Goal: Task Accomplishment & Management: Use online tool/utility

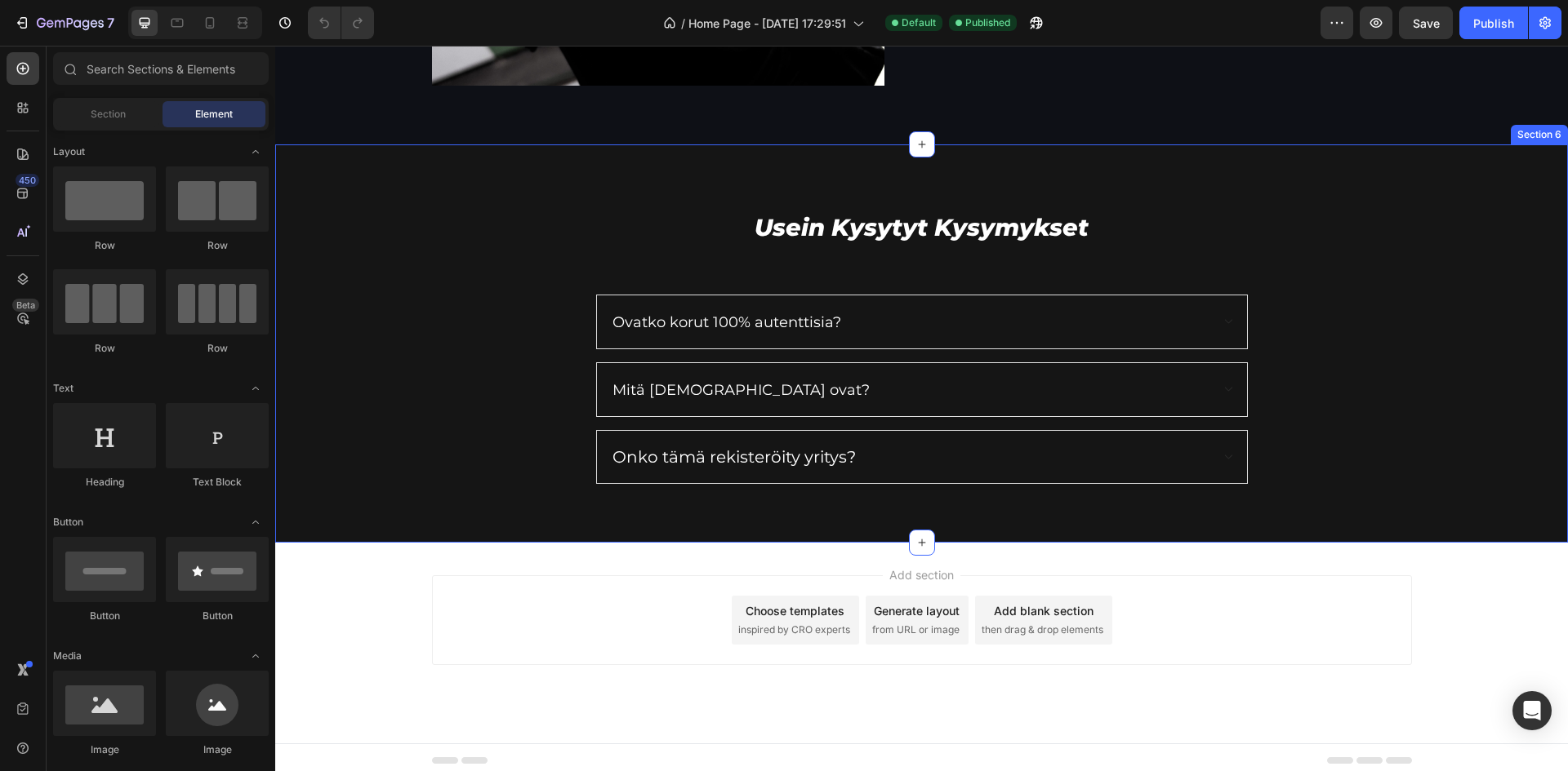
scroll to position [2178, 0]
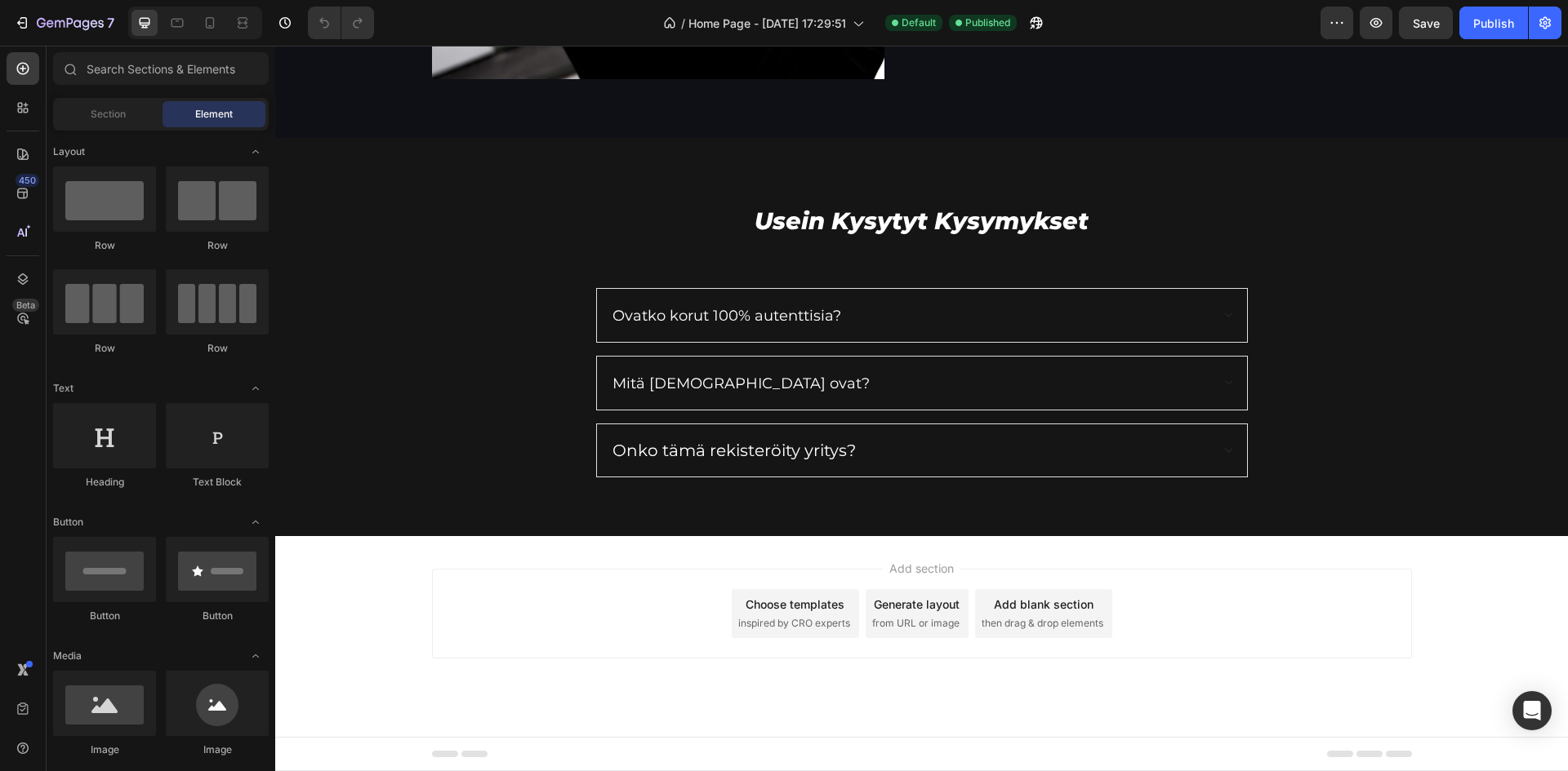
click at [432, 751] on icon at bounding box center [459, 754] width 55 height 7
click at [309, 752] on span "Footer" at bounding box center [321, 754] width 31 height 16
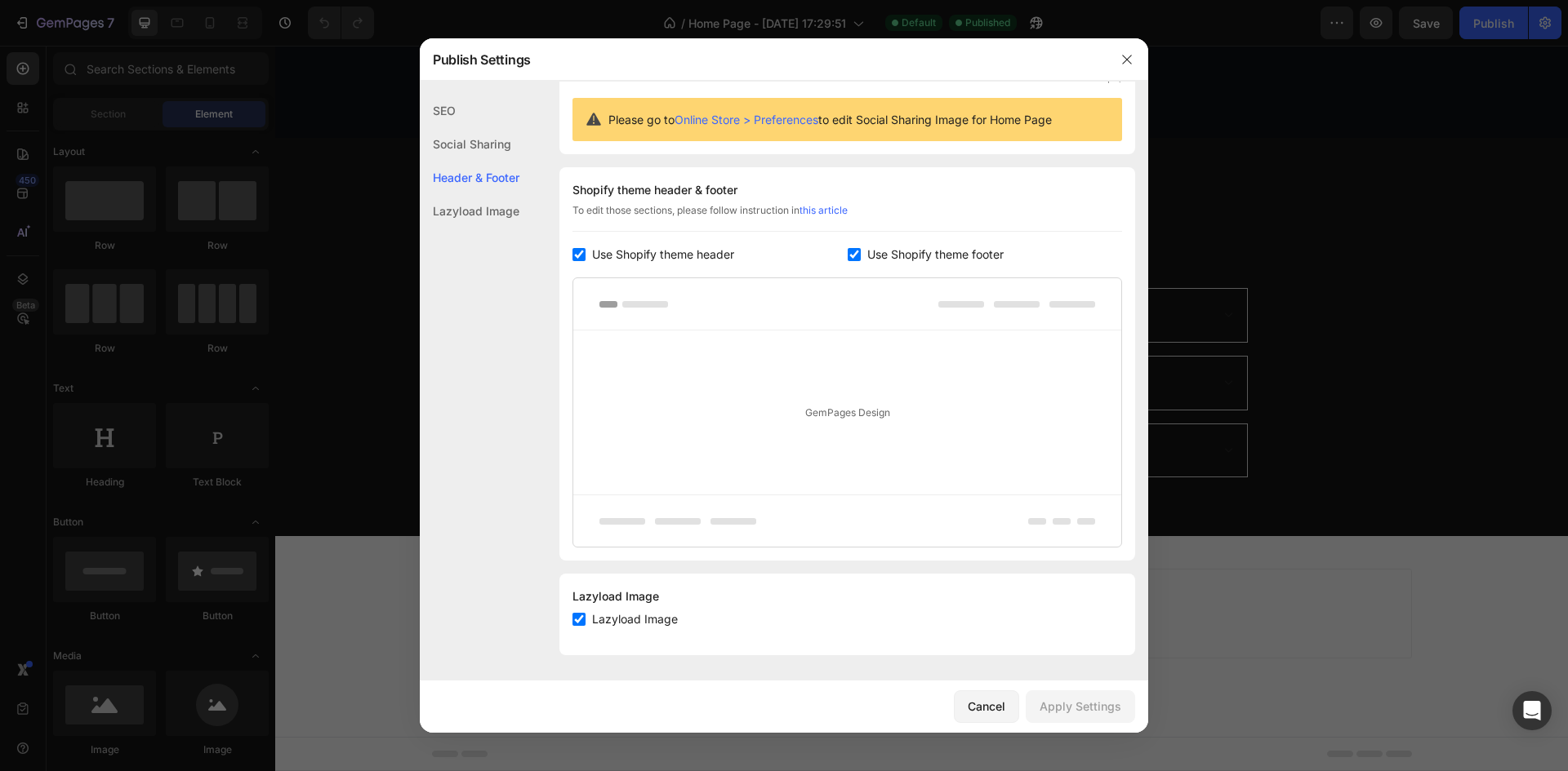
scroll to position [151, 0]
drag, startPoint x: 1124, startPoint y: 49, endPoint x: 216, endPoint y: 69, distance: 908.2
click at [1124, 49] on button "button" at bounding box center [1127, 60] width 26 height 26
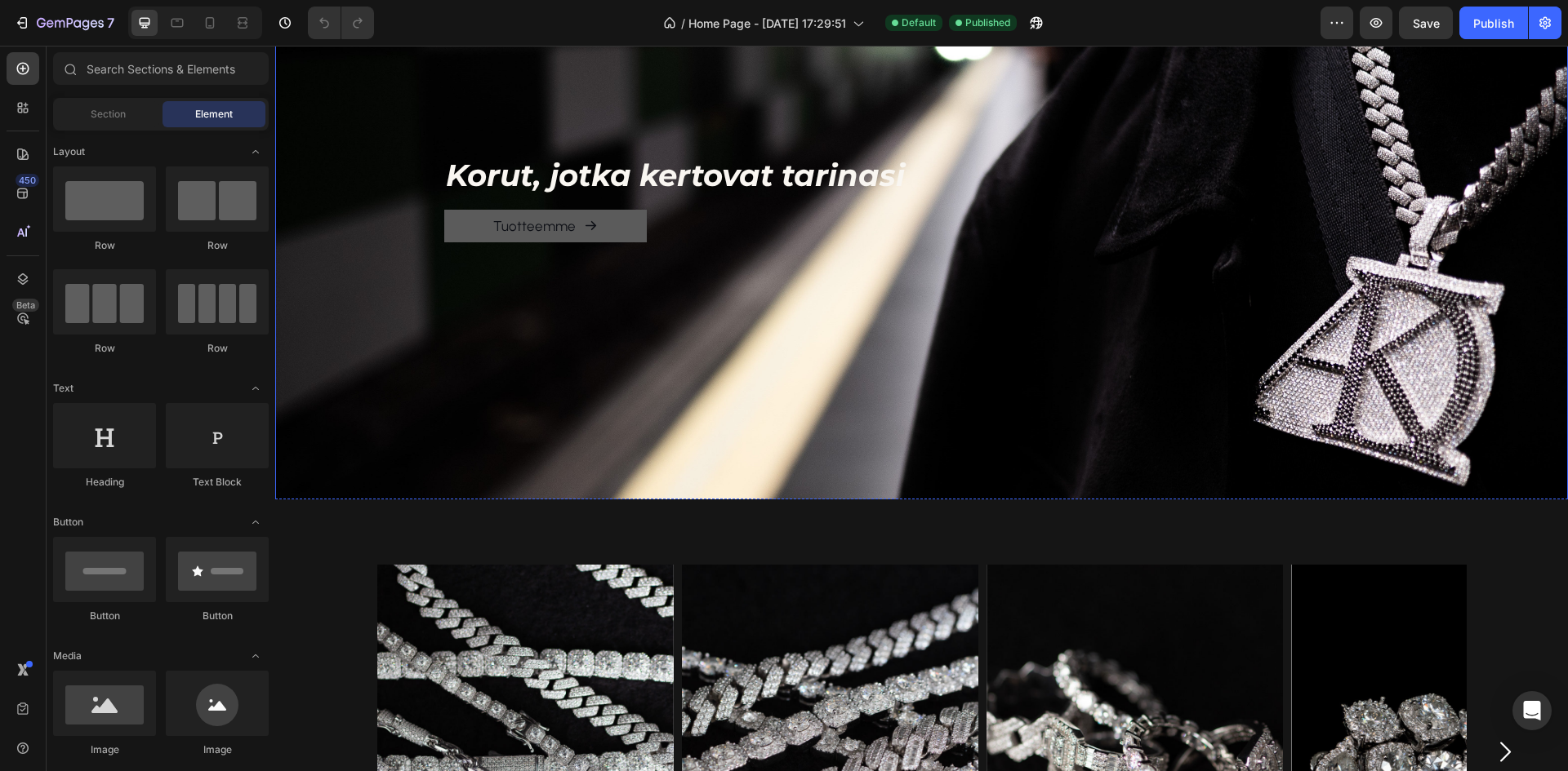
scroll to position [0, 0]
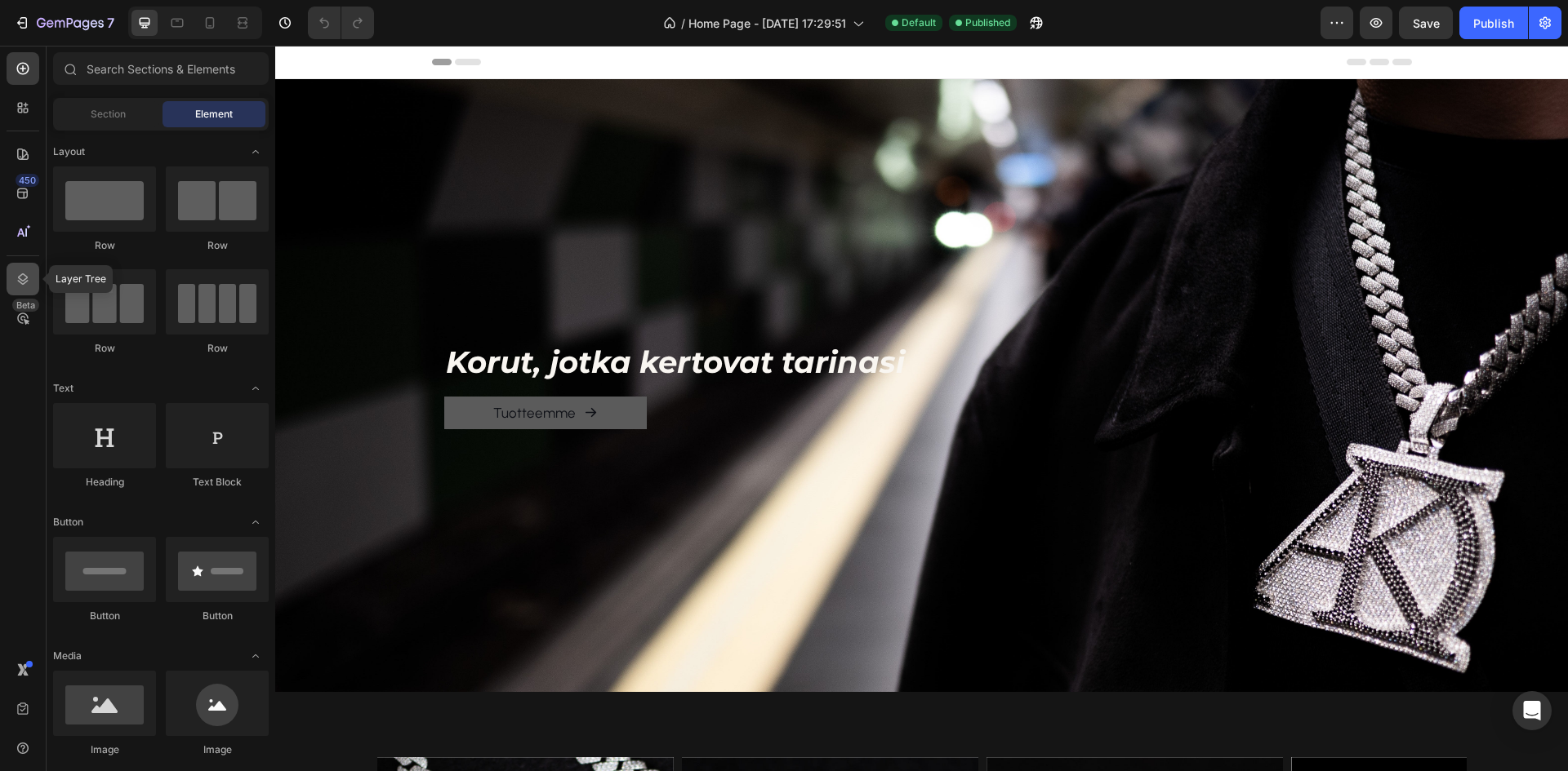
click at [22, 285] on icon at bounding box center [22, 279] width 16 height 16
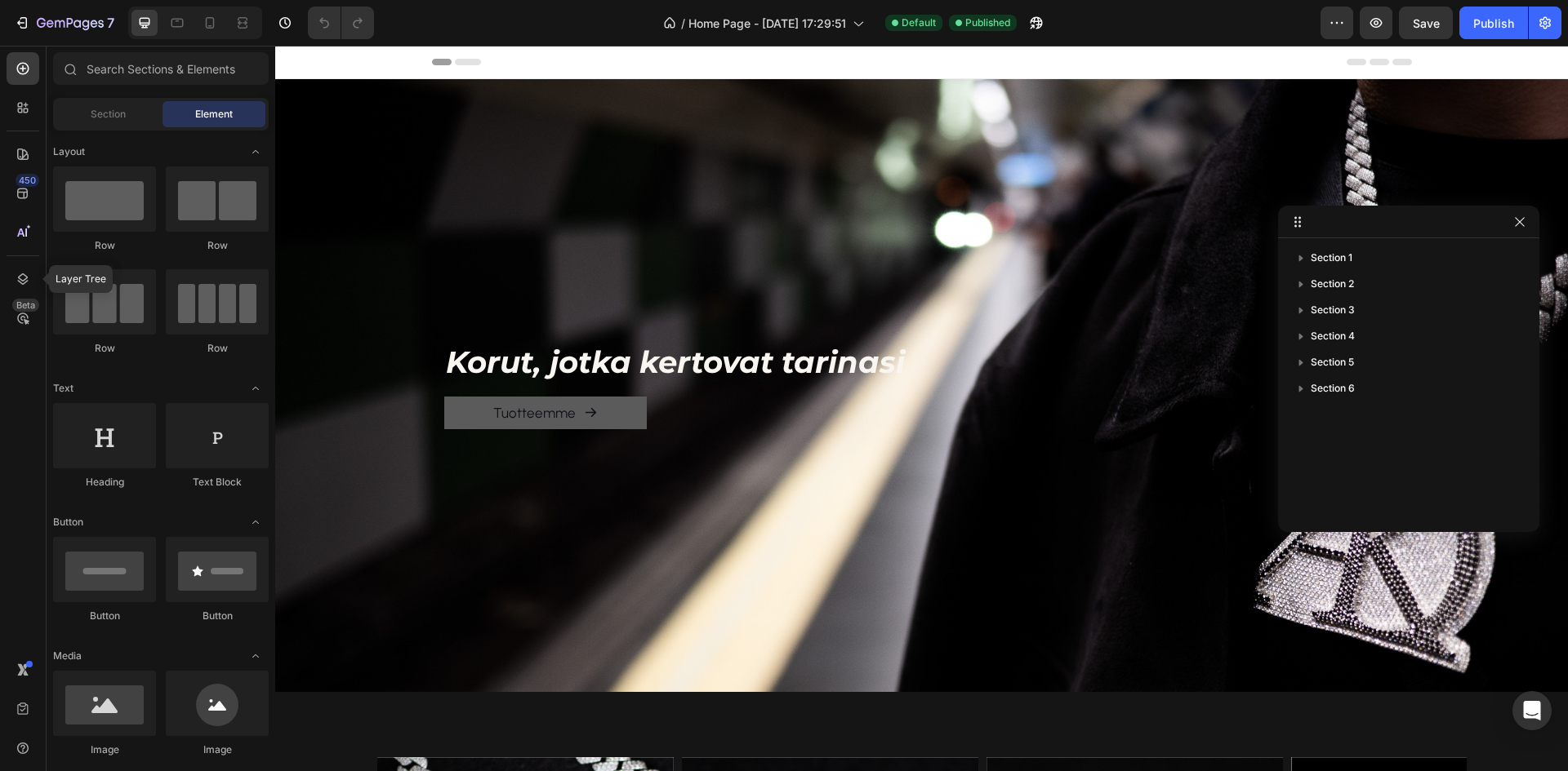
drag, startPoint x: 20, startPoint y: 276, endPoint x: 37, endPoint y: 263, distance: 21.4
click at [20, 276] on icon at bounding box center [23, 279] width 10 height 11
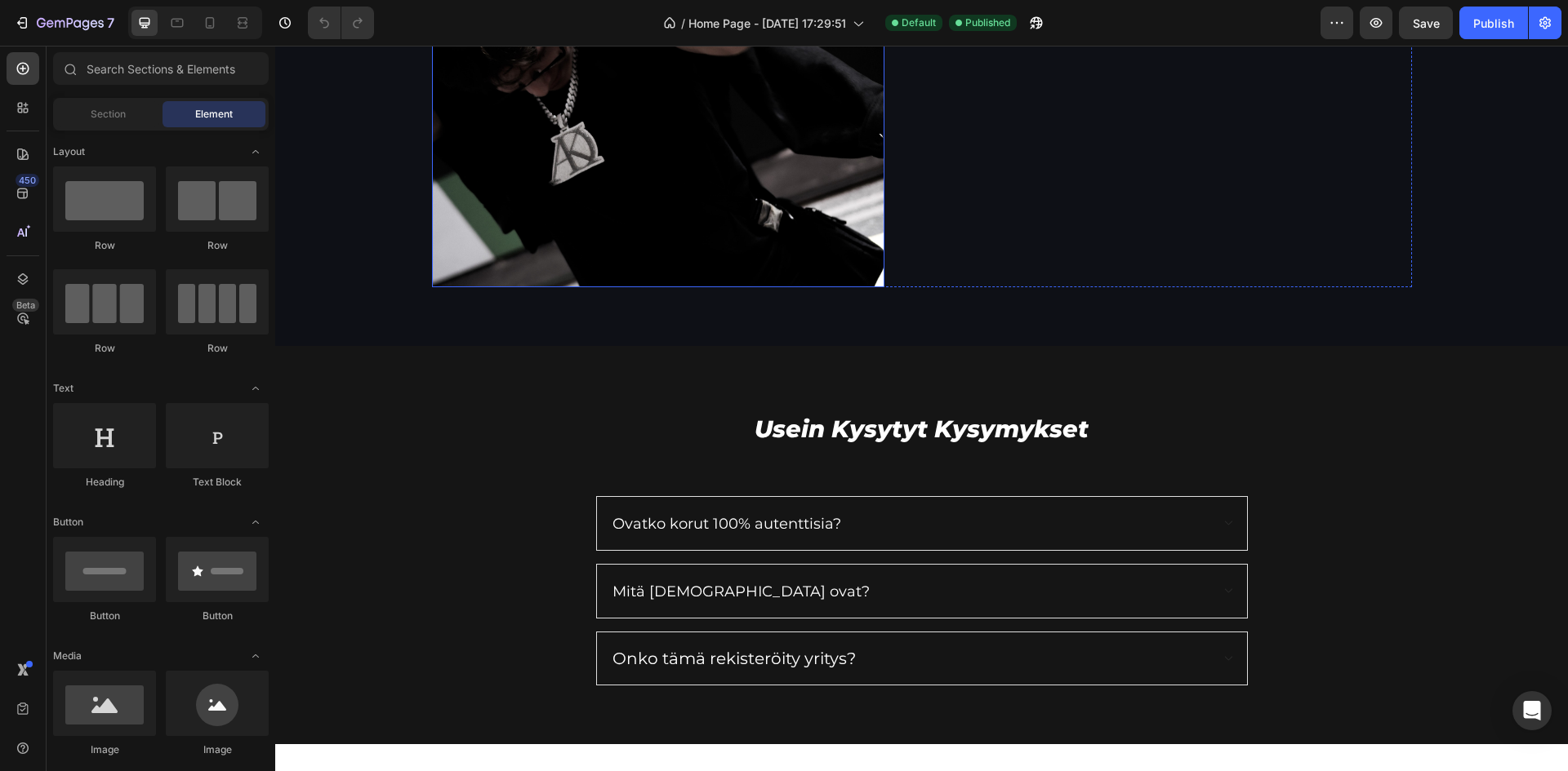
scroll to position [2178, 0]
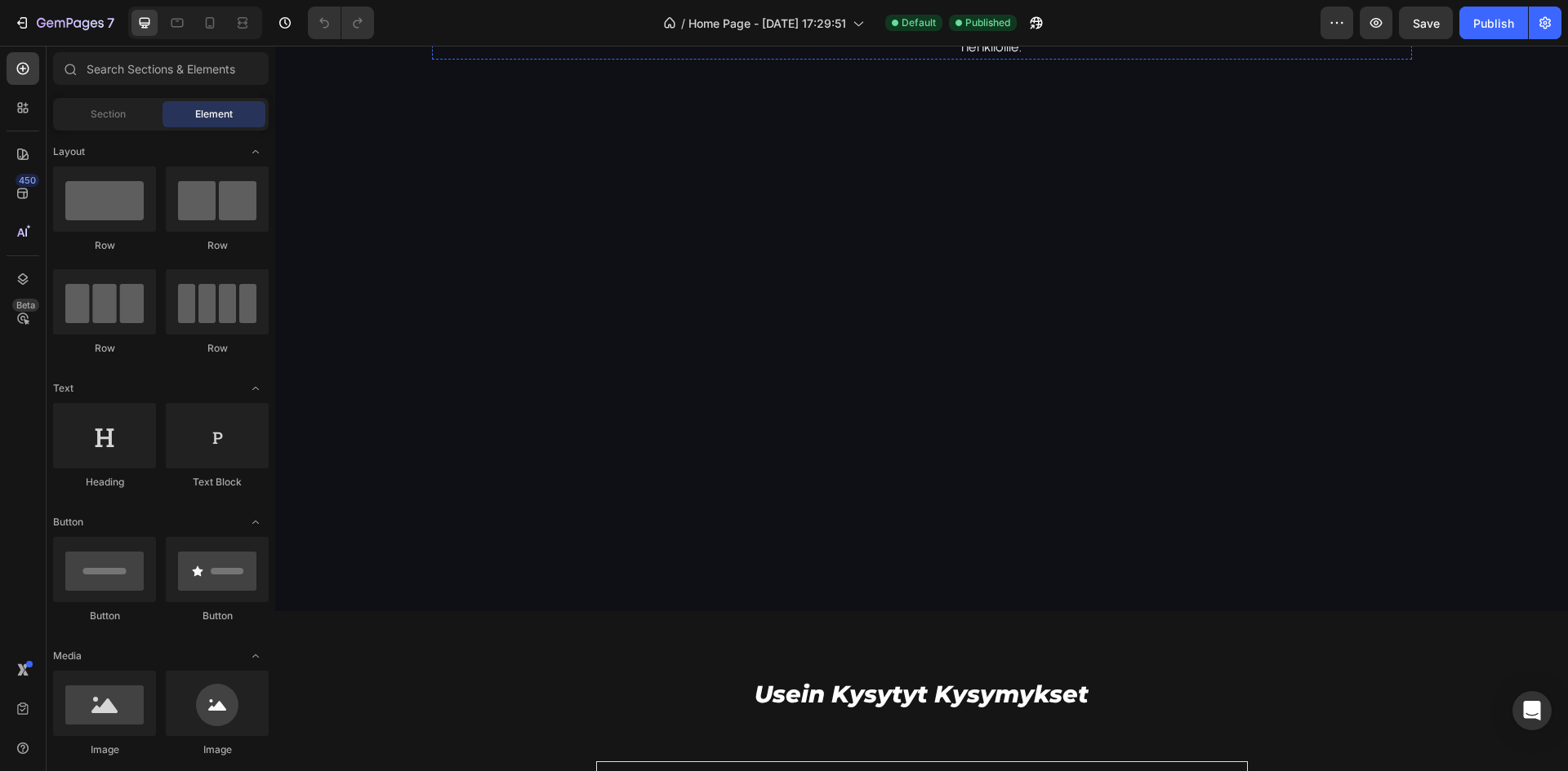
scroll to position [2178, 0]
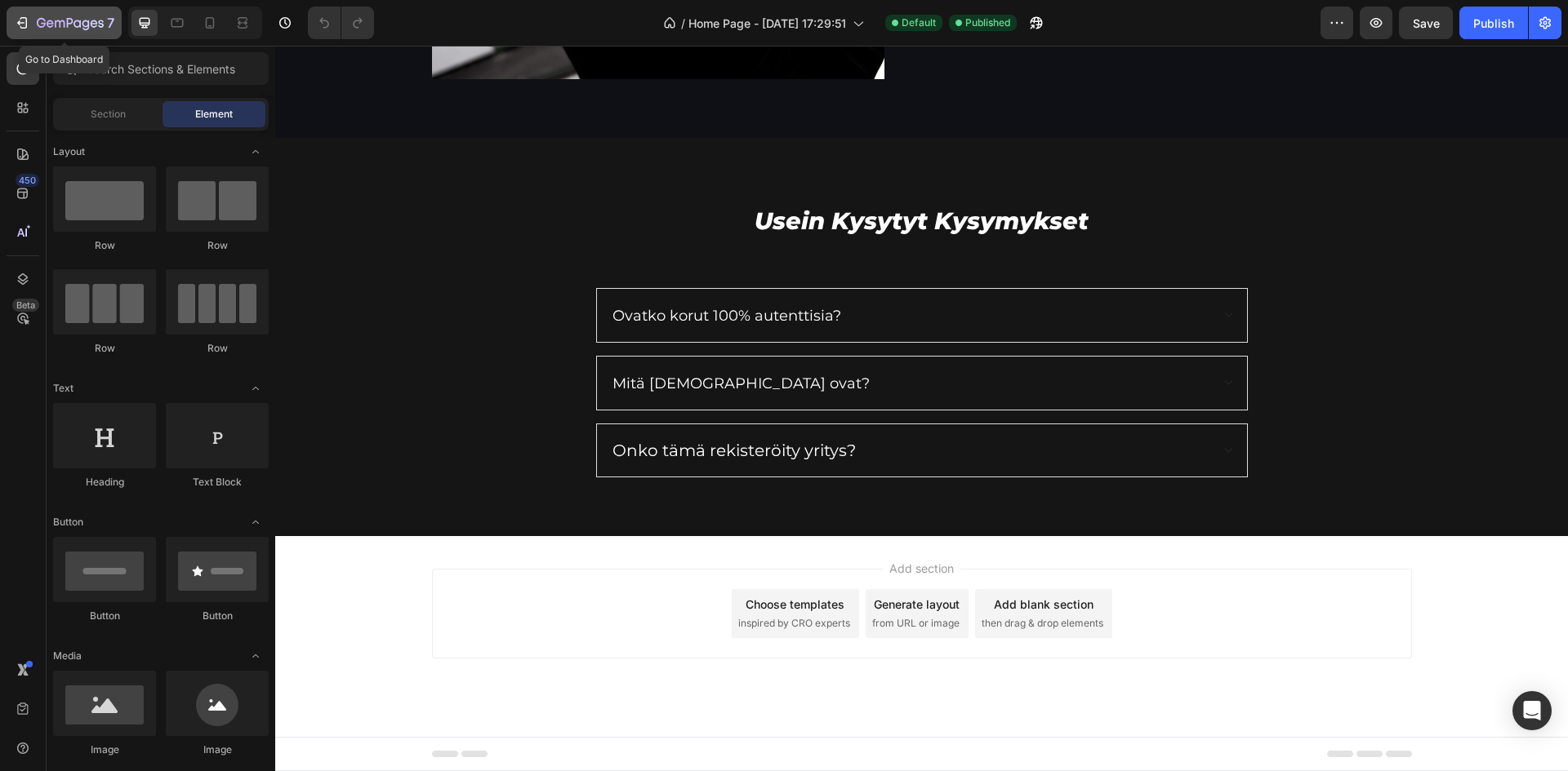
click at [45, 19] on icon "button" at bounding box center [70, 24] width 67 height 14
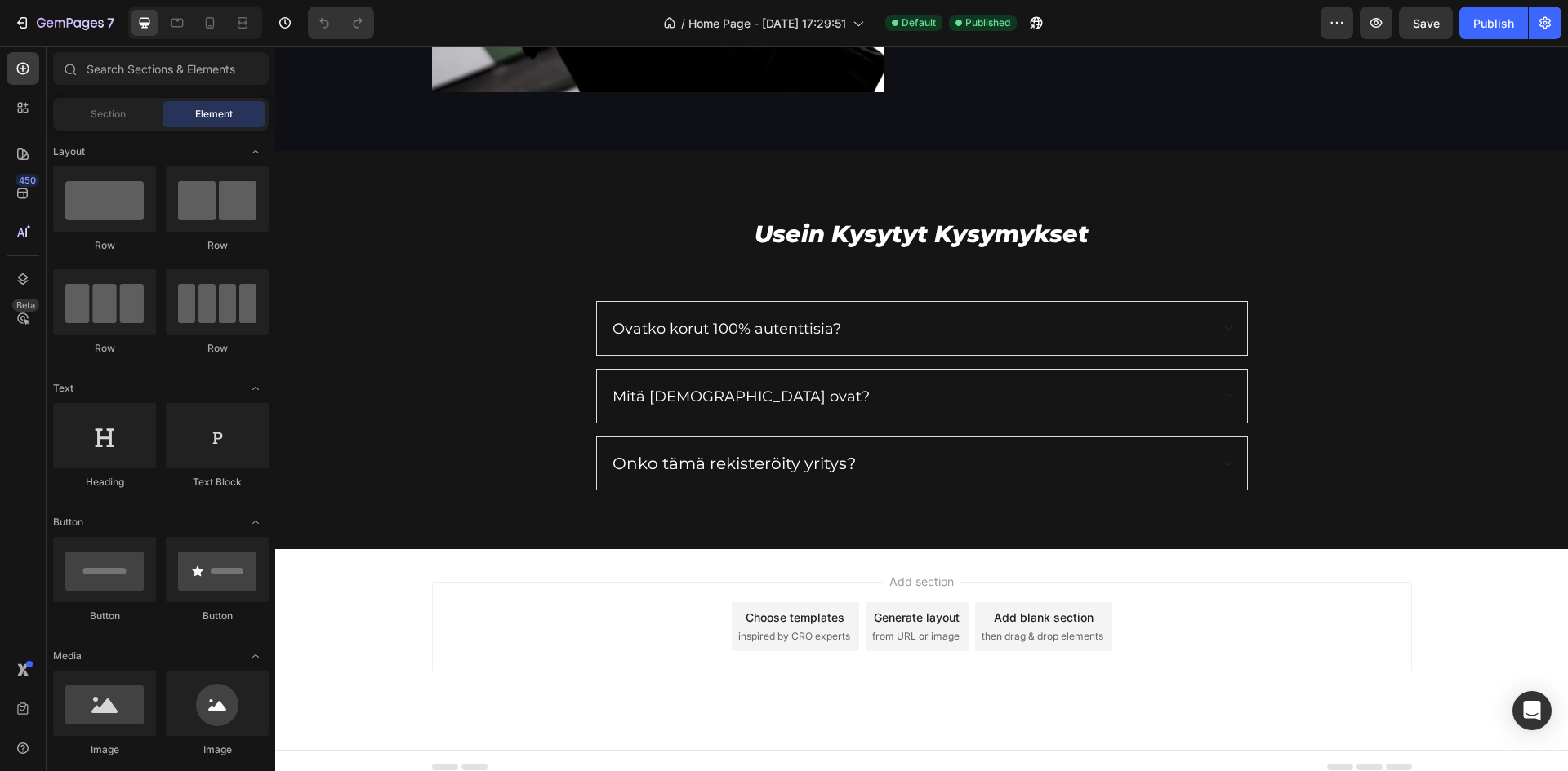
scroll to position [2178, 0]
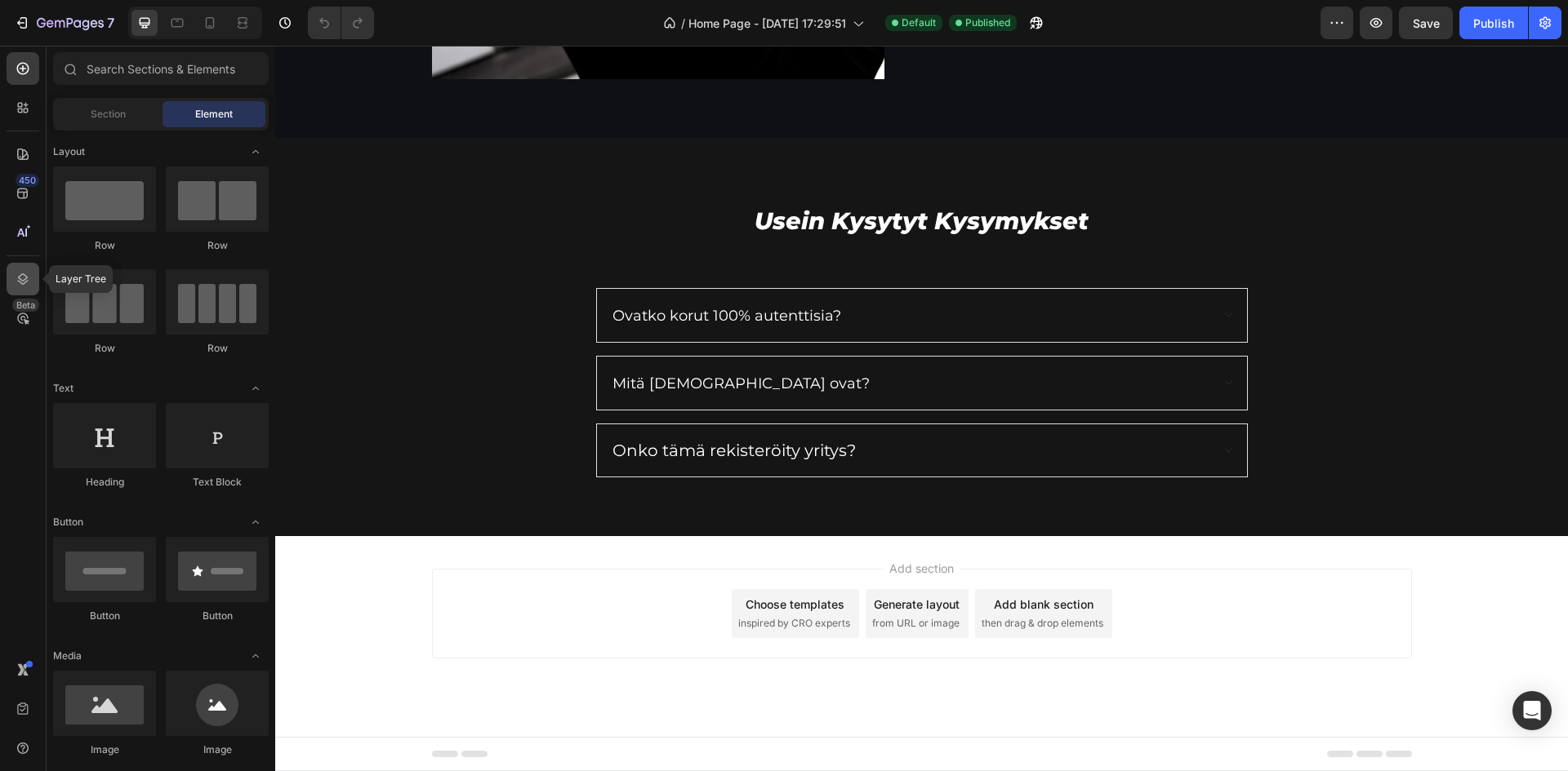
click at [24, 276] on icon at bounding box center [22, 279] width 16 height 16
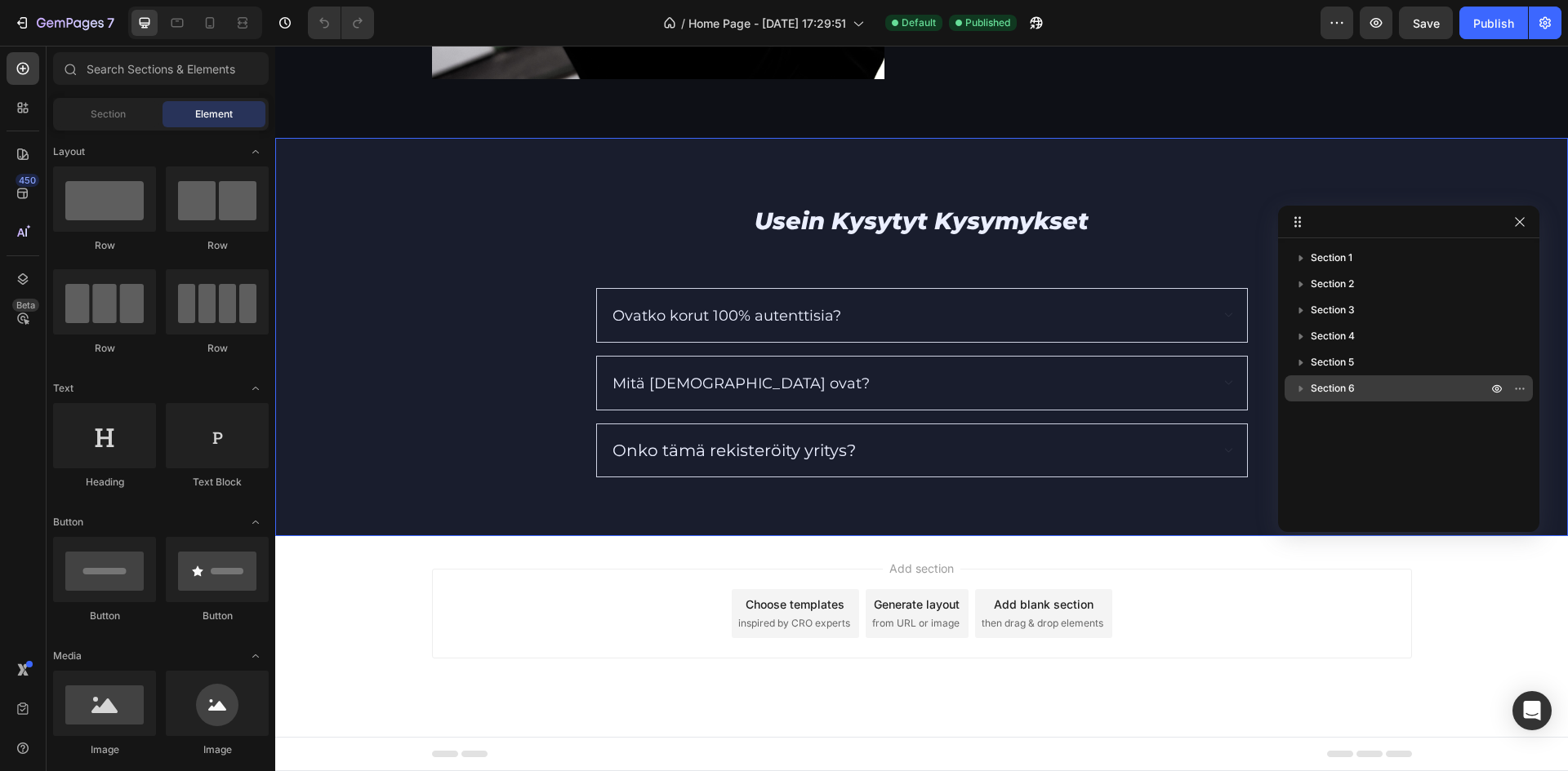
click at [1402, 388] on p "Section 6" at bounding box center [1400, 388] width 179 height 16
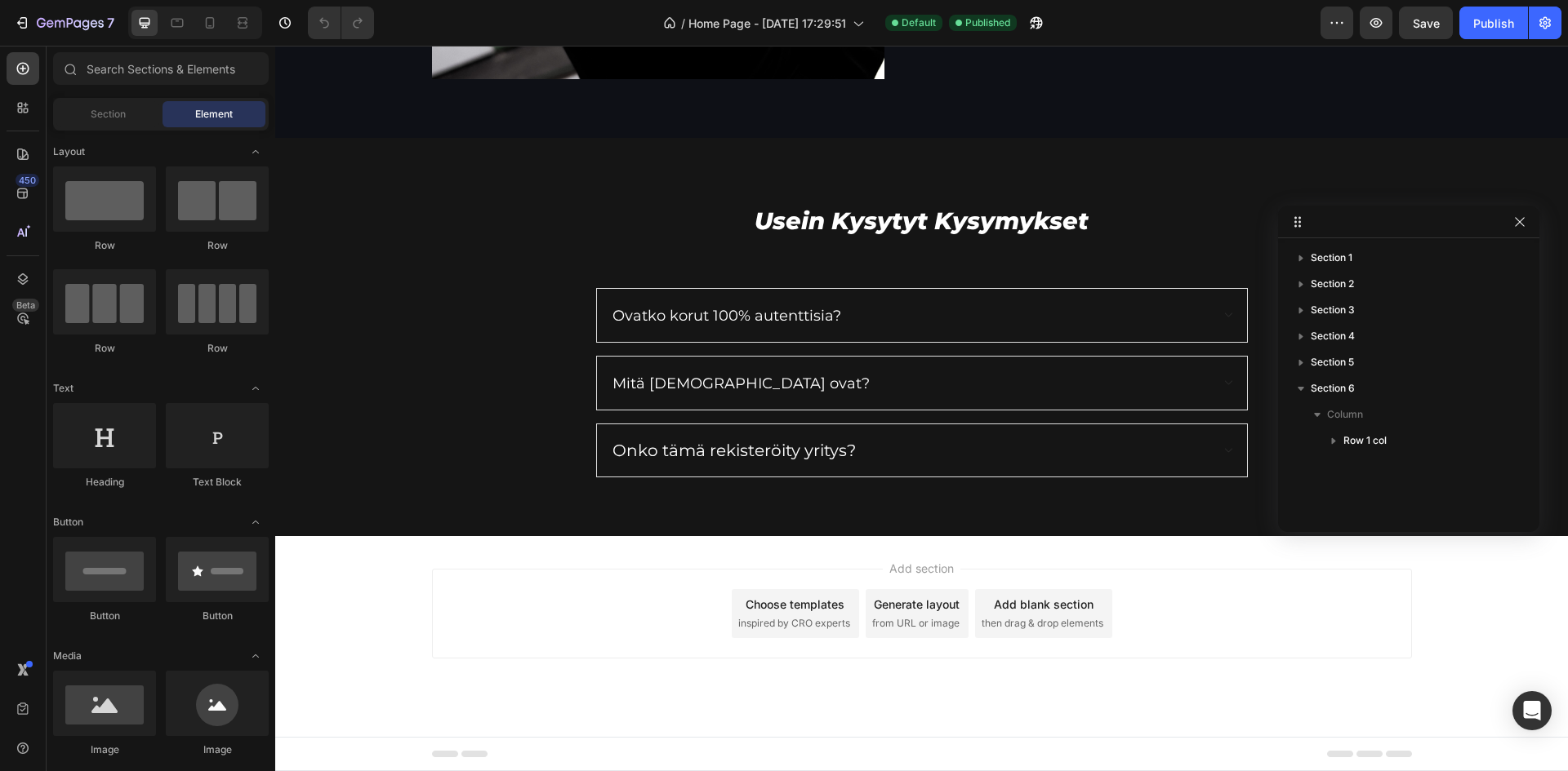
click at [1429, 757] on div "Footer" at bounding box center [922, 754] width 1292 height 34
drag, startPoint x: 361, startPoint y: 761, endPoint x: 320, endPoint y: 754, distance: 41.6
click at [359, 761] on div "Footer" at bounding box center [922, 754] width 1292 height 34
click at [320, 754] on span "Footer" at bounding box center [321, 754] width 31 height 16
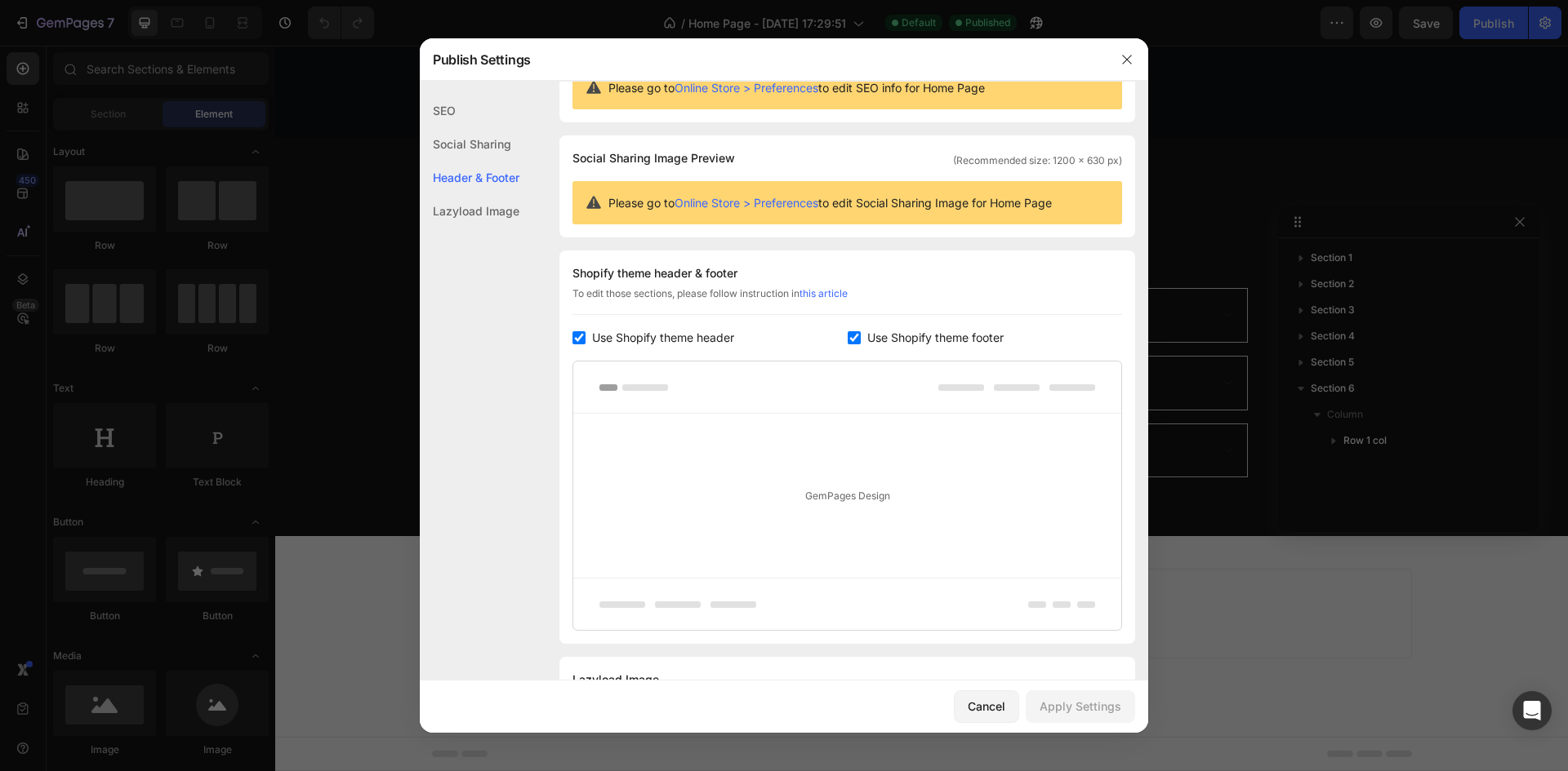
scroll to position [0, 0]
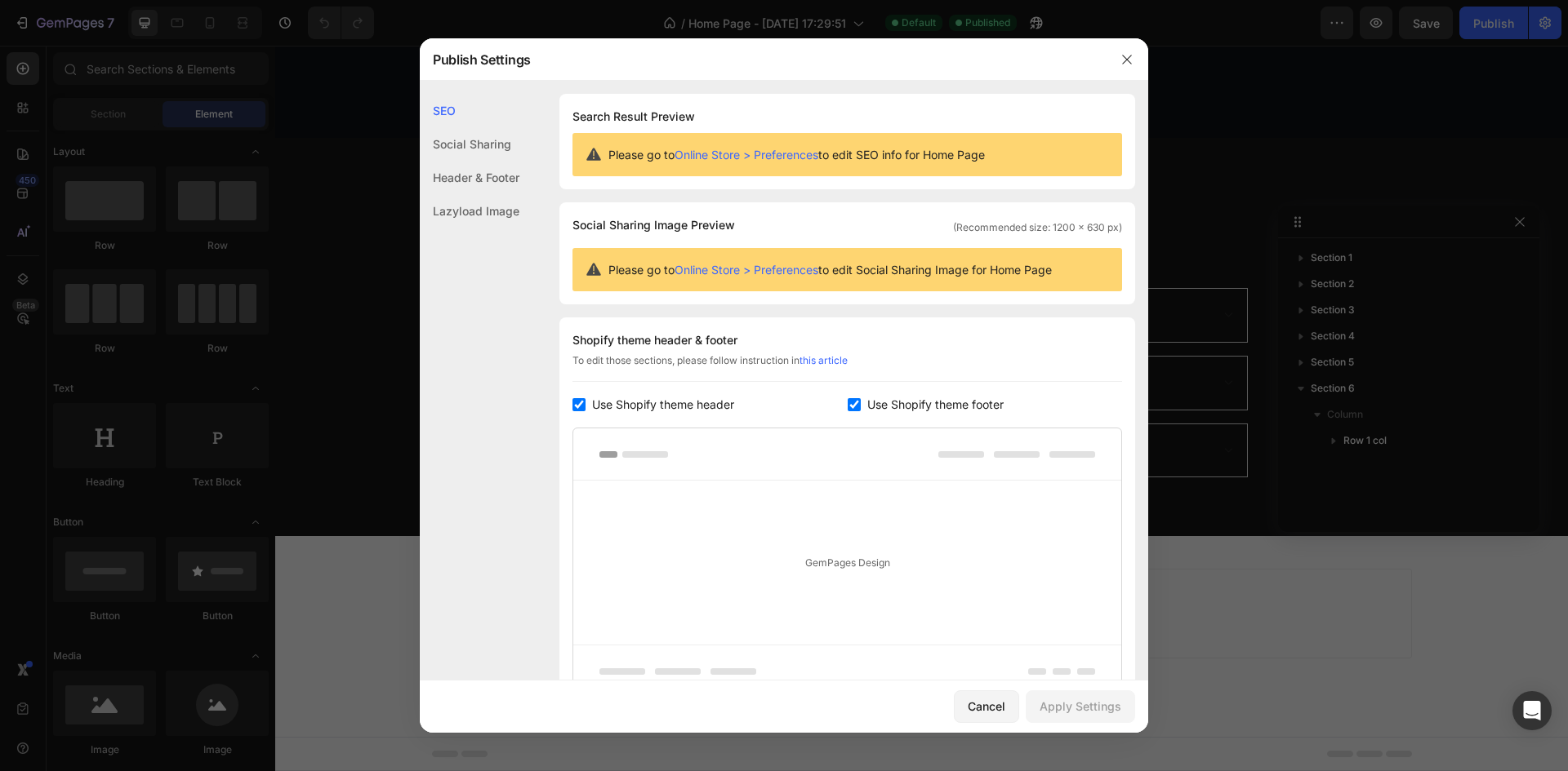
click at [483, 150] on div "Social Sharing" at bounding box center [469, 144] width 99 height 33
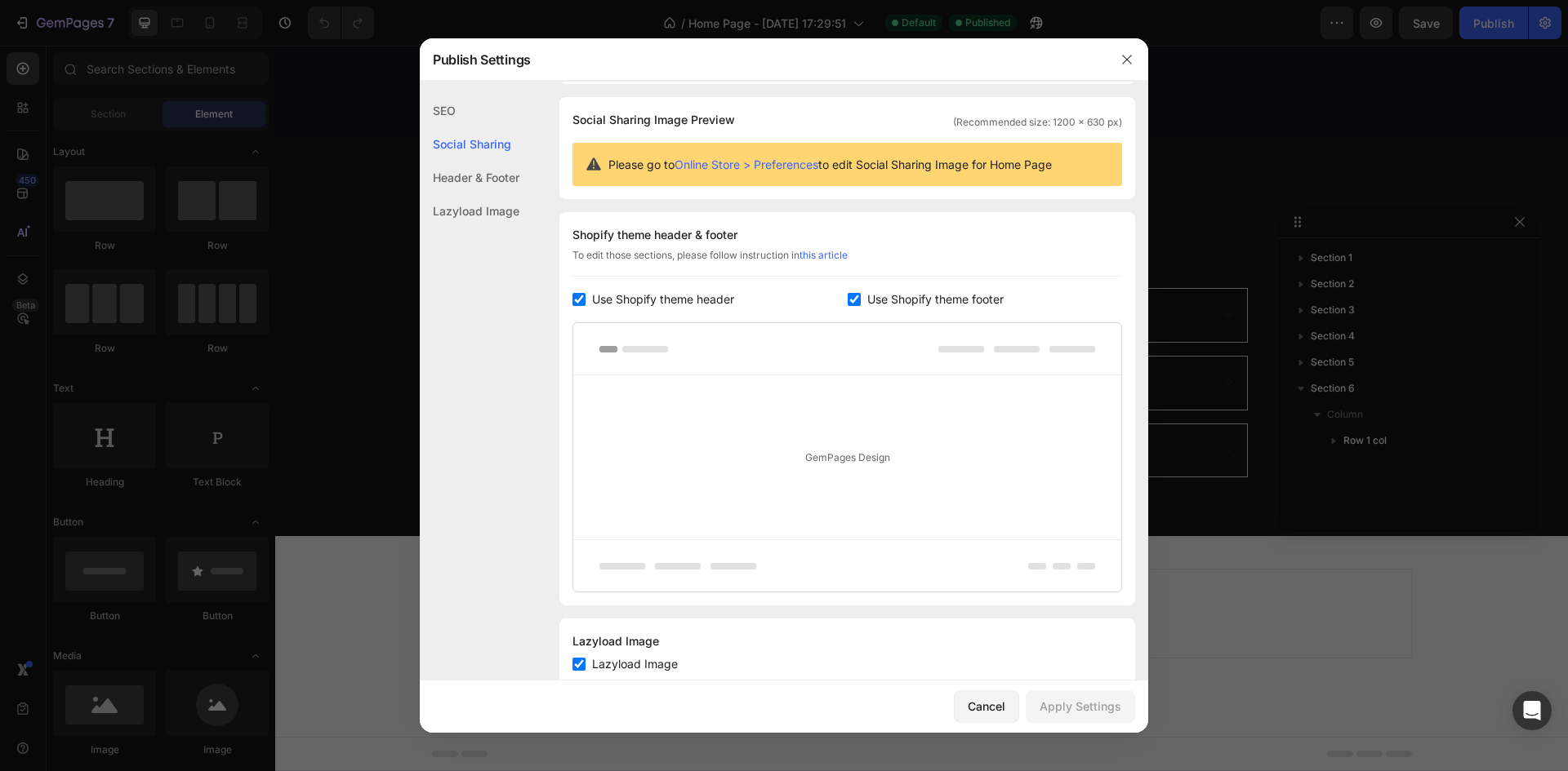
click at [488, 171] on div "Header & Footer" at bounding box center [469, 177] width 99 height 33
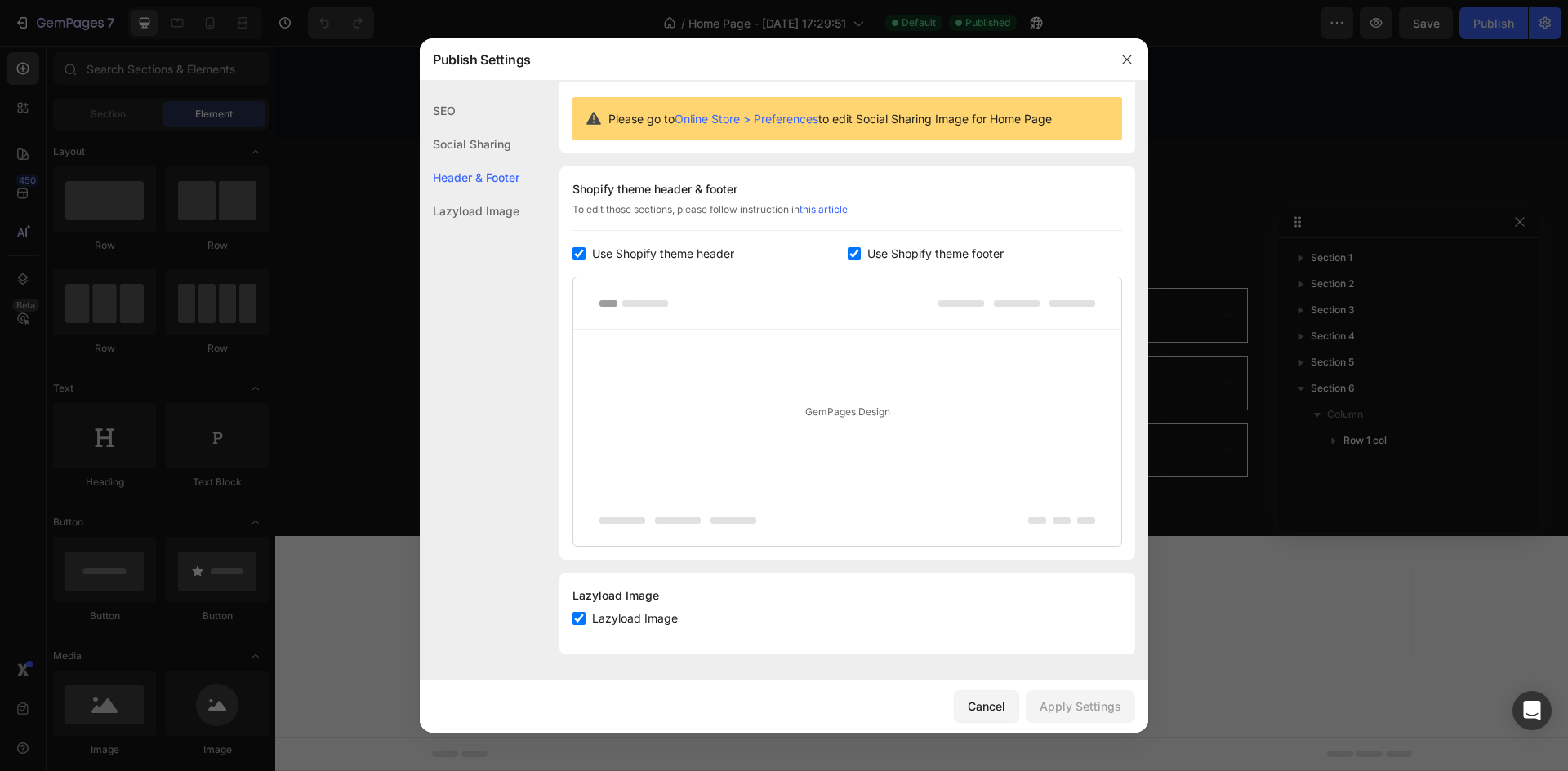
click at [861, 258] on label "Use Shopify theme footer" at bounding box center [932, 253] width 143 height 20
checkbox input "false"
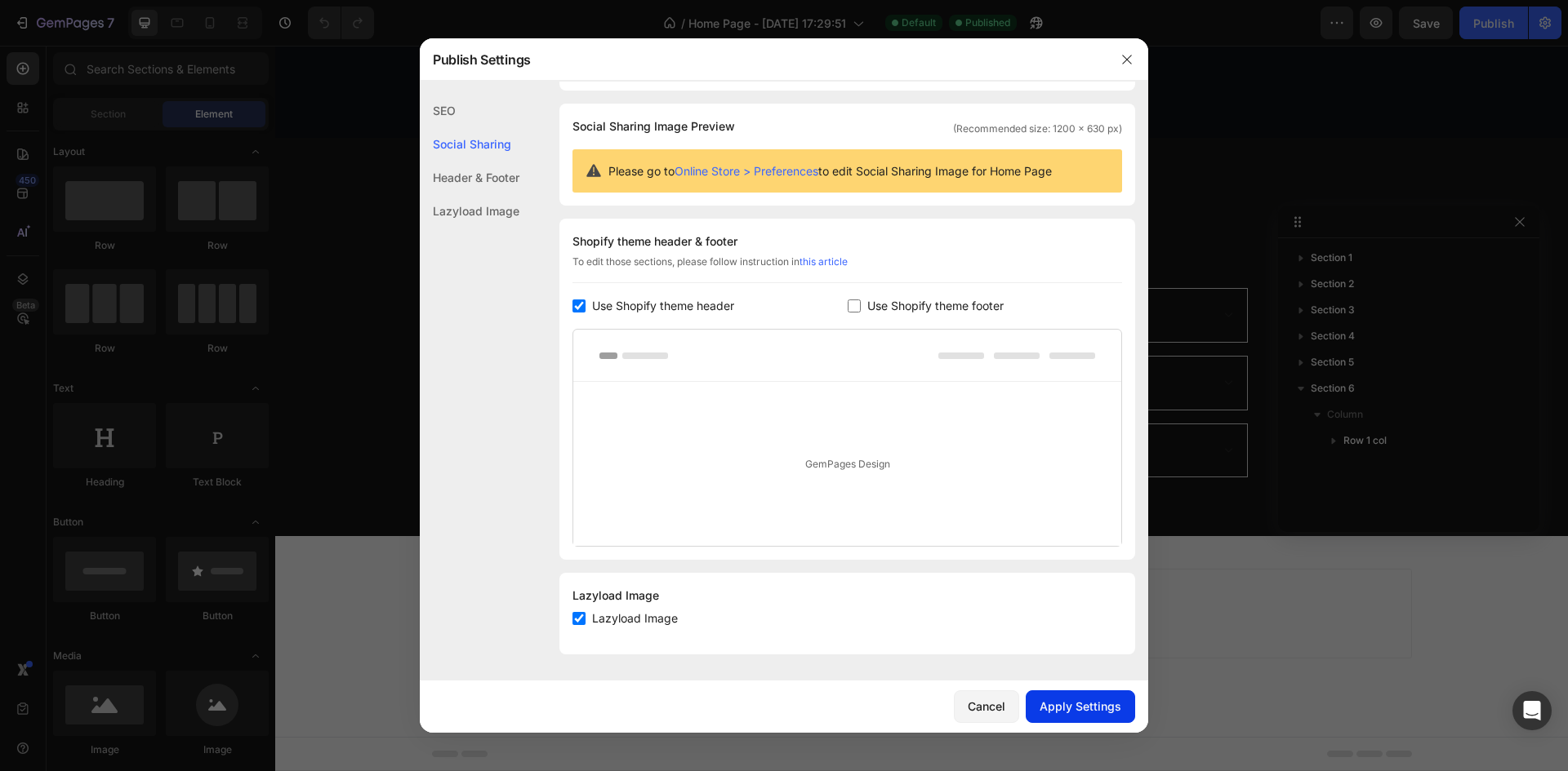
click at [1113, 709] on div "Apply Settings" at bounding box center [1080, 706] width 82 height 17
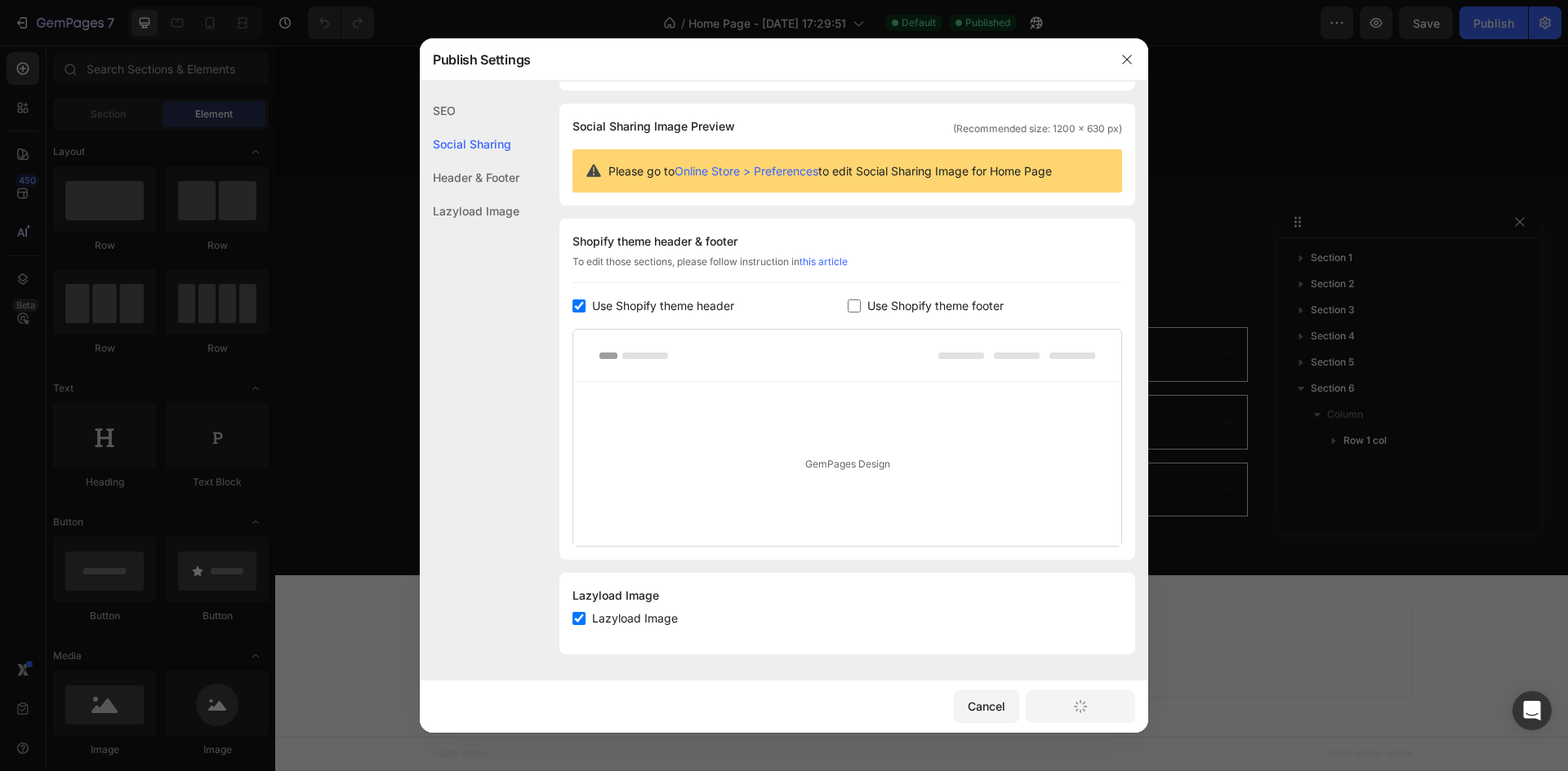
scroll to position [2139, 0]
drag, startPoint x: 1003, startPoint y: 709, endPoint x: 704, endPoint y: 640, distance: 306.9
click at [1003, 709] on div "Cancel" at bounding box center [986, 706] width 37 height 17
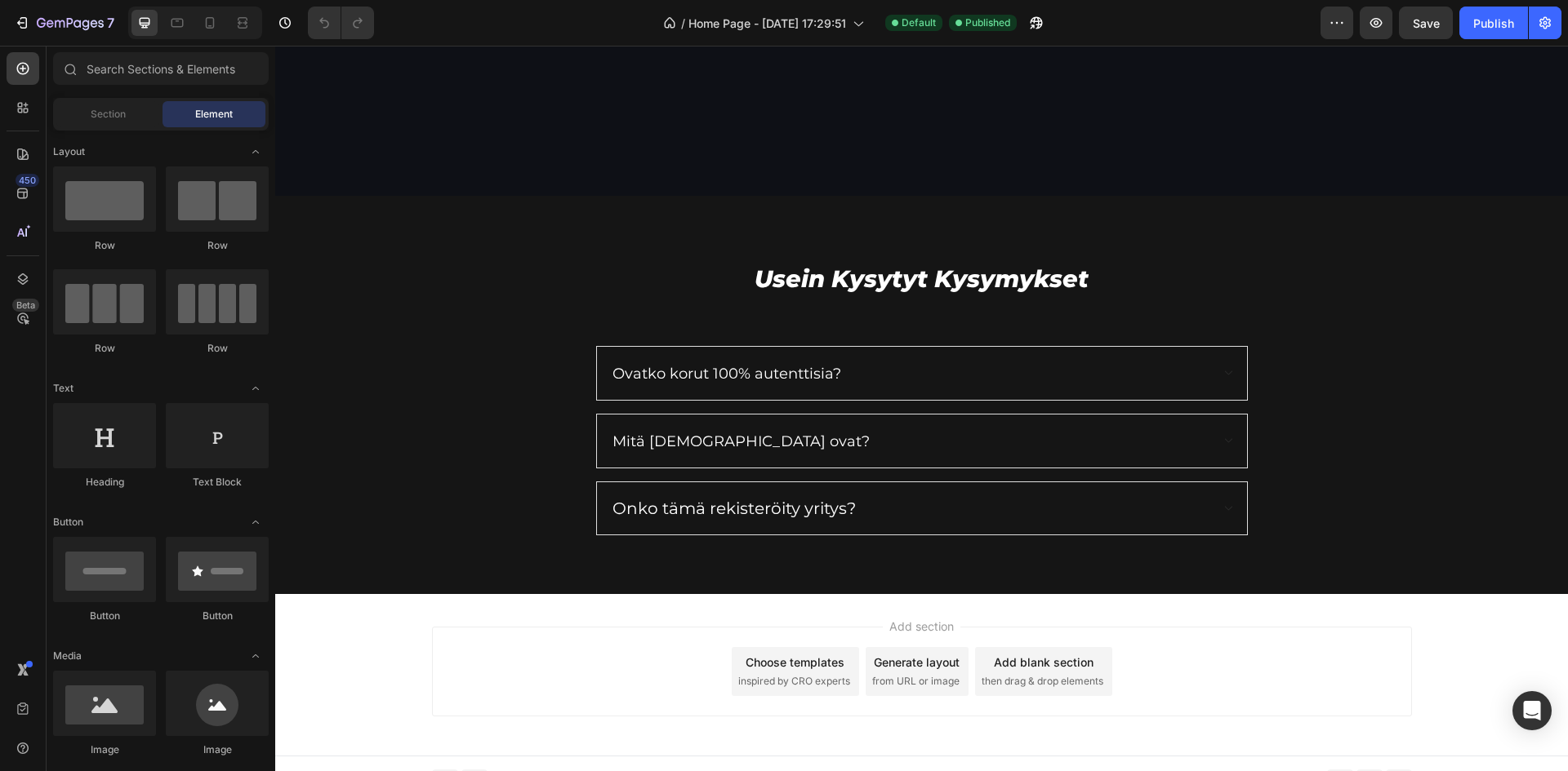
scroll to position [2139, 0]
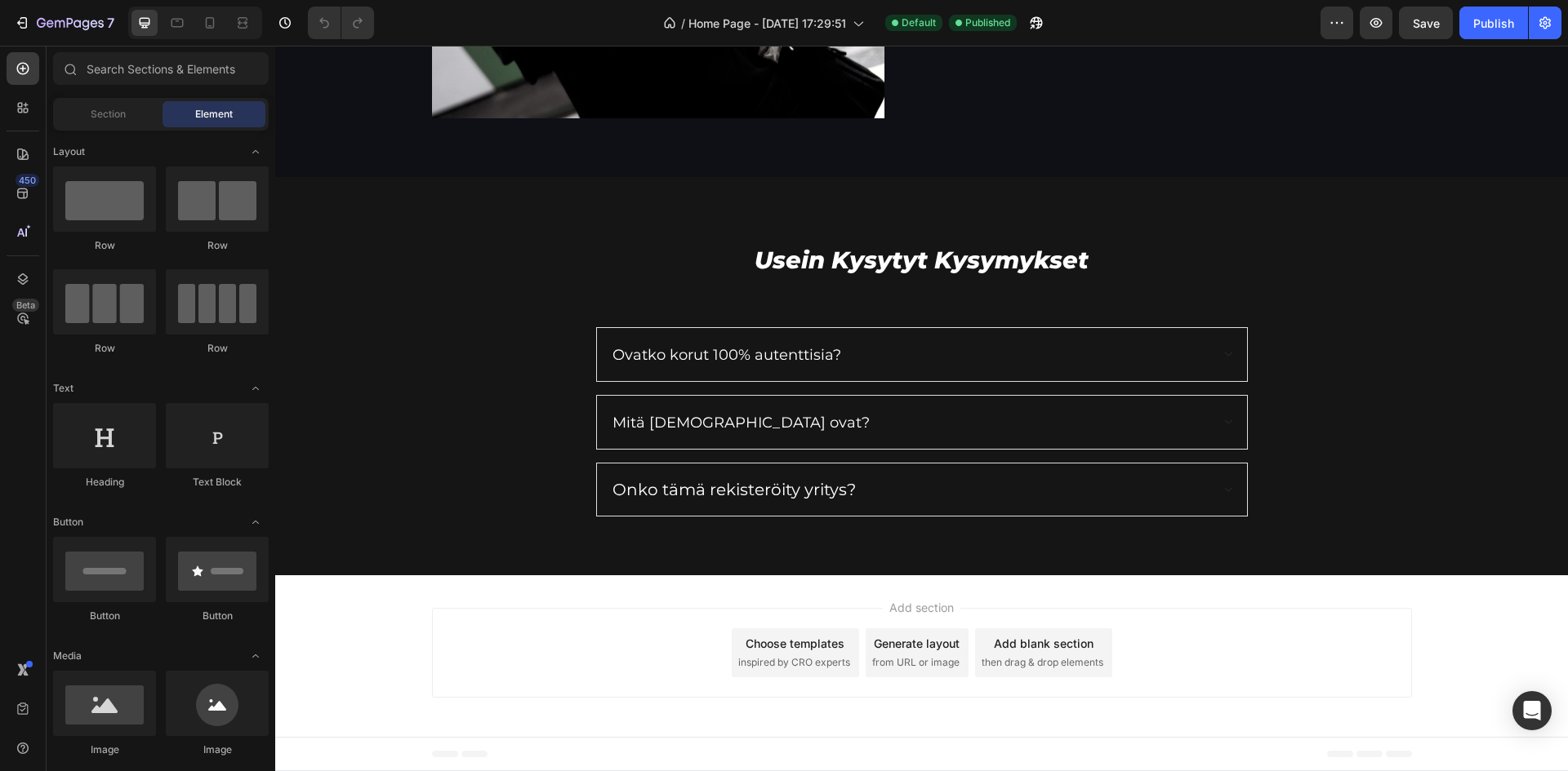
click at [321, 757] on span "Footer" at bounding box center [321, 754] width 31 height 16
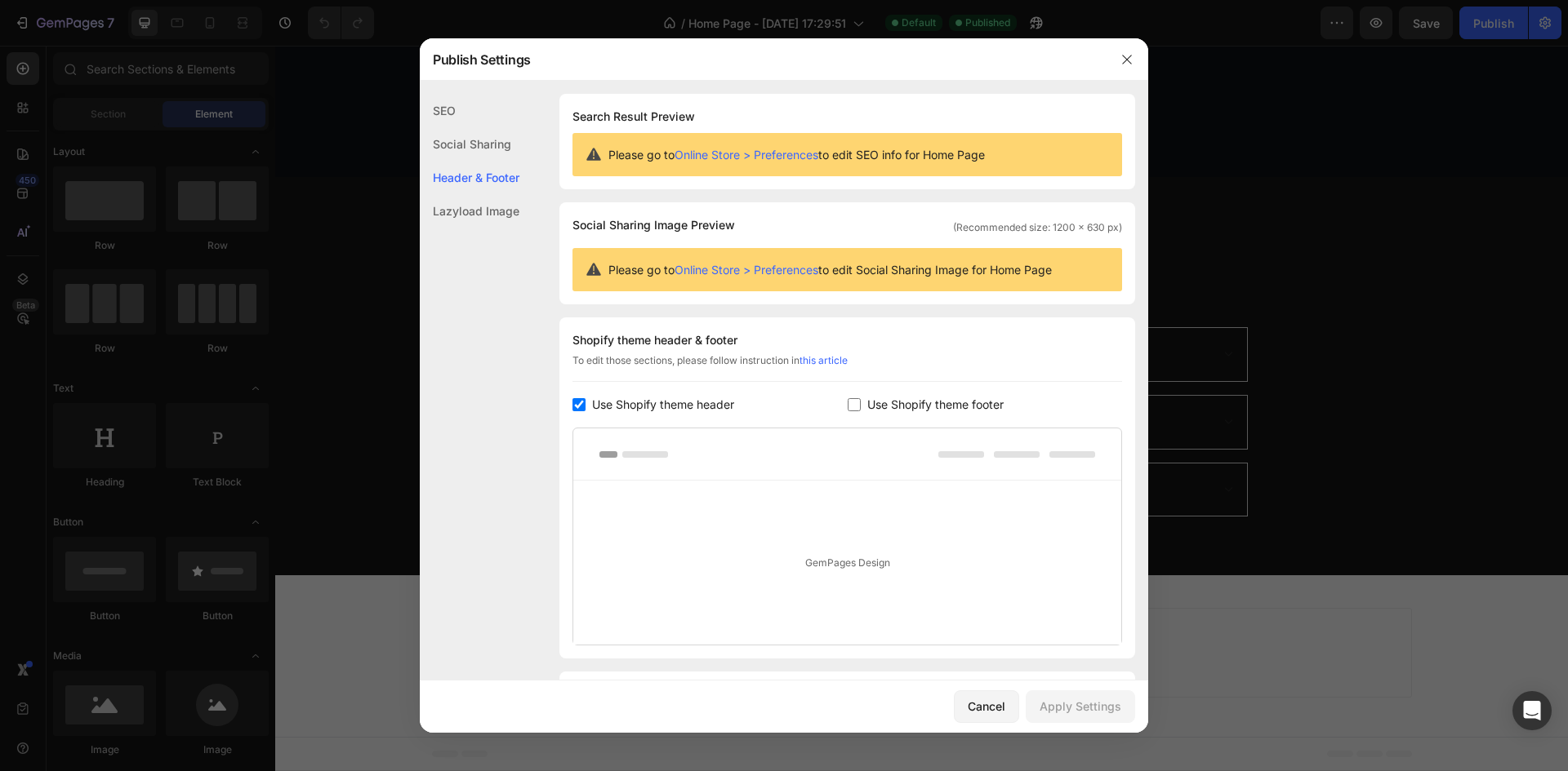
scroll to position [99, 0]
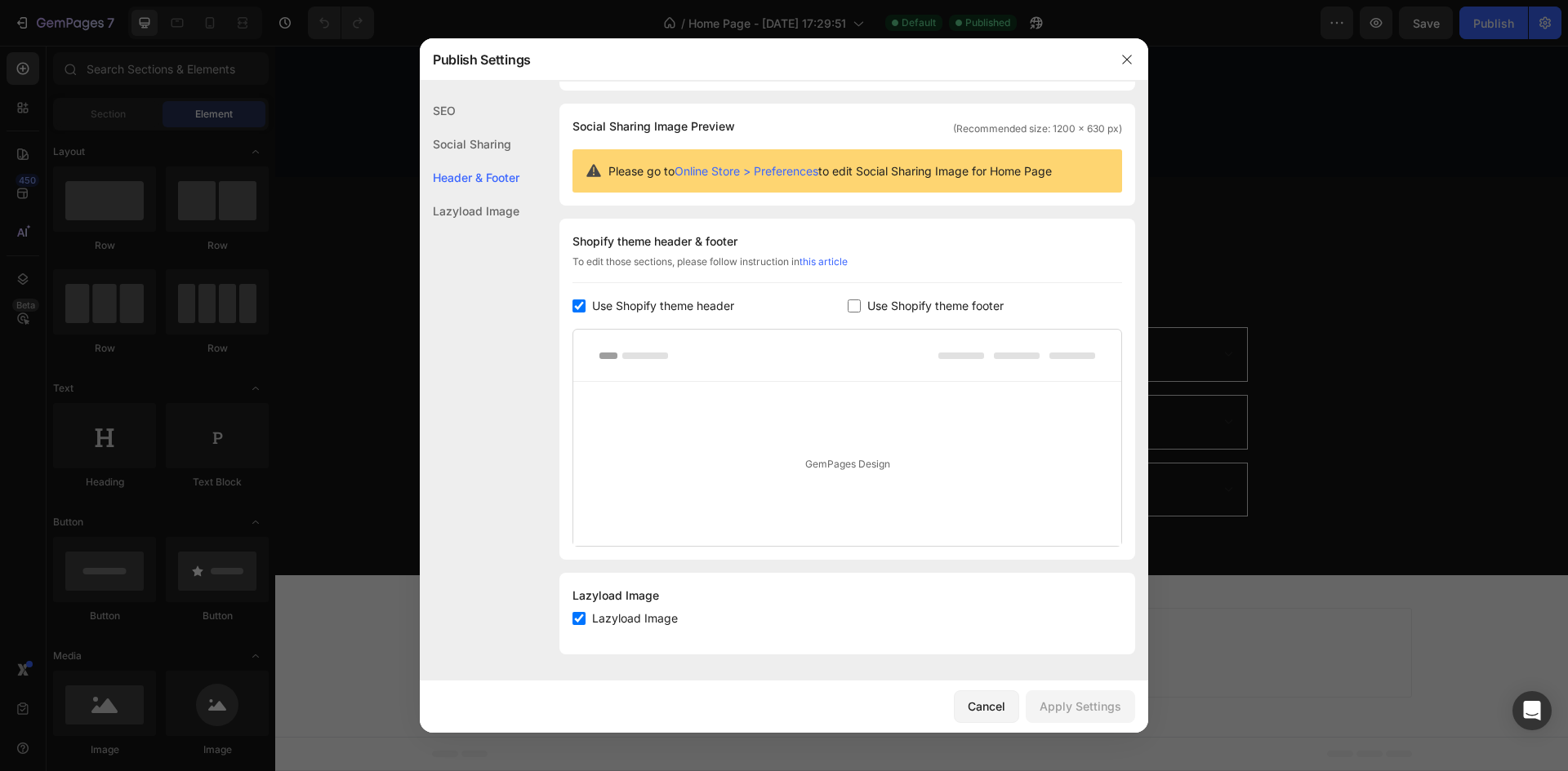
click at [867, 298] on span "Use Shopify theme footer" at bounding box center [935, 306] width 136 height 20
checkbox input "true"
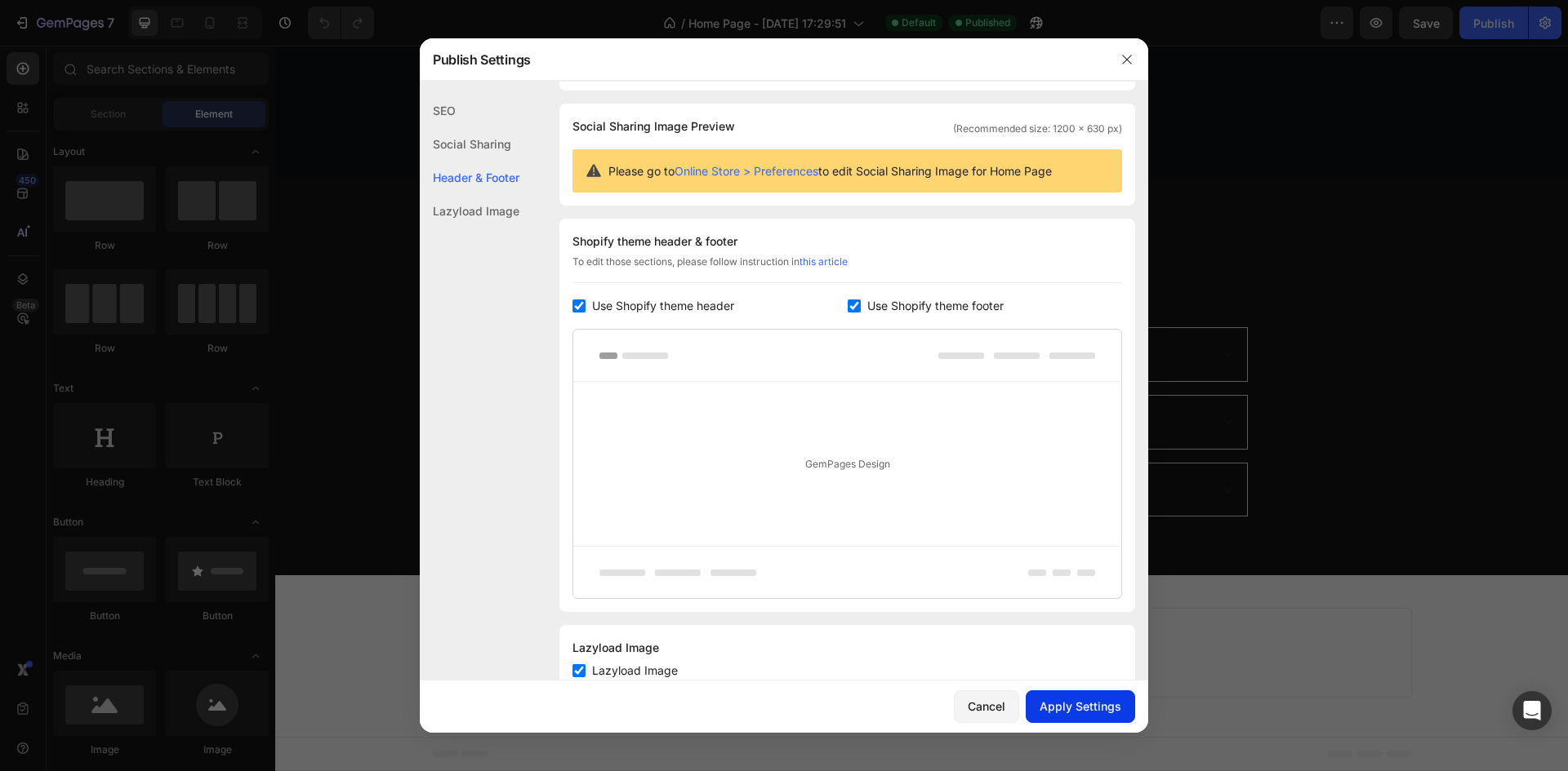
click at [1068, 696] on button "Apply Settings" at bounding box center [1080, 706] width 110 height 32
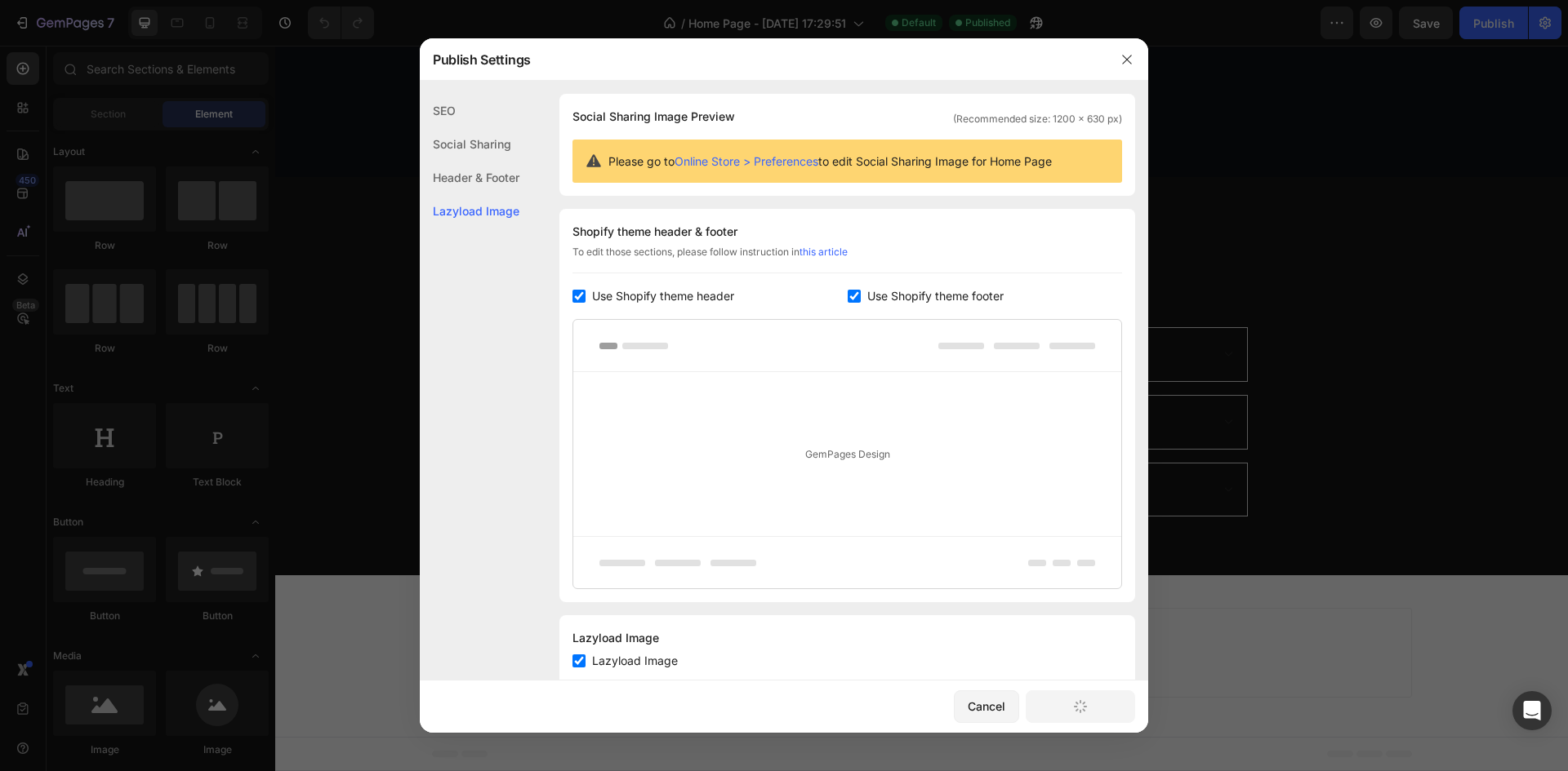
scroll to position [0, 0]
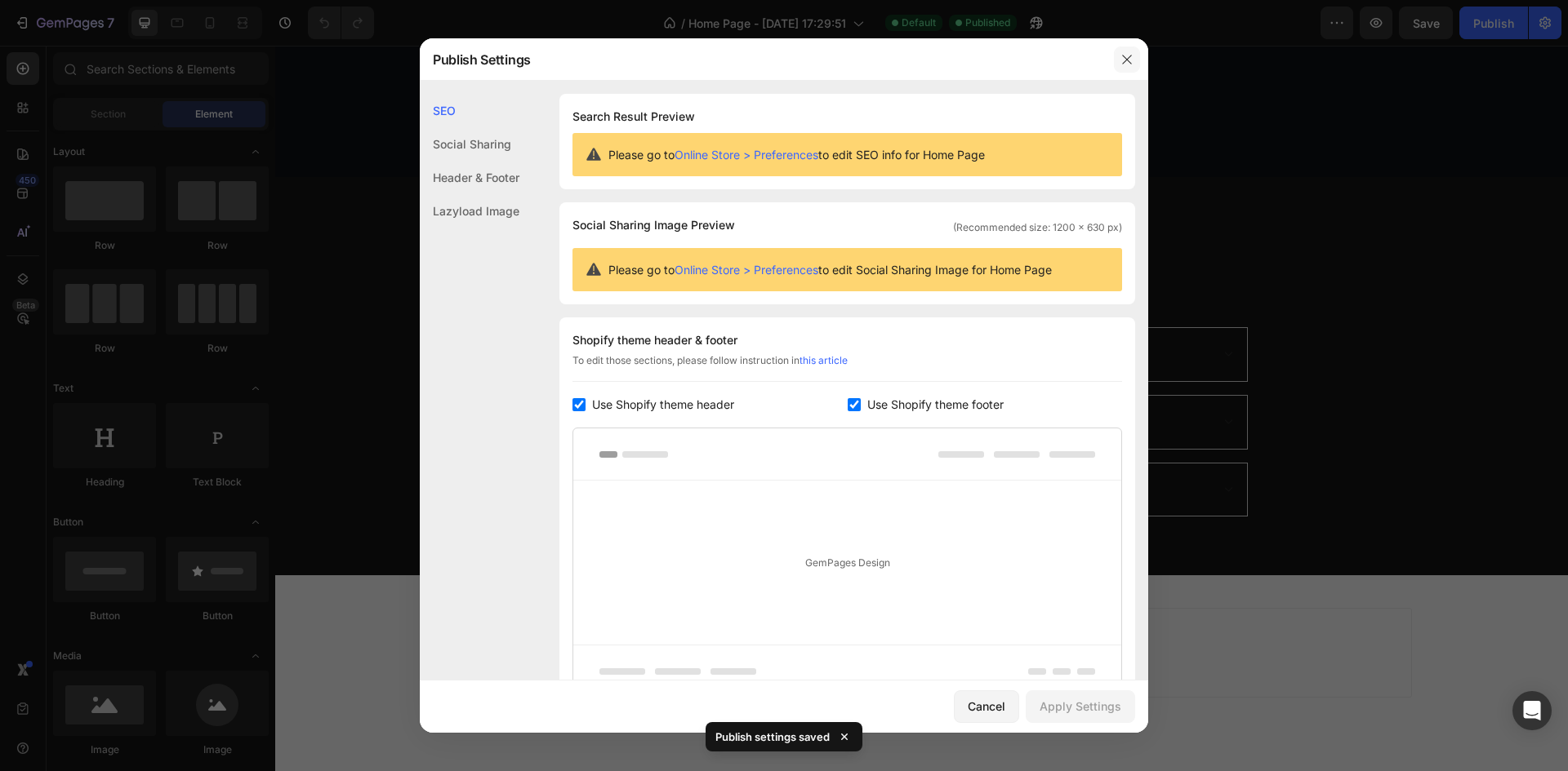
click at [1124, 54] on icon "button" at bounding box center [1127, 59] width 13 height 13
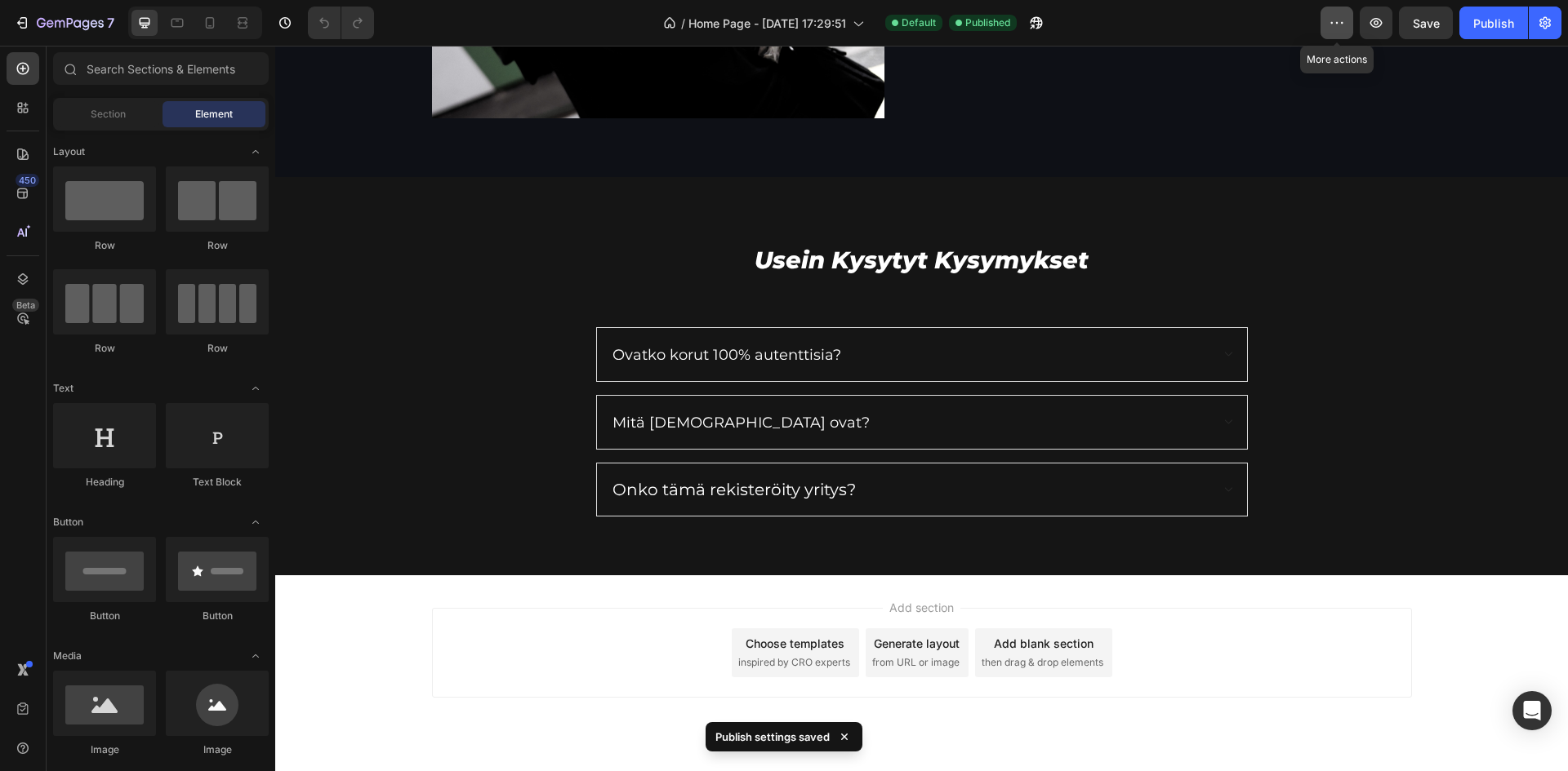
click at [1324, 18] on button "button" at bounding box center [1337, 23] width 32 height 32
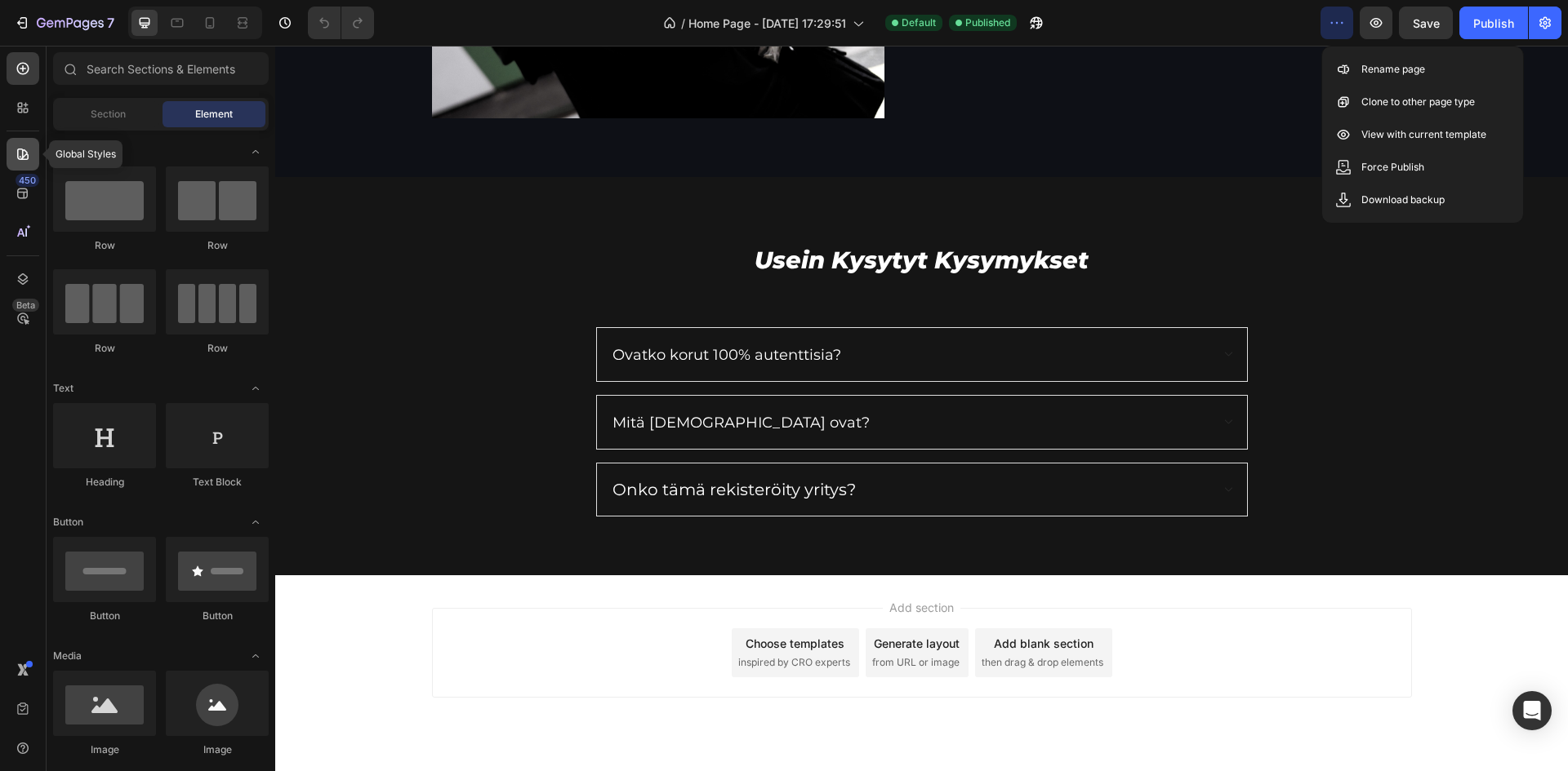
click at [32, 162] on div at bounding box center [23, 154] width 32 height 32
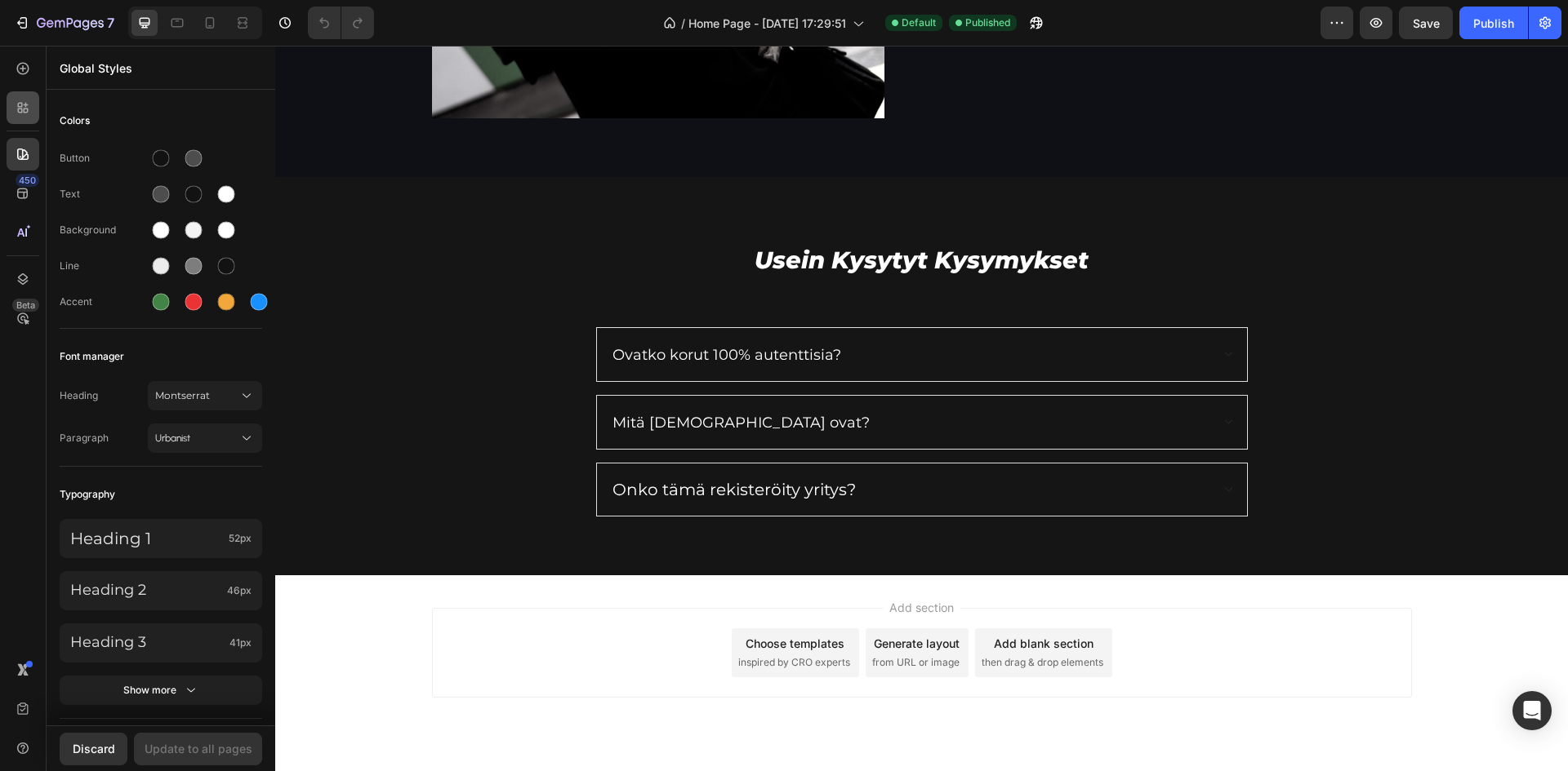
click at [33, 103] on div at bounding box center [23, 108] width 32 height 32
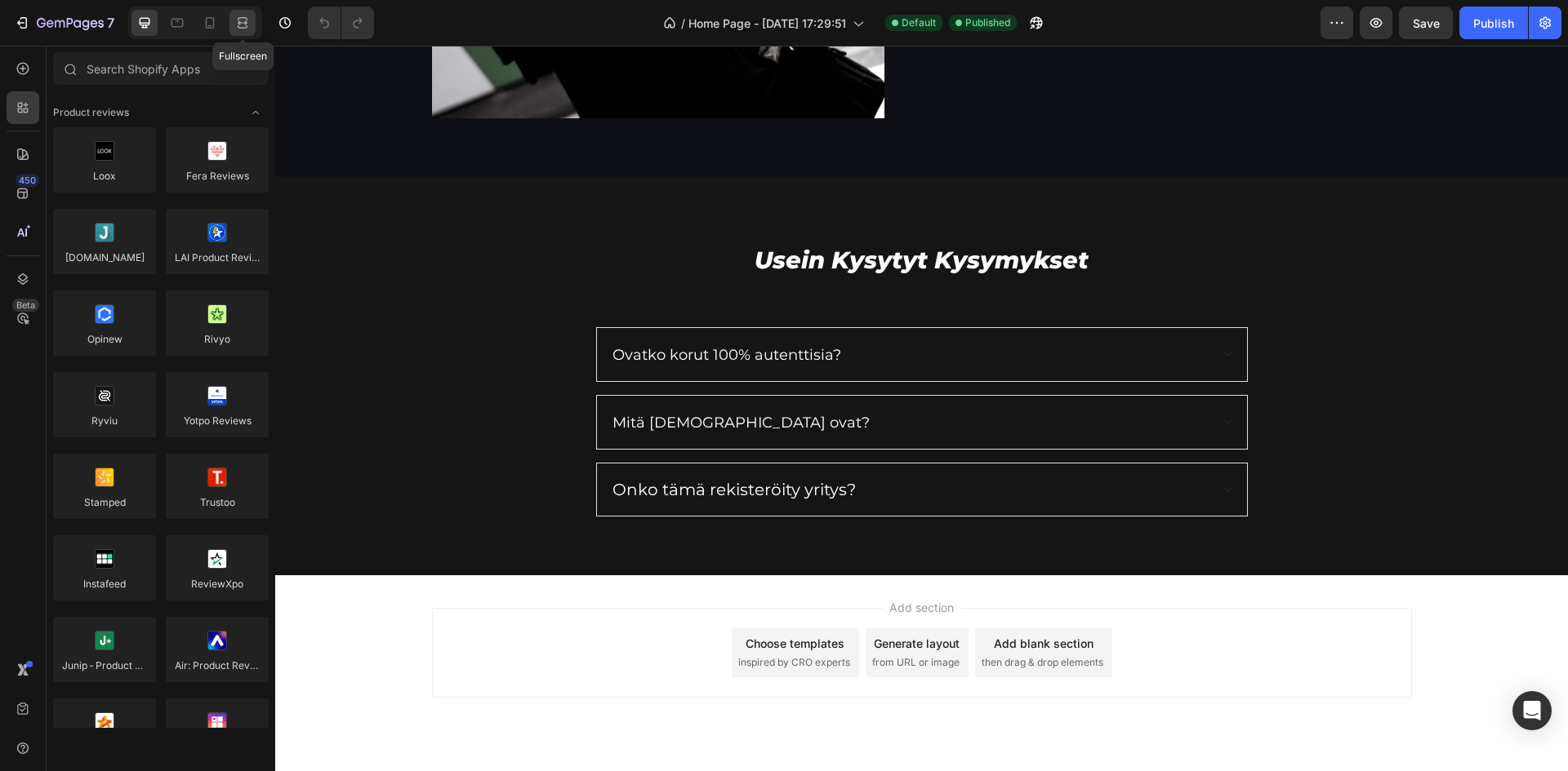
click at [236, 28] on icon at bounding box center [242, 22] width 16 height 16
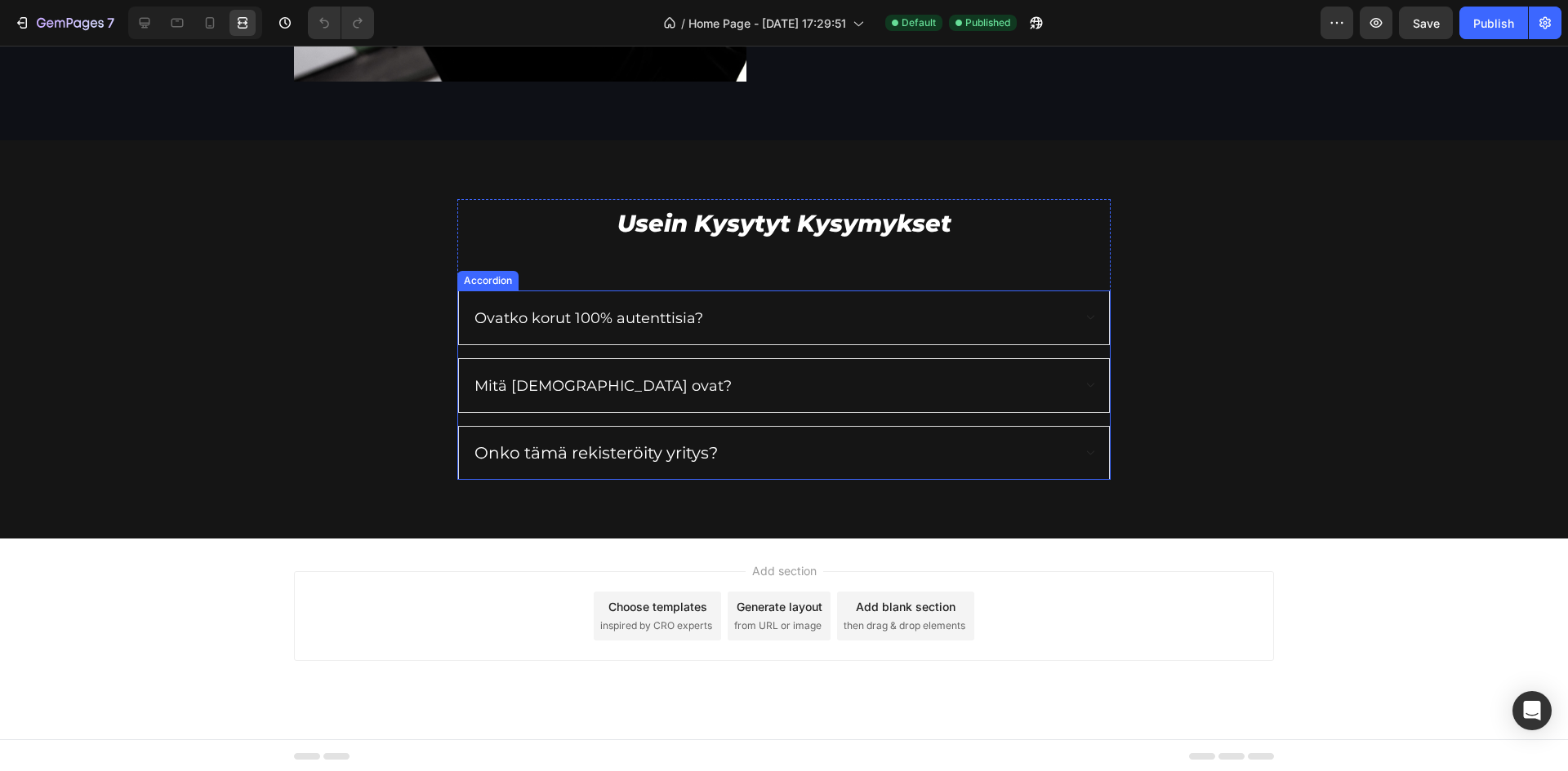
scroll to position [2178, 0]
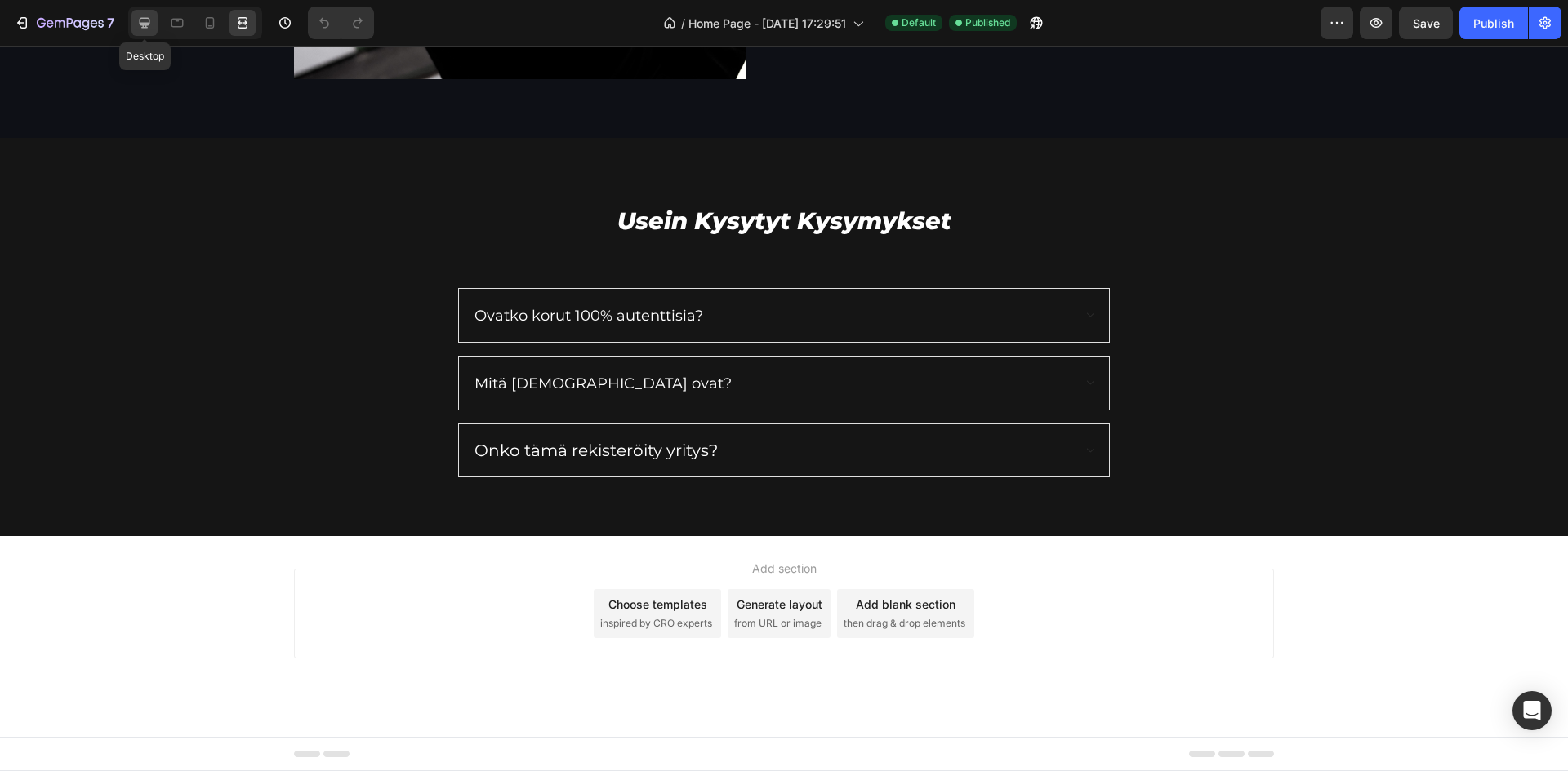
click at [145, 27] on icon at bounding box center [145, 23] width 10 height 10
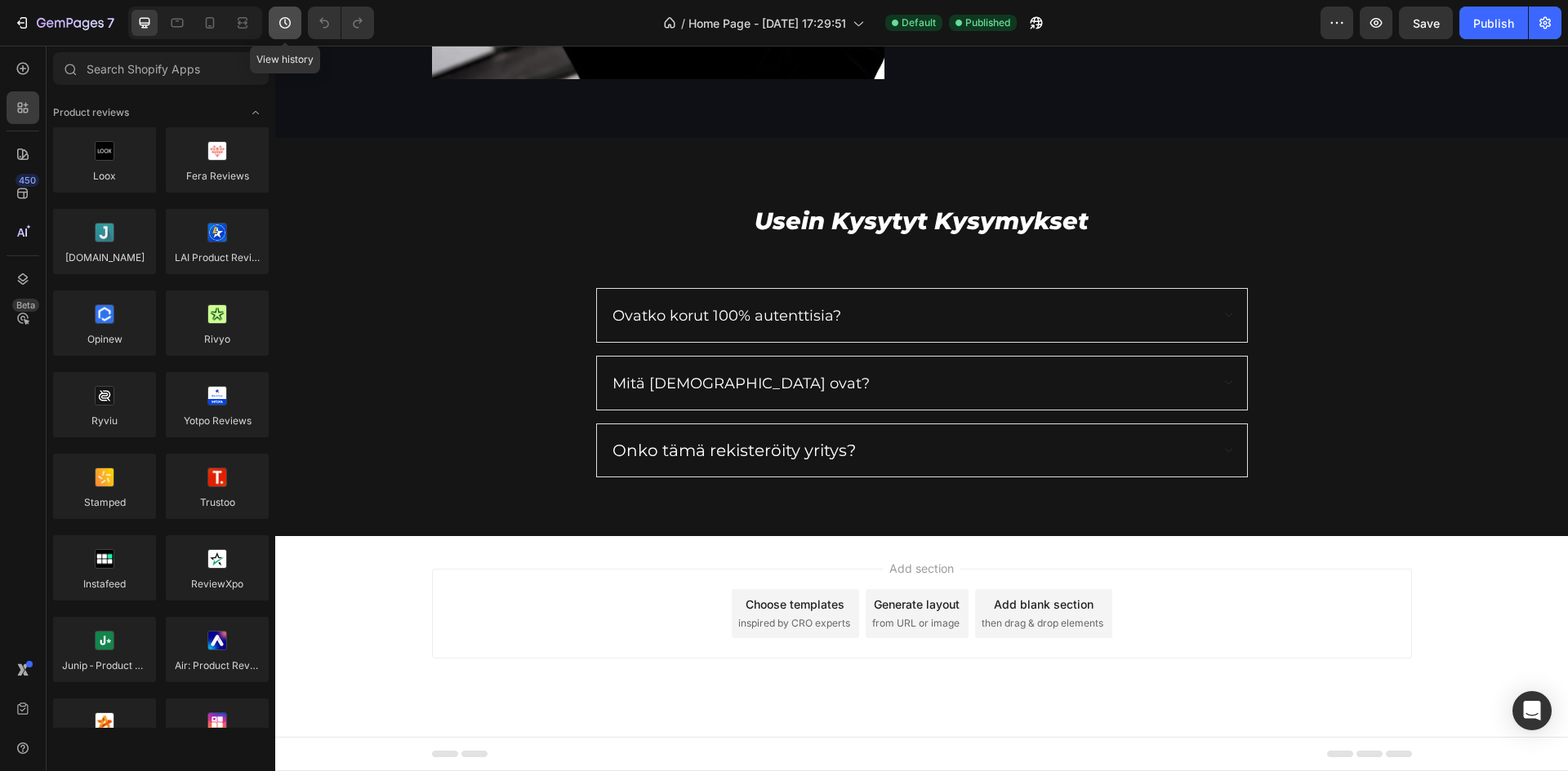
click at [275, 24] on button "button" at bounding box center [285, 23] width 32 height 32
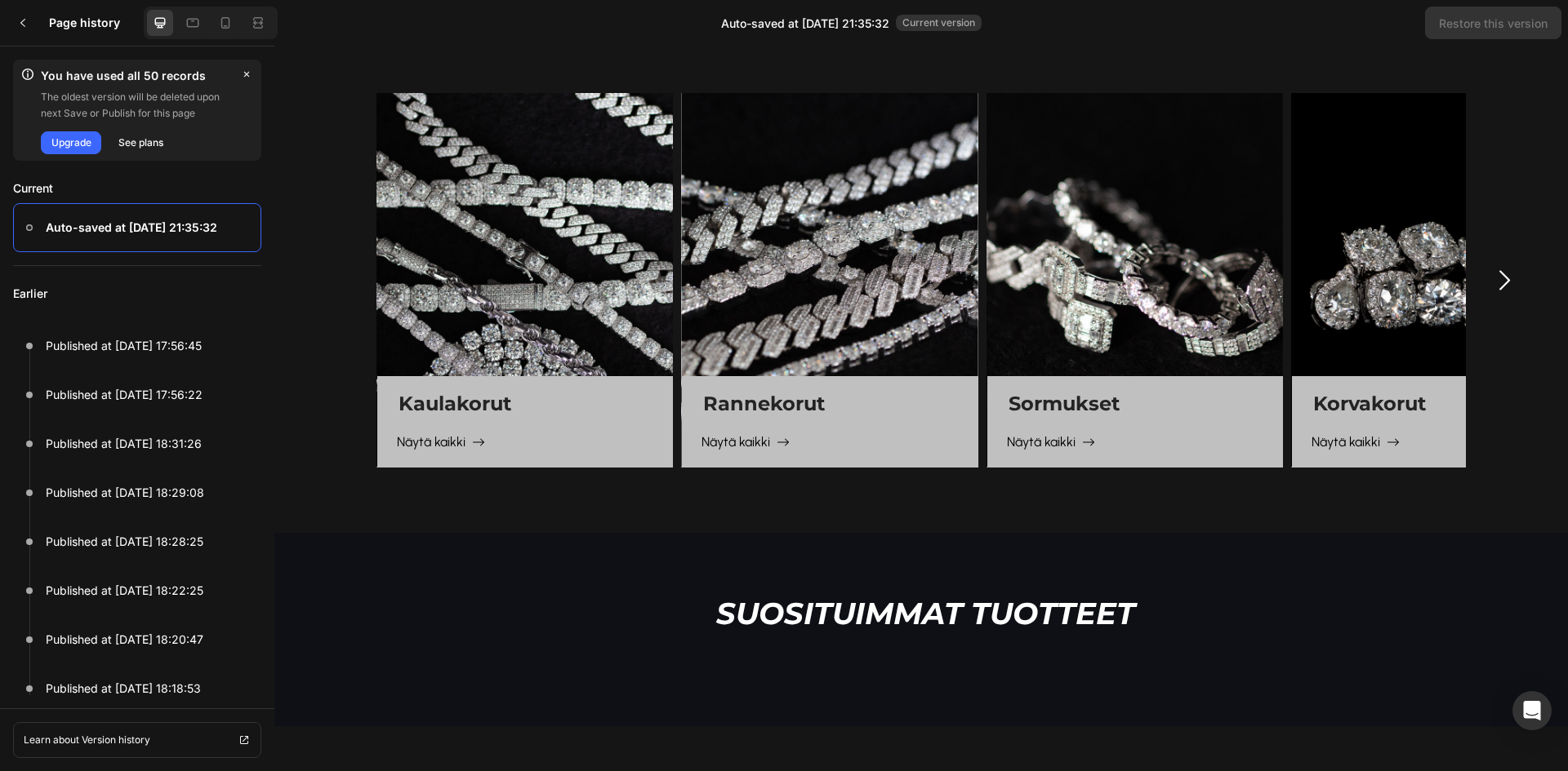
scroll to position [290, 0]
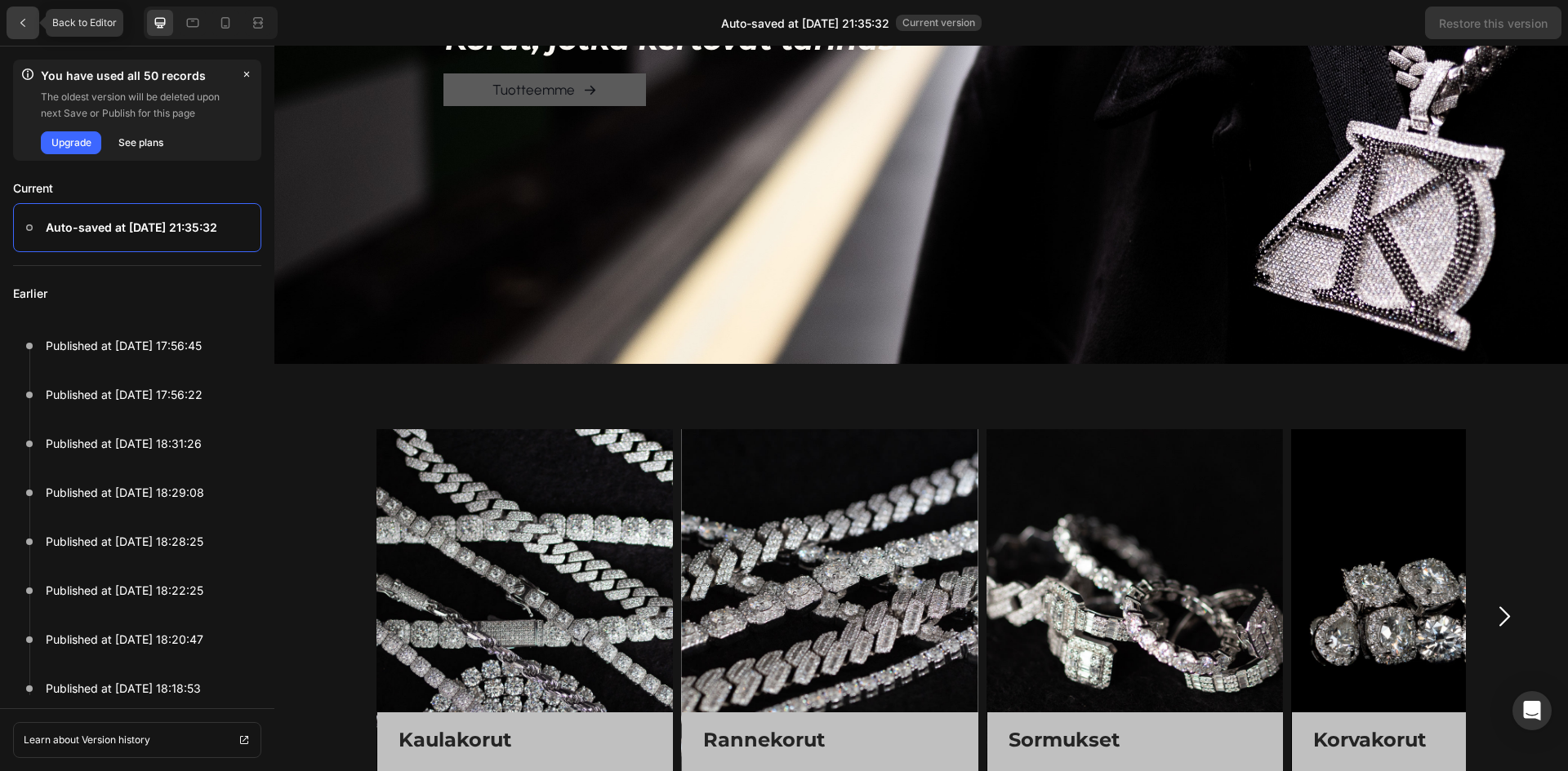
click at [43, 14] on button at bounding box center [23, 23] width 46 height 46
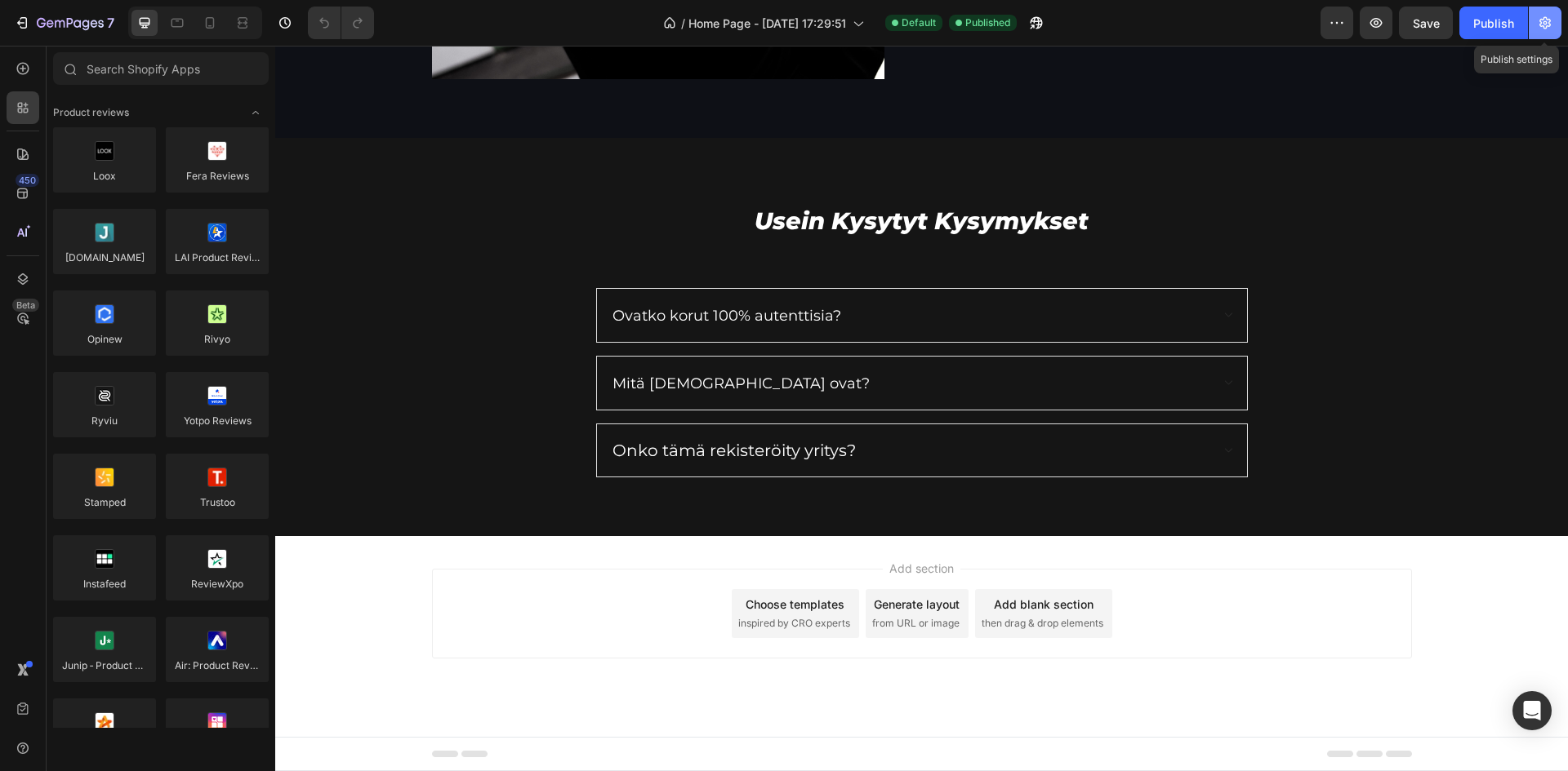
click at [1547, 30] on icon "button" at bounding box center [1544, 22] width 16 height 16
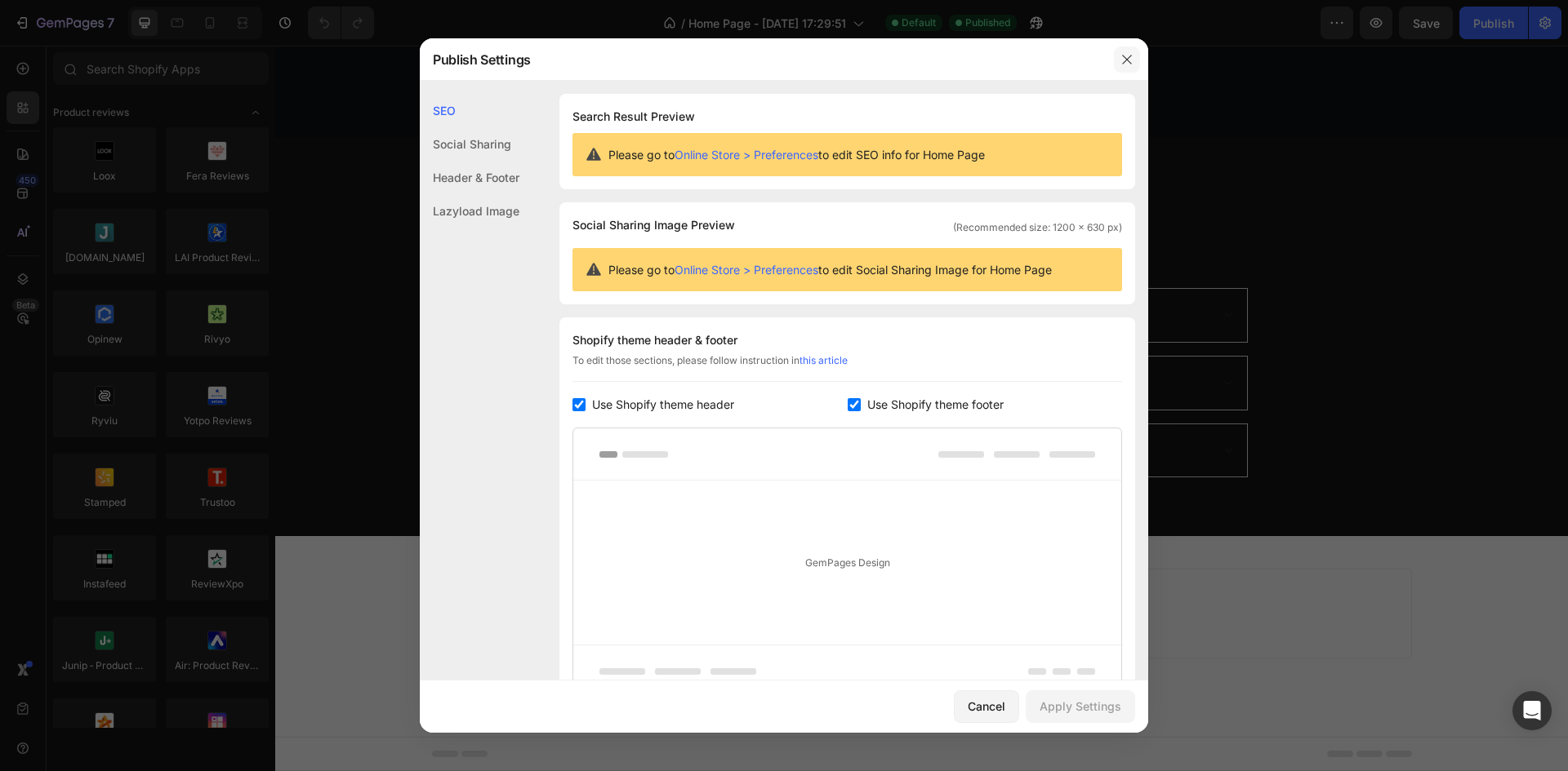
click at [1133, 62] on icon "button" at bounding box center [1127, 59] width 13 height 13
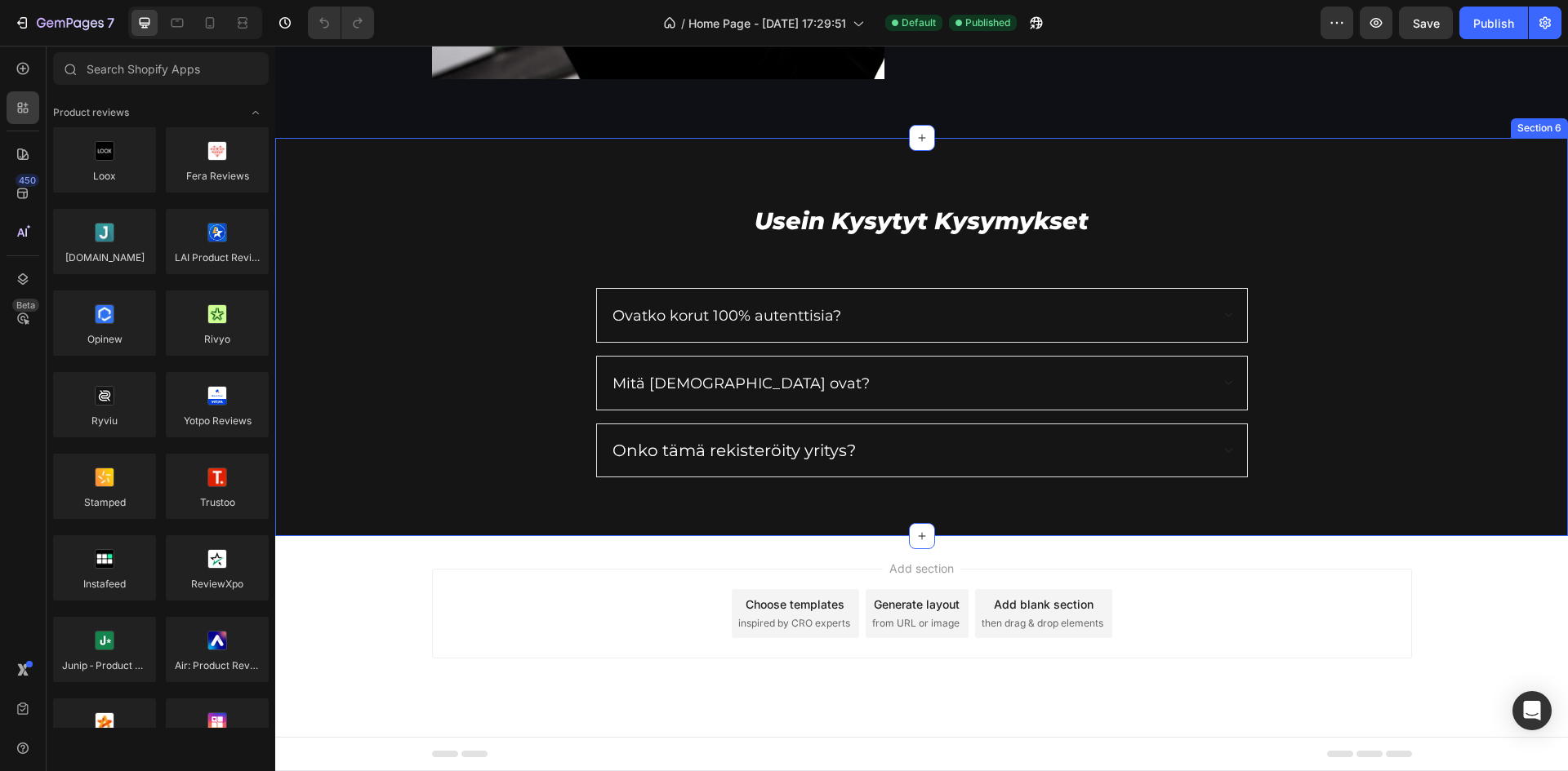
scroll to position [1525, 0]
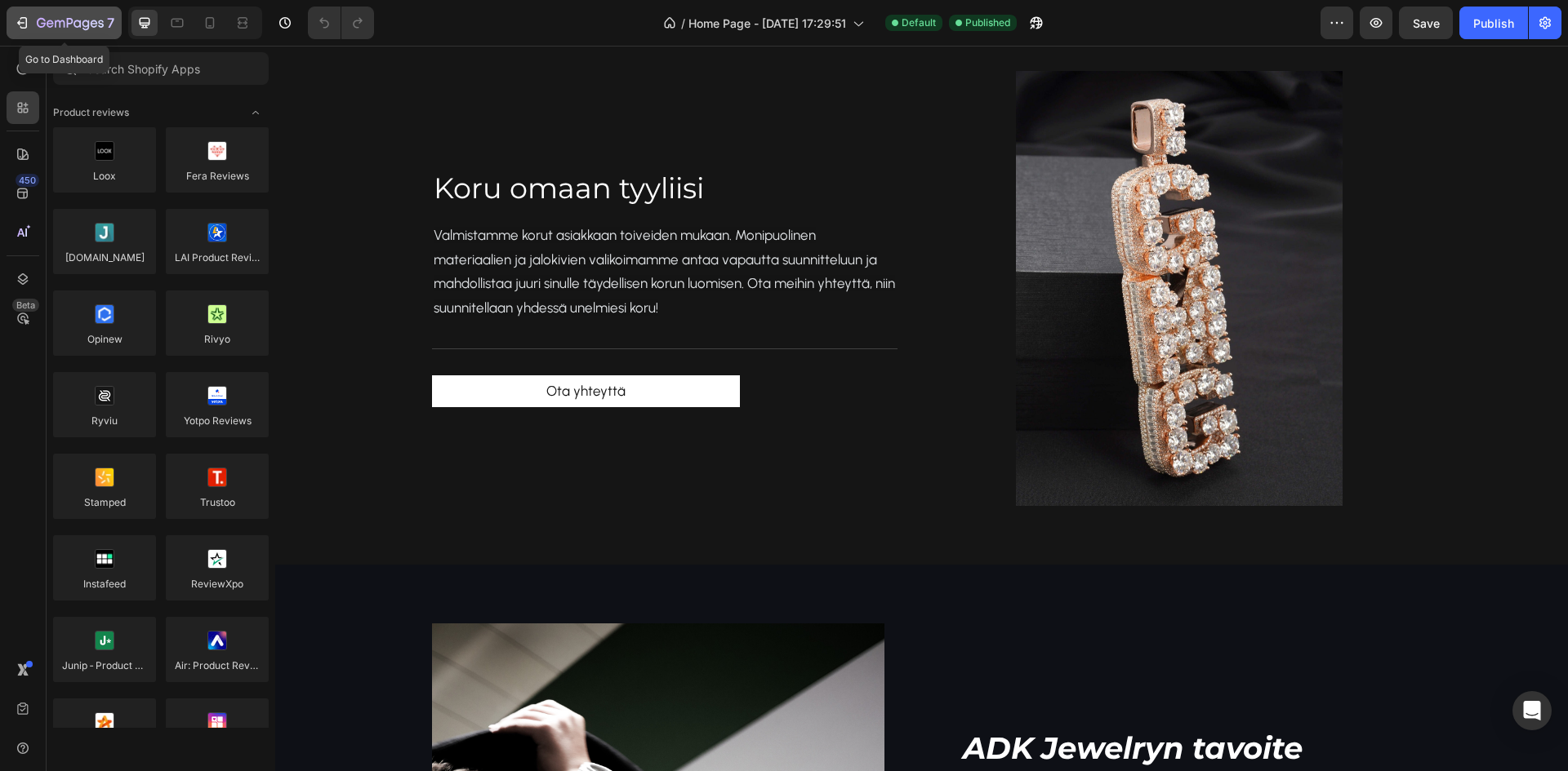
click at [74, 19] on icon "button" at bounding box center [70, 24] width 67 height 14
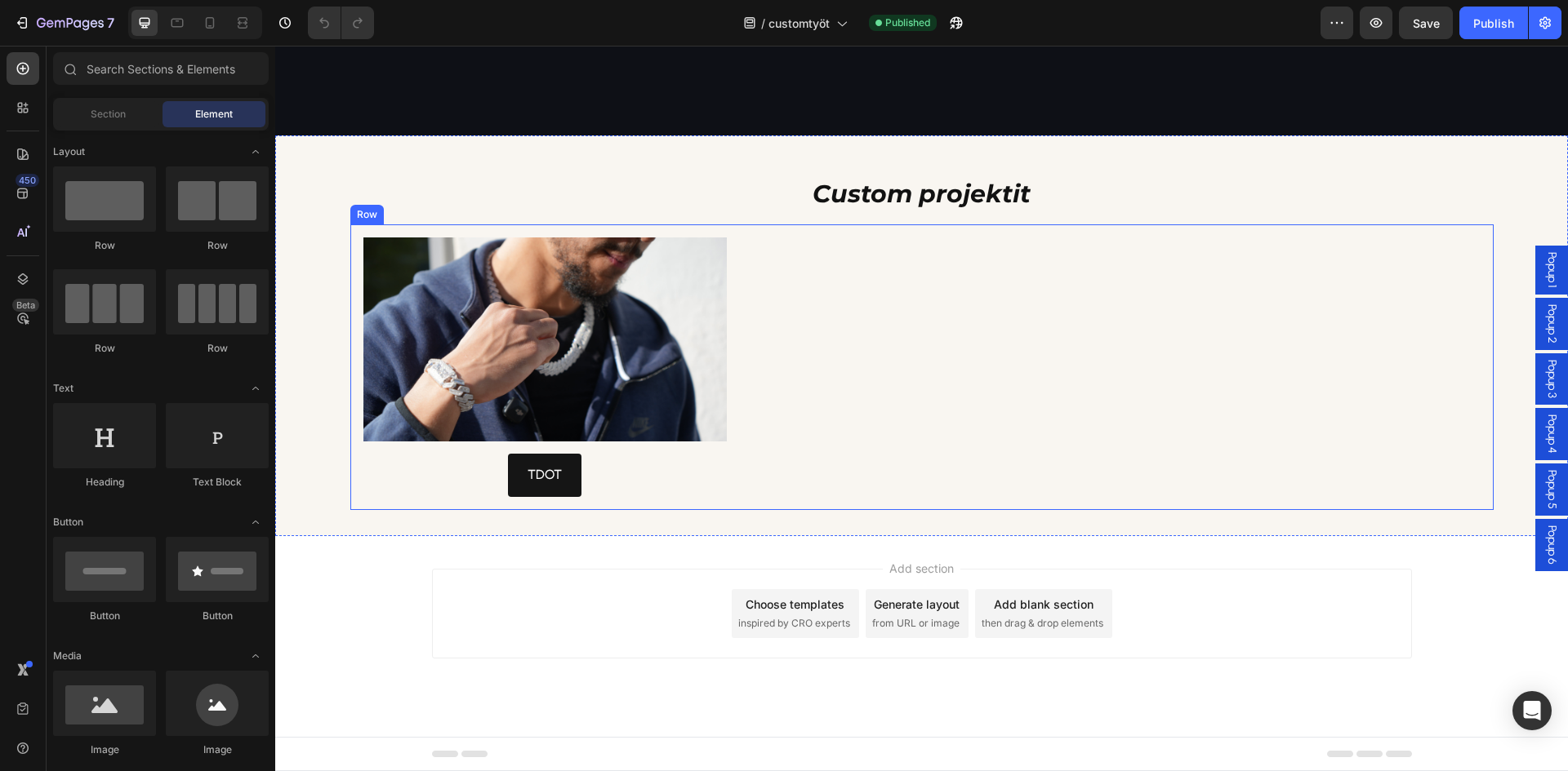
scroll to position [1942, 0]
click at [452, 756] on icon at bounding box center [459, 754] width 55 height 7
drag, startPoint x: 452, startPoint y: 756, endPoint x: 406, endPoint y: 757, distance: 46.0
click at [406, 757] on div "Footer" at bounding box center [922, 754] width 1292 height 34
click at [755, 20] on icon at bounding box center [749, 22] width 16 height 16
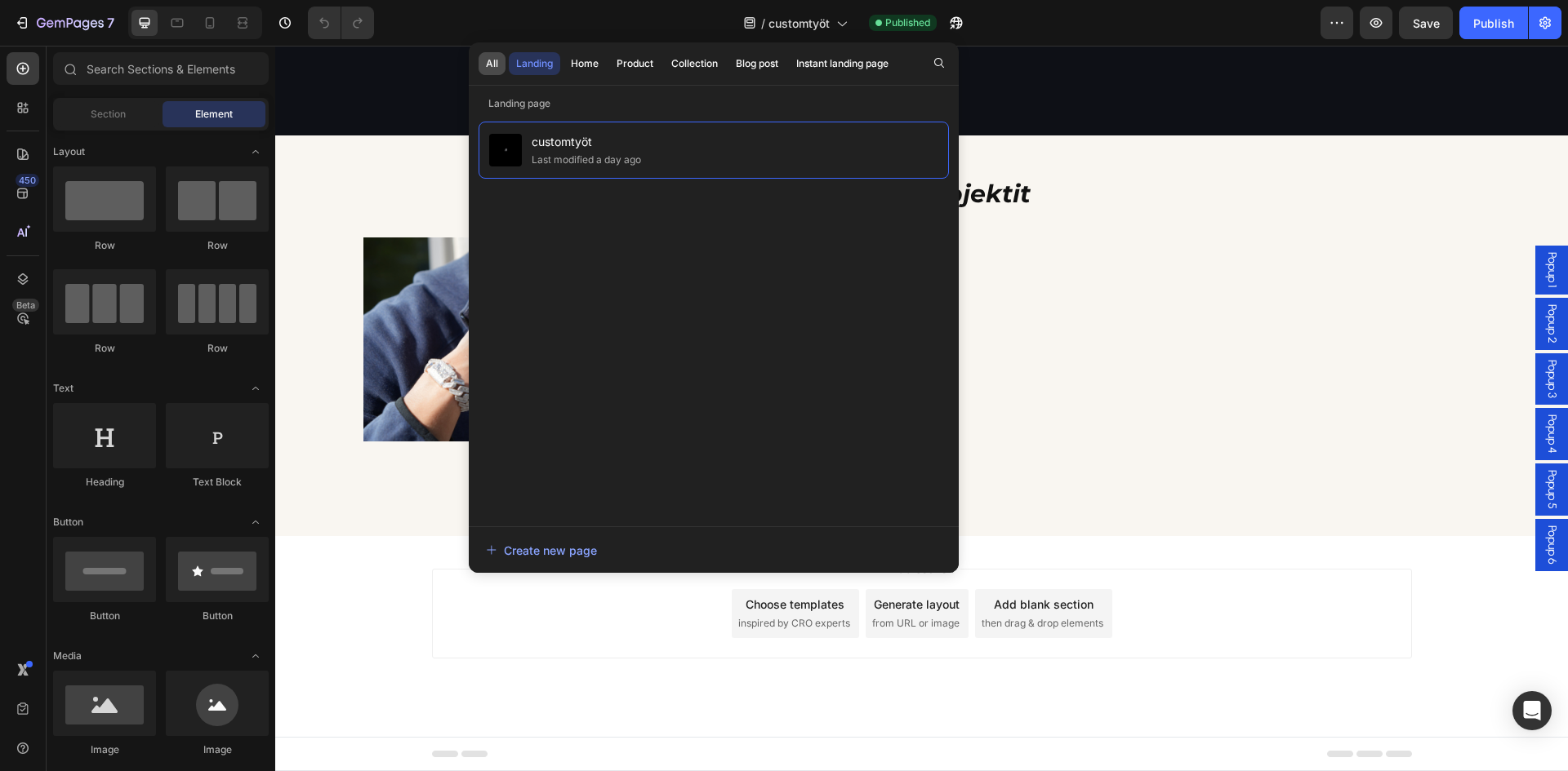
click at [495, 72] on button "All" at bounding box center [492, 63] width 27 height 23
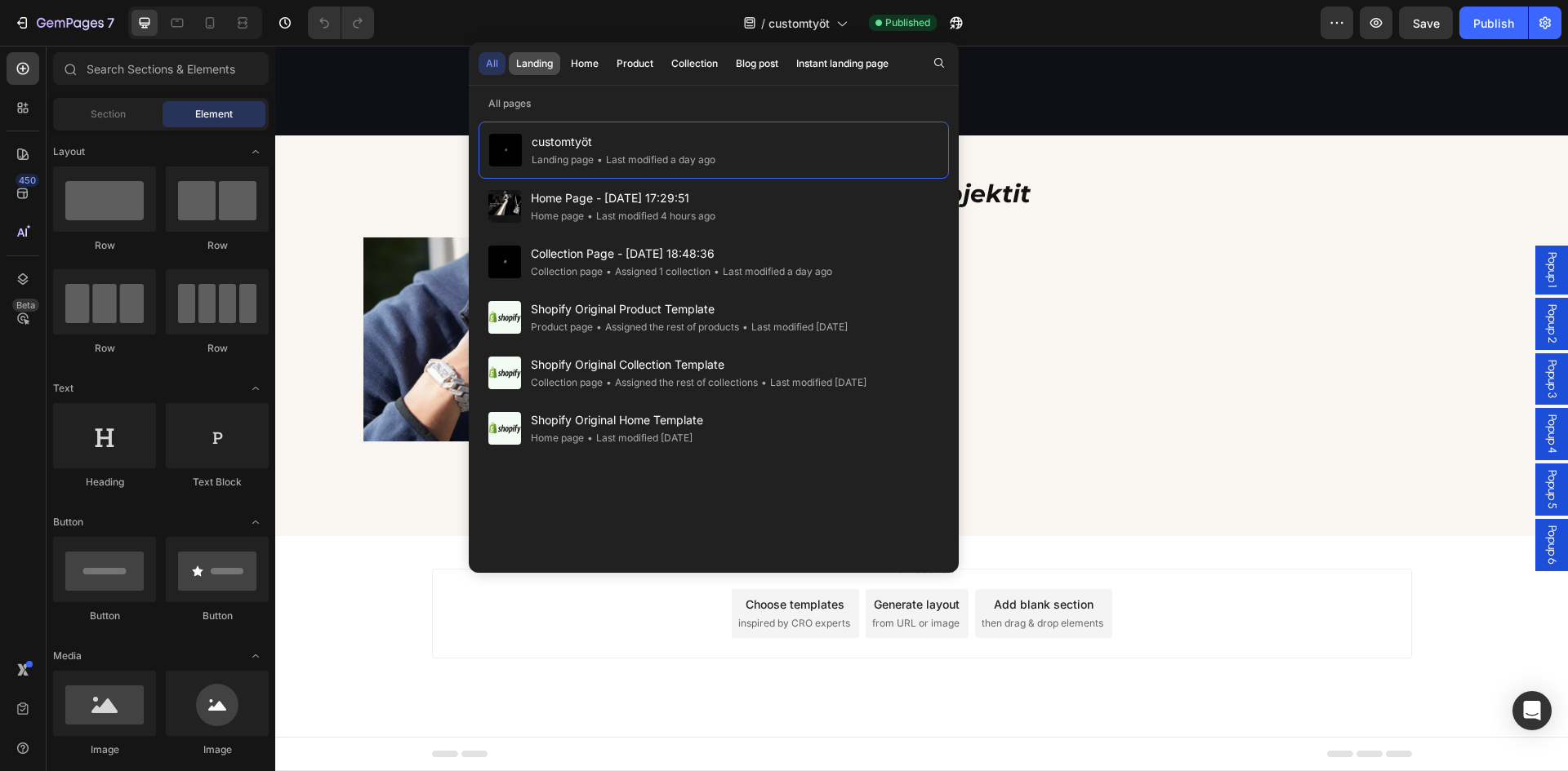
click at [549, 70] on div "Landing" at bounding box center [534, 63] width 37 height 14
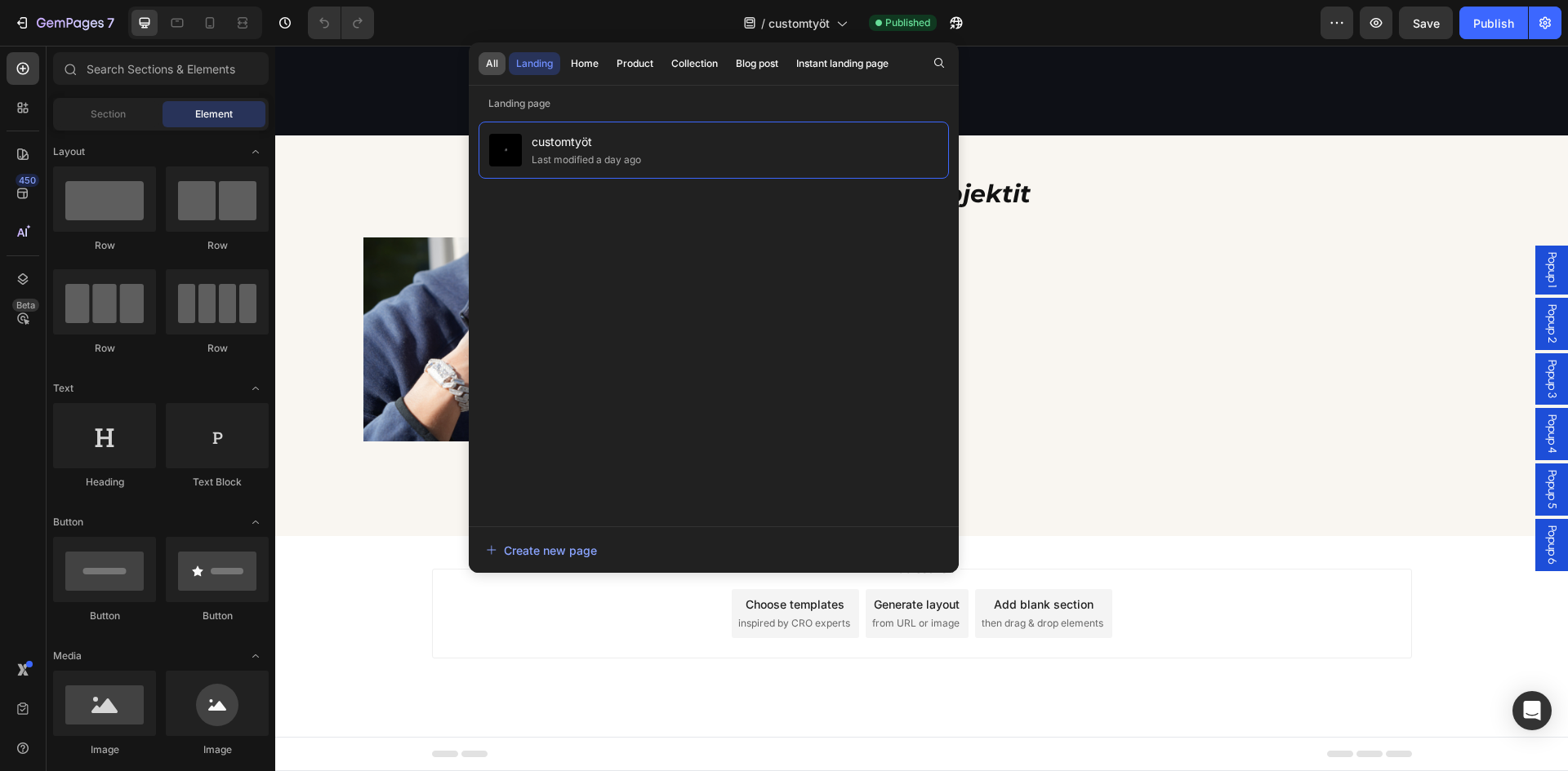
click at [486, 60] on div "All" at bounding box center [491, 63] width 12 height 14
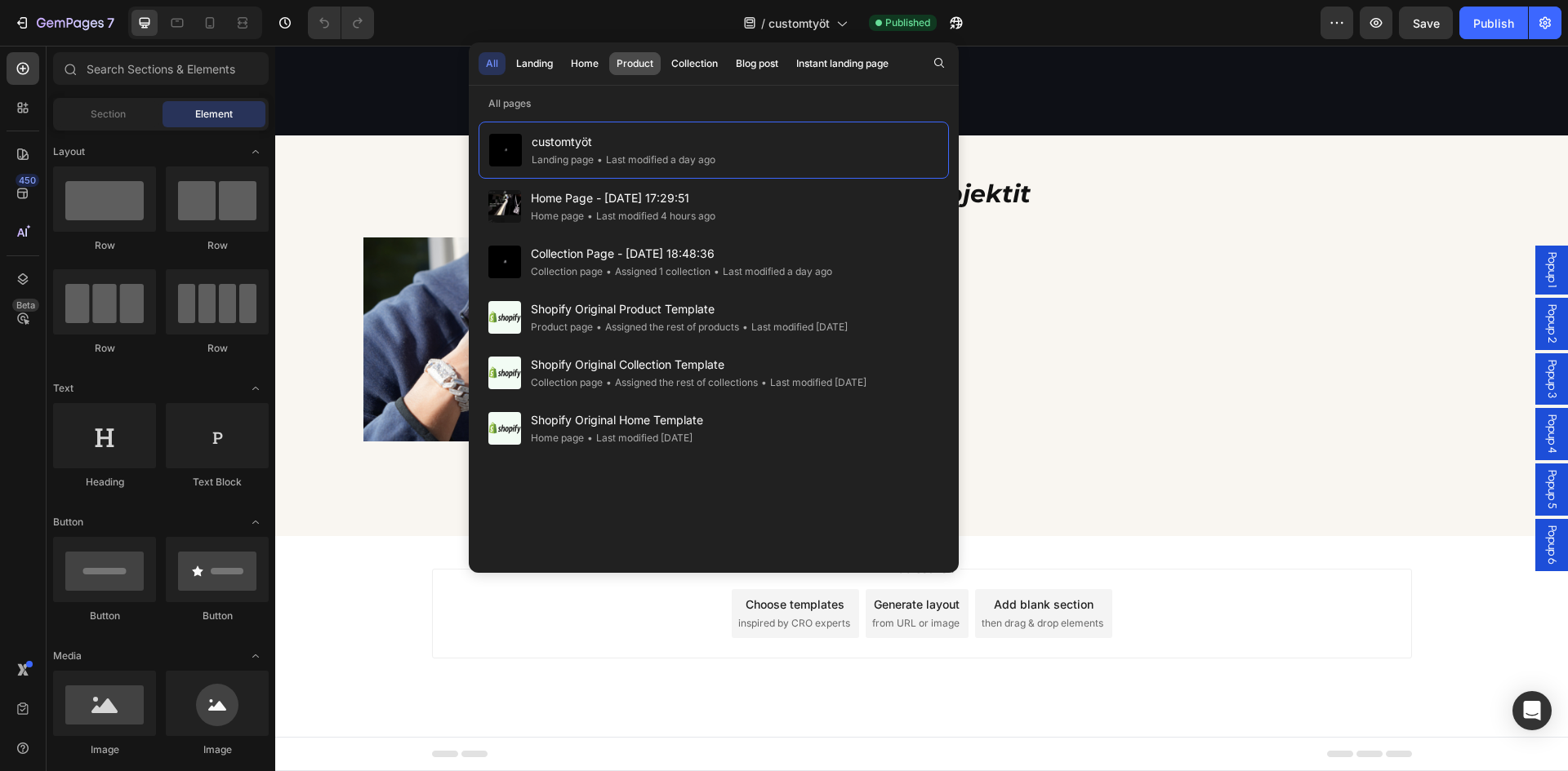
click at [636, 59] on div "Product" at bounding box center [634, 63] width 37 height 14
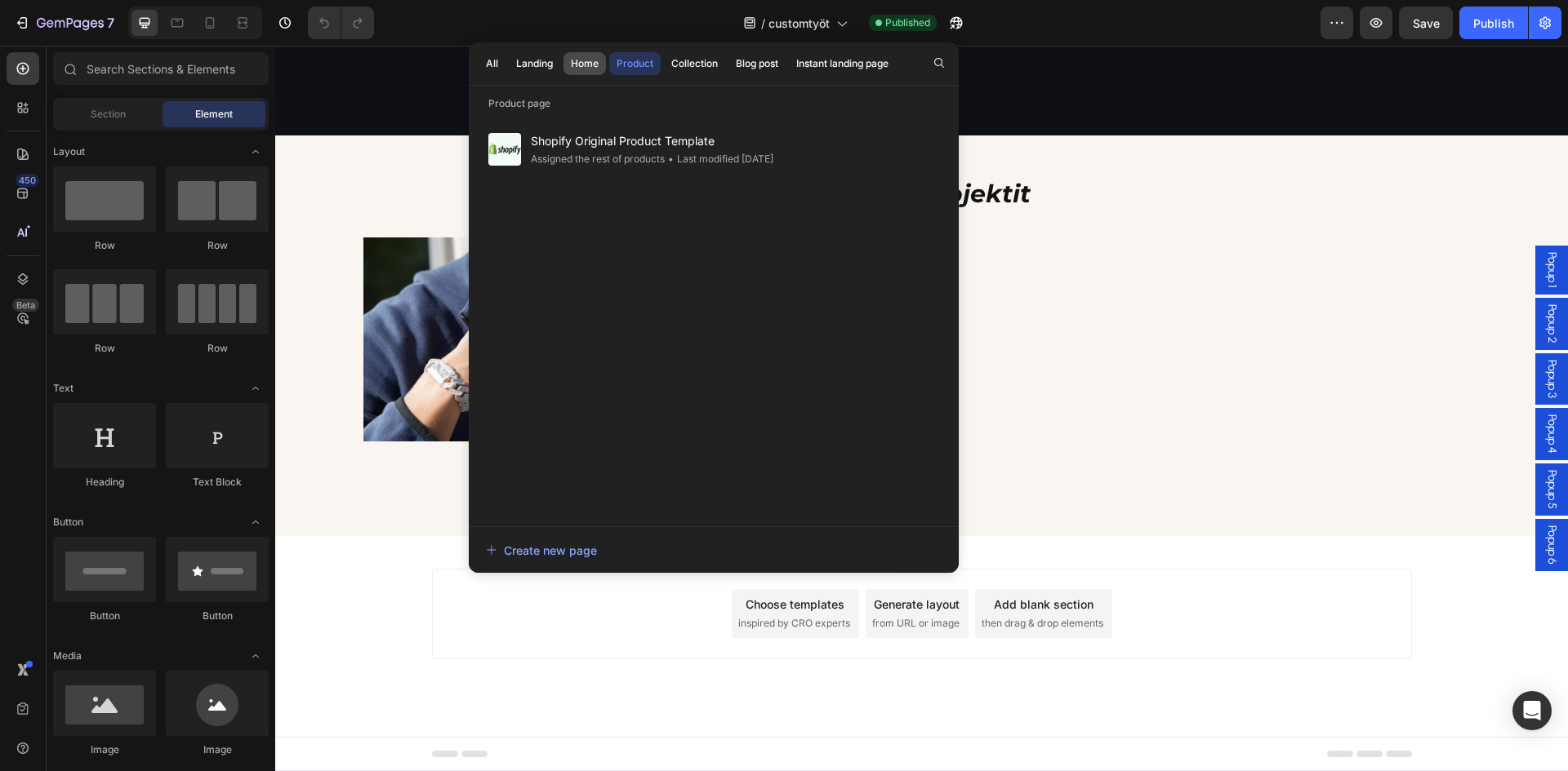
click at [578, 59] on div "Home" at bounding box center [584, 63] width 28 height 14
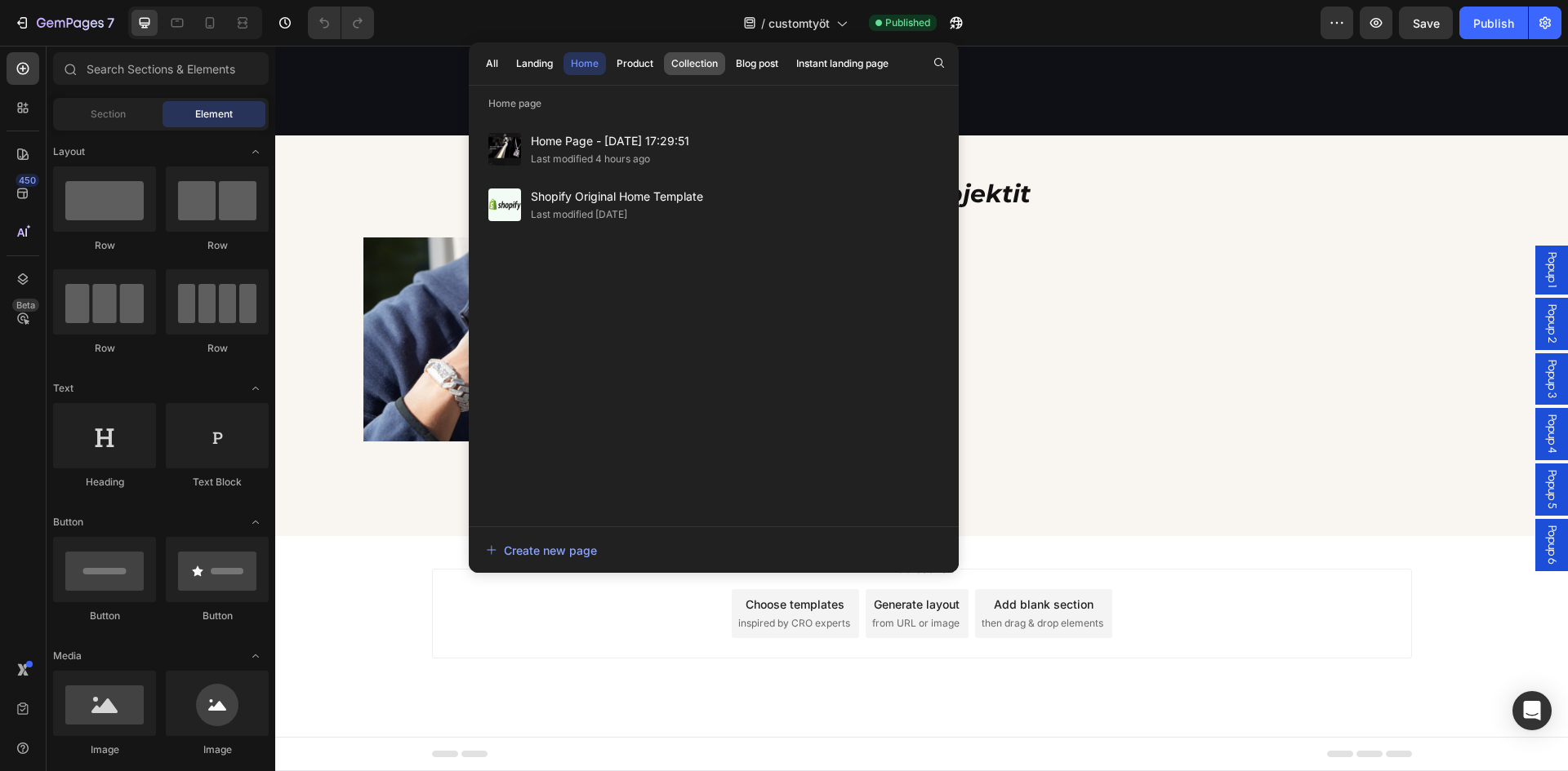
click at [688, 69] on div "Collection" at bounding box center [694, 63] width 47 height 14
click at [643, 66] on div "Product" at bounding box center [634, 63] width 37 height 14
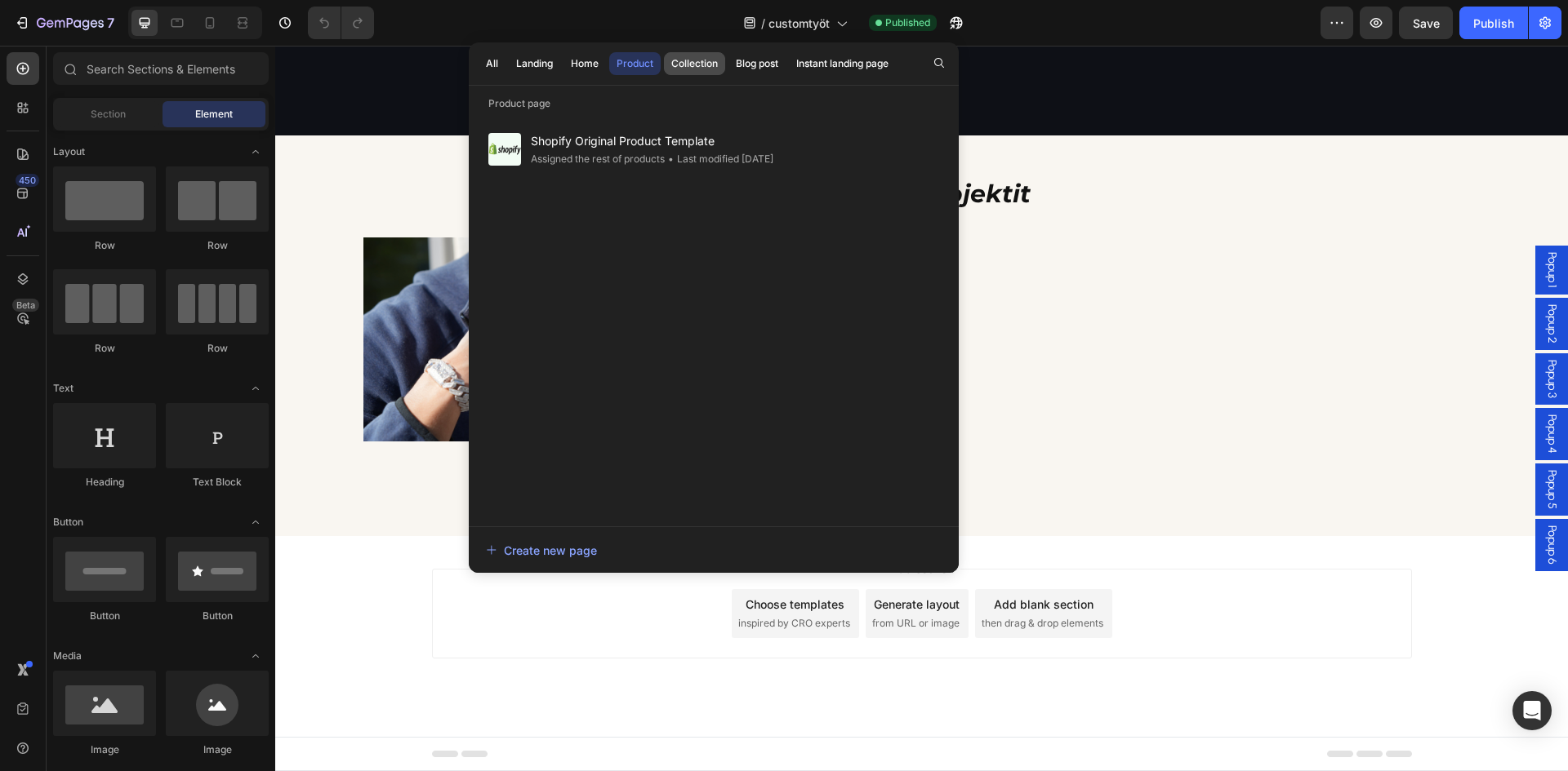
click at [721, 70] on button "Collection" at bounding box center [695, 63] width 61 height 23
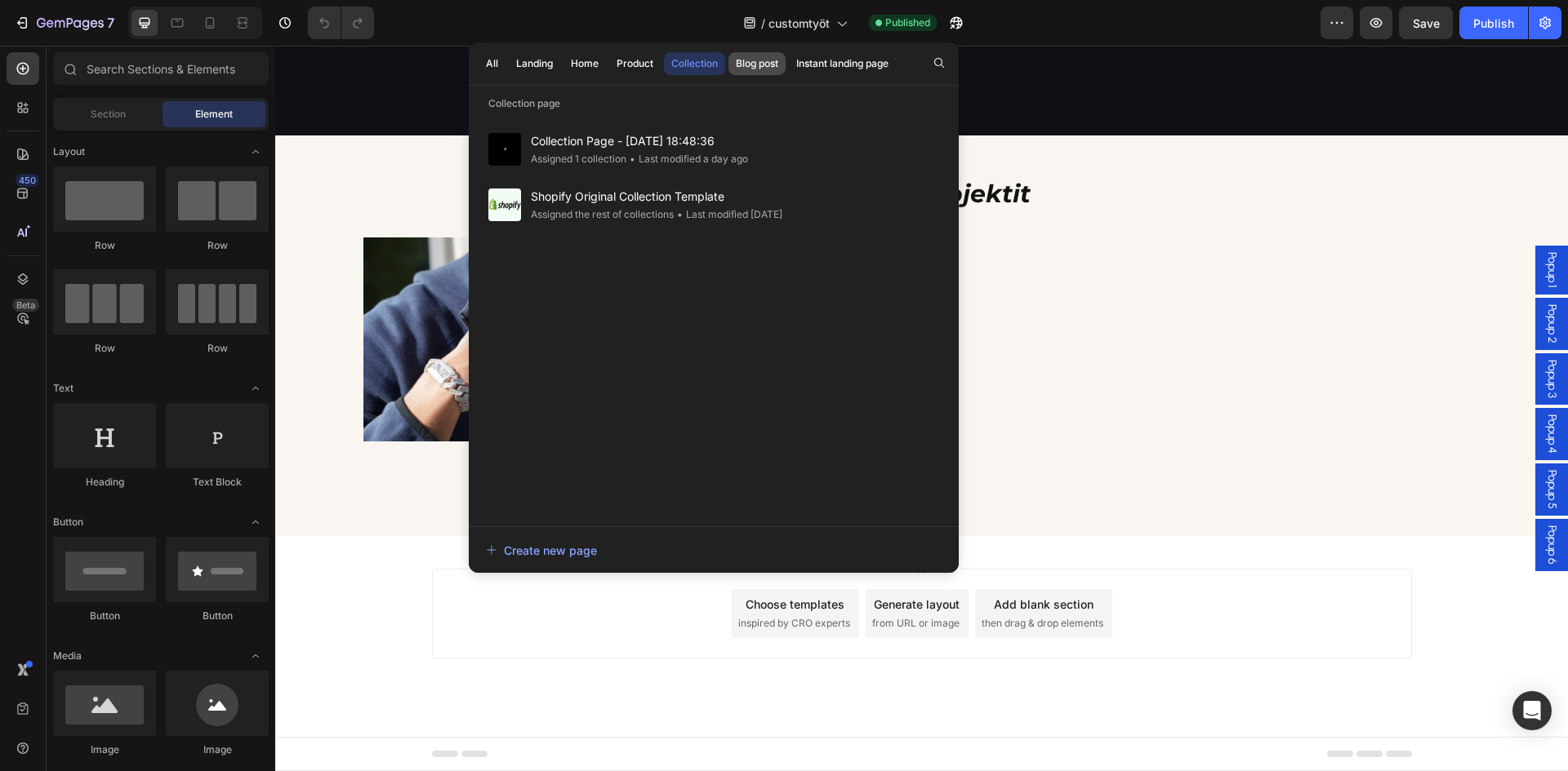
click at [747, 67] on div "Blog post" at bounding box center [757, 63] width 43 height 14
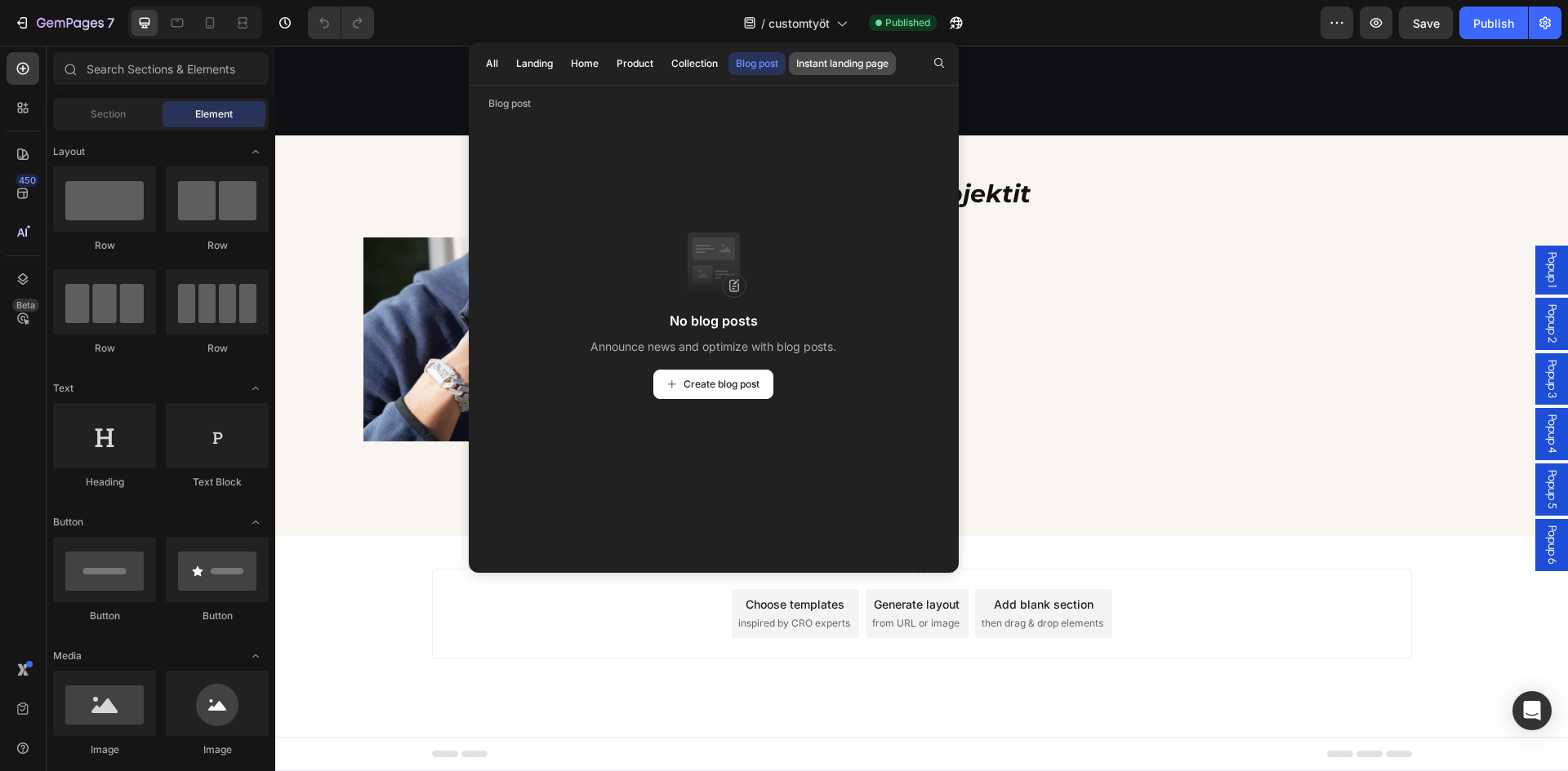
click at [803, 69] on div "Instant landing page" at bounding box center [842, 63] width 93 height 14
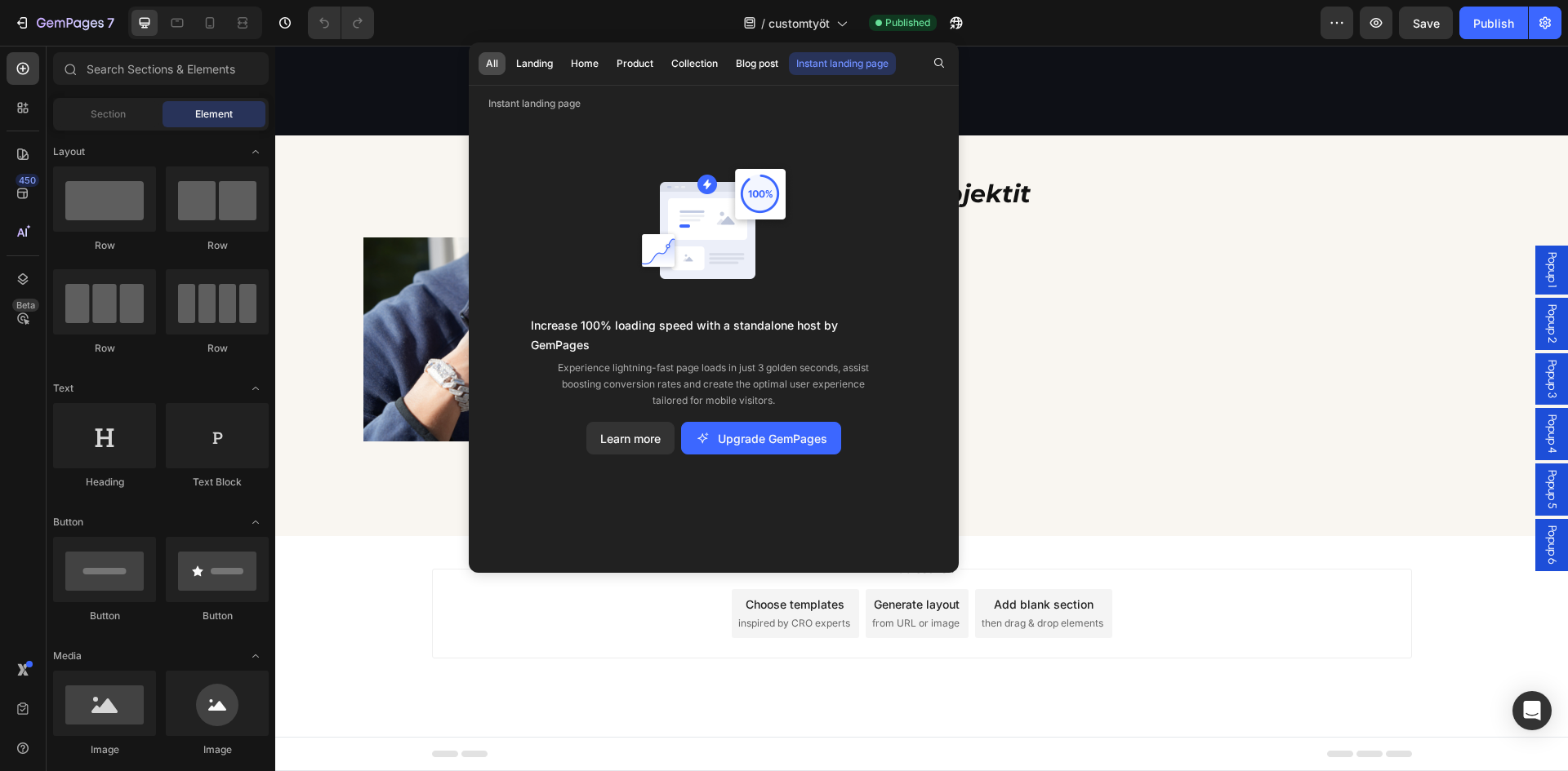
click at [481, 64] on button "All" at bounding box center [492, 63] width 27 height 23
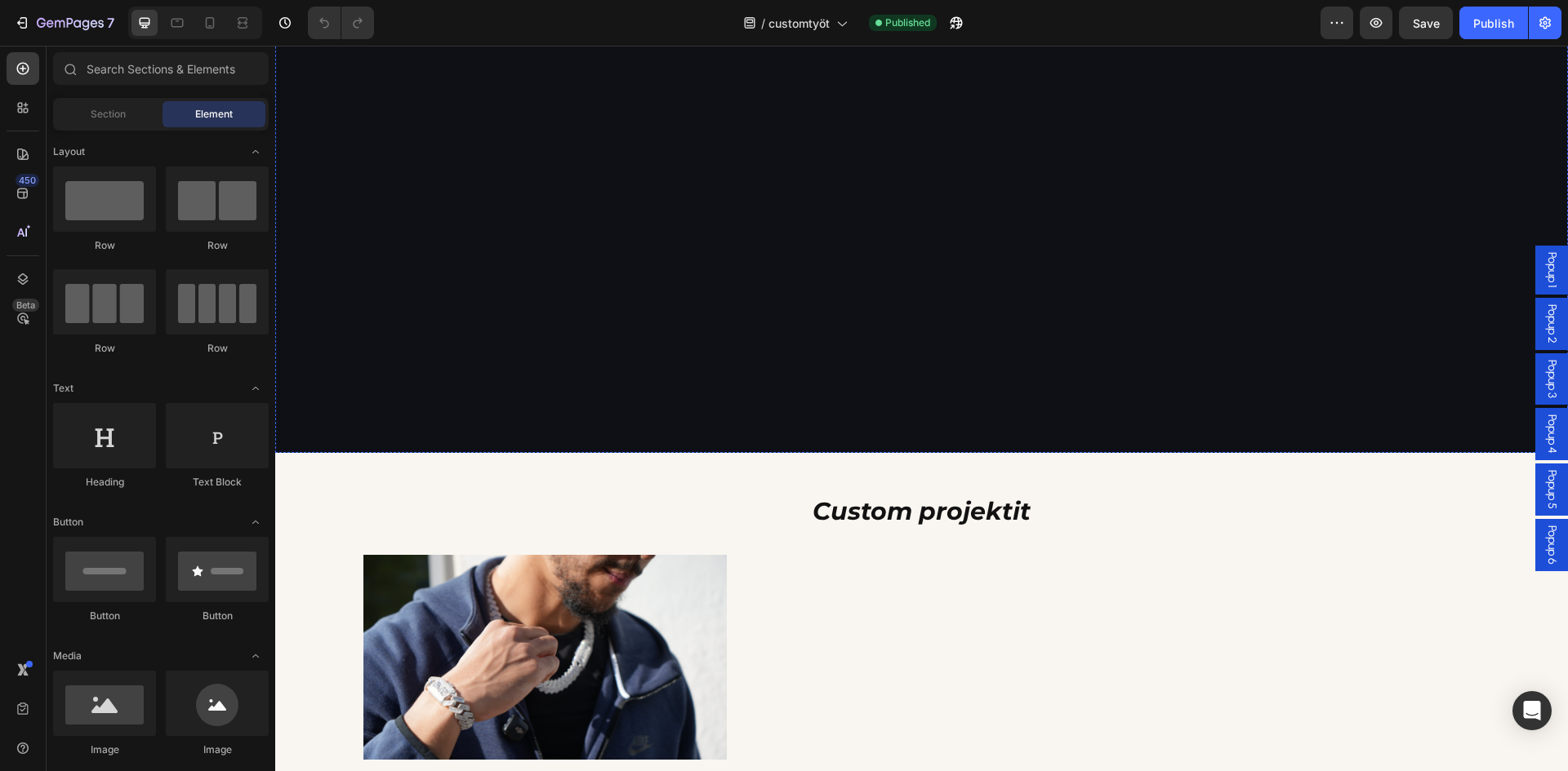
scroll to position [1942, 0]
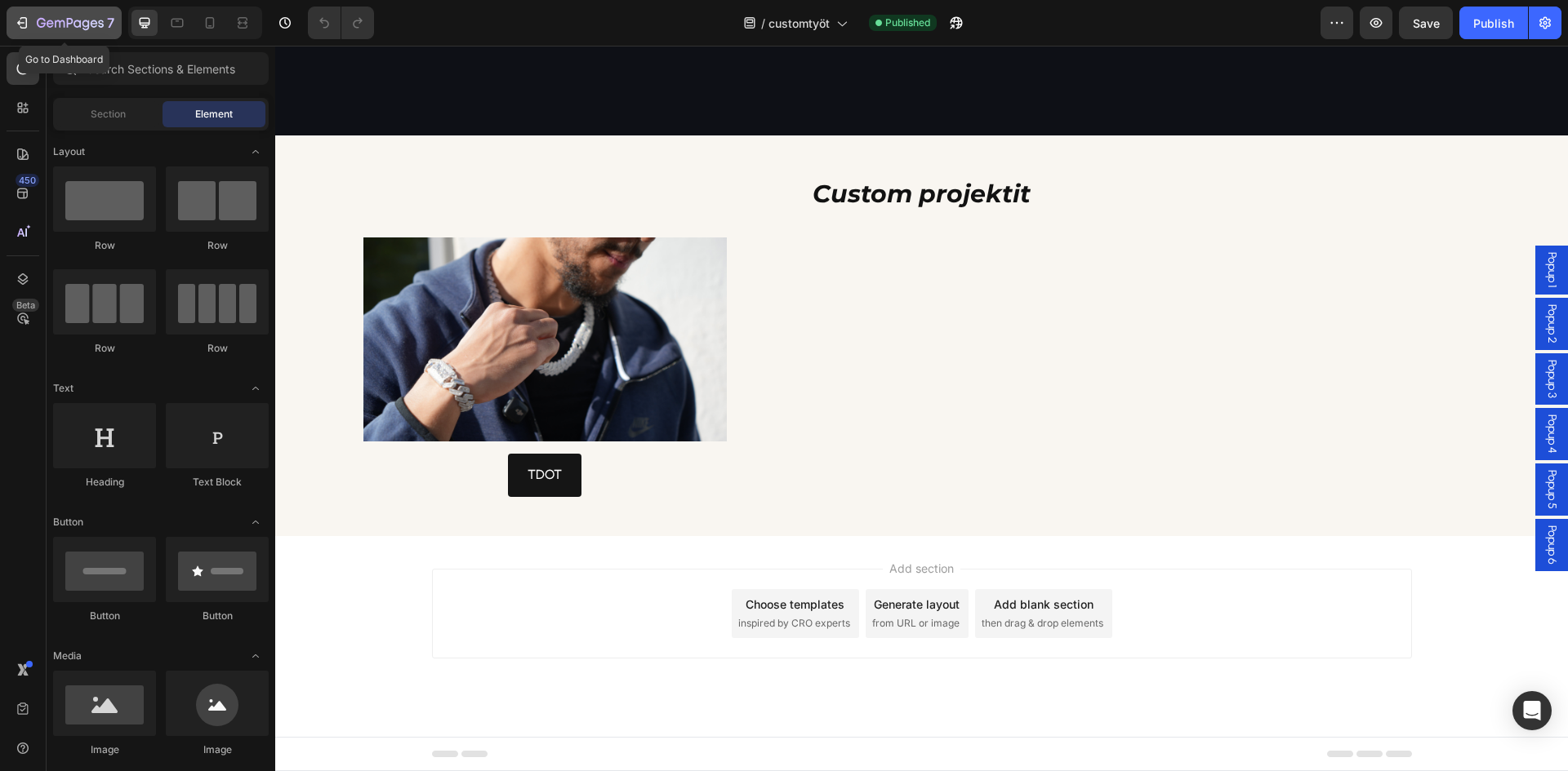
click at [43, 16] on div "7" at bounding box center [75, 22] width 77 height 20
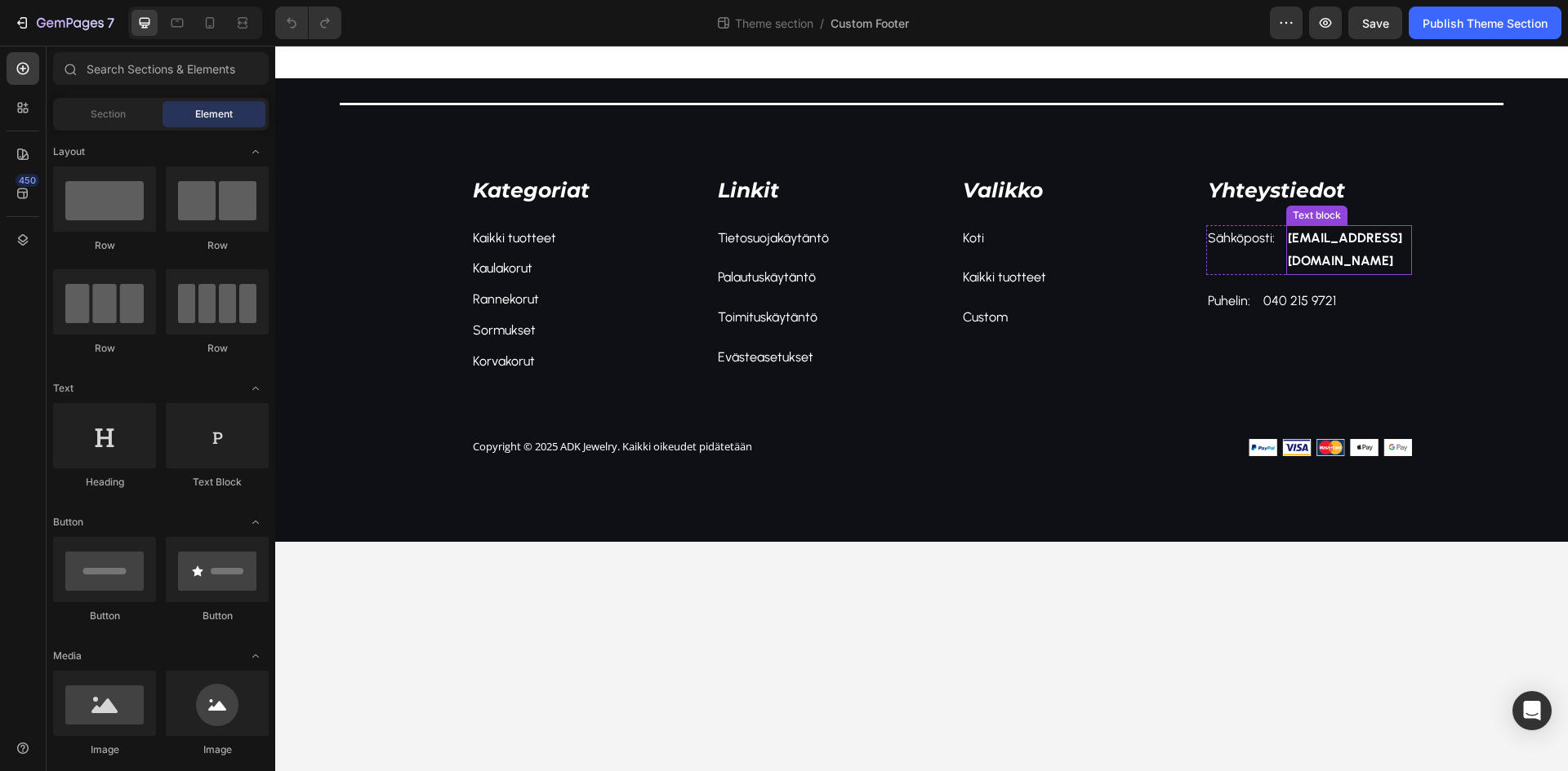
click at [1330, 246] on p "[EMAIL_ADDRESS][DOMAIN_NAME]" at bounding box center [1349, 251] width 122 height 48
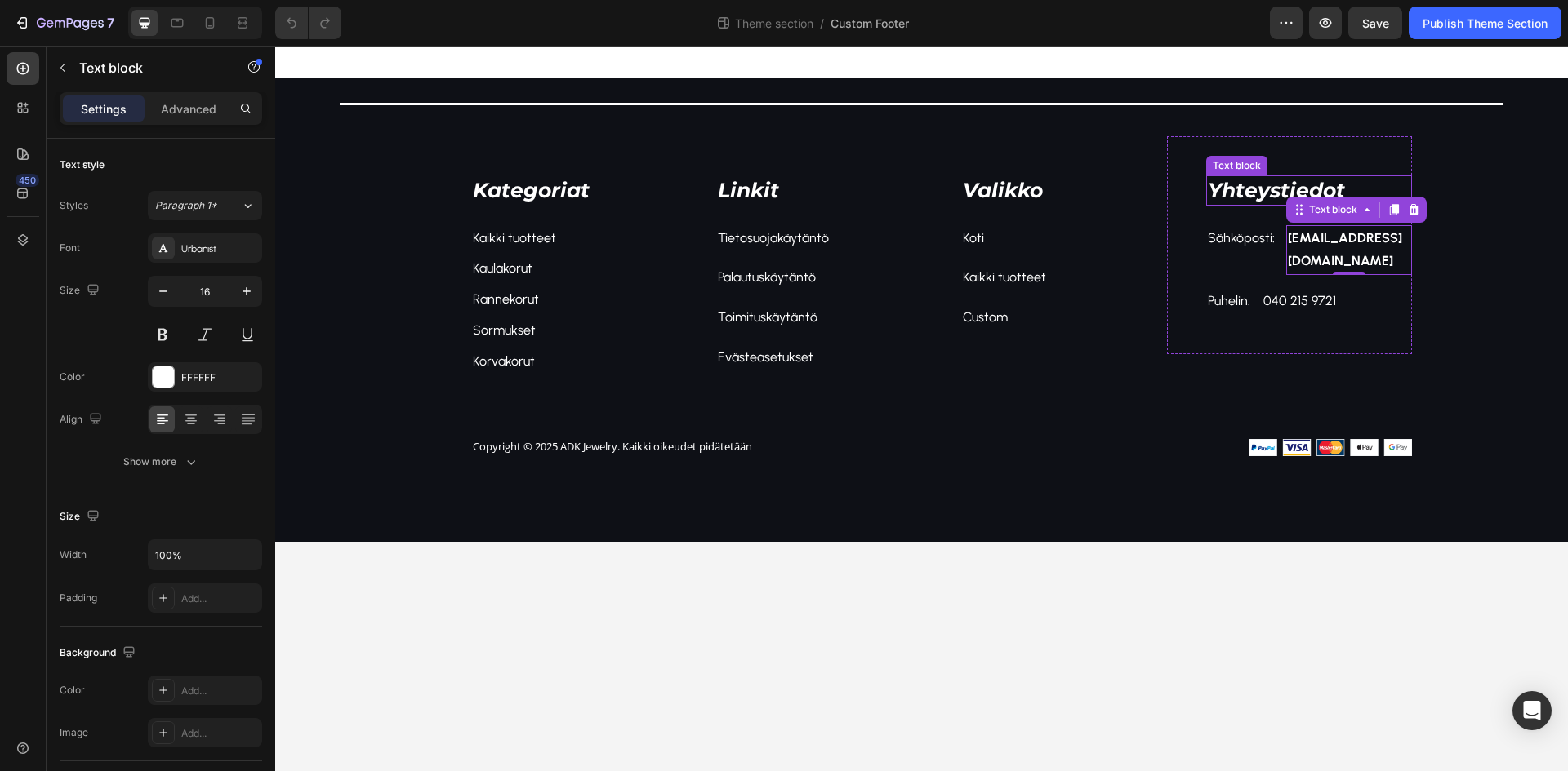
click at [1220, 193] on p "Yhteystiedot" at bounding box center [1309, 190] width 202 height 27
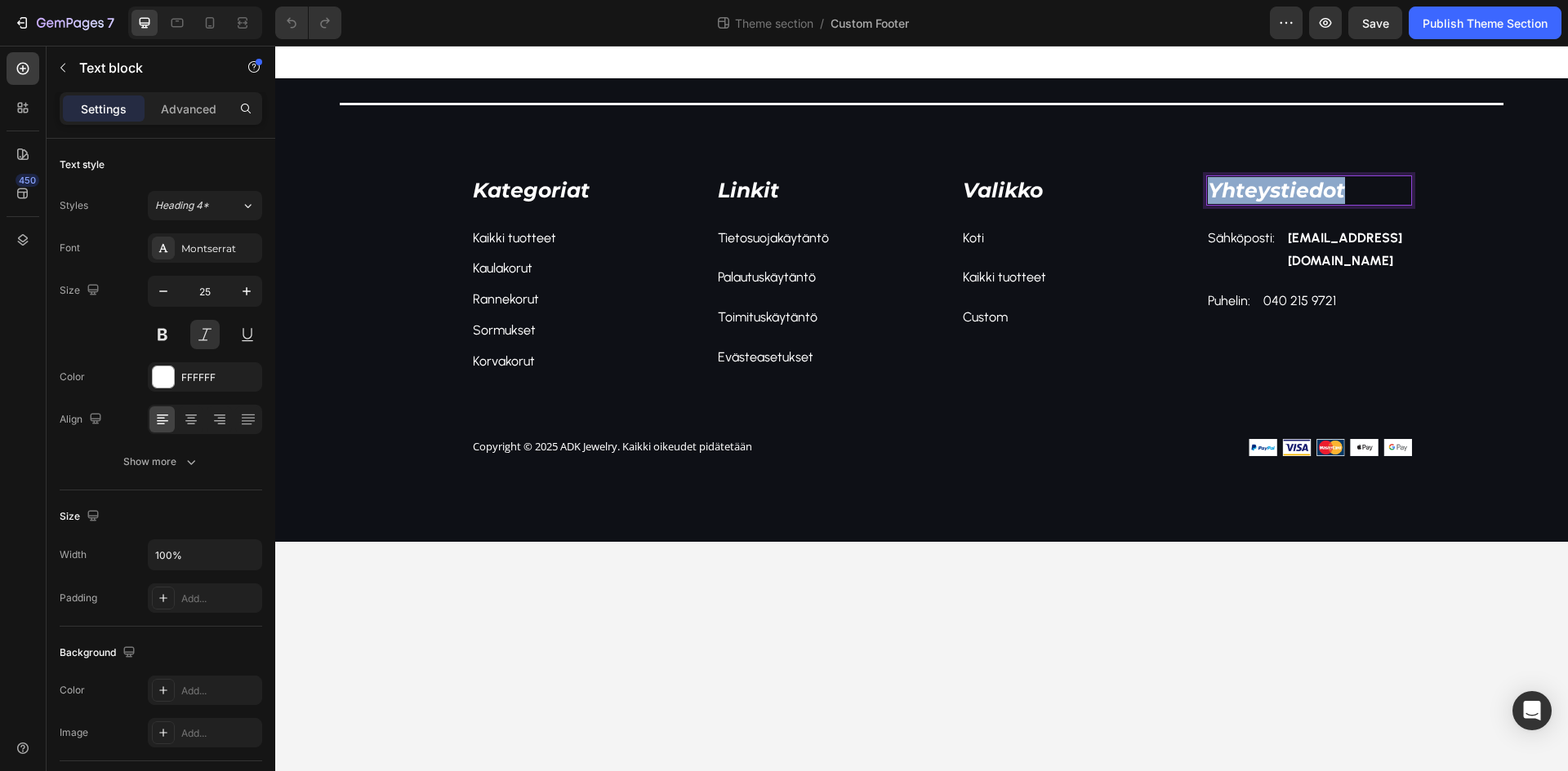
click at [1221, 193] on p "Yhteystiedot" at bounding box center [1309, 190] width 202 height 27
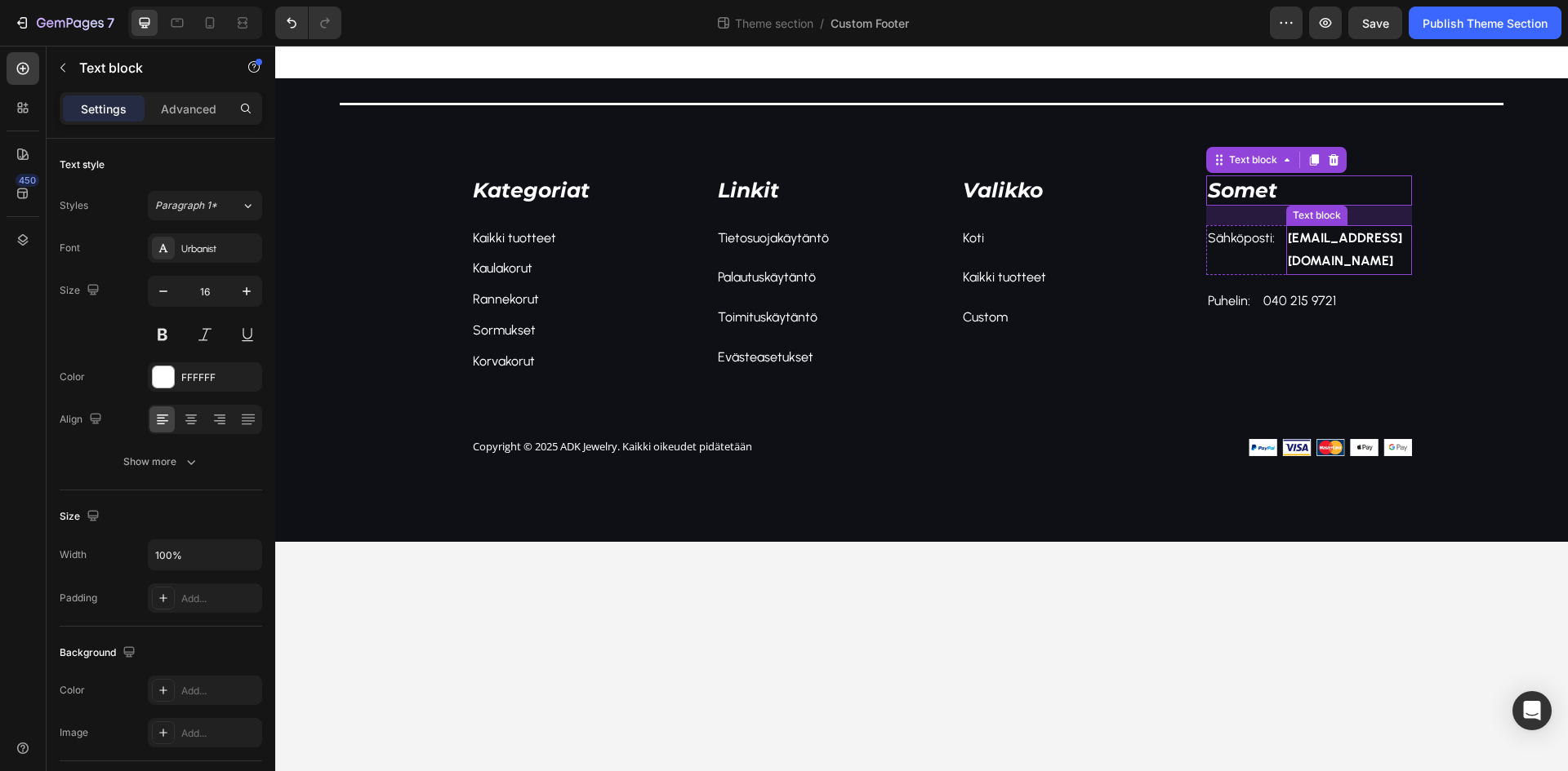
click at [1333, 244] on strong "[EMAIL_ADDRESS][DOMAIN_NAME]" at bounding box center [1344, 250] width 114 height 39
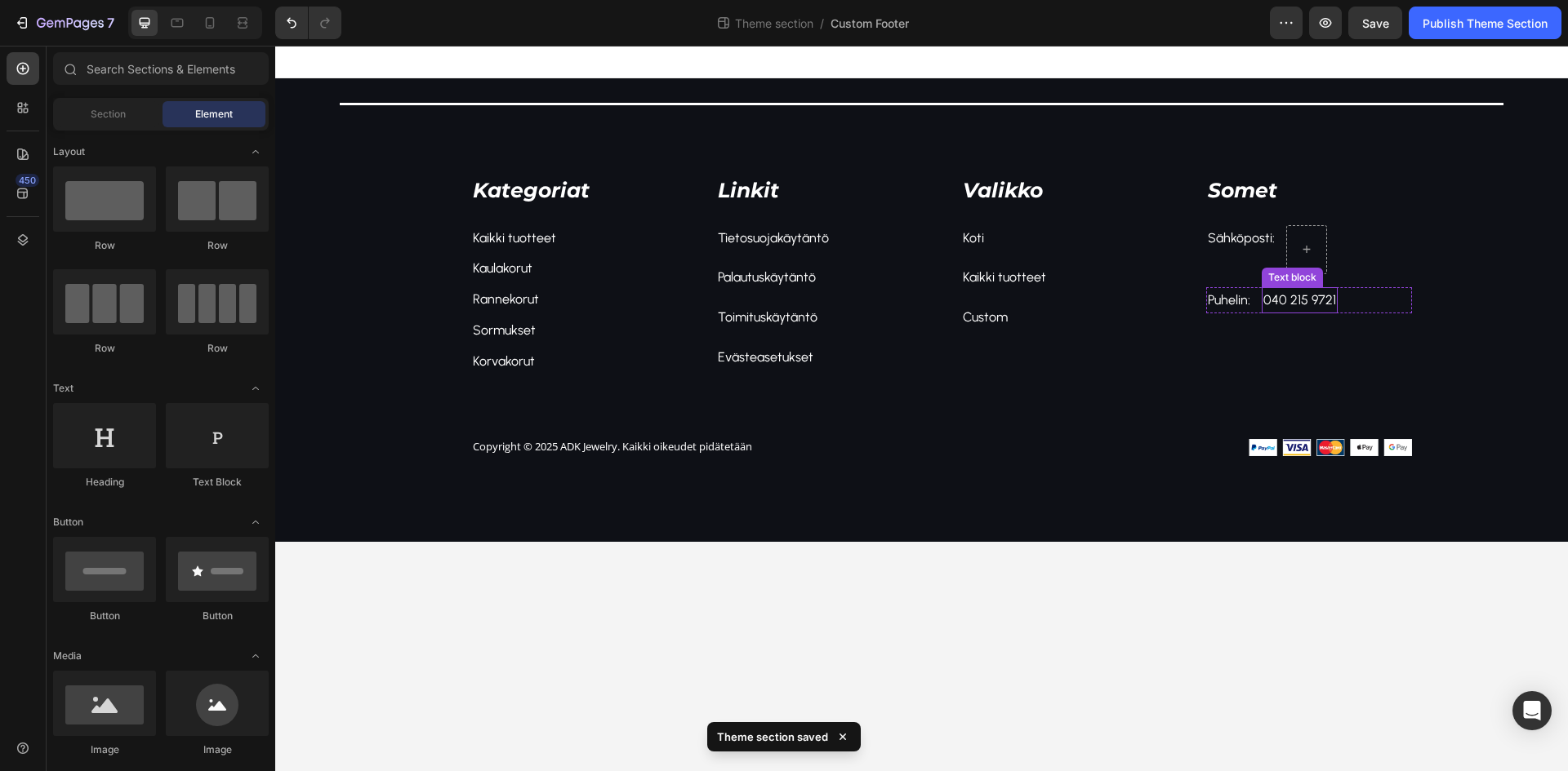
click at [1297, 298] on p "040 215 9721" at bounding box center [1299, 301] width 72 height 24
click at [1236, 301] on p "Puhelin:" at bounding box center [1229, 301] width 43 height 24
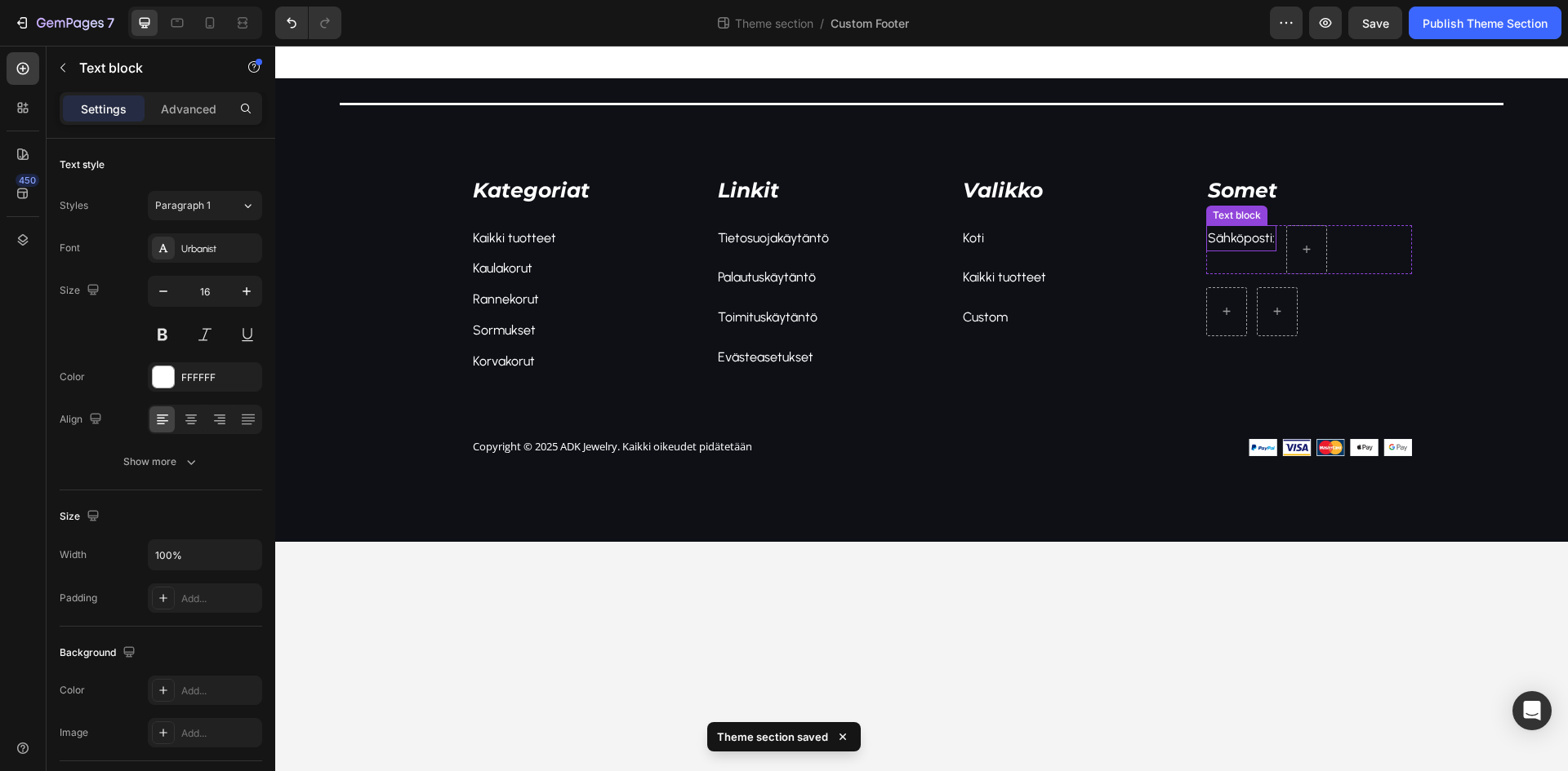
click at [1241, 233] on p "Sähköposti:" at bounding box center [1241, 239] width 67 height 24
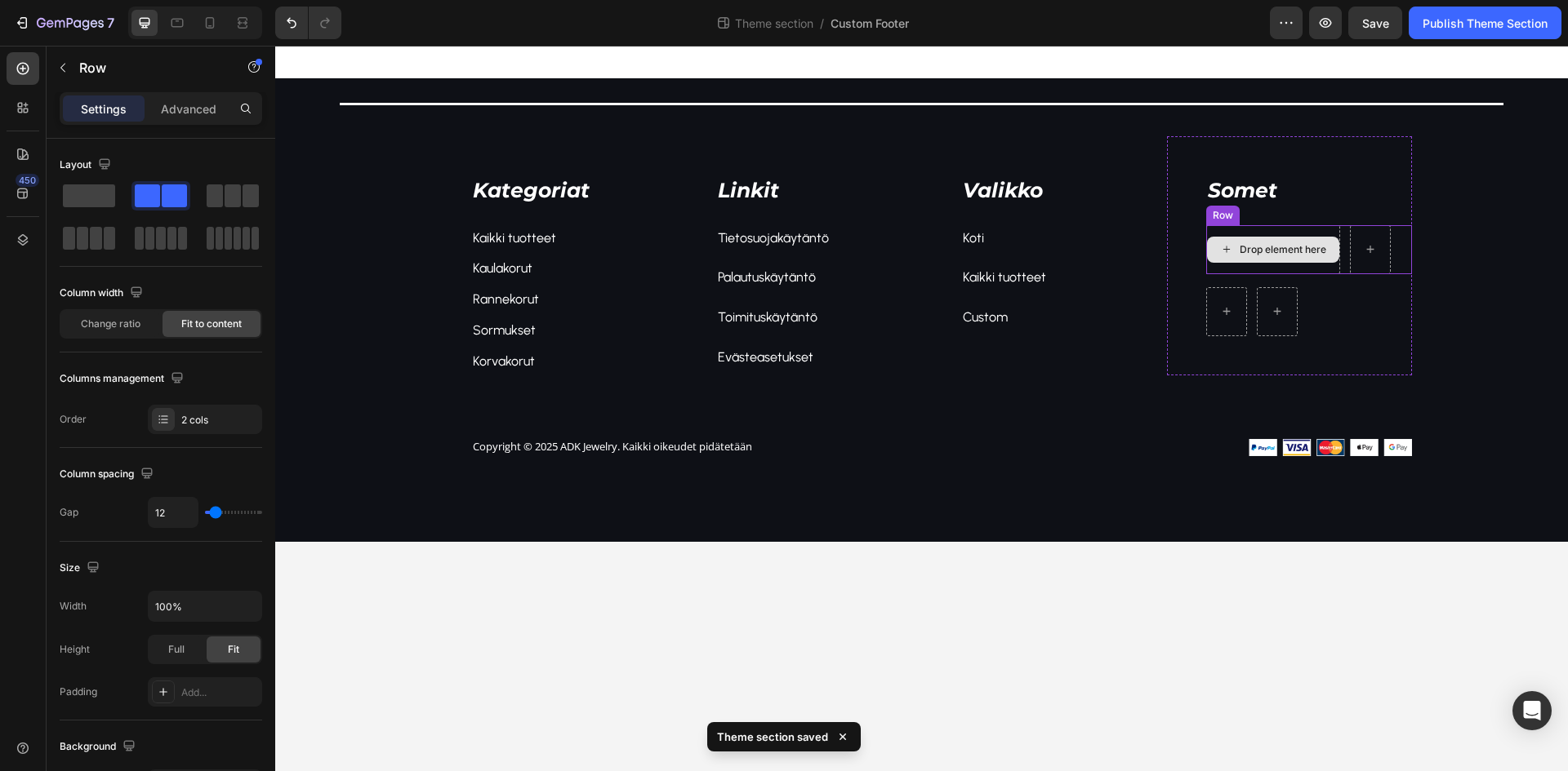
click at [1263, 231] on div "Drop element here" at bounding box center [1272, 250] width 134 height 49
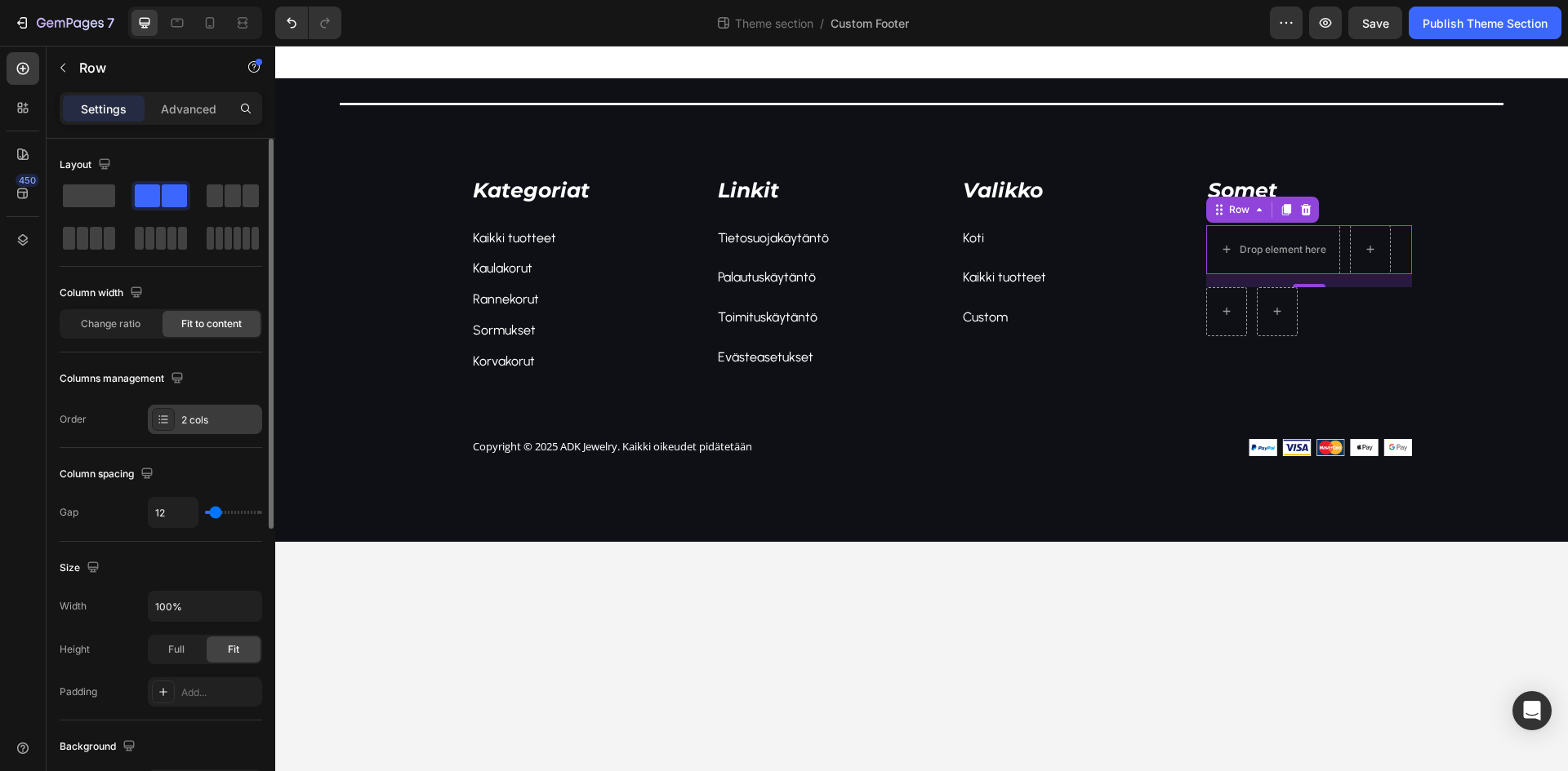
click at [225, 420] on div "2 cols" at bounding box center [219, 420] width 77 height 14
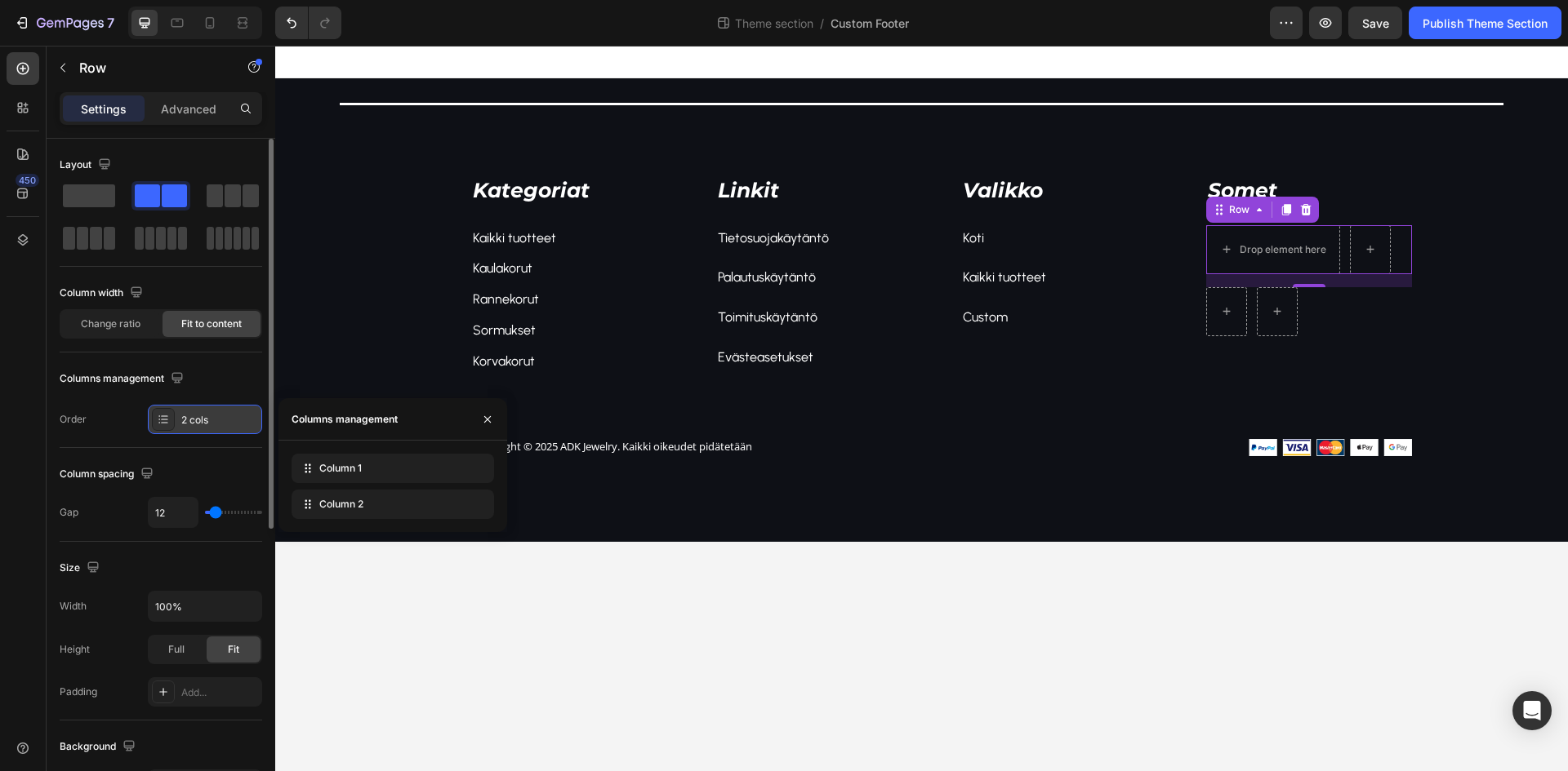
click at [224, 420] on div "2 cols" at bounding box center [219, 420] width 77 height 14
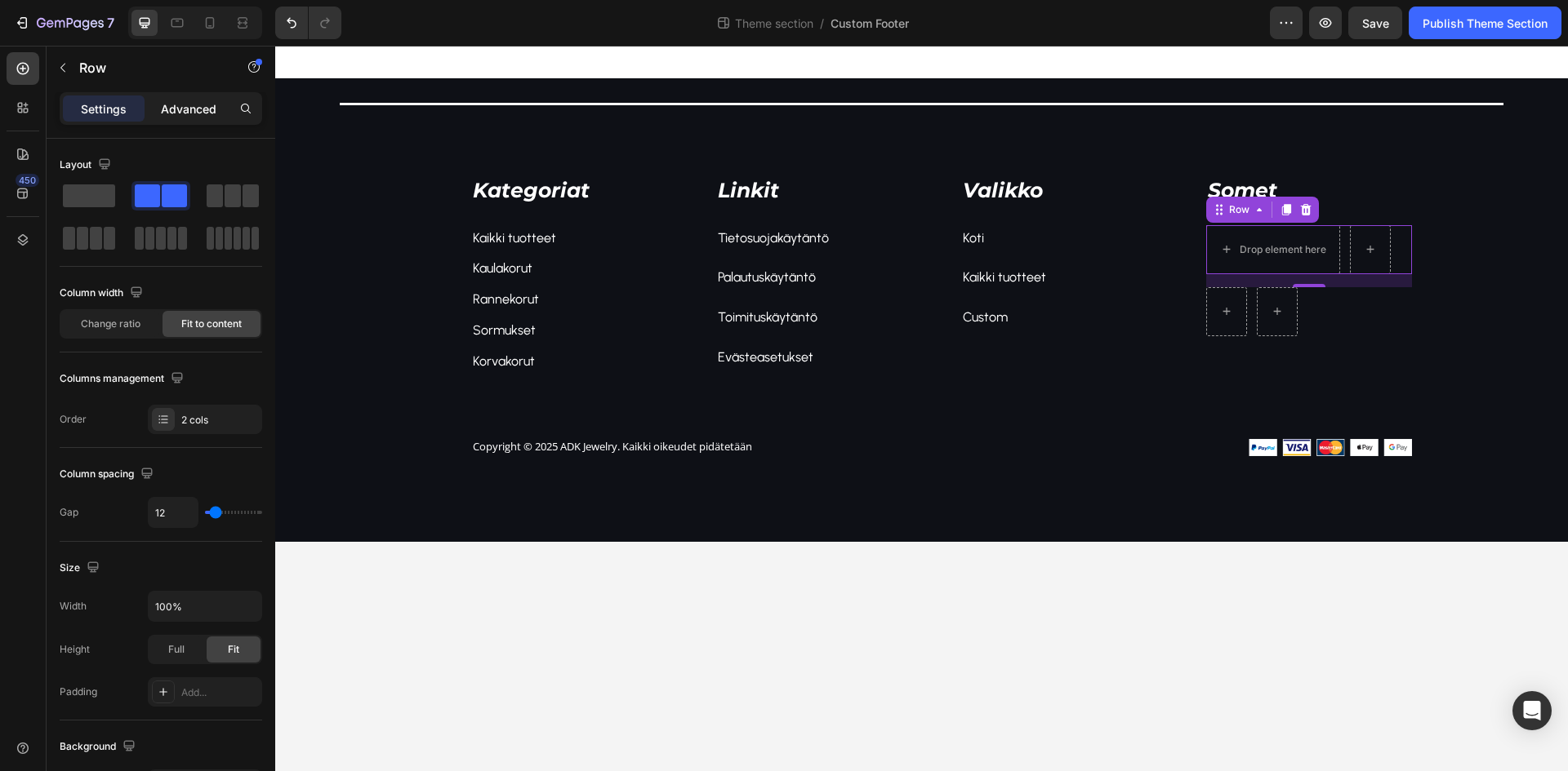
click at [196, 111] on p "Advanced" at bounding box center [188, 109] width 55 height 17
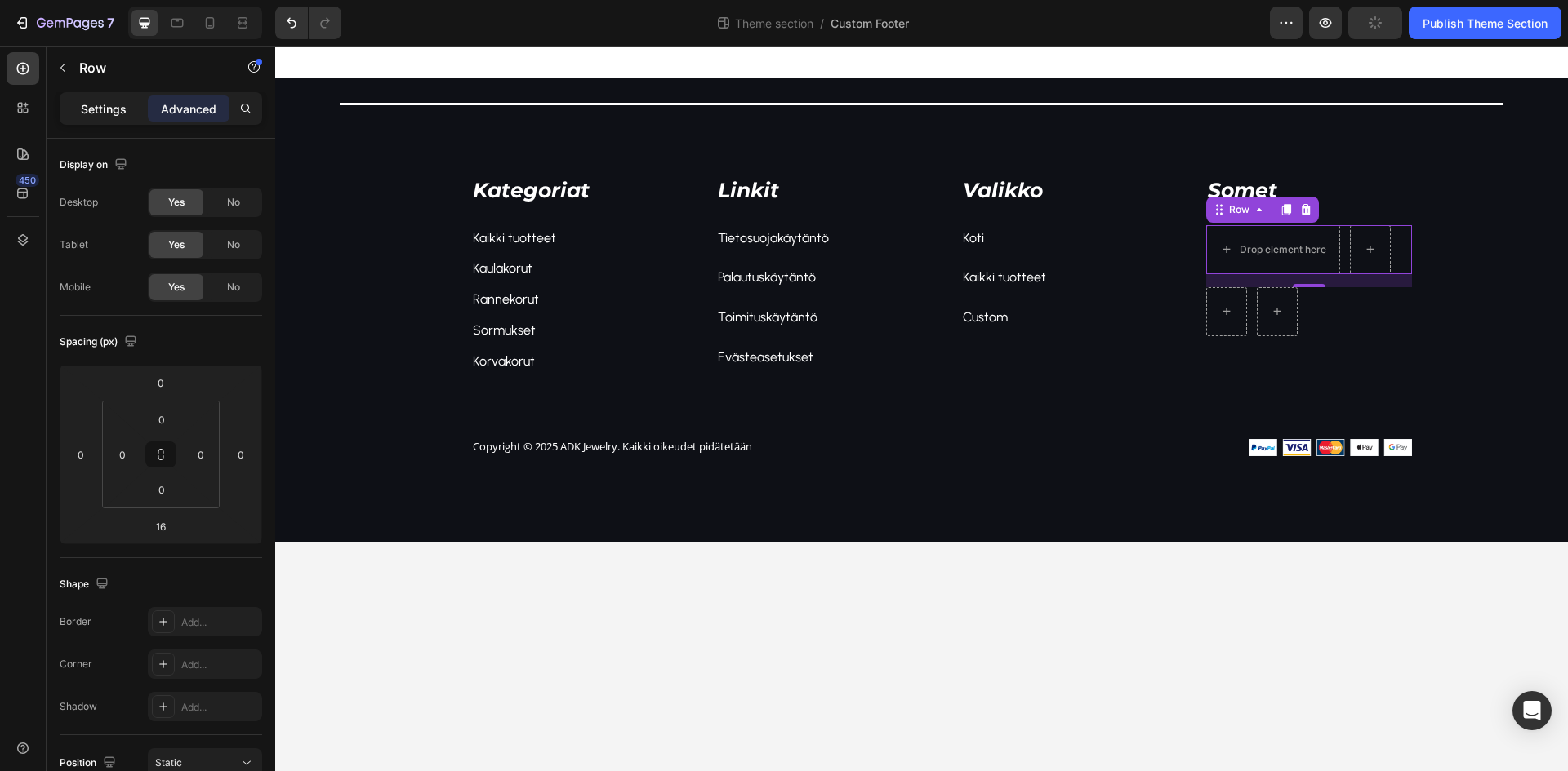
click at [97, 109] on p "Settings" at bounding box center [104, 109] width 46 height 17
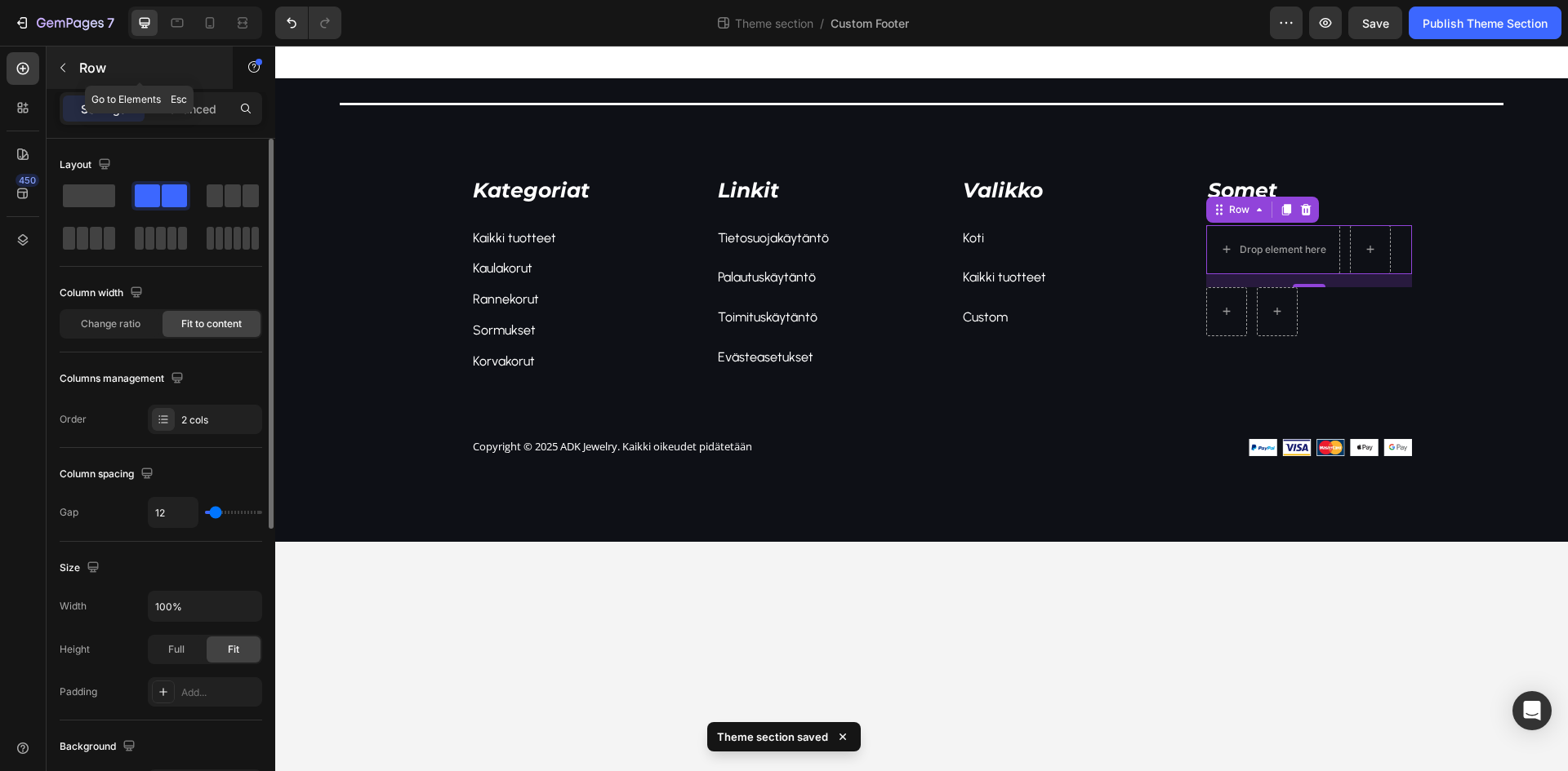
click at [78, 65] on div "Row" at bounding box center [139, 68] width 186 height 43
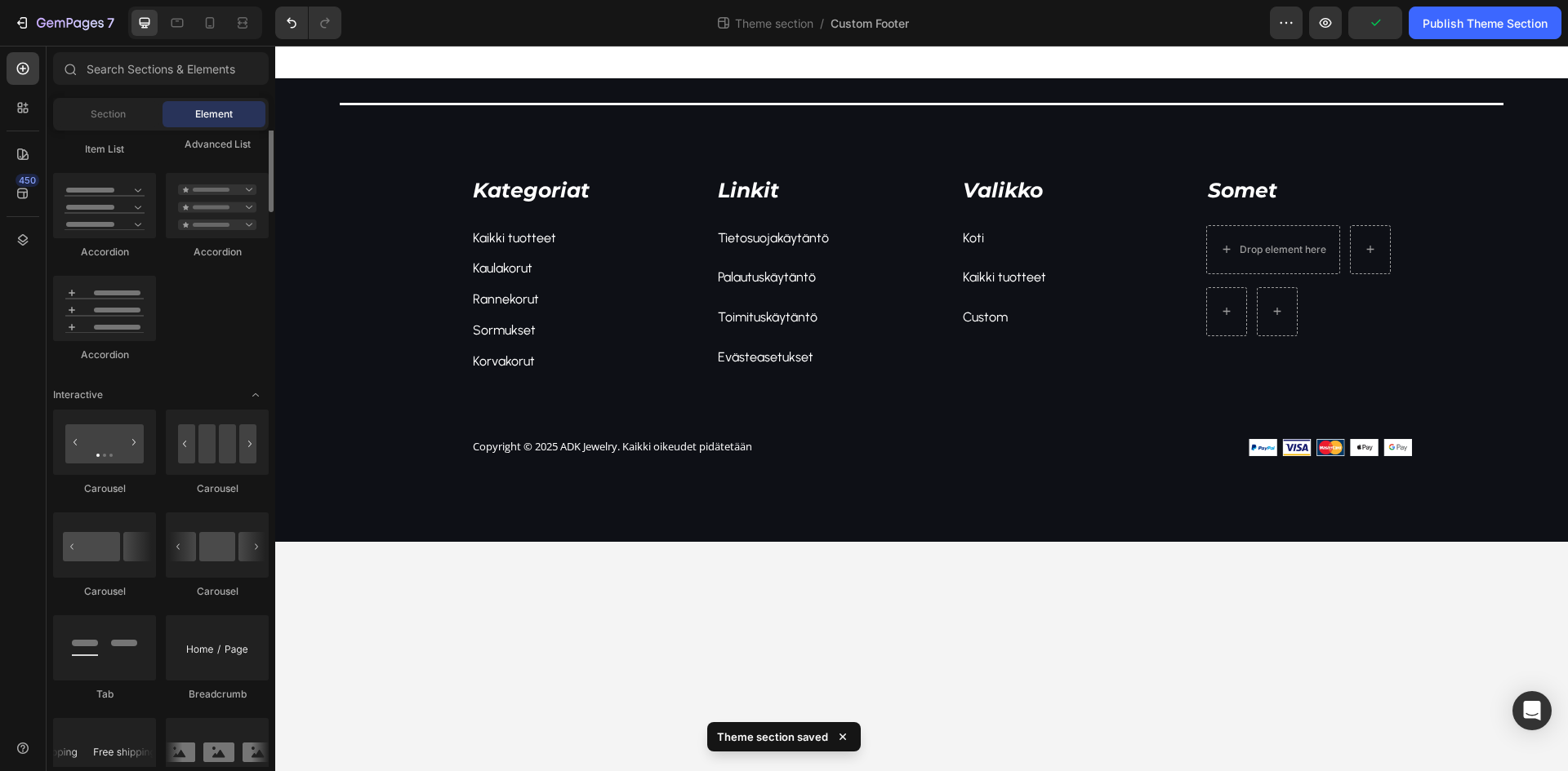
scroll to position [1061, 0]
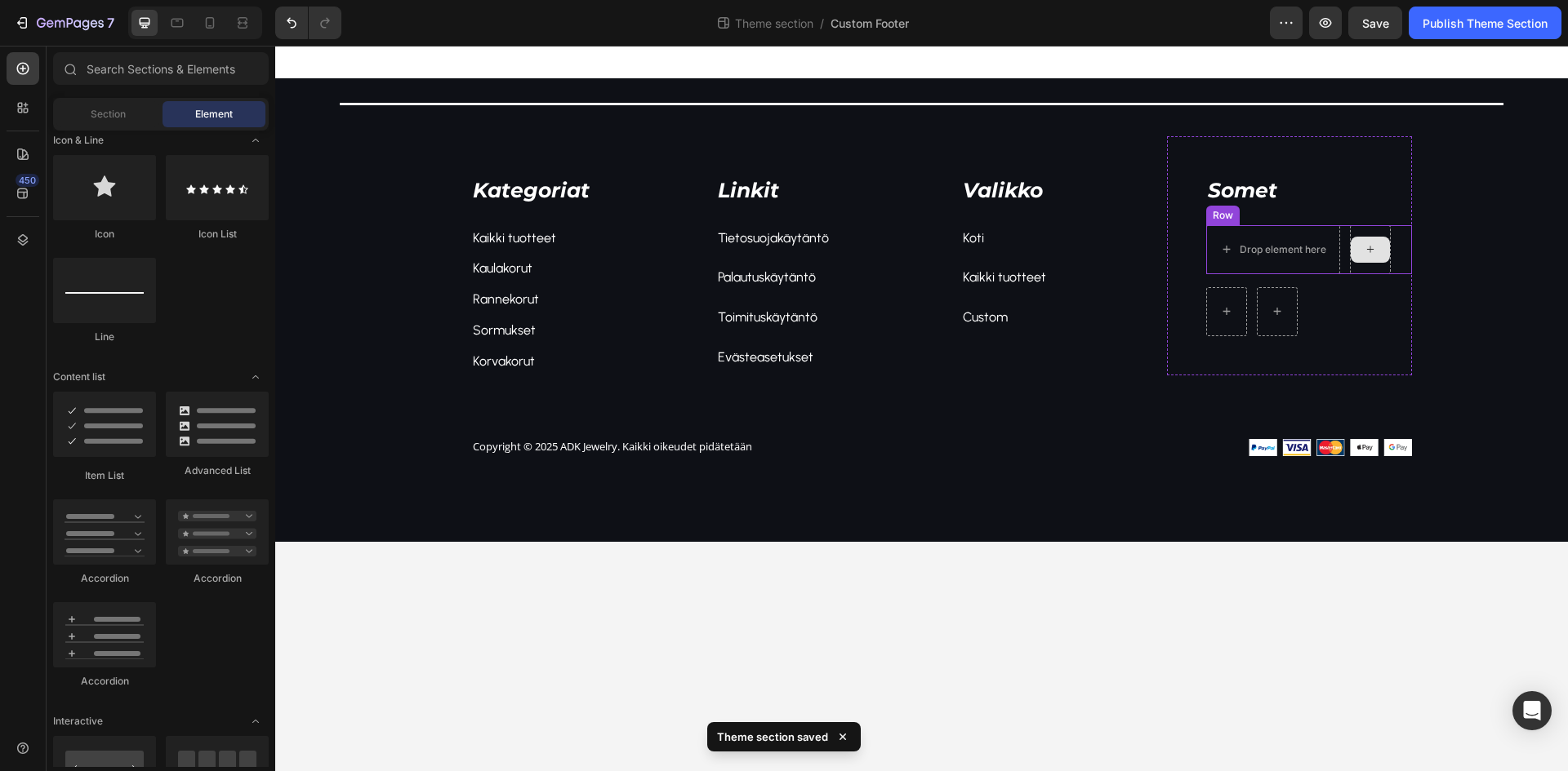
click at [1374, 252] on icon at bounding box center [1370, 249] width 13 height 14
click at [1368, 251] on icon at bounding box center [1370, 249] width 13 height 14
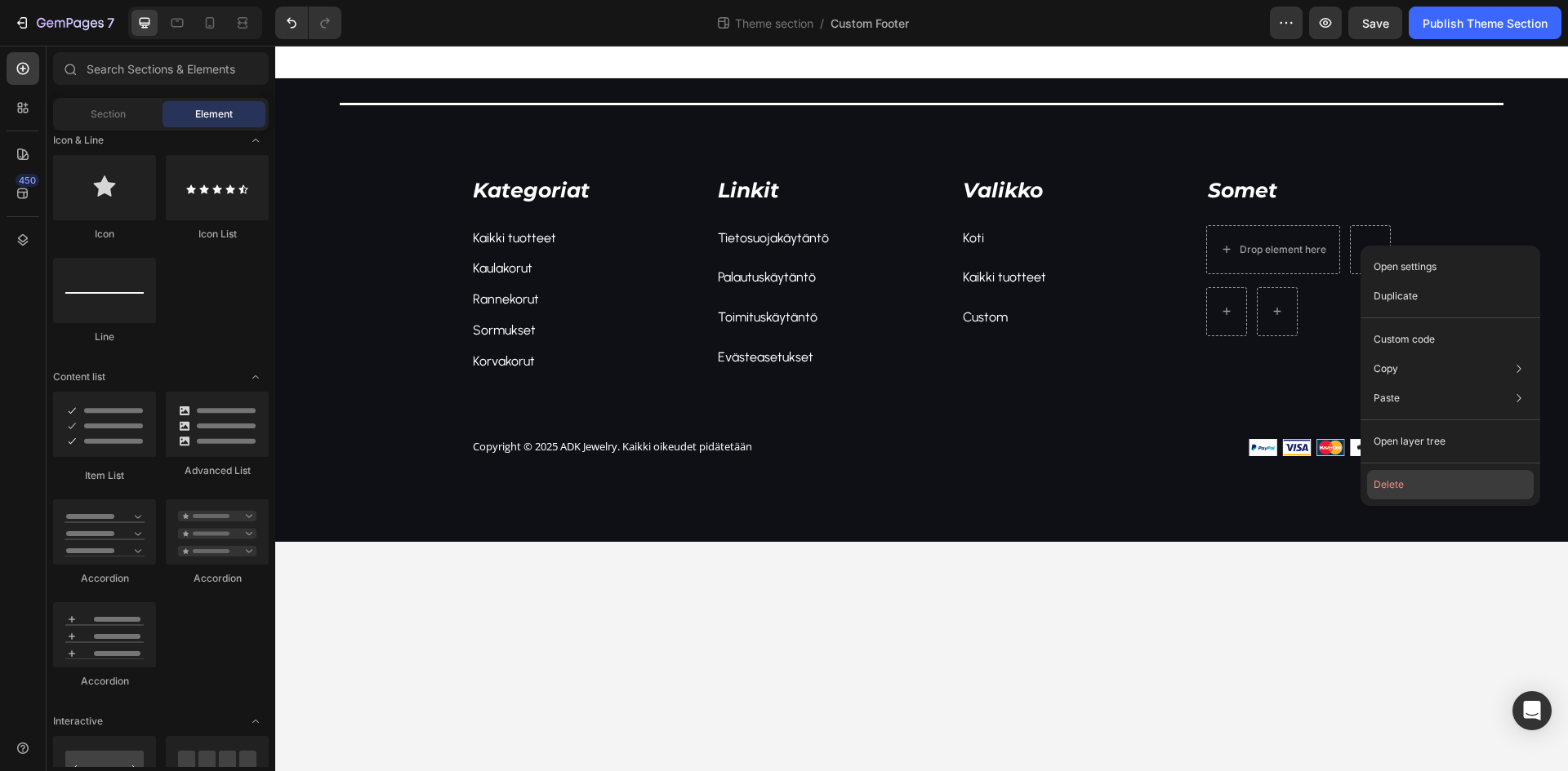
click at [1408, 484] on button "Delete" at bounding box center [1451, 485] width 167 height 30
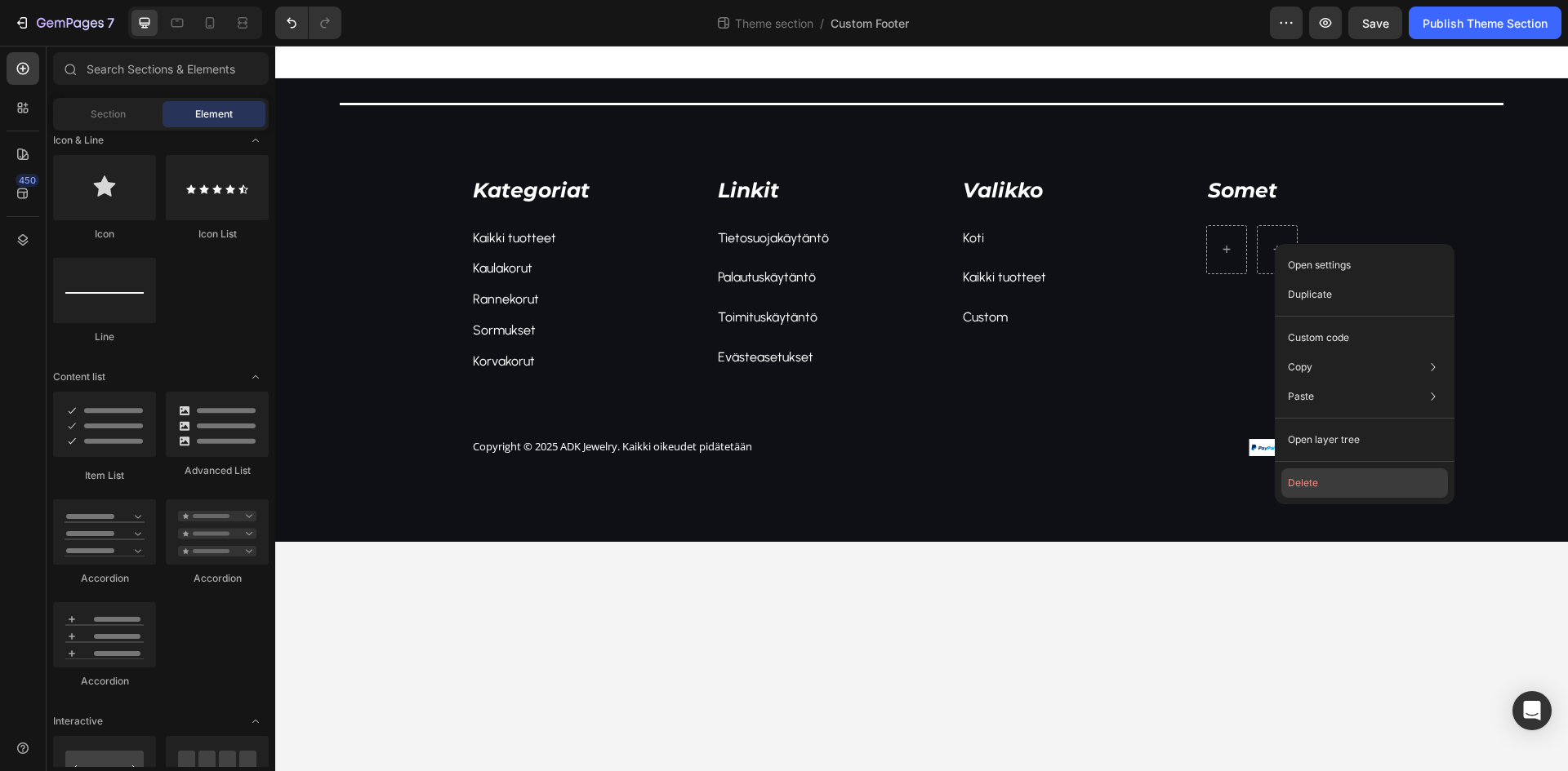
click at [1358, 489] on button "Delete" at bounding box center [1365, 483] width 167 height 30
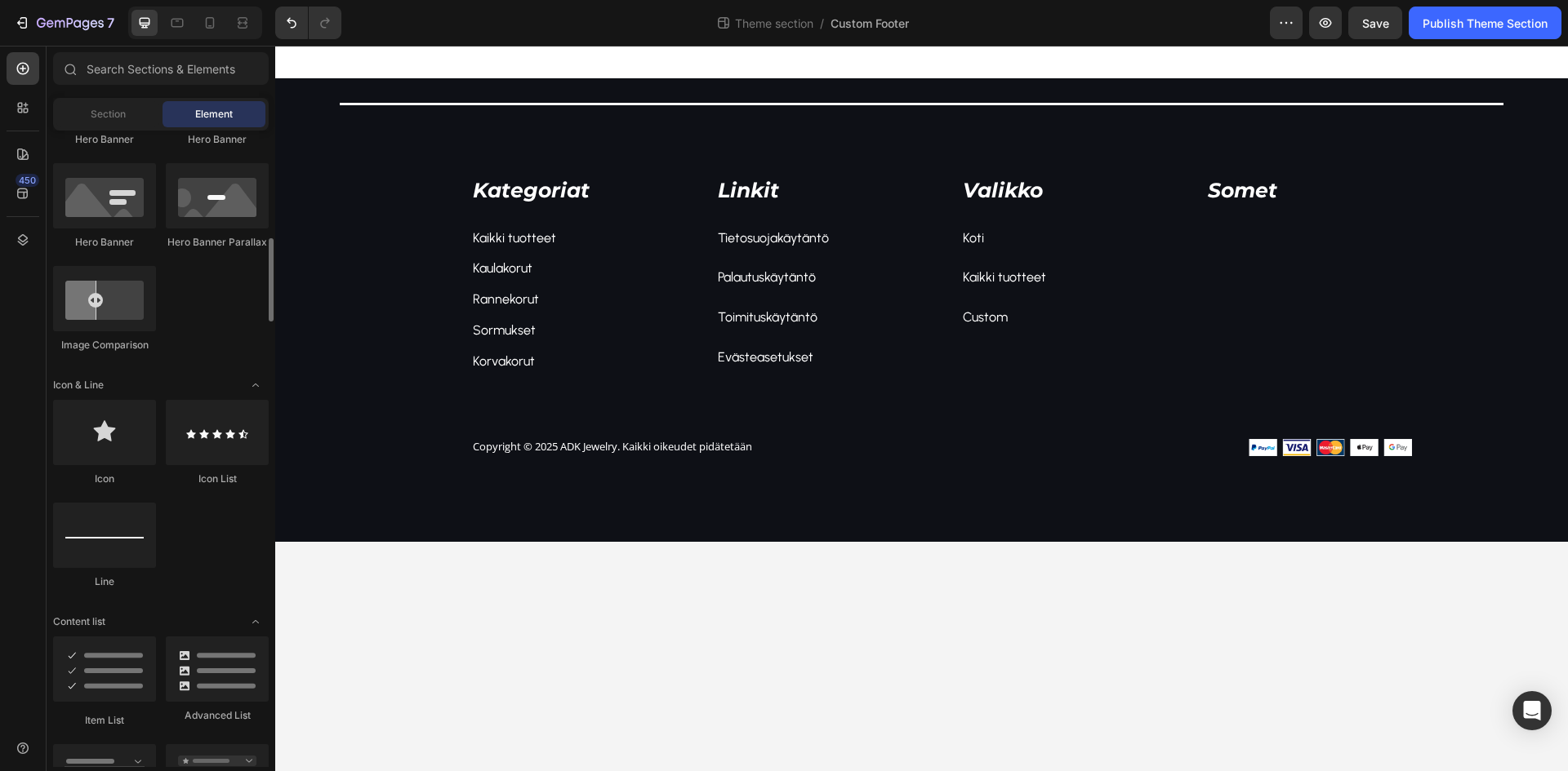
scroll to position [734, 0]
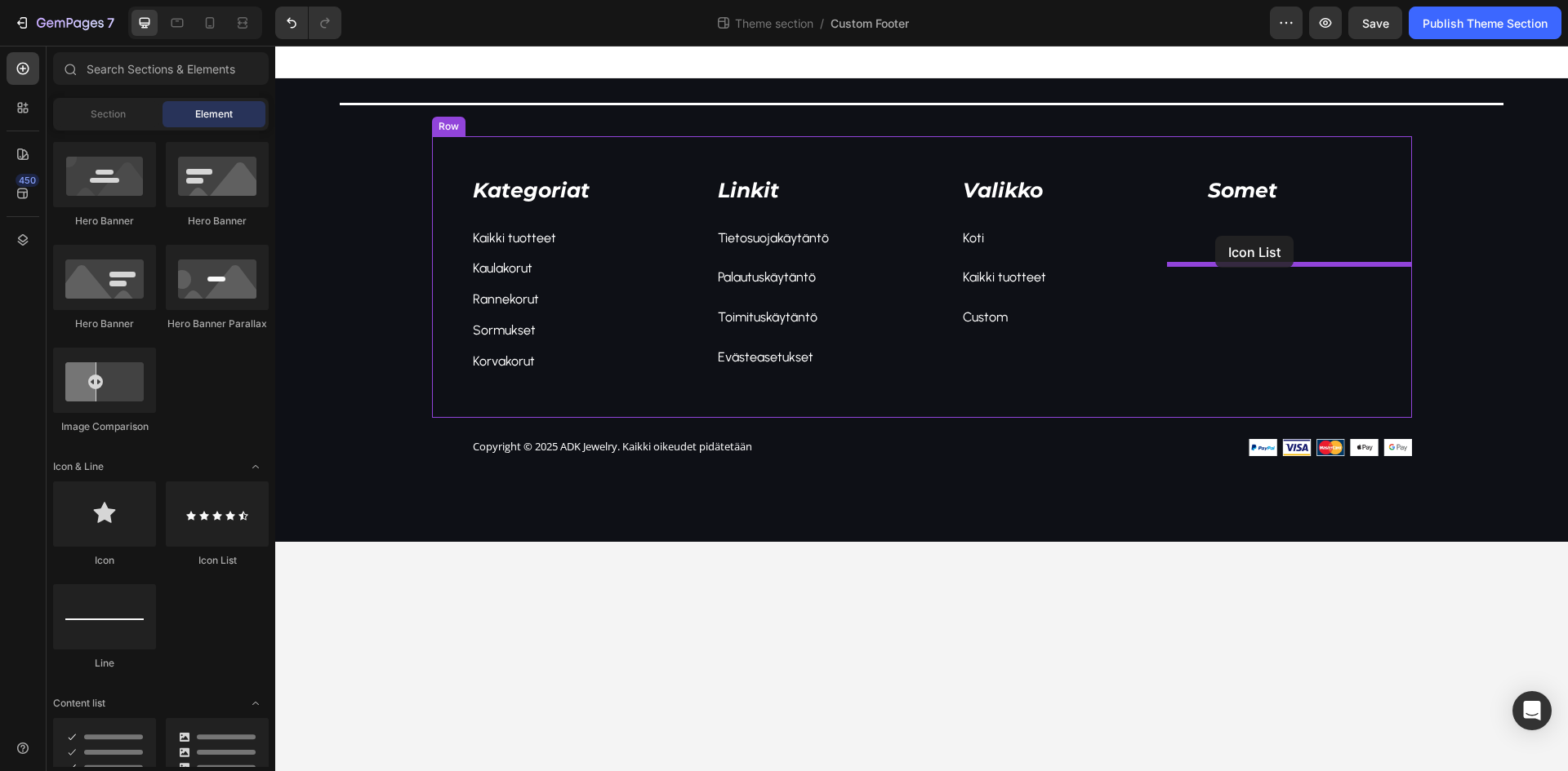
drag, startPoint x: 486, startPoint y: 567, endPoint x: 1223, endPoint y: 258, distance: 799.2
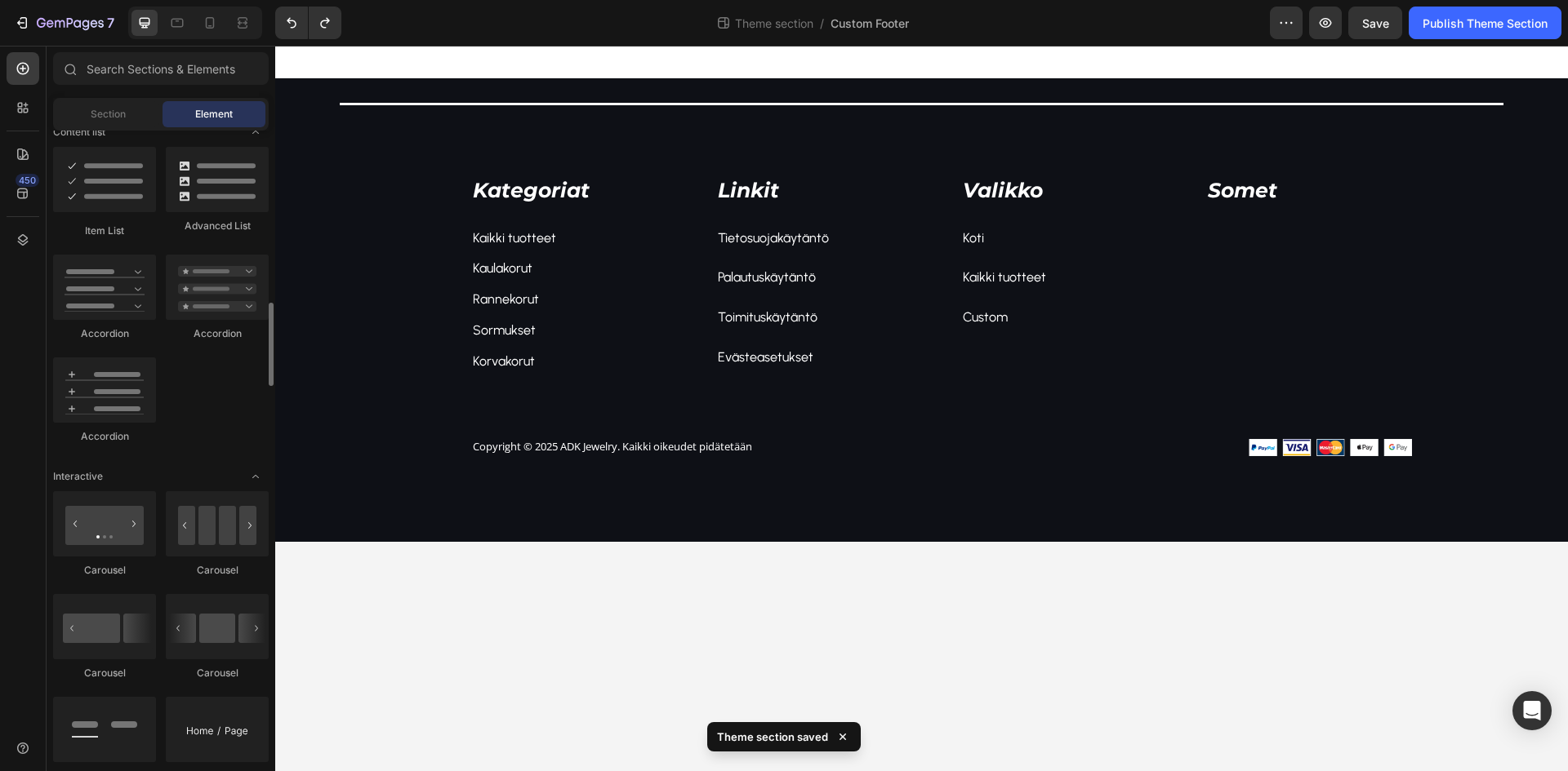
scroll to position [979, 0]
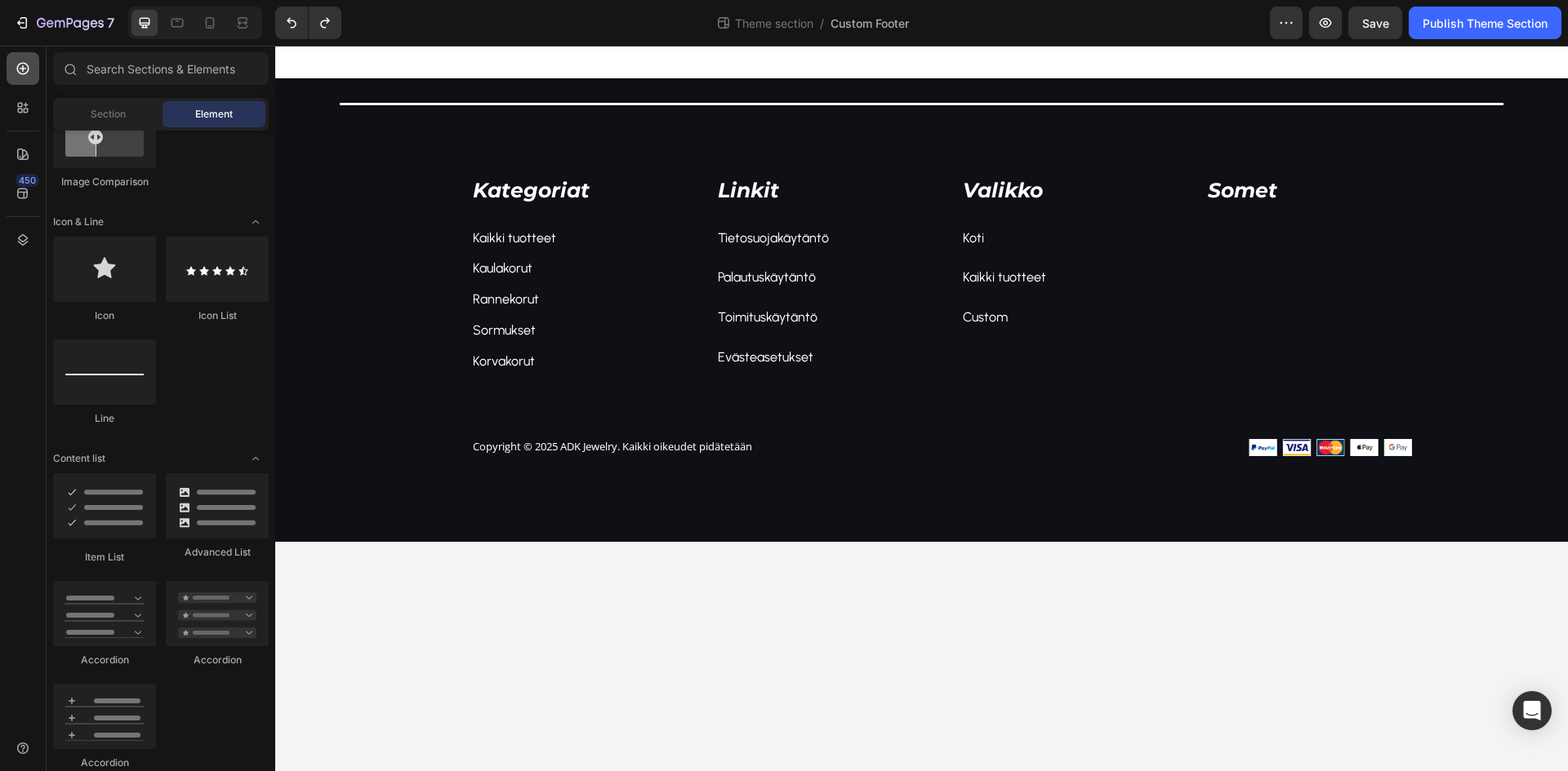
click at [31, 73] on div at bounding box center [23, 68] width 32 height 32
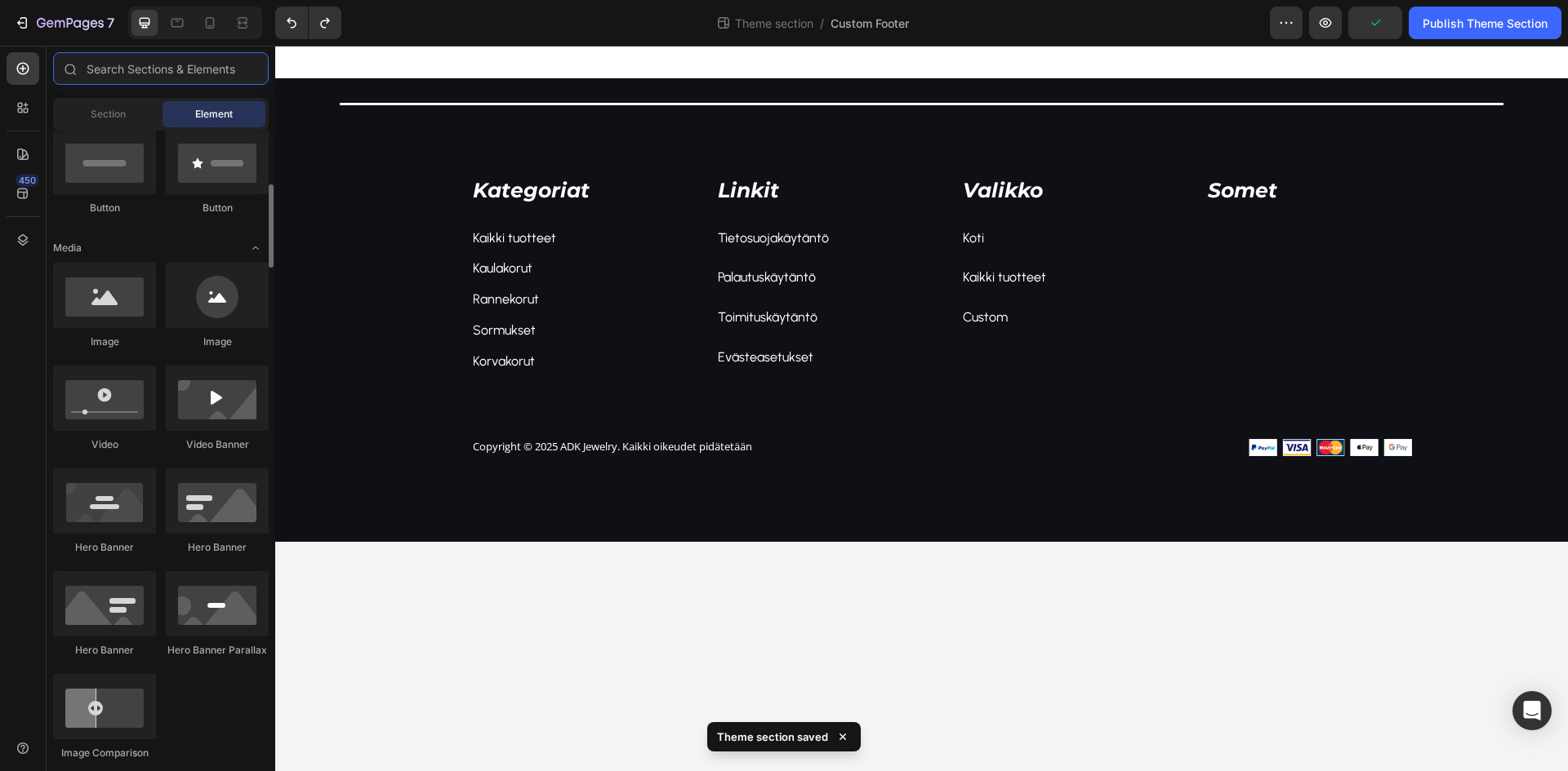
scroll to position [0, 0]
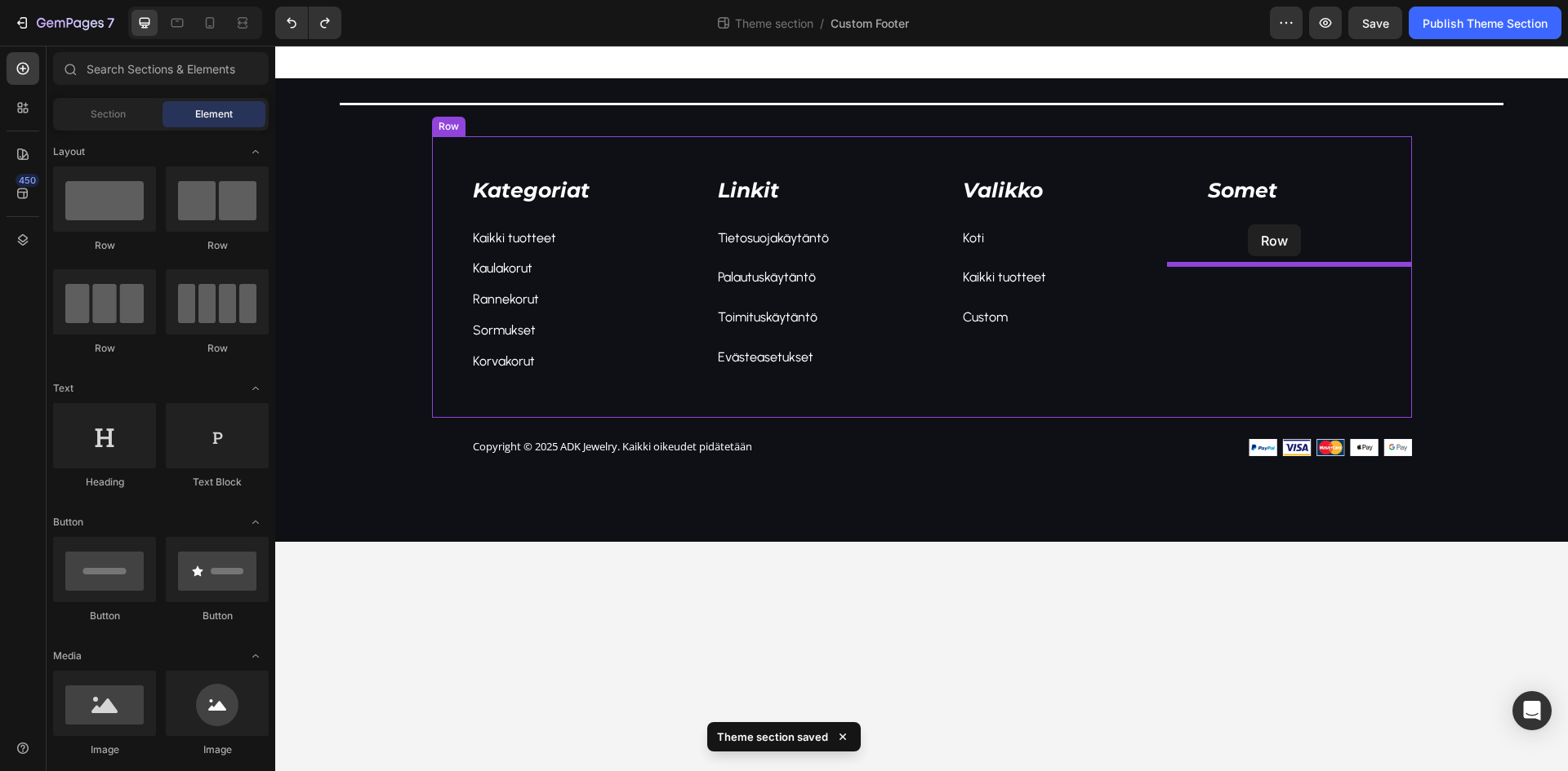
drag, startPoint x: 439, startPoint y: 262, endPoint x: 1249, endPoint y: 226, distance: 810.8
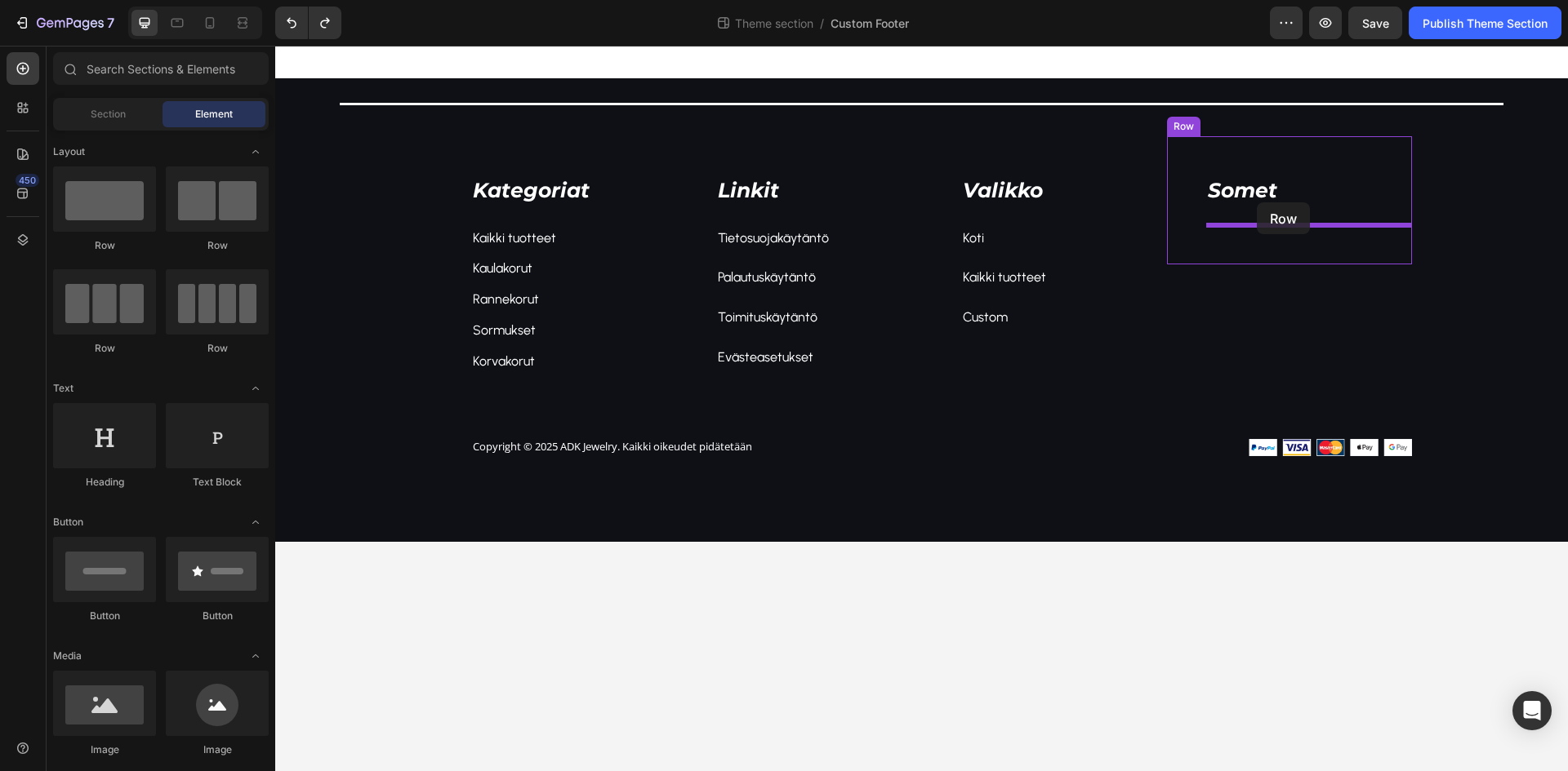
drag, startPoint x: 372, startPoint y: 256, endPoint x: 1257, endPoint y: 202, distance: 886.6
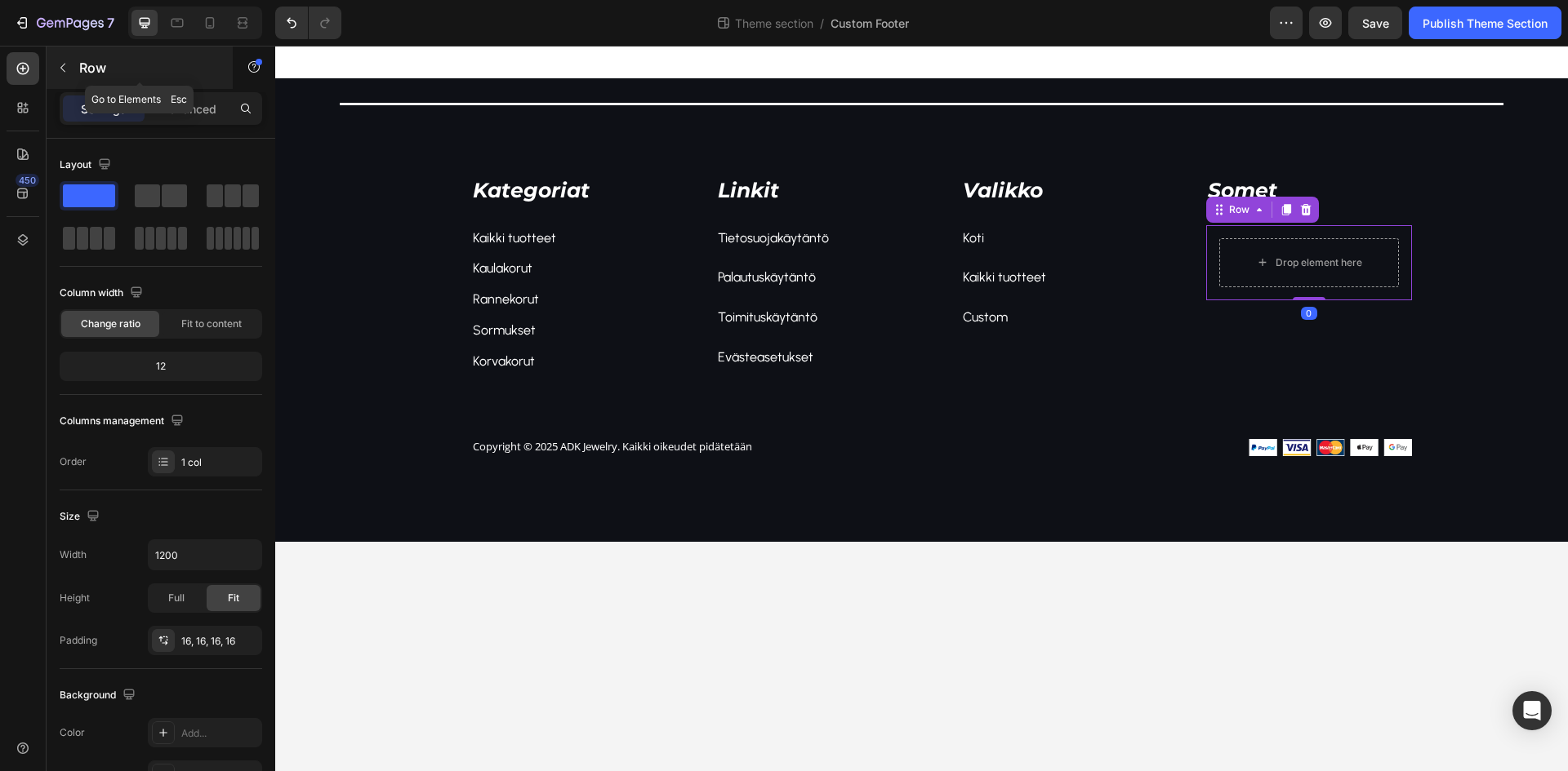
click at [87, 64] on p "Row" at bounding box center [148, 67] width 139 height 20
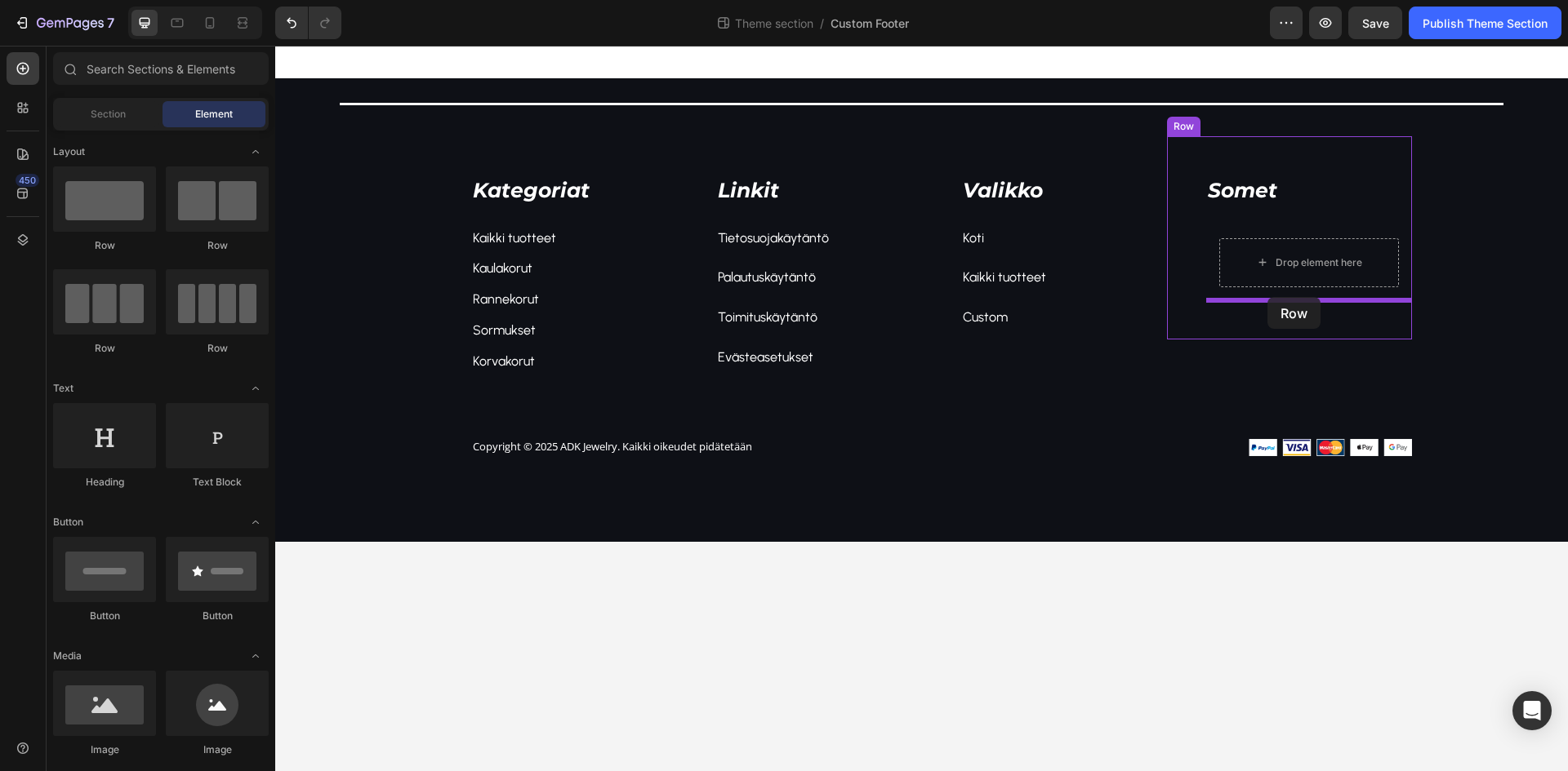
drag, startPoint x: 536, startPoint y: 299, endPoint x: 1267, endPoint y: 298, distance: 731.0
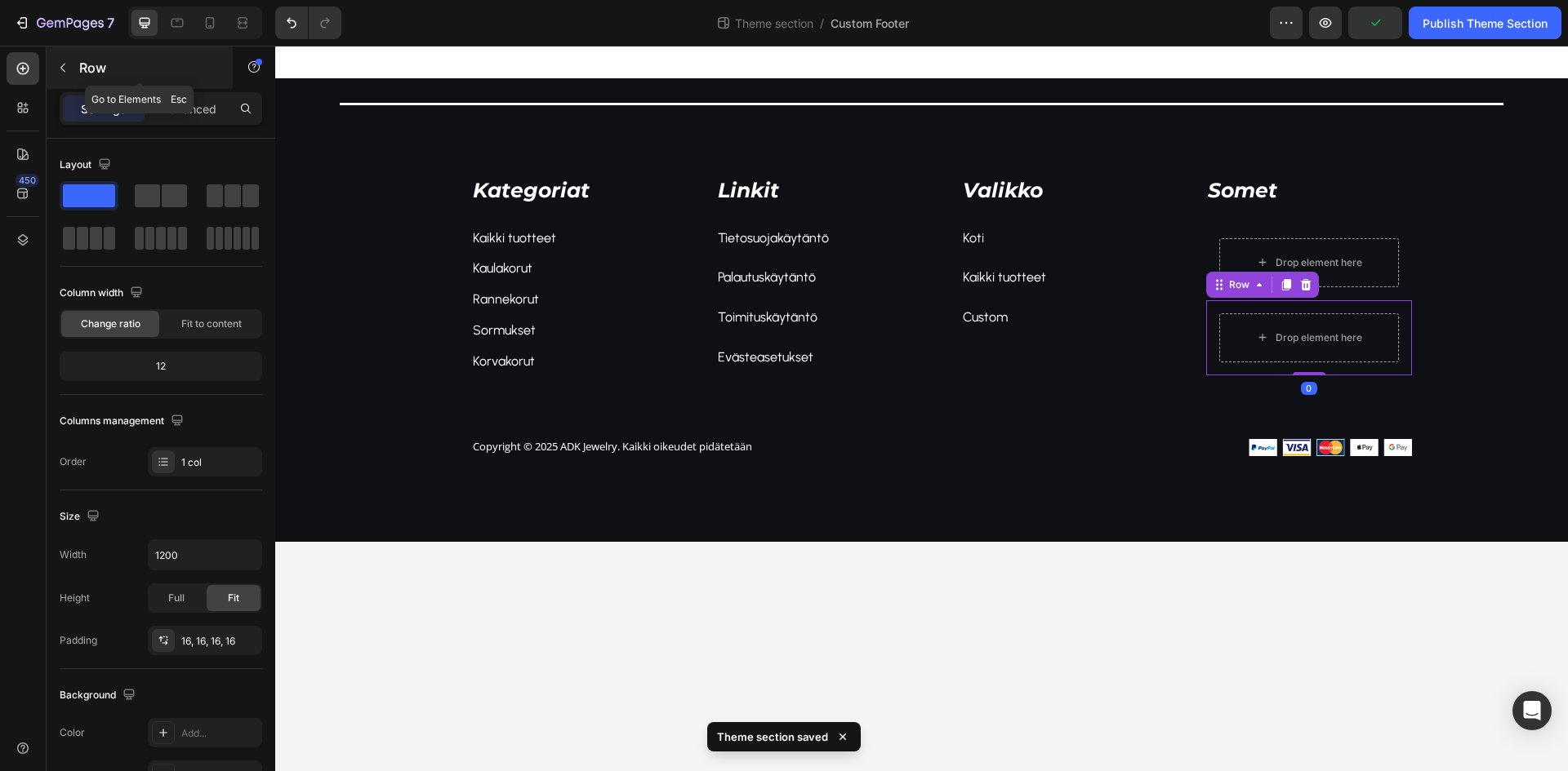
click at [82, 65] on p "Row" at bounding box center [148, 67] width 139 height 20
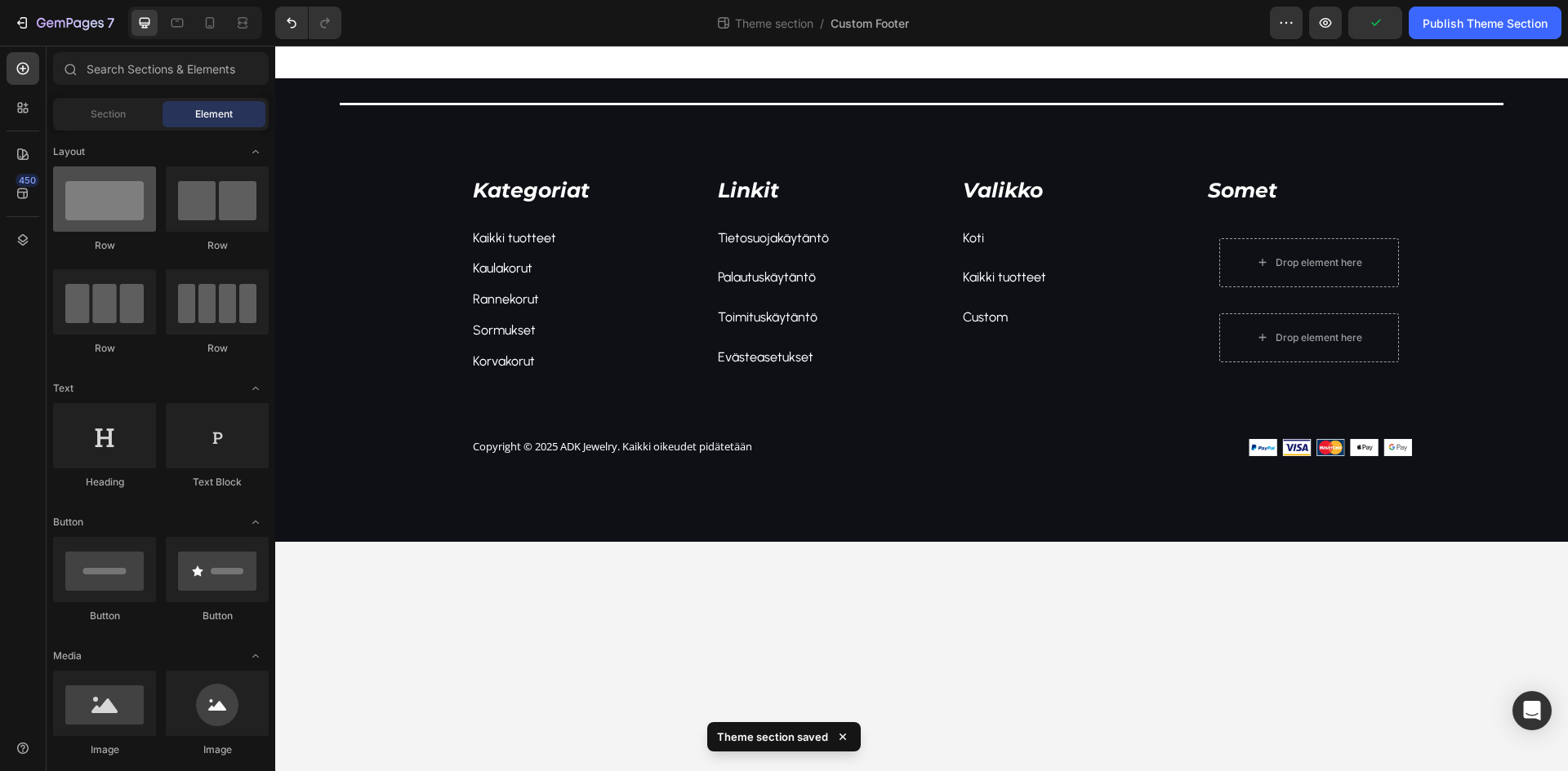
click at [108, 205] on div at bounding box center [104, 199] width 103 height 65
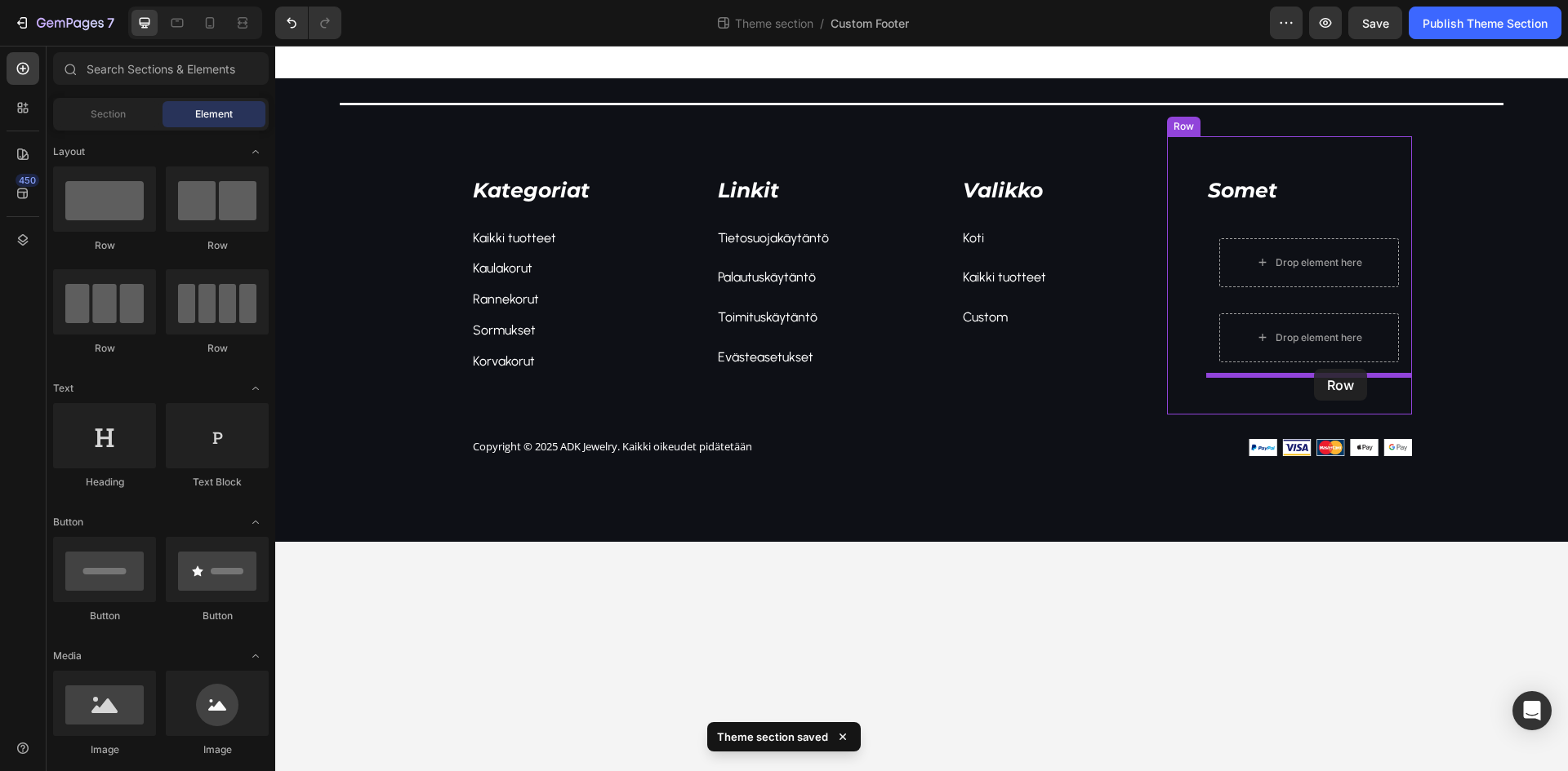
drag, startPoint x: 383, startPoint y: 252, endPoint x: 1314, endPoint y: 369, distance: 938.3
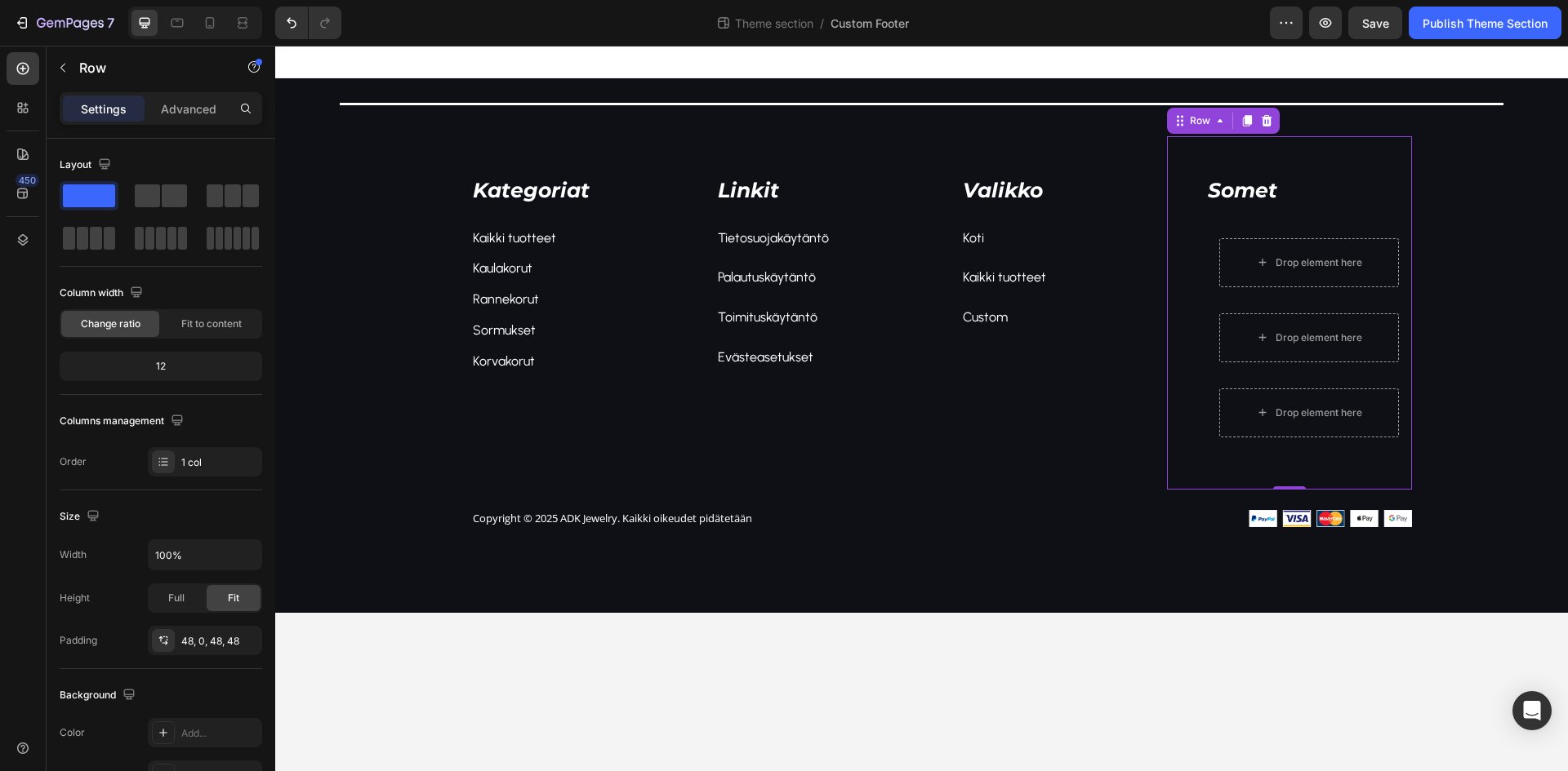
click at [1244, 157] on div "Somet Text block Drop element here Row Drop element here Row Drop element here …" at bounding box center [1289, 313] width 245 height 354
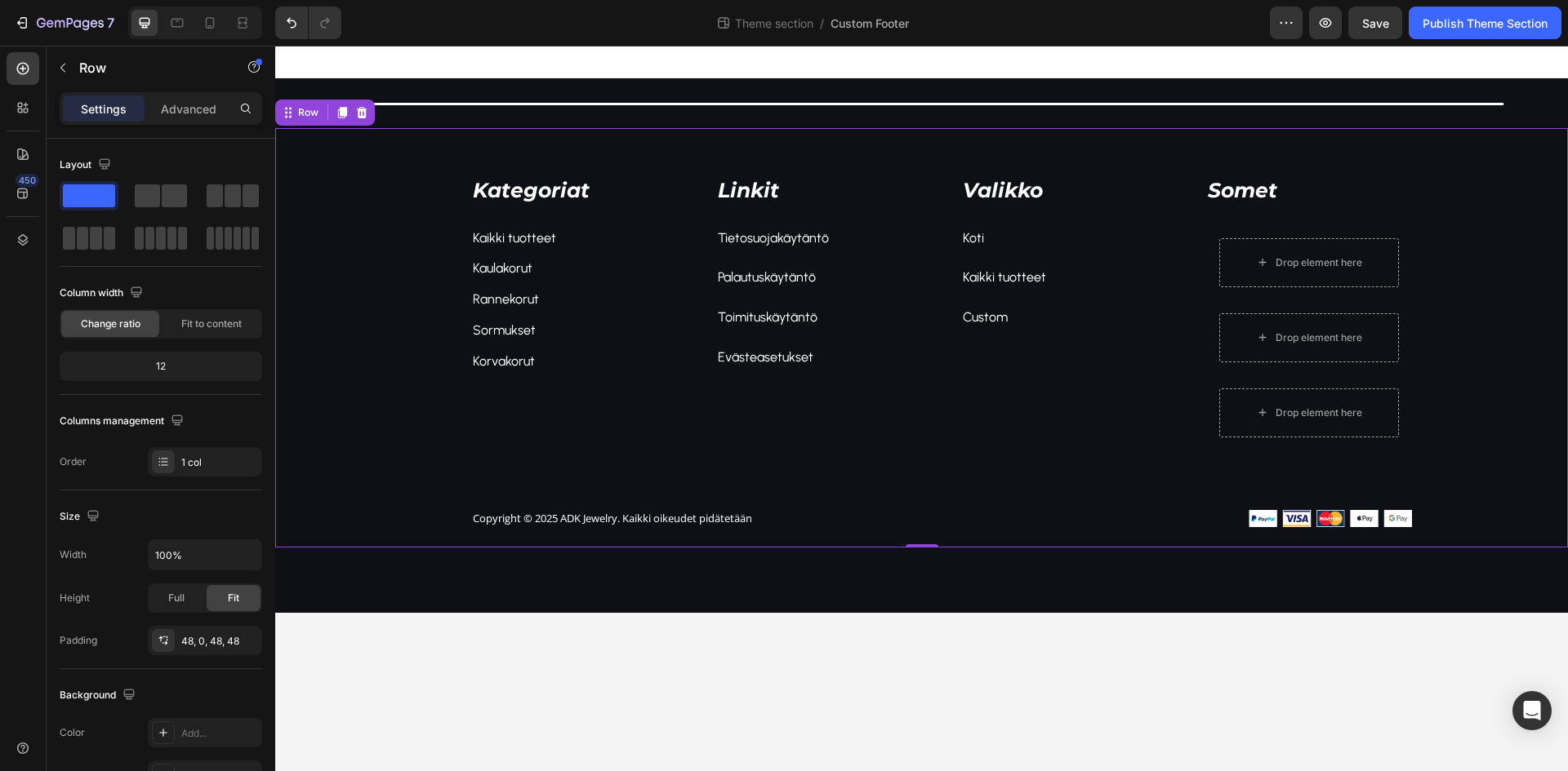
click at [1196, 133] on div "Kategoriat Text block Kaikki tuotteet Text block Kaulakorut Text block Rannekor…" at bounding box center [922, 338] width 1292 height 420
click at [1199, 156] on div "Somet Text block Drop element here Row Drop element here Row Drop element here …" at bounding box center [1289, 313] width 245 height 354
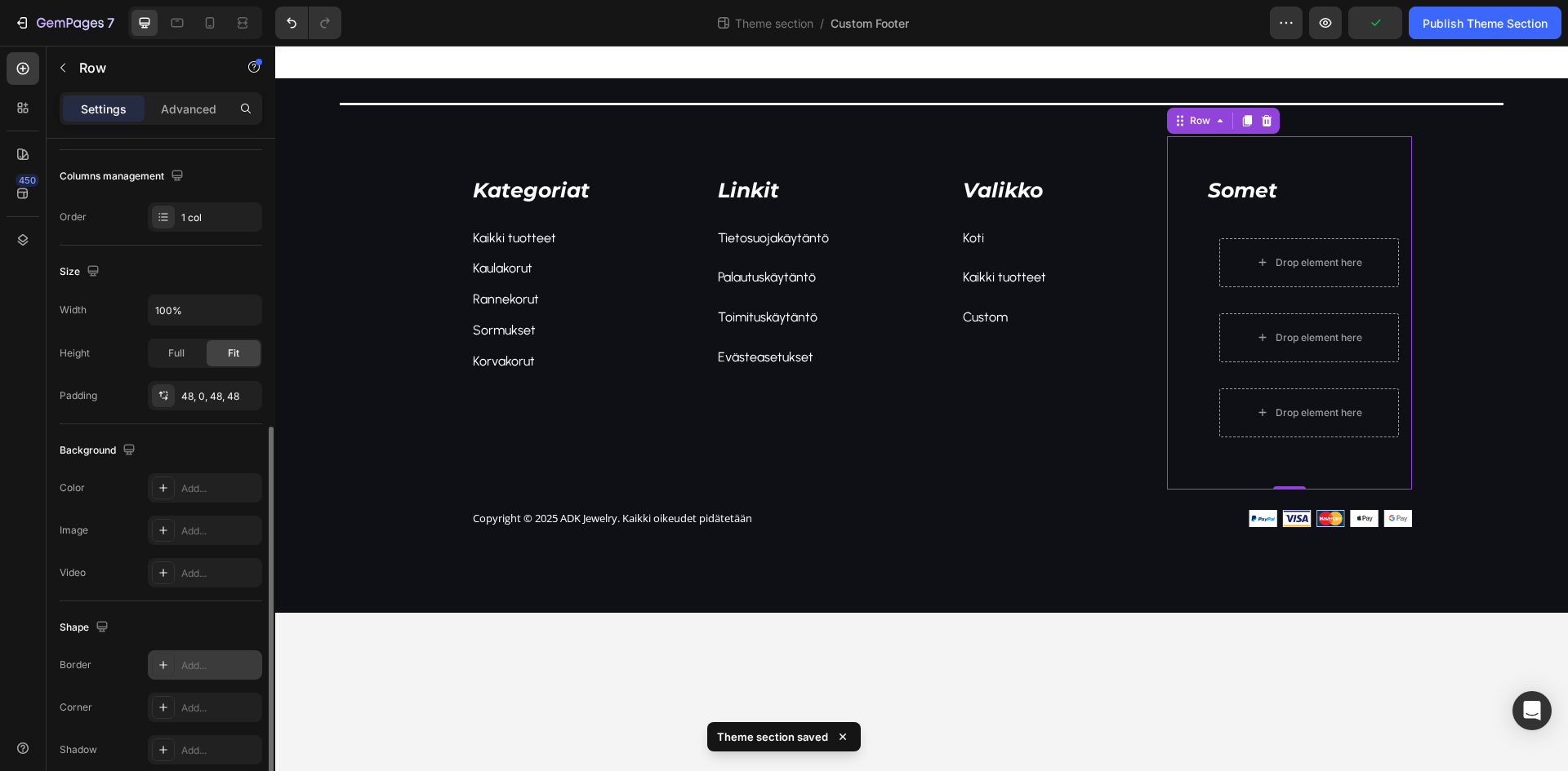
scroll to position [317, 0]
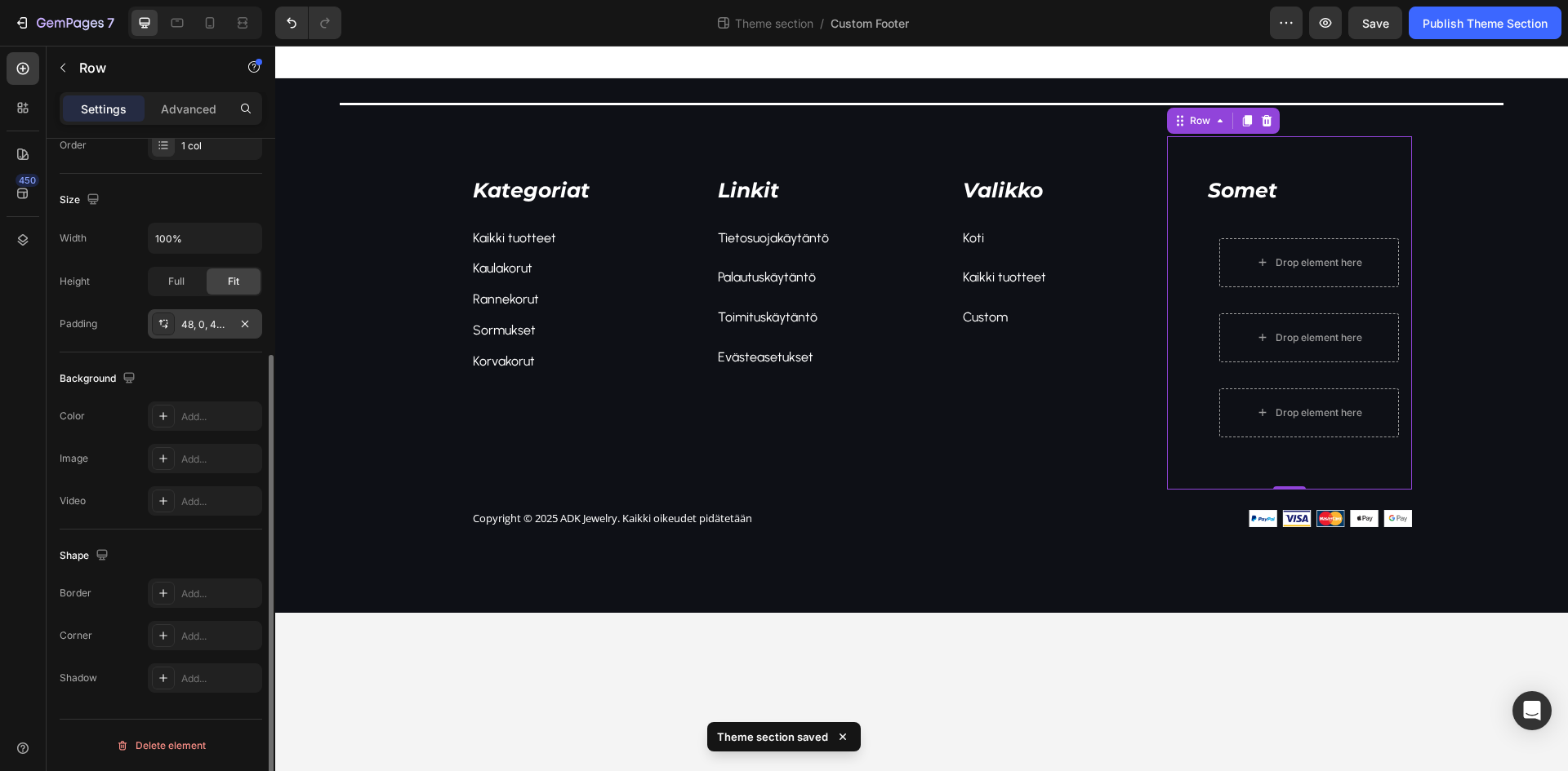
click at [210, 337] on div "48, 0, 48, 48" at bounding box center [205, 324] width 114 height 30
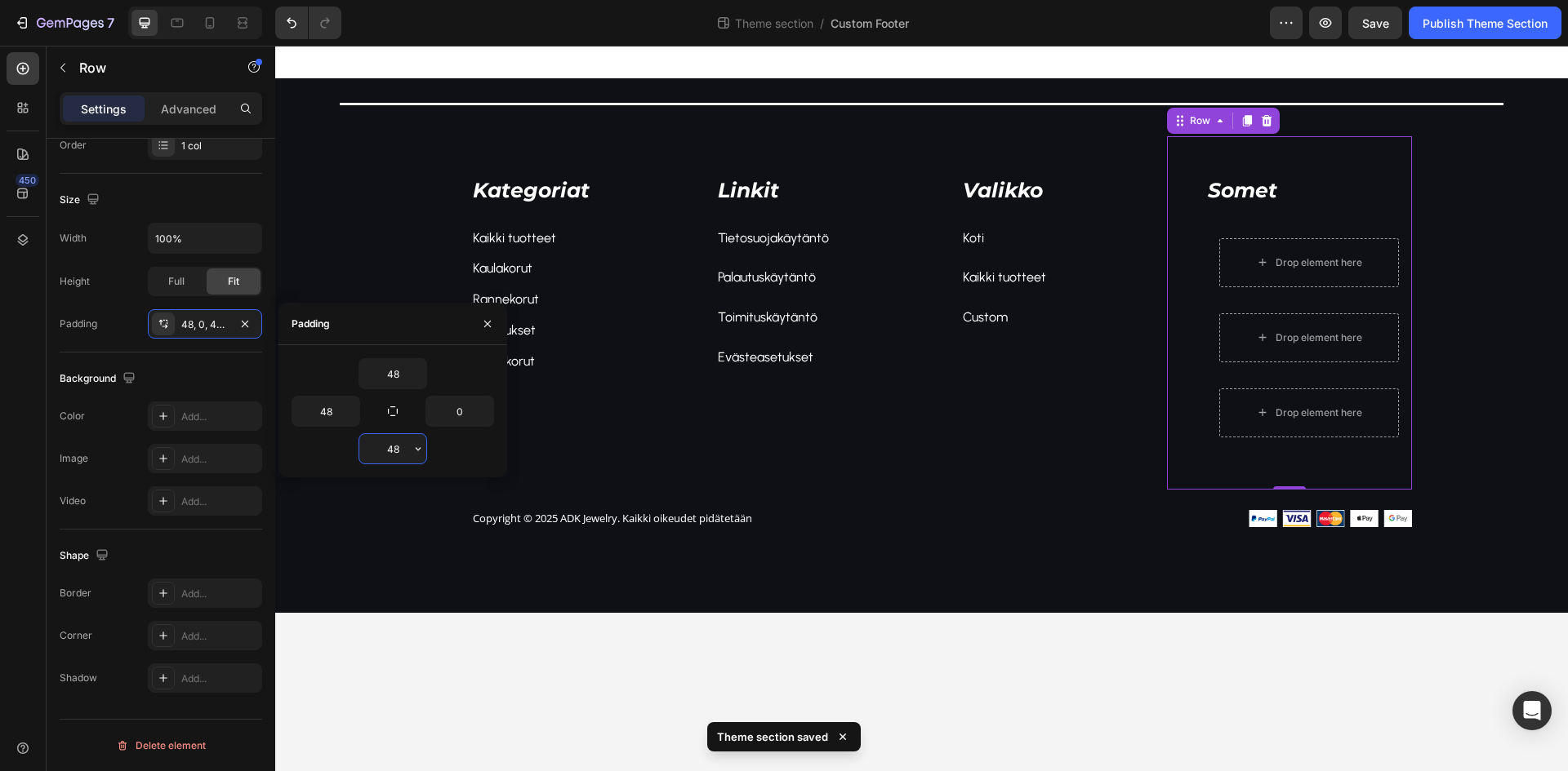
click at [406, 453] on input "48" at bounding box center [393, 449] width 67 height 30
type input "0"
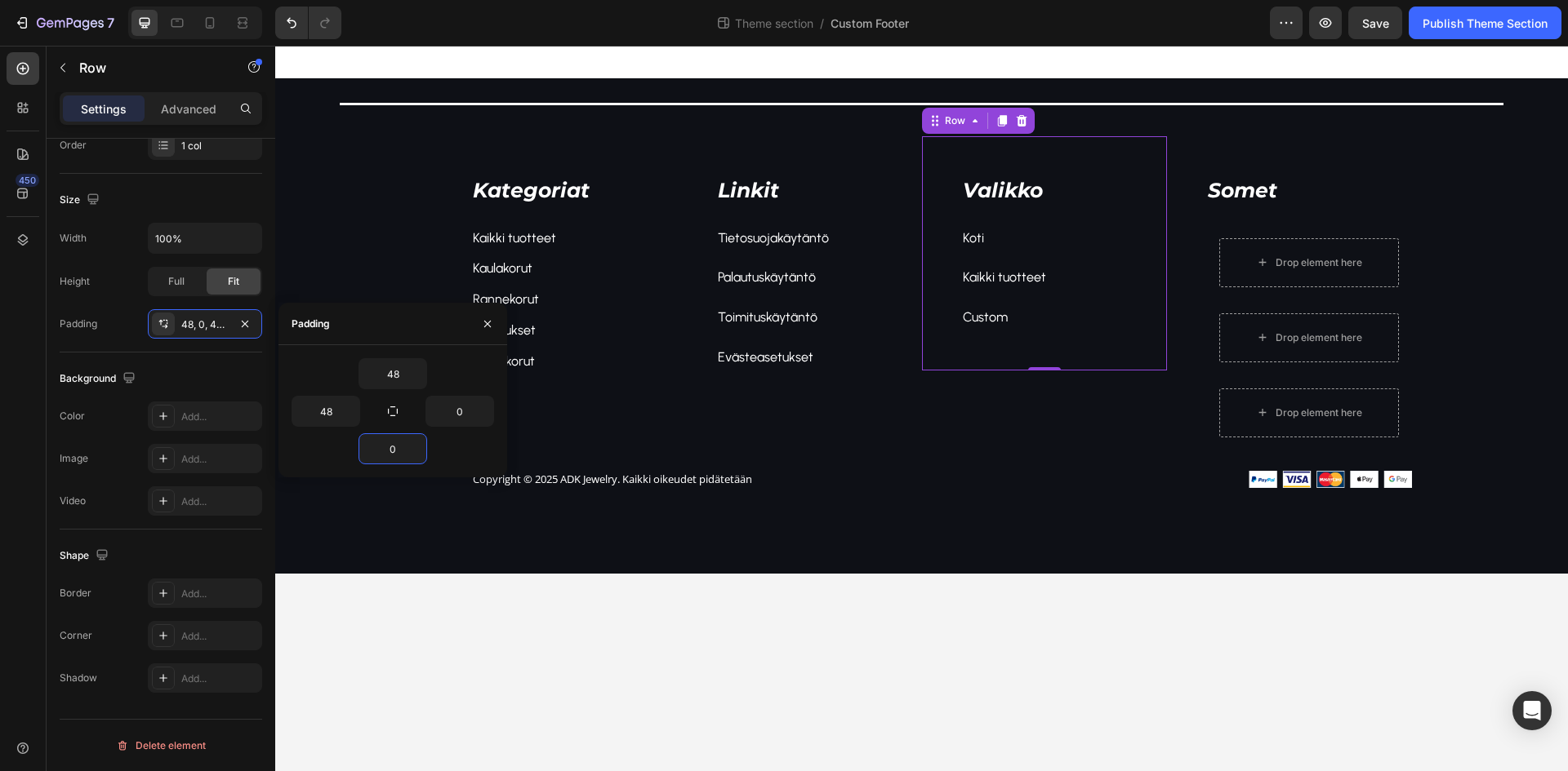
click at [949, 173] on div "Valikko Text block Koti Text block Kaikki tuotteet Text block Custom Text block…" at bounding box center [1044, 253] width 245 height 235
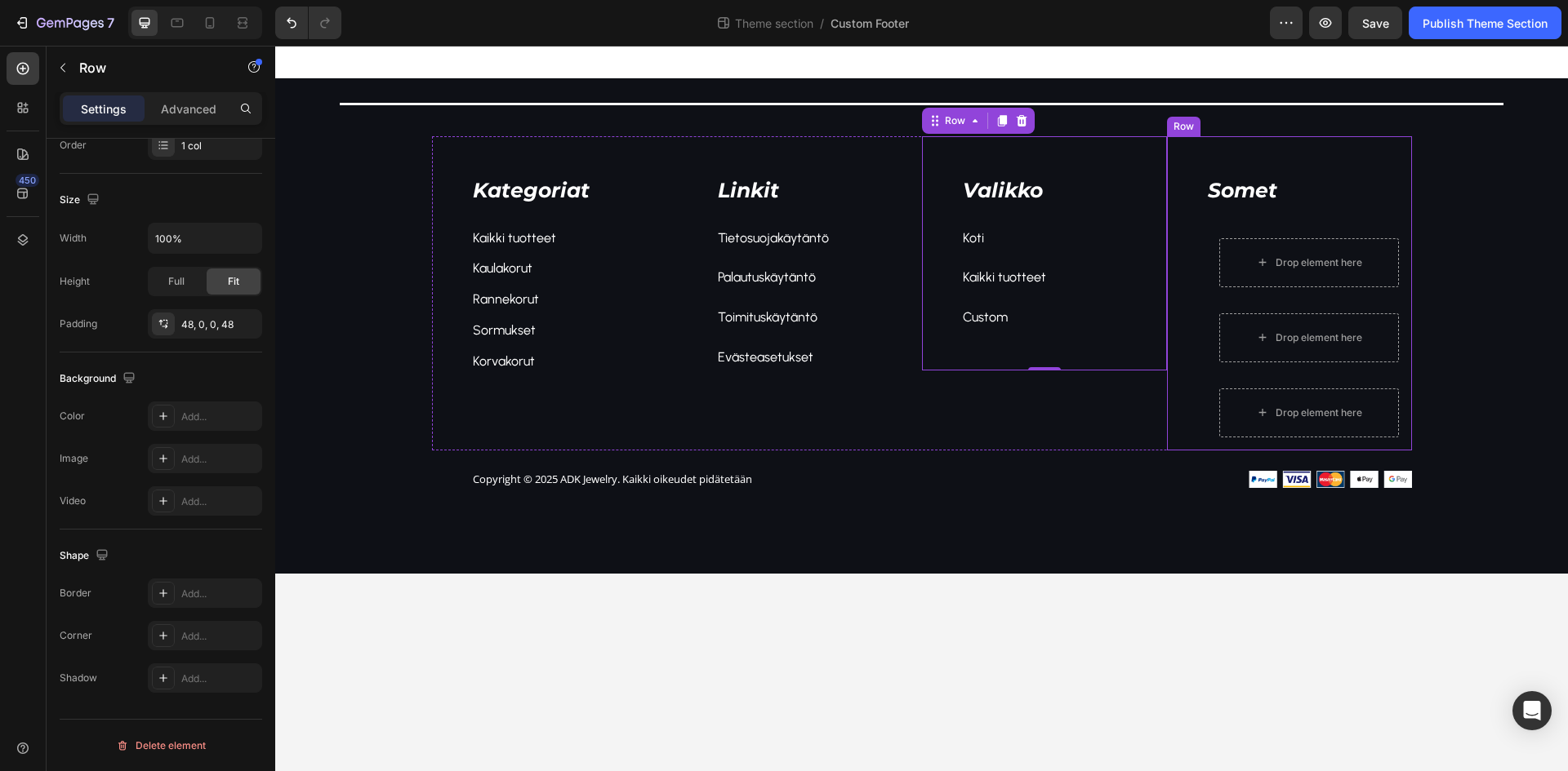
click at [1193, 210] on div "Somet Text block Drop element here Row Drop element here Row Drop element here …" at bounding box center [1289, 293] width 245 height 315
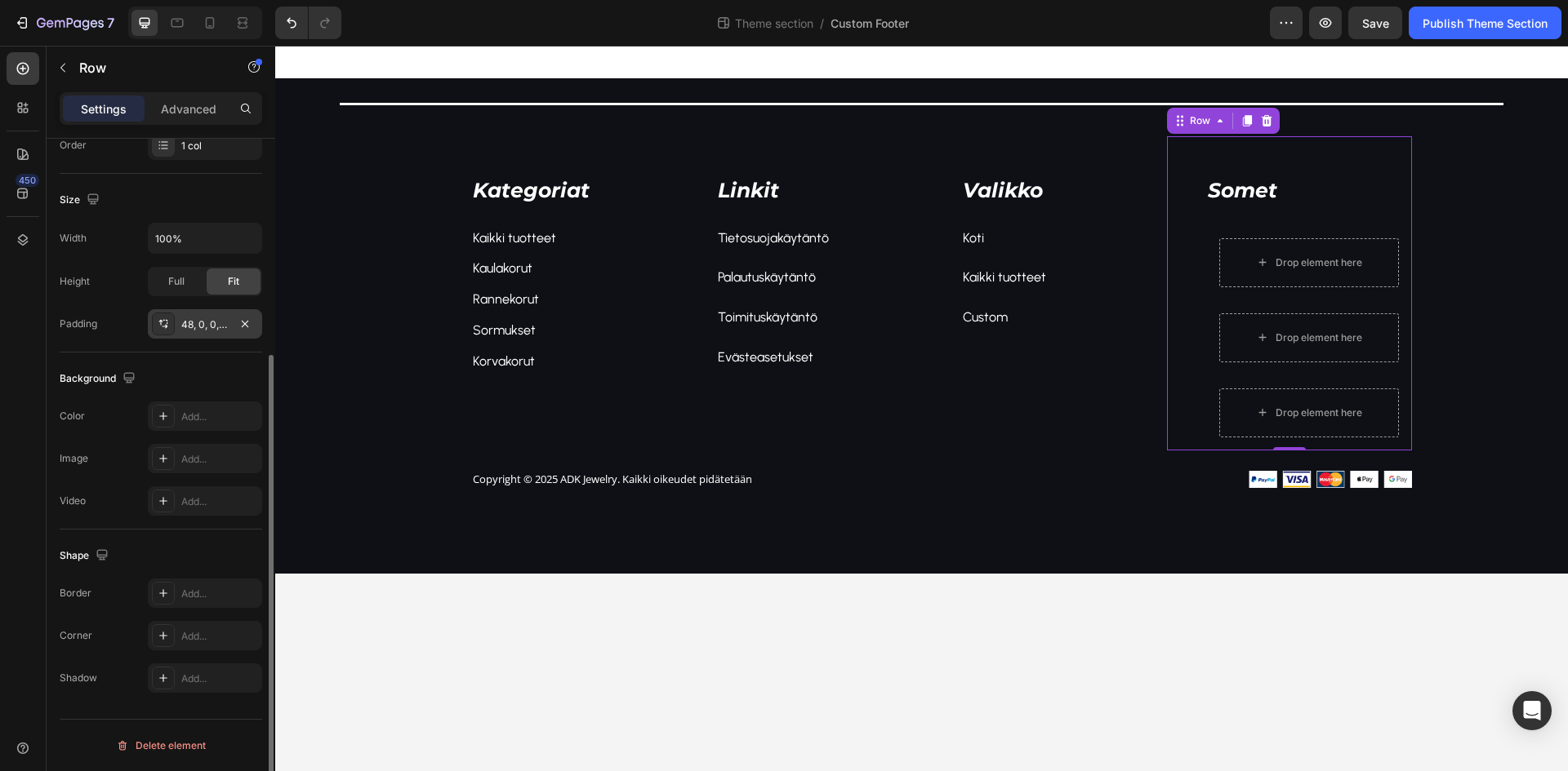
click at [213, 320] on div "48, 0, 0, 48" at bounding box center [205, 325] width 48 height 14
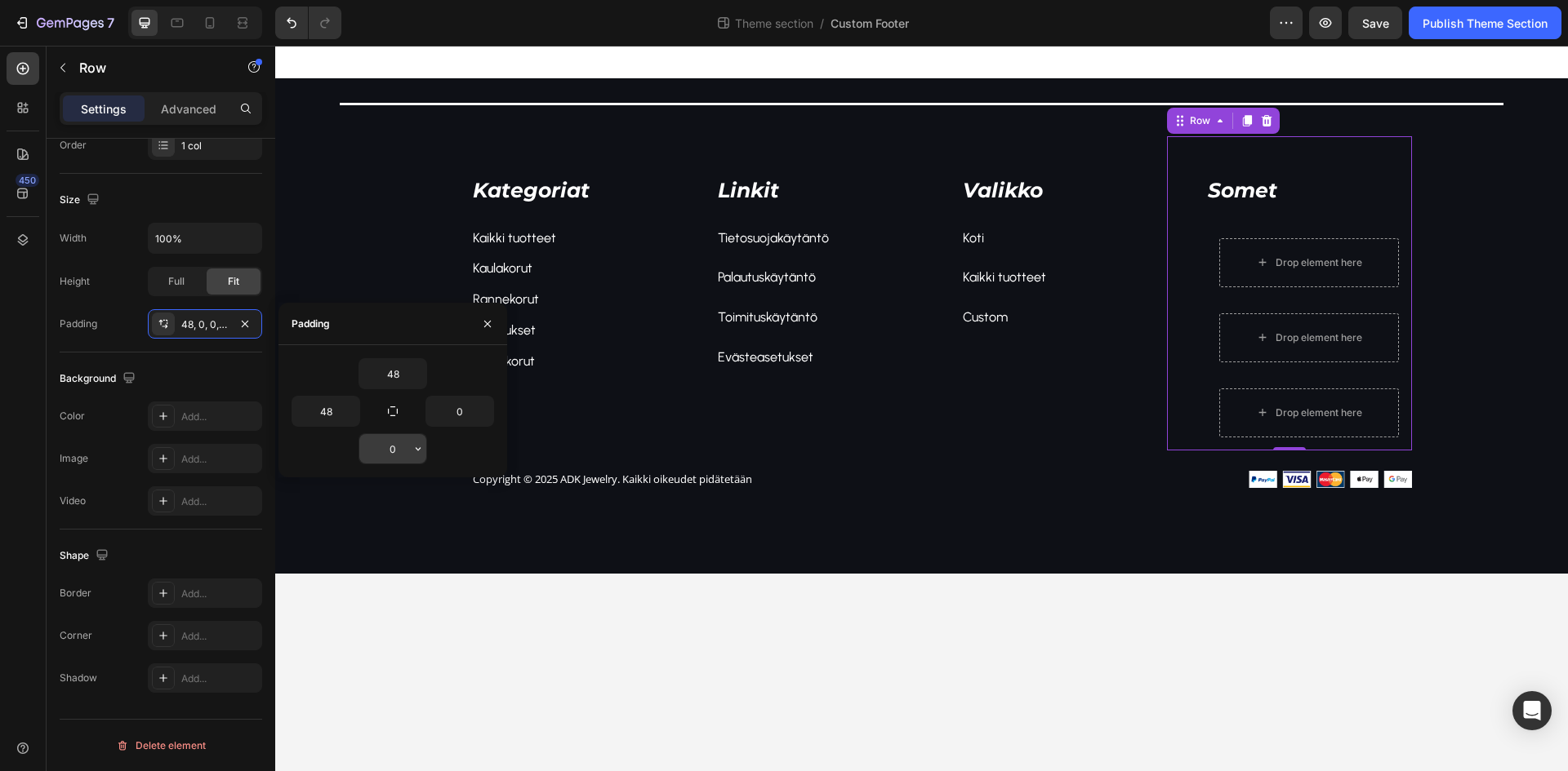
click at [405, 446] on input "0" at bounding box center [393, 449] width 67 height 30
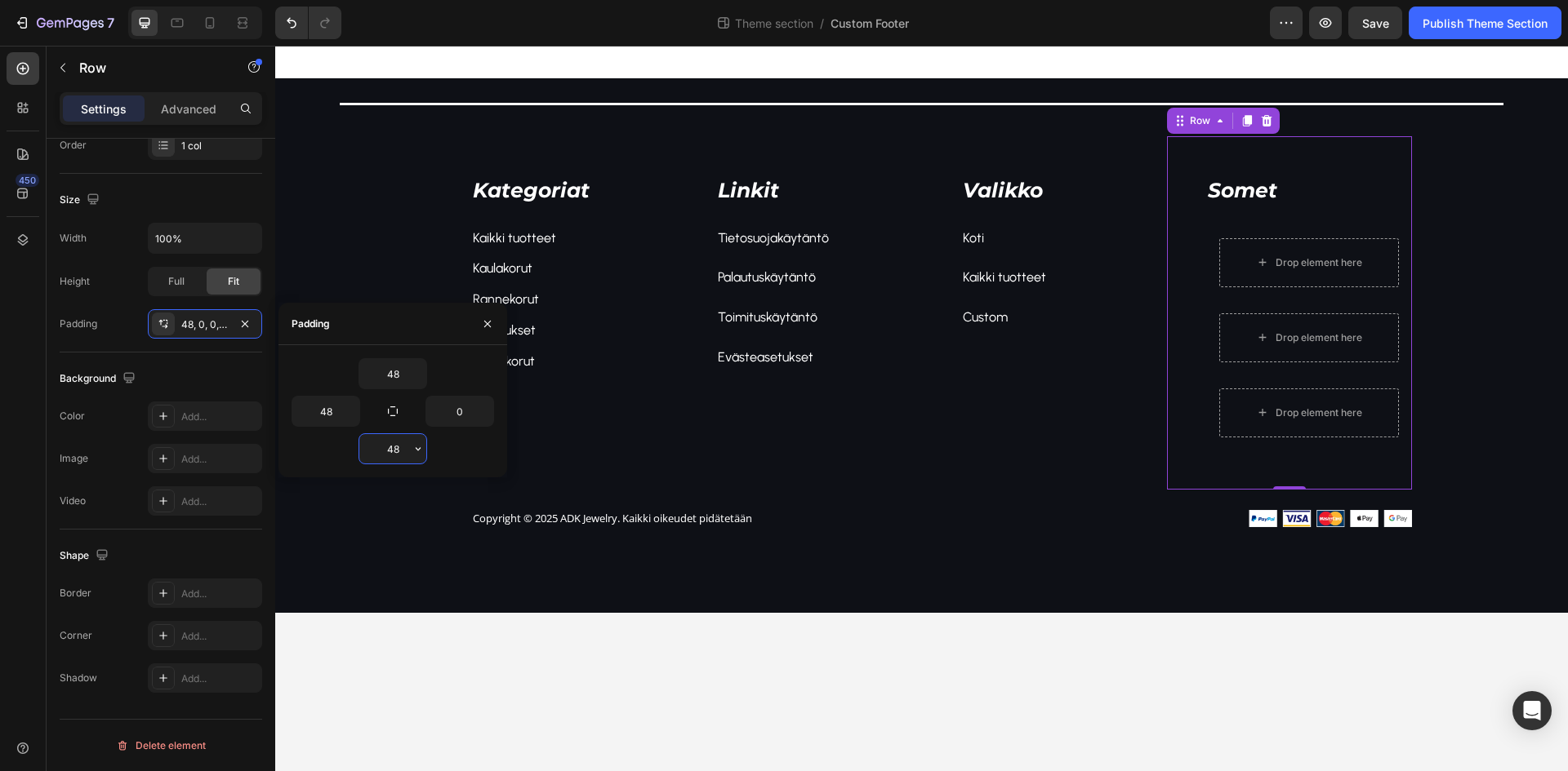
type input "48"
click at [467, 405] on input "0" at bounding box center [459, 411] width 67 height 30
type input "4"
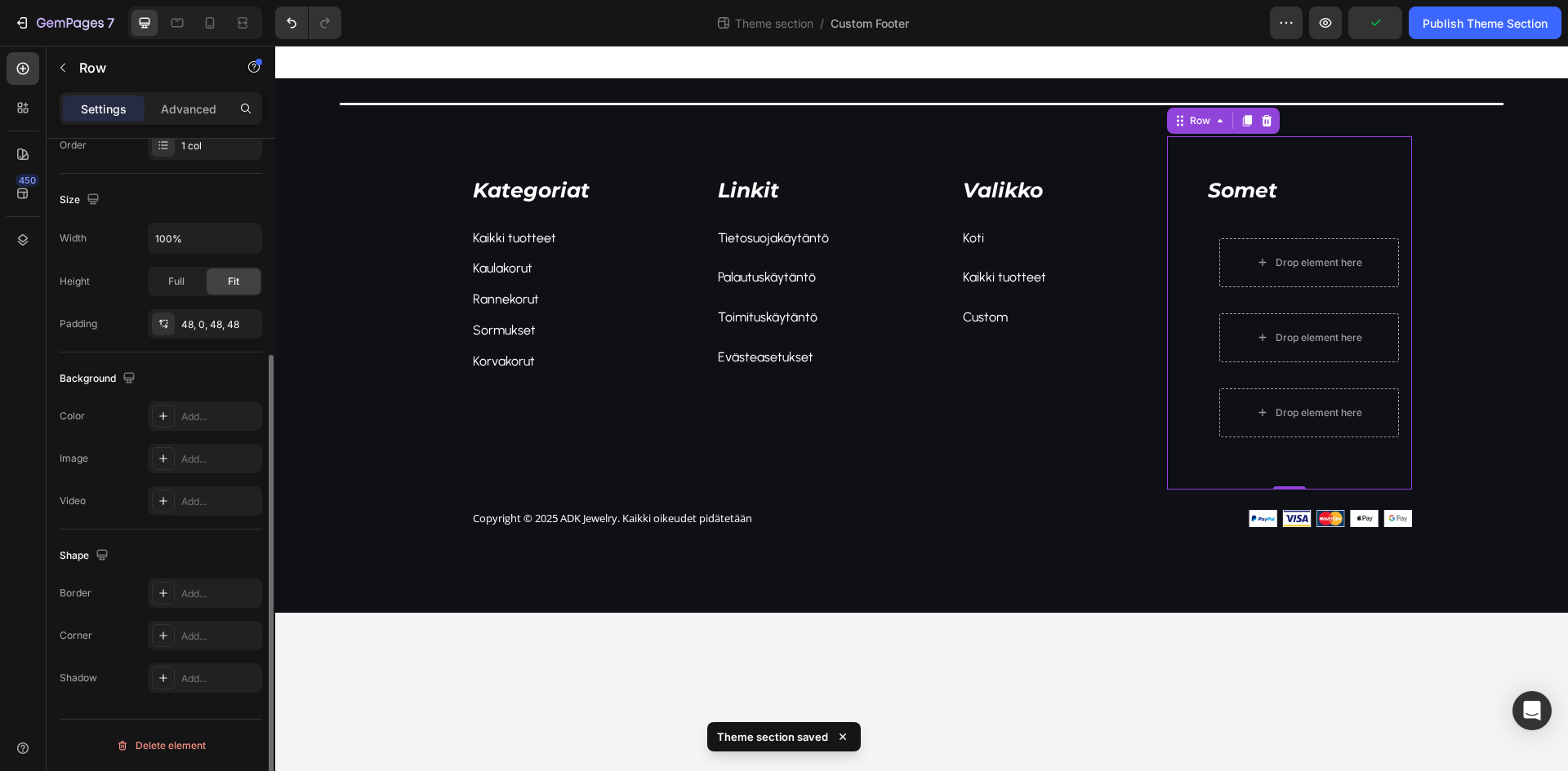
click at [214, 378] on div "Background" at bounding box center [161, 378] width 202 height 26
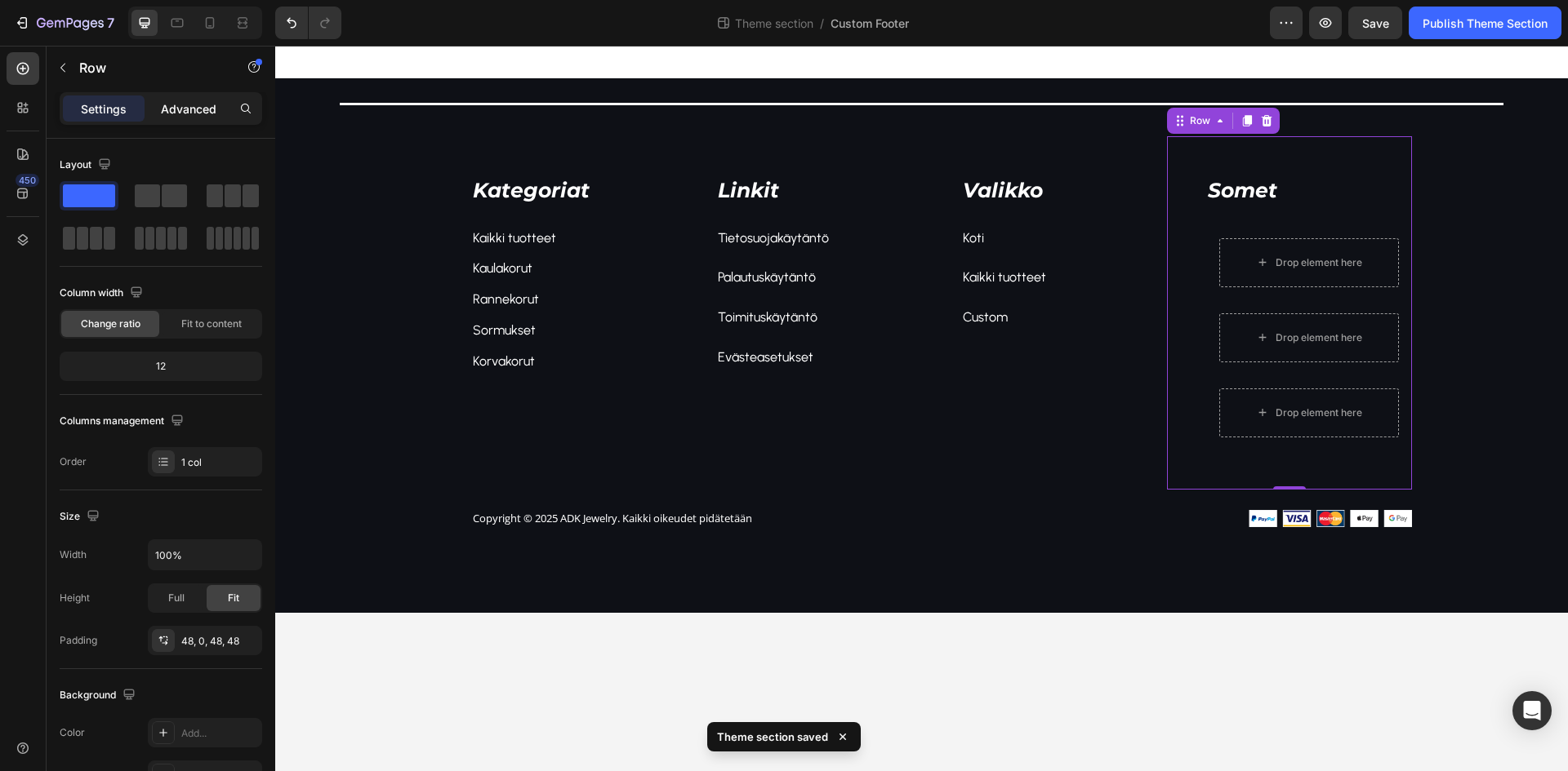
click at [165, 106] on p "Advanced" at bounding box center [188, 109] width 55 height 17
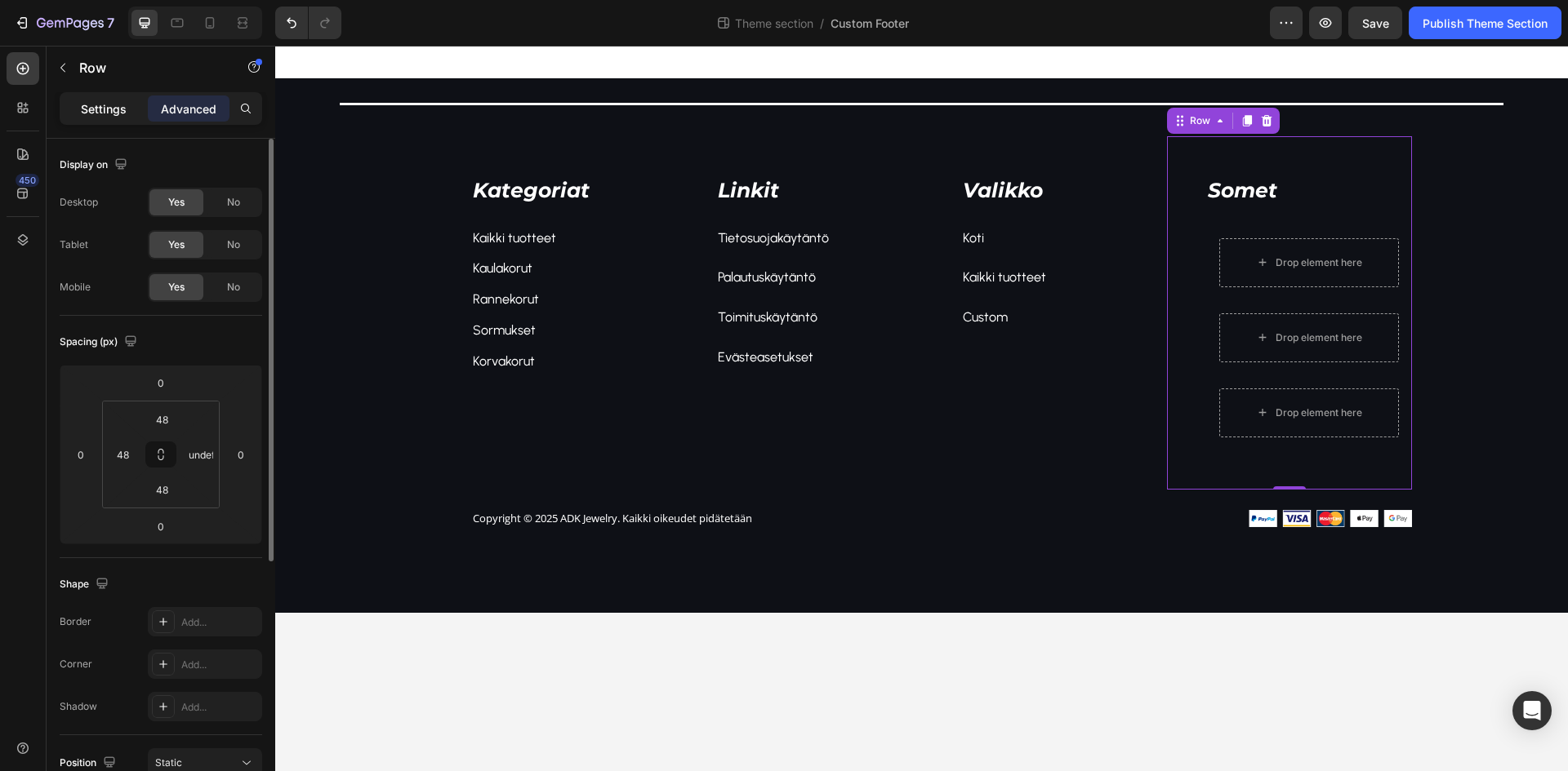
click at [104, 104] on p "Settings" at bounding box center [104, 109] width 46 height 17
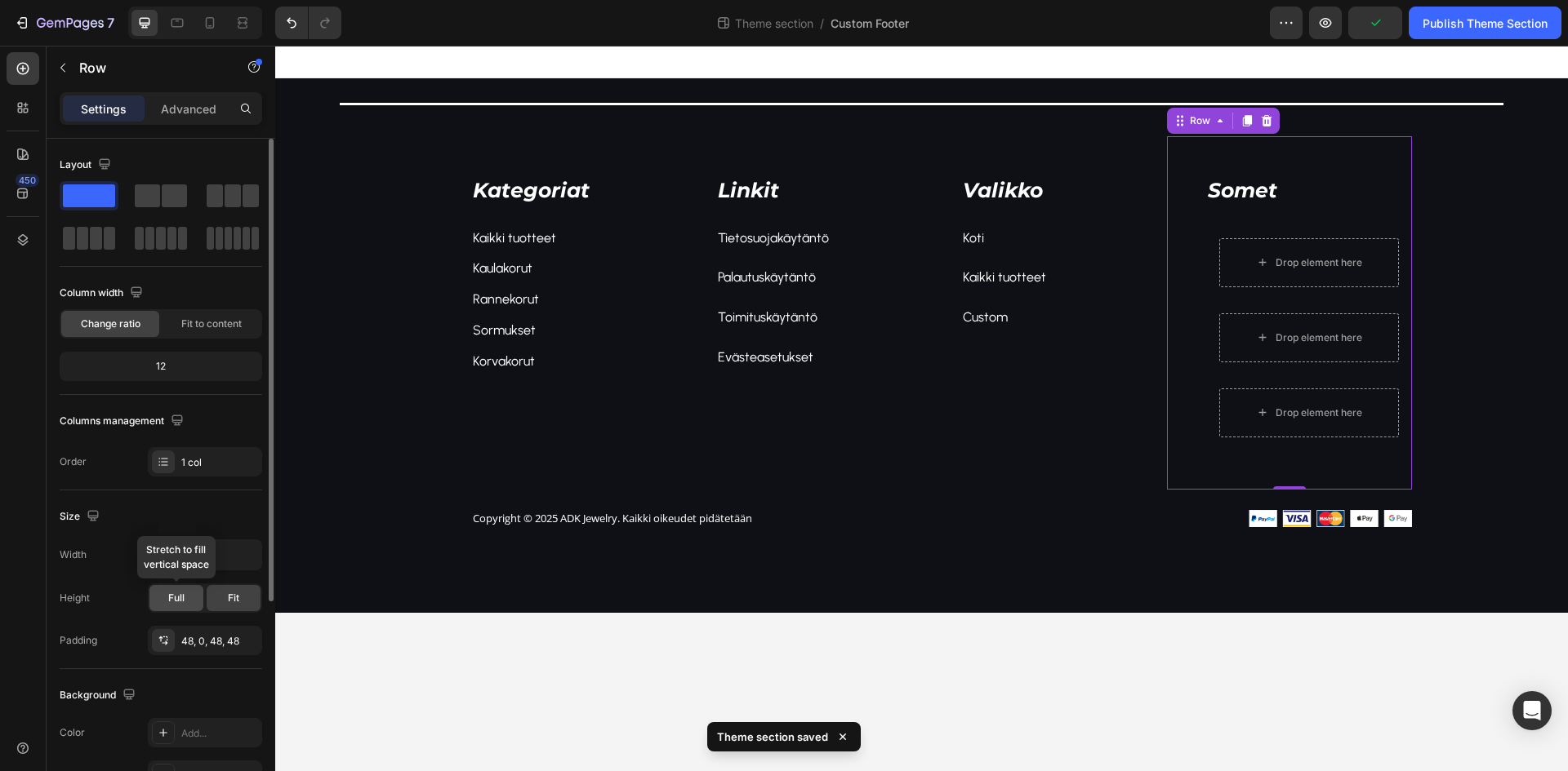
click at [173, 603] on span "Full" at bounding box center [176, 598] width 16 height 14
click at [214, 602] on div "Fit" at bounding box center [233, 598] width 54 height 26
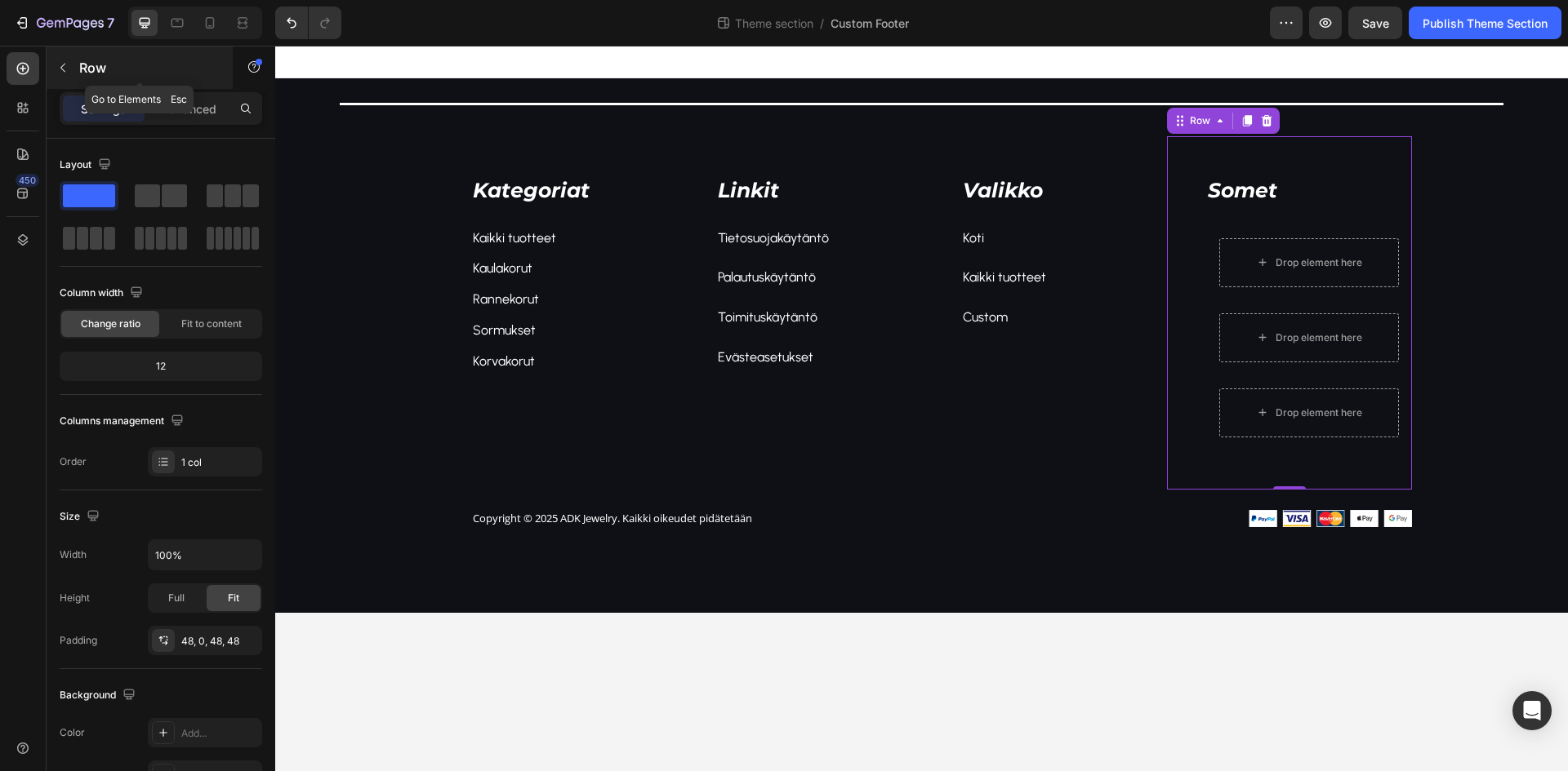
click at [77, 67] on div "Row" at bounding box center [139, 68] width 186 height 43
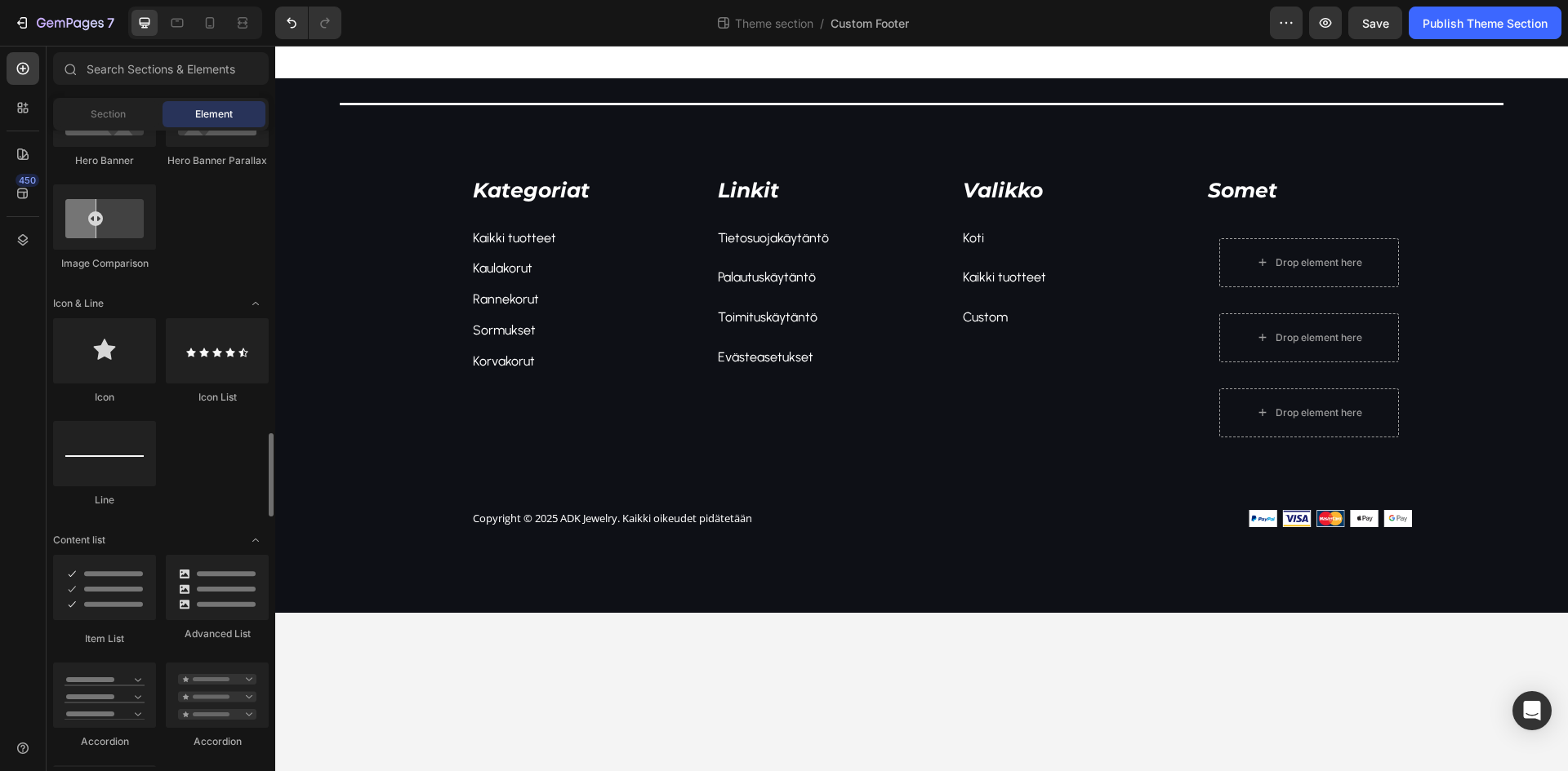
scroll to position [1142, 0]
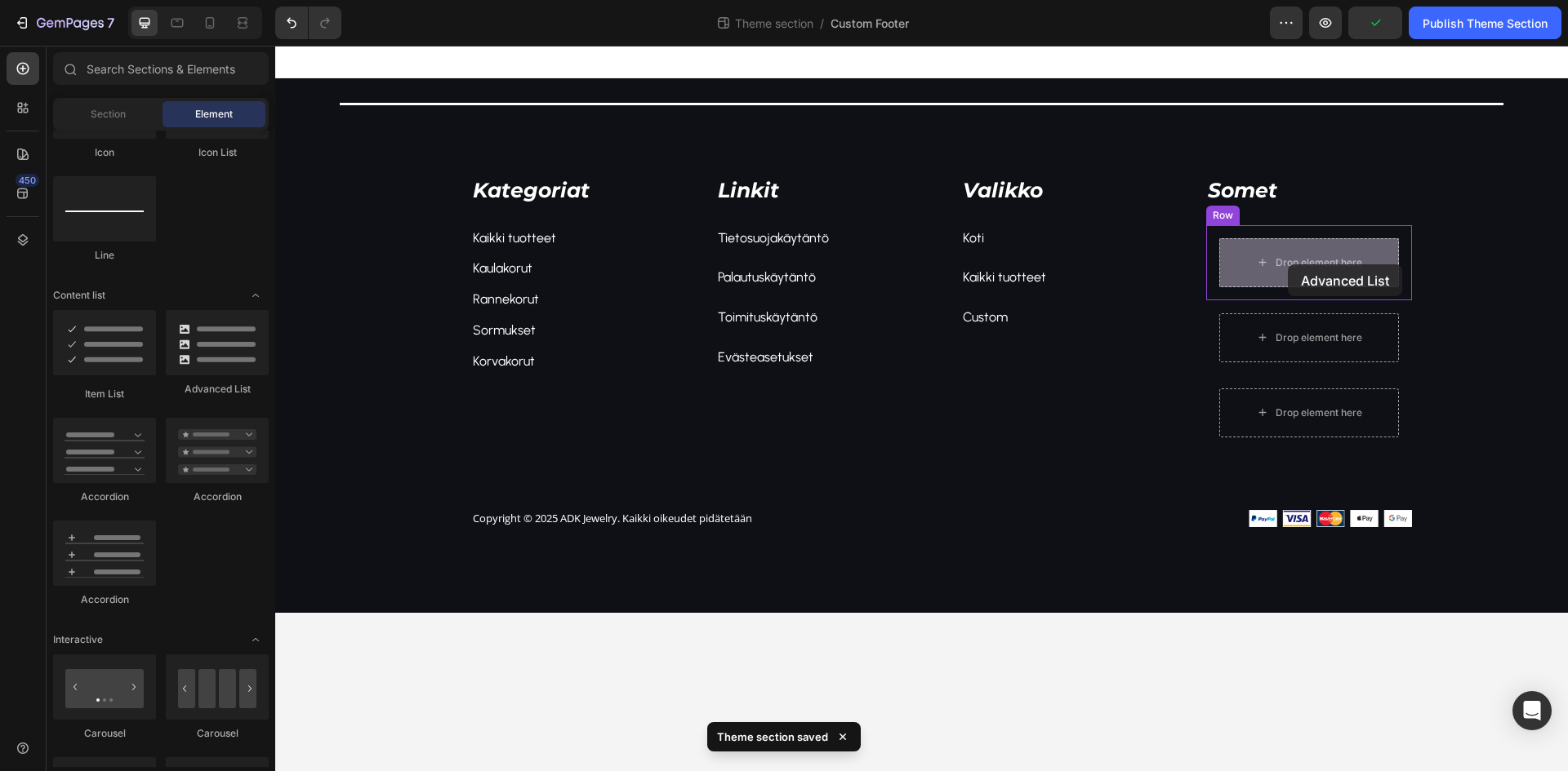
drag, startPoint x: 485, startPoint y: 386, endPoint x: 1287, endPoint y: 264, distance: 811.2
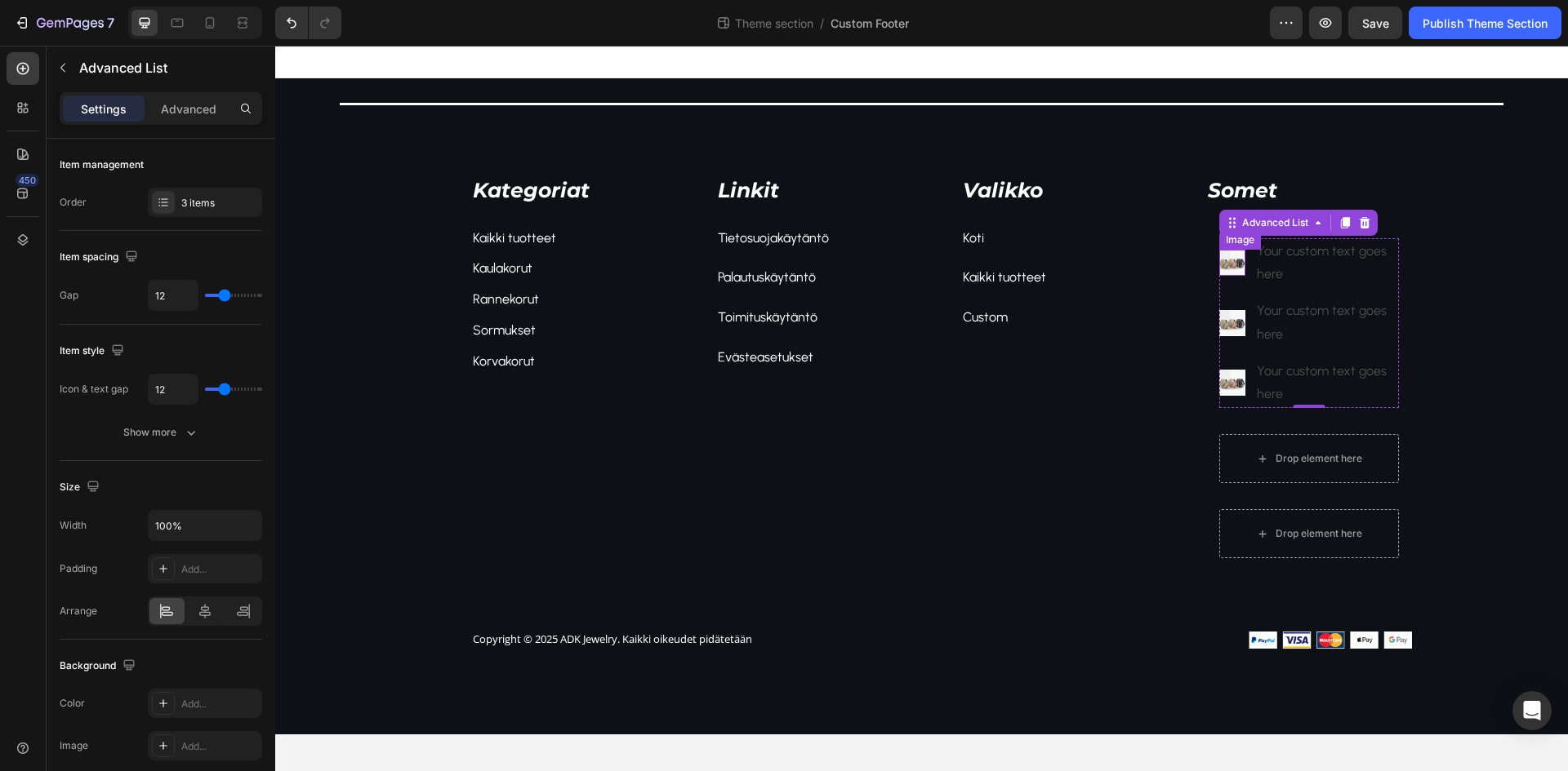
click at [1230, 265] on img at bounding box center [1232, 263] width 26 height 26
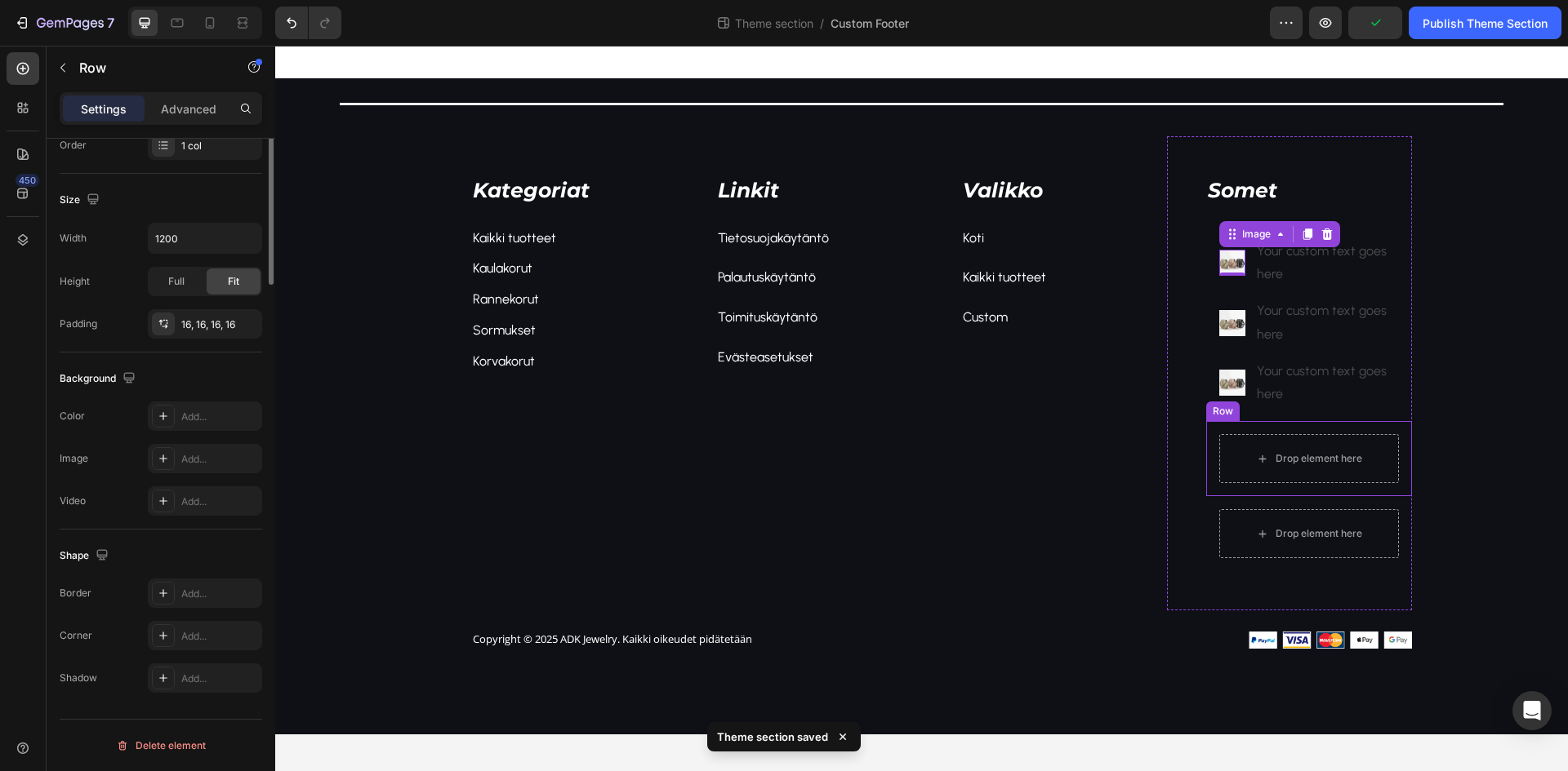
scroll to position [0, 0]
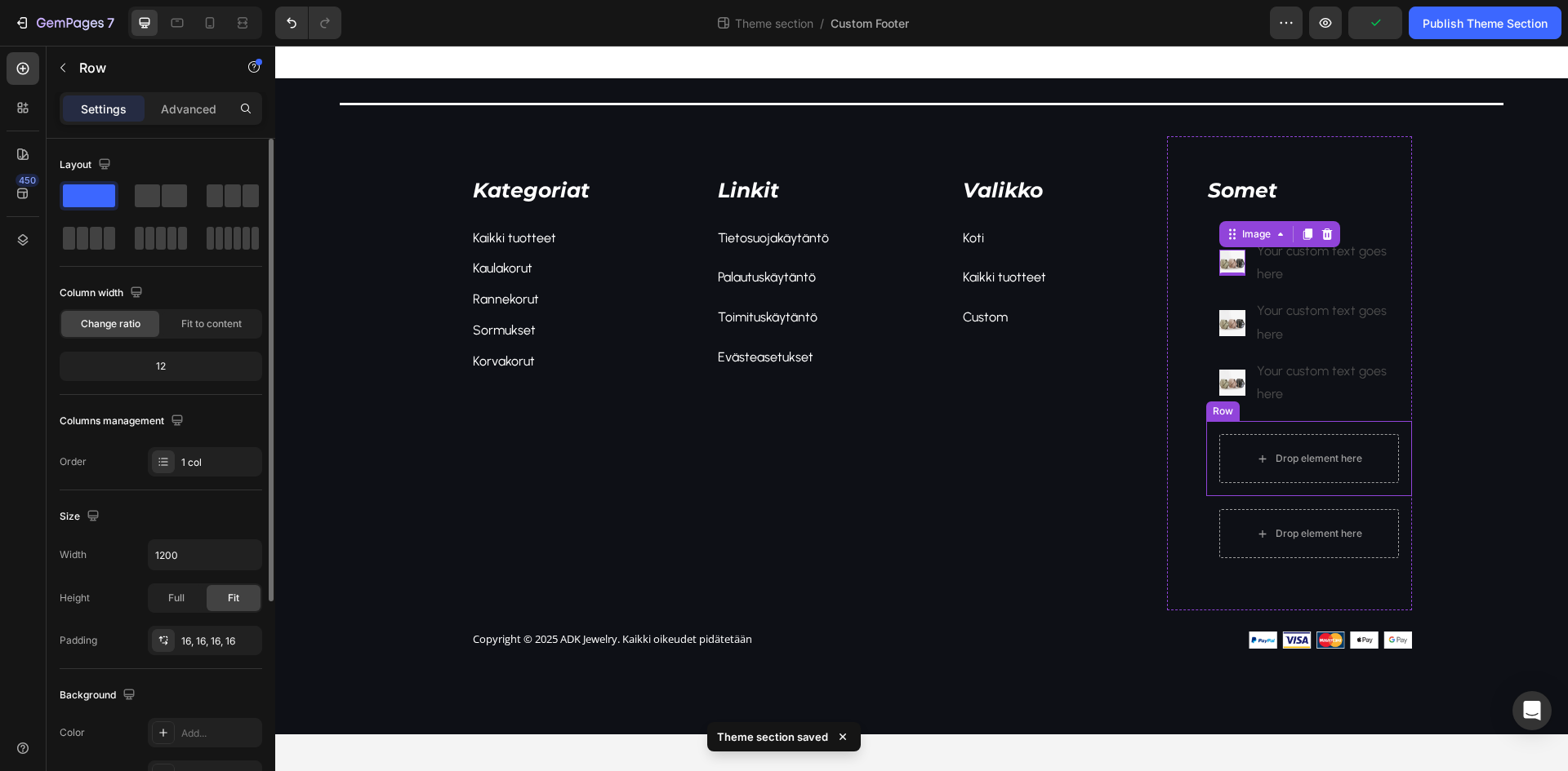
click at [1227, 417] on div "Row" at bounding box center [1222, 411] width 33 height 20
click at [1304, 407] on icon at bounding box center [1305, 405] width 13 height 13
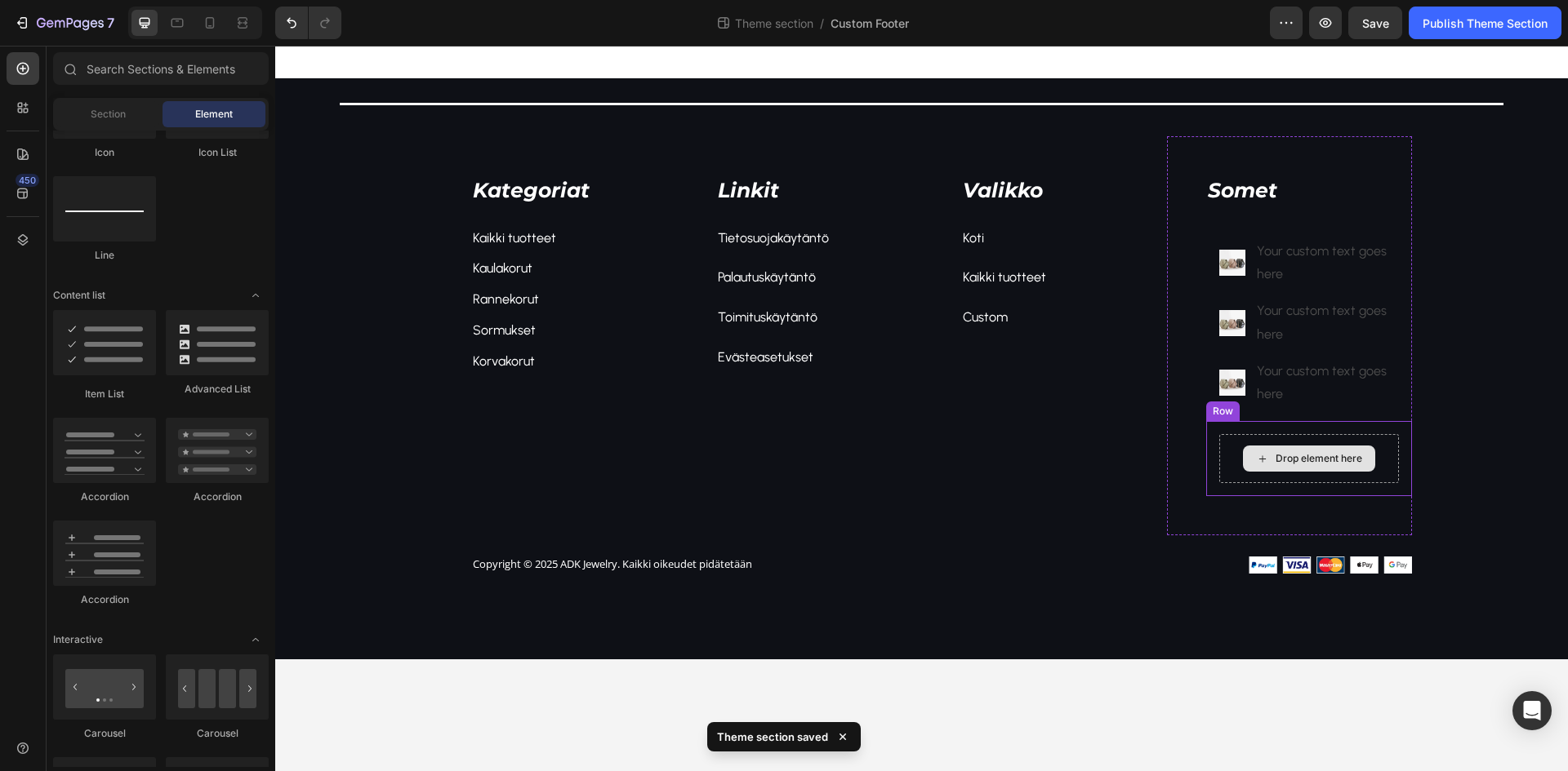
click at [1247, 453] on div "Drop element here" at bounding box center [1310, 458] width 133 height 26
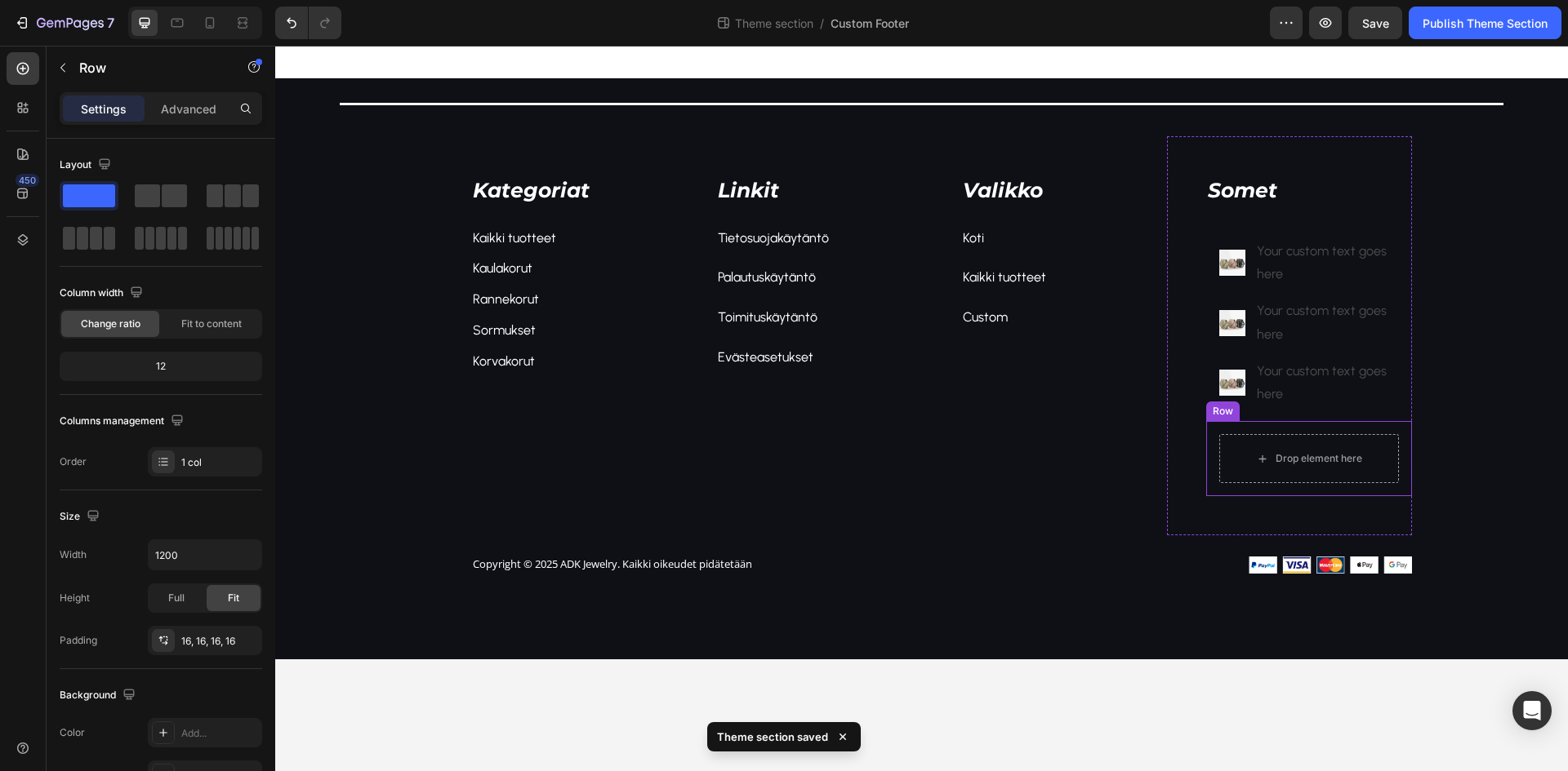
click at [1217, 415] on div "Row" at bounding box center [1223, 411] width 27 height 14
click at [1308, 407] on icon at bounding box center [1305, 405] width 13 height 13
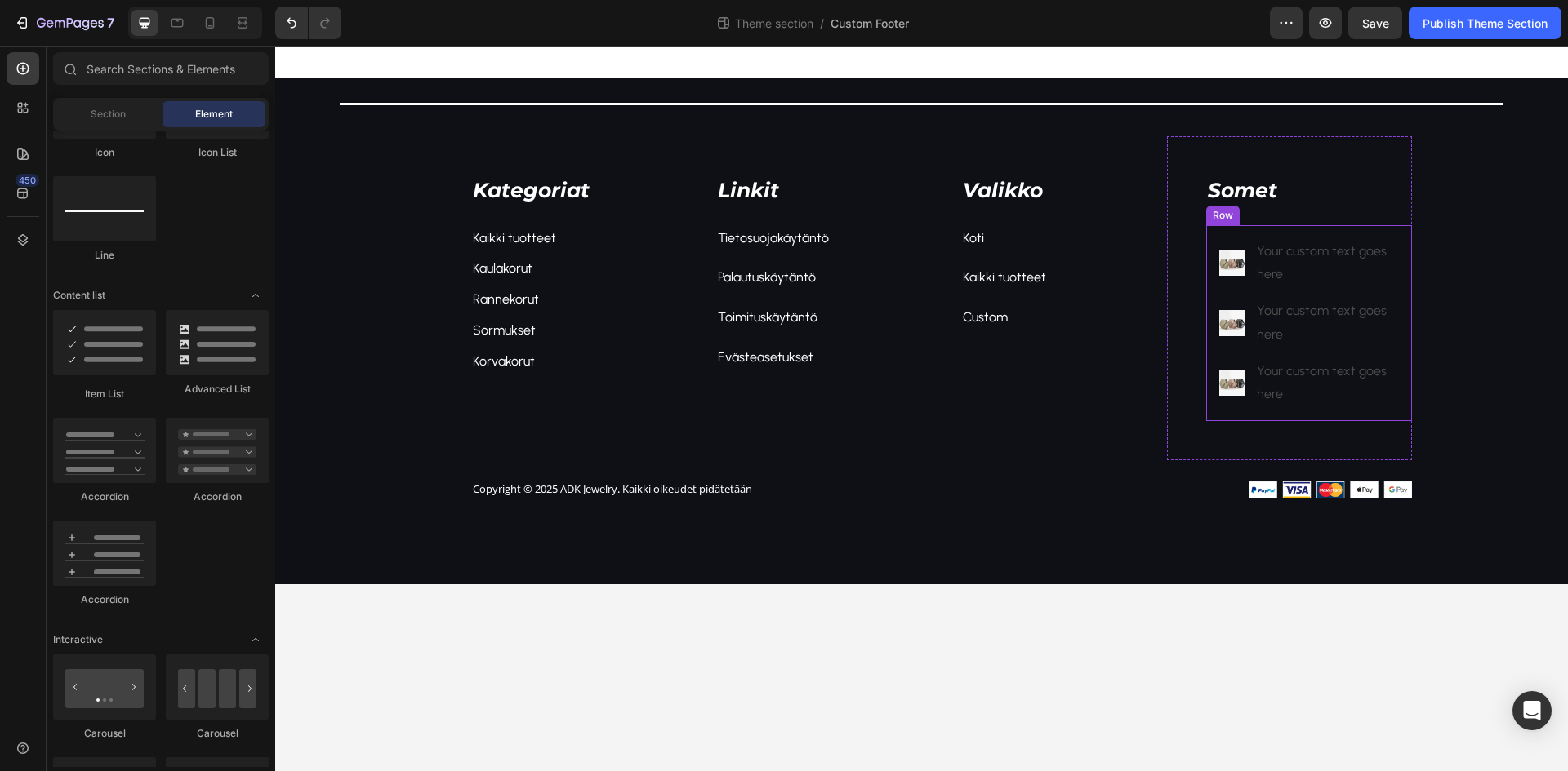
click at [1216, 256] on div "Image Your custom text goes here Text Block Image Your custom text goes here Te…" at bounding box center [1309, 323] width 206 height 196
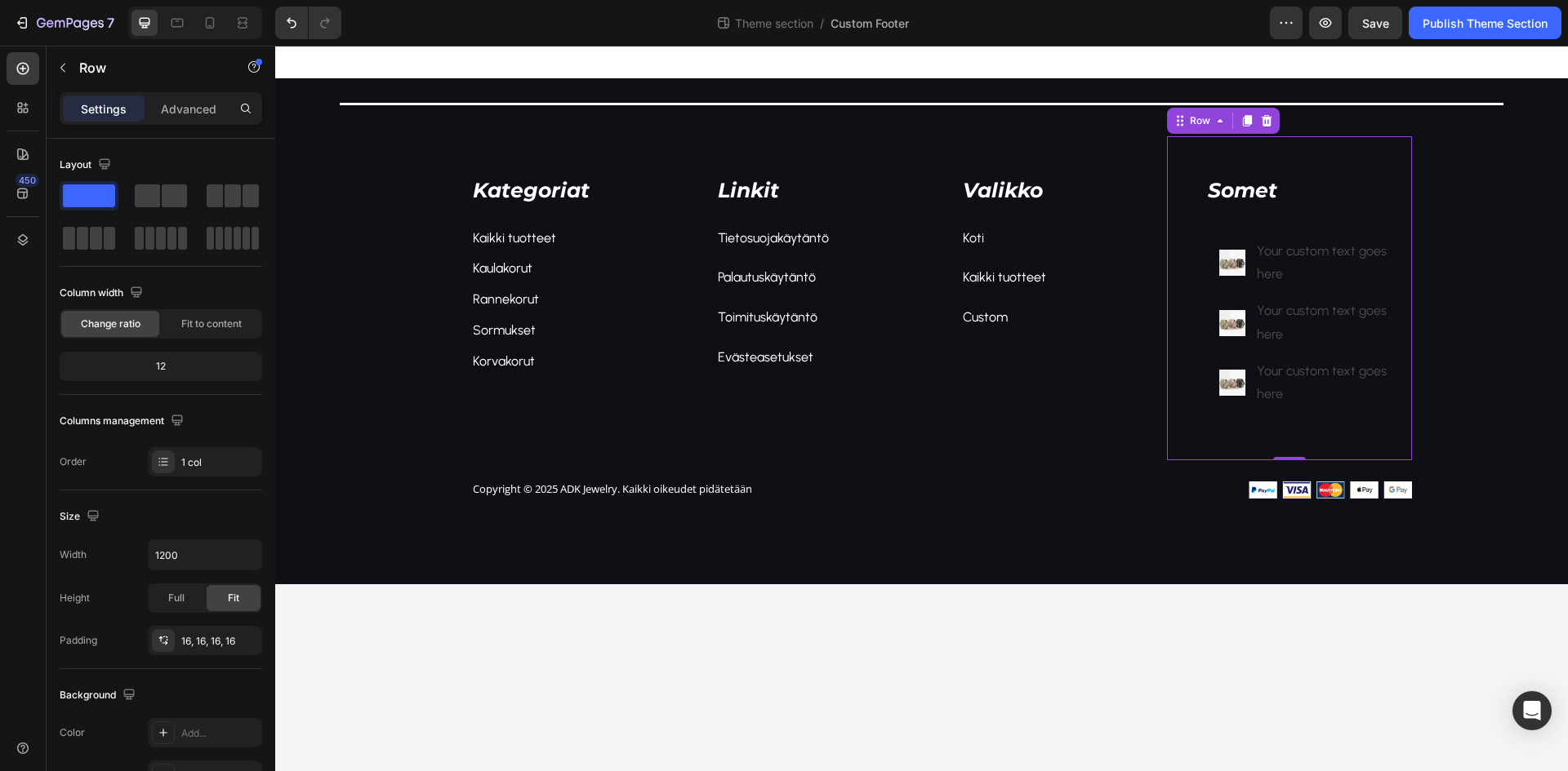
click at [1201, 213] on div "Somet Text block Image Your custom text goes here Text Block Image Your custom …" at bounding box center [1289, 298] width 245 height 324
click at [204, 642] on div "48, 0, 48, 48" at bounding box center [205, 641] width 48 height 14
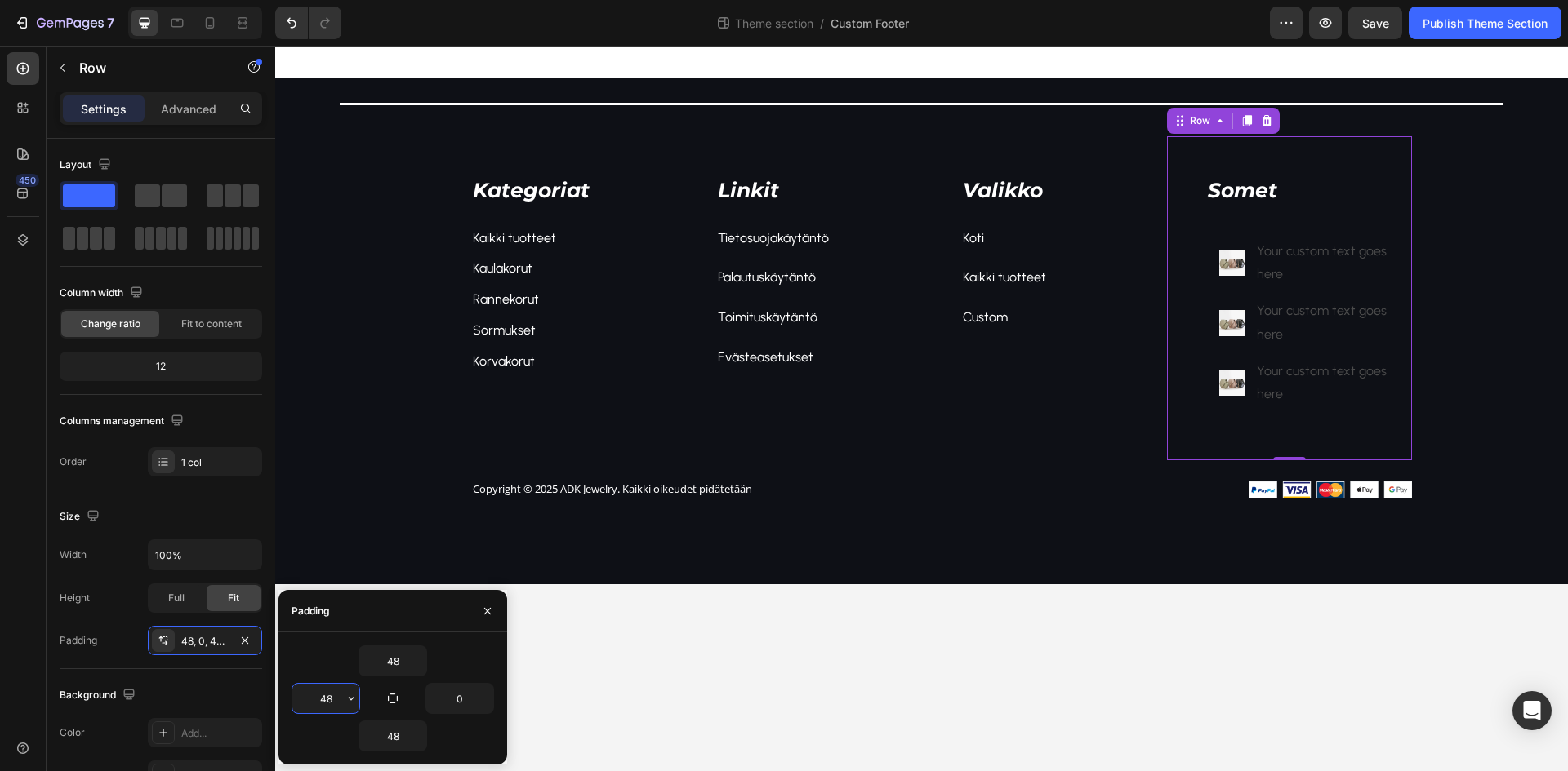
click at [333, 689] on input "48" at bounding box center [326, 699] width 67 height 30
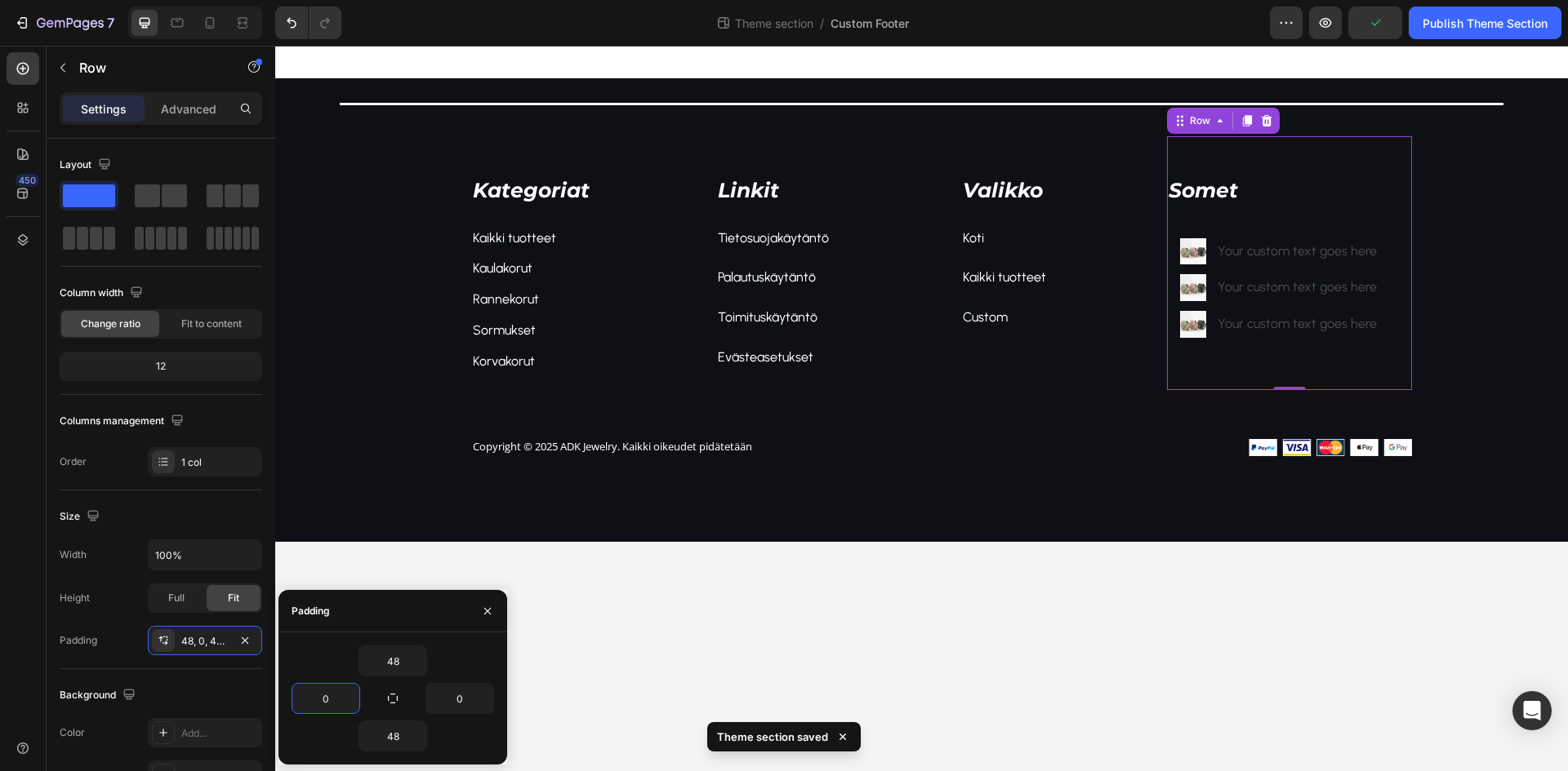
type input "0"
click at [1137, 473] on div "Kategoriat Text block Kaikki tuotteet Text block Kaulakorut Text block Rannekor…" at bounding box center [922, 303] width 1292 height 349
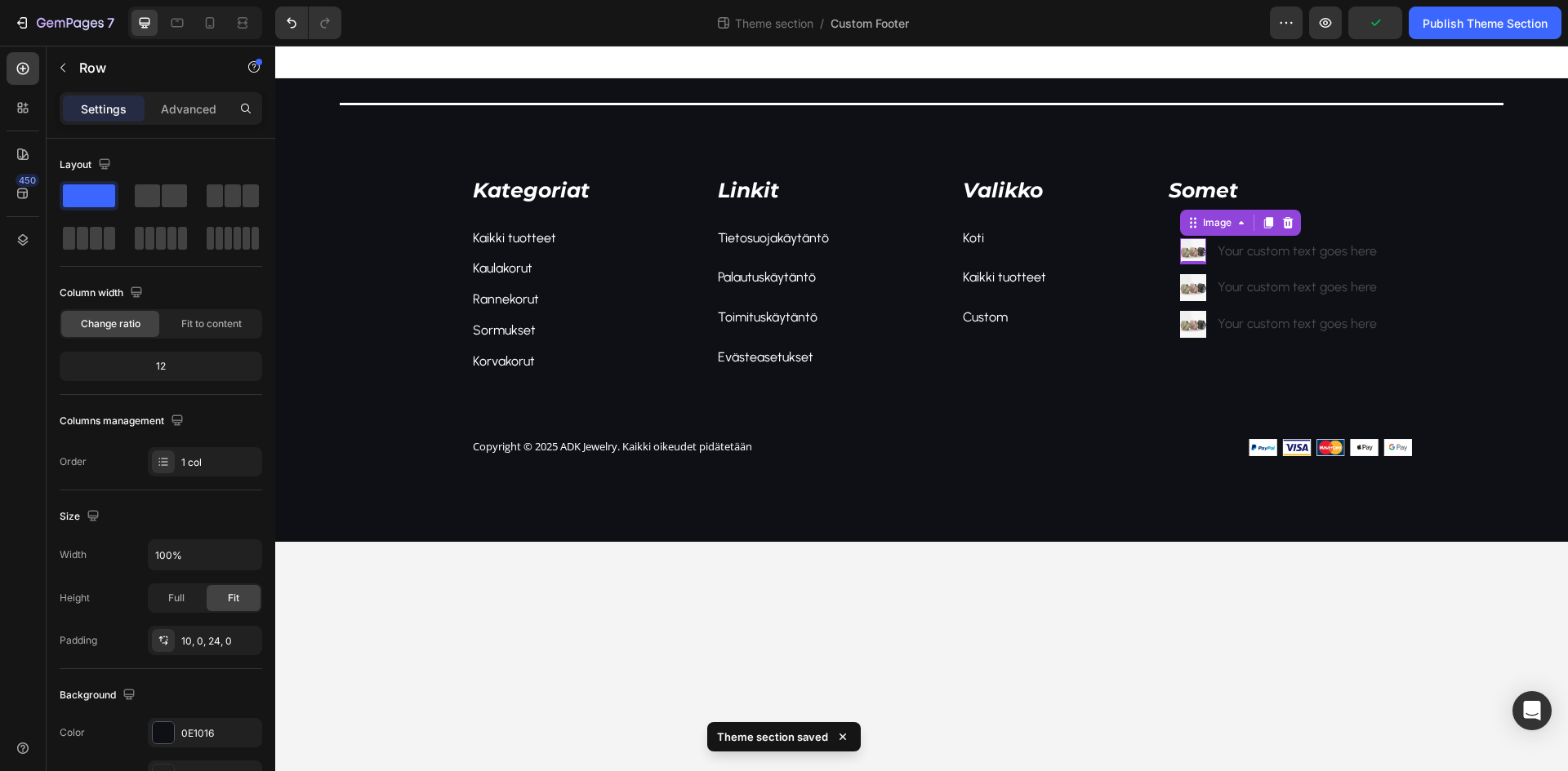
click at [1198, 252] on img at bounding box center [1194, 252] width 27 height 27
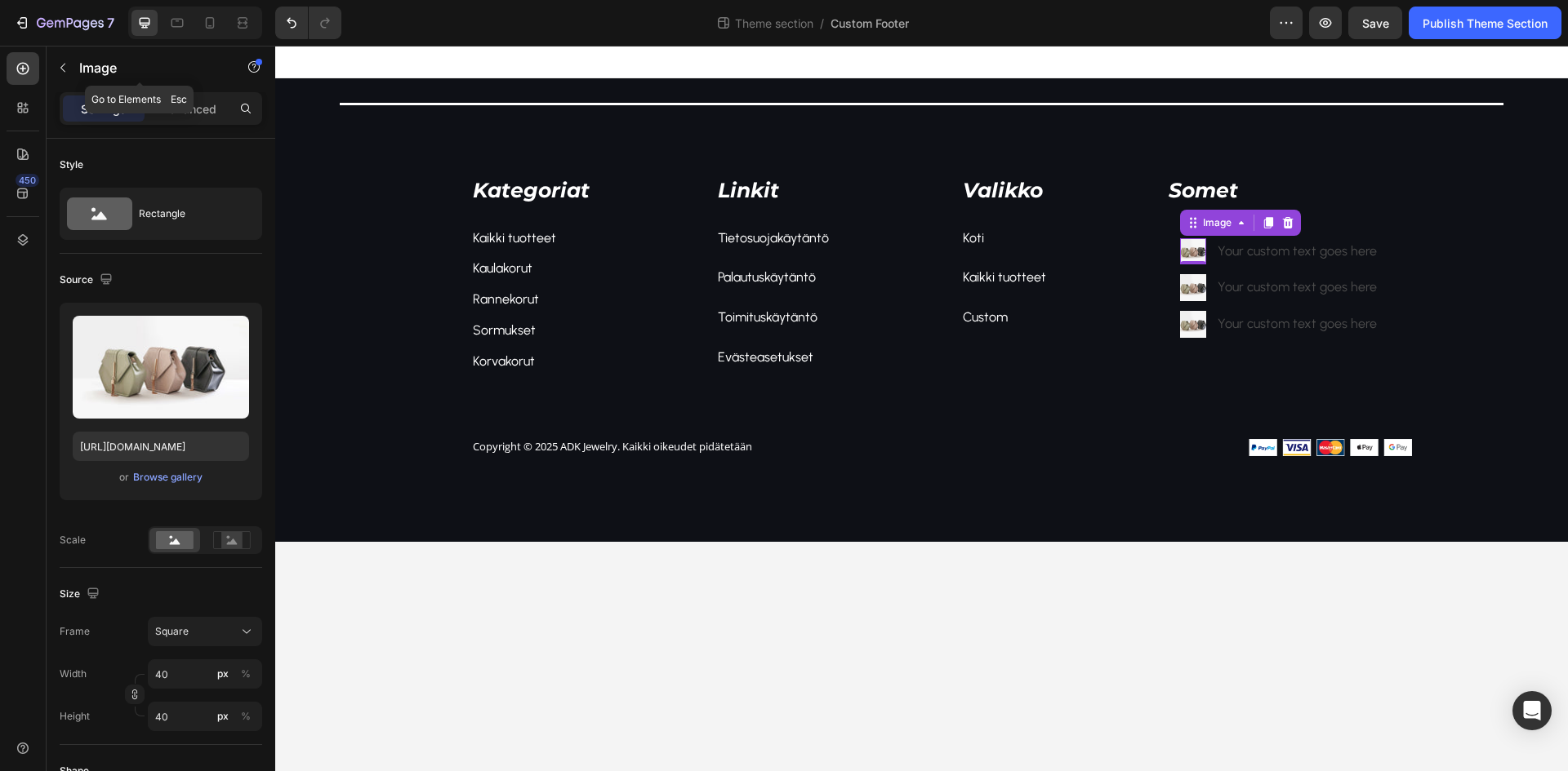
click at [77, 65] on div "Image" at bounding box center [139, 68] width 186 height 43
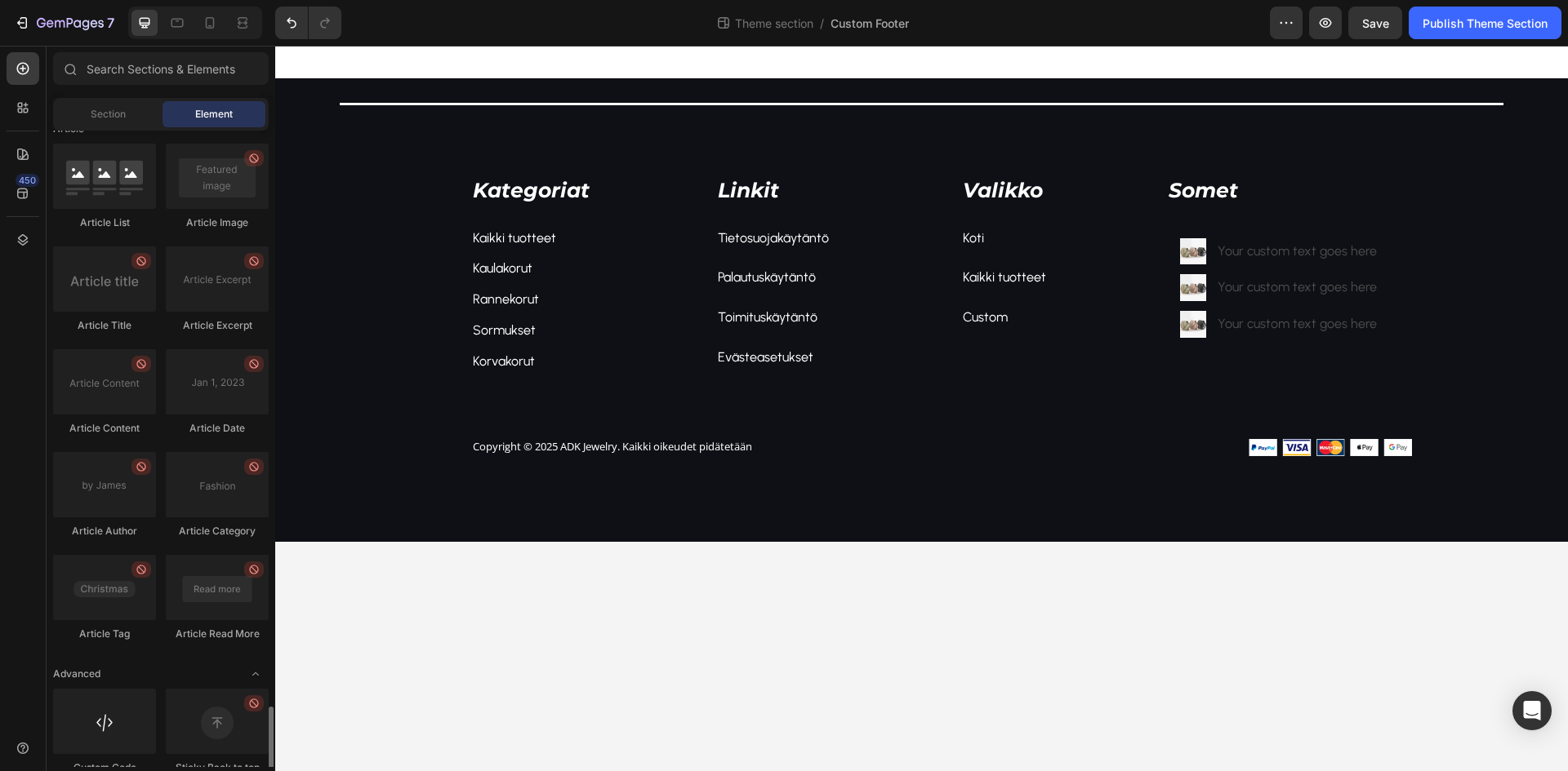
scroll to position [4186, 0]
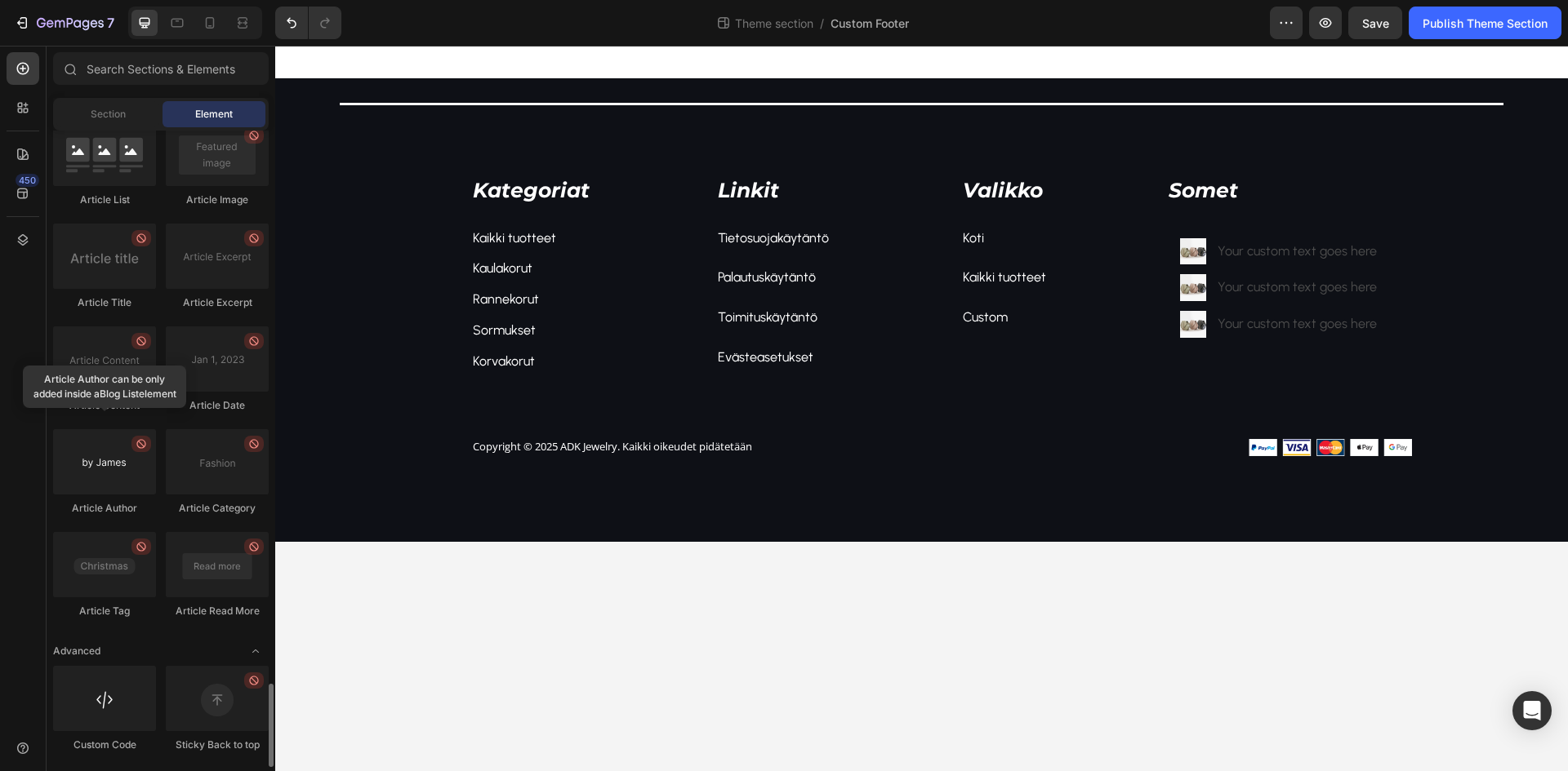
click at [134, 475] on div at bounding box center [104, 462] width 103 height 65
click at [1195, 260] on img at bounding box center [1194, 252] width 27 height 27
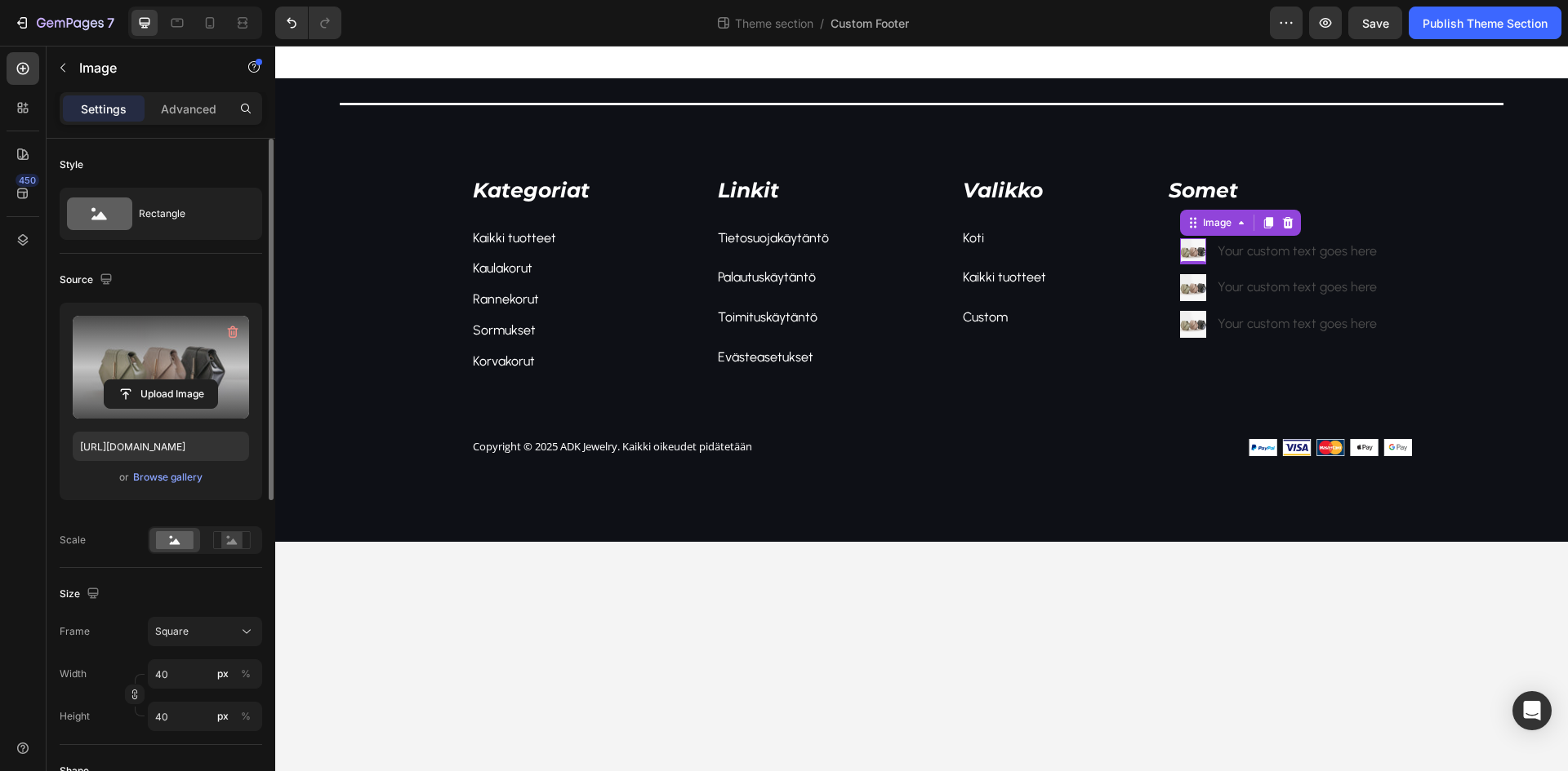
click at [116, 355] on label at bounding box center [160, 367] width 176 height 103
click at [116, 380] on input "file" at bounding box center [161, 394] width 113 height 28
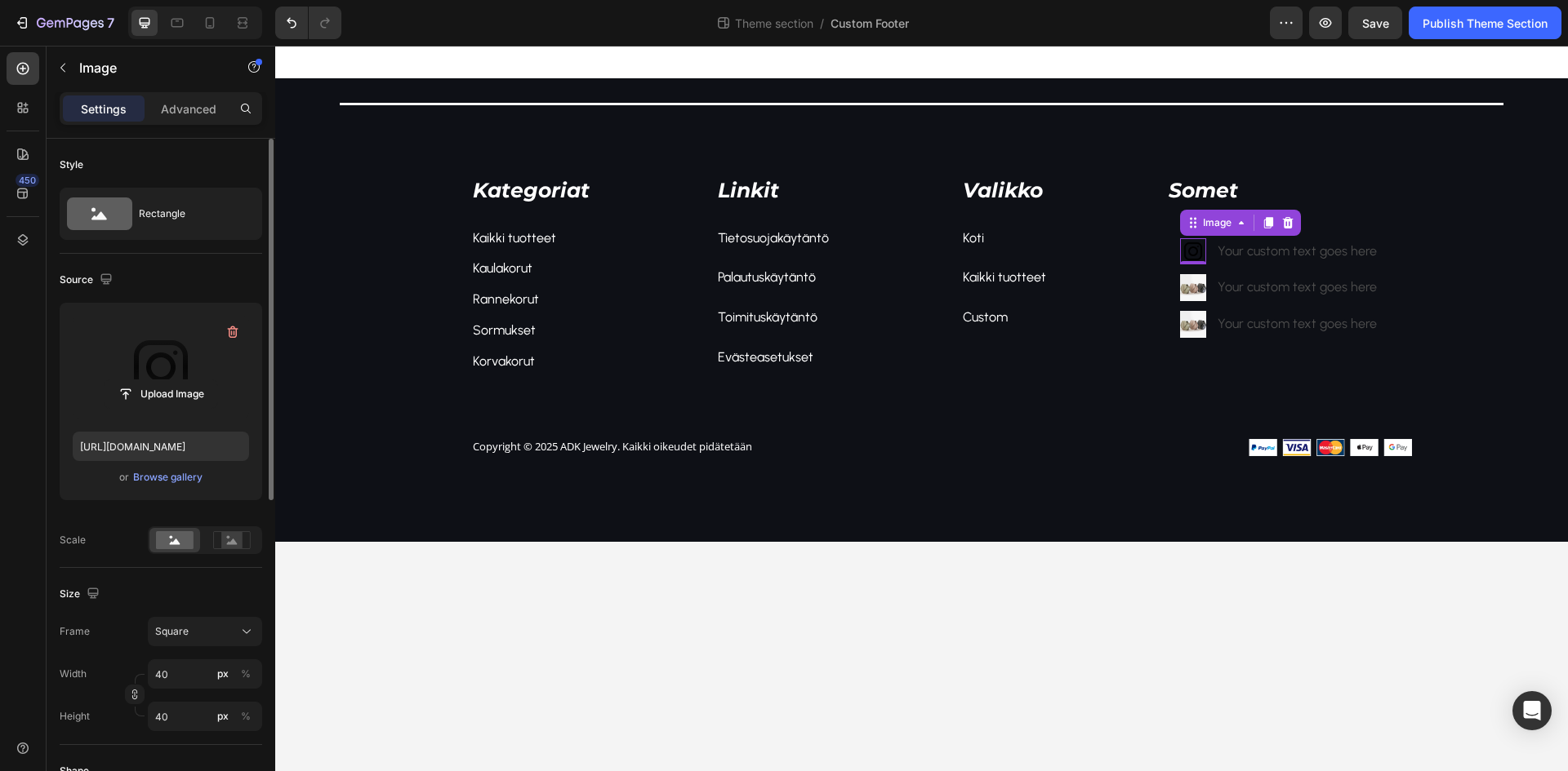
click at [194, 360] on label at bounding box center [160, 367] width 176 height 103
click at [194, 380] on input "file" at bounding box center [161, 394] width 113 height 28
click at [167, 342] on label at bounding box center [160, 367] width 176 height 103
click at [167, 380] on input "file" at bounding box center [161, 394] width 113 height 28
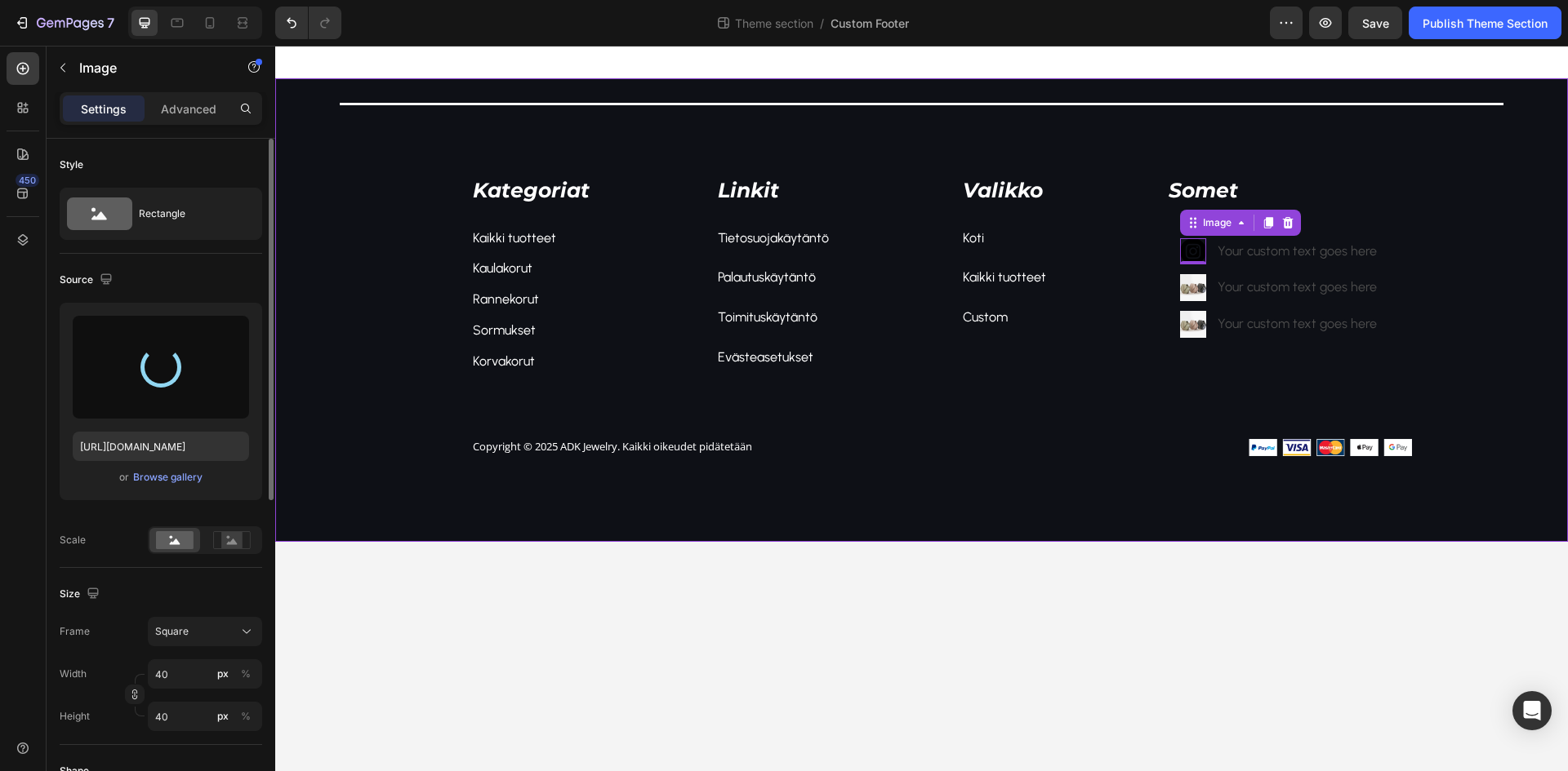
type input "[URL][DOMAIN_NAME]"
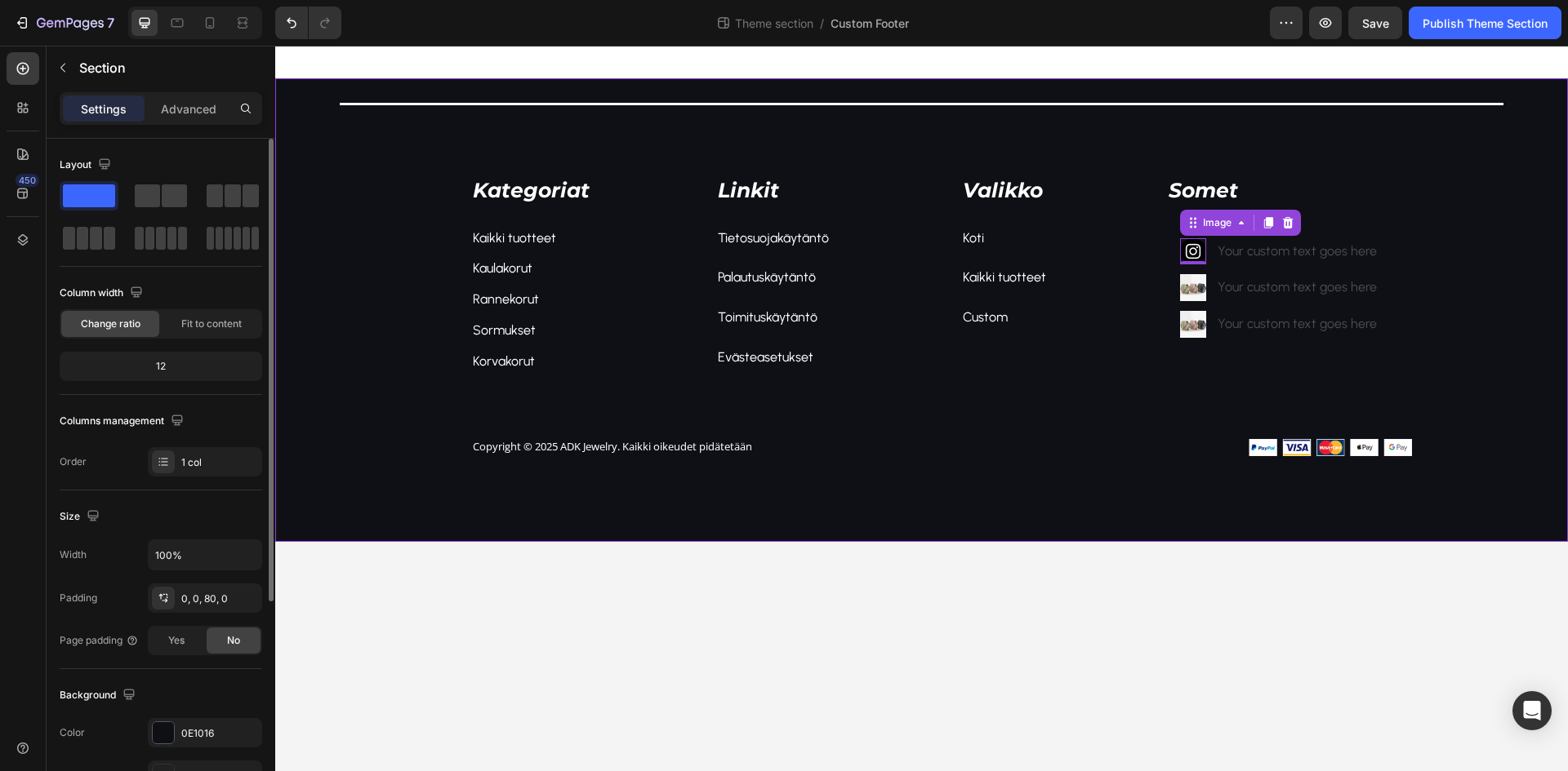
click at [1040, 497] on div "Title Line Kategoriat Text block Kaikki tuotteet Text block Kaulakorut Text blo…" at bounding box center [922, 309] width 1292 height 463
click at [1190, 234] on div "Image" at bounding box center [1241, 223] width 121 height 26
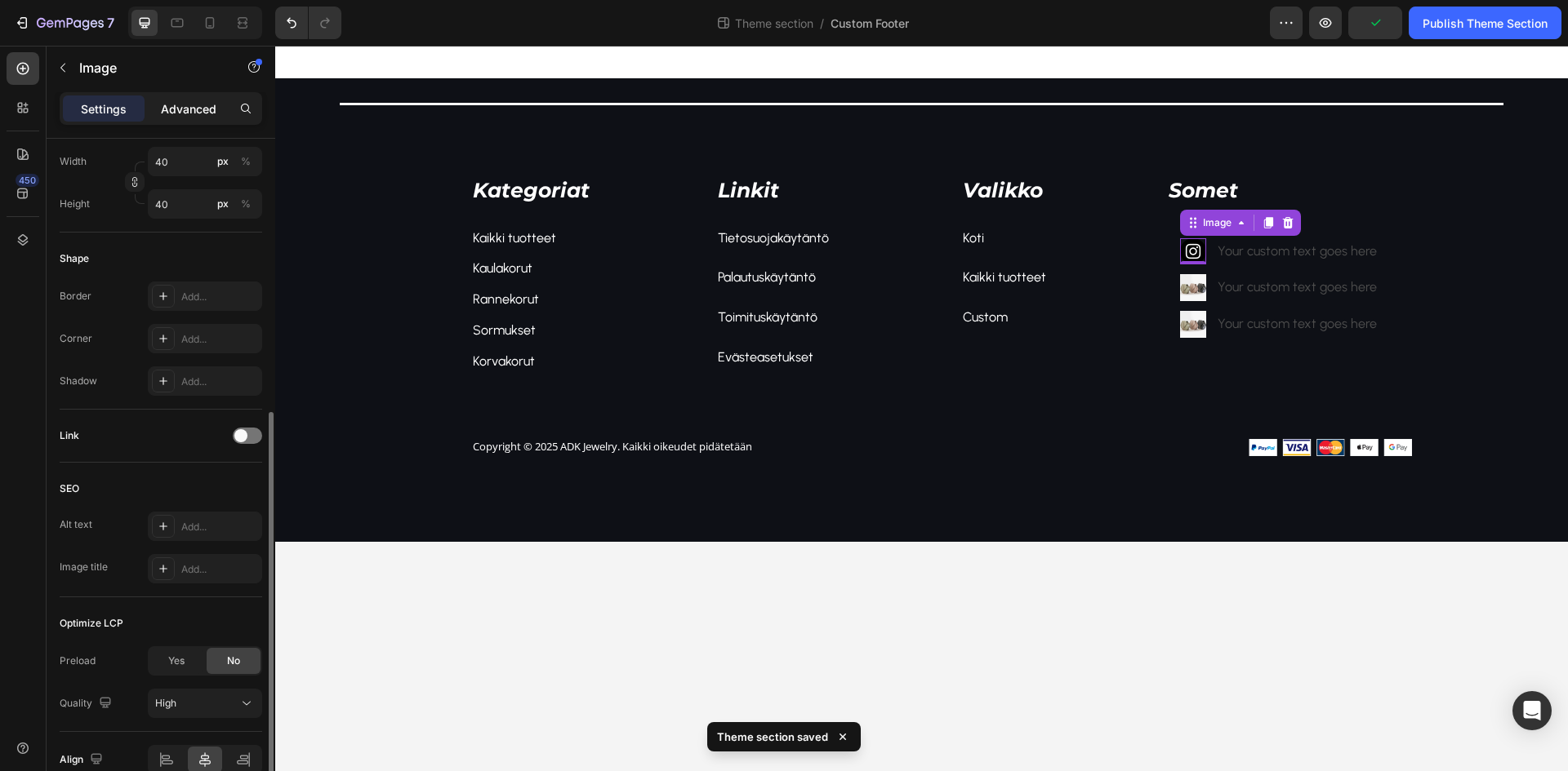
click at [174, 110] on p "Advanced" at bounding box center [188, 109] width 55 height 17
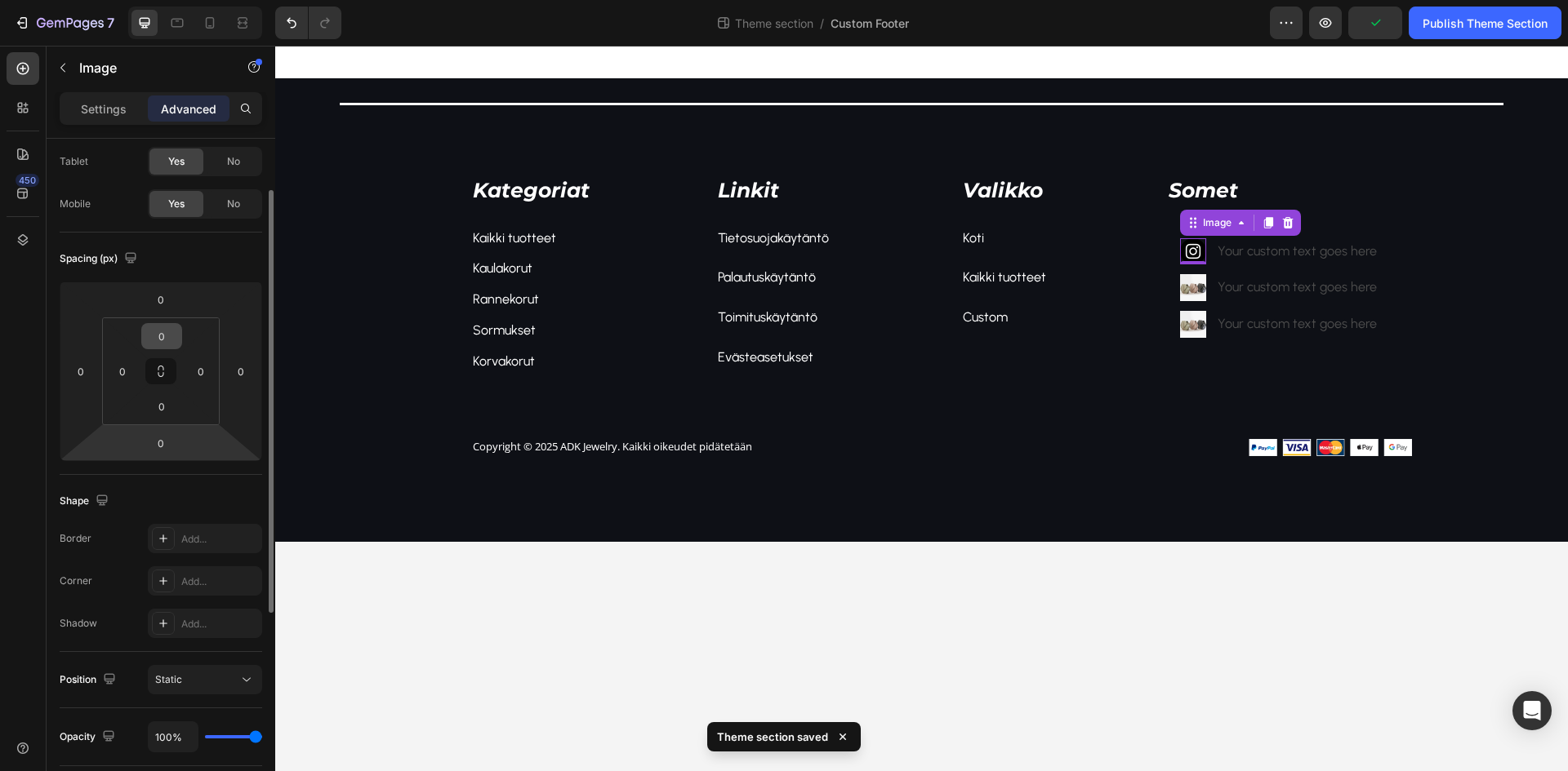
scroll to position [0, 0]
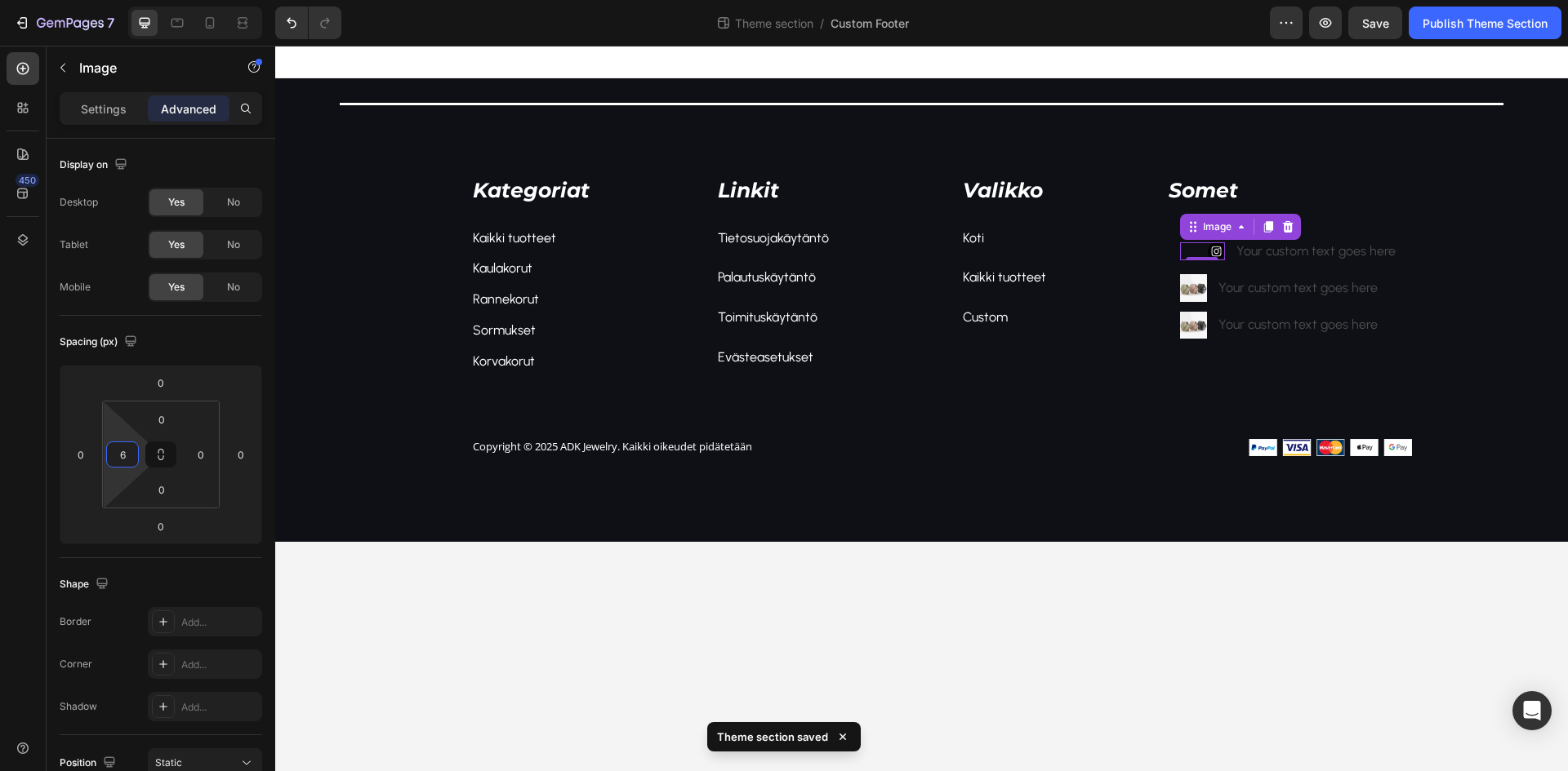
type input "0"
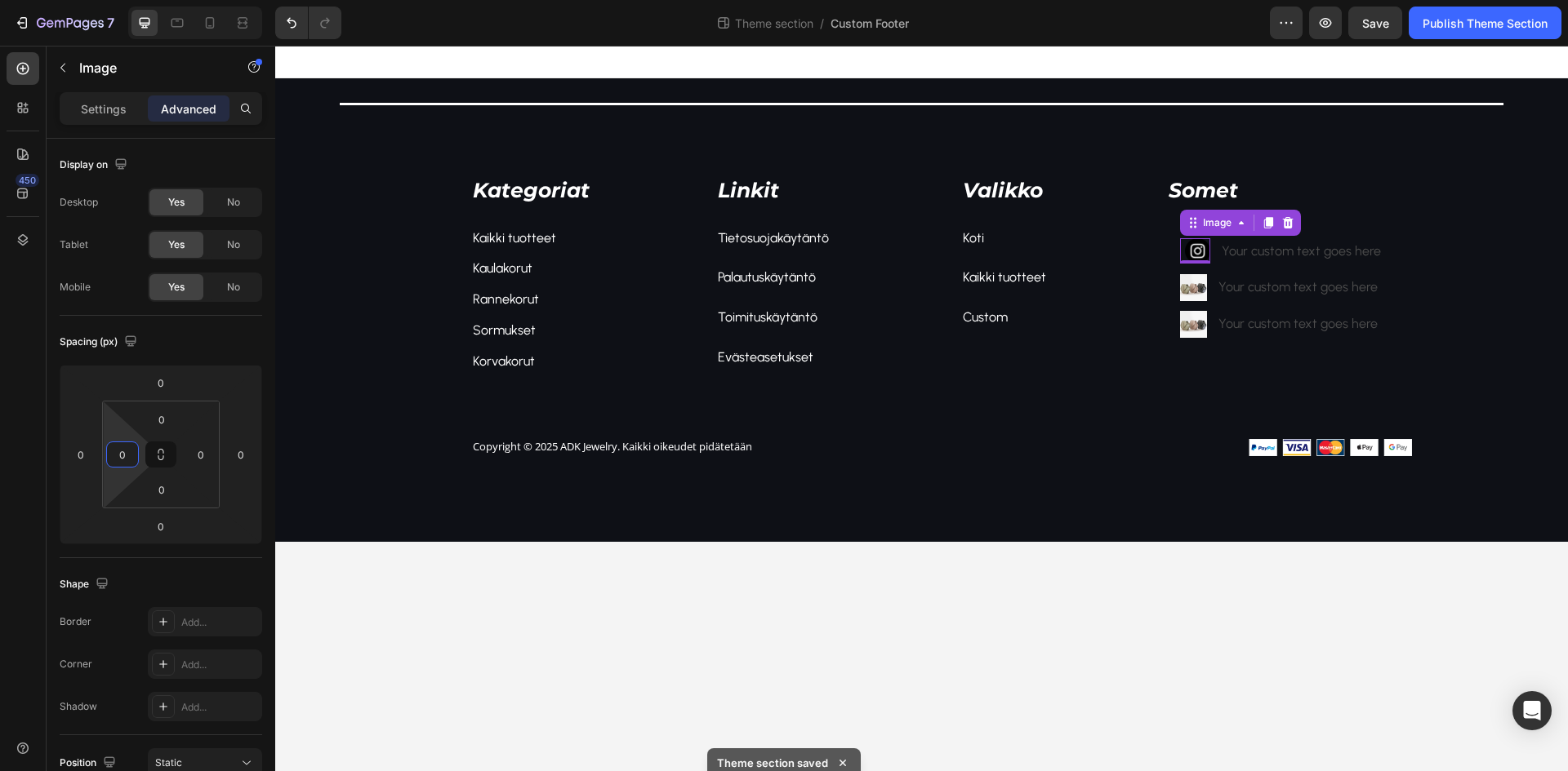
drag, startPoint x: 116, startPoint y: 473, endPoint x: 125, endPoint y: 506, distance: 34.2
click at [125, 0] on html "7 Theme section / Custom Footer Preview Save Publish Theme Section 450 Sections…" at bounding box center [784, 0] width 1568 height 0
type input "0"
click at [94, 0] on html "7 Theme section / Custom Footer Preview Save Publish Theme Section 450 Sections…" at bounding box center [784, 0] width 1568 height 0
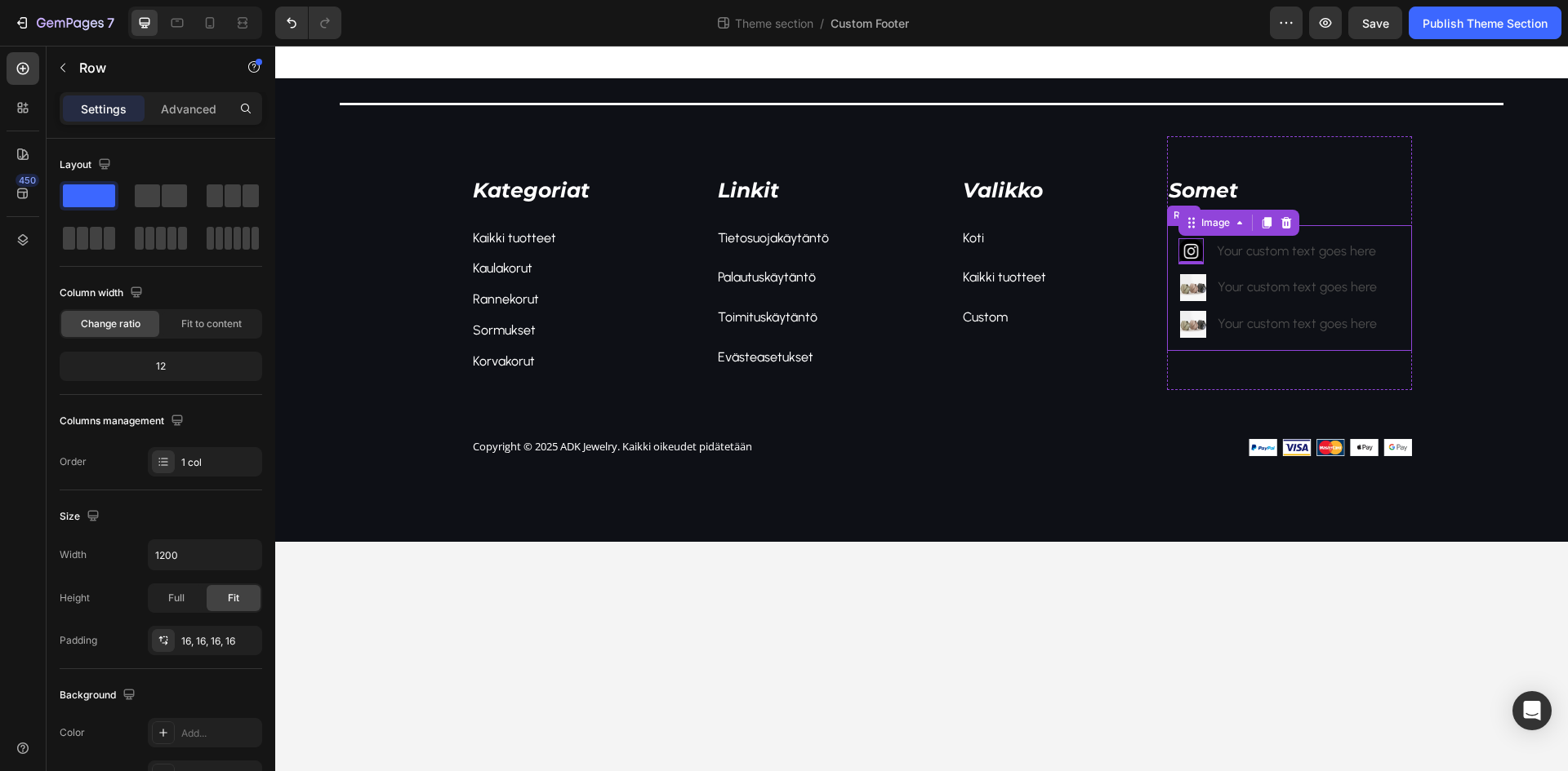
click at [1171, 273] on div "Image 0 Your custom text goes here Text Block Image Your custom text goes here …" at bounding box center [1289, 288] width 245 height 127
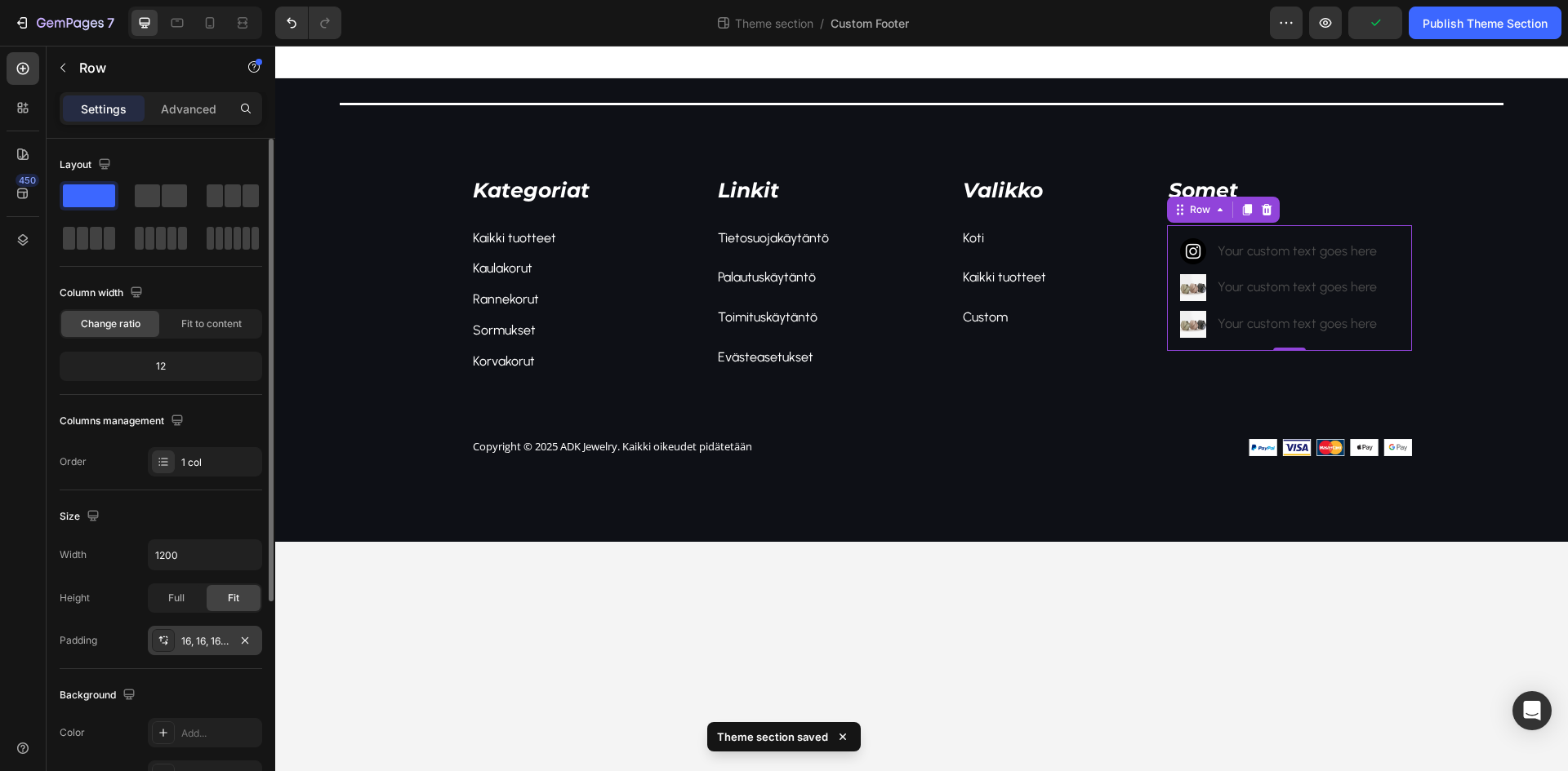
click at [205, 650] on div "16, 16, 16, 16" at bounding box center [205, 641] width 114 height 30
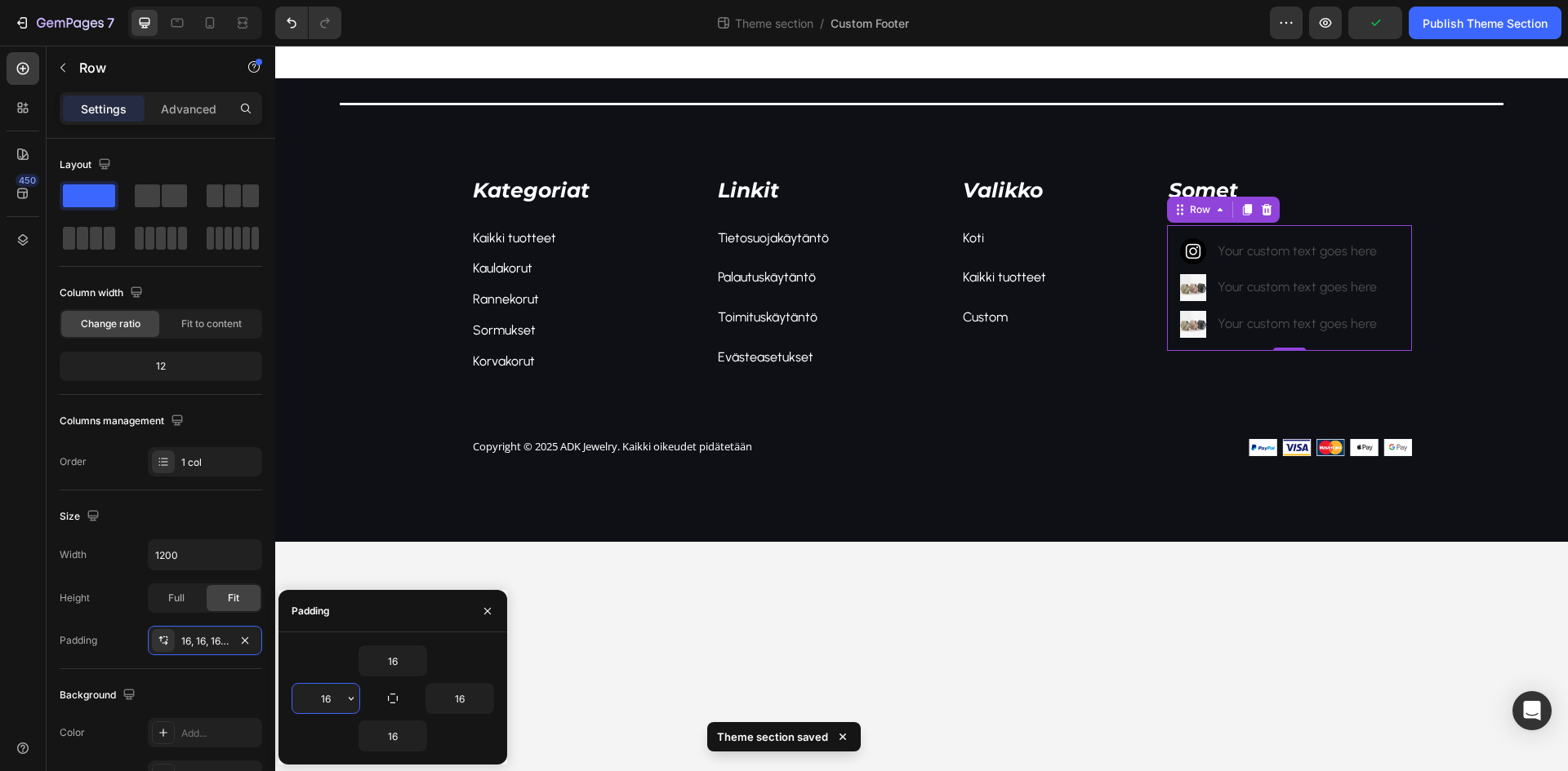
click at [334, 696] on input "16" at bounding box center [326, 699] width 67 height 30
type input "0"
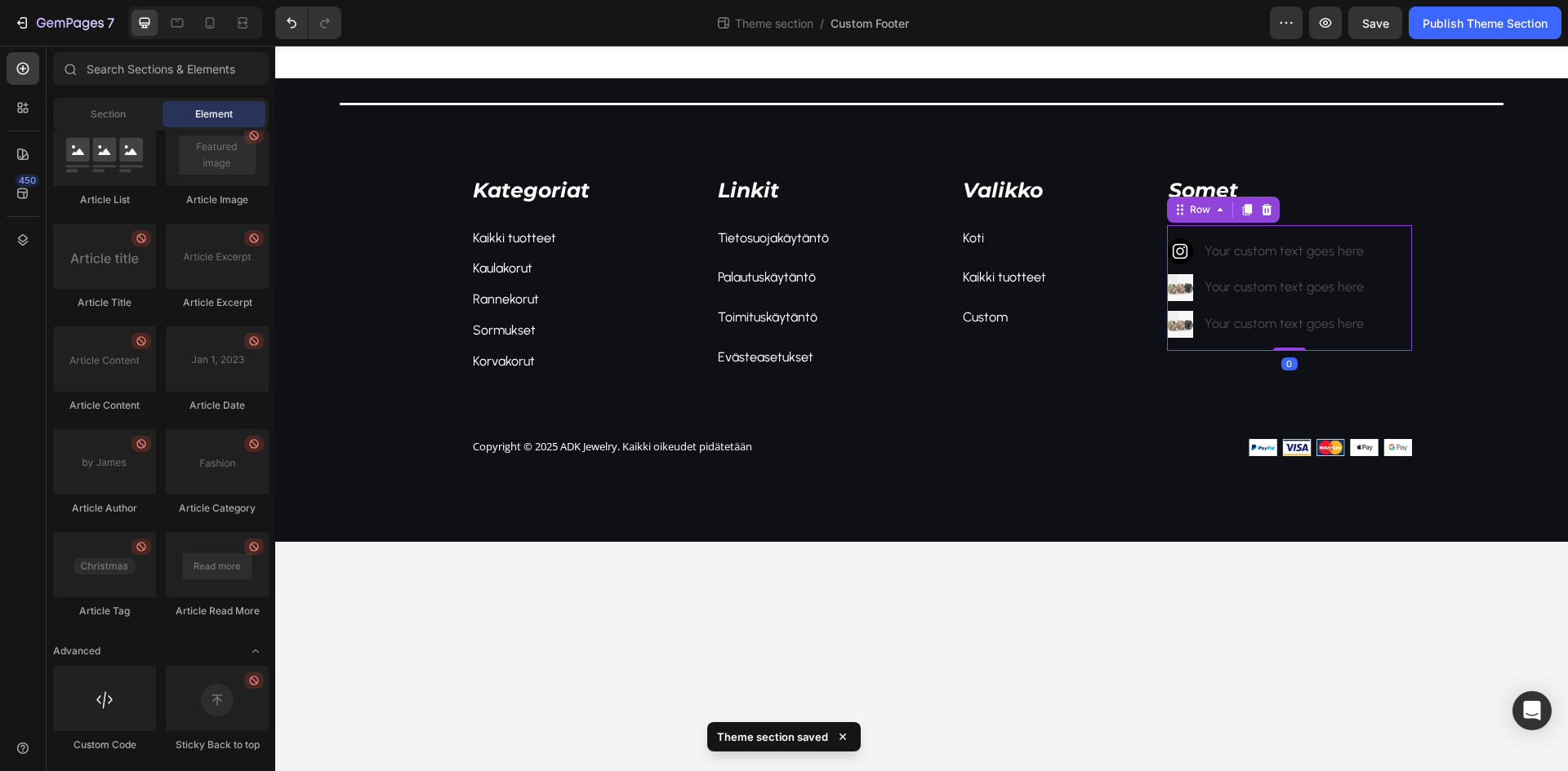
click at [976, 601] on body "Title Line Kategoriat Text block Kaikki tuotteet Text block Kaulakorut Text blo…" at bounding box center [922, 409] width 1292 height 726
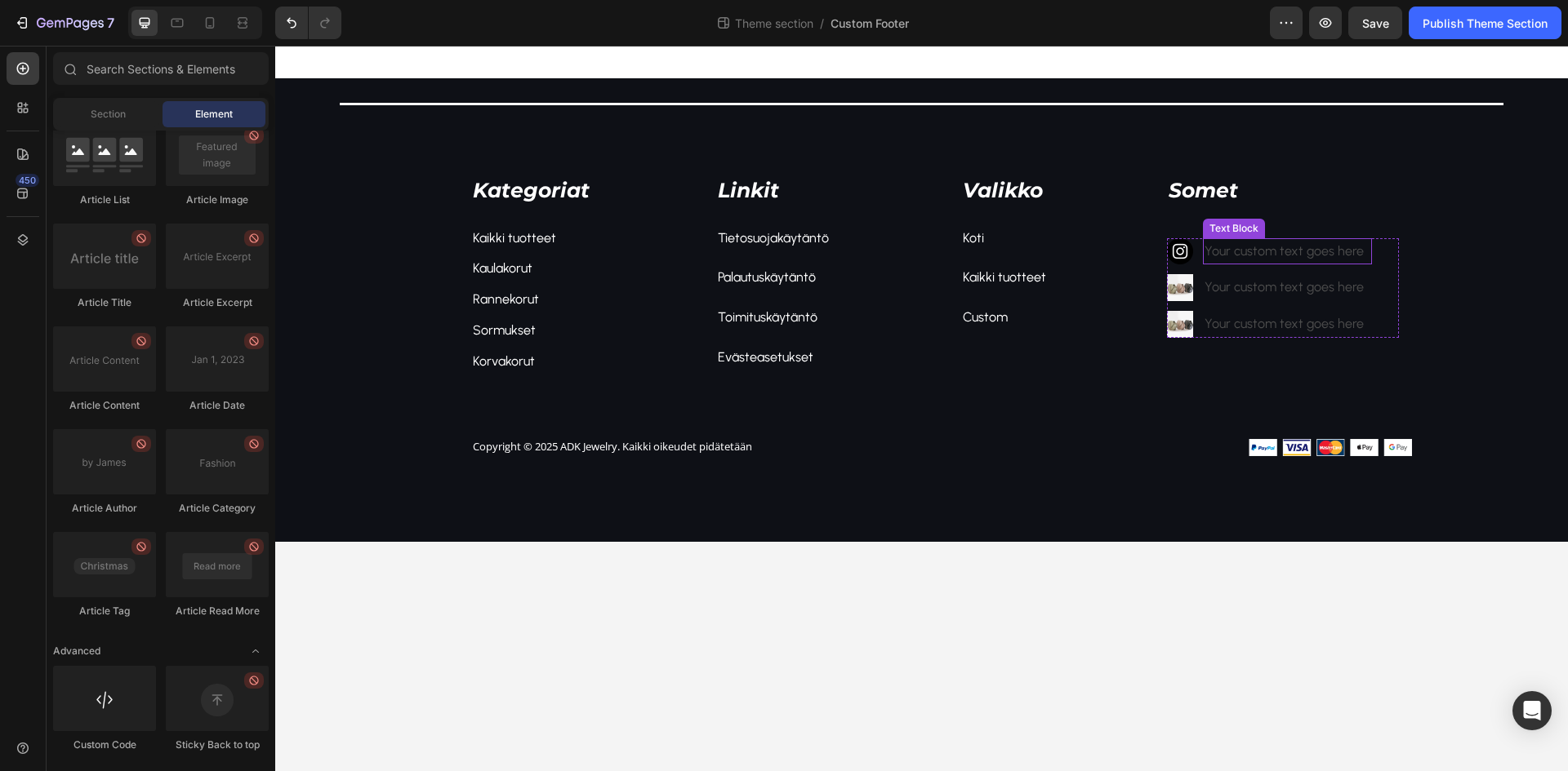
click at [1245, 240] on div "Your custom text goes here" at bounding box center [1287, 252] width 168 height 27
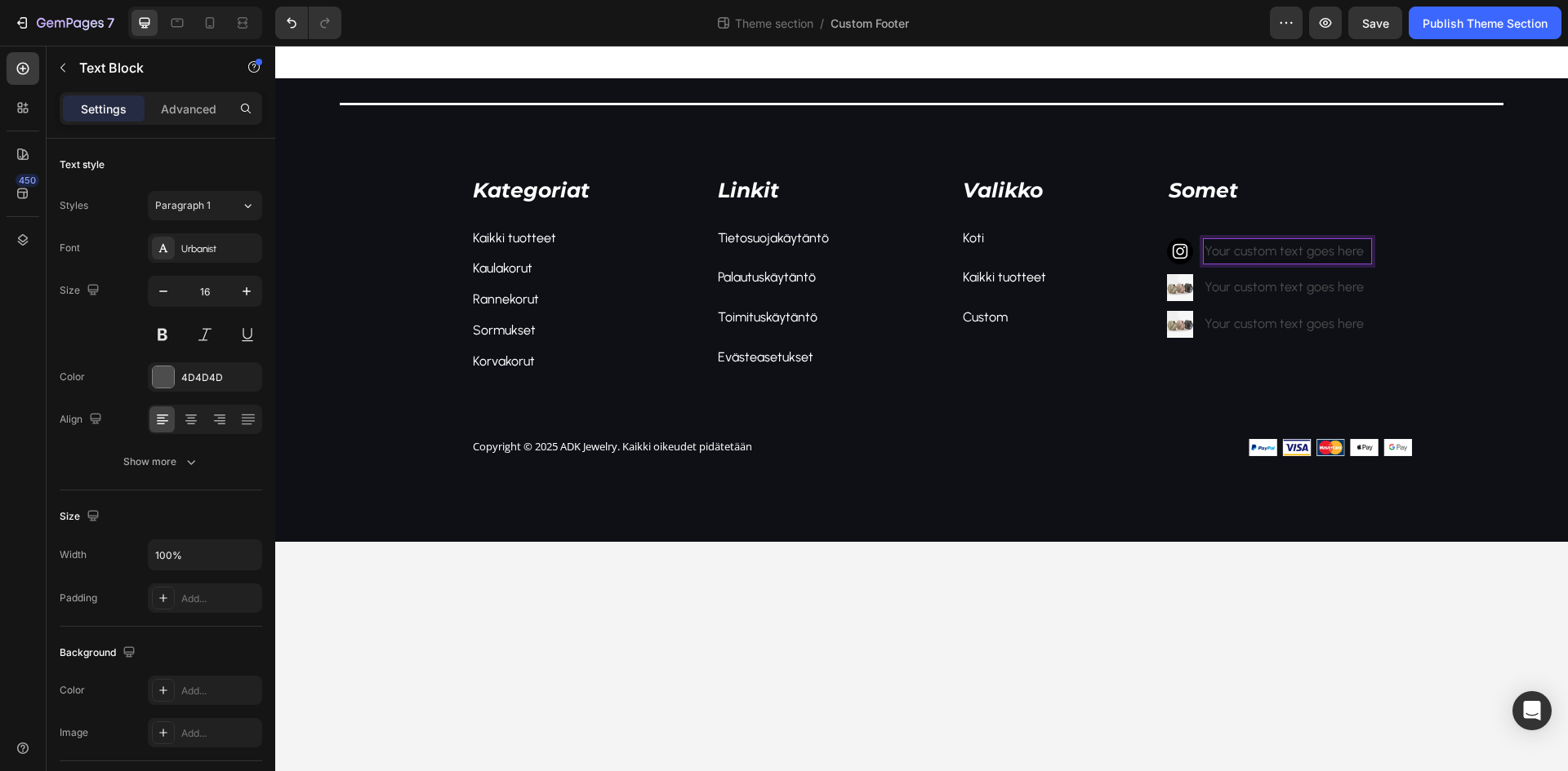
click at [1246, 240] on div "Your custom text goes here" at bounding box center [1287, 252] width 168 height 27
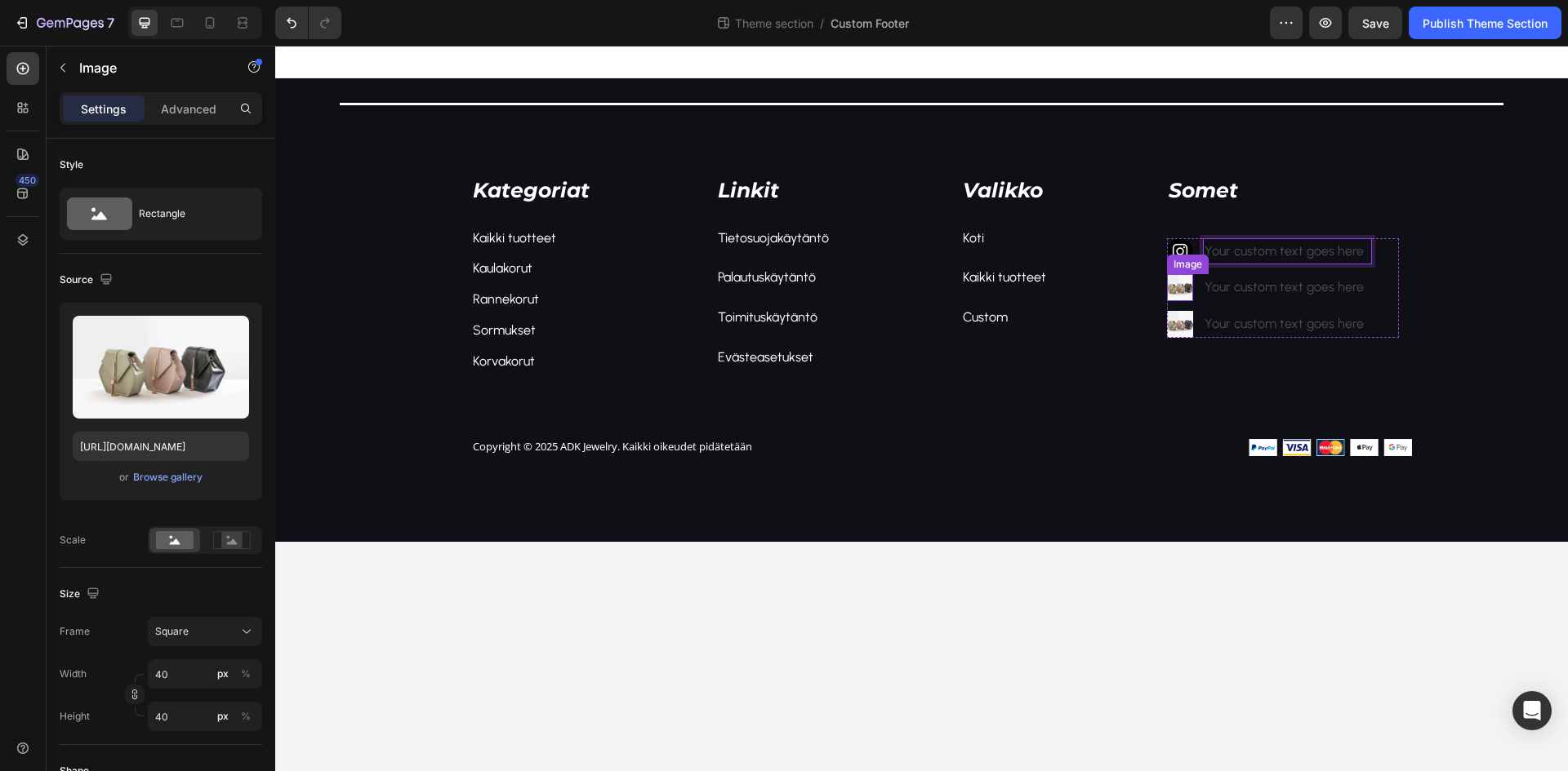
click at [1183, 289] on img at bounding box center [1180, 288] width 27 height 27
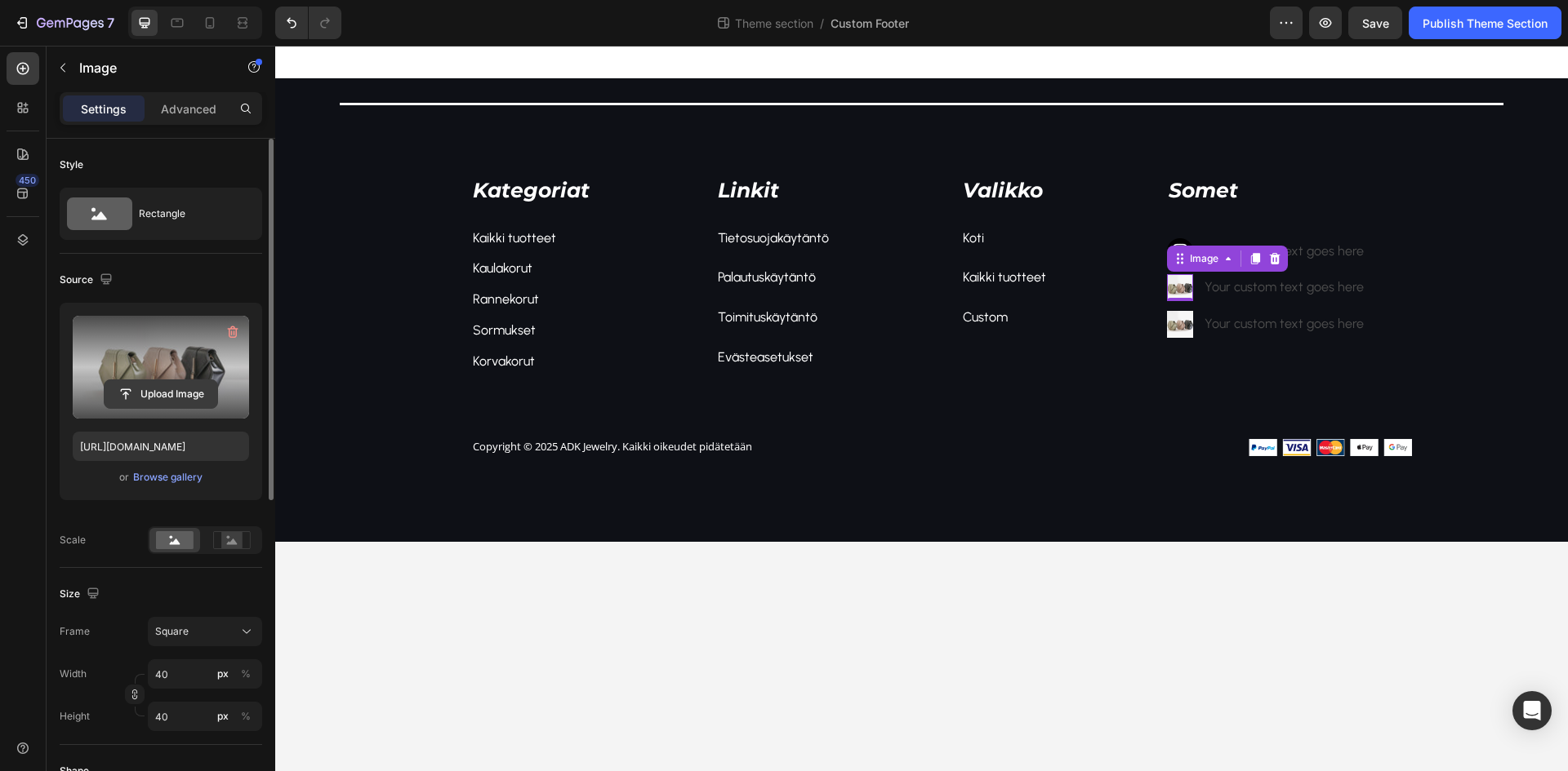
click at [178, 400] on input "file" at bounding box center [161, 394] width 113 height 28
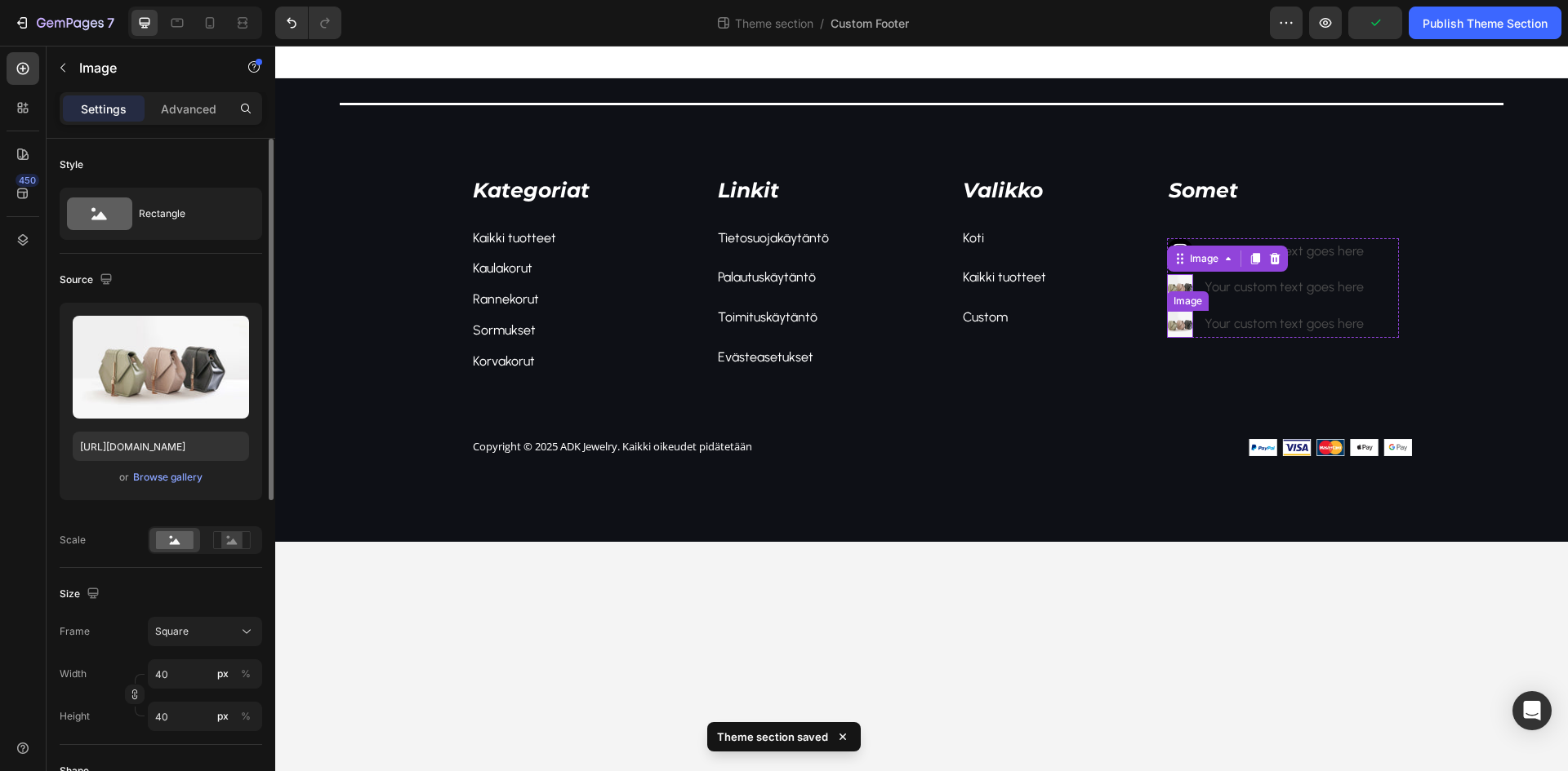
click at [1184, 329] on img at bounding box center [1180, 325] width 27 height 27
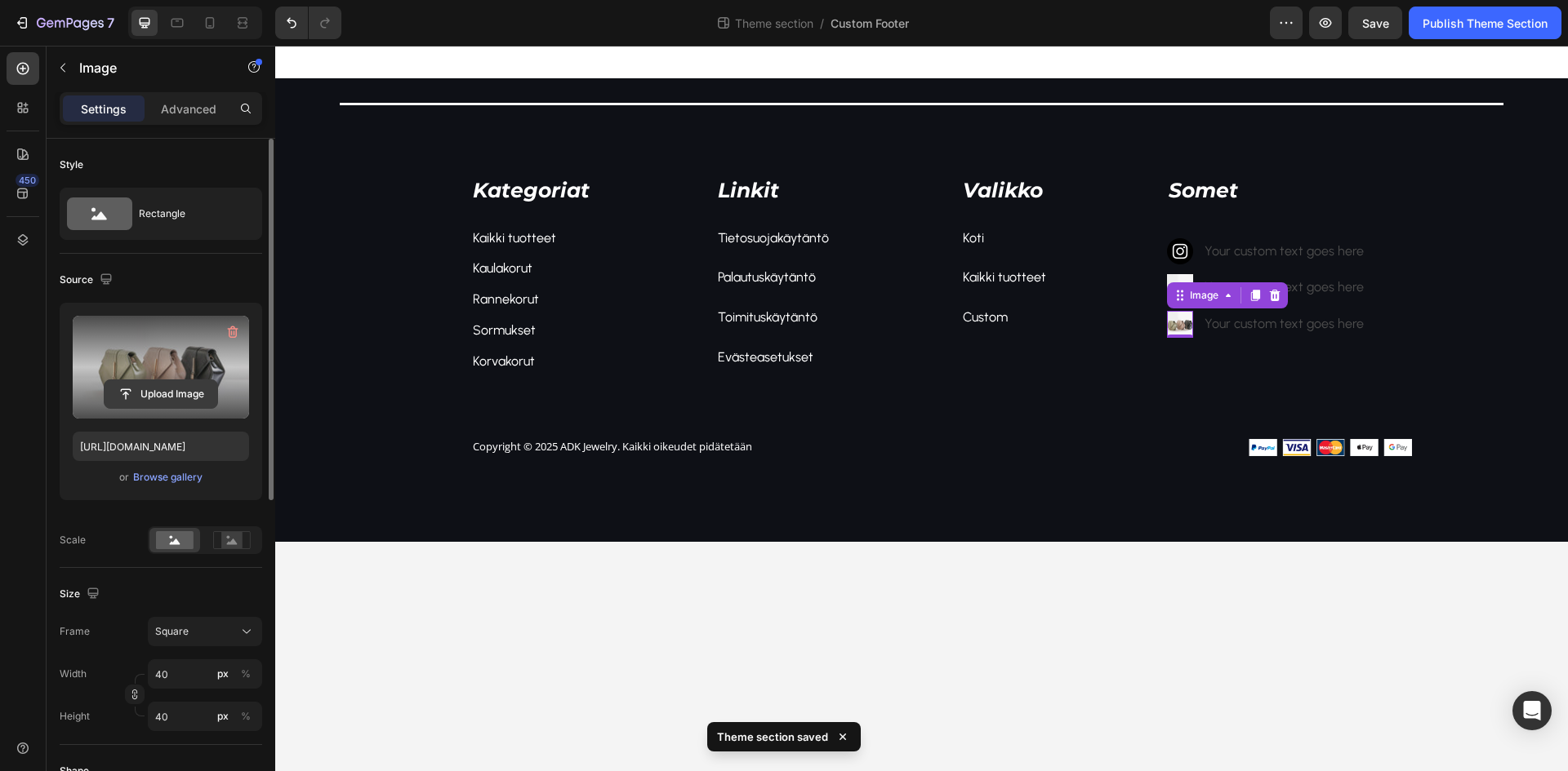
click at [190, 393] on input "file" at bounding box center [161, 394] width 113 height 28
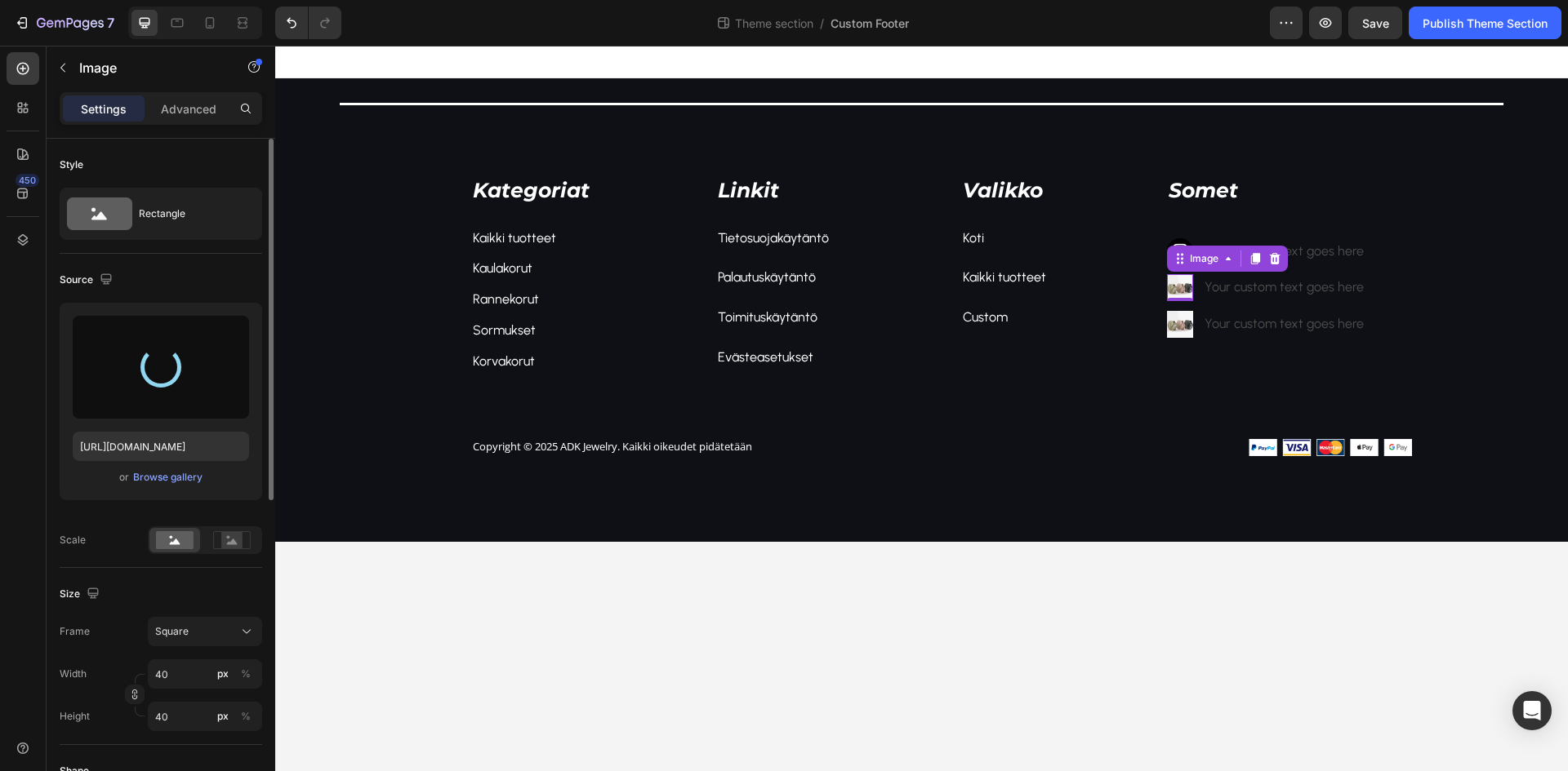
click at [1183, 278] on img at bounding box center [1180, 288] width 27 height 27
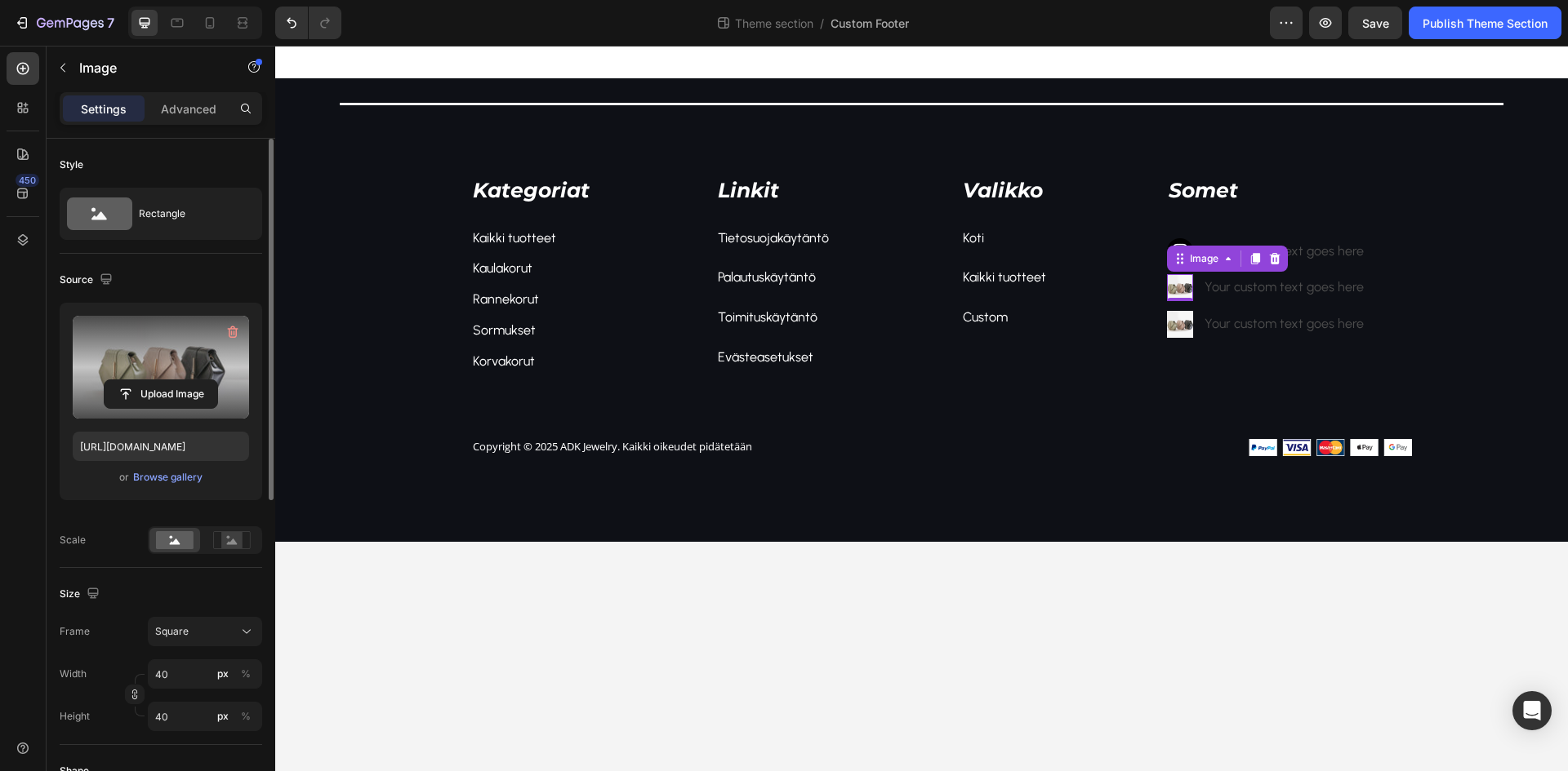
click at [156, 371] on label at bounding box center [160, 367] width 176 height 103
click at [156, 380] on input "file" at bounding box center [161, 394] width 113 height 28
type input "[URL][DOMAIN_NAME]"
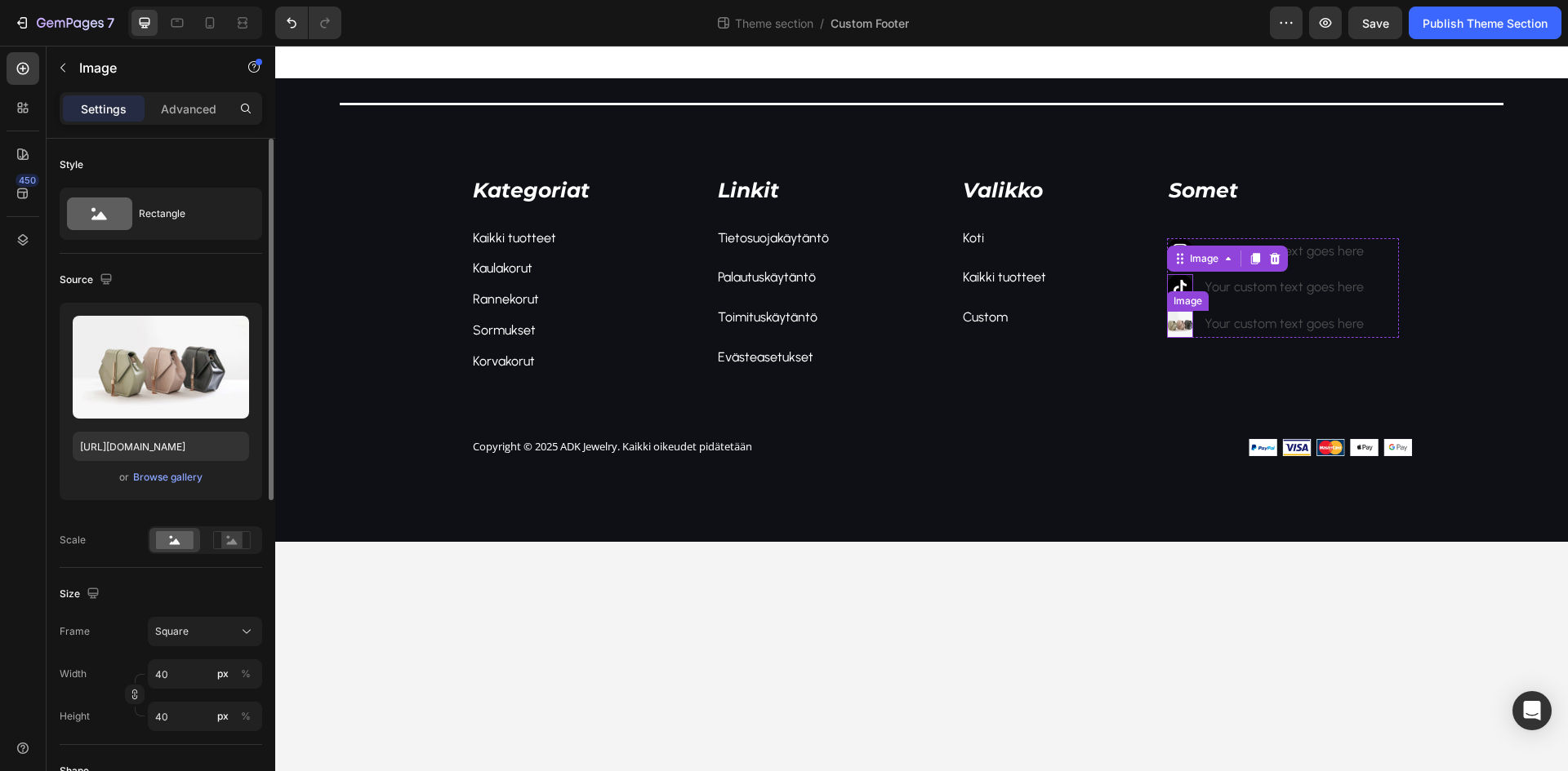
click at [1189, 334] on div "Image" at bounding box center [1180, 325] width 27 height 27
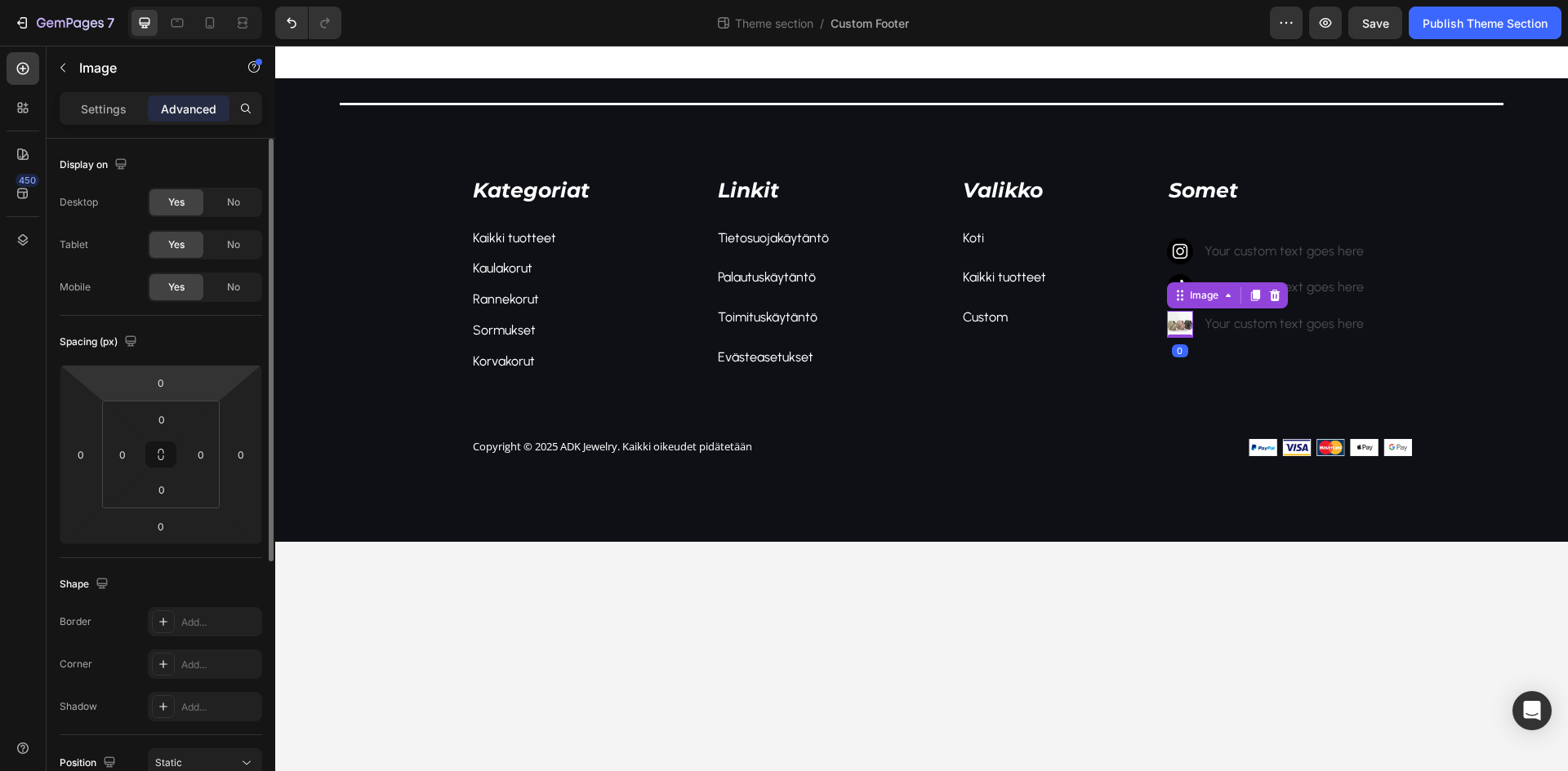
click at [1173, 322] on img at bounding box center [1180, 325] width 27 height 27
click at [69, 99] on div "Settings" at bounding box center [104, 108] width 82 height 26
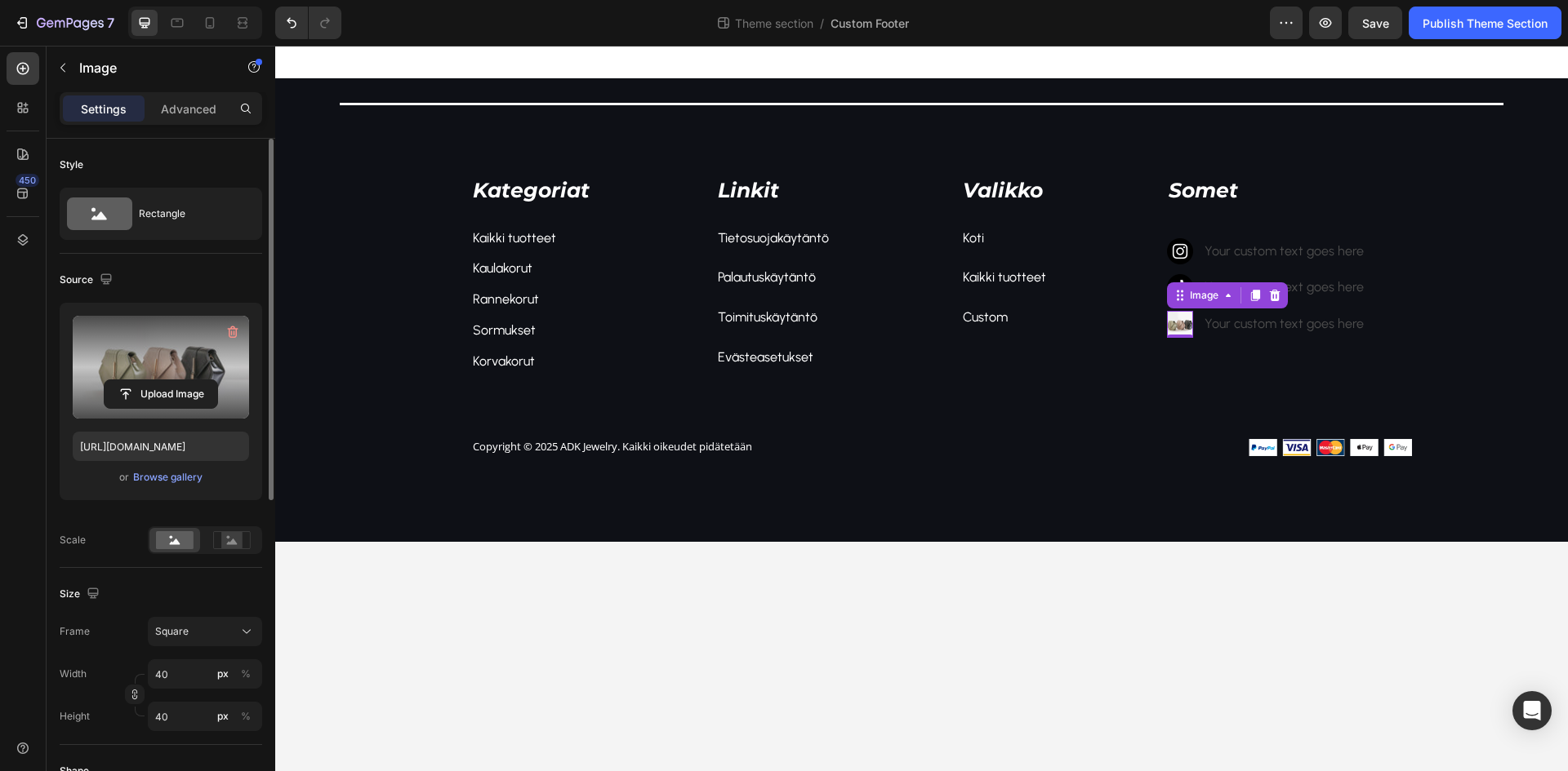
click at [139, 379] on label at bounding box center [160, 367] width 176 height 103
click at [139, 380] on input "file" at bounding box center [161, 394] width 113 height 28
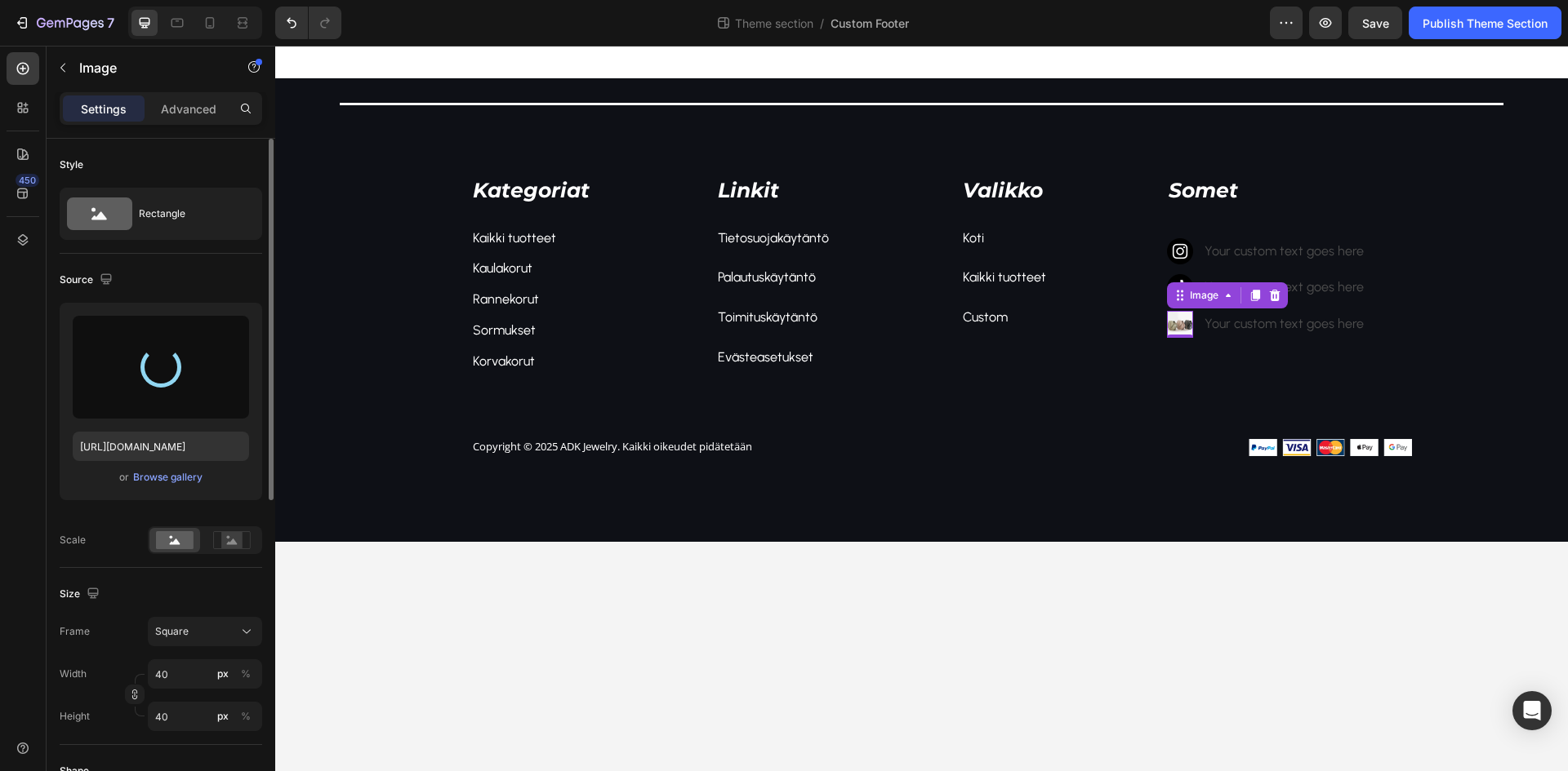
type input "[URL][DOMAIN_NAME]"
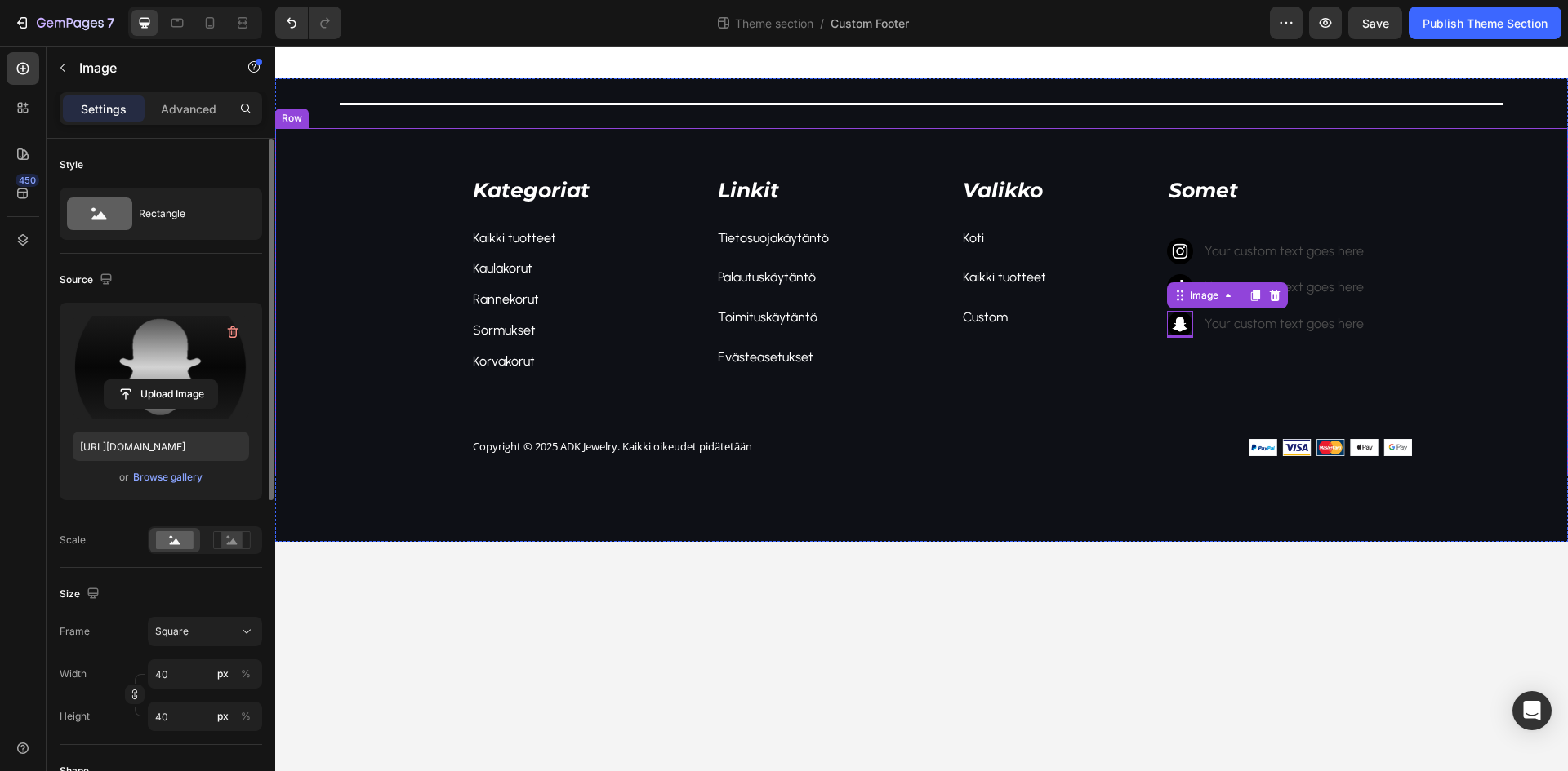
click at [1171, 607] on body "Title Line Kategoriat Text block Kaikki tuotteet Text block Kaulakorut Text blo…" at bounding box center [922, 409] width 1292 height 726
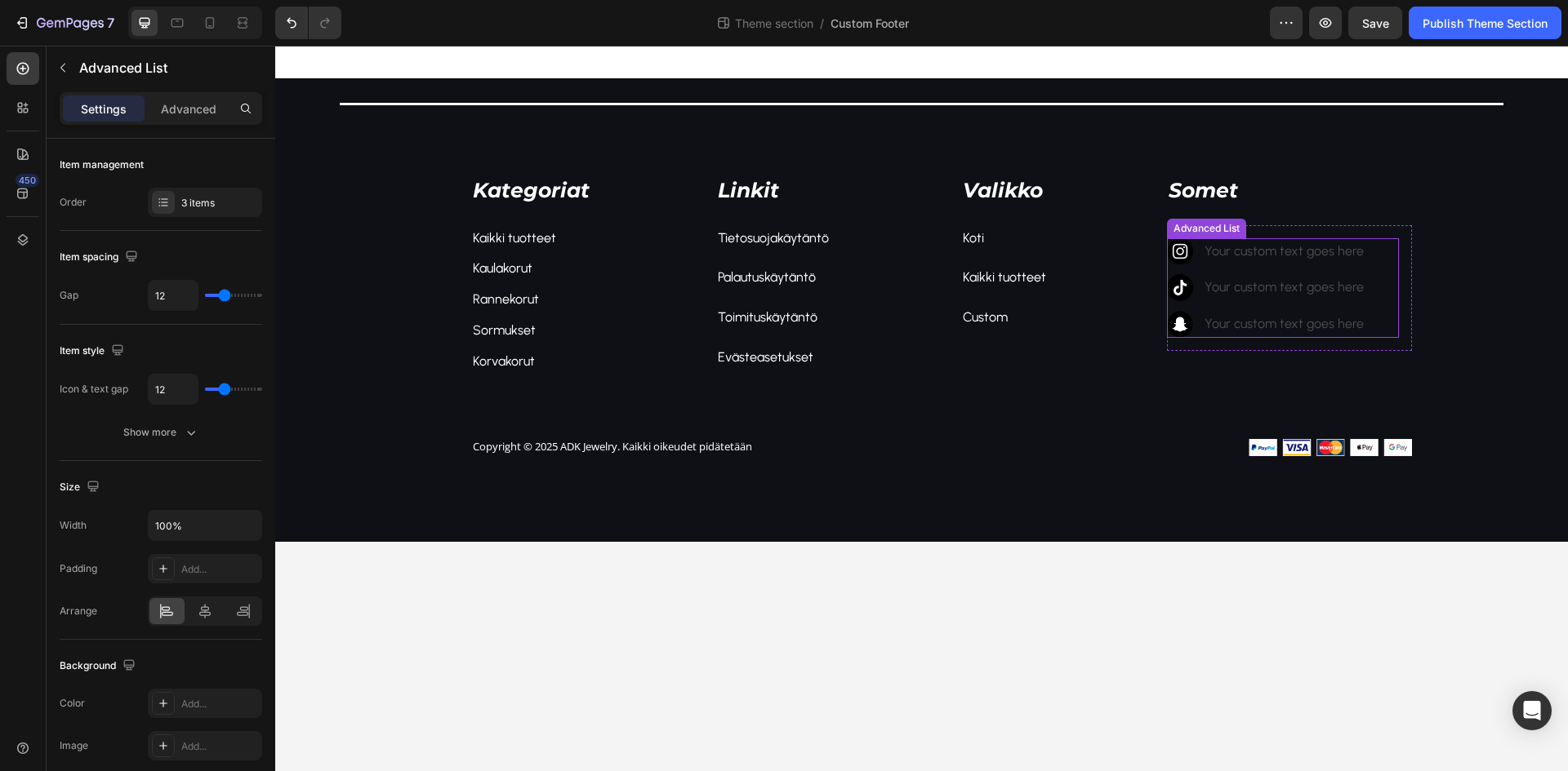
click at [1195, 249] on li "Image Your custom text goes here Text Block" at bounding box center [1269, 252] width 205 height 27
click at [1187, 252] on img at bounding box center [1180, 252] width 27 height 27
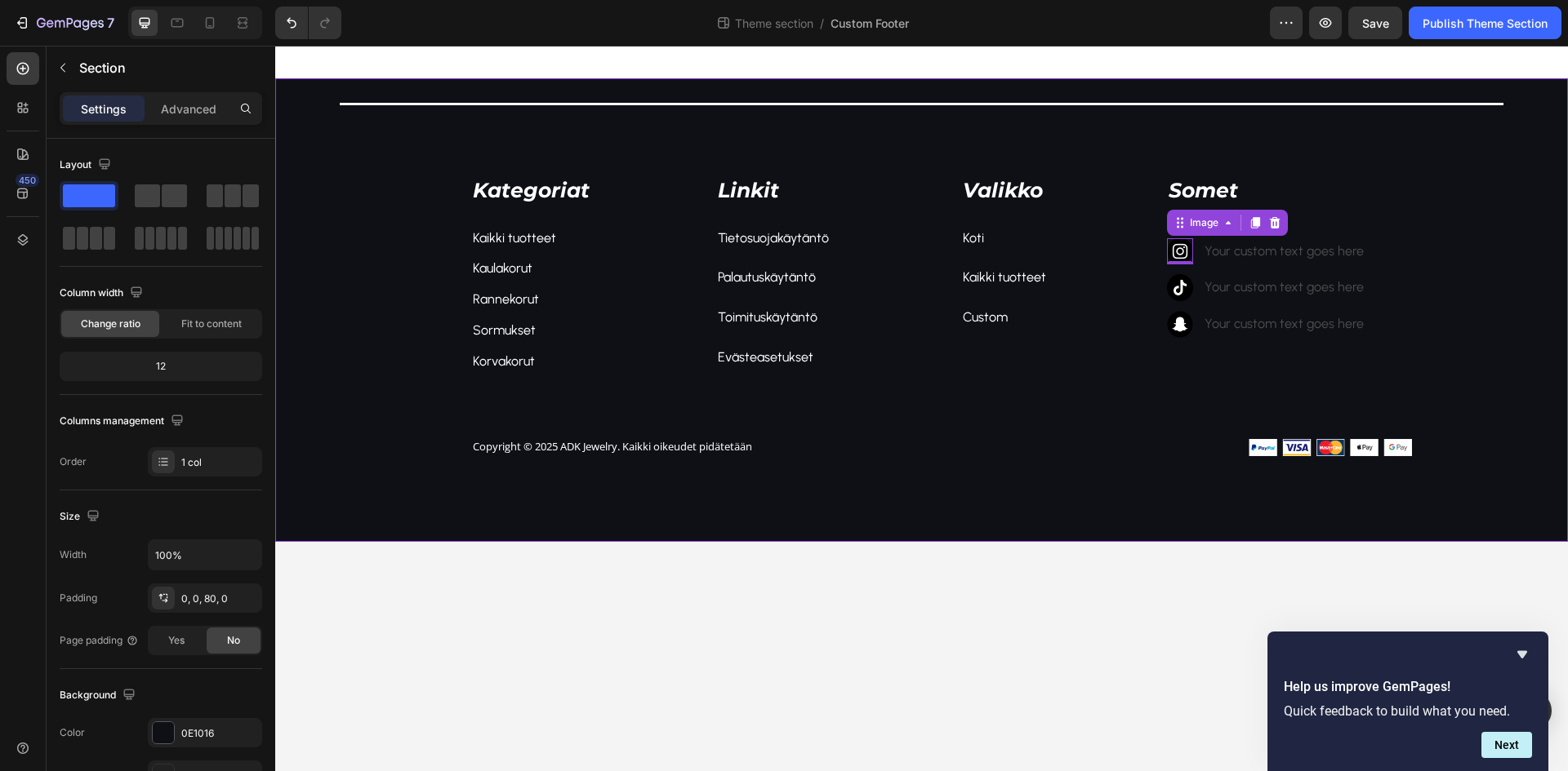
click at [1099, 483] on div "Title Line Kategoriat Text block Kaikki tuotteet Text block Kaulakorut Text blo…" at bounding box center [922, 309] width 1292 height 463
click at [1176, 234] on div "Image Your custom text goes here Text Block Image Your custom text goes here Te…" at bounding box center [1289, 288] width 245 height 127
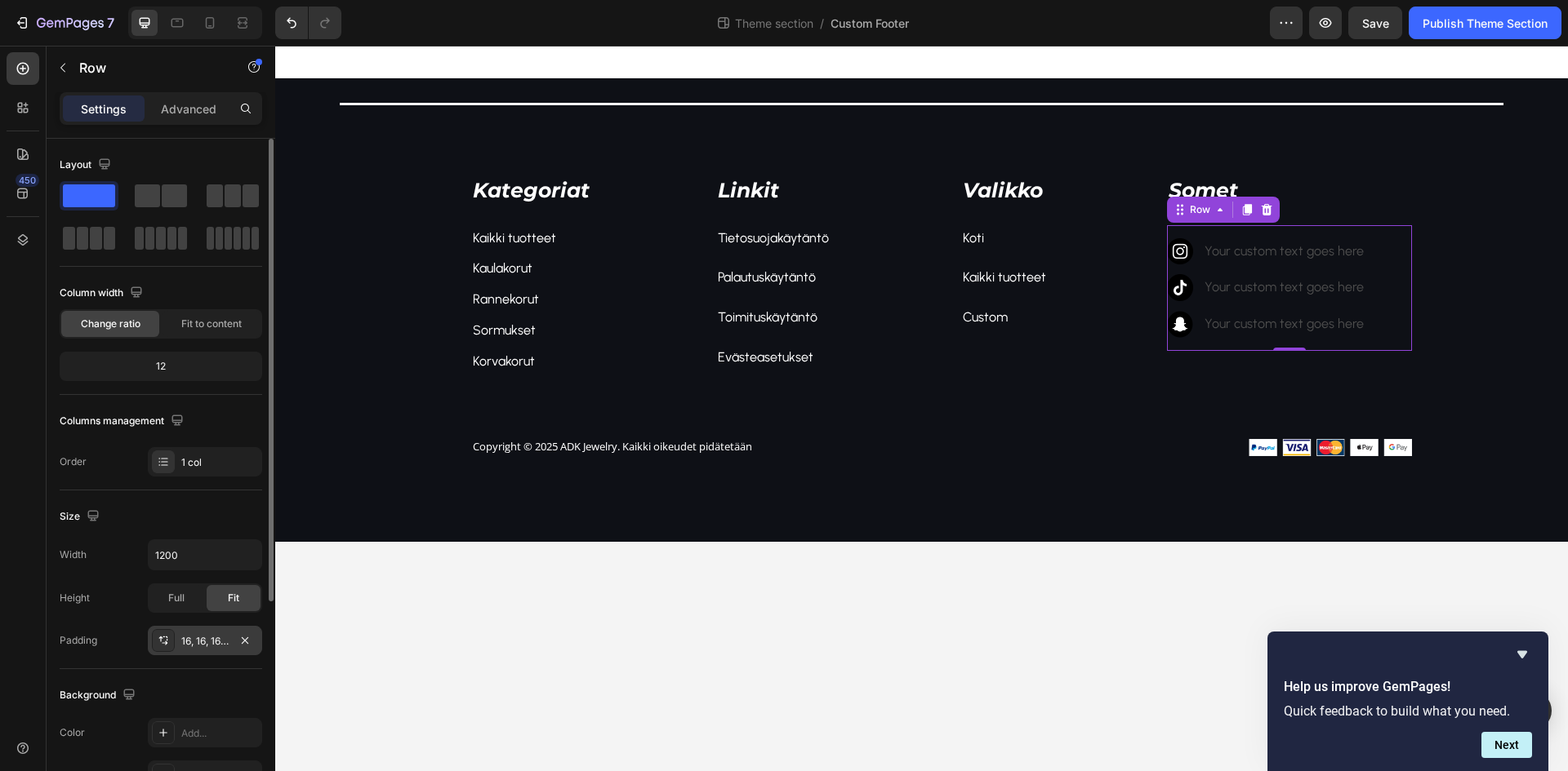
click at [203, 643] on div "16, 16, 16, 0" at bounding box center [205, 641] width 48 height 14
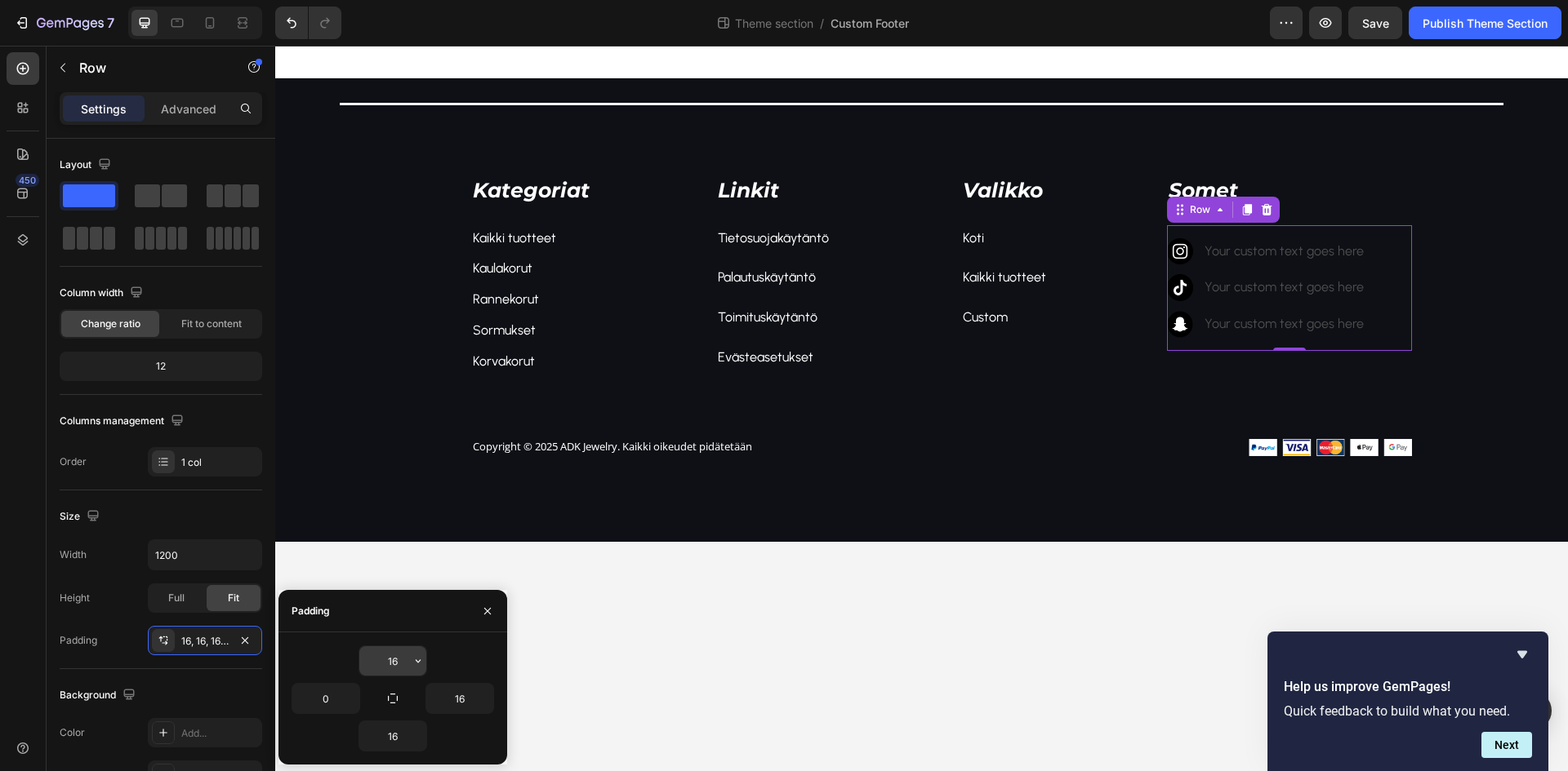
click at [395, 654] on input "16" at bounding box center [393, 661] width 67 height 30
type input "0"
click at [1042, 731] on body "Title Line Kategoriat Text block Kaikki tuotteet Text block Kaulakorut Text blo…" at bounding box center [922, 409] width 1292 height 726
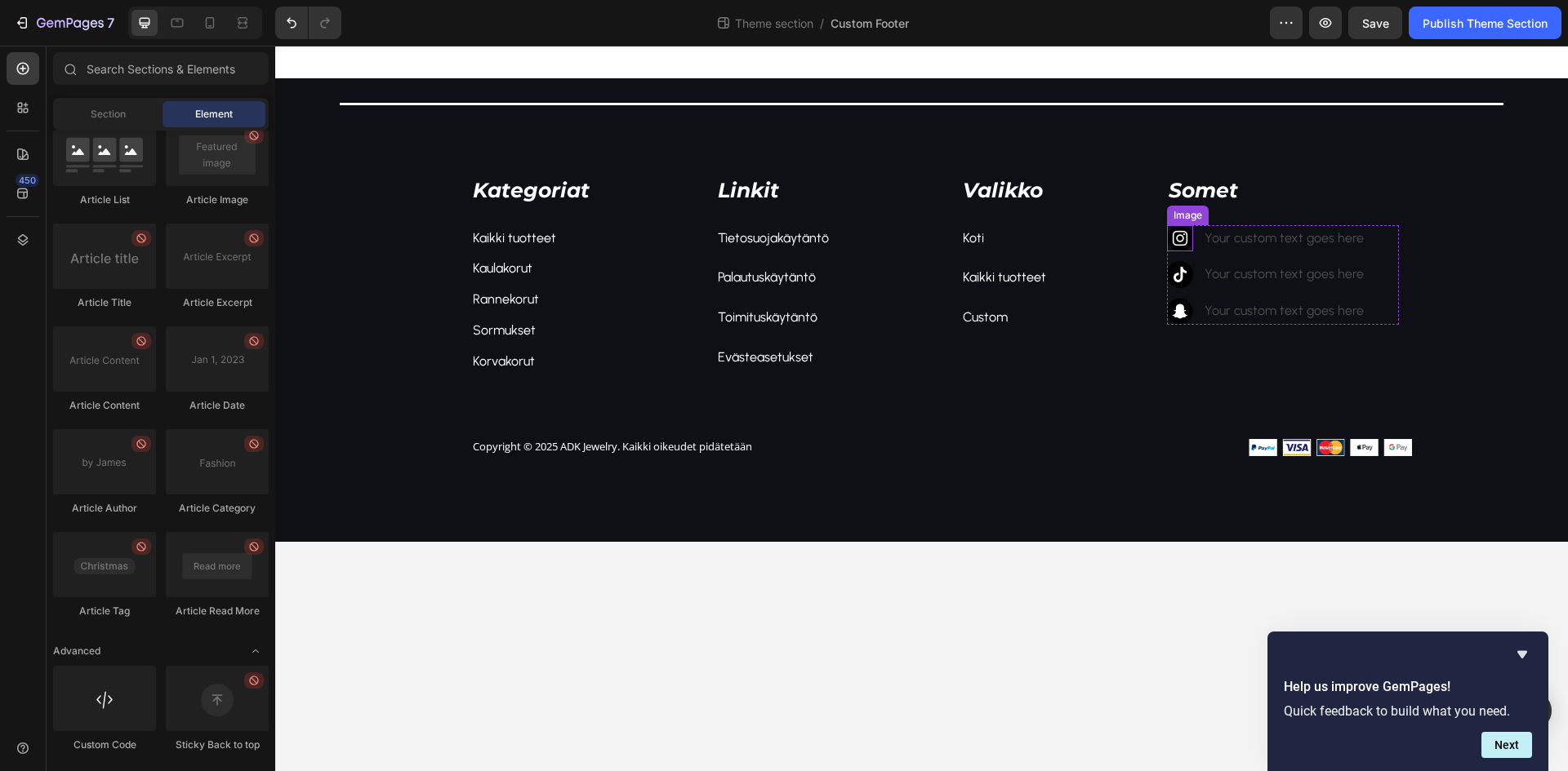
click at [1179, 241] on img at bounding box center [1180, 239] width 27 height 27
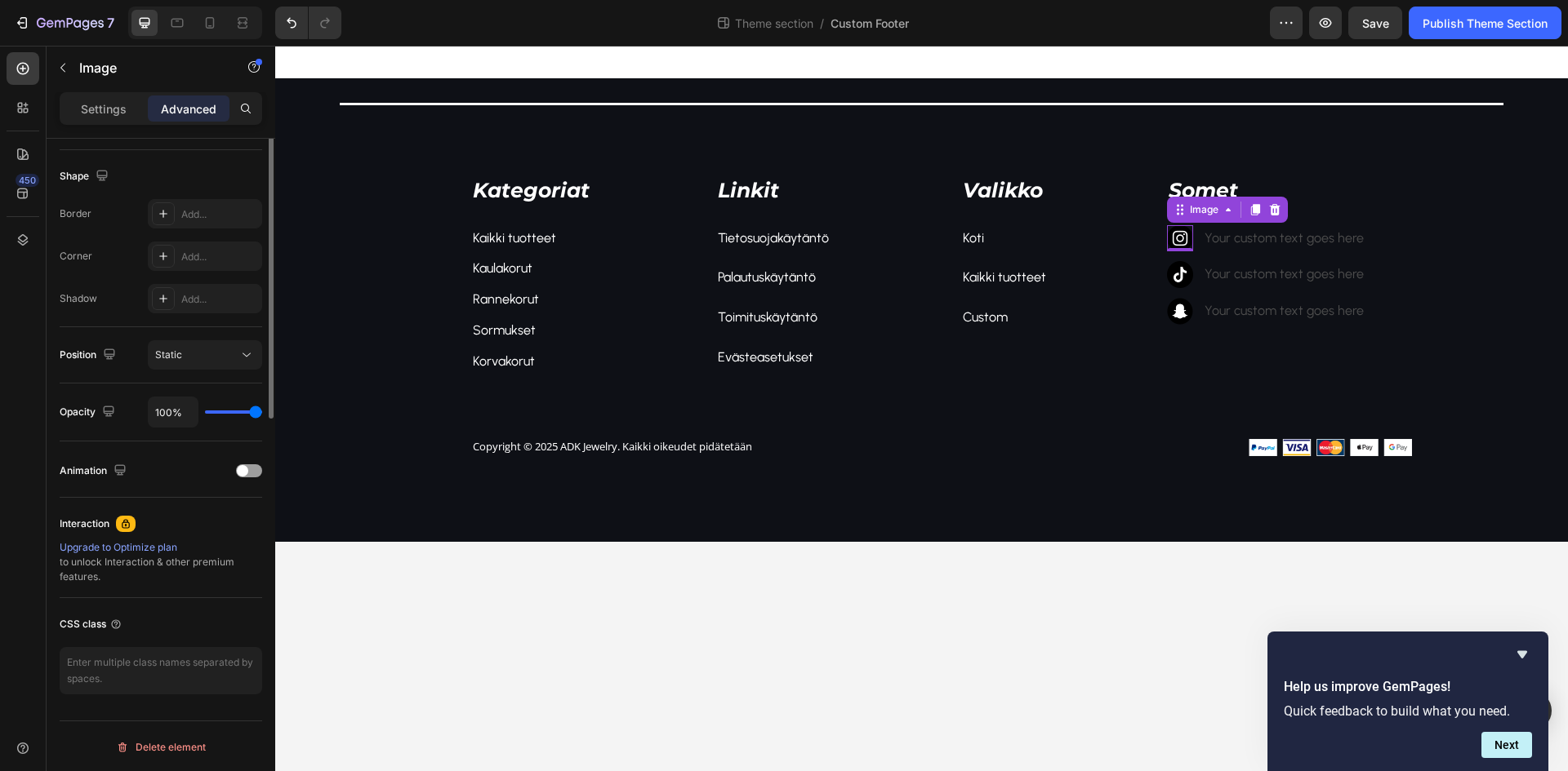
scroll to position [82, 0]
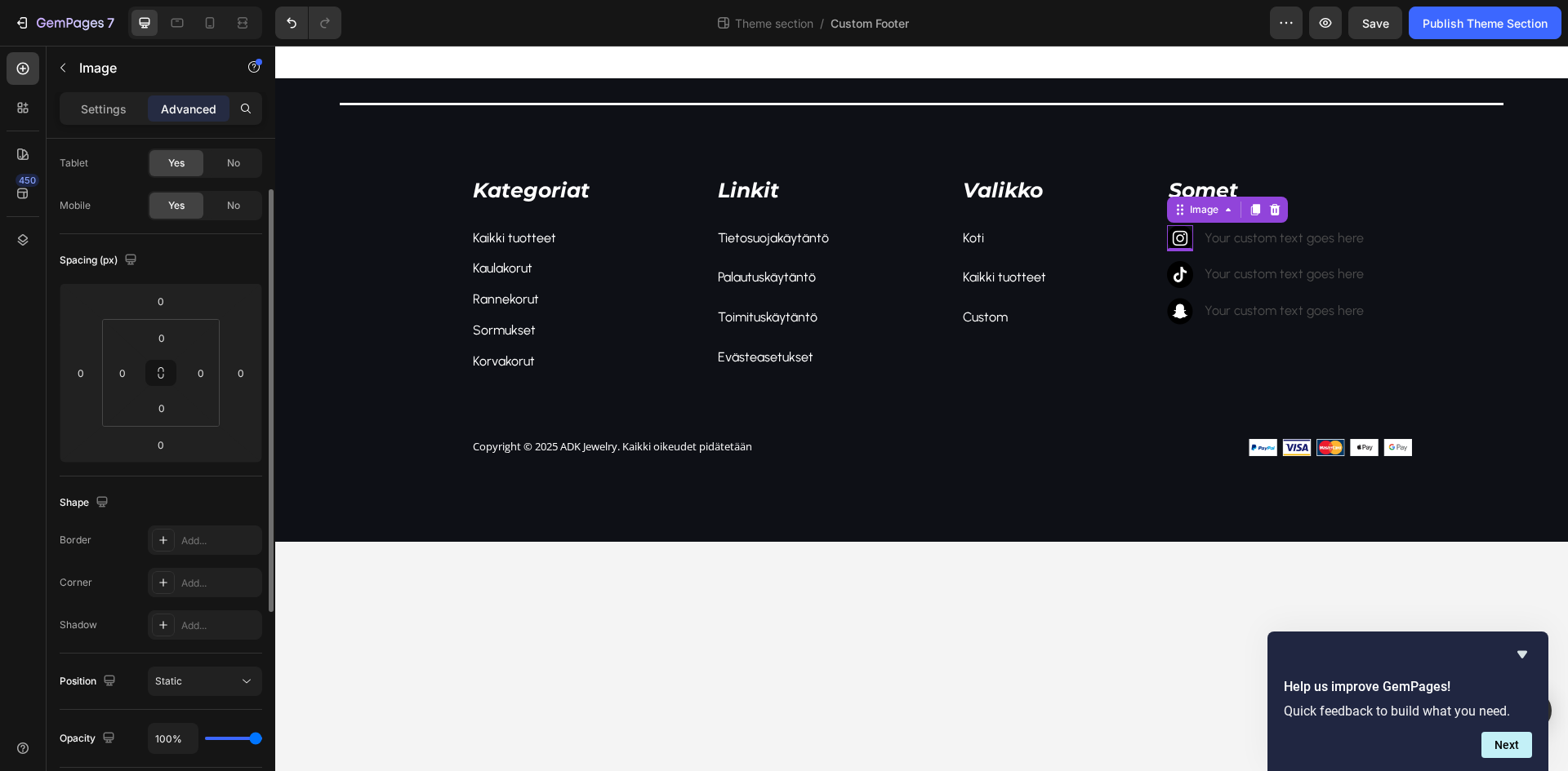
click at [93, 93] on div "Settings Advanced" at bounding box center [161, 109] width 202 height 32
click at [99, 105] on p "Settings" at bounding box center [104, 109] width 46 height 17
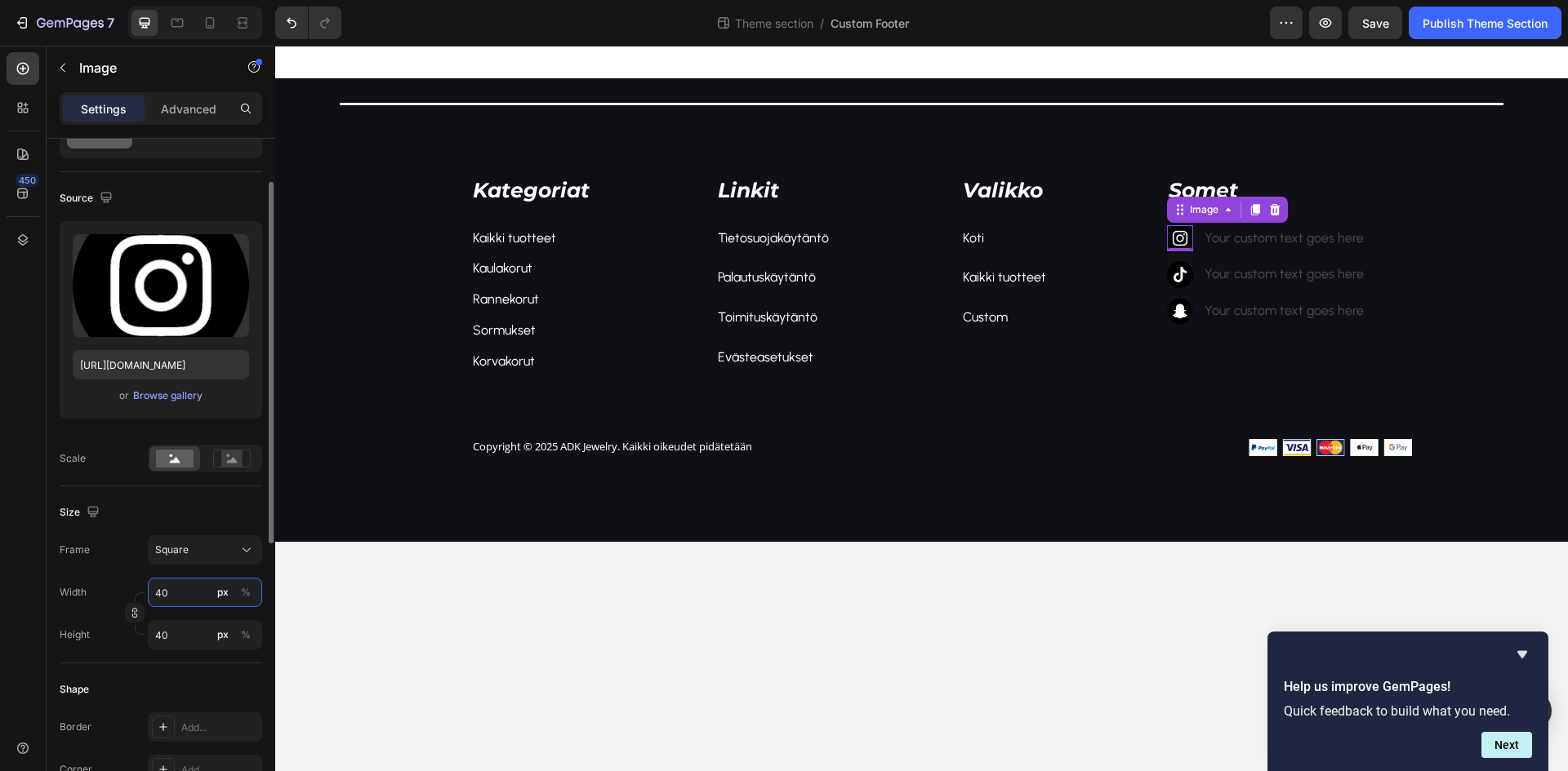
click at [187, 592] on input "40" at bounding box center [205, 592] width 114 height 30
click at [188, 632] on p "Full 100%" at bounding box center [201, 632] width 94 height 14
type input "100"
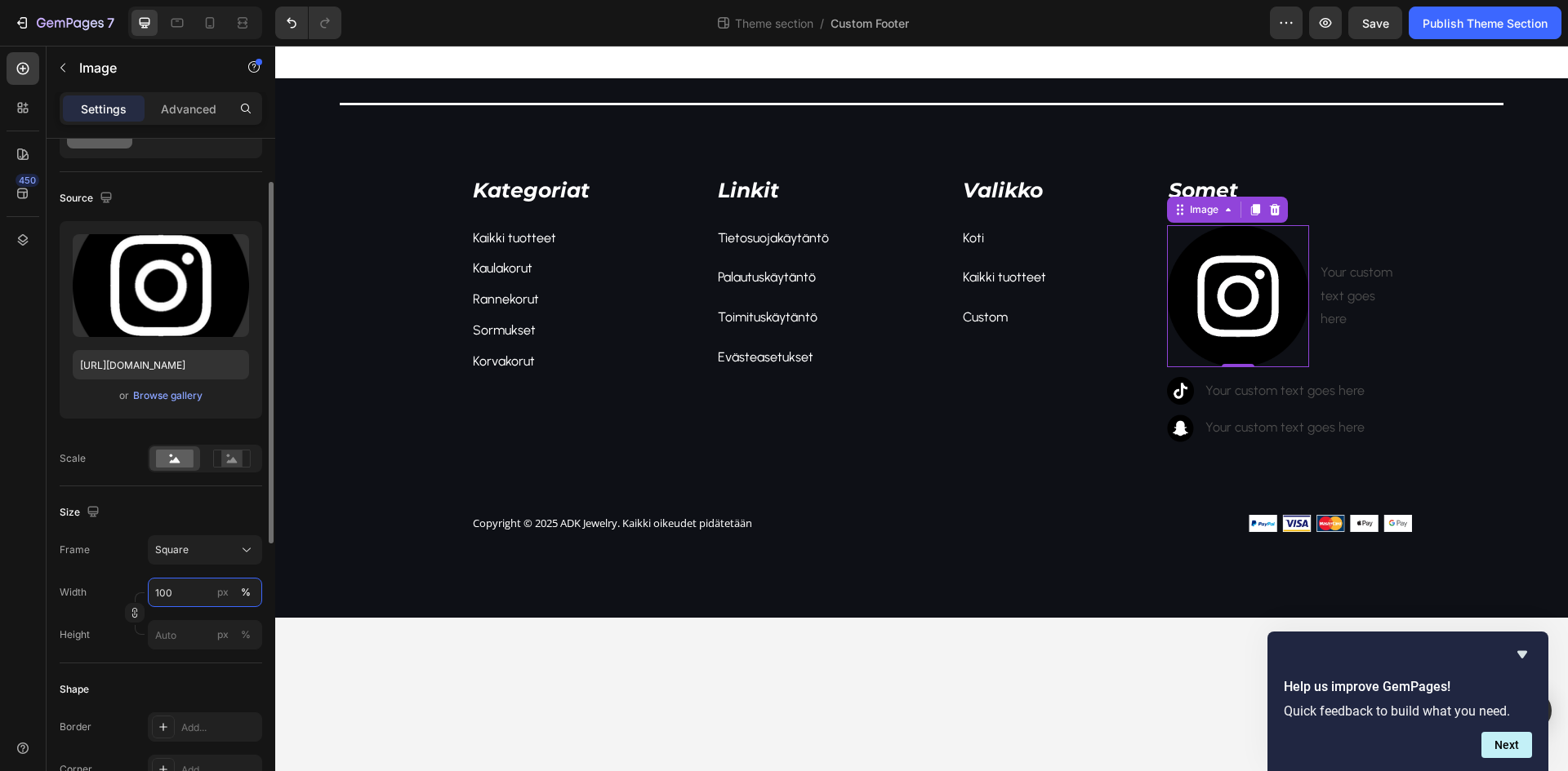
click at [195, 597] on input "100" at bounding box center [205, 592] width 114 height 30
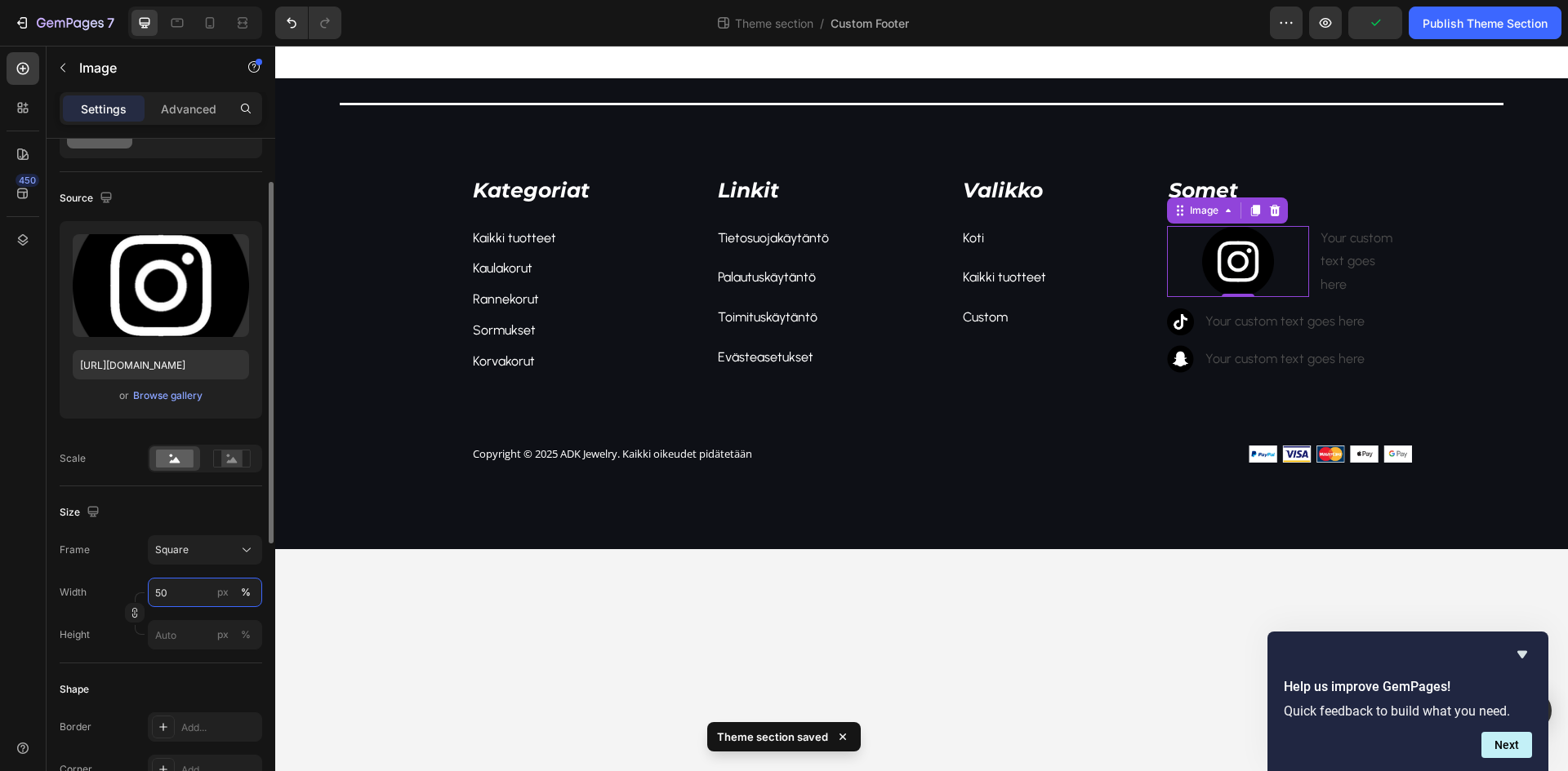
type input "5"
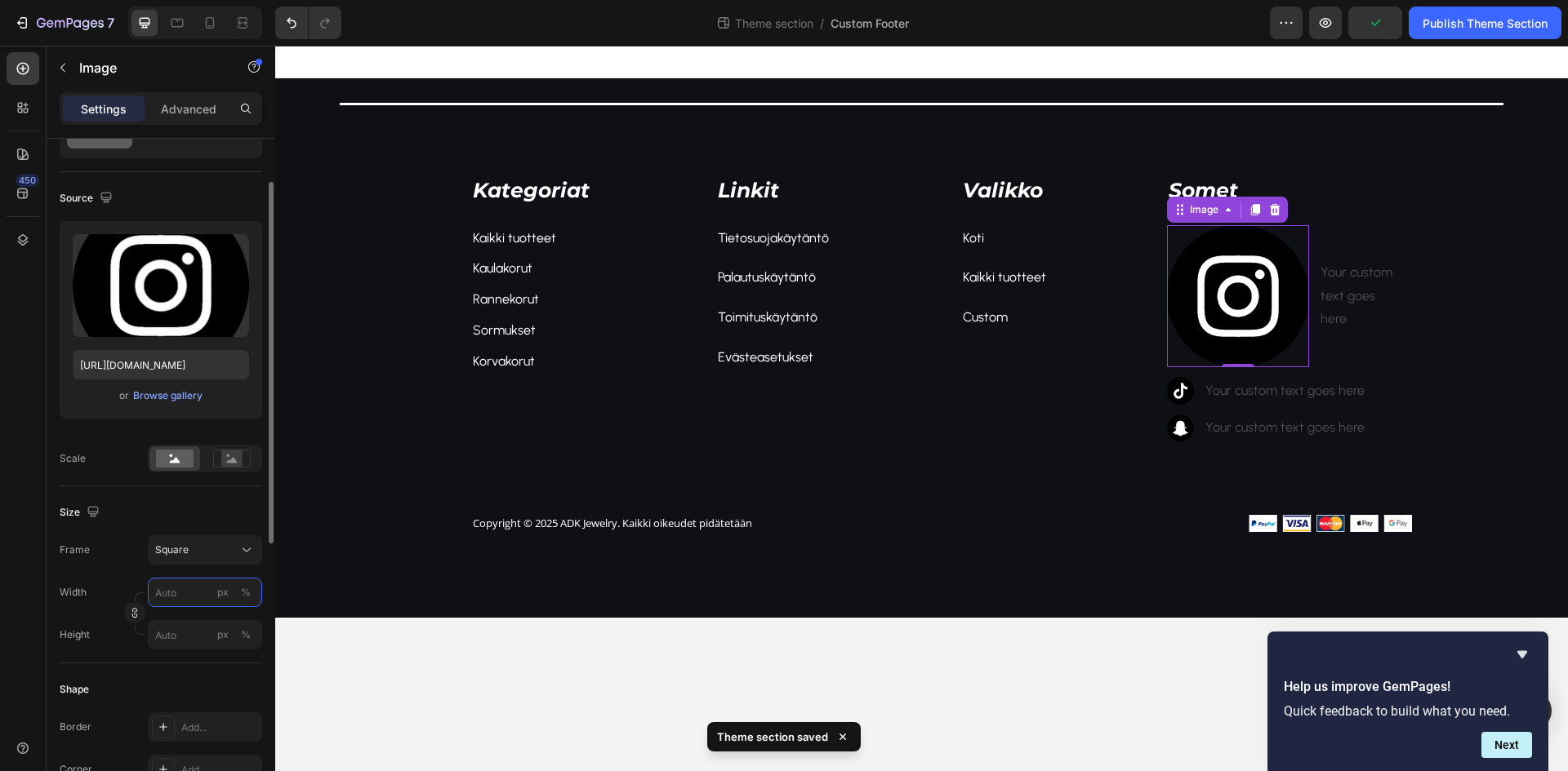
type input "4"
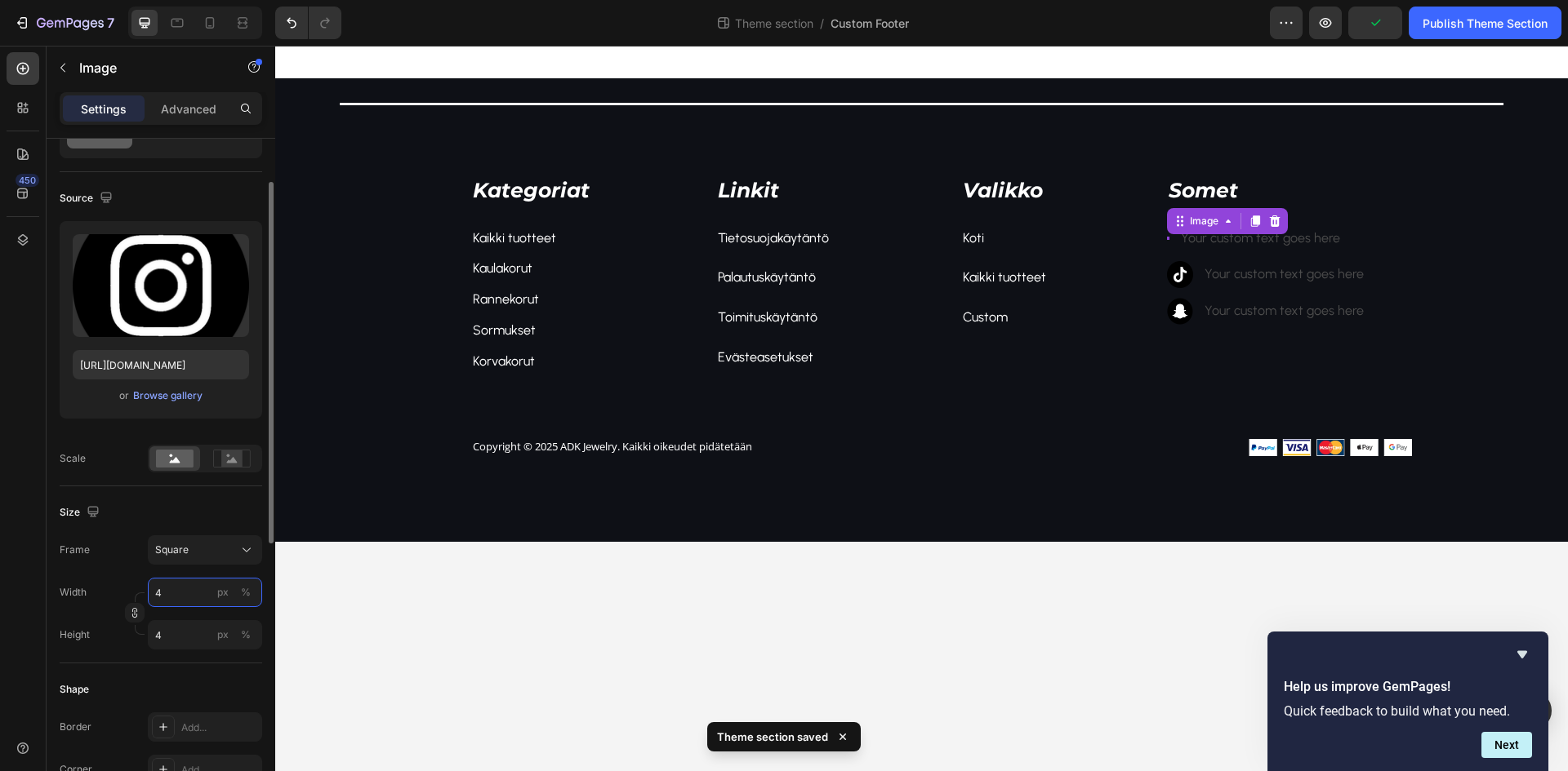
type input "40"
type input "4"
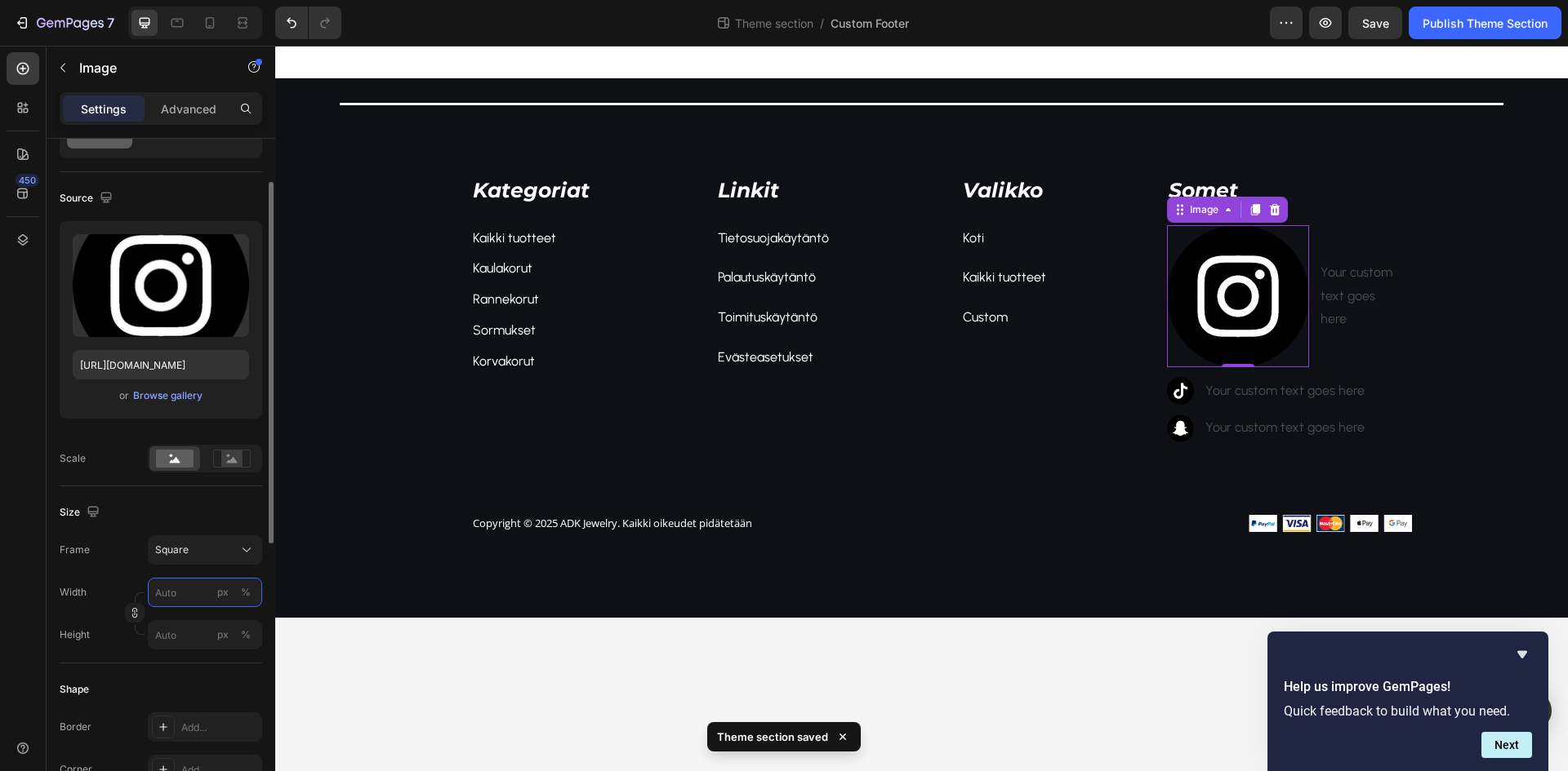
type input "5"
type input "50"
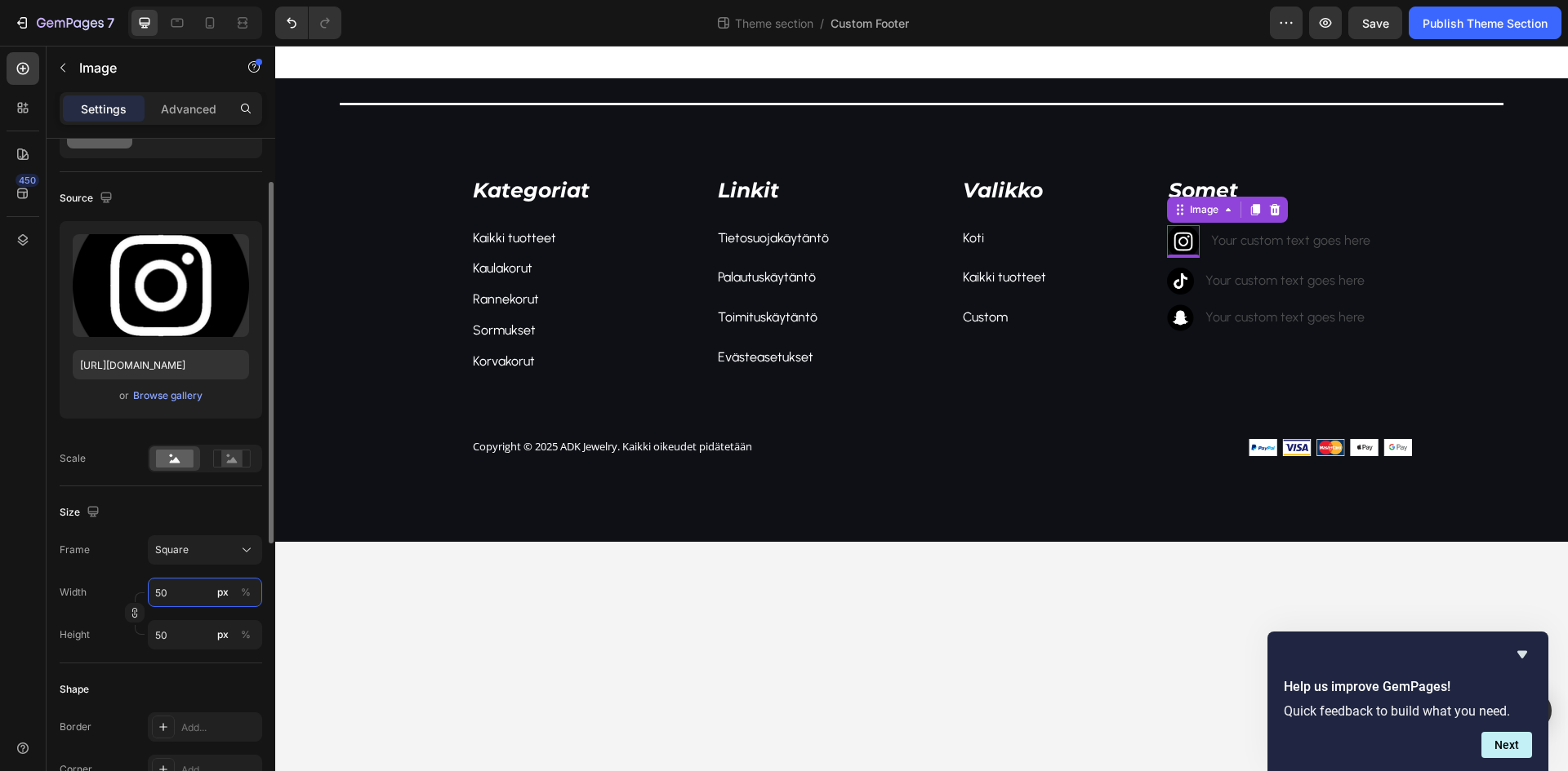
type input "5"
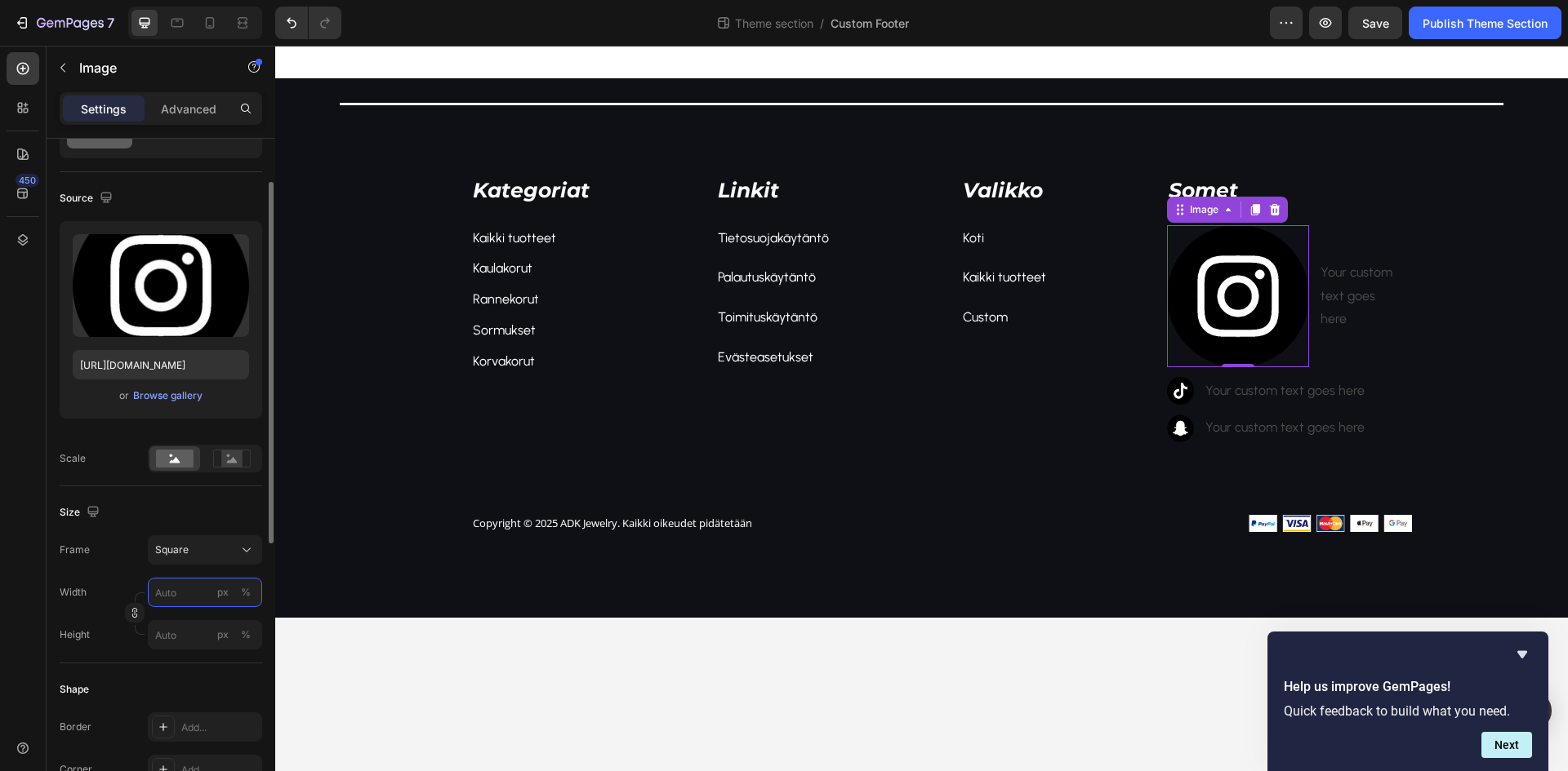
type input "4"
type input "45"
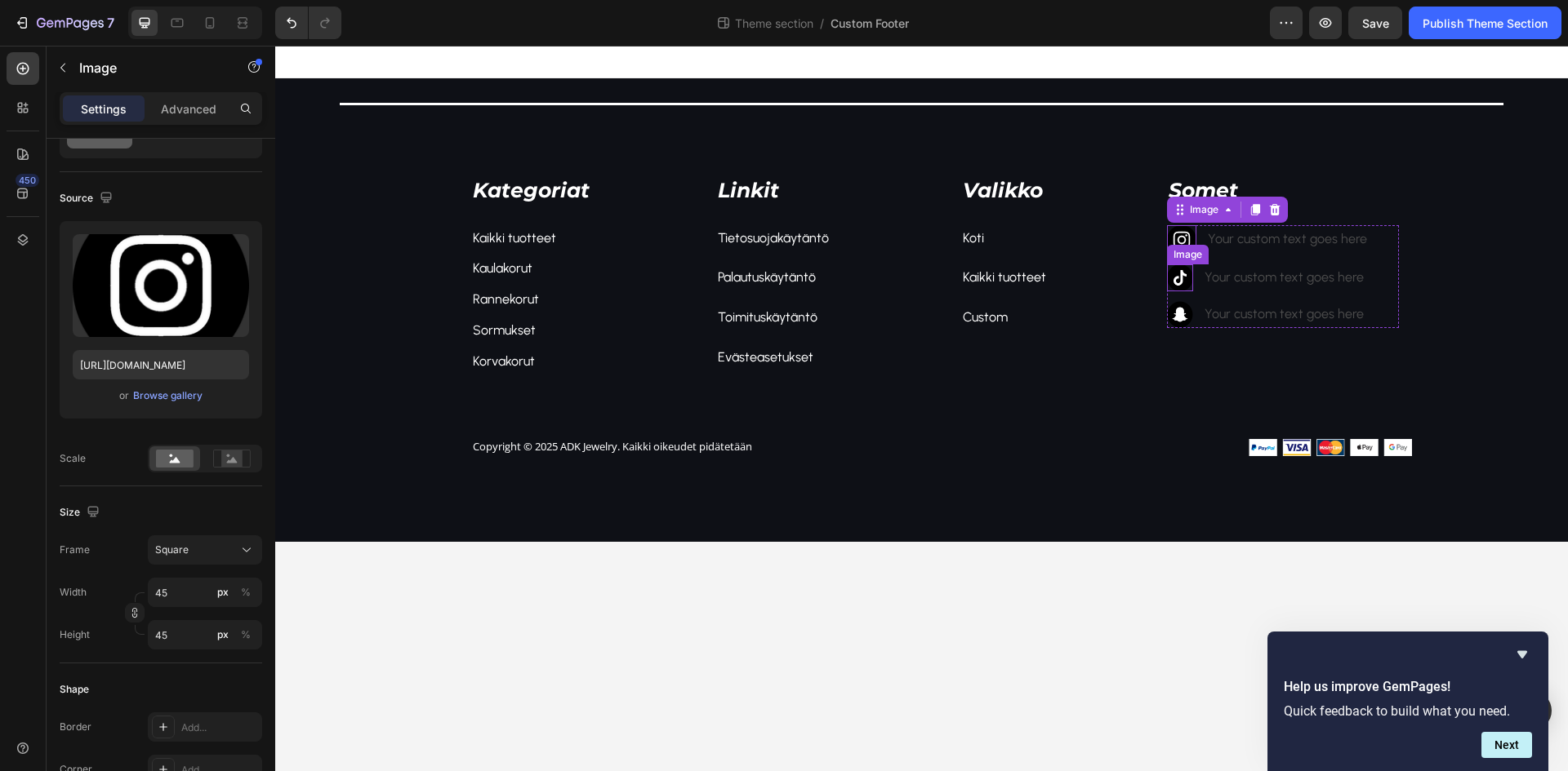
click at [1186, 280] on img at bounding box center [1180, 278] width 27 height 27
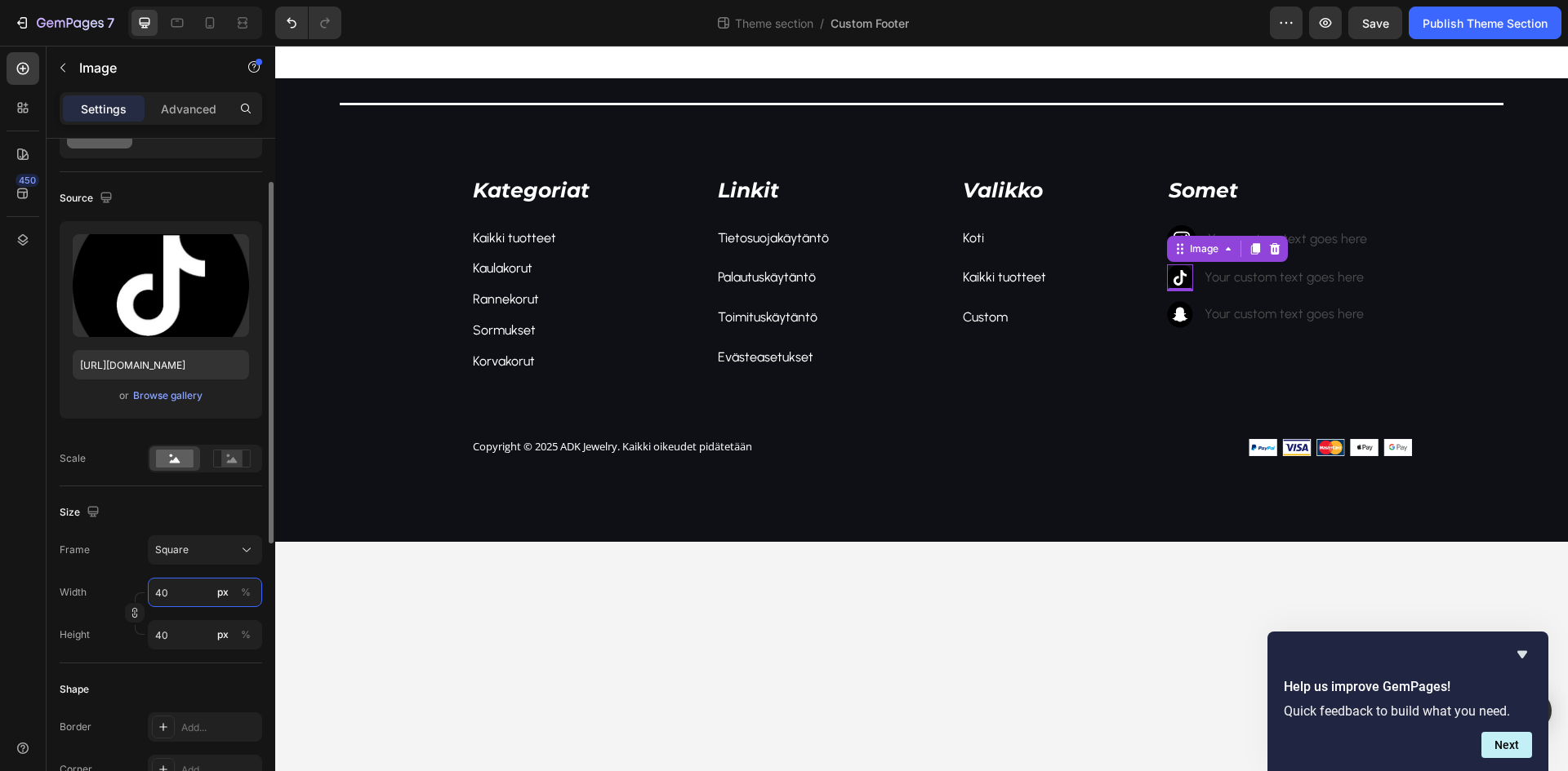
click at [175, 592] on input "40" at bounding box center [205, 592] width 114 height 30
type input "4"
type input "45"
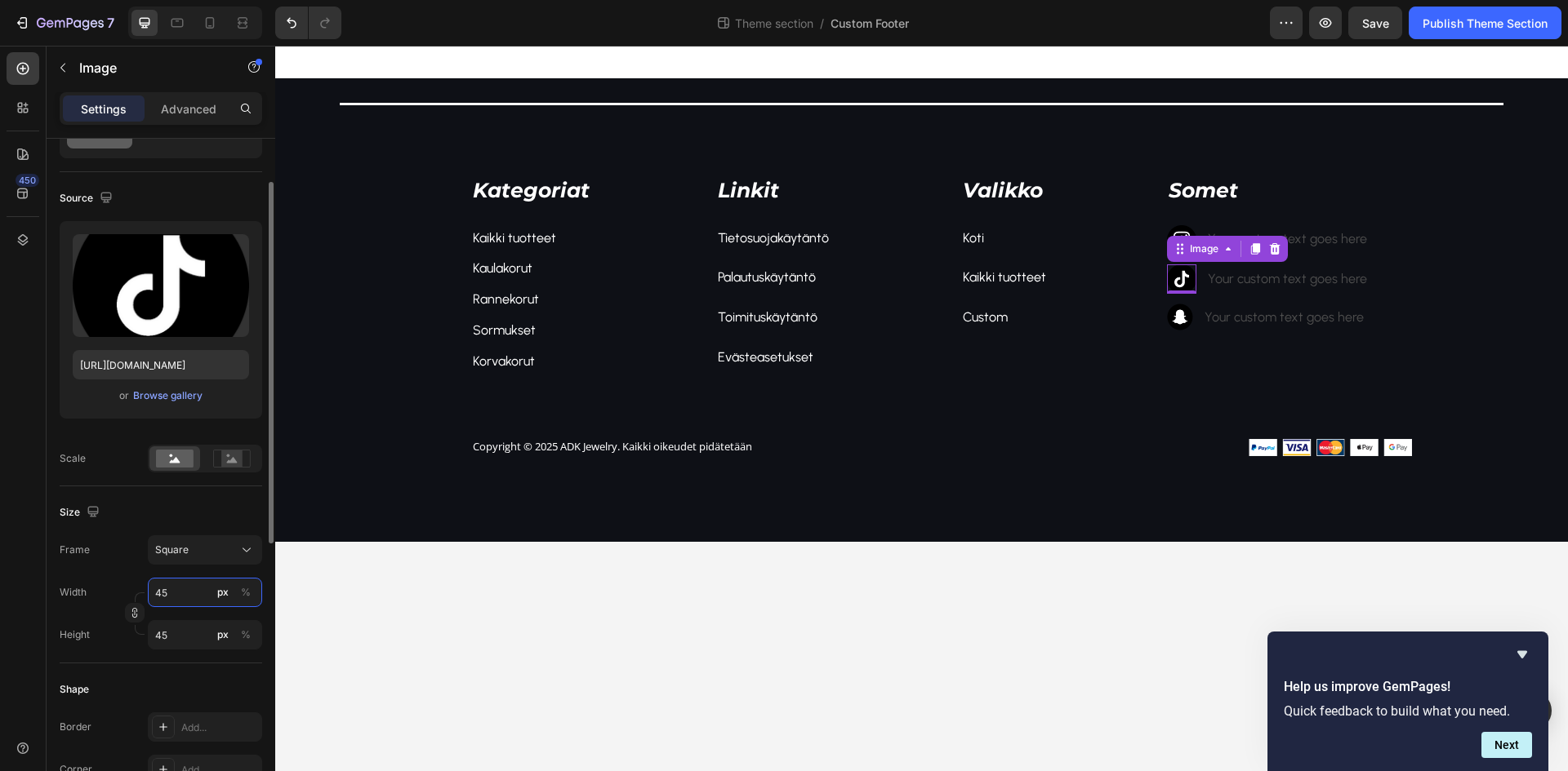
type input "45"
click at [139, 574] on div "Frame Square Width 45 px % Height 45 px %" at bounding box center [161, 592] width 202 height 114
drag, startPoint x: 196, startPoint y: 628, endPoint x: 245, endPoint y: 632, distance: 49.2
click at [197, 629] on input "45" at bounding box center [205, 635] width 114 height 30
click at [203, 665] on div "Full 100%" at bounding box center [188, 674] width 134 height 30
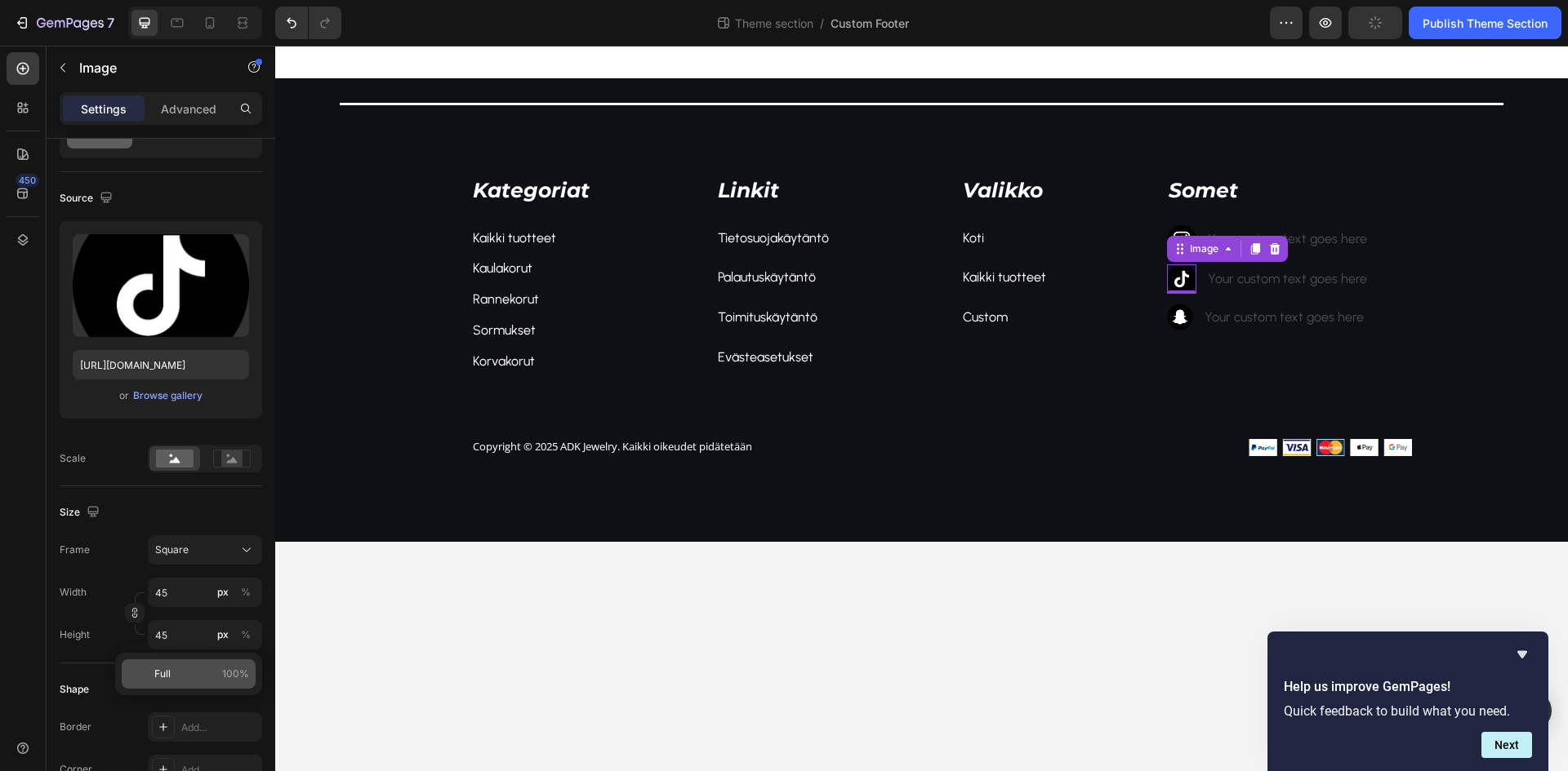
type input "100"
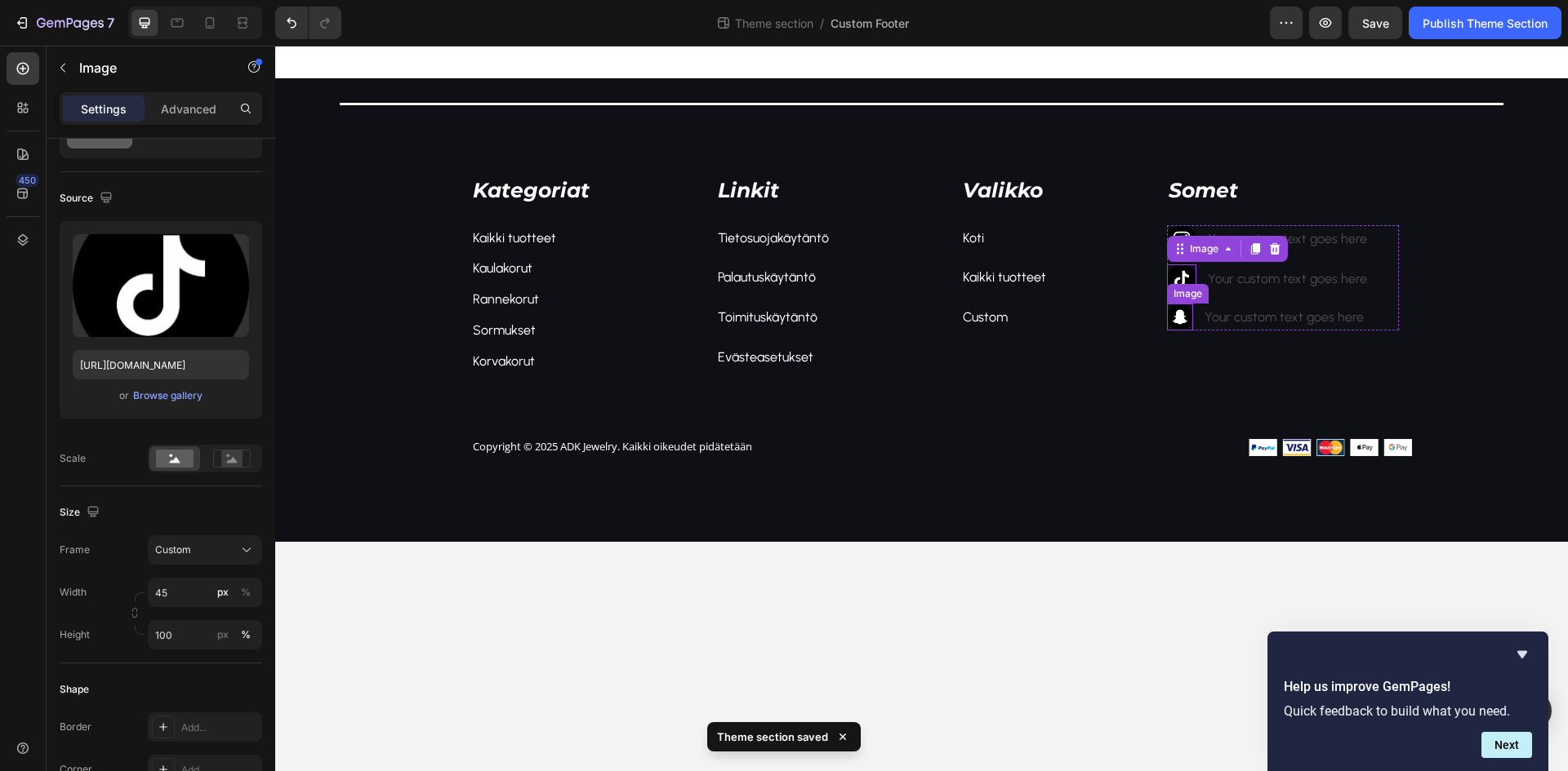
click at [1184, 323] on img at bounding box center [1180, 317] width 27 height 27
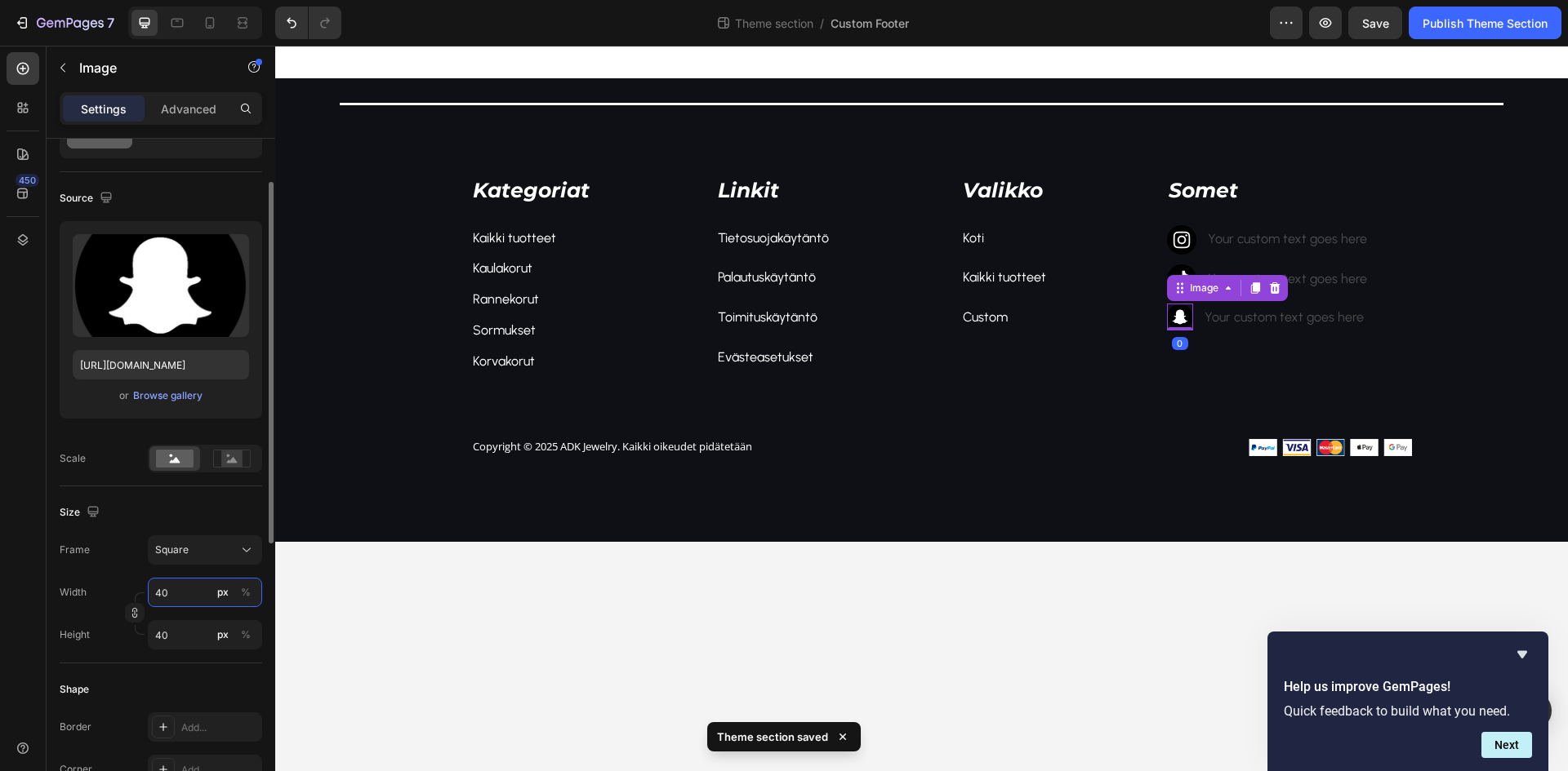
click at [198, 593] on input "40" at bounding box center [205, 592] width 114 height 30
type input "4"
type input "45"
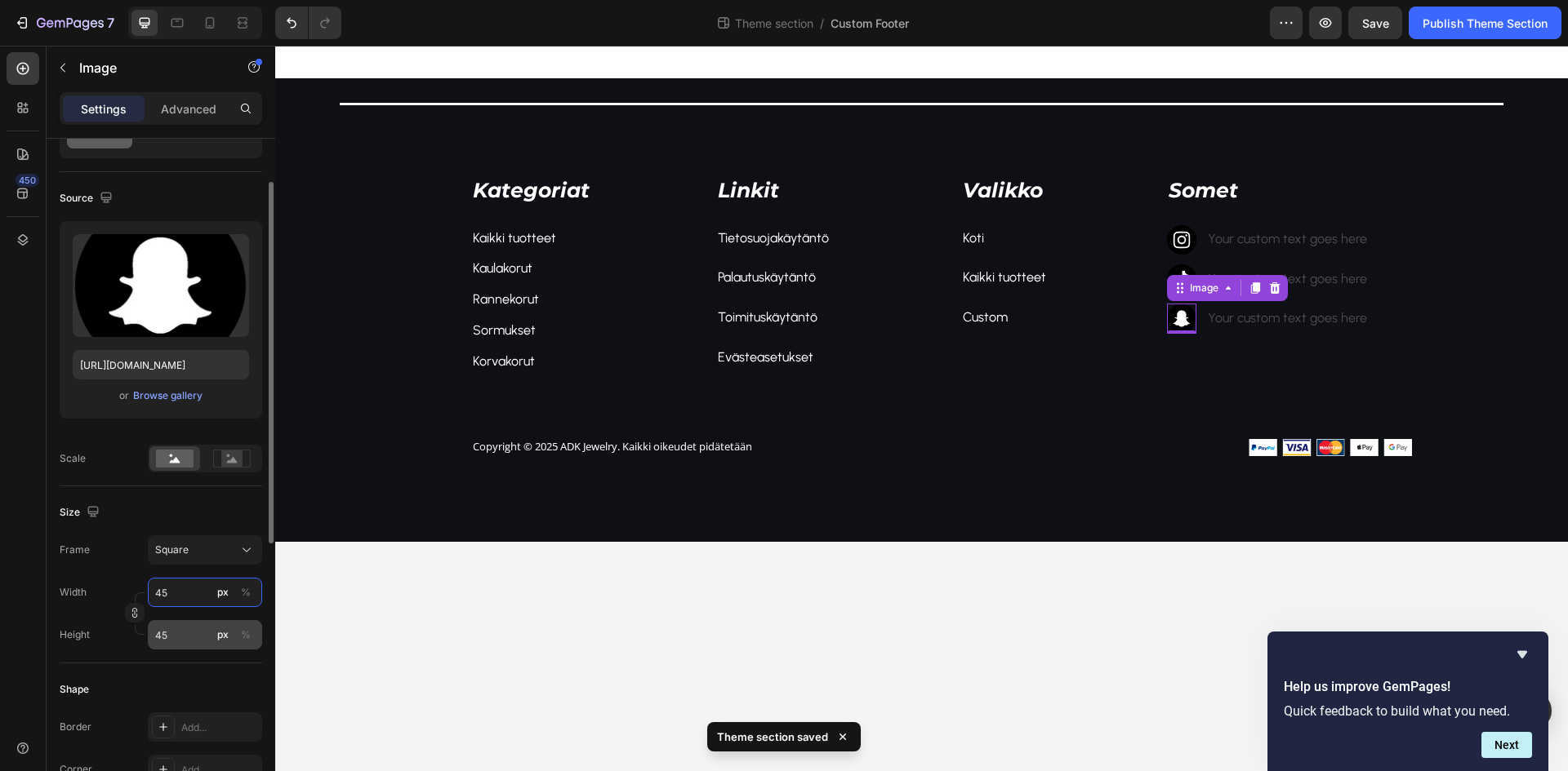
type input "45"
click at [184, 627] on input "45" at bounding box center [205, 635] width 114 height 30
click at [192, 682] on p "Full 100%" at bounding box center [201, 674] width 94 height 14
type input "100"
click at [133, 547] on div "Frame Custom" at bounding box center [161, 550] width 202 height 30
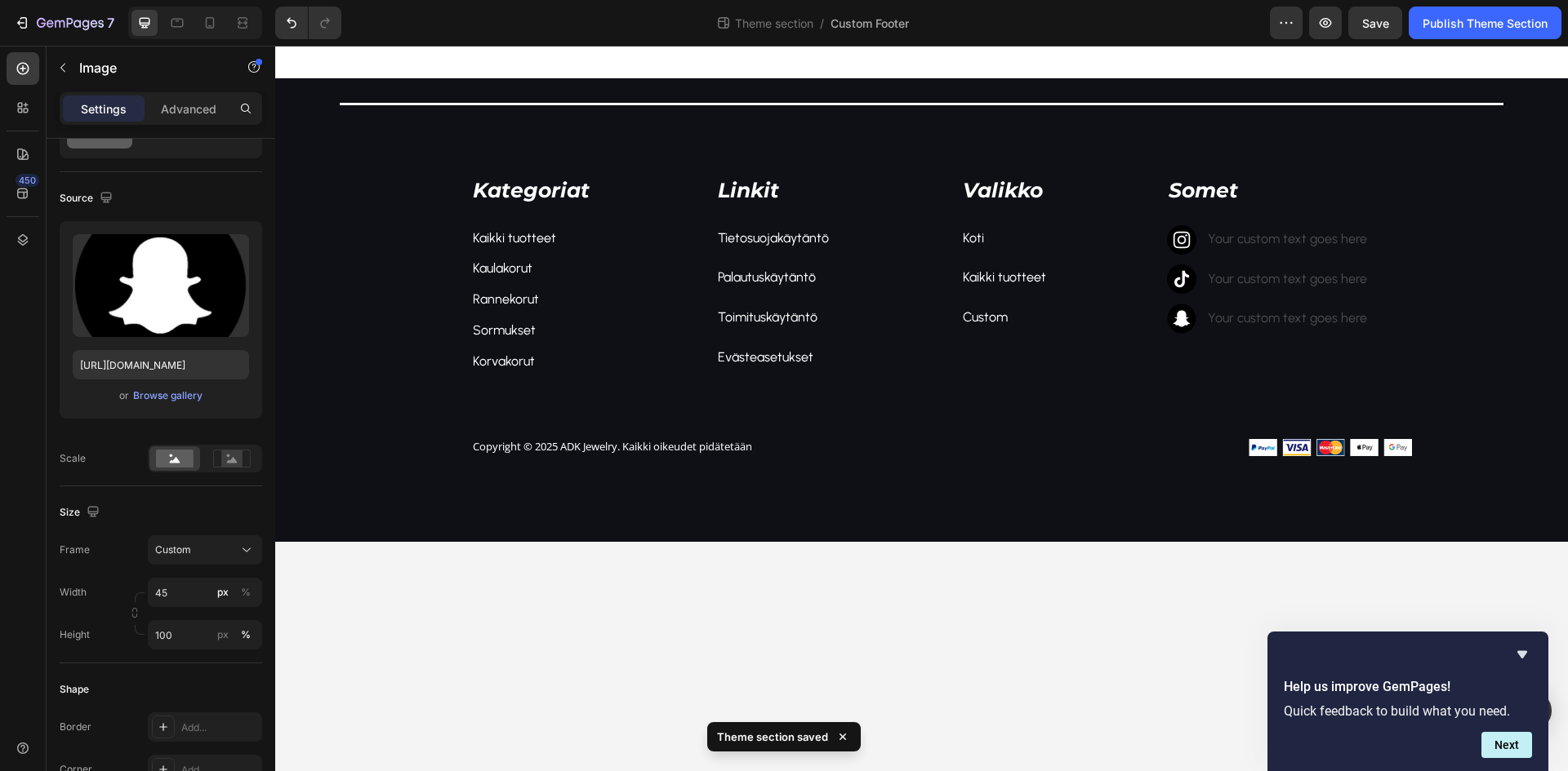
drag, startPoint x: 1118, startPoint y: 606, endPoint x: 1098, endPoint y: 611, distance: 20.6
click at [1120, 606] on body "Title Line Kategoriat Text block Kaikki tuotteet Text block Kaulakorut Text blo…" at bounding box center [922, 409] width 1292 height 726
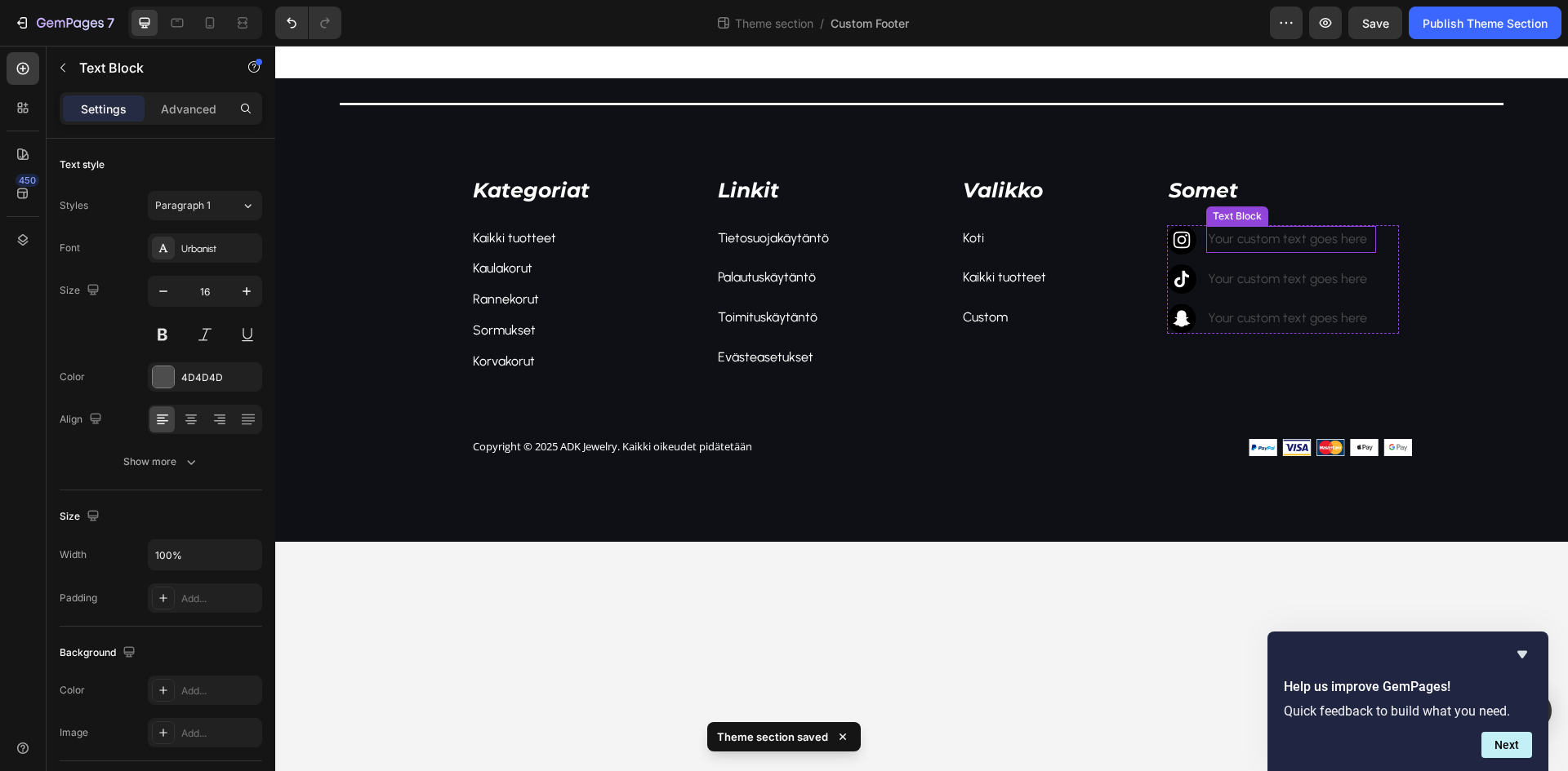
click at [1232, 241] on p "Your custom text goes here" at bounding box center [1291, 240] width 167 height 24
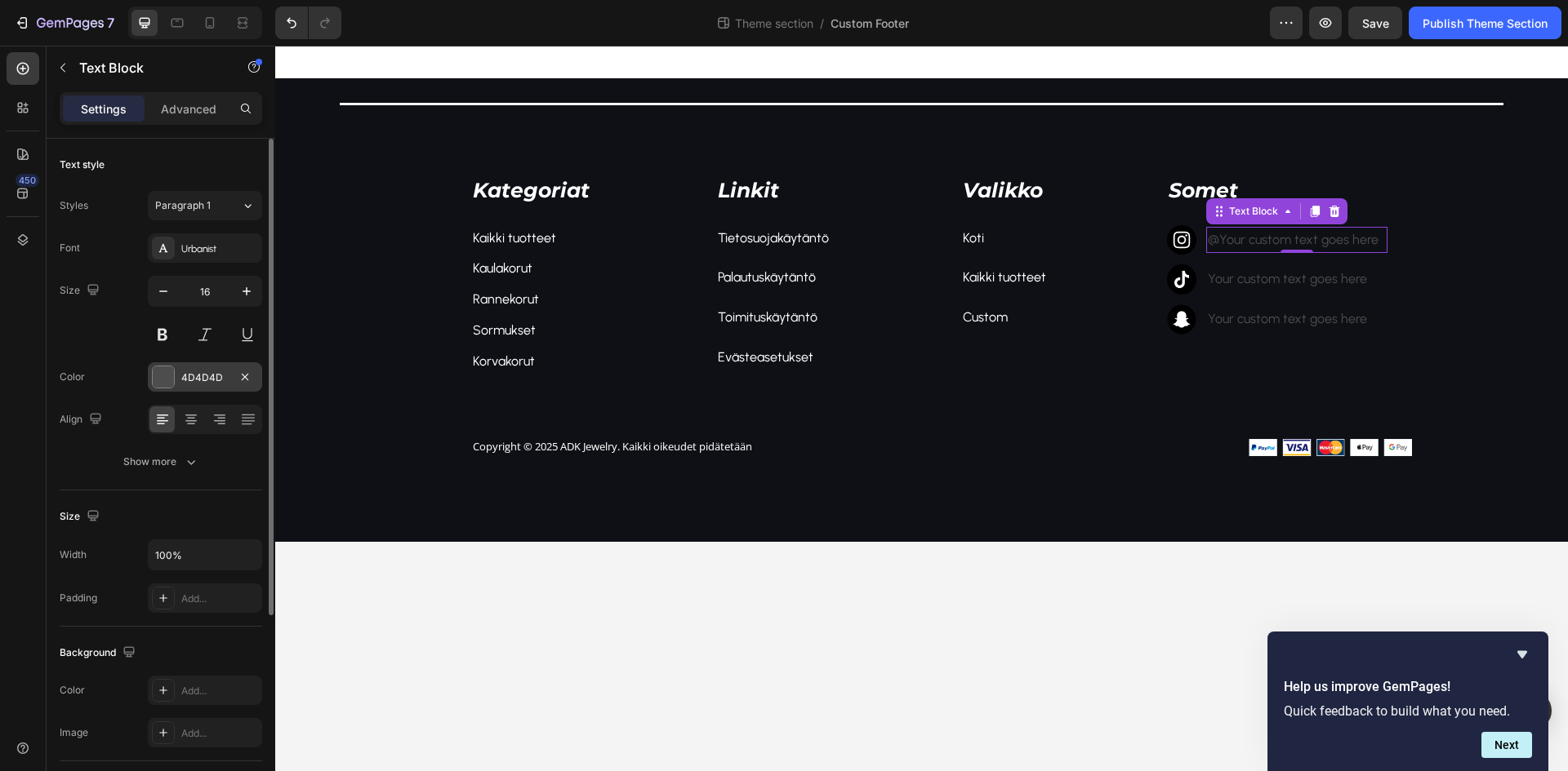
click at [158, 365] on div "4D4D4D" at bounding box center [205, 377] width 114 height 30
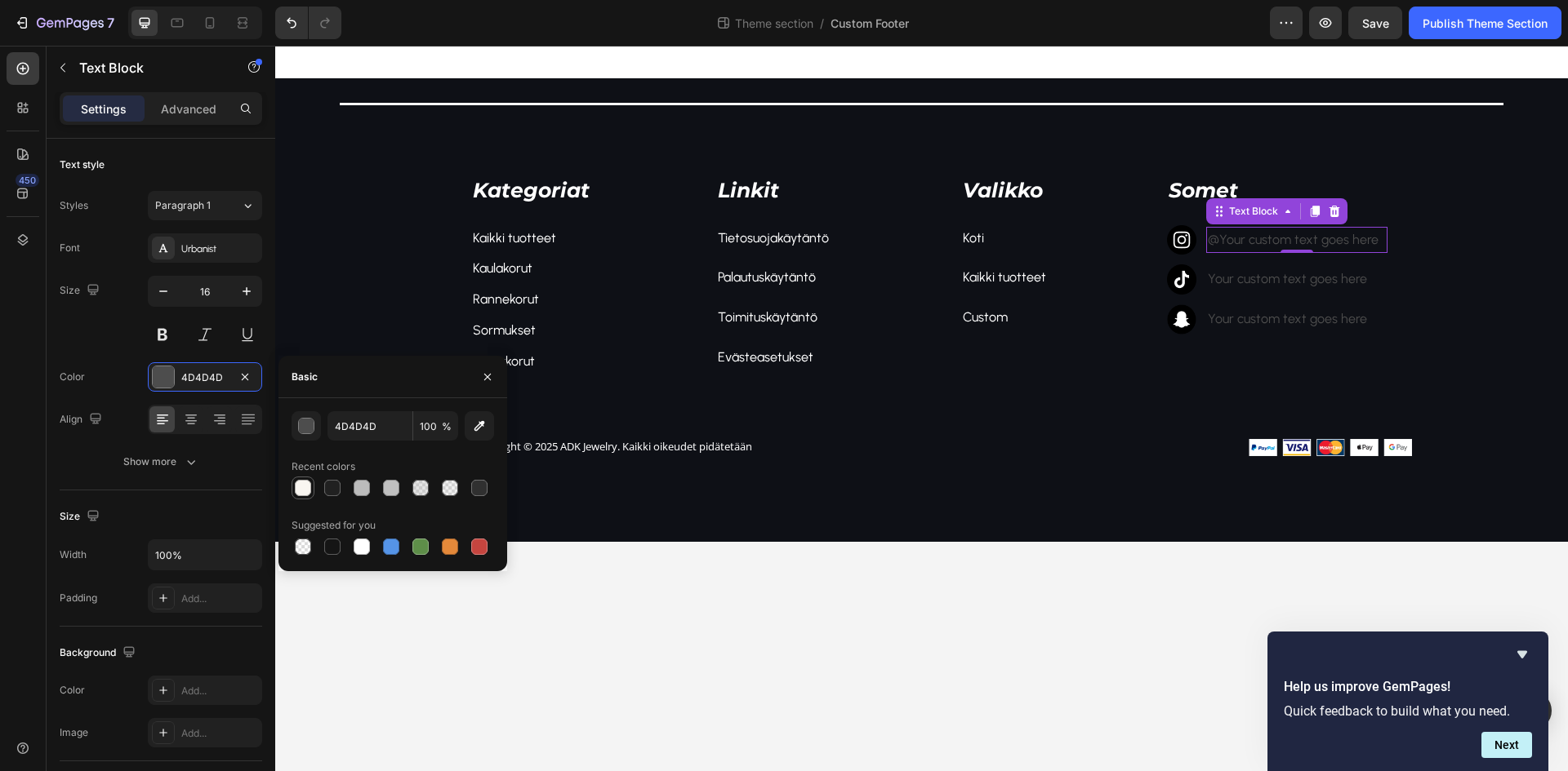
click at [304, 483] on div at bounding box center [303, 488] width 16 height 16
type input "F9F6F1"
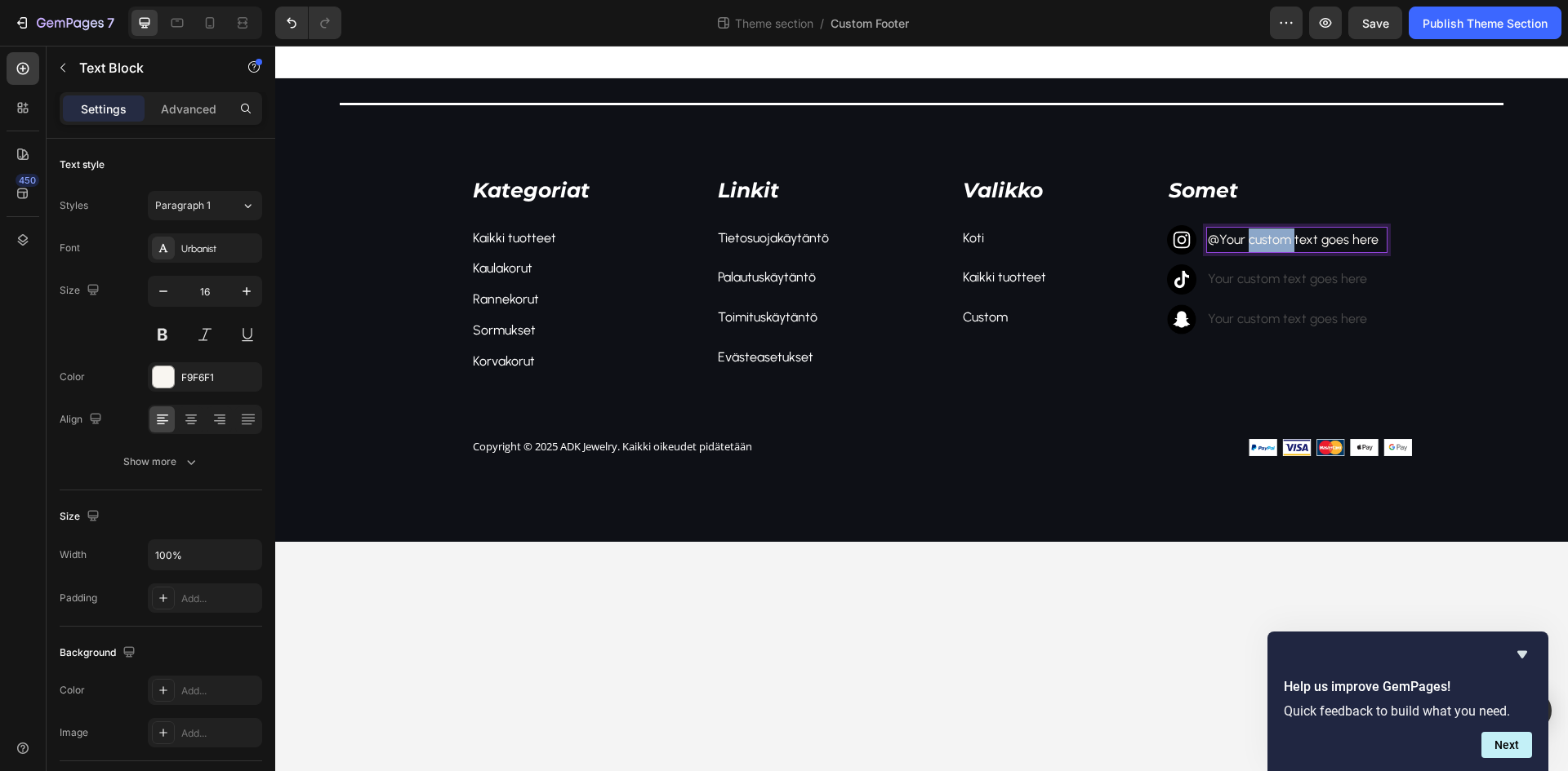
click at [1248, 241] on p "@Your custom text goes here" at bounding box center [1296, 241] width 177 height 24
click at [1258, 241] on p "@ADK" at bounding box center [1291, 240] width 167 height 24
click at [1242, 278] on div "Your custom text goes here" at bounding box center [1291, 280] width 170 height 27
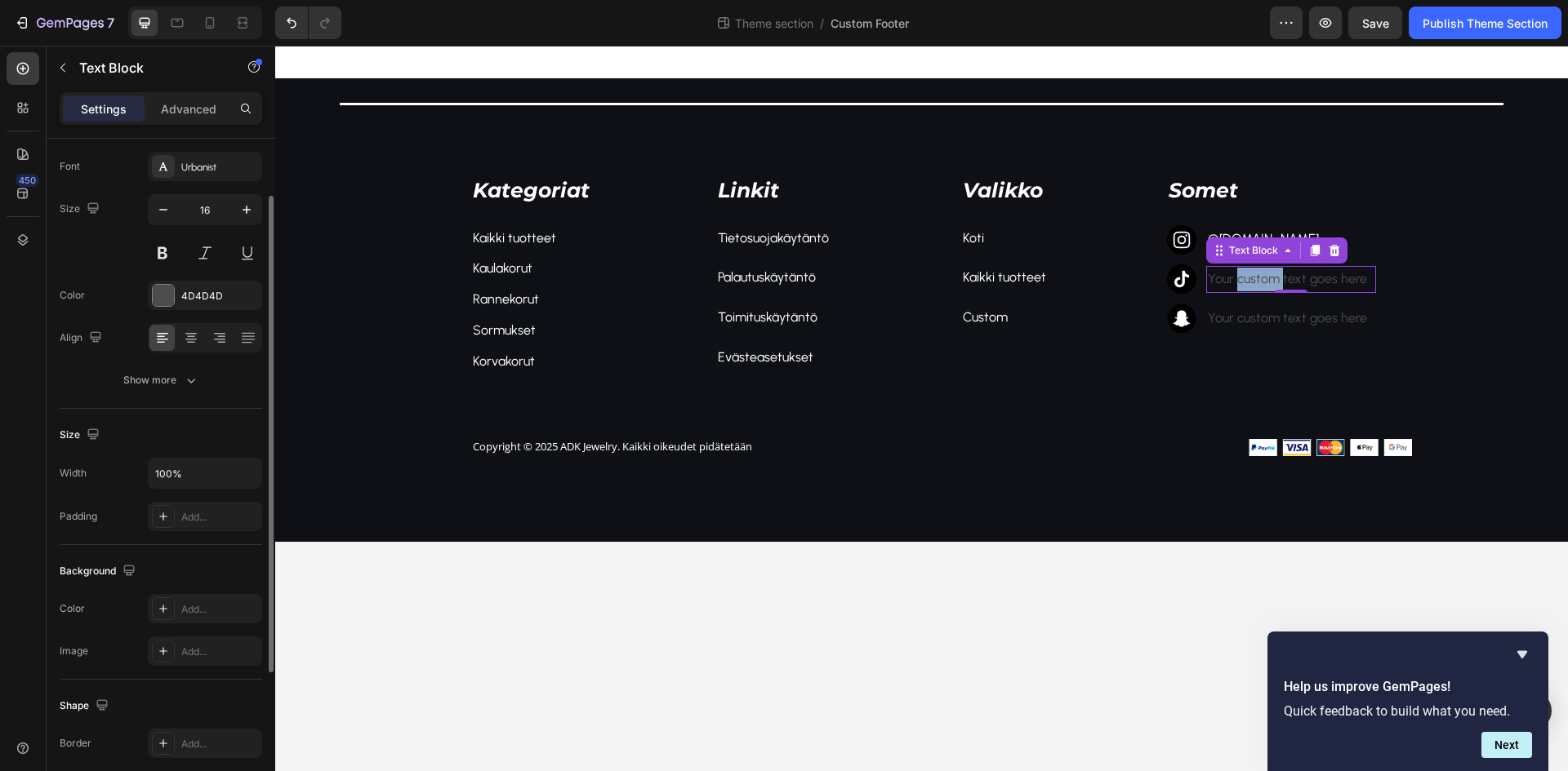
click at [1242, 278] on div "Your custom text goes here" at bounding box center [1291, 280] width 170 height 27
click at [1242, 278] on p "Your custom text goes here" at bounding box center [1291, 280] width 167 height 24
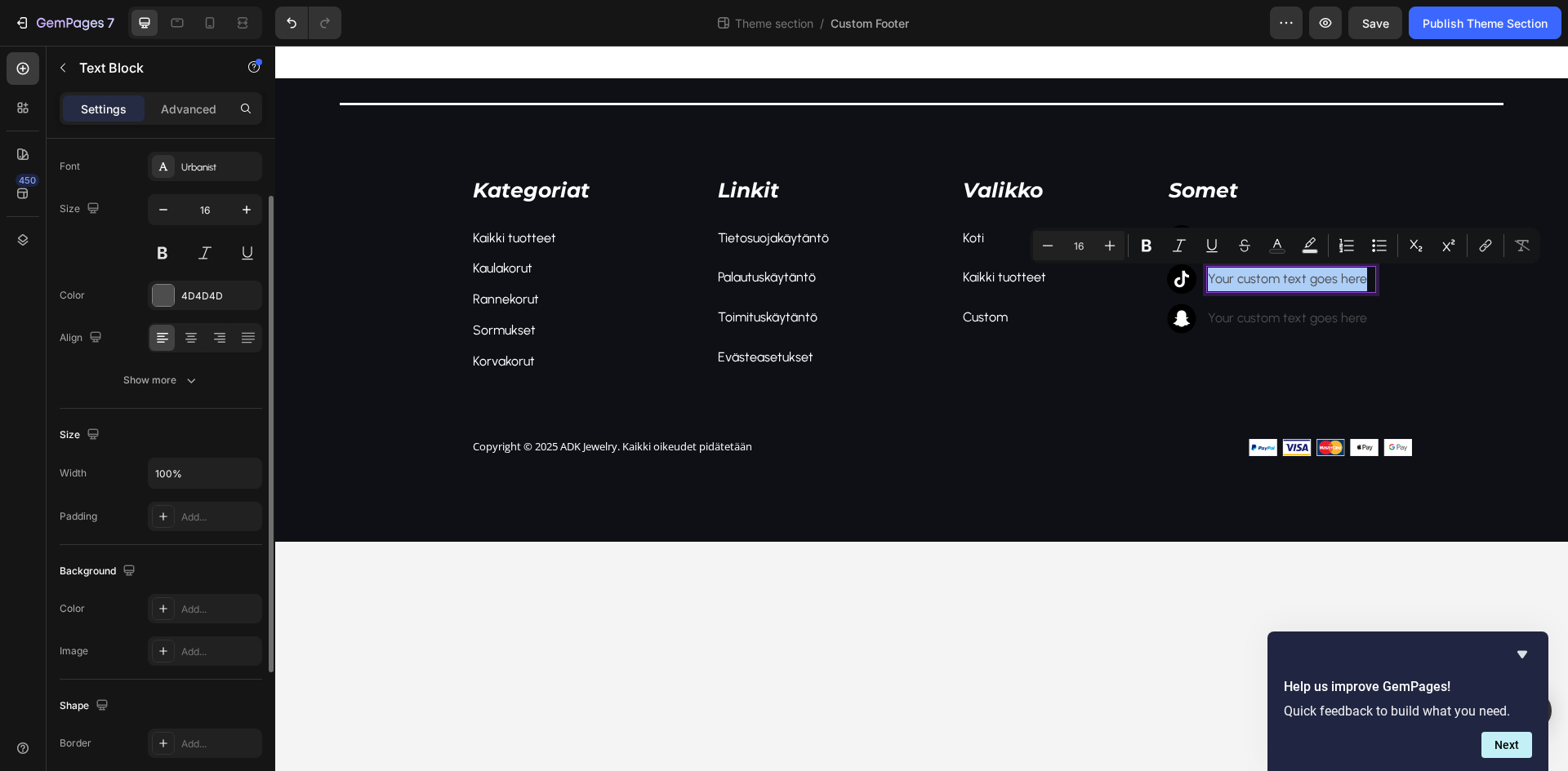
click at [162, 278] on div "Font Urbanist Size 16 Color 4D4D4D Align Show more" at bounding box center [161, 274] width 202 height 243
click at [163, 292] on div at bounding box center [163, 295] width 21 height 21
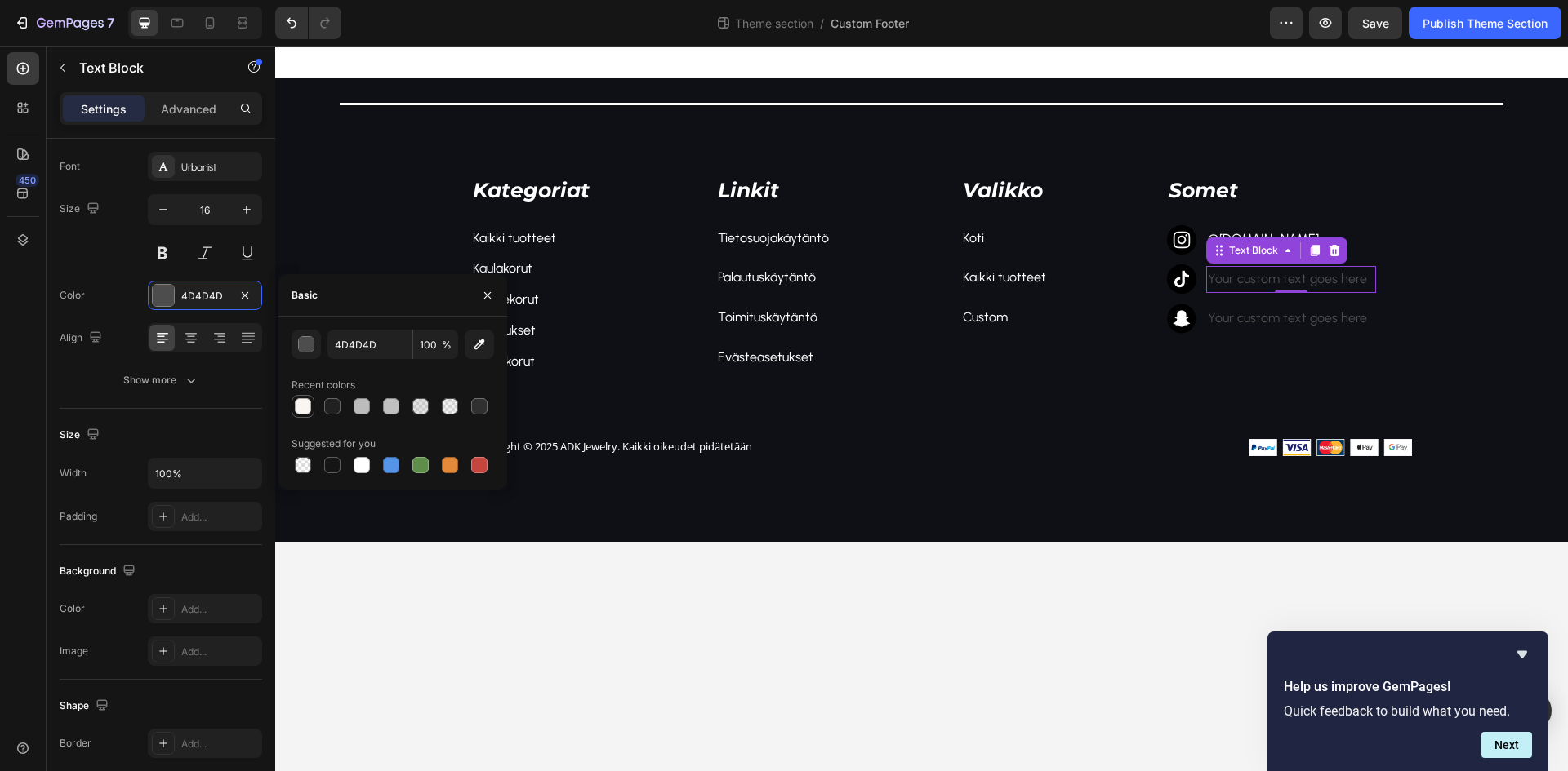
click at [301, 409] on div at bounding box center [303, 406] width 16 height 16
type input "F9F6F1"
click at [1273, 323] on div "Your custom text goes here" at bounding box center [1291, 319] width 170 height 27
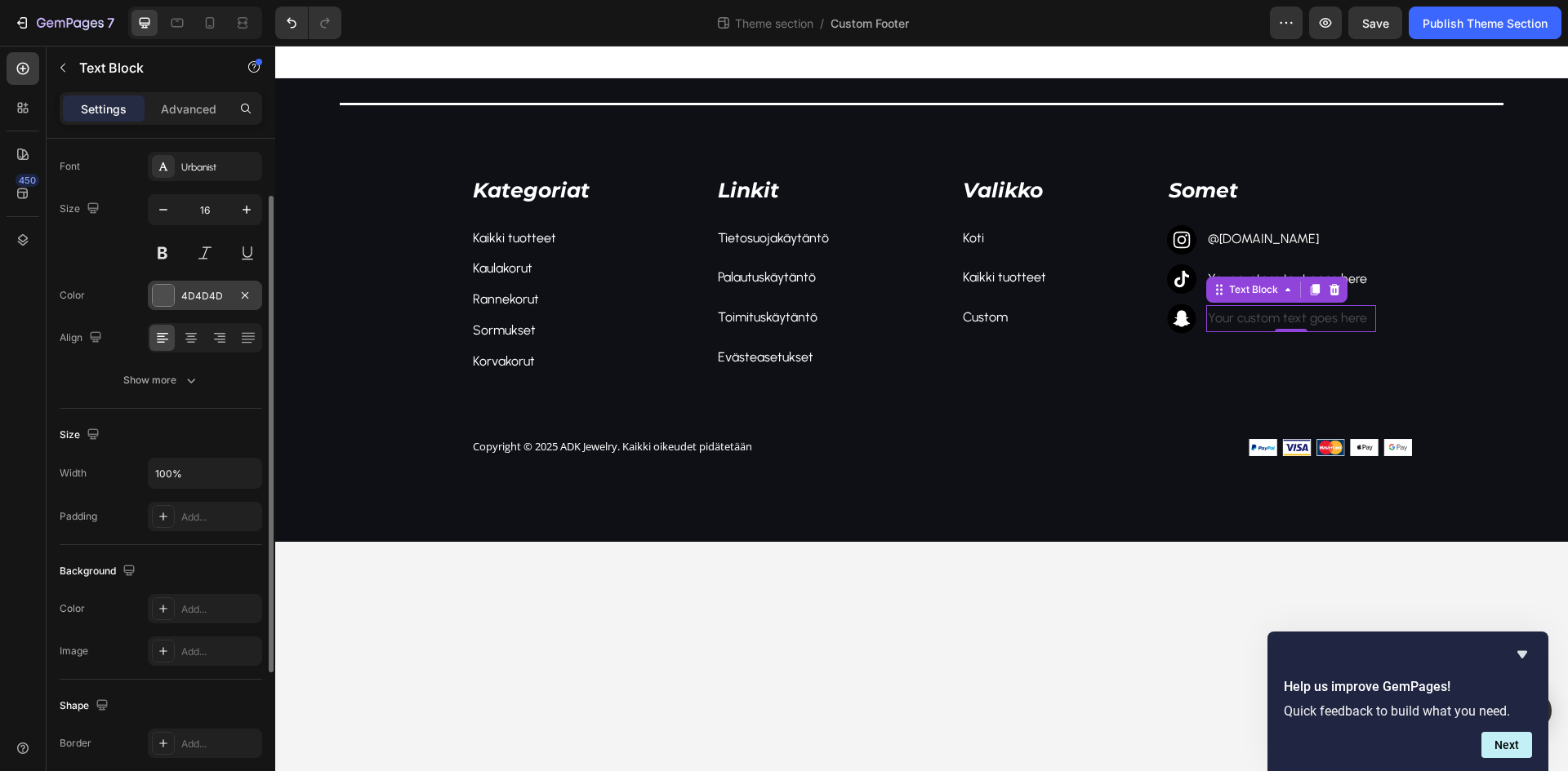
click at [173, 302] on div at bounding box center [163, 295] width 21 height 21
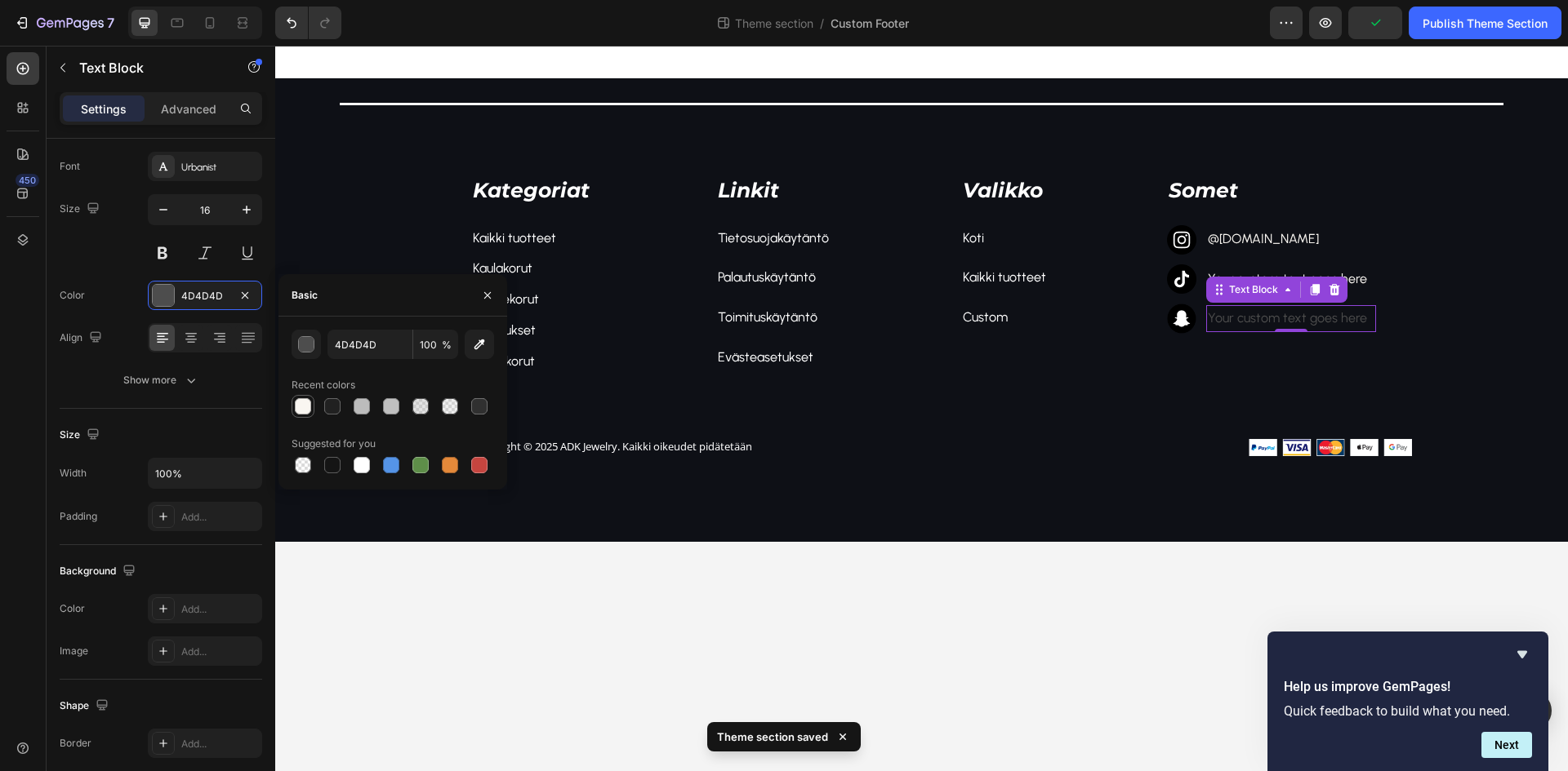
click at [304, 400] on div at bounding box center [303, 406] width 16 height 16
type input "F9F6F1"
click at [1220, 275] on p "Your custom text goes here" at bounding box center [1291, 280] width 167 height 24
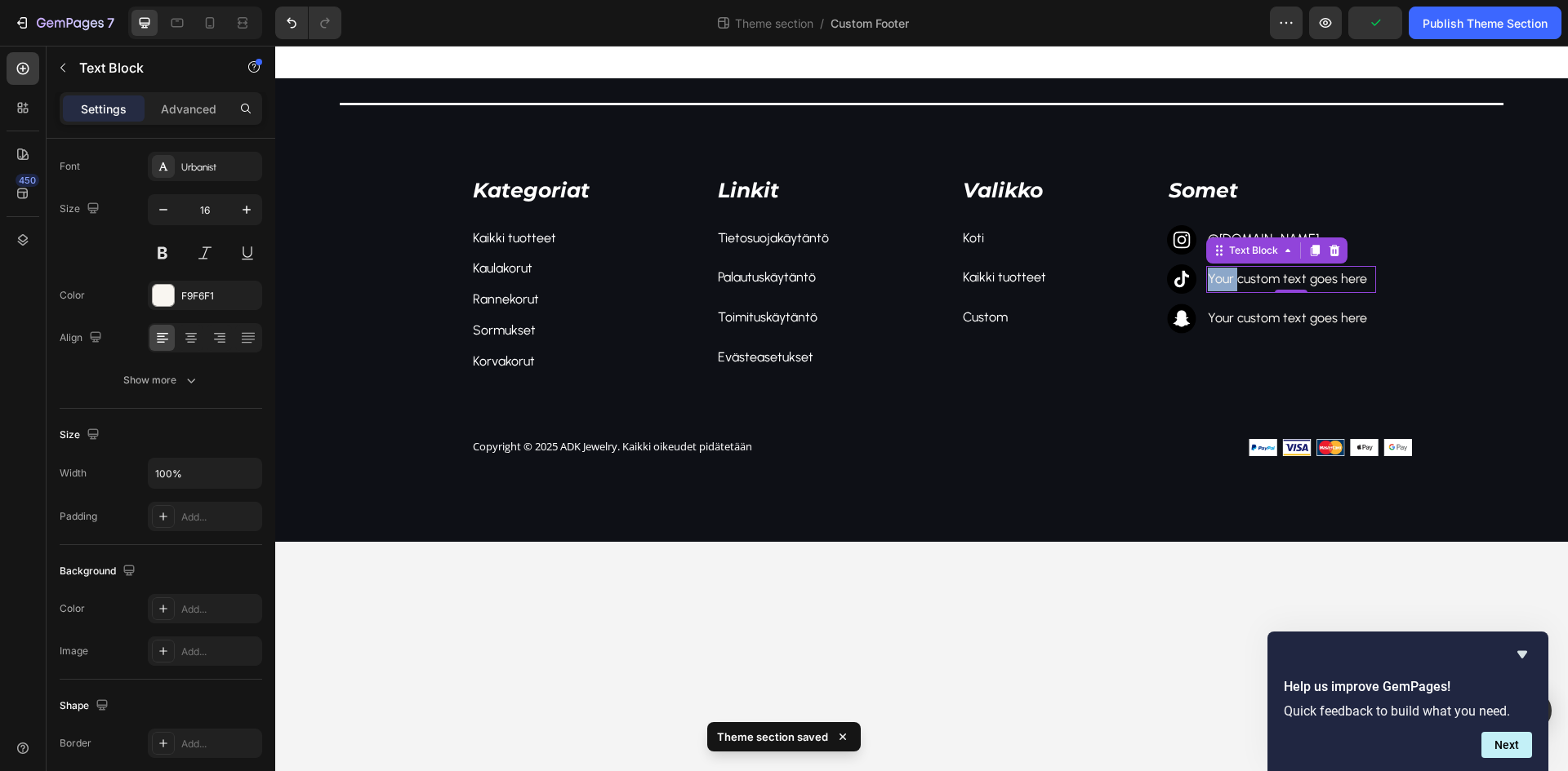
click at [1225, 275] on p "Your custom text goes here" at bounding box center [1291, 280] width 167 height 24
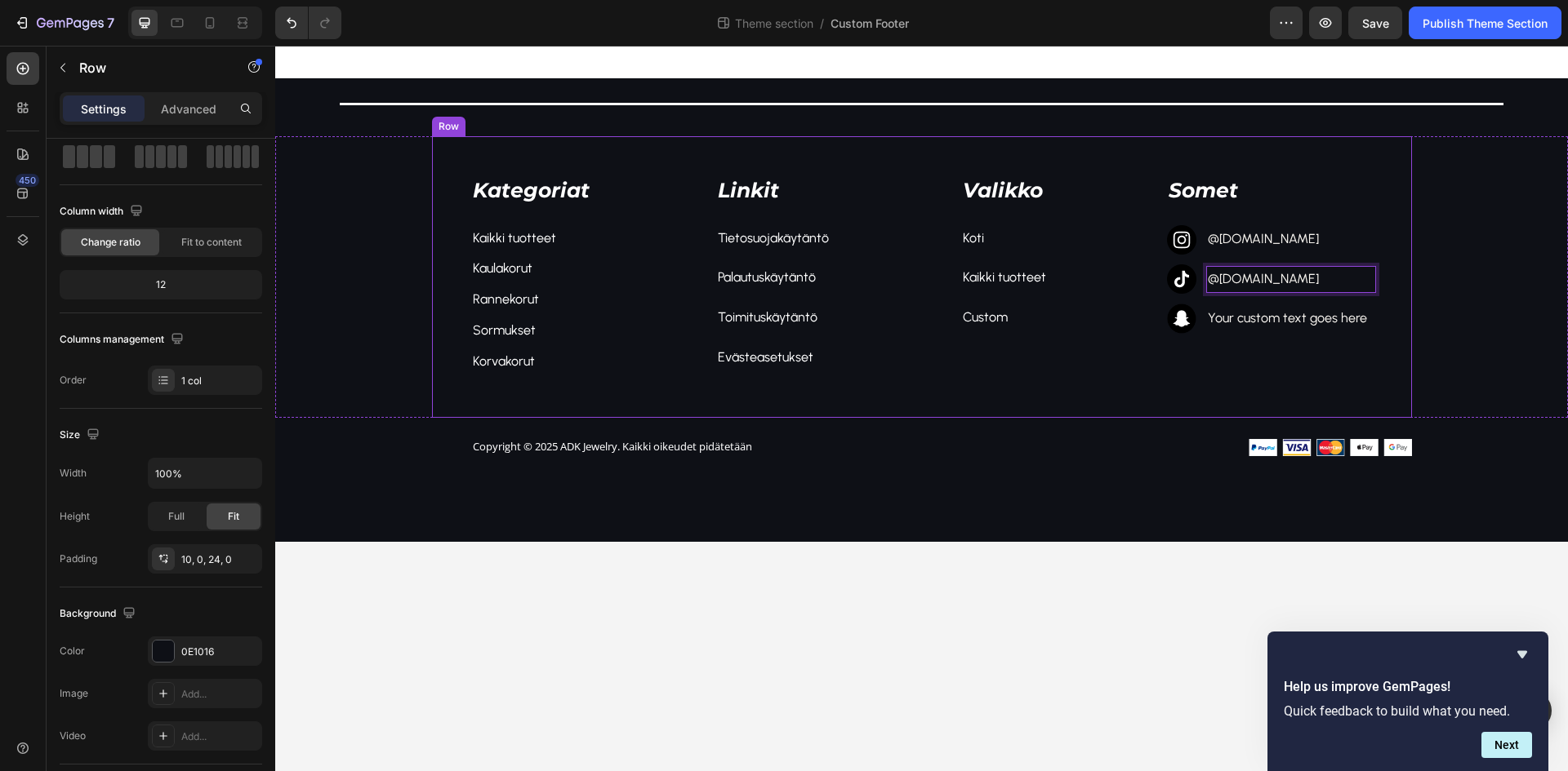
click at [1141, 423] on div "Kategoriat Text block Kaikki tuotteet Text block Kaulakorut Text block Rannekor…" at bounding box center [922, 296] width 1292 height 320
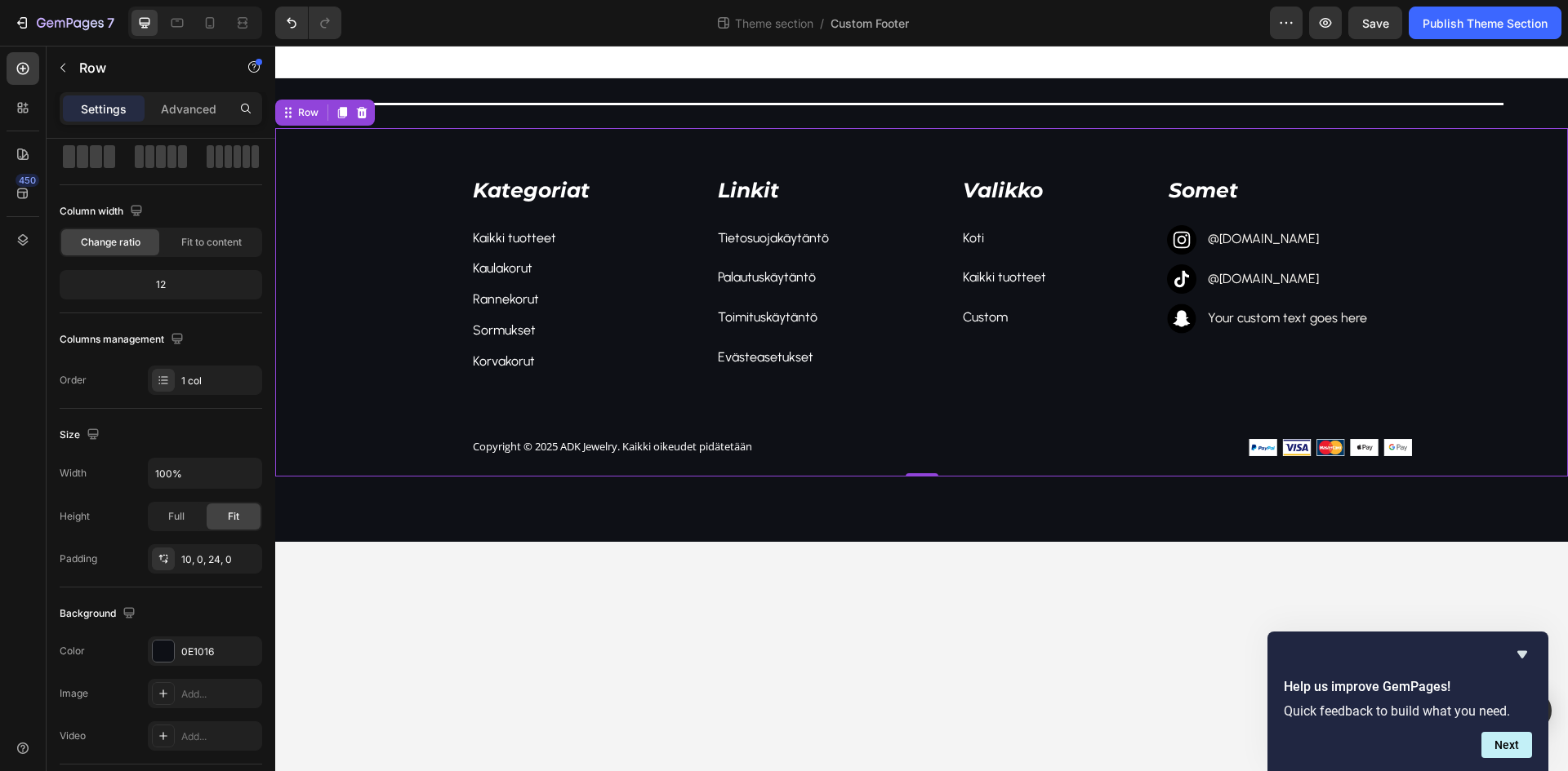
scroll to position [0, 0]
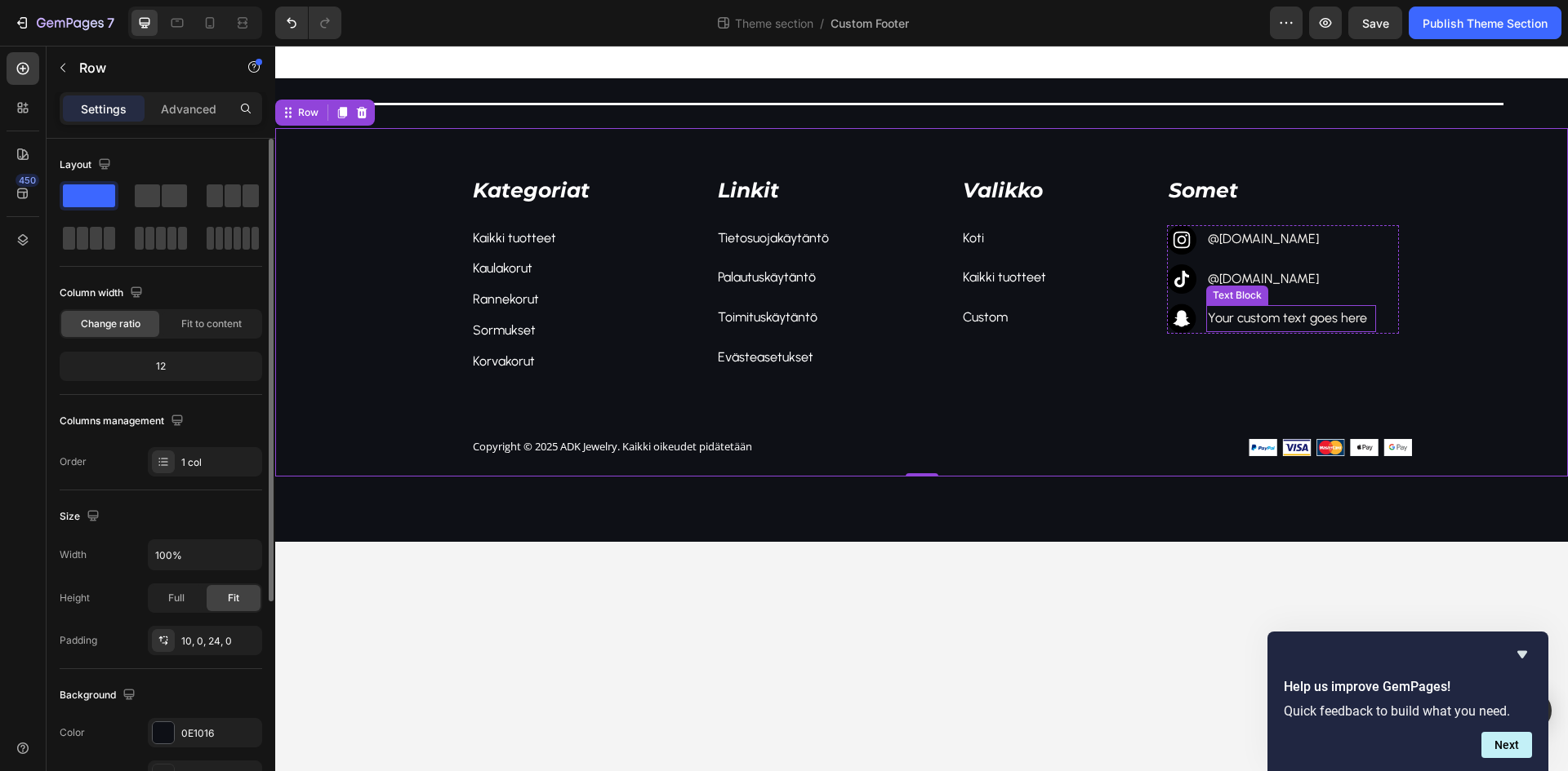
click at [1289, 320] on div "Your custom text goes here" at bounding box center [1291, 319] width 170 height 27
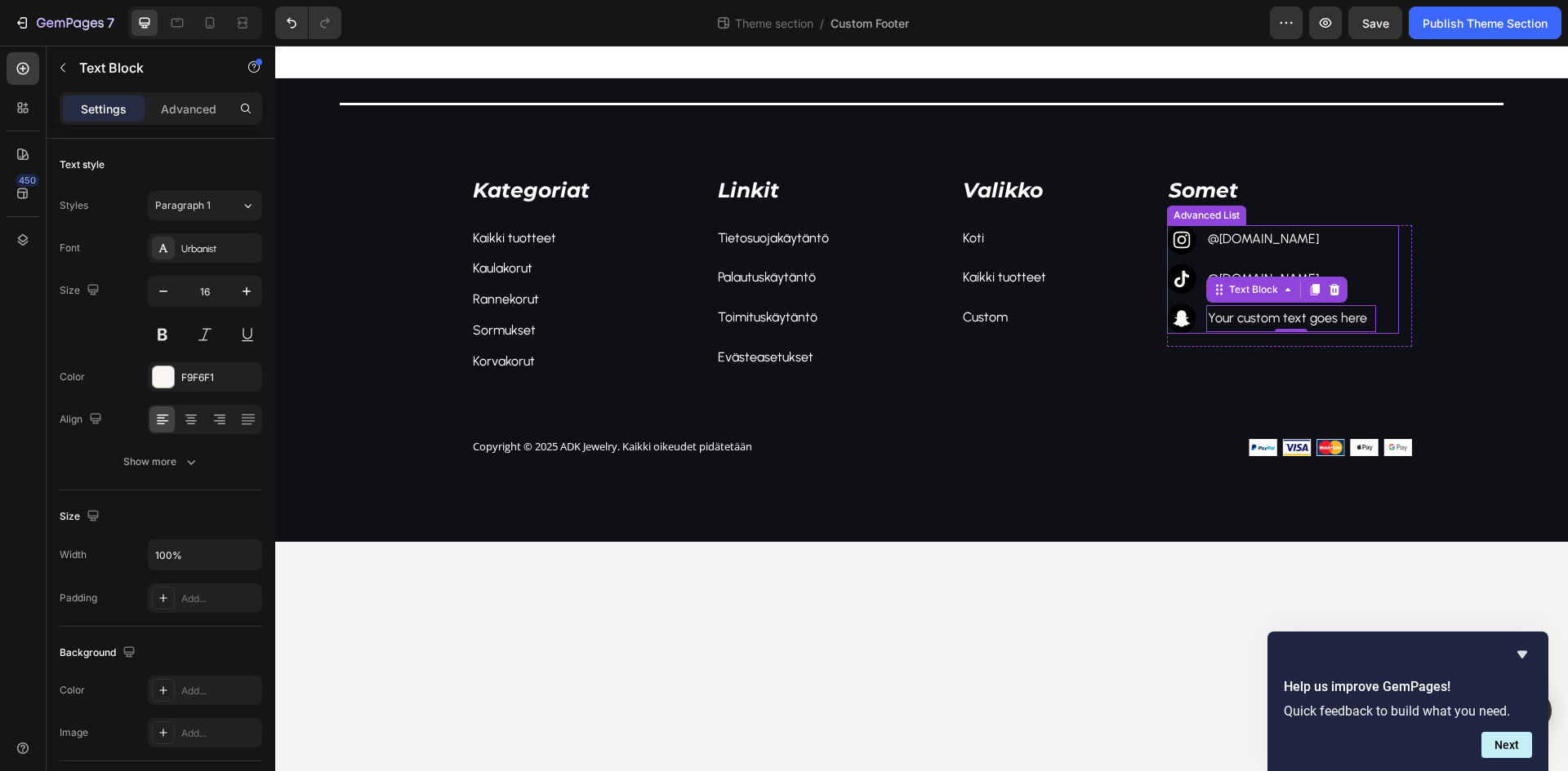
click at [1291, 304] on li "Image Your custom text goes here Text Block 0" at bounding box center [1271, 318] width 209 height 30
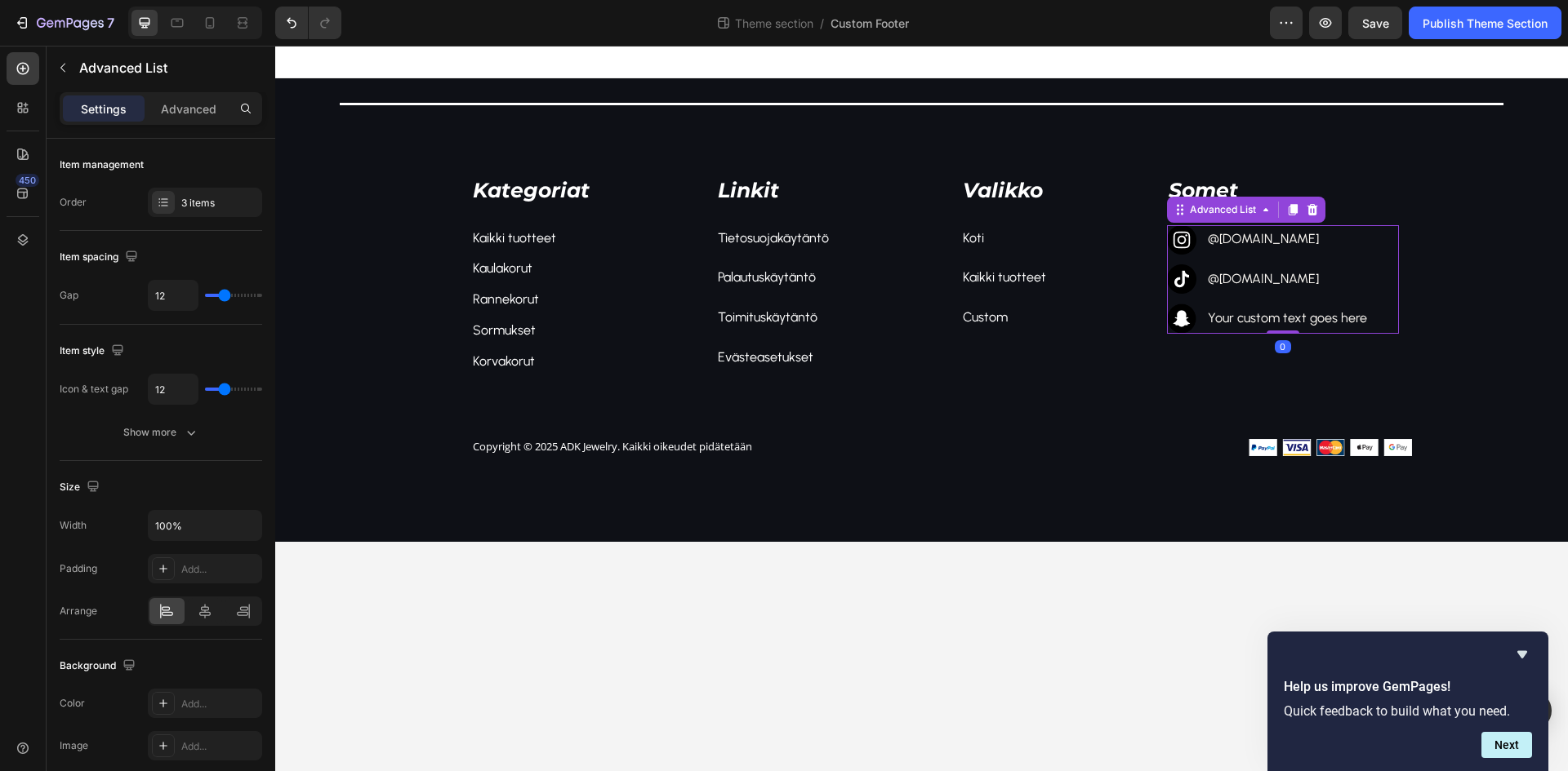
click at [1291, 304] on li "Image Your custom text goes here Text Block" at bounding box center [1271, 318] width 209 height 30
click at [1298, 320] on div "Your custom text goes here" at bounding box center [1291, 319] width 170 height 27
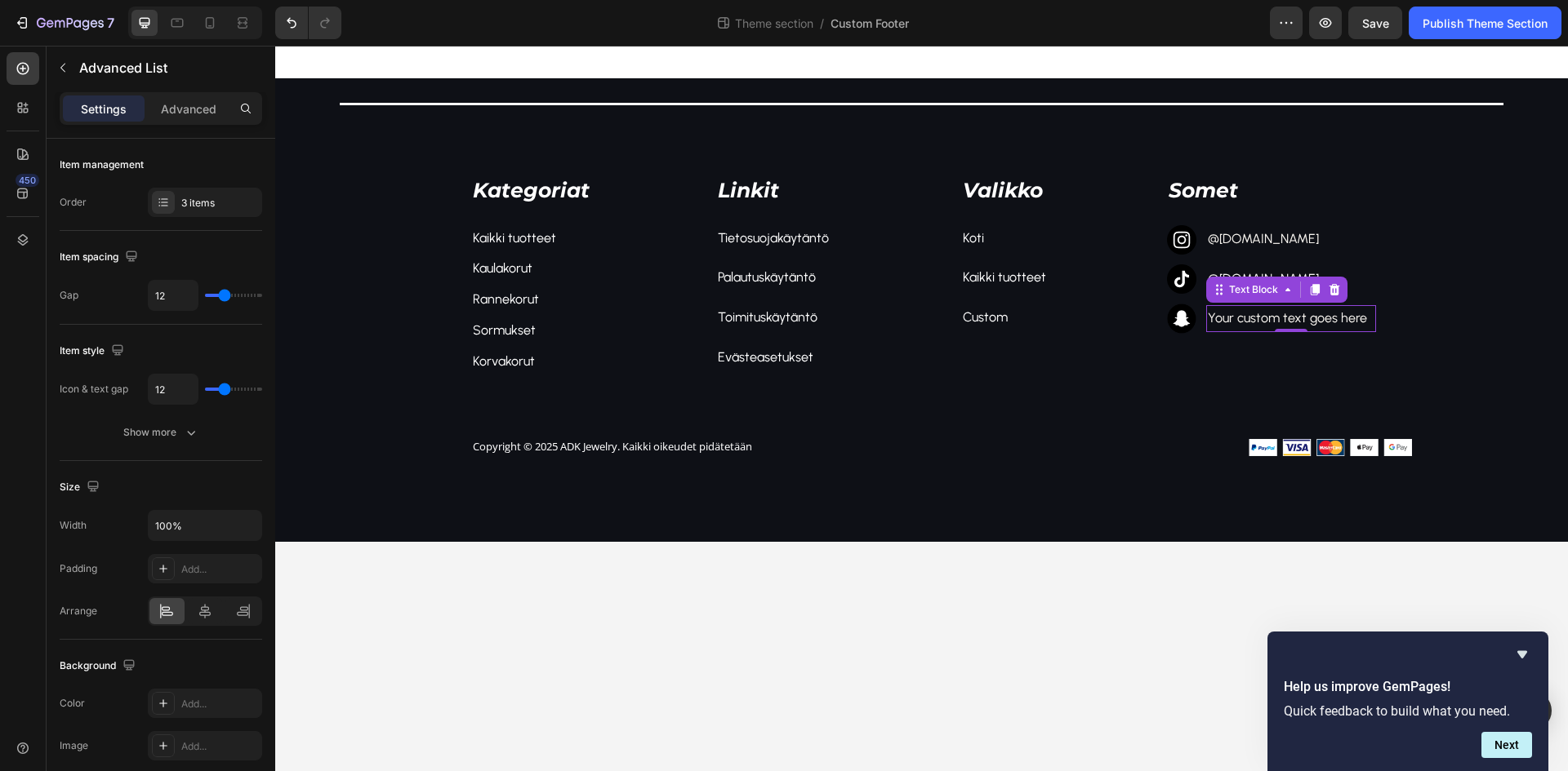
click at [1298, 320] on div "Your custom text goes here" at bounding box center [1291, 319] width 170 height 27
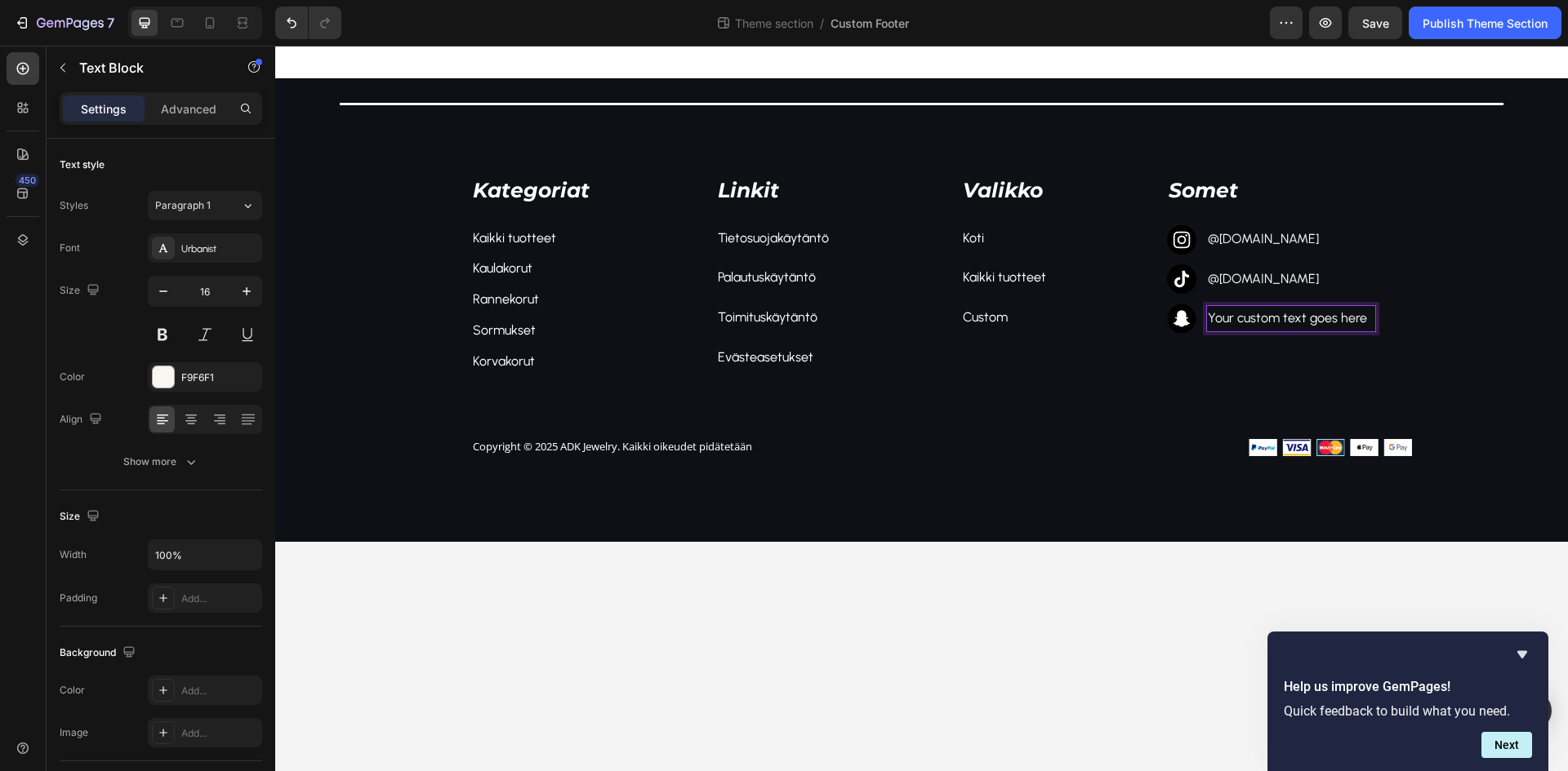
click at [1298, 320] on p "Your custom text goes here" at bounding box center [1291, 319] width 167 height 24
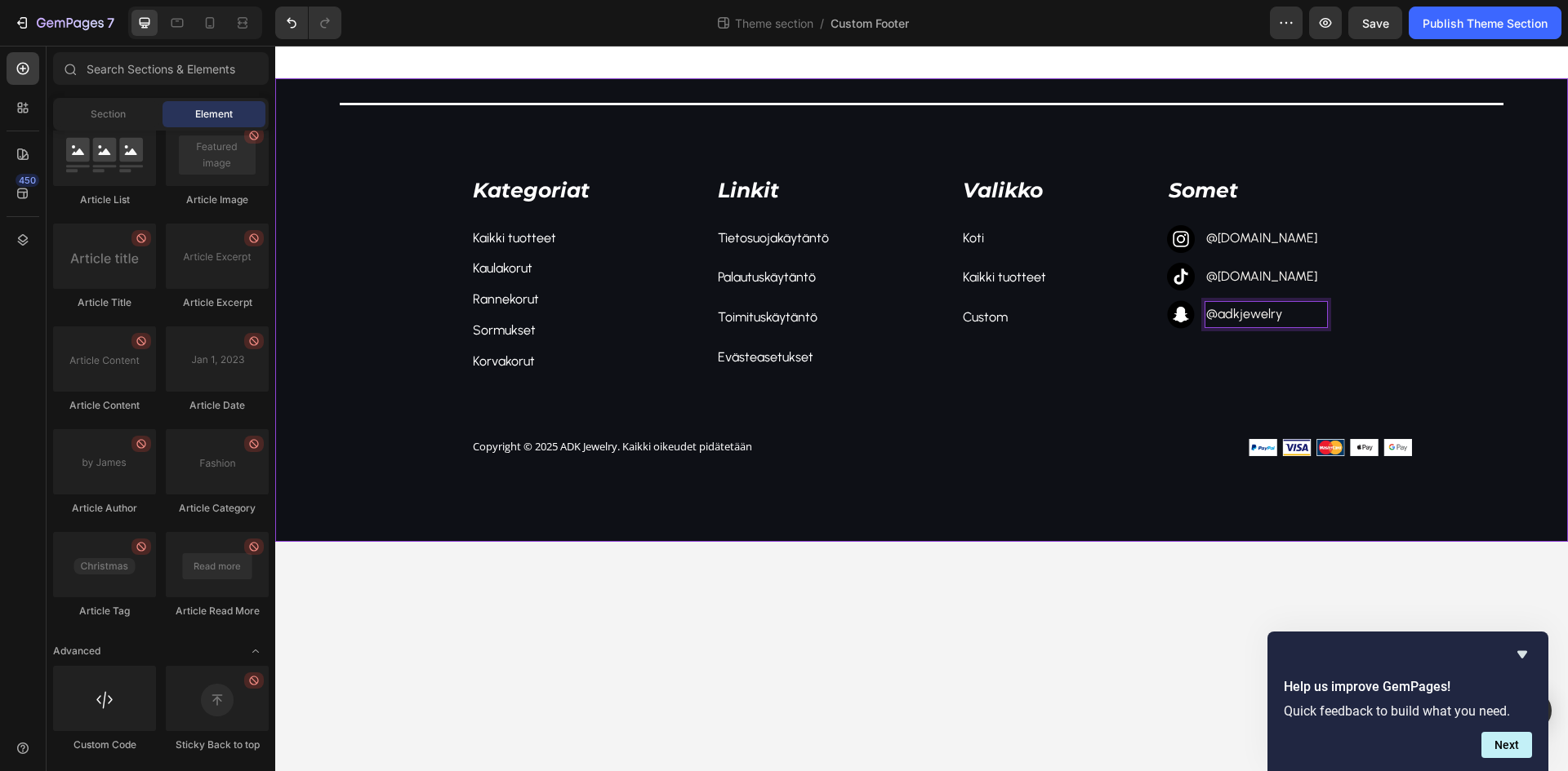
click at [1088, 640] on body "Title Line Kategoriat Text block Kaikki tuotteet Text block Kaulakorut Text blo…" at bounding box center [922, 409] width 1292 height 726
click at [1258, 241] on p "@[DOMAIN_NAME]" at bounding box center [1265, 239] width 120 height 24
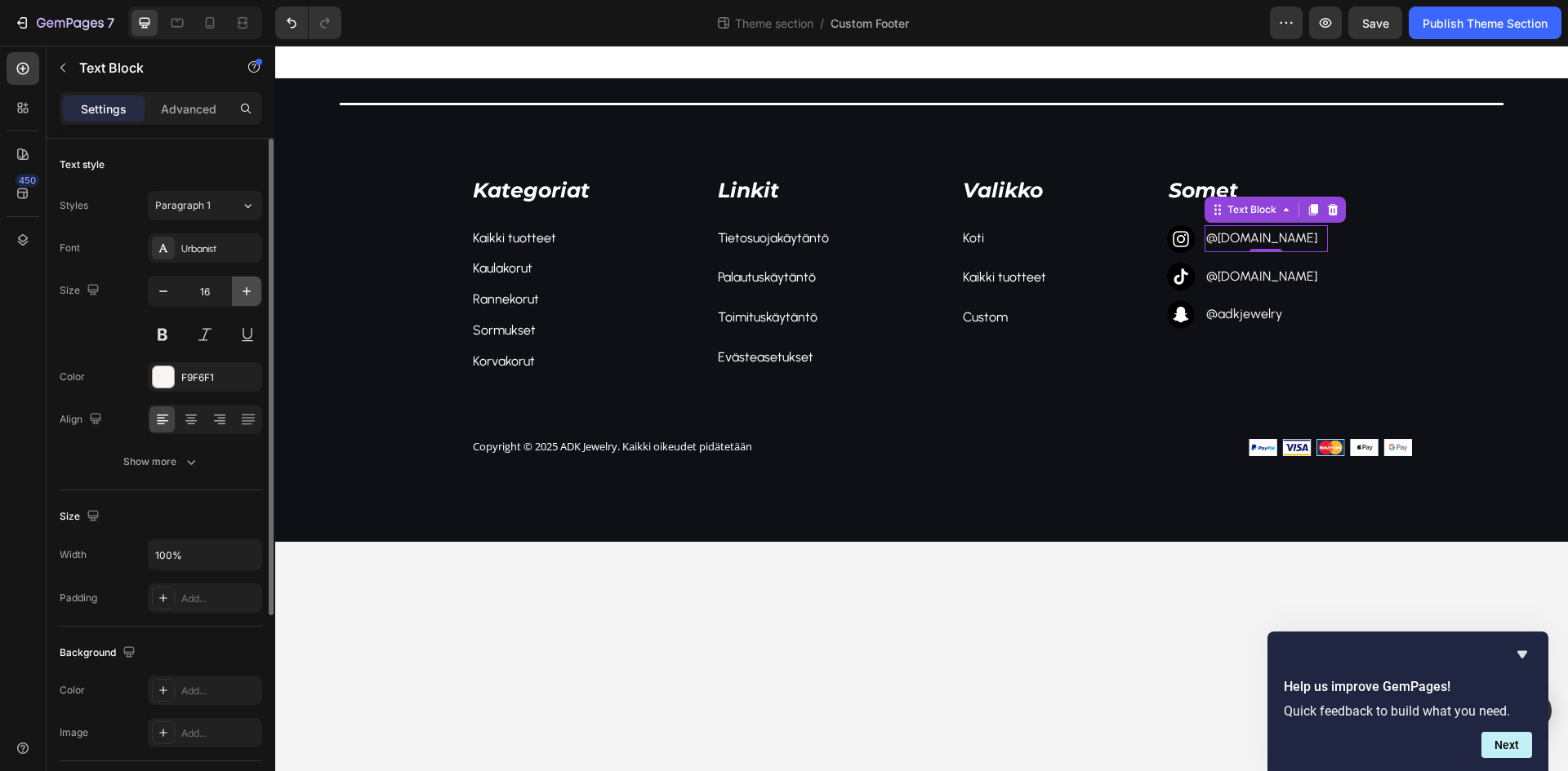
click at [240, 296] on icon "button" at bounding box center [246, 291] width 16 height 16
type input "17"
click at [1259, 278] on p "@[DOMAIN_NAME]" at bounding box center [1270, 277] width 128 height 24
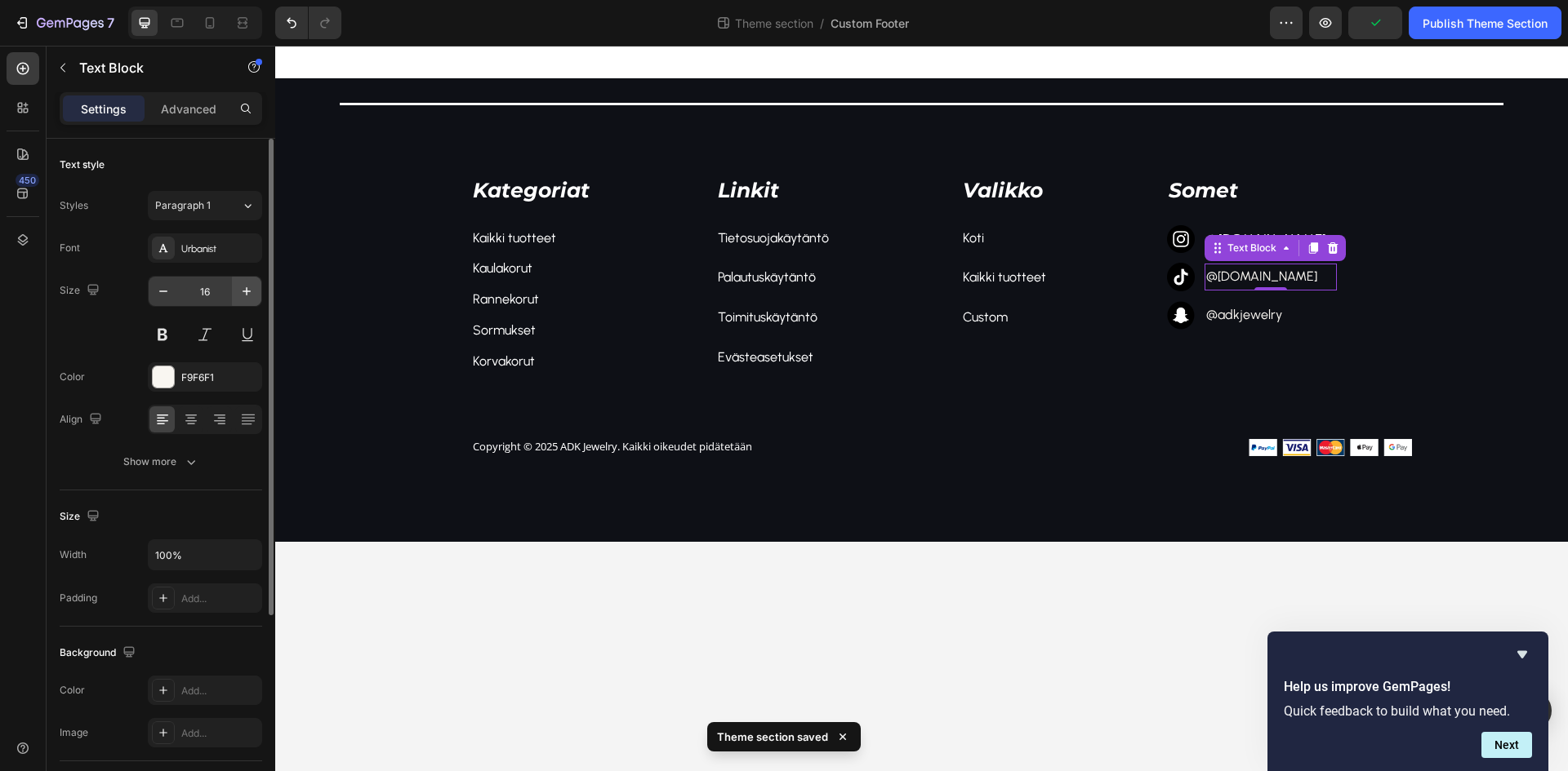
drag, startPoint x: 267, startPoint y: 283, endPoint x: 257, endPoint y: 285, distance: 10.2
click at [269, 283] on div at bounding box center [271, 377] width 5 height 477
click at [255, 286] on button "button" at bounding box center [247, 292] width 30 height 30
type input "17"
click at [1279, 314] on p "@adkjewelry" at bounding box center [1270, 315] width 128 height 24
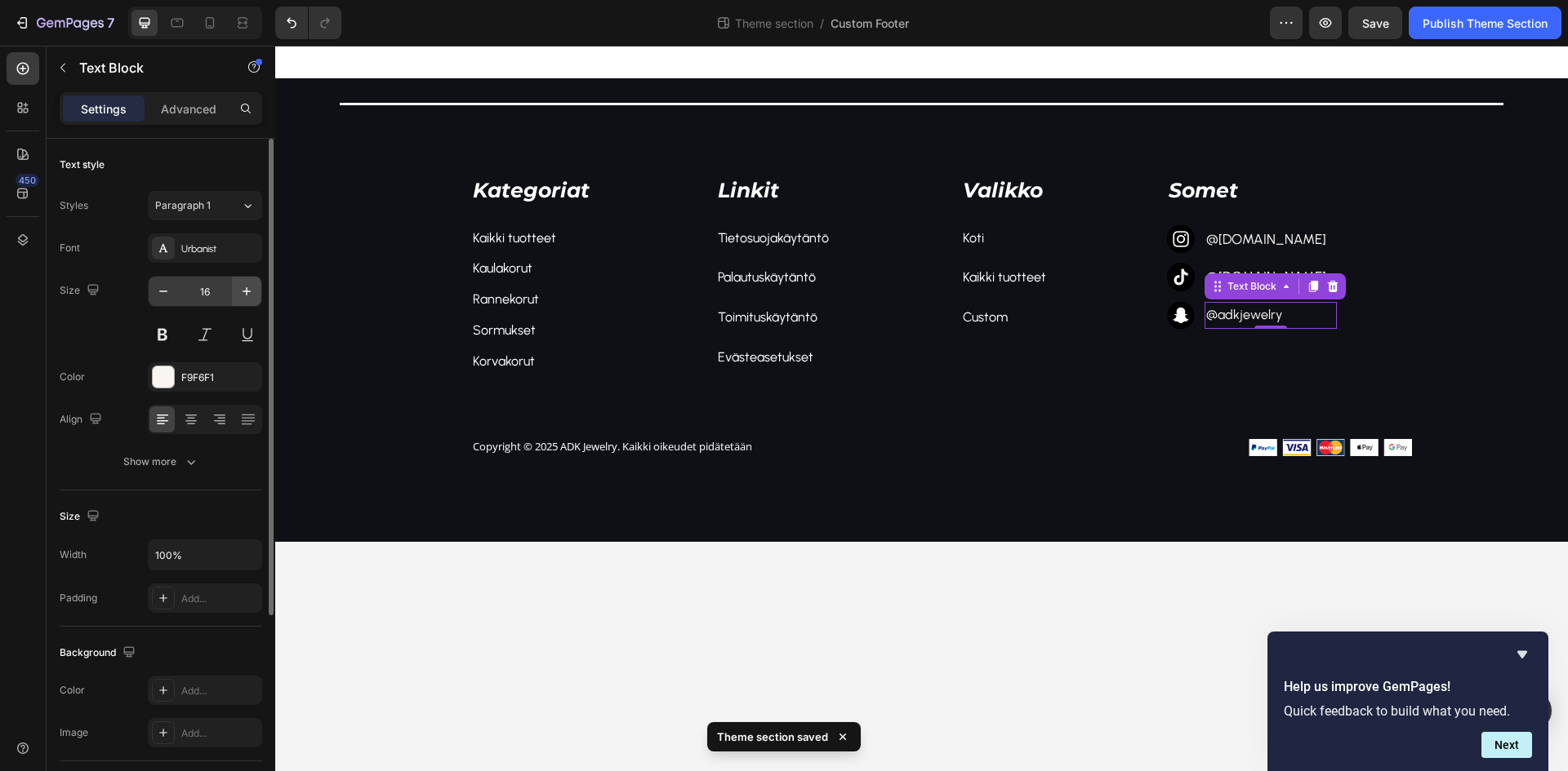
click at [249, 294] on icon "button" at bounding box center [246, 291] width 16 height 16
type input "17"
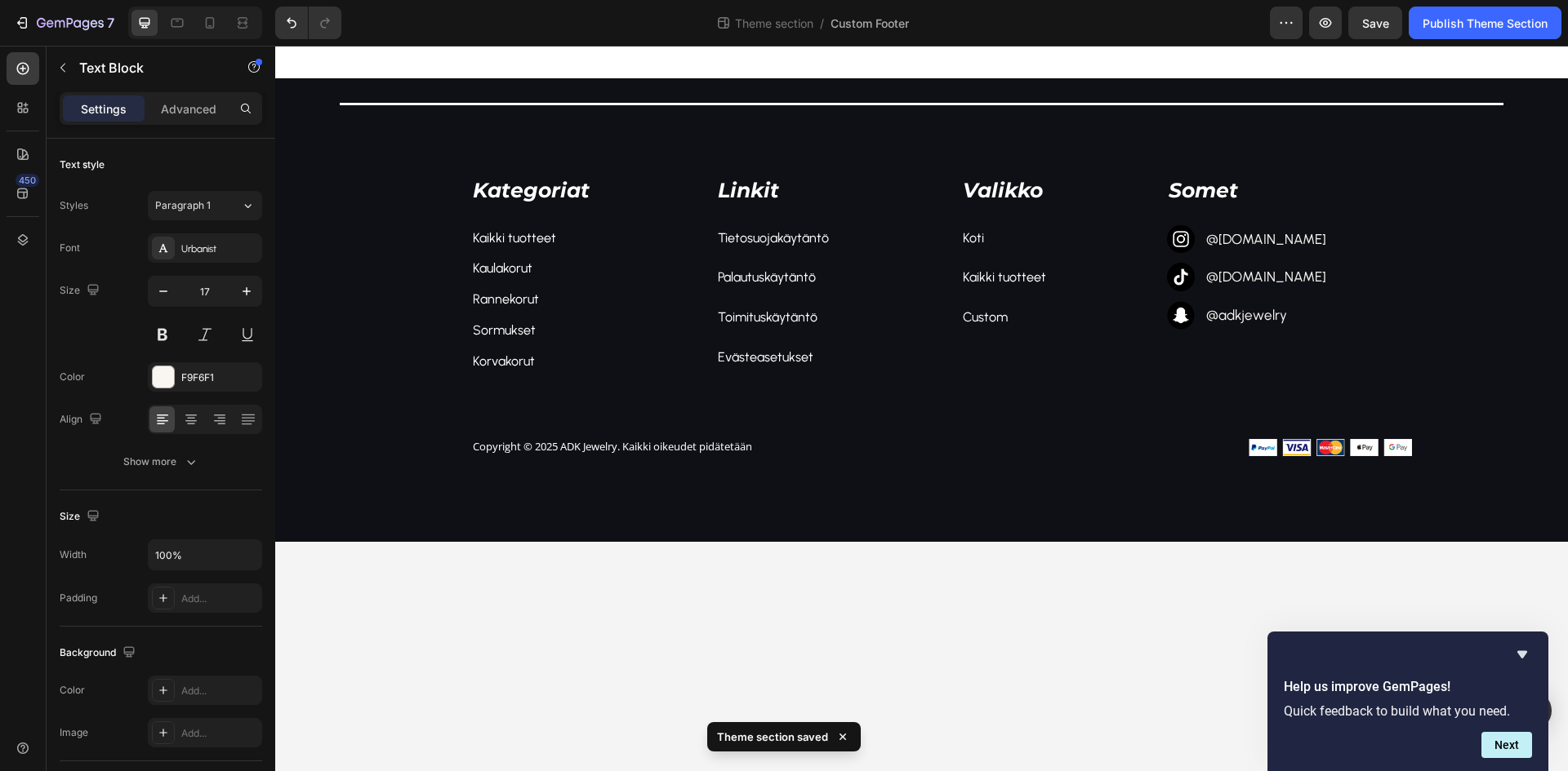
click at [1147, 565] on body "Title Line Kategoriat Text block Kaikki tuotteet Text block Kaulakorut Text blo…" at bounding box center [922, 409] width 1292 height 726
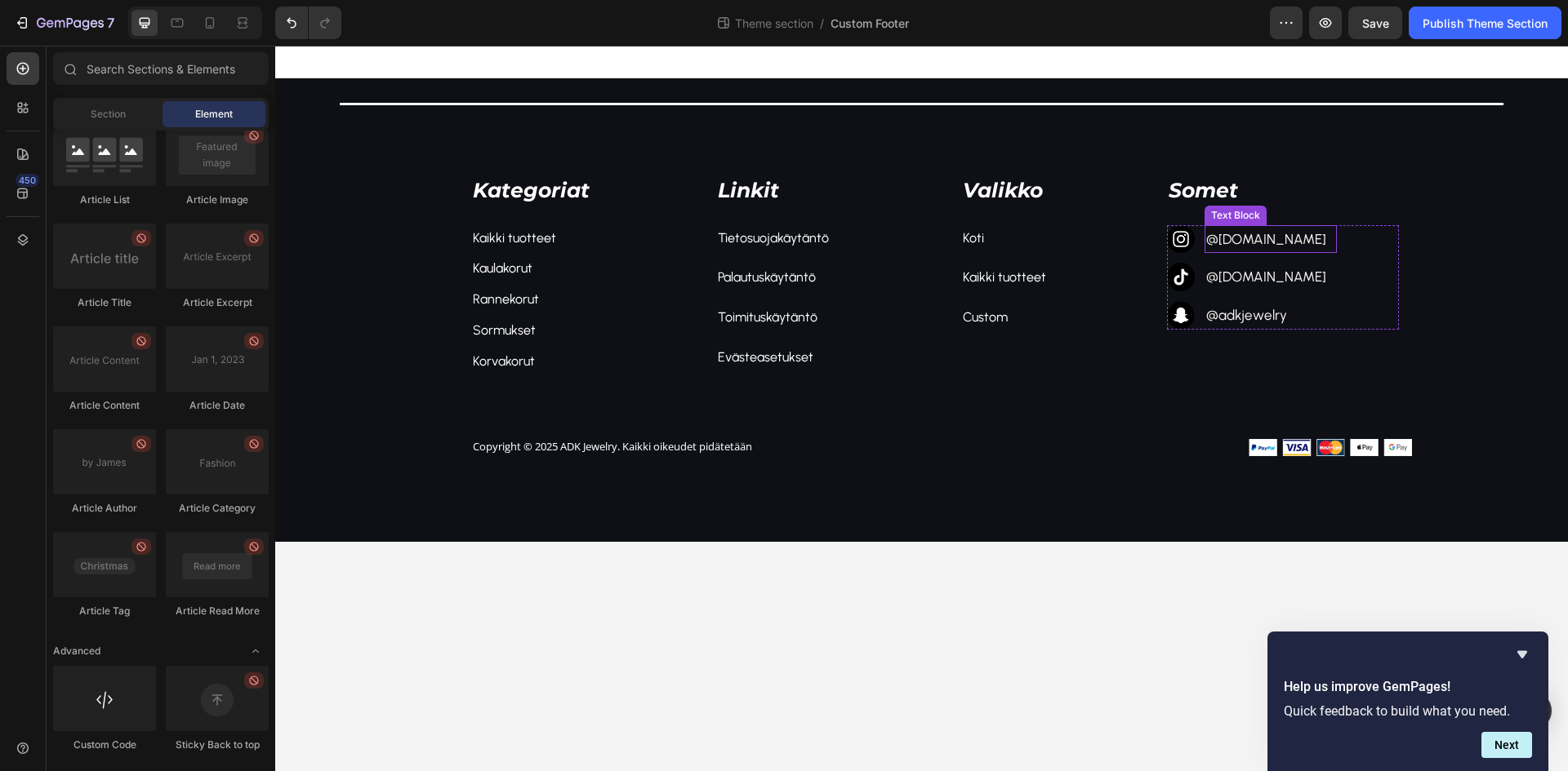
click at [1218, 236] on p "@[DOMAIN_NAME]" at bounding box center [1270, 240] width 128 height 26
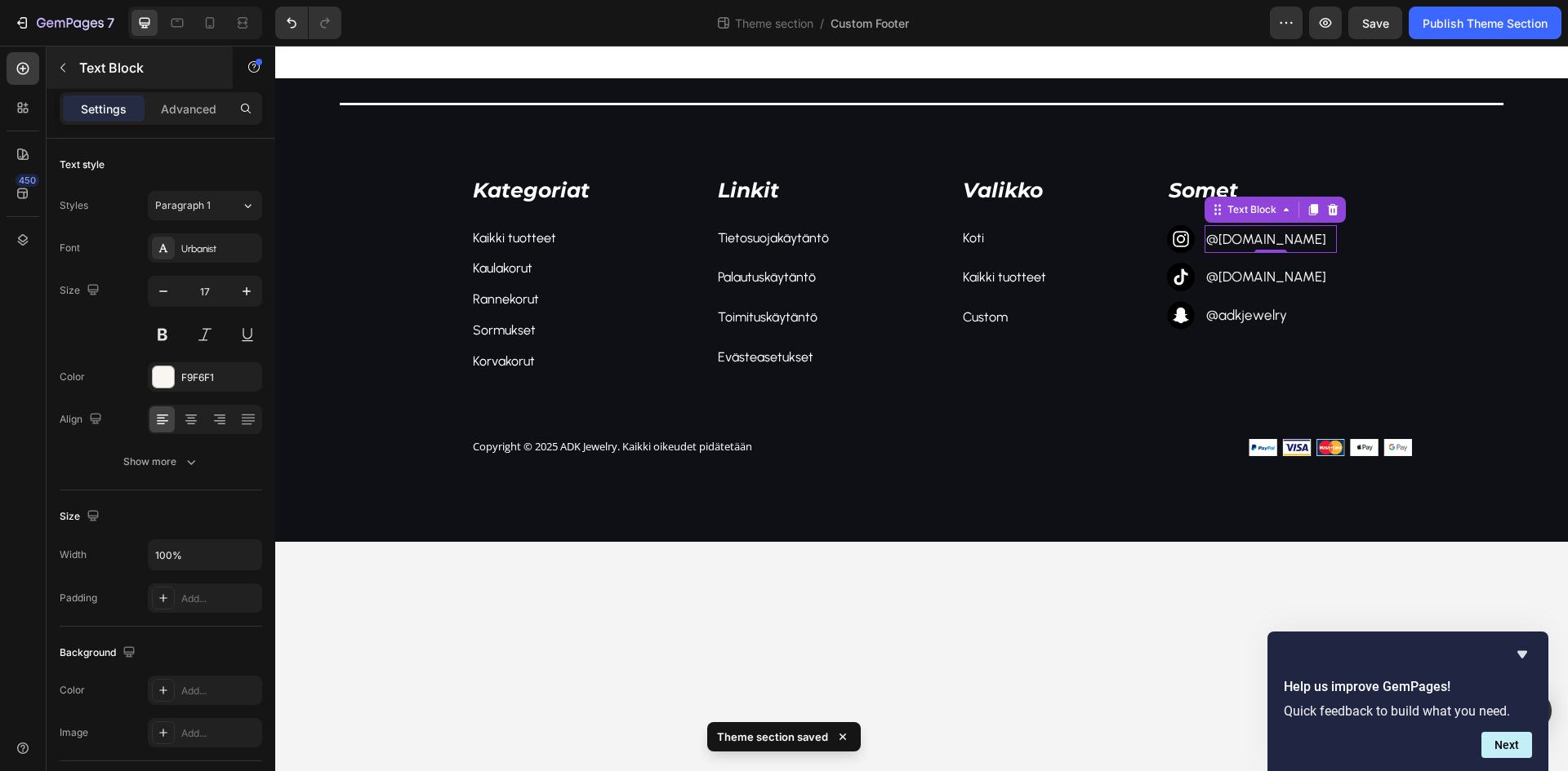
click at [77, 64] on div "Text Block" at bounding box center [139, 68] width 186 height 43
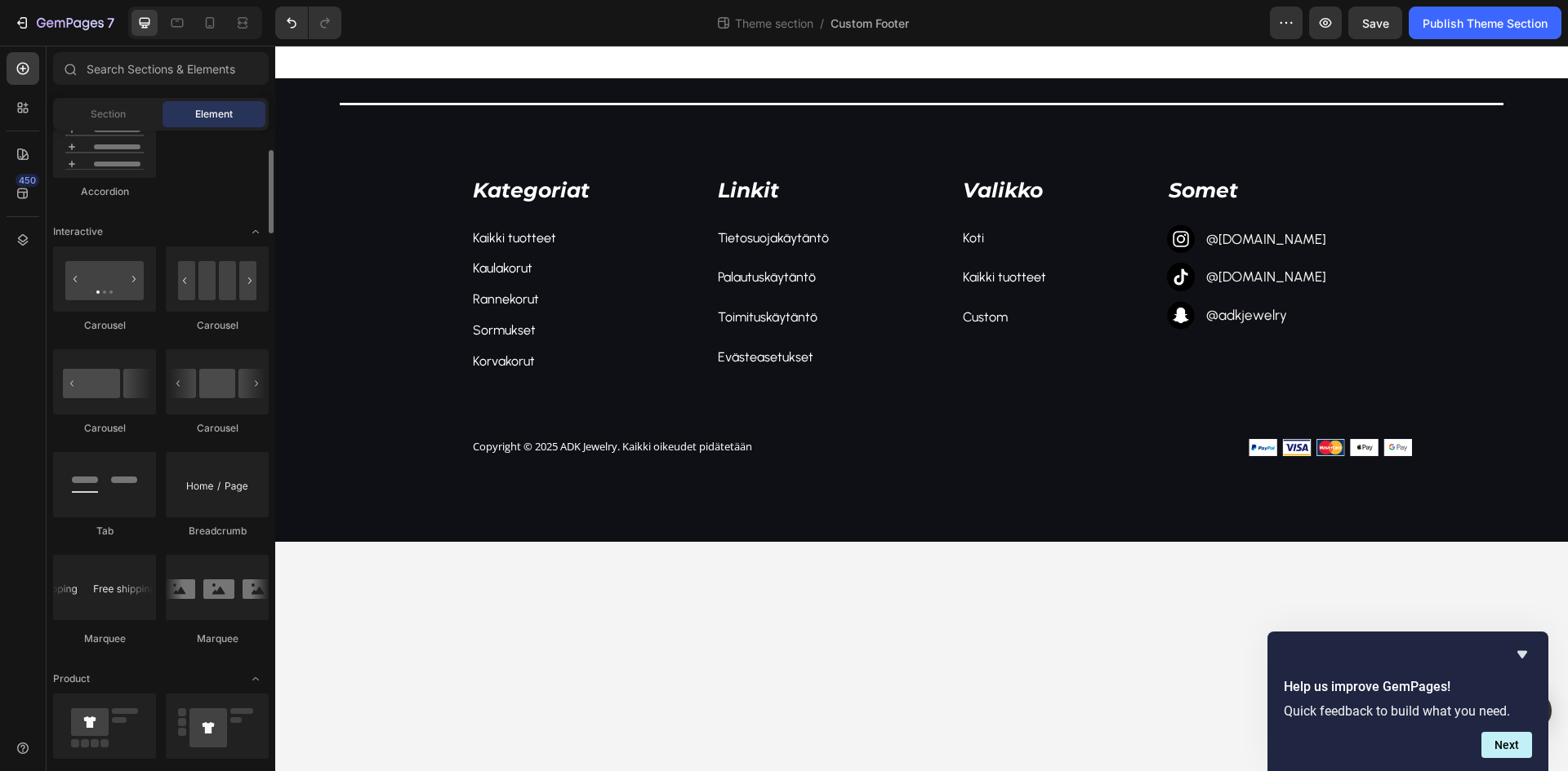
scroll to position [1387, 0]
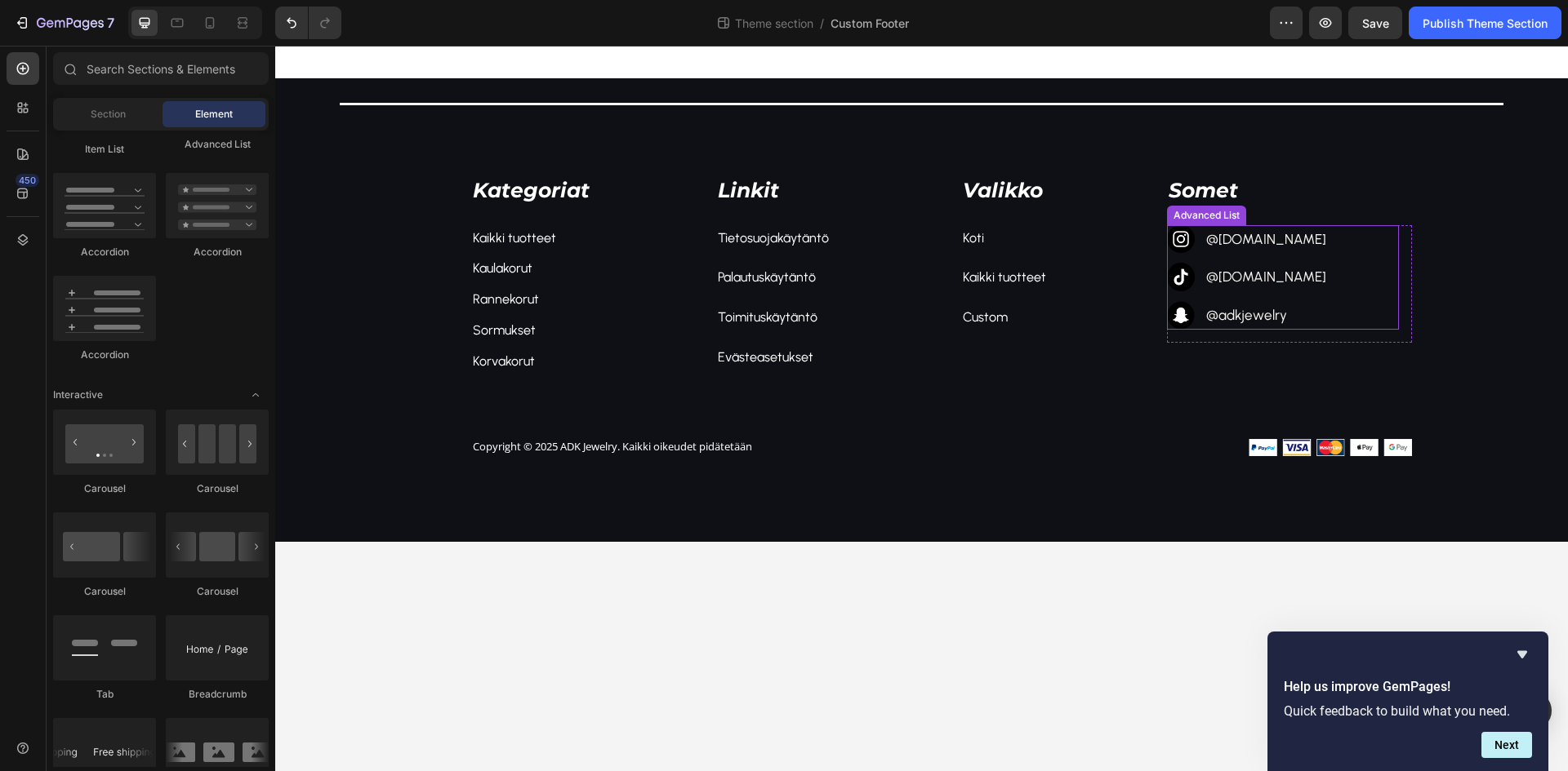
click at [1298, 241] on div "Image @[DOMAIN_NAME] Text Block Image @[DOMAIN_NAME] Text Block Image @adkjewel…" at bounding box center [1282, 278] width 232 height 105
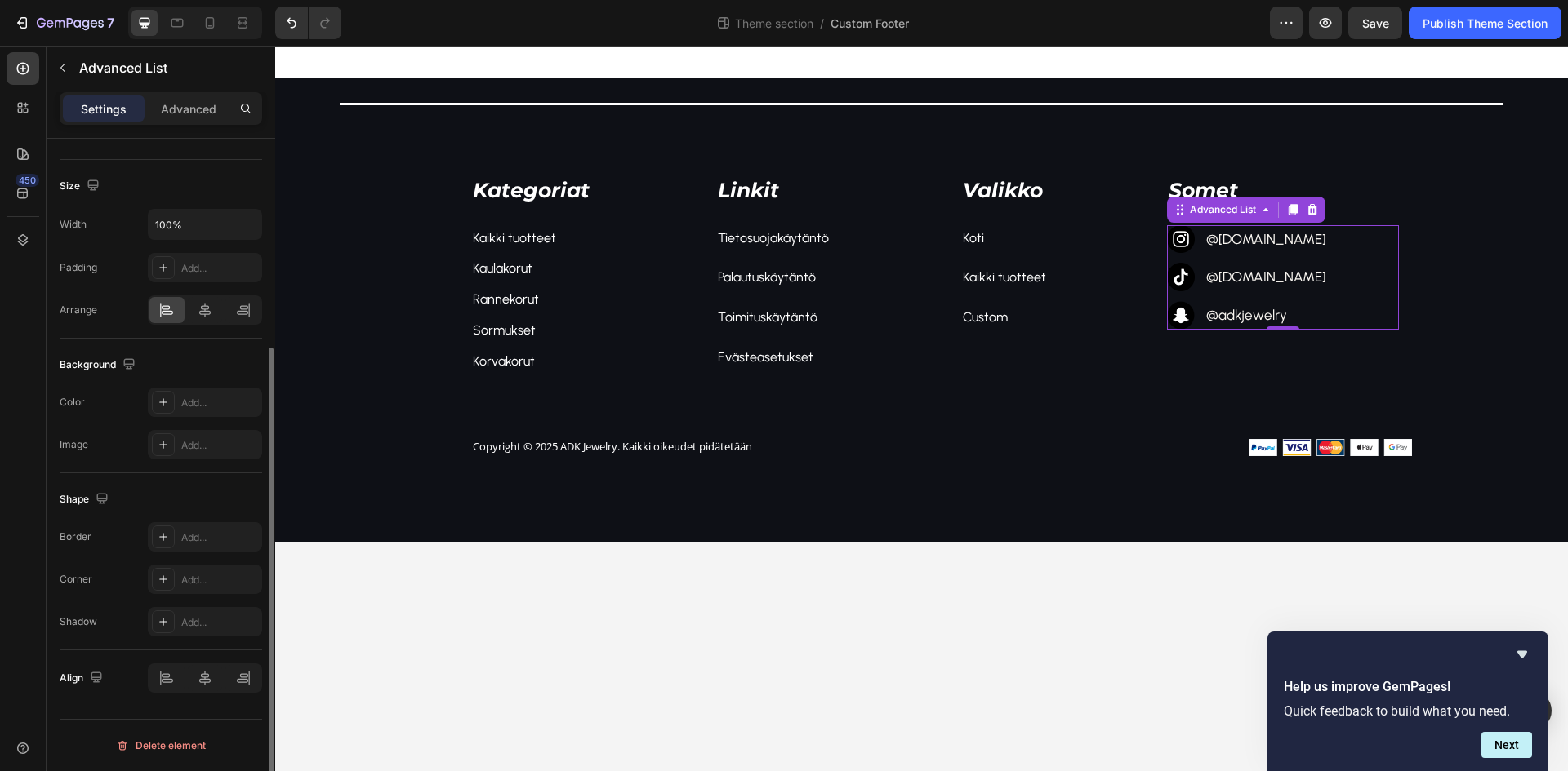
scroll to position [0, 0]
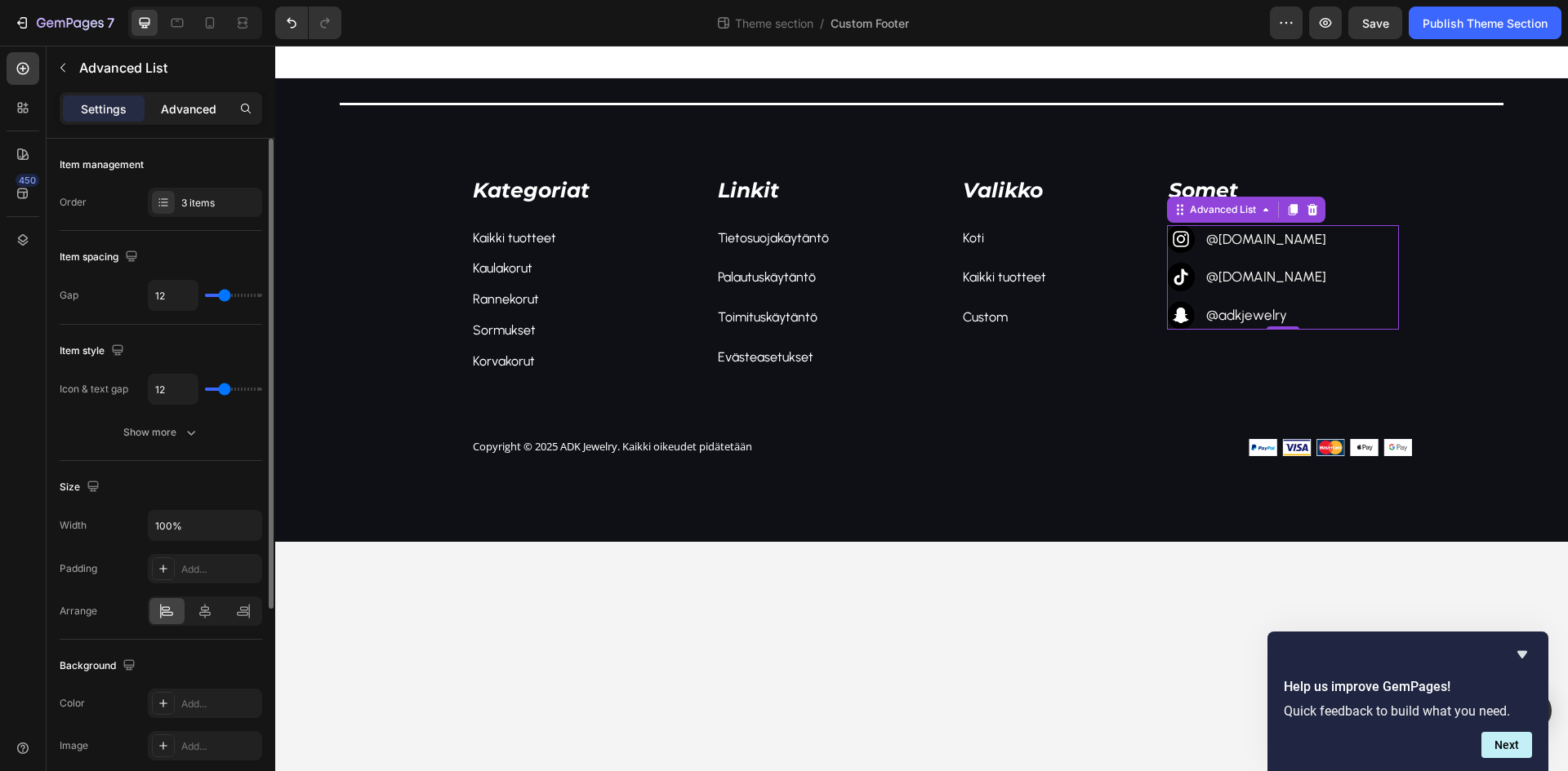
click at [208, 112] on p "Advanced" at bounding box center [188, 109] width 55 height 17
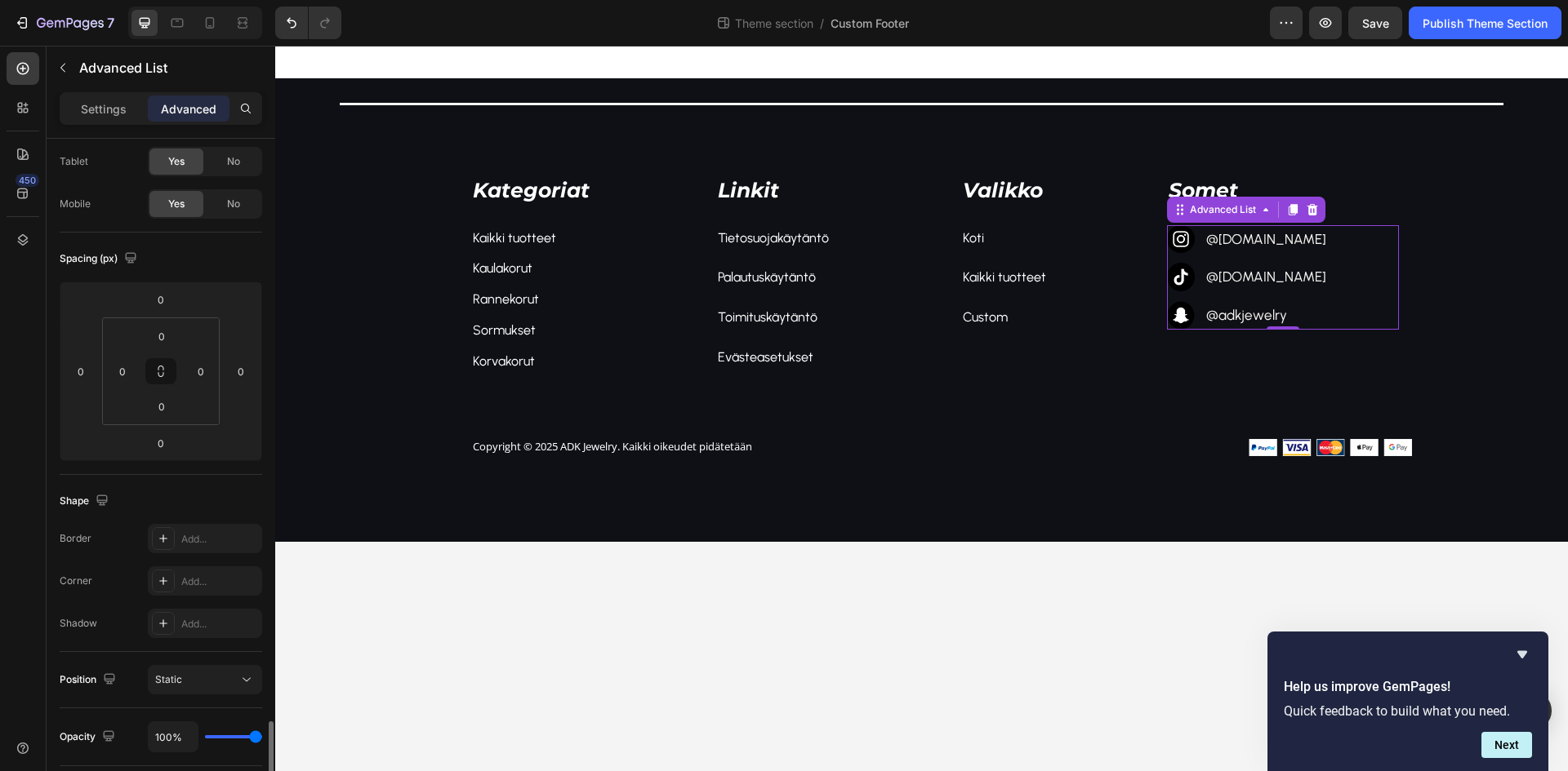
scroll to position [2, 0]
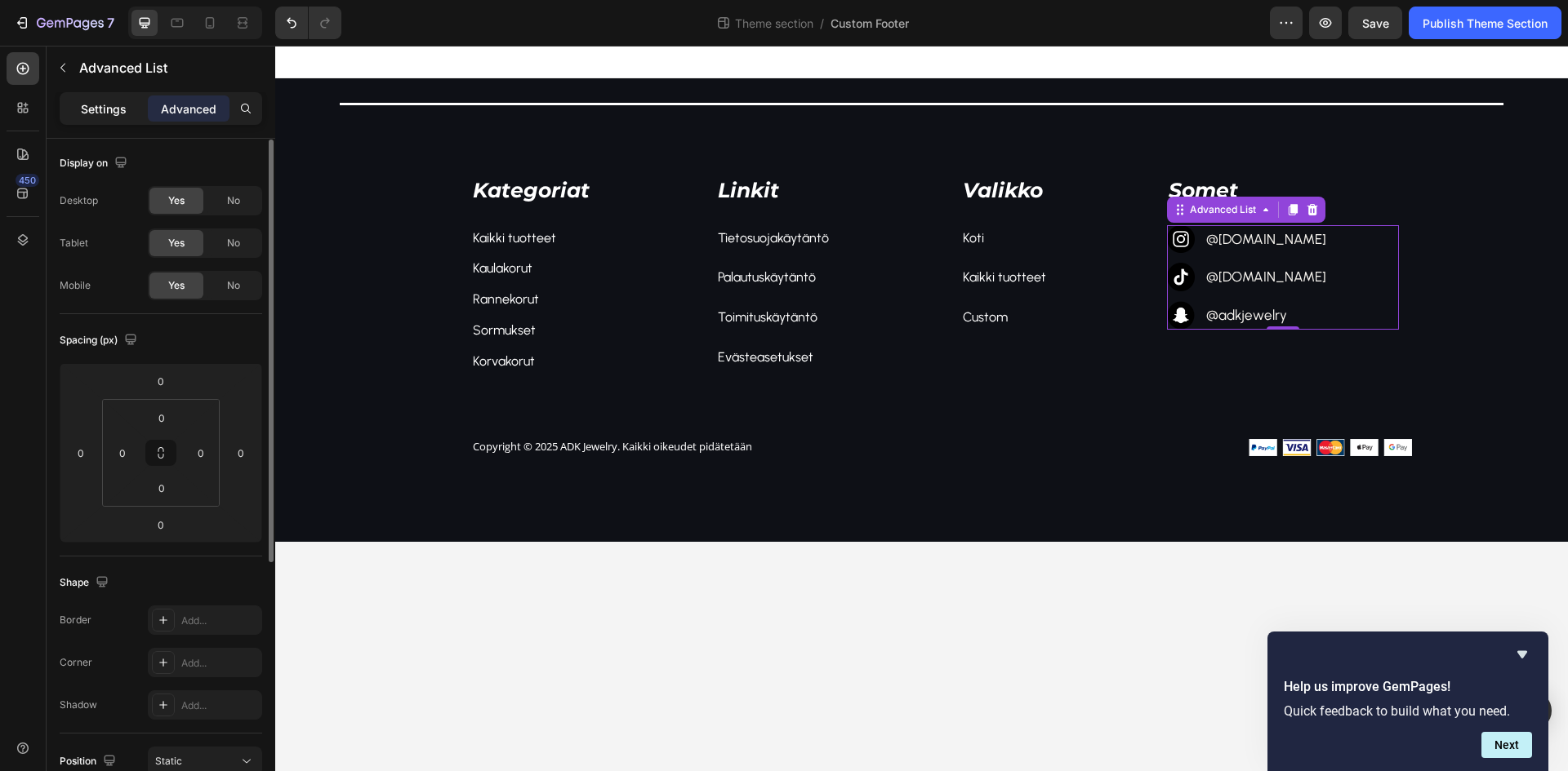
click at [94, 109] on p "Settings" at bounding box center [104, 109] width 46 height 17
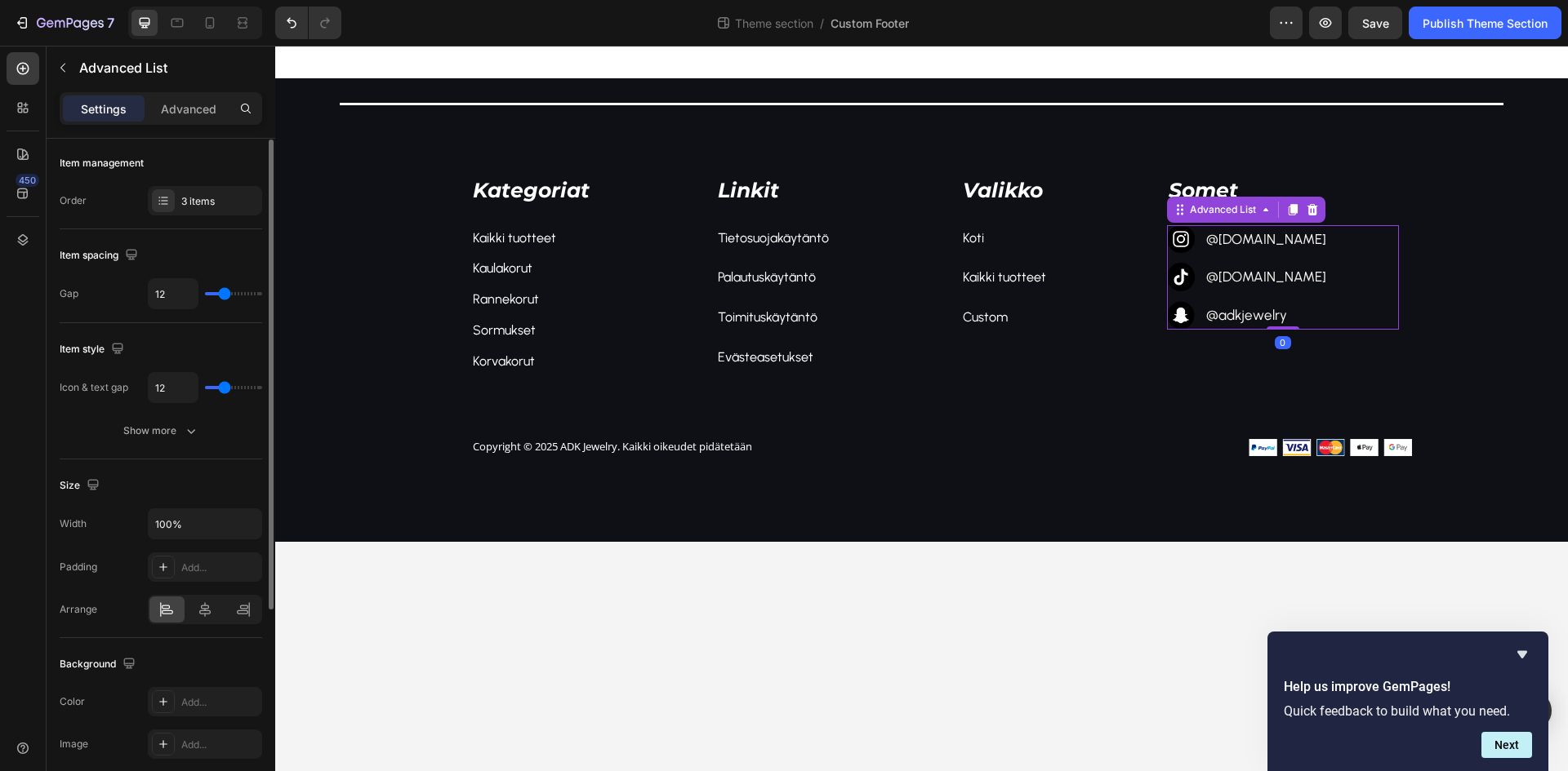
scroll to position [247, 0]
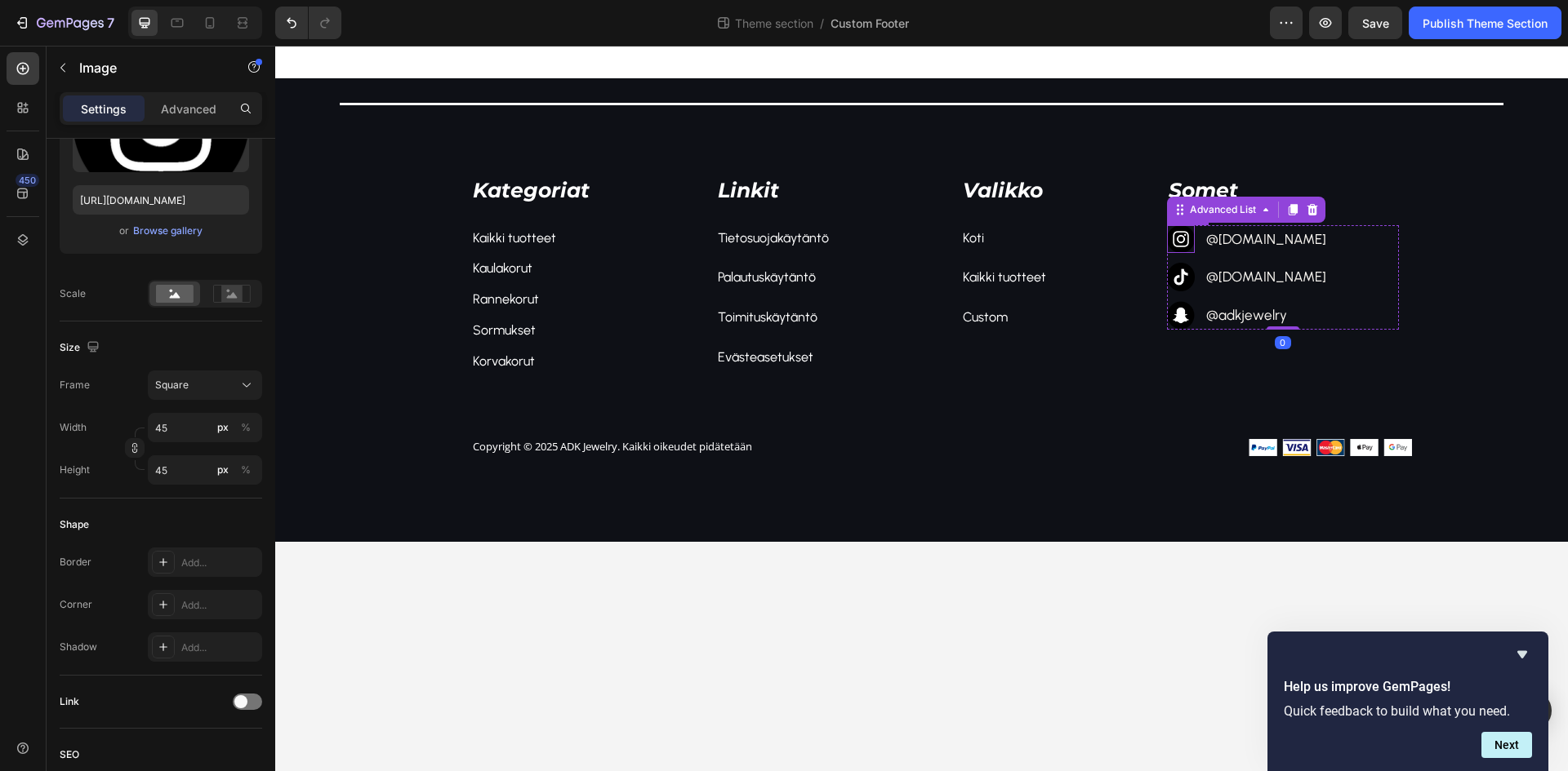
click at [1185, 247] on div "Image" at bounding box center [1181, 240] width 29 height 29
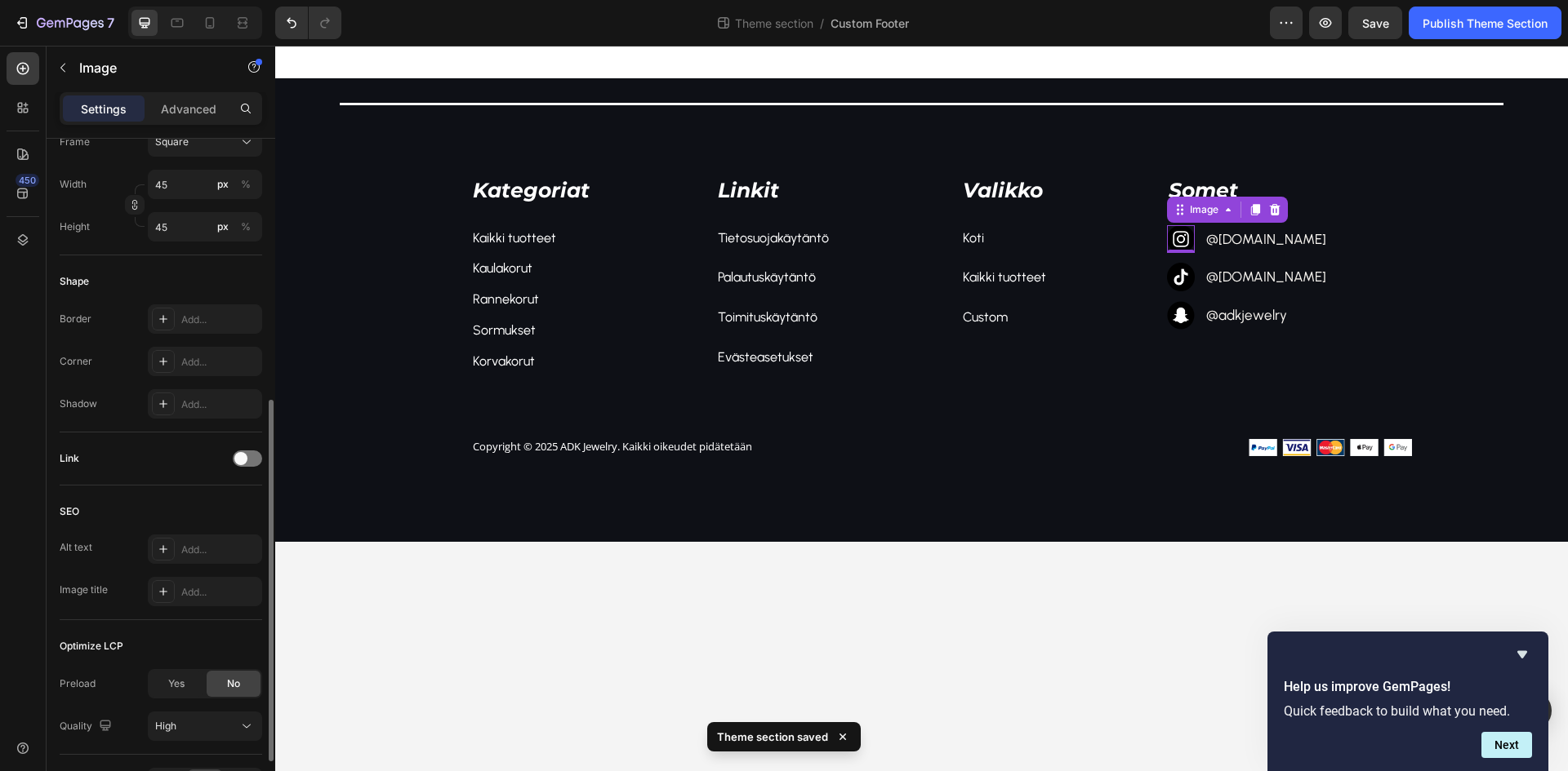
click at [230, 457] on div "Link" at bounding box center [161, 458] width 202 height 26
click at [233, 459] on div at bounding box center [247, 458] width 30 height 16
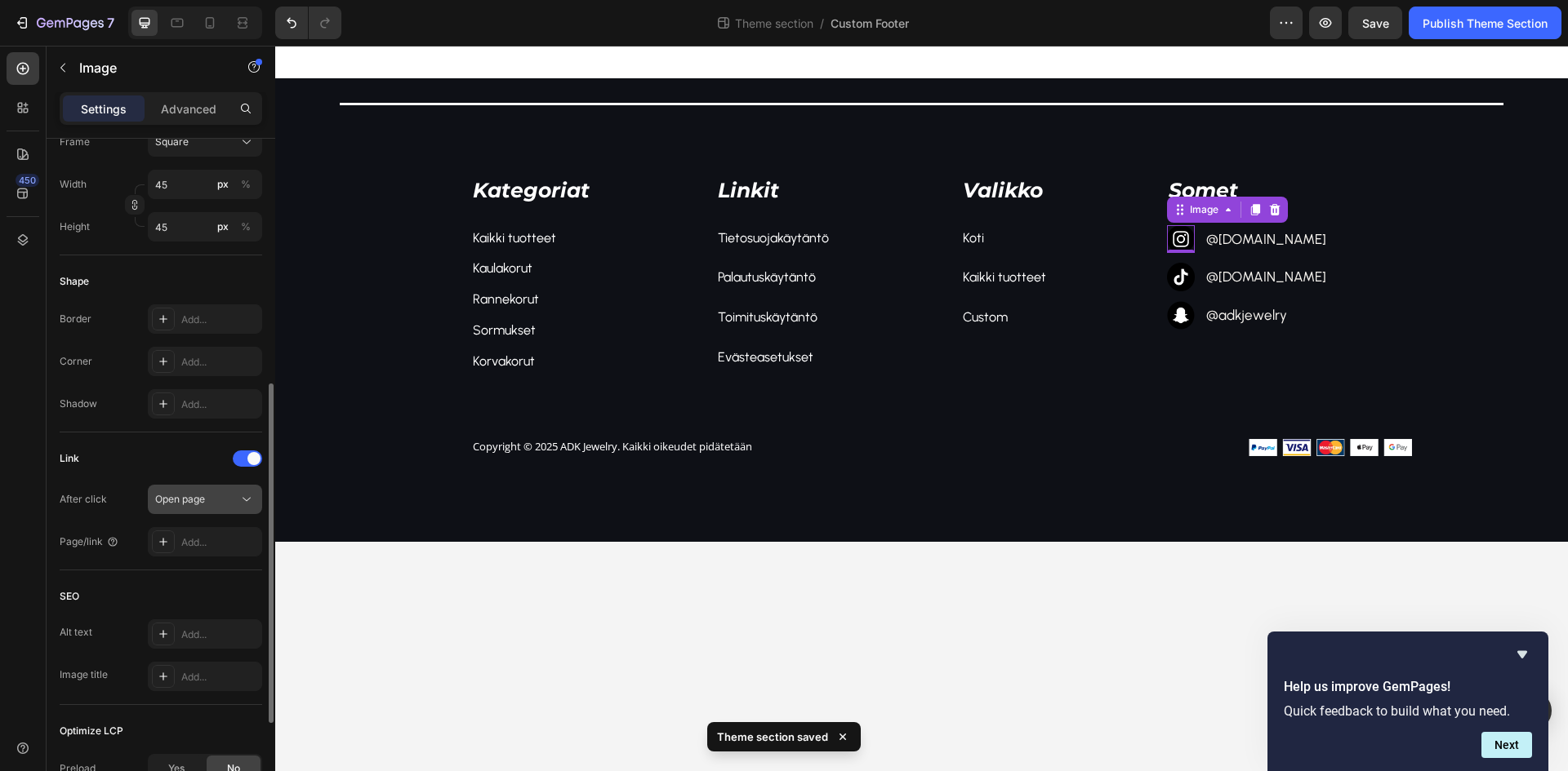
click at [209, 498] on div "Open page" at bounding box center [196, 499] width 83 height 14
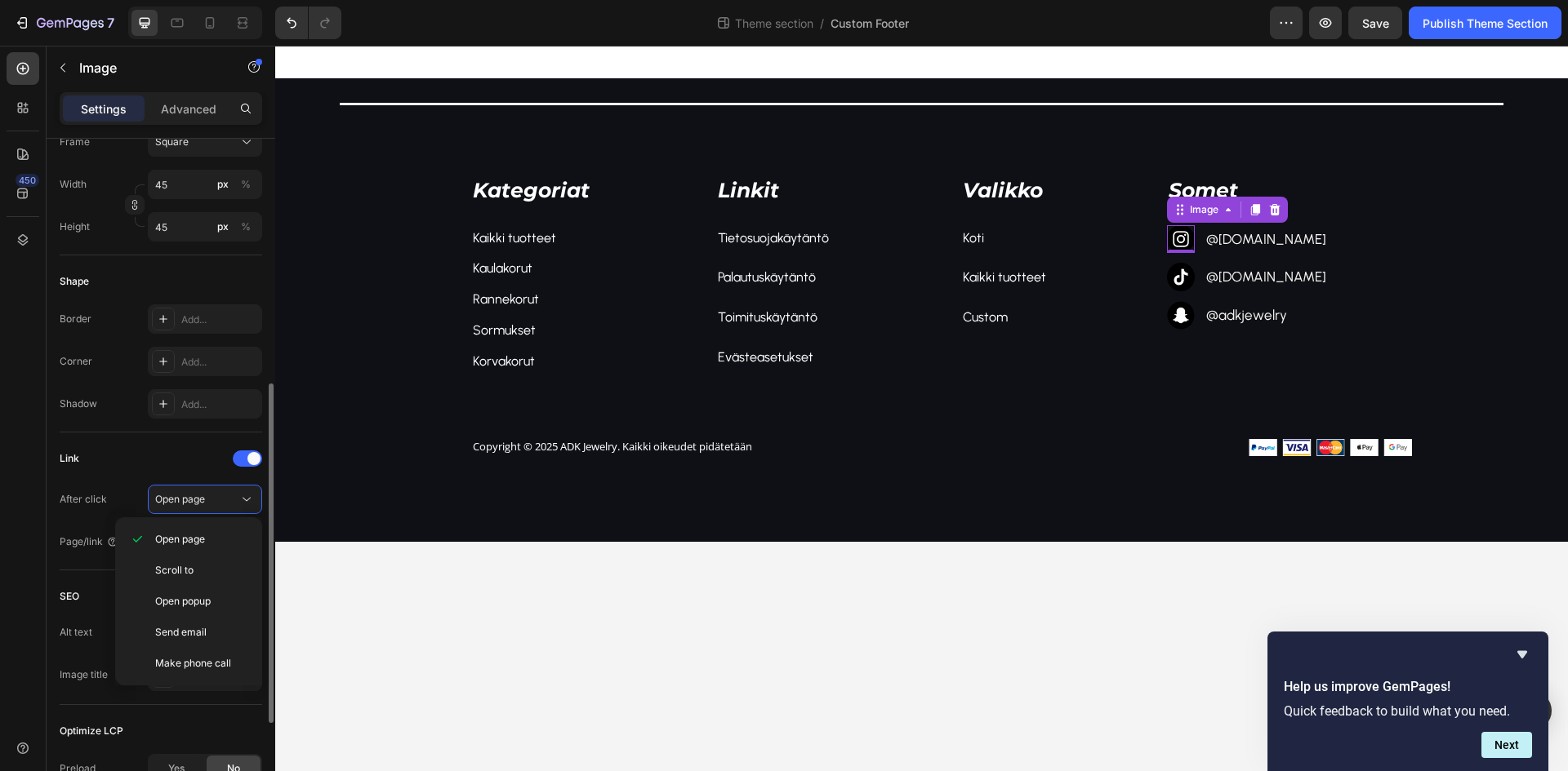
click at [134, 462] on div "Link" at bounding box center [161, 458] width 202 height 26
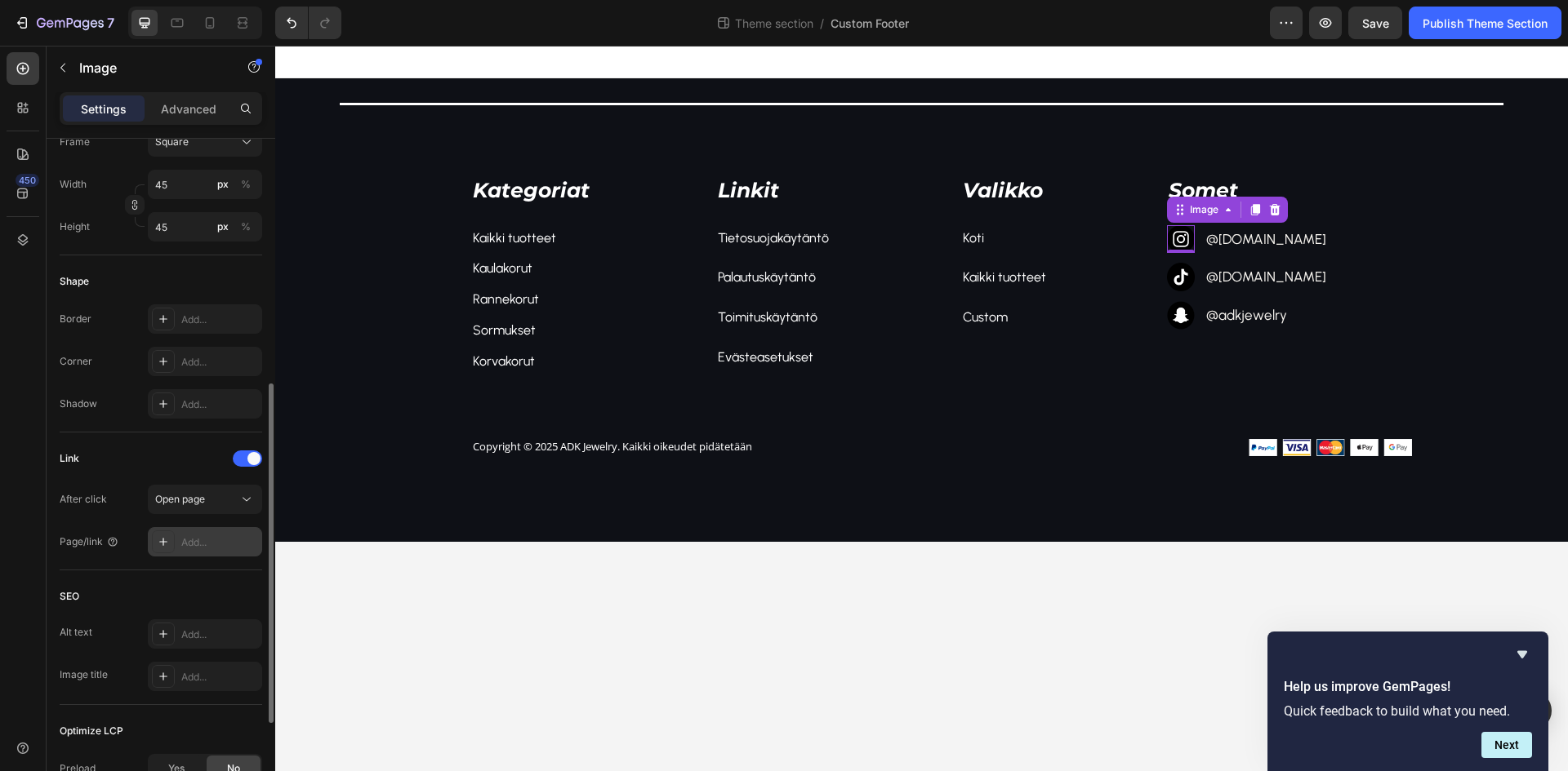
click at [234, 540] on div "Add..." at bounding box center [219, 542] width 77 height 14
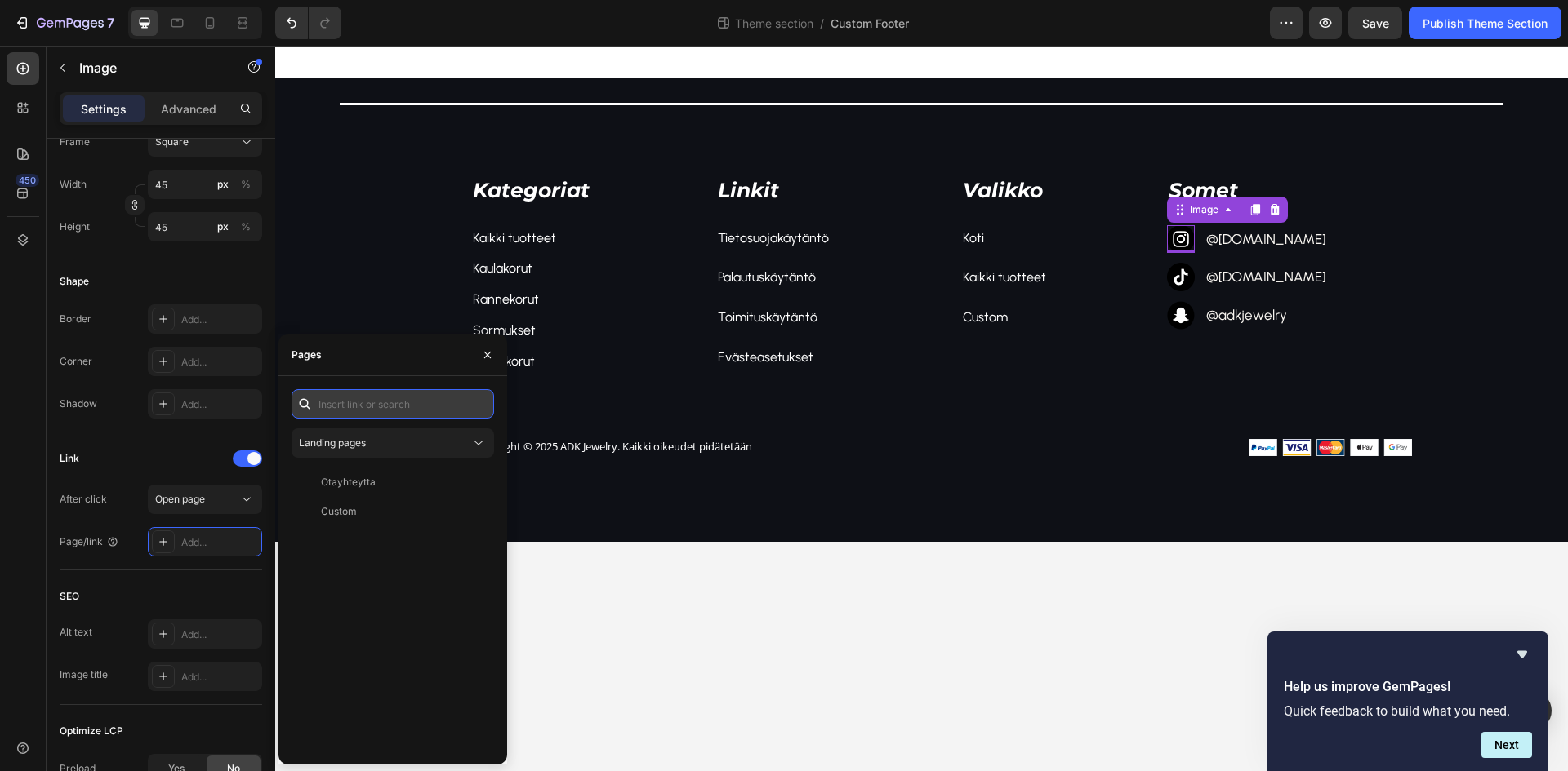
click at [373, 409] on input "text" at bounding box center [393, 404] width 202 height 30
paste input "[URL][DOMAIN_NAME][DOMAIN_NAME]"
type input "[URL][DOMAIN_NAME][DOMAIN_NAME]"
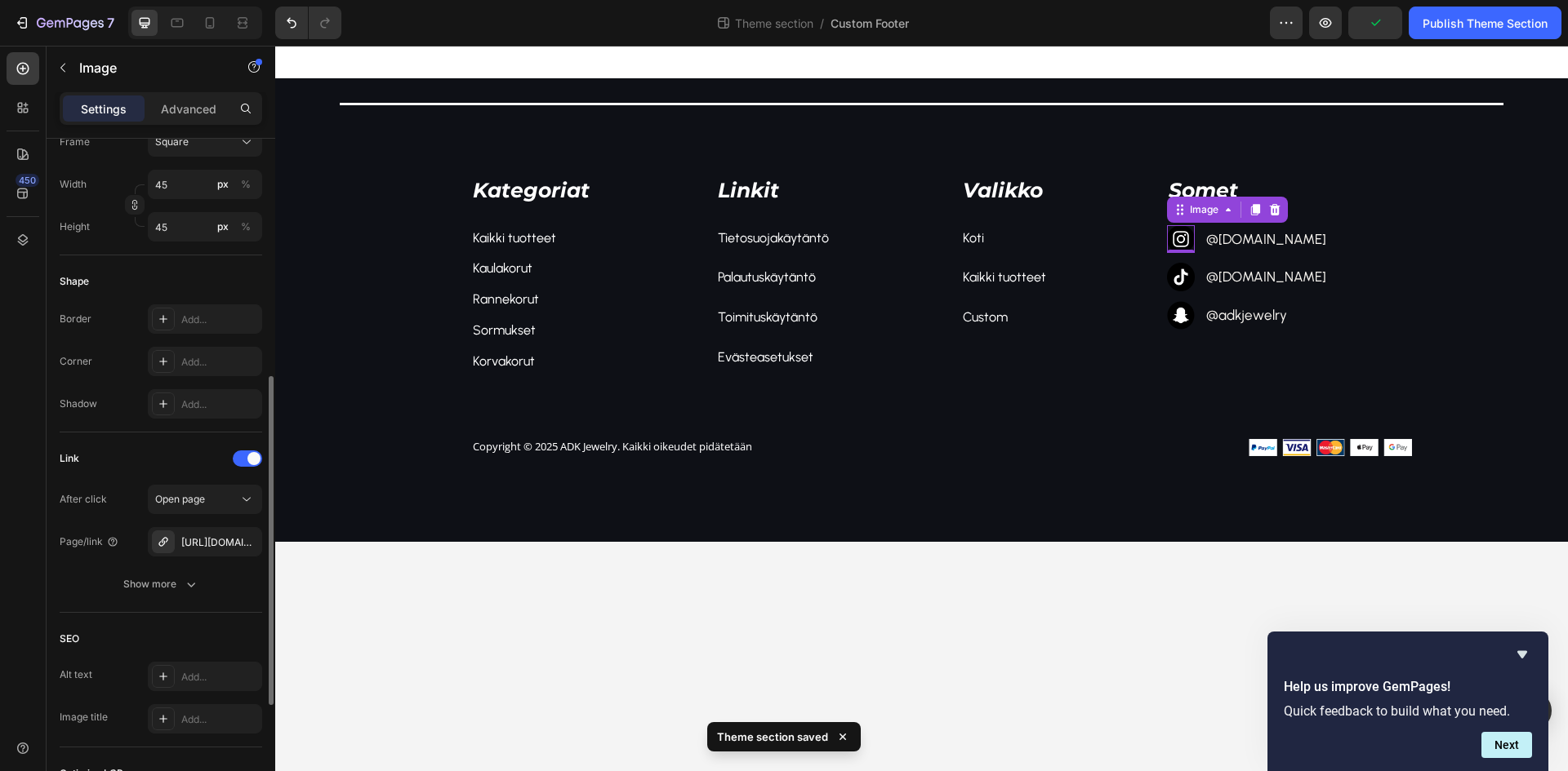
click at [179, 462] on div "Link" at bounding box center [161, 458] width 202 height 26
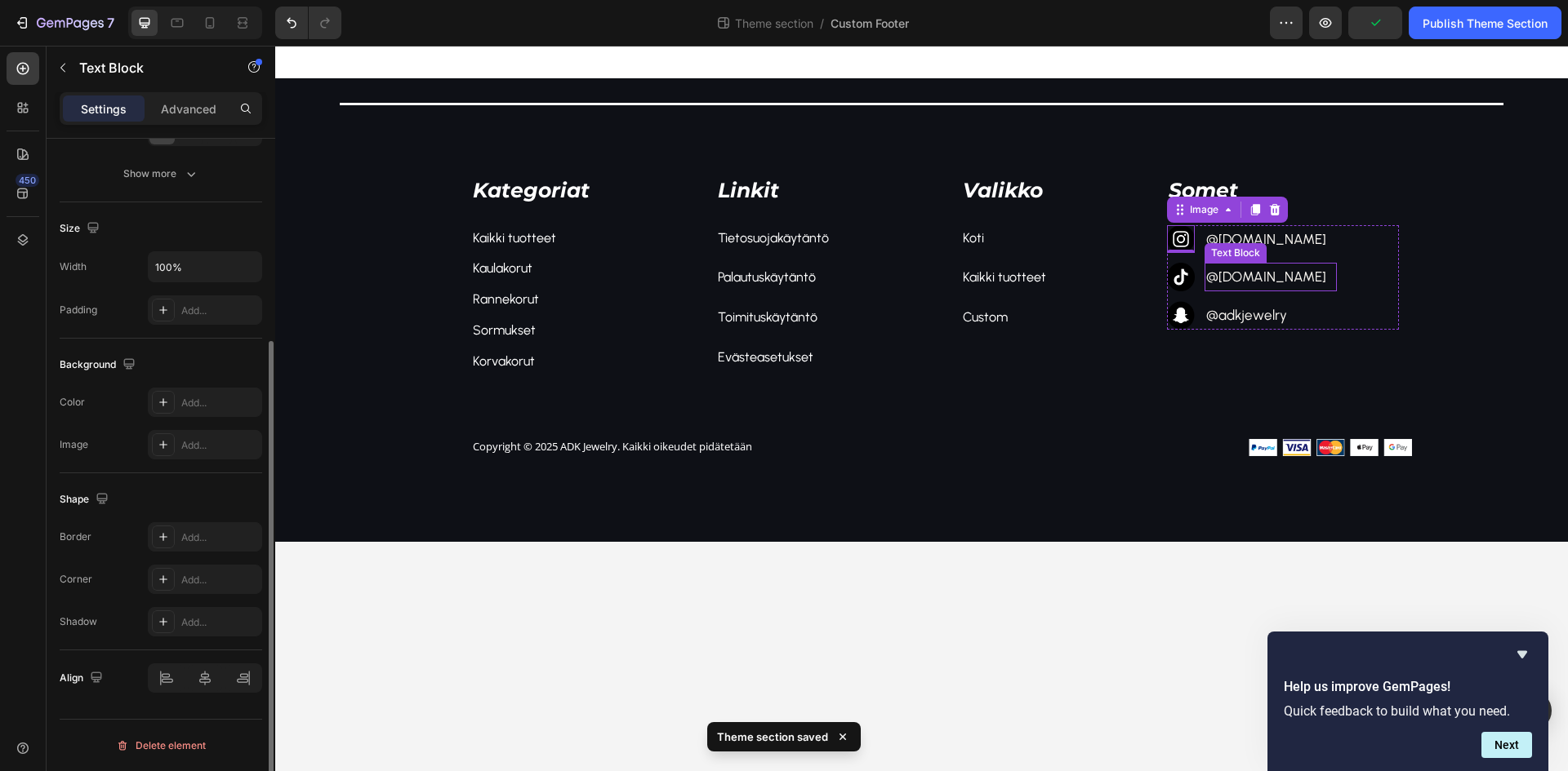
click at [1243, 245] on div "Text Block" at bounding box center [1235, 252] width 62 height 20
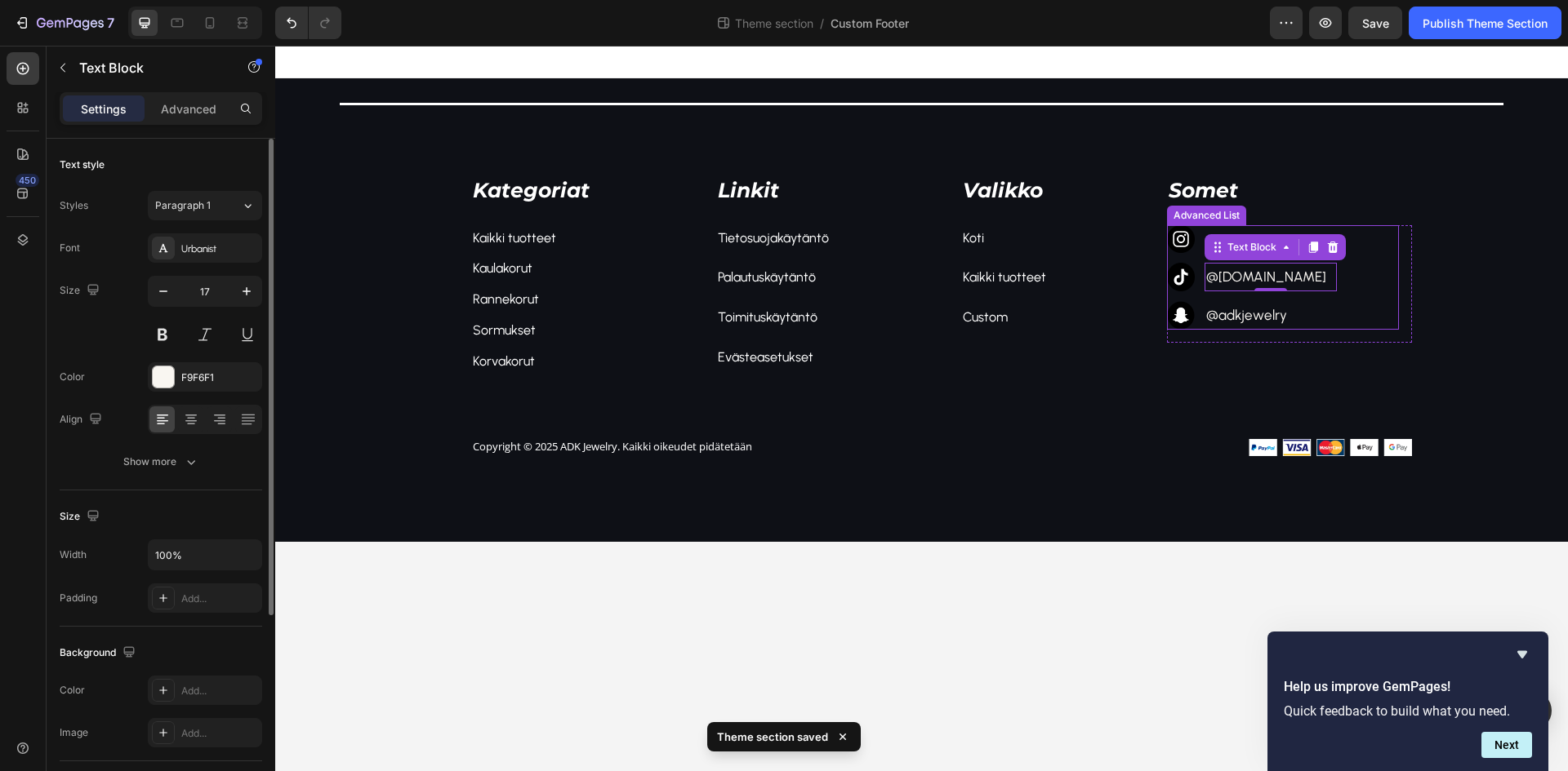
click at [1486, 250] on div "Kategoriat Text block Kaikki tuotteet Text block Kaulakorut Text block Rannekor…" at bounding box center [922, 276] width 1292 height 281
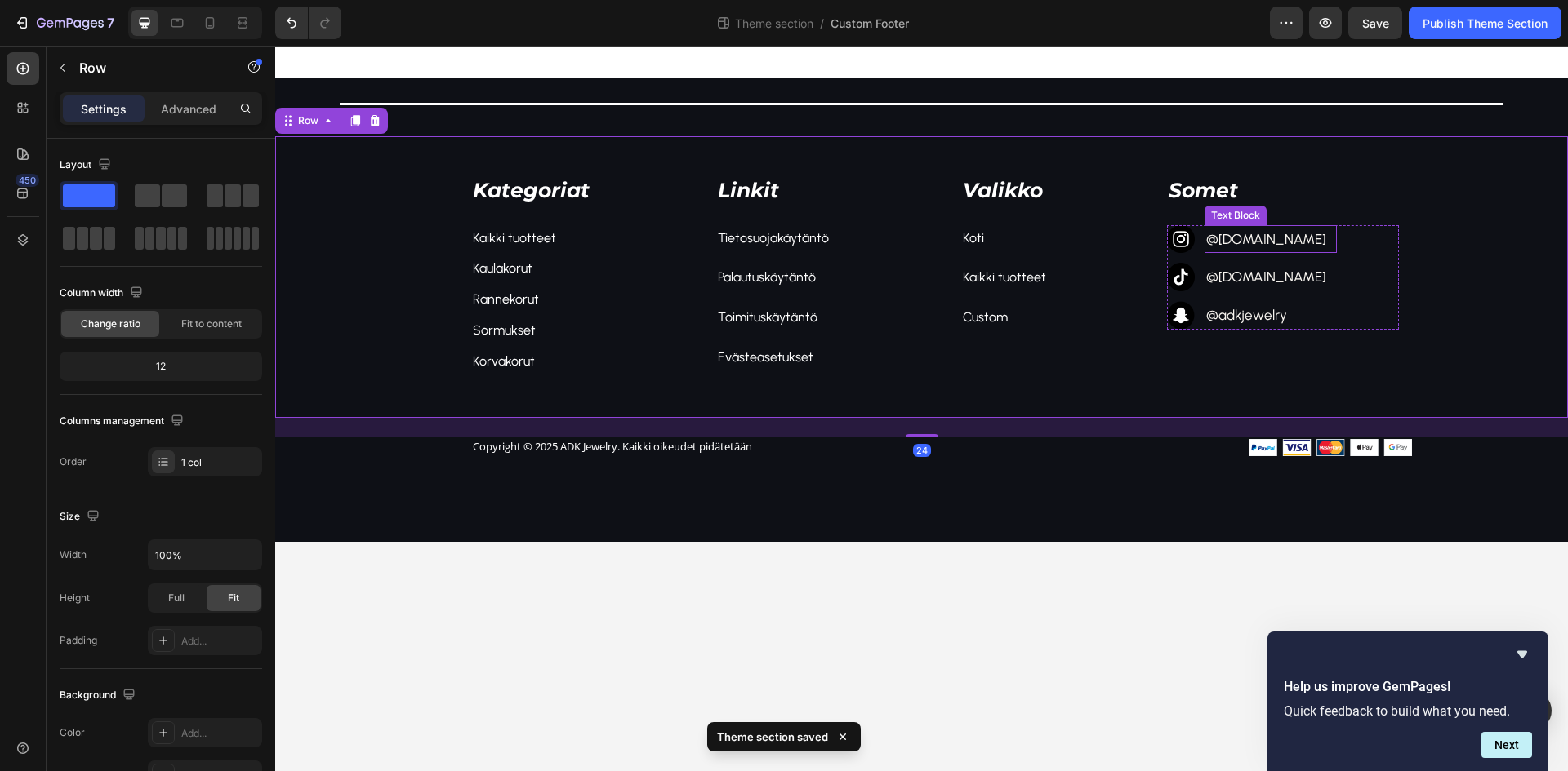
click at [1258, 239] on p "@[DOMAIN_NAME]" at bounding box center [1270, 240] width 128 height 26
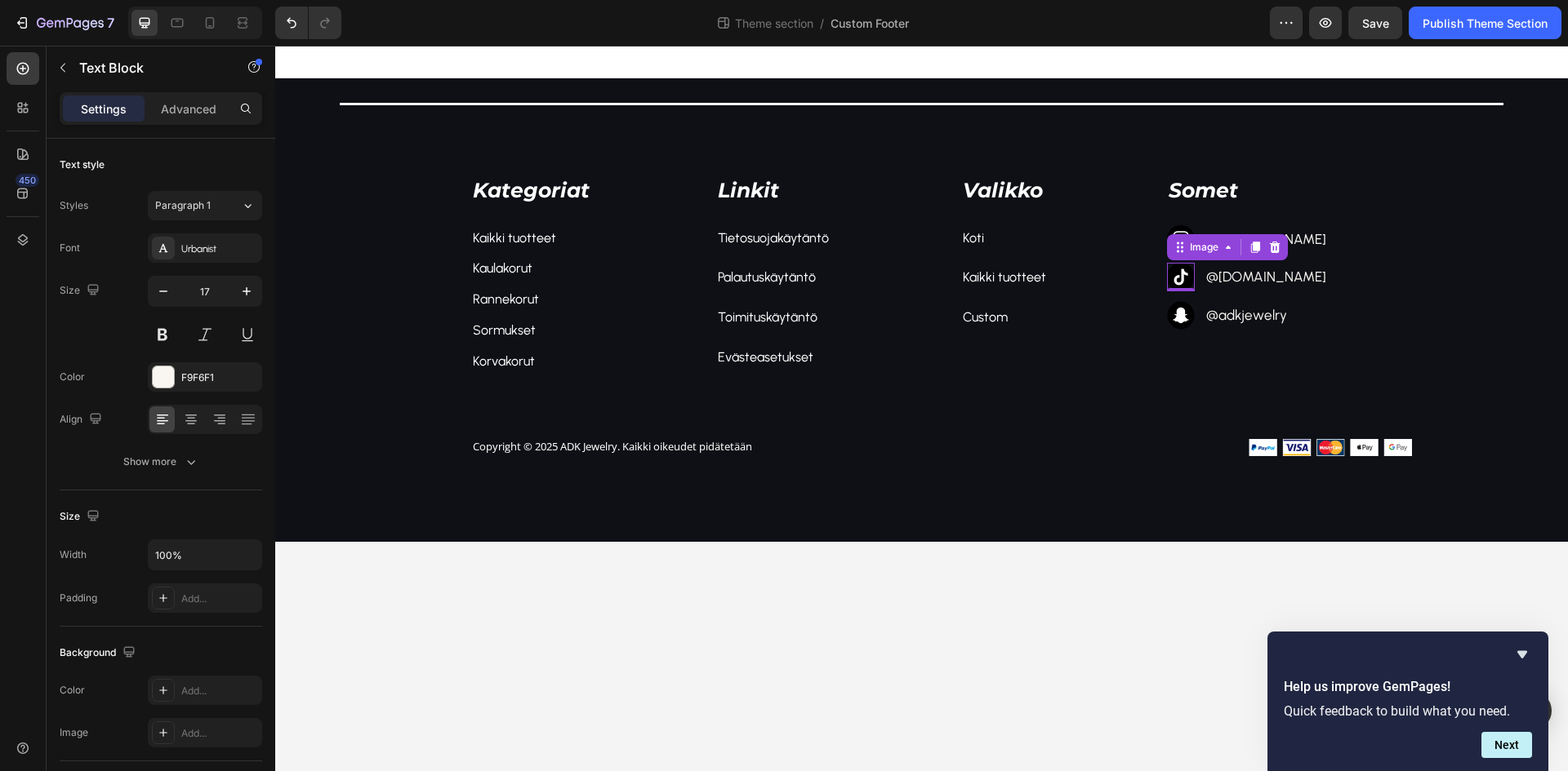
click at [1183, 277] on img at bounding box center [1181, 277] width 29 height 29
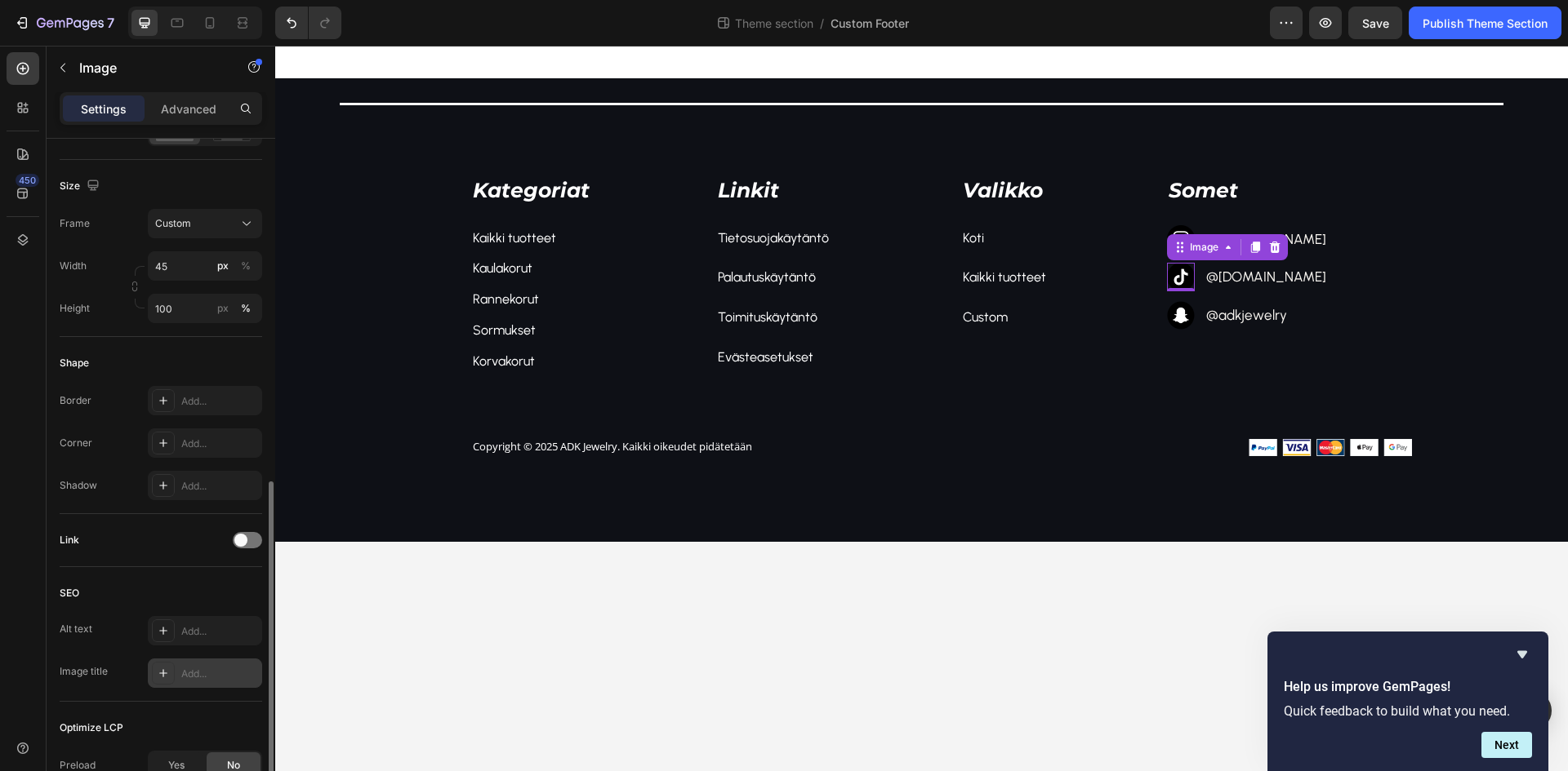
scroll to position [571, 0]
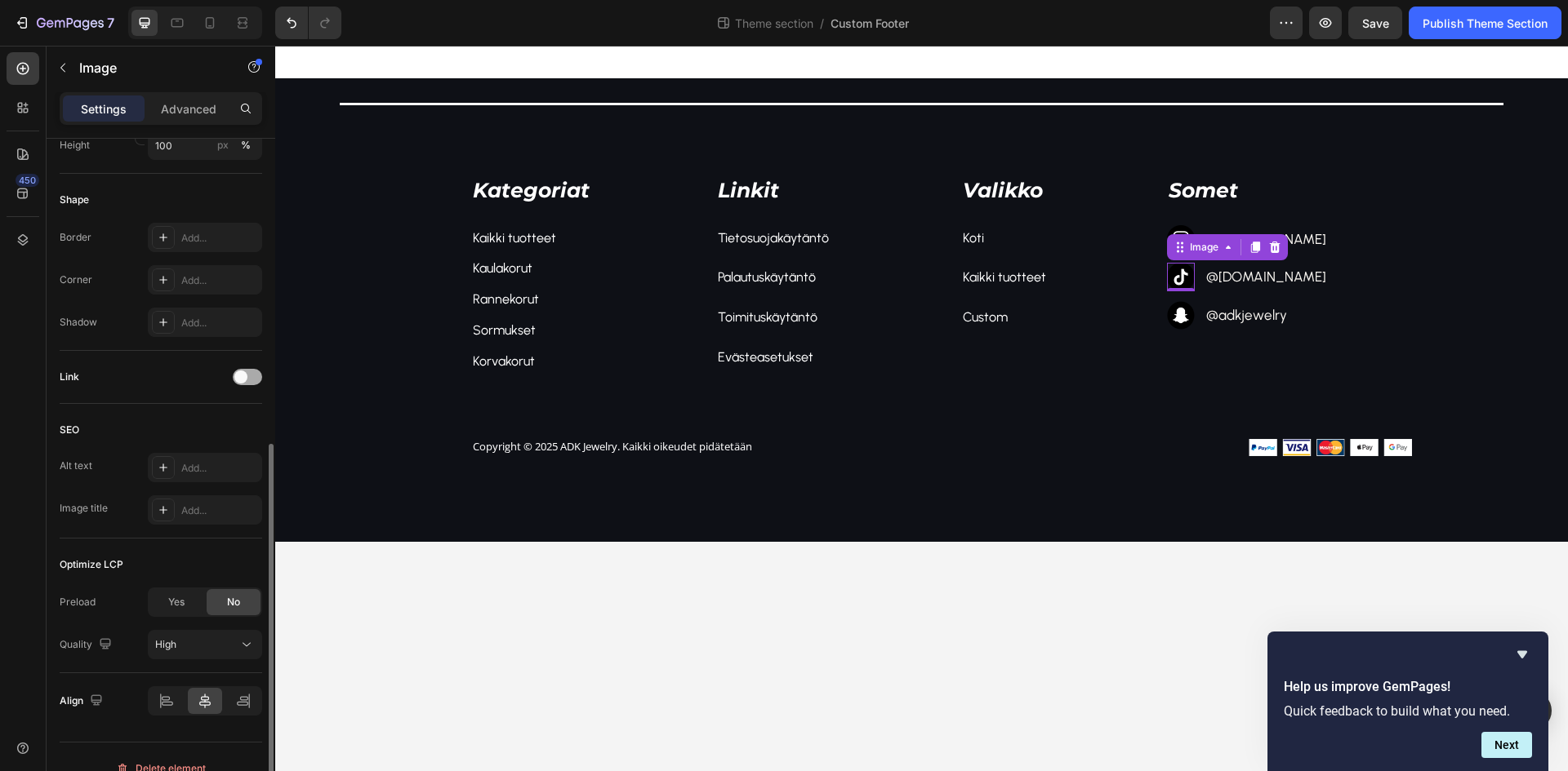
click at [252, 378] on div at bounding box center [247, 377] width 30 height 16
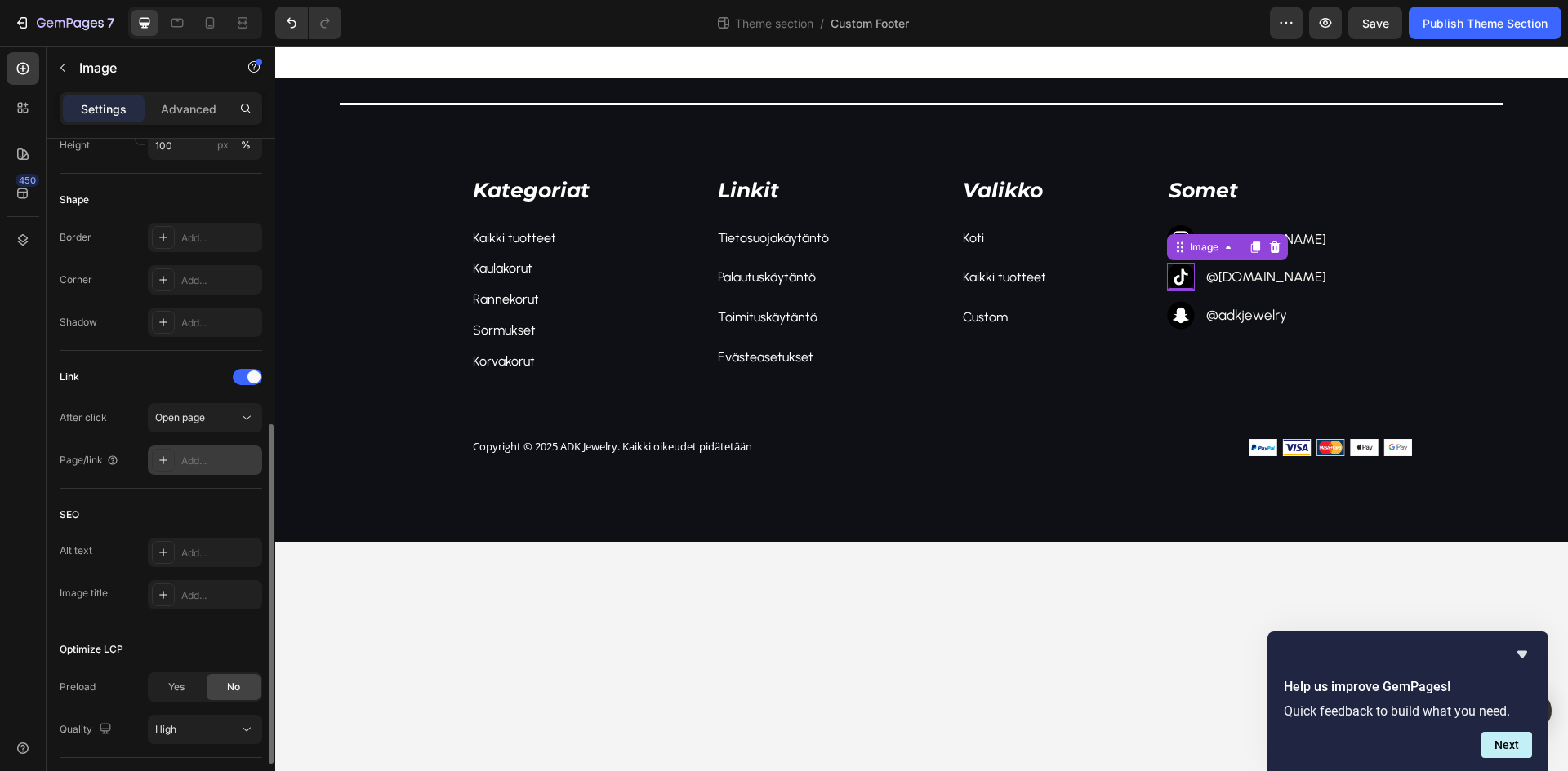
click at [207, 462] on div "Add..." at bounding box center [219, 461] width 77 height 14
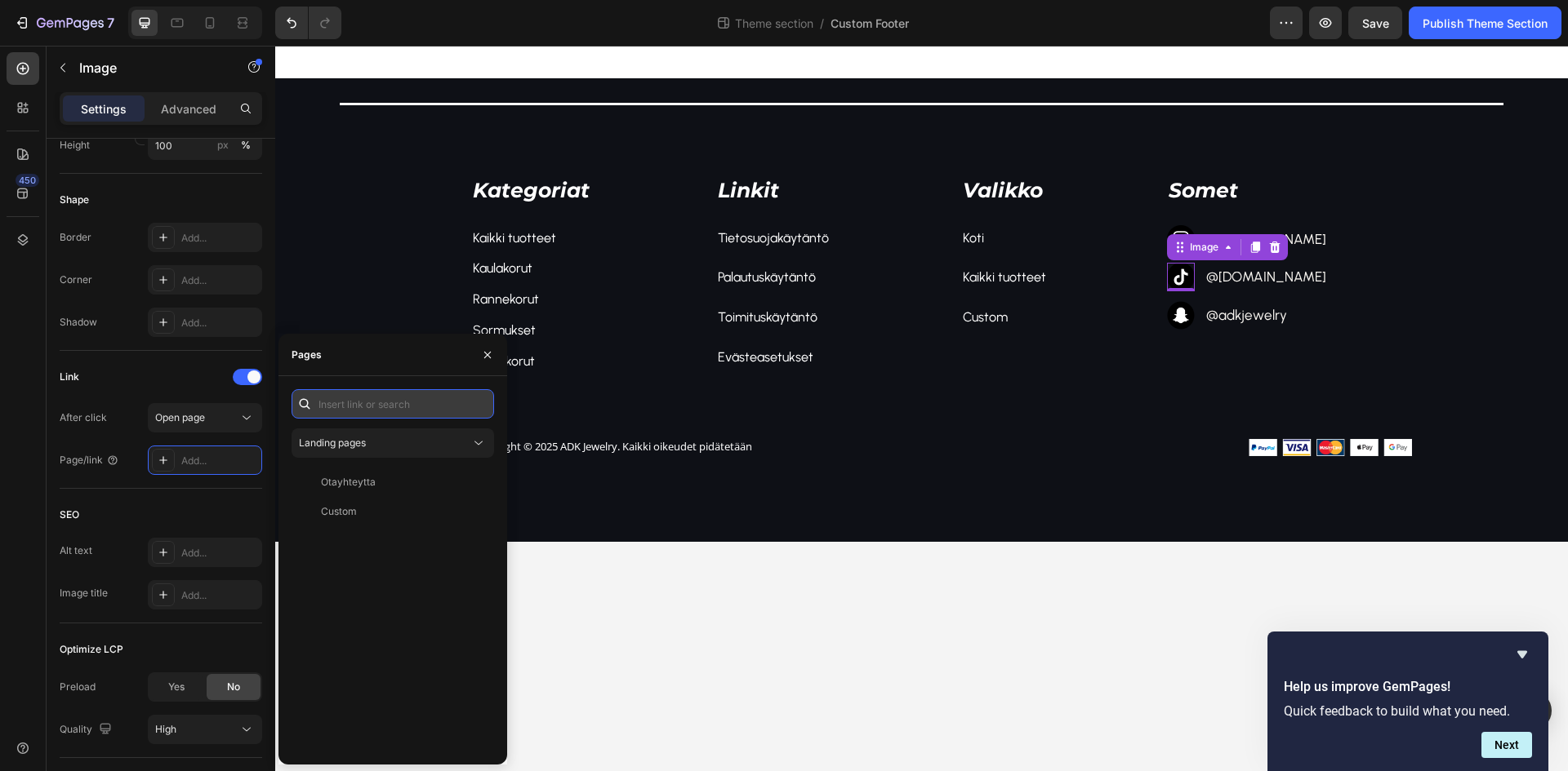
click at [392, 411] on input "text" at bounding box center [393, 404] width 202 height 30
paste input "[URL][EMAIL_ADDRESS][DOMAIN_NAME][DOMAIN_NAME]"
type input "[URL][EMAIL_ADDRESS][DOMAIN_NAME][DOMAIN_NAME]"
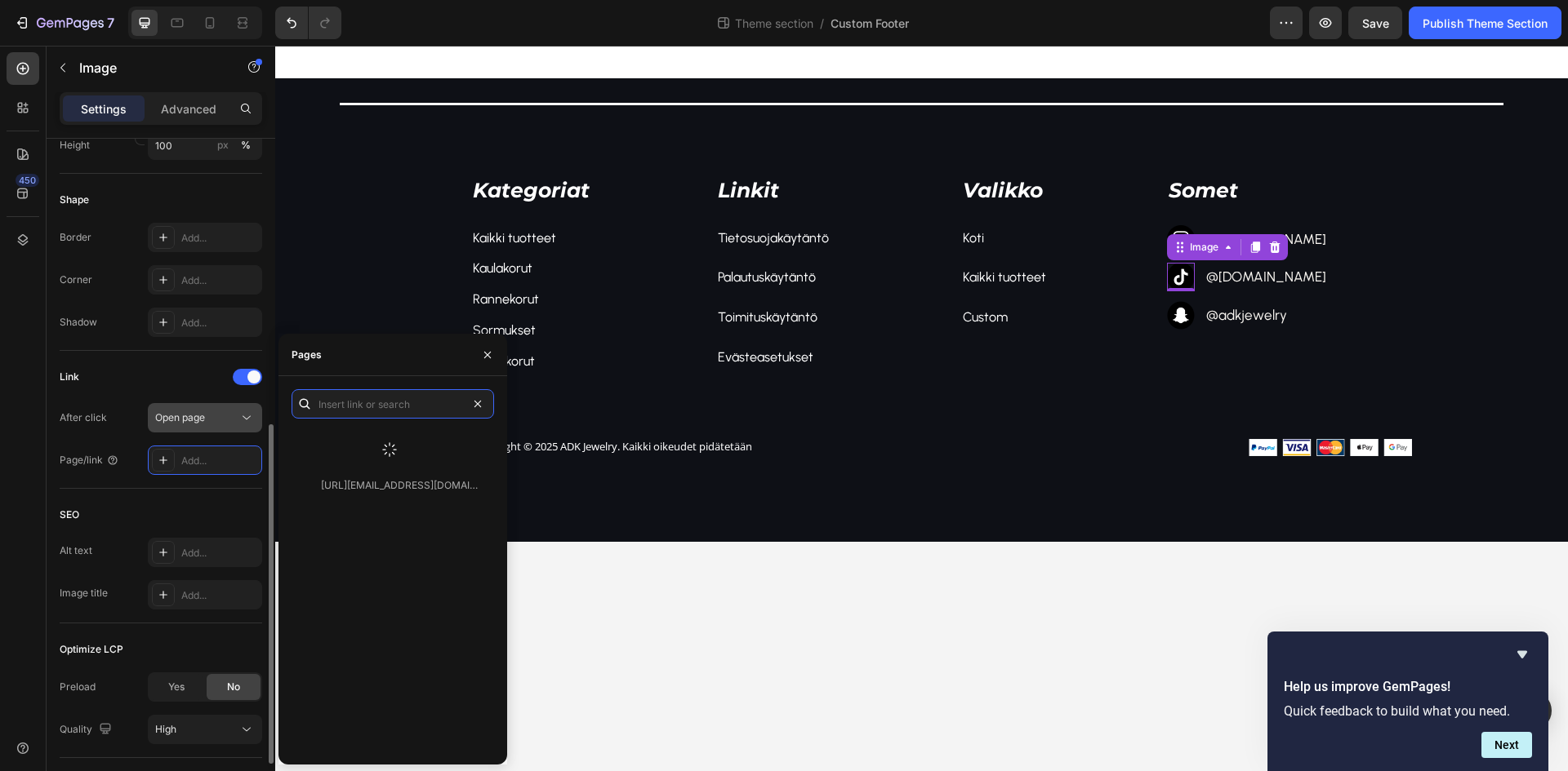
scroll to position [0, 0]
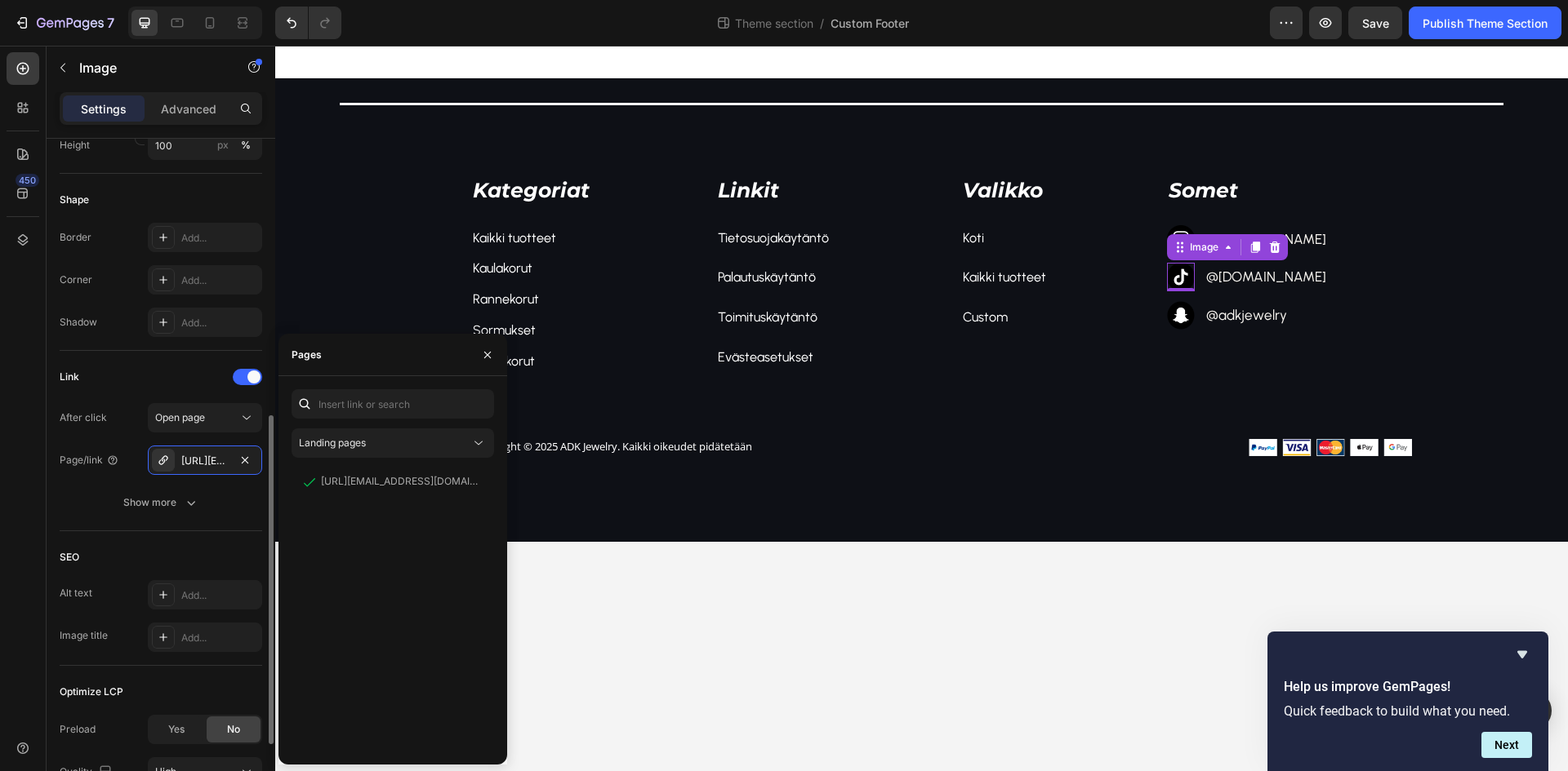
click at [173, 379] on div "Link" at bounding box center [161, 377] width 202 height 26
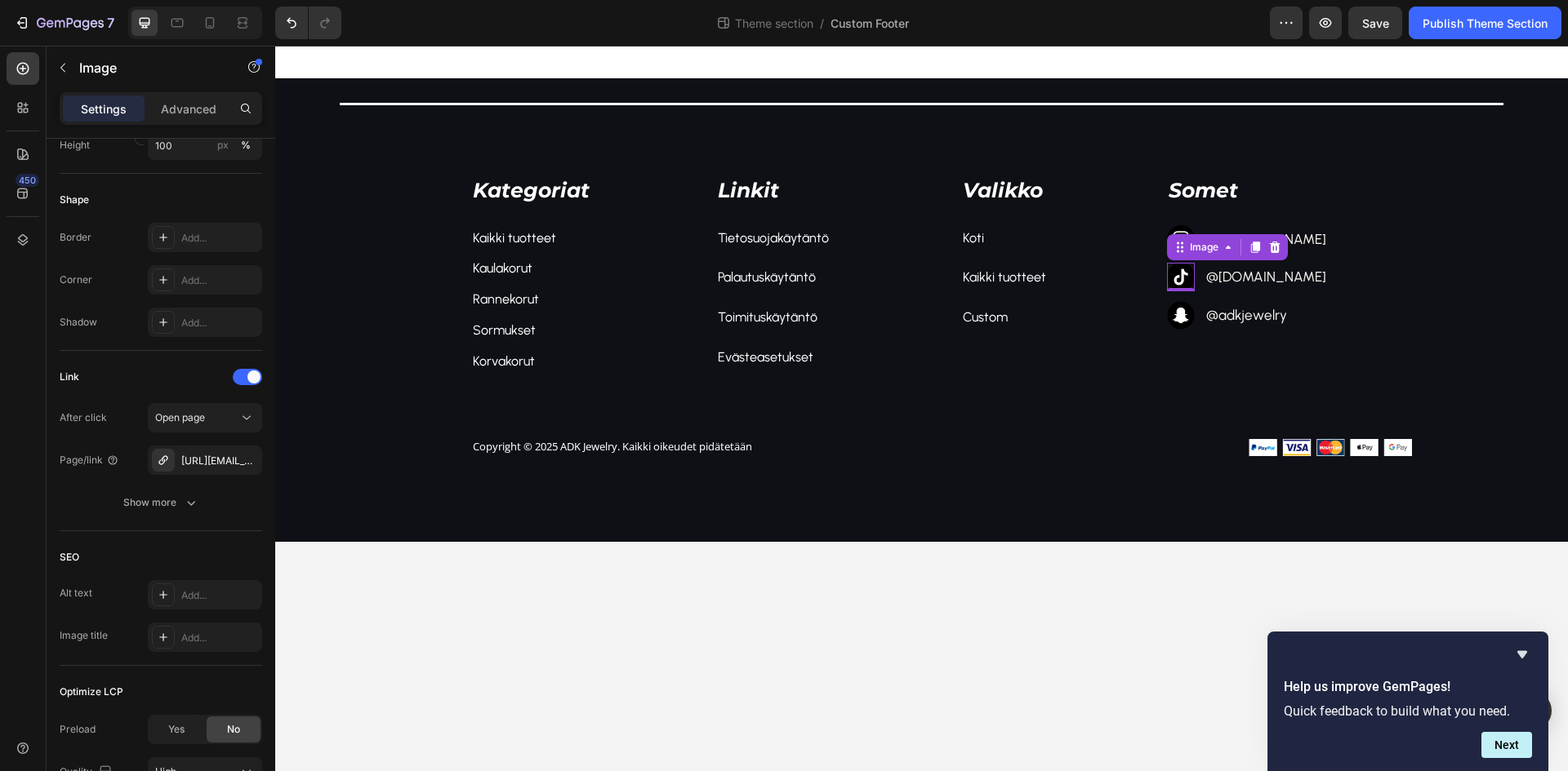
click at [1169, 663] on body "Title Line Kategoriat Text block Kaikki tuotteet Text block Kaulakorut Text blo…" at bounding box center [922, 409] width 1292 height 726
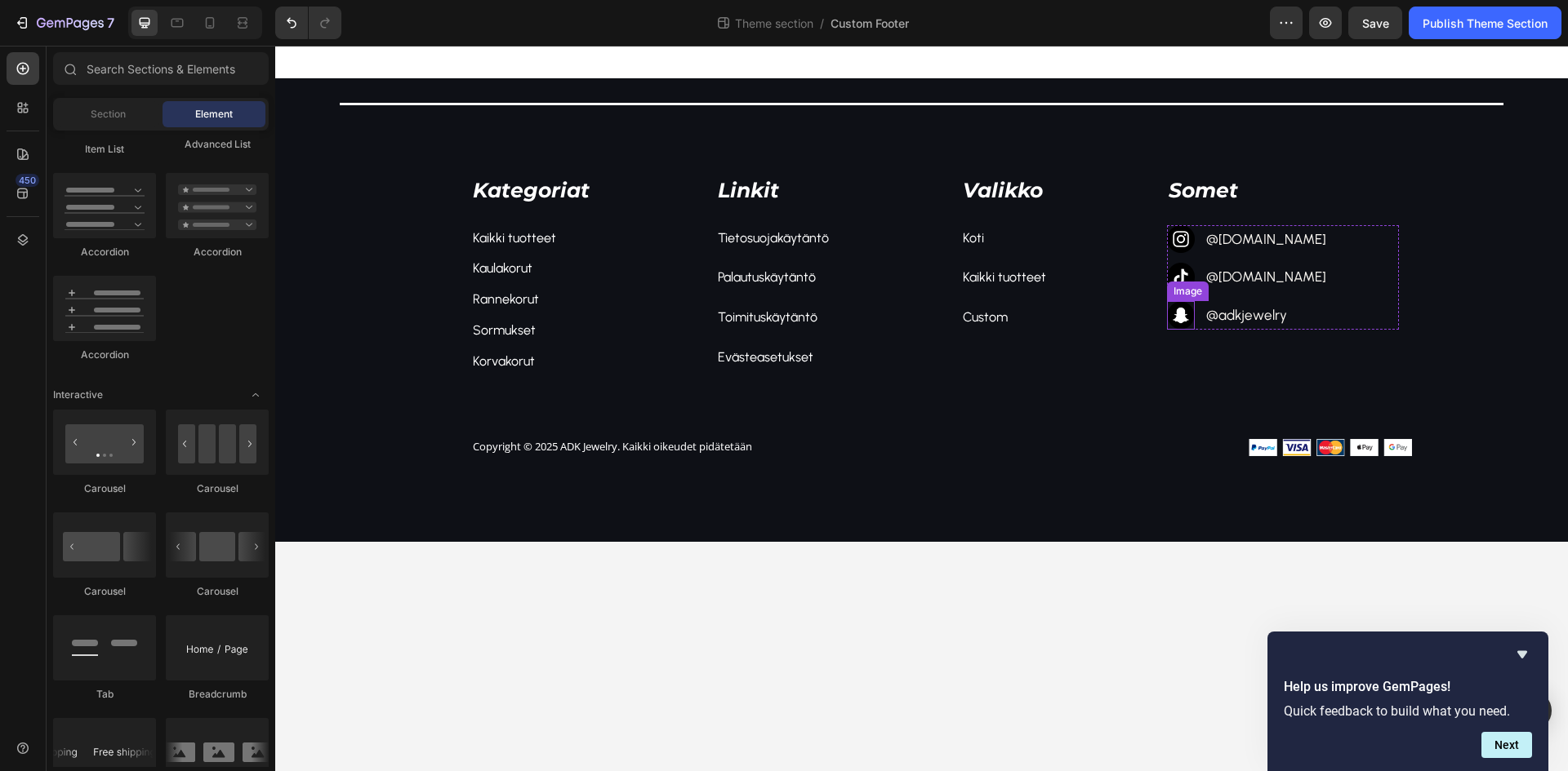
click at [1183, 319] on img at bounding box center [1181, 315] width 29 height 29
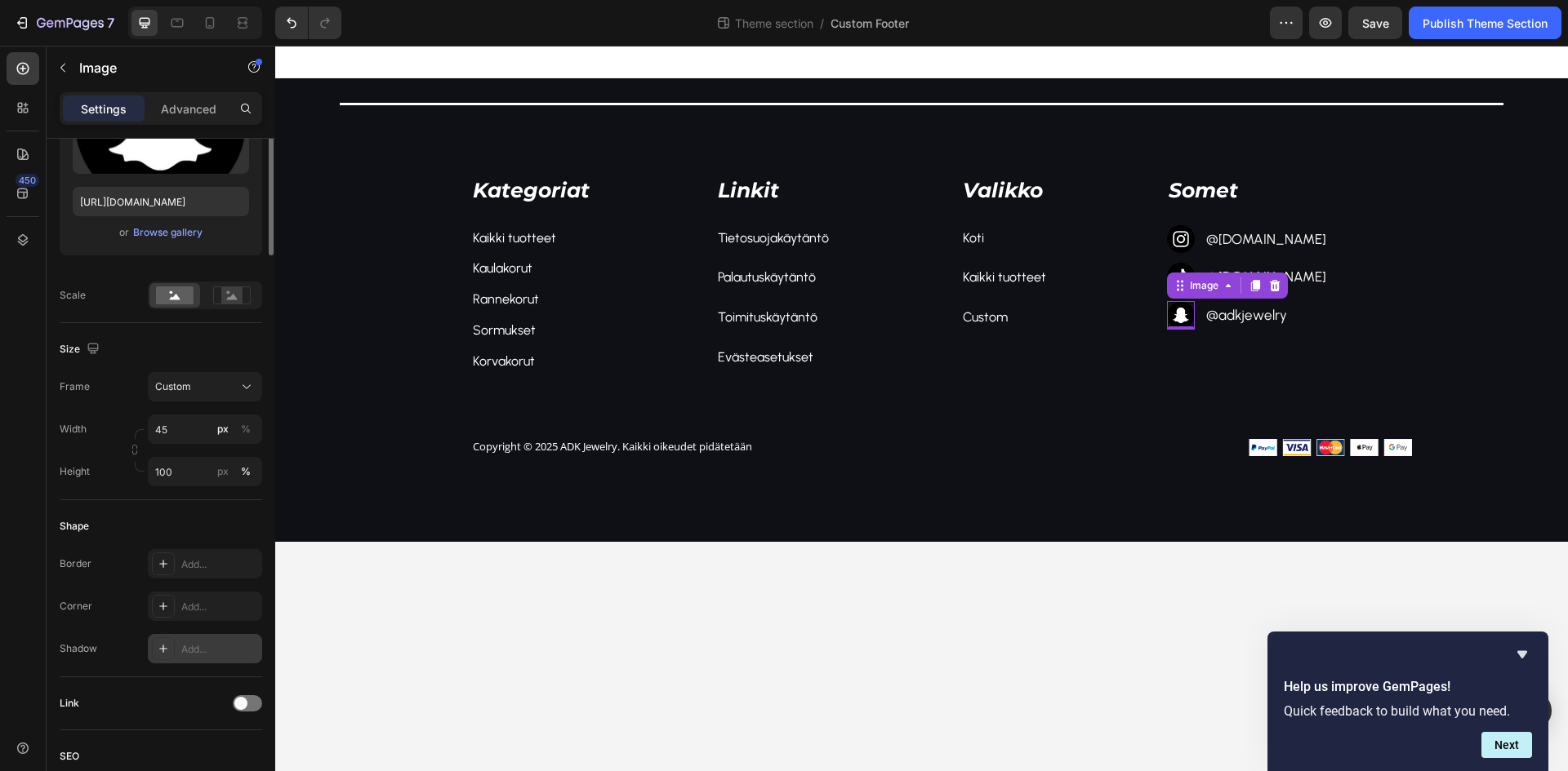
scroll to position [326, 0]
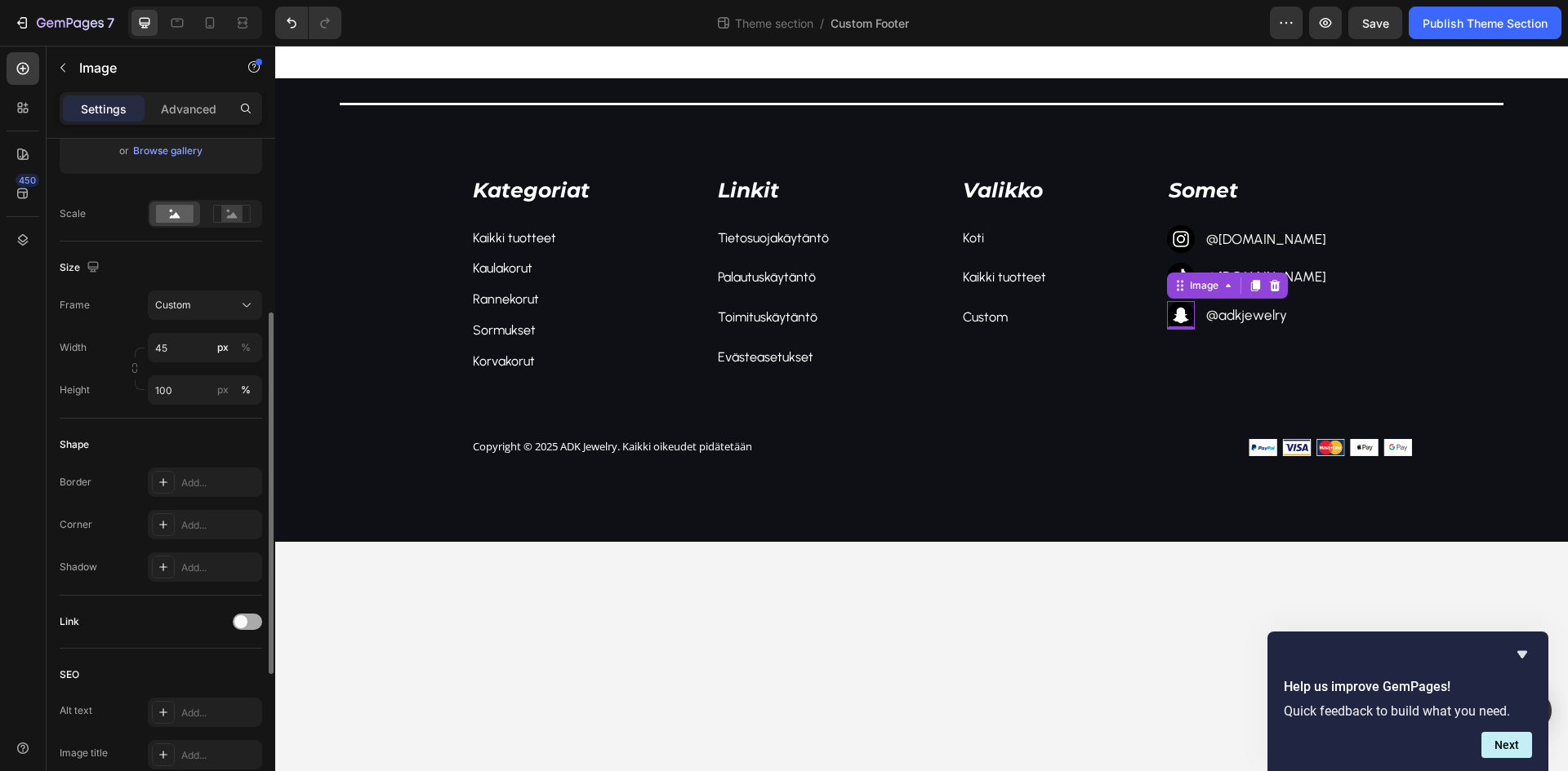
click at [247, 630] on div at bounding box center [247, 621] width 30 height 16
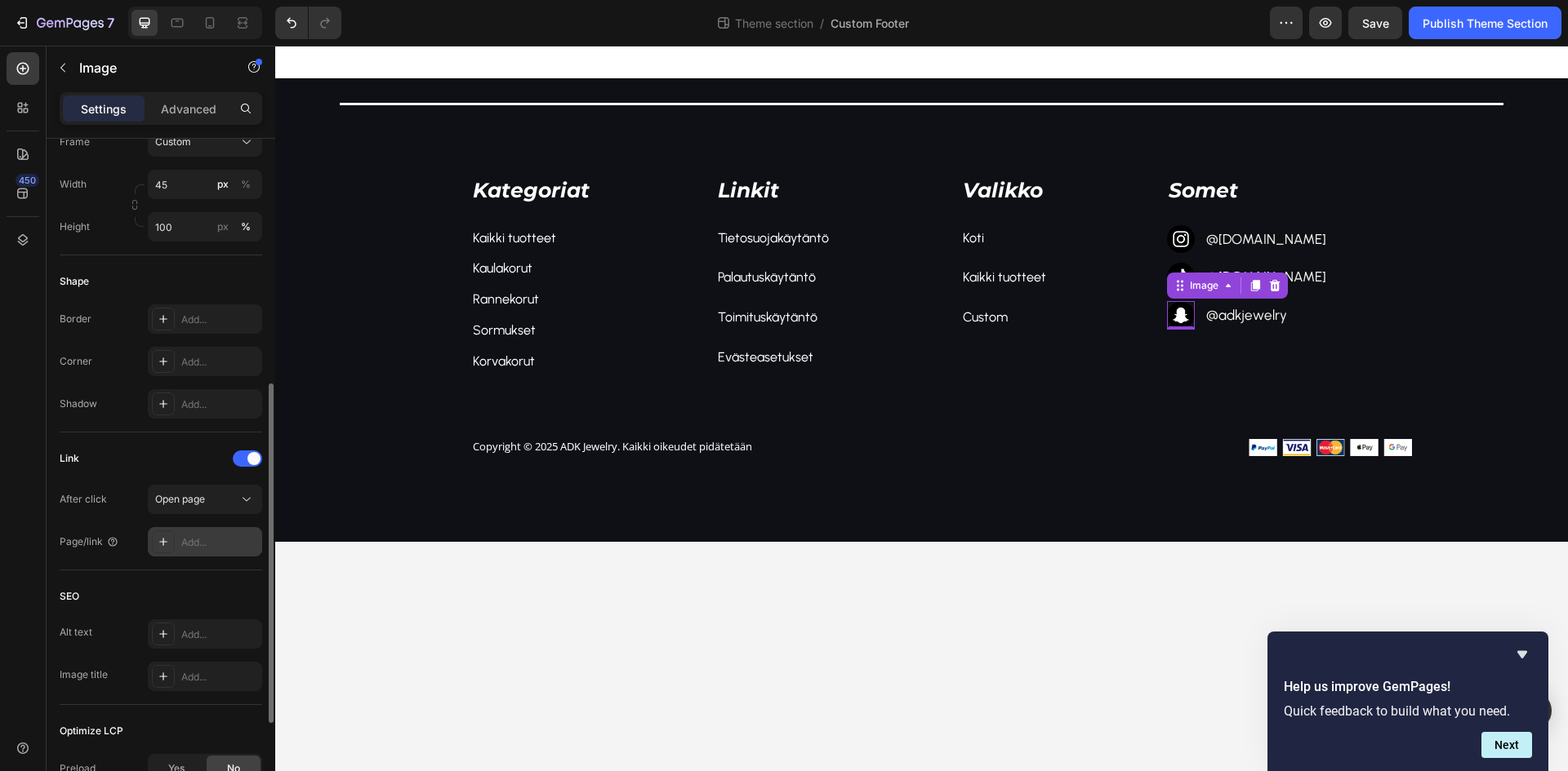
click at [219, 545] on div "Add..." at bounding box center [219, 542] width 77 height 14
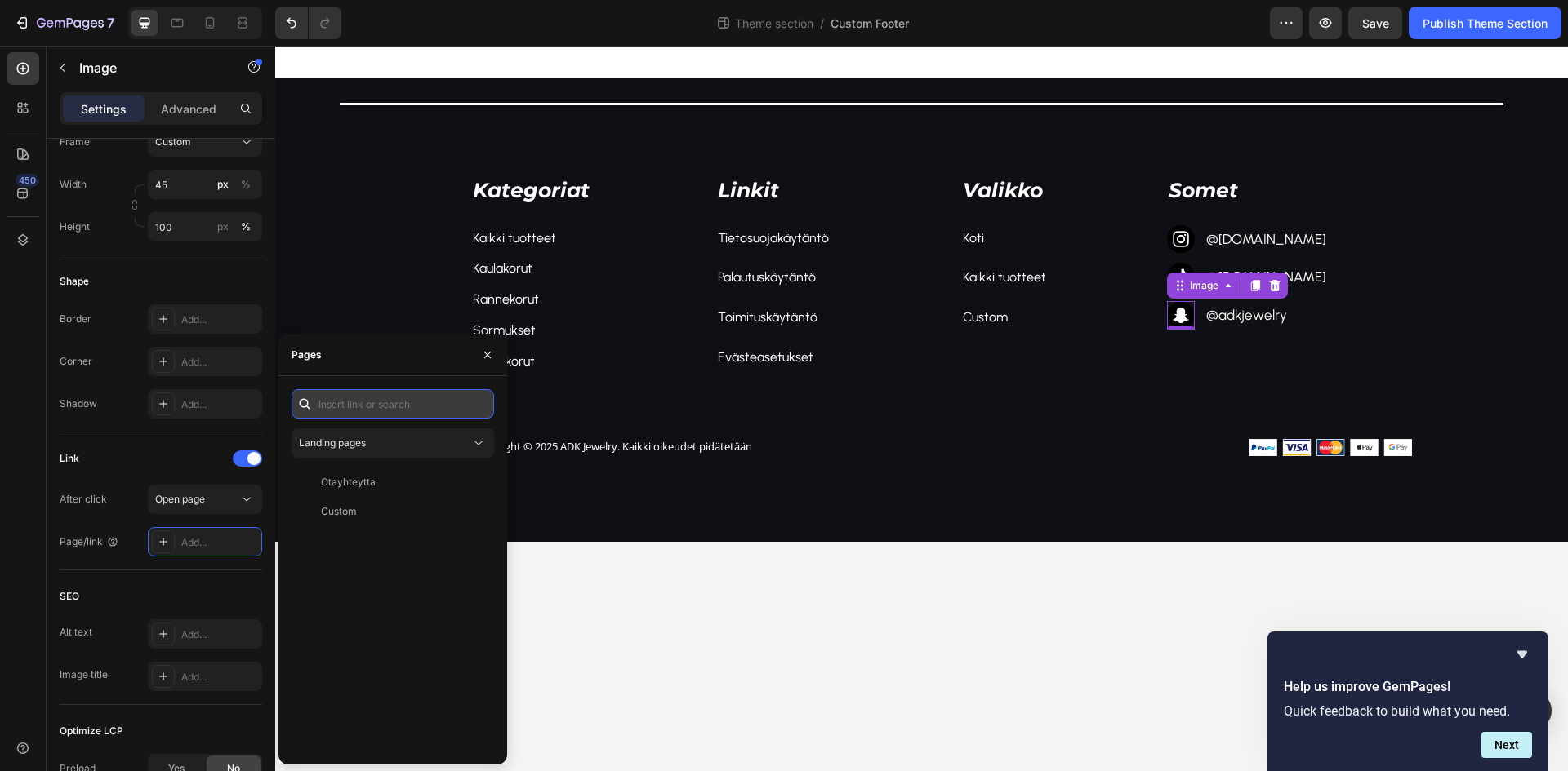
click at [372, 417] on input "text" at bounding box center [393, 404] width 202 height 30
type input "[URL][DOMAIN_NAME]"
click at [389, 440] on div "[URL][DOMAIN_NAME]" at bounding box center [373, 443] width 105 height 14
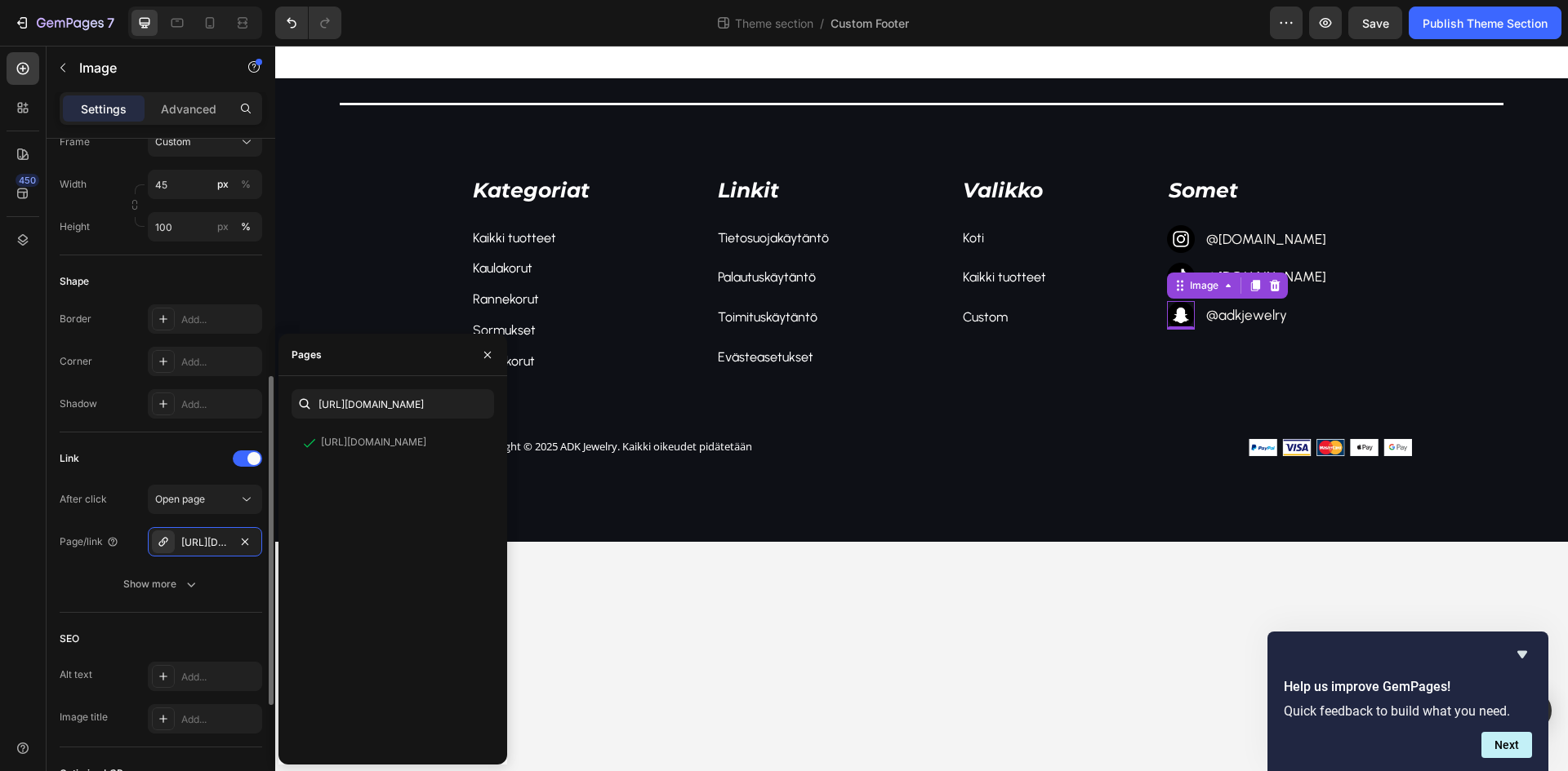
click at [189, 448] on div "Link" at bounding box center [161, 458] width 202 height 26
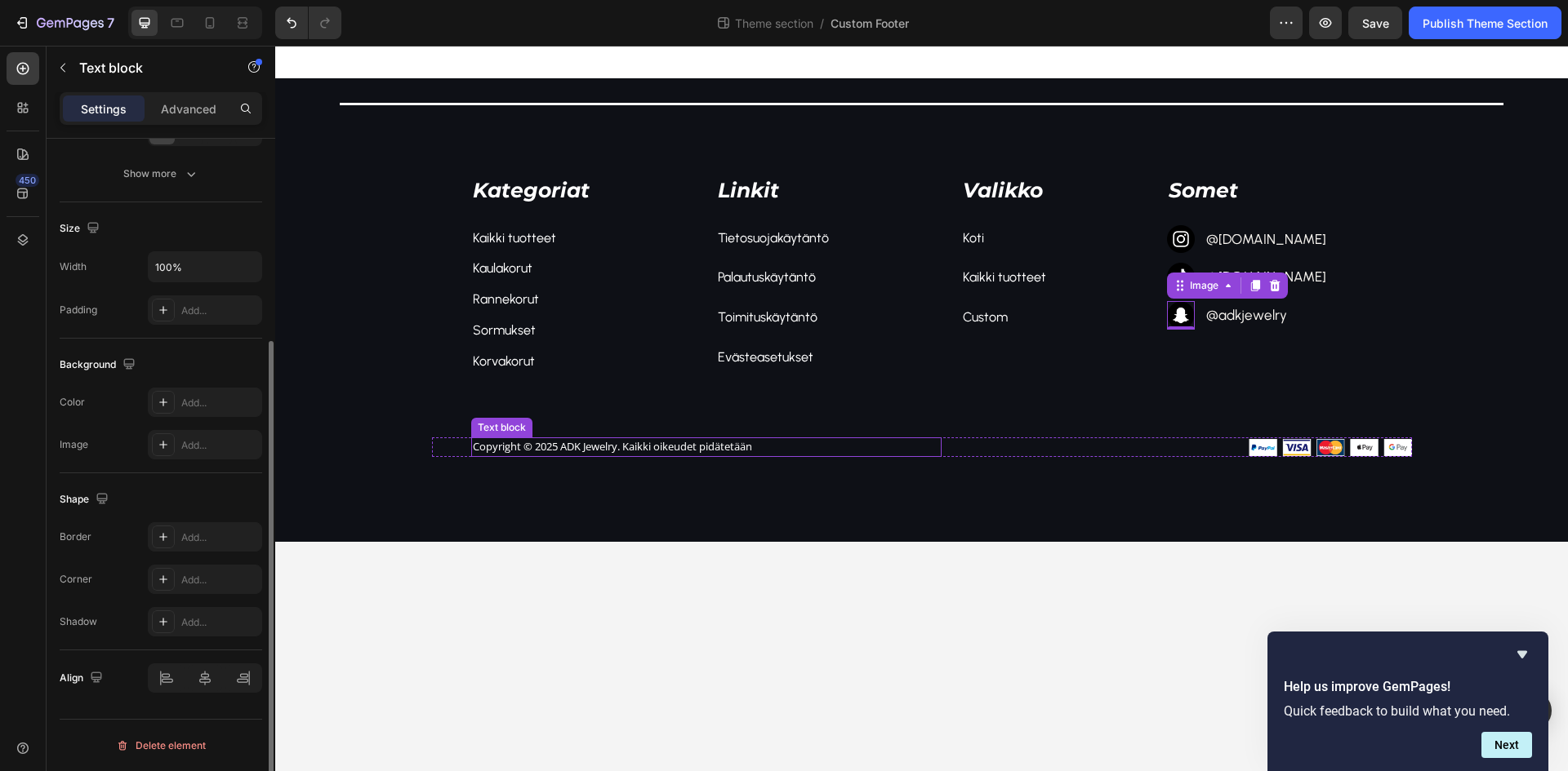
click at [670, 444] on p "Copyright © 2025 ADK Jewelry. Kaikki oikeudet pidätetään" at bounding box center [706, 447] width 467 height 16
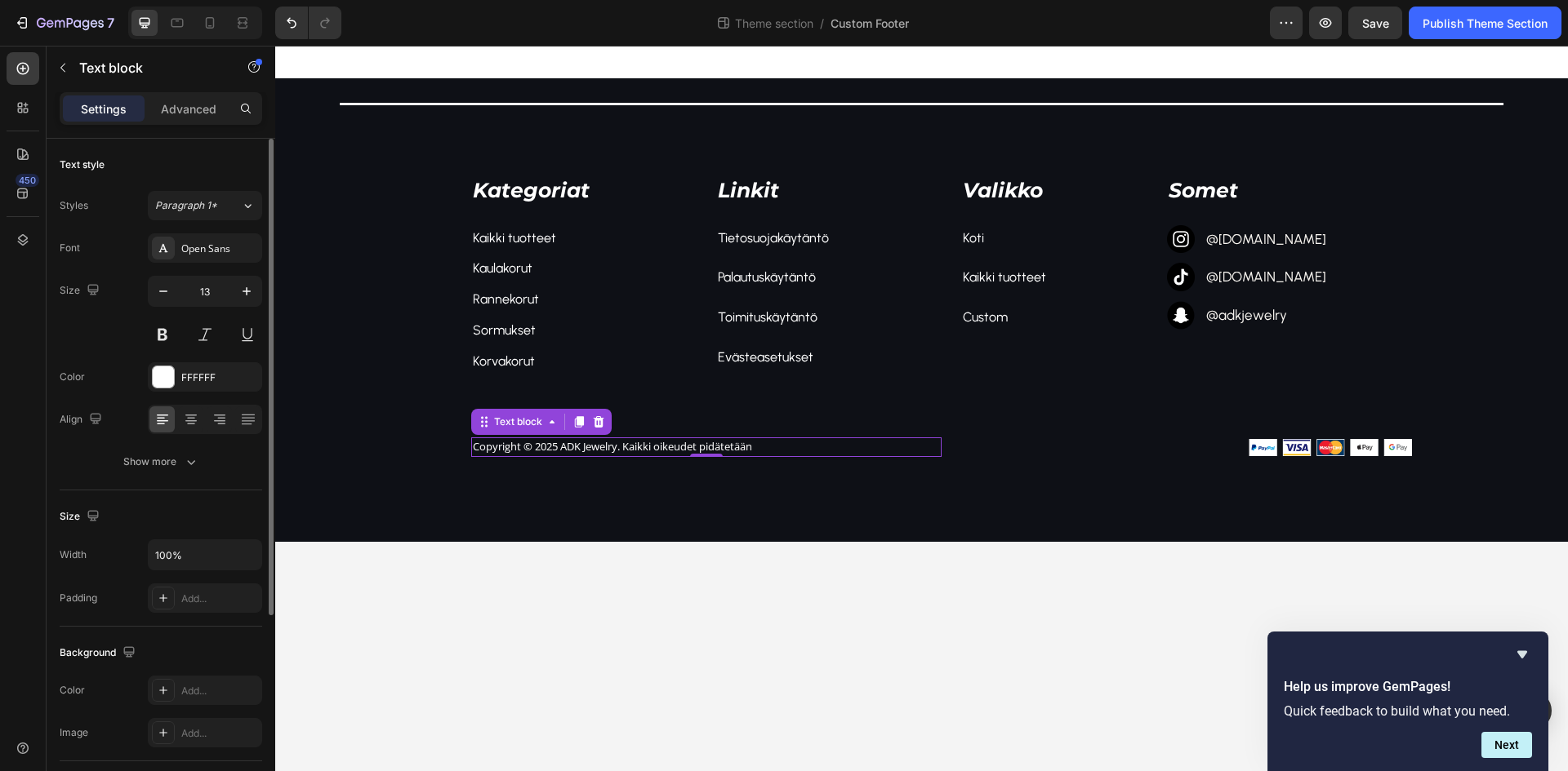
click at [670, 443] on p "Copyright © 2025 ADK Jewelry. Kaikki oikeudet pidätetään" at bounding box center [706, 447] width 467 height 16
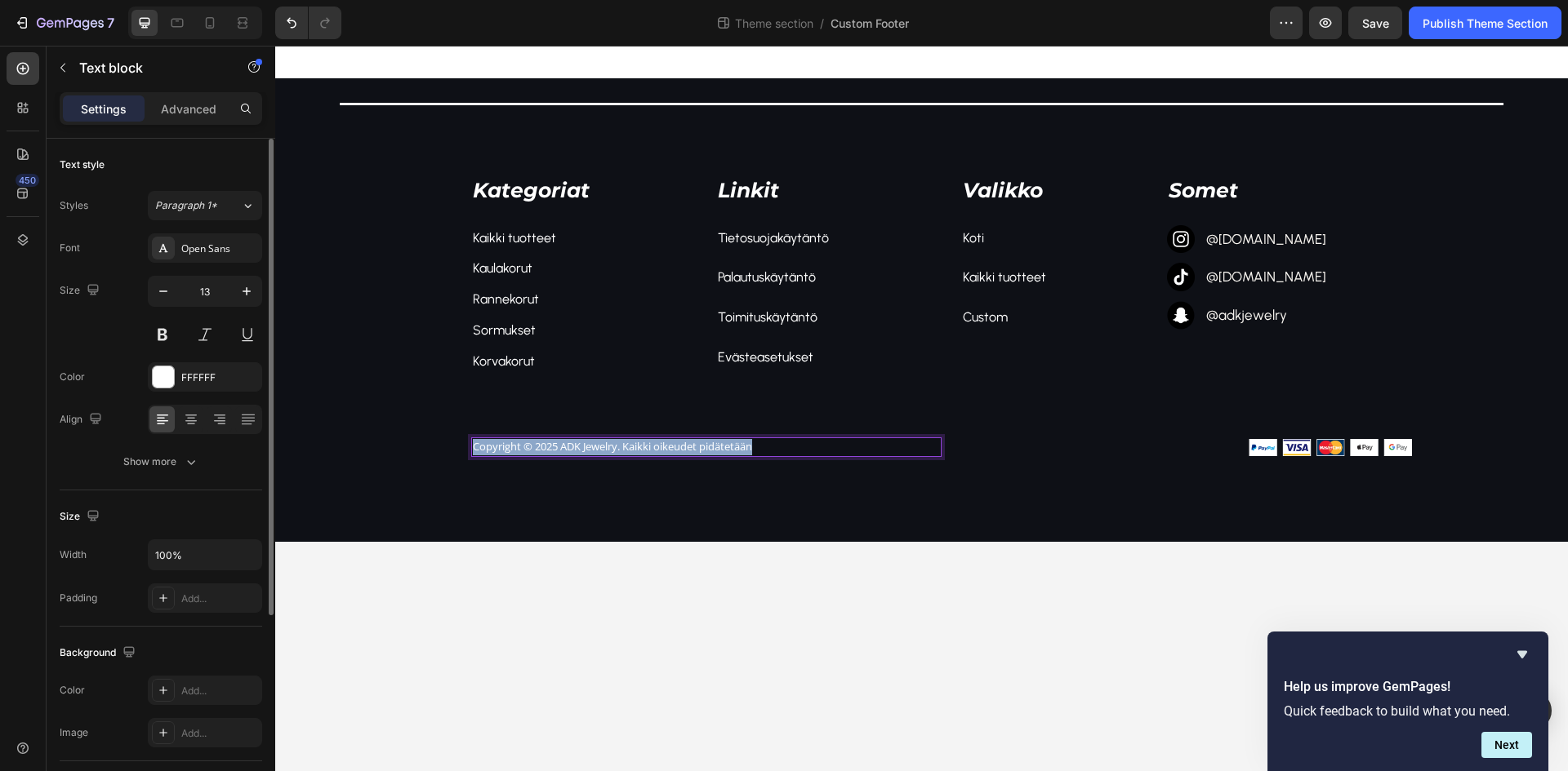
click at [670, 443] on p "Copyright © 2025 ADK Jewelry. Kaikki oikeudet pidätetään" at bounding box center [706, 447] width 467 height 16
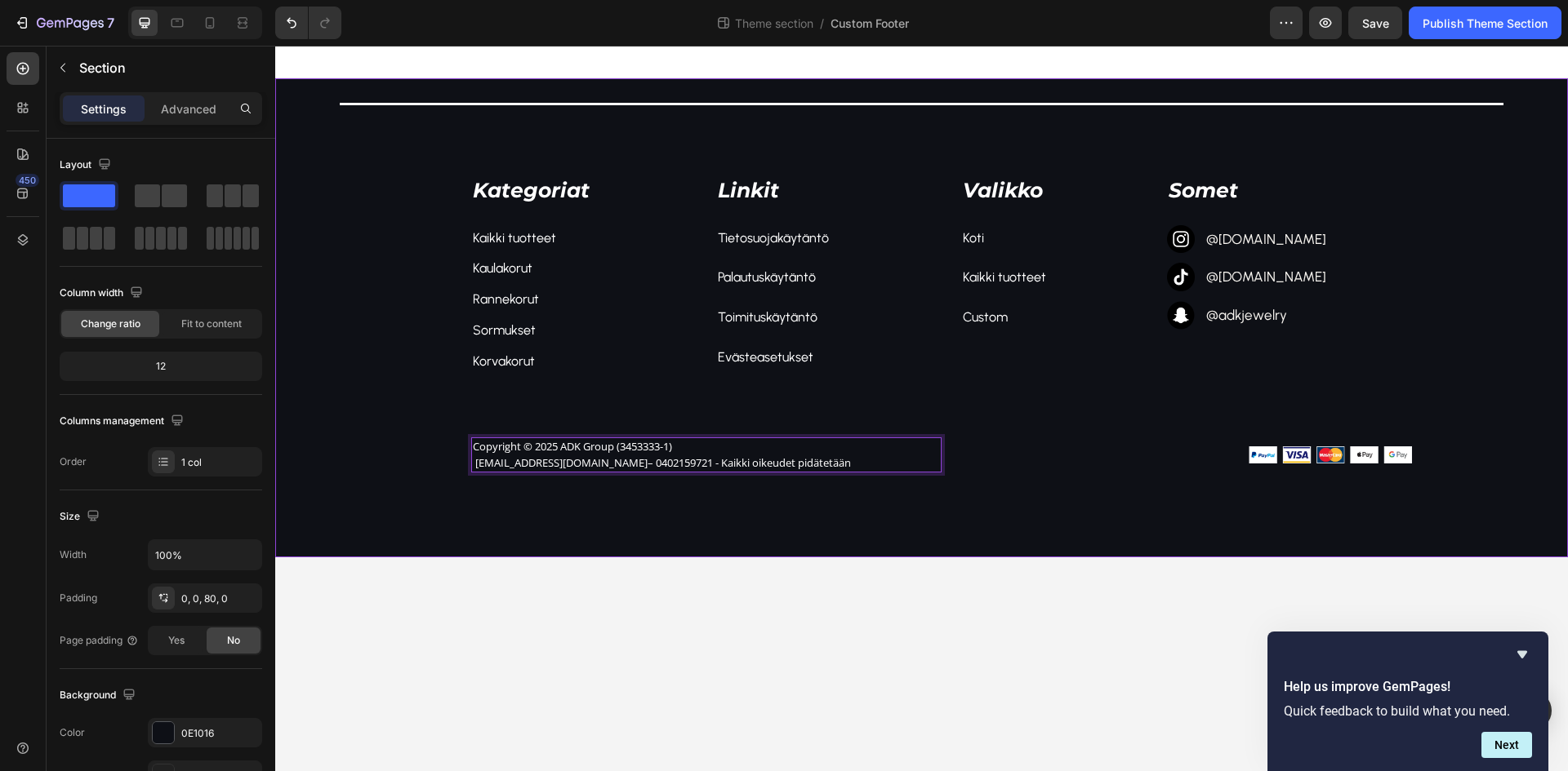
click at [698, 502] on div "Title Line Kategoriat Text block Kaikki tuotteet Text block Kaulakorut Text blo…" at bounding box center [922, 318] width 1292 height 479
click at [495, 463] on link "[EMAIL_ADDRESS][DOMAIN_NAME]" at bounding box center [561, 462] width 173 height 14
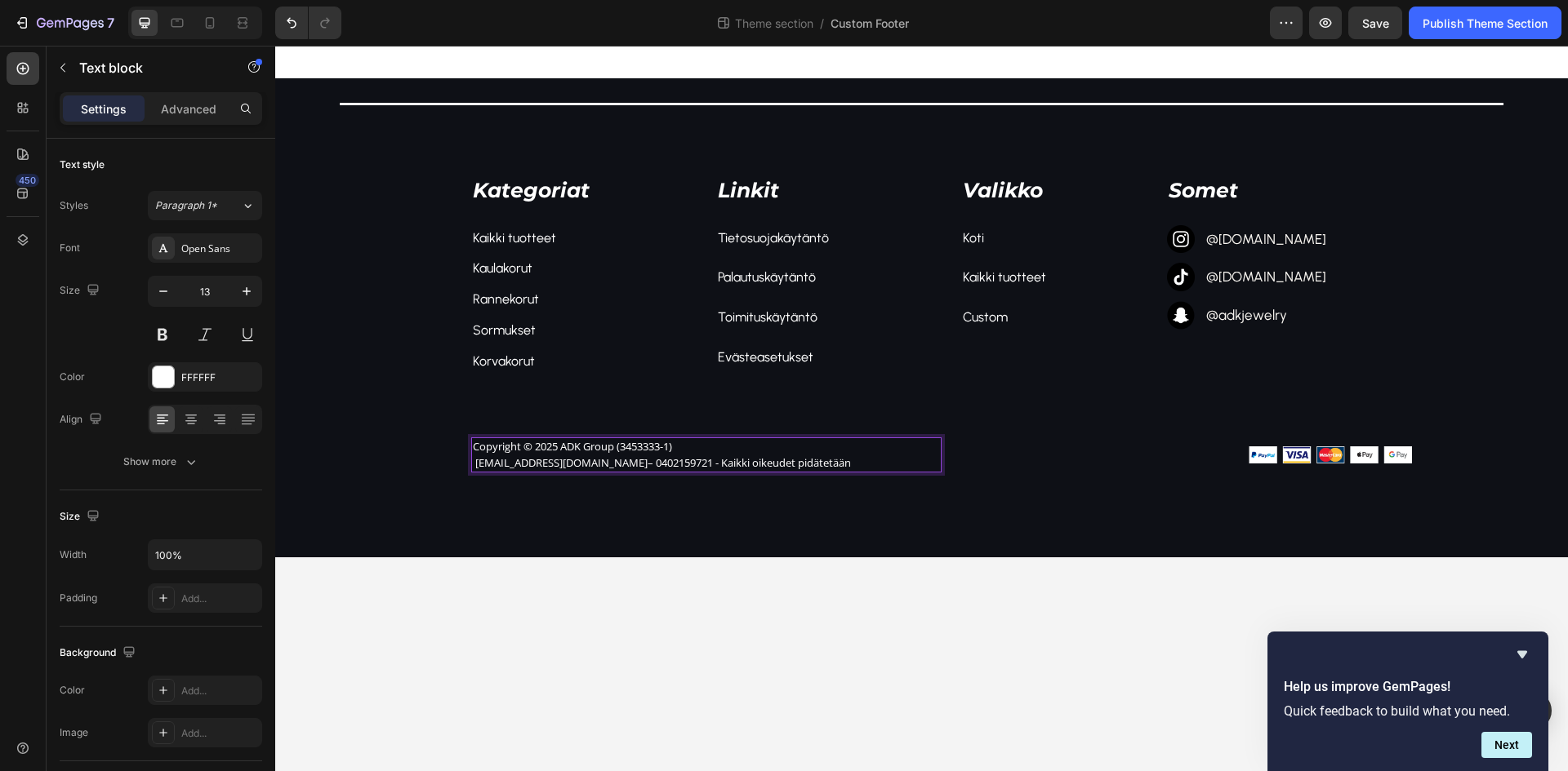
click at [475, 463] on link "[EMAIL_ADDRESS][DOMAIN_NAME]" at bounding box center [561, 462] width 173 height 14
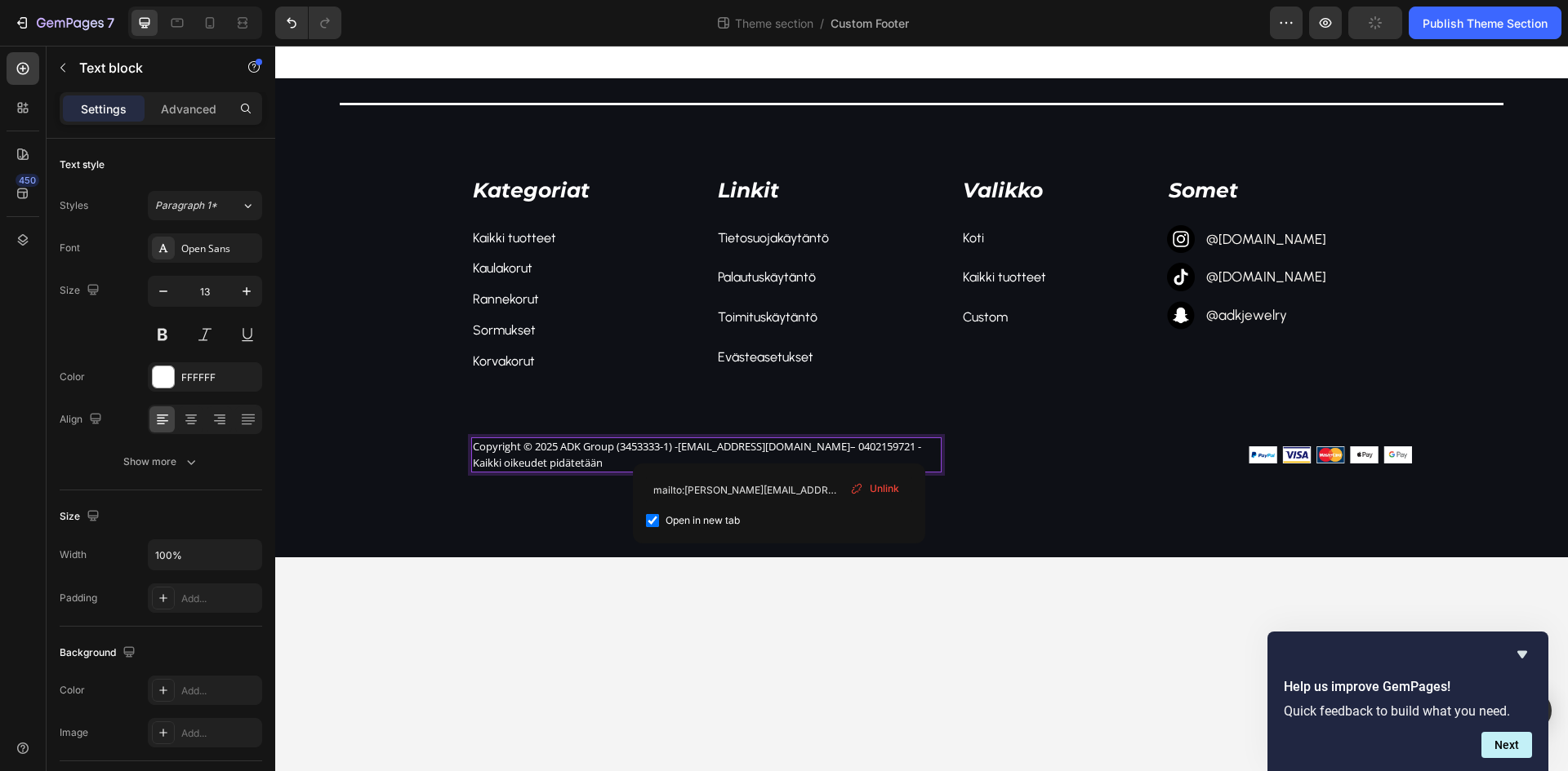
click at [781, 455] on p "Copyright © 2025 ADK Group (3453333-1) - [PERSON_NAME][EMAIL_ADDRESS][DOMAIN_NA…" at bounding box center [706, 455] width 467 height 31
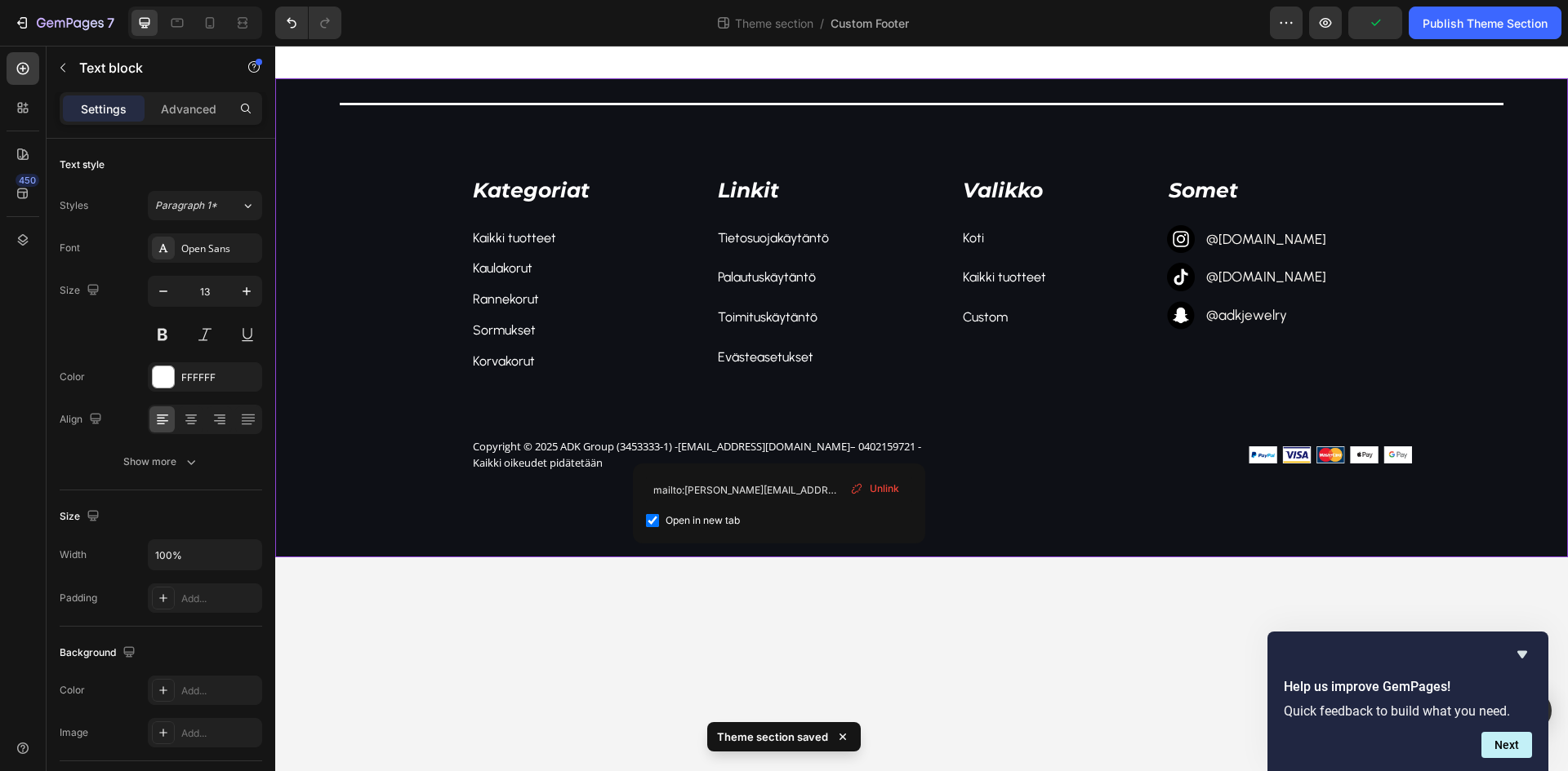
click at [532, 517] on div "Title Line Kategoriat Text block Kaikki tuotteet Text block Kaulakorut Text blo…" at bounding box center [922, 318] width 1292 height 479
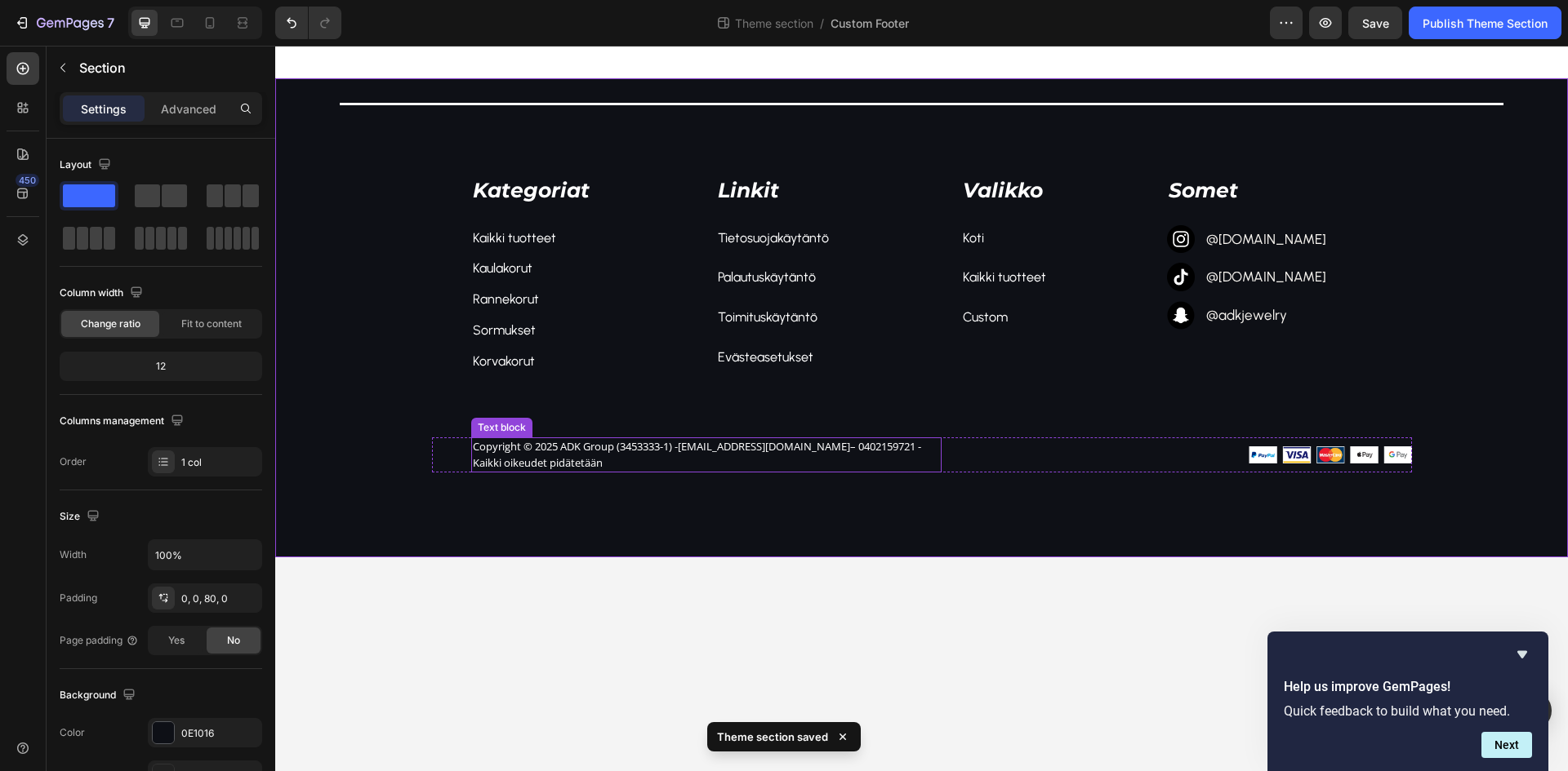
click at [525, 468] on p "Copyright © 2025 ADK Group (3453333-1) - [PERSON_NAME][EMAIL_ADDRESS][DOMAIN_NA…" at bounding box center [706, 455] width 467 height 31
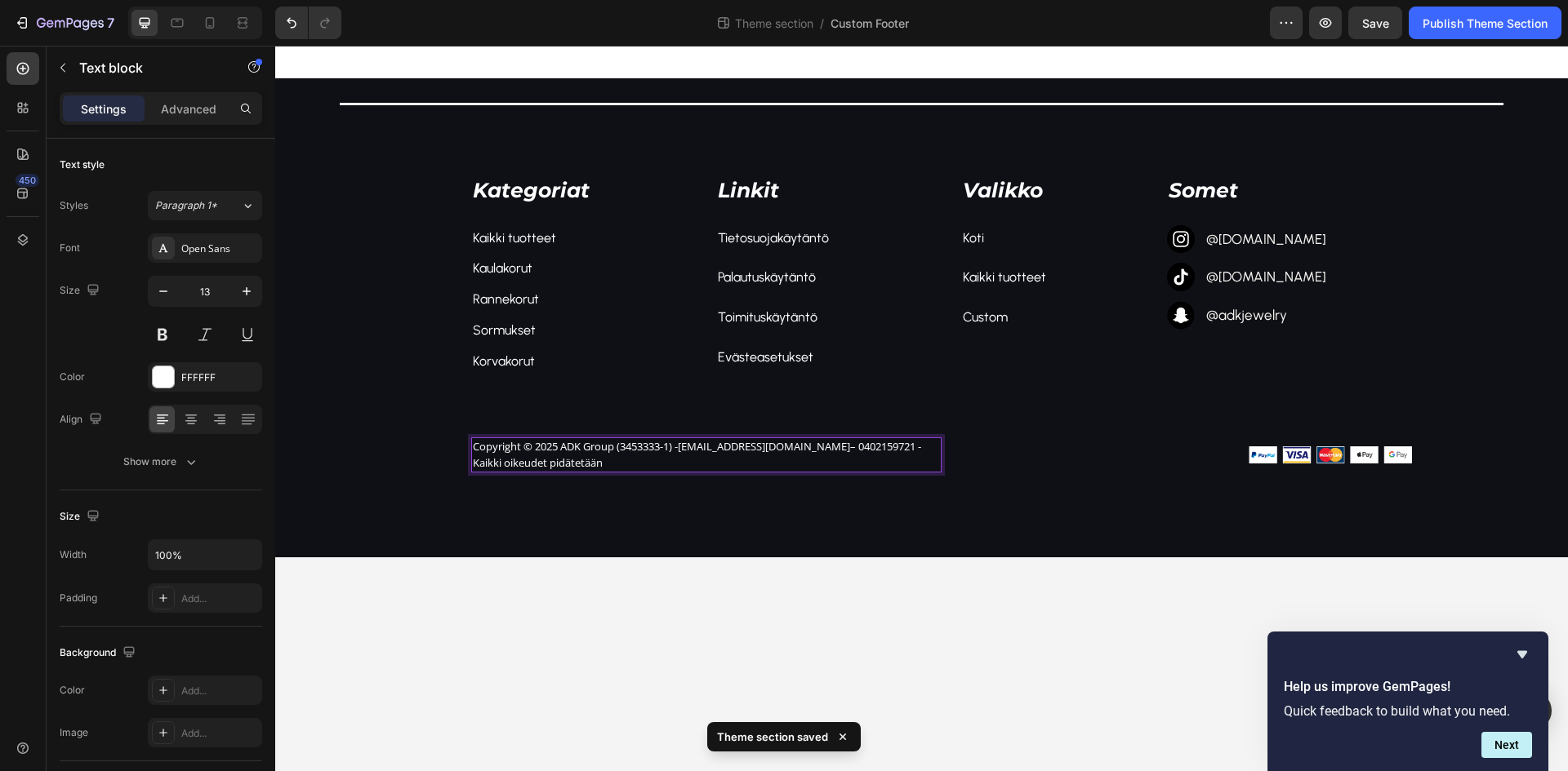
click at [474, 456] on p "Copyright © 2025 ADK Group (3453333-1) - [PERSON_NAME][EMAIL_ADDRESS][DOMAIN_NA…" at bounding box center [706, 455] width 467 height 31
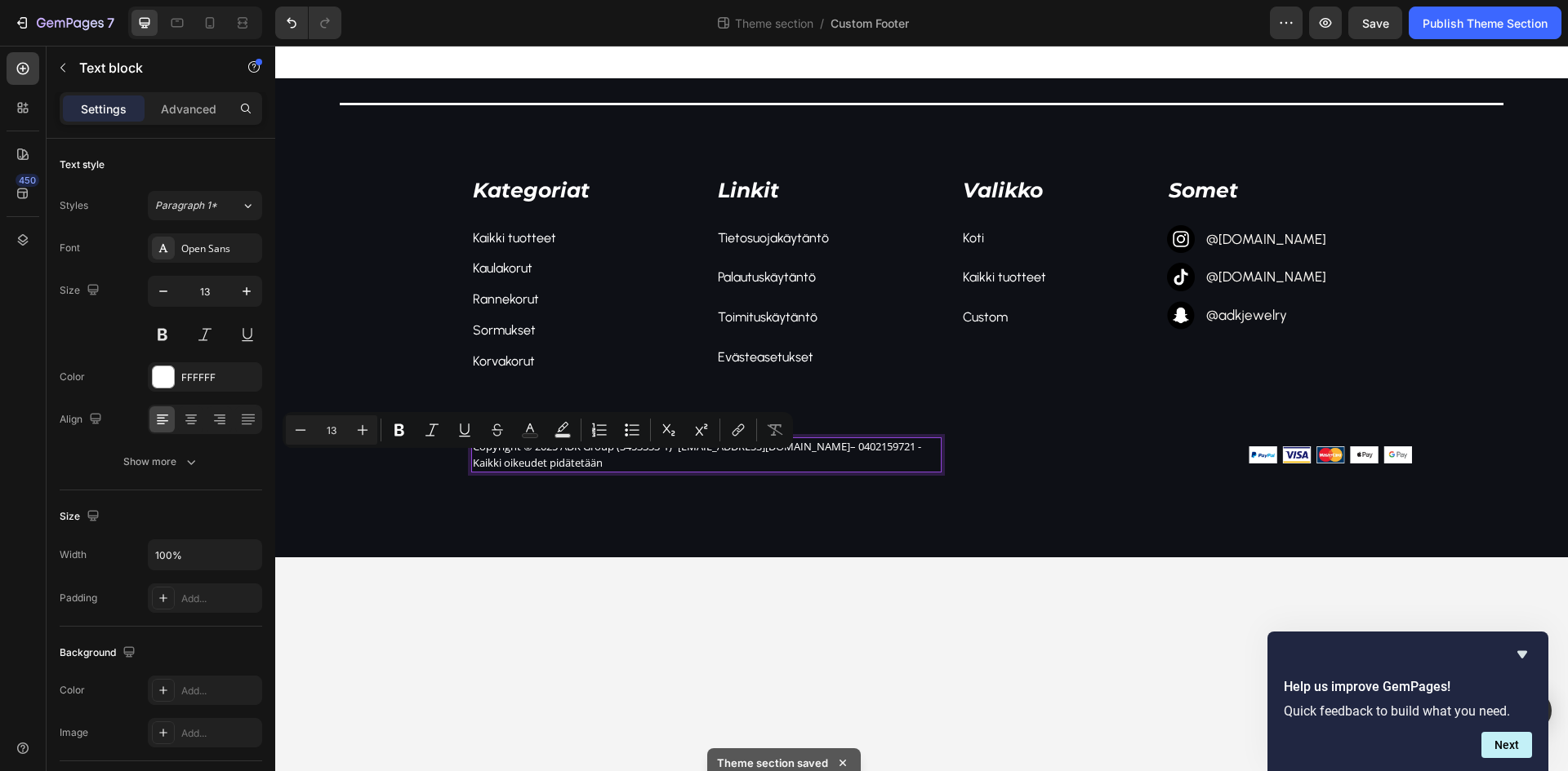
drag, startPoint x: 471, startPoint y: 462, endPoint x: 607, endPoint y: 468, distance: 136.1
click at [607, 468] on div "Copyright © 2025 ADK Group (3453333-1) - [PERSON_NAME][EMAIL_ADDRESS][DOMAIN_NA…" at bounding box center [706, 455] width 470 height 35
click at [396, 428] on icon "Editor contextual toolbar" at bounding box center [400, 430] width 10 height 12
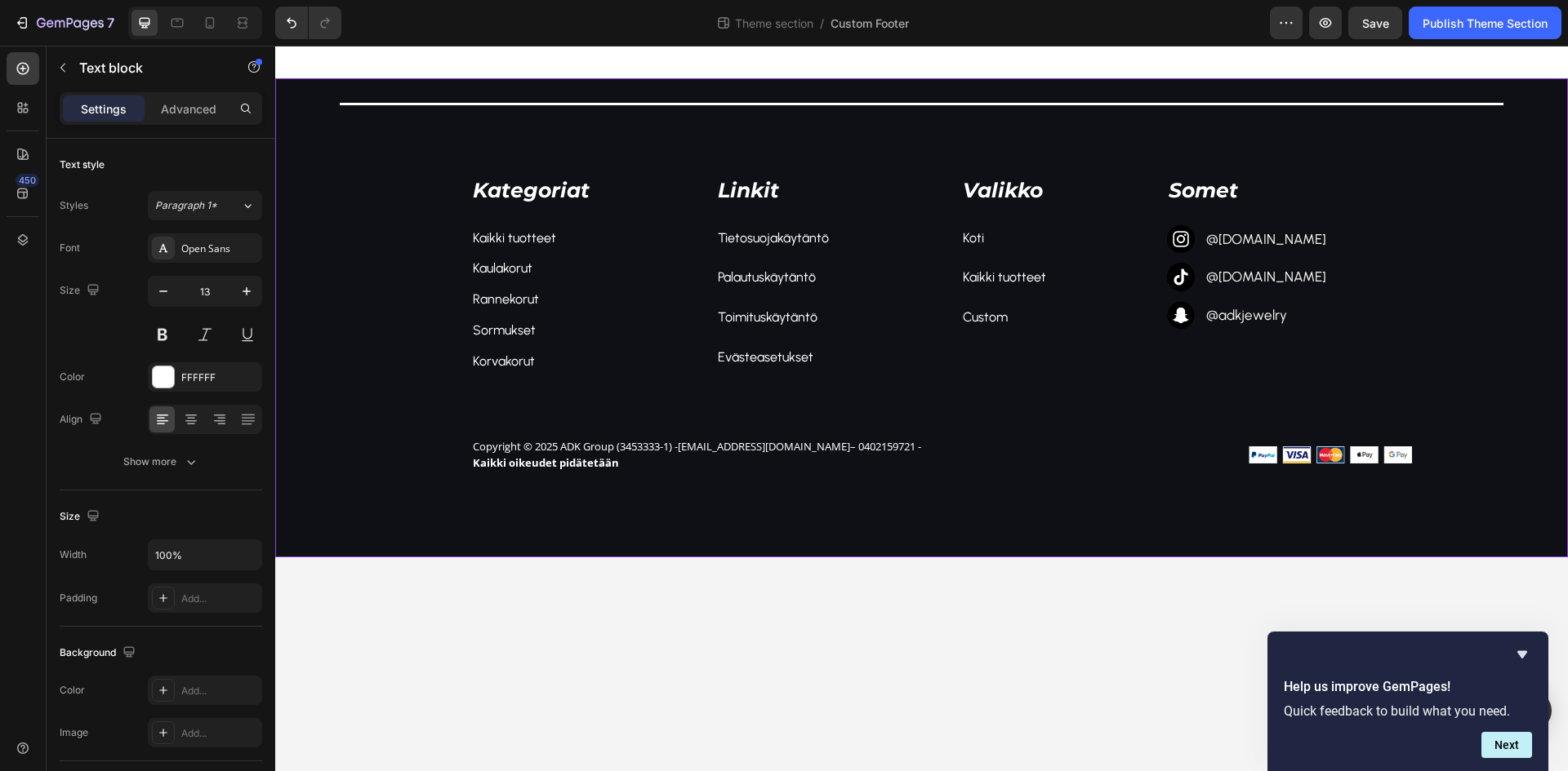
click at [514, 548] on div "Title Line Kategoriat Text block Kaikki tuotteet Text block Kaulakorut Text blo…" at bounding box center [922, 318] width 1292 height 479
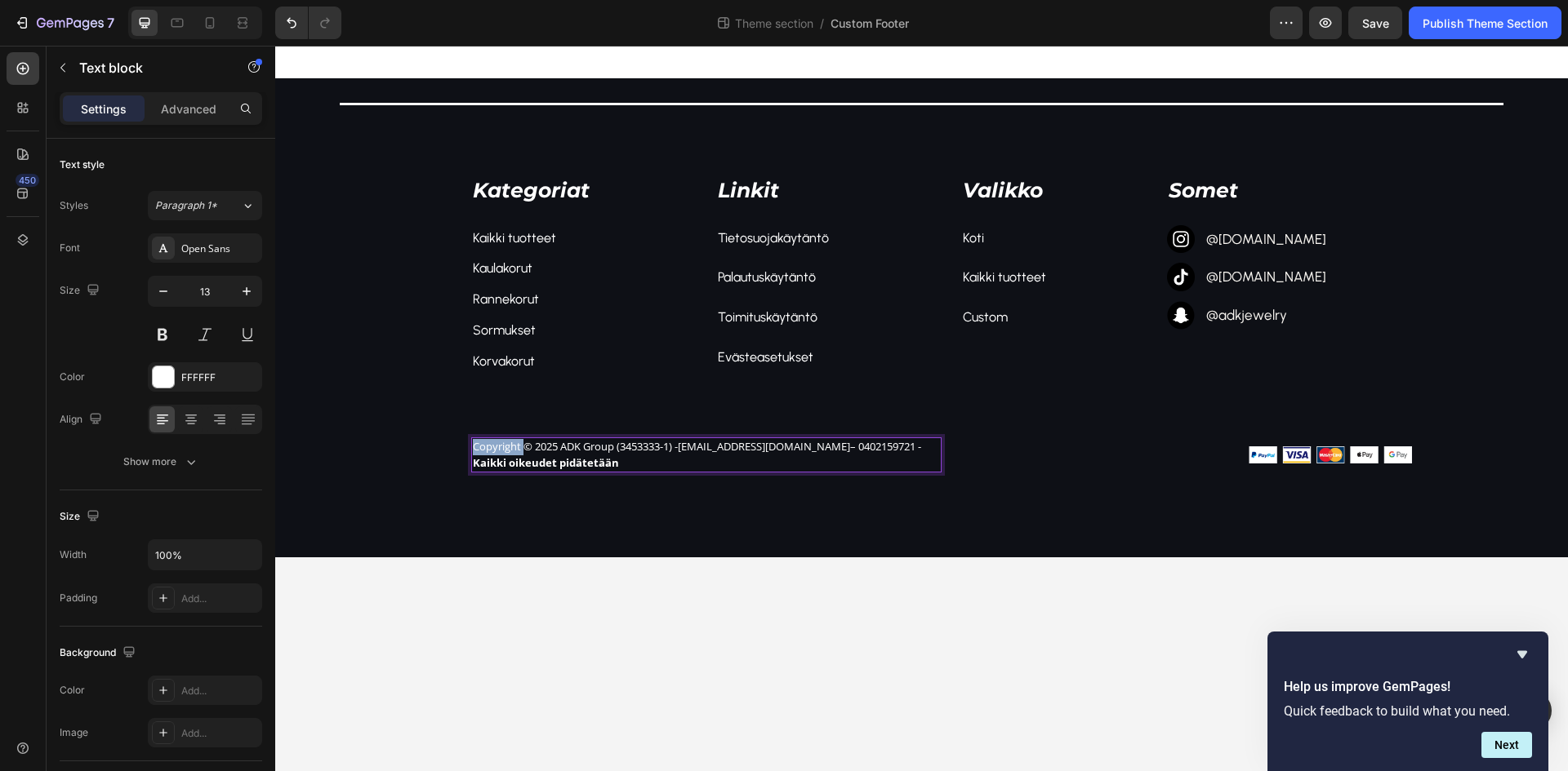
click at [500, 451] on p "Copyright © 2025 ADK Group (3453333-1) - [PERSON_NAME][EMAIL_ADDRESS][DOMAIN_NA…" at bounding box center [706, 455] width 467 height 31
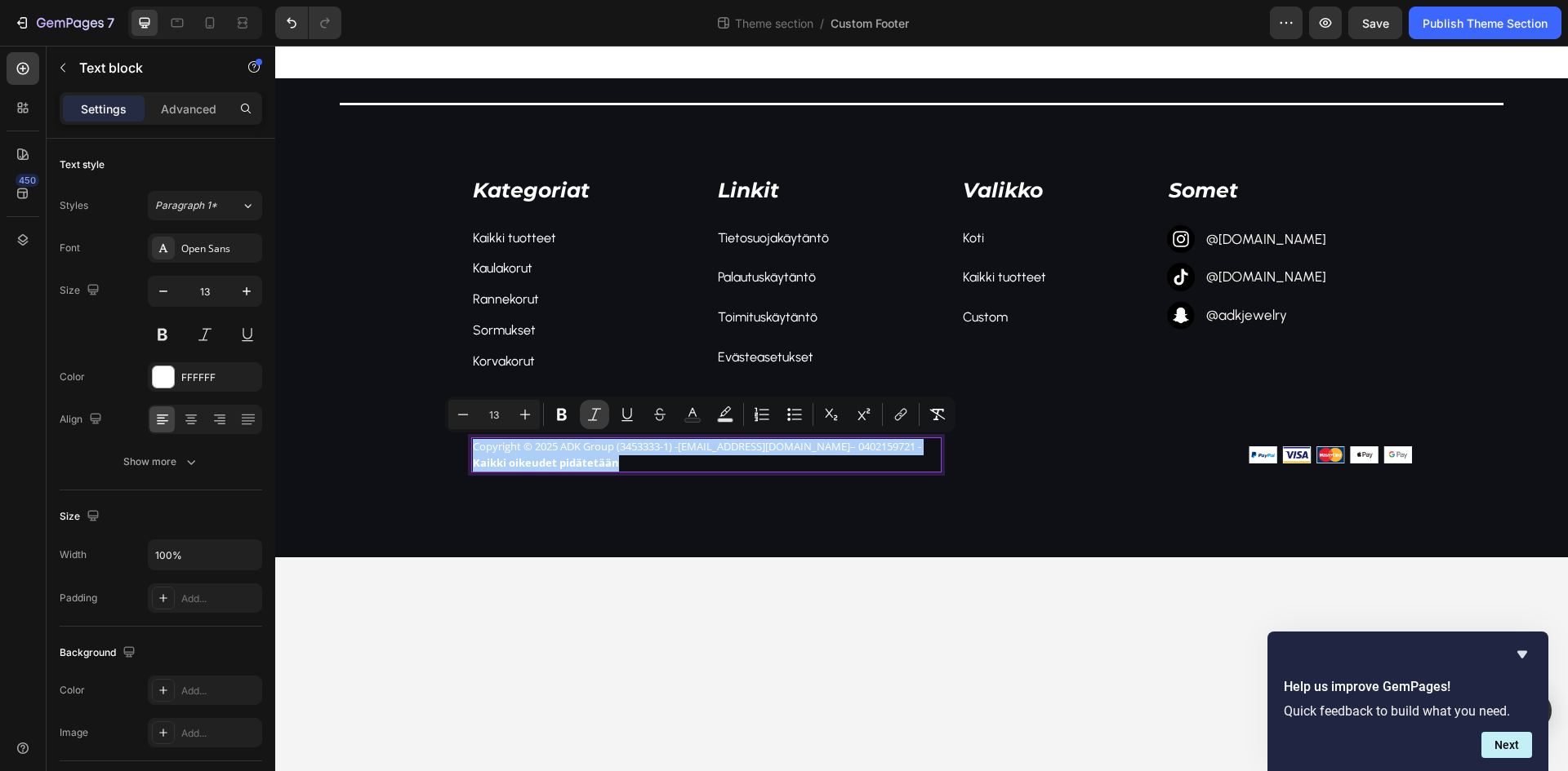
click at [582, 413] on button "Italic" at bounding box center [594, 415] width 30 height 30
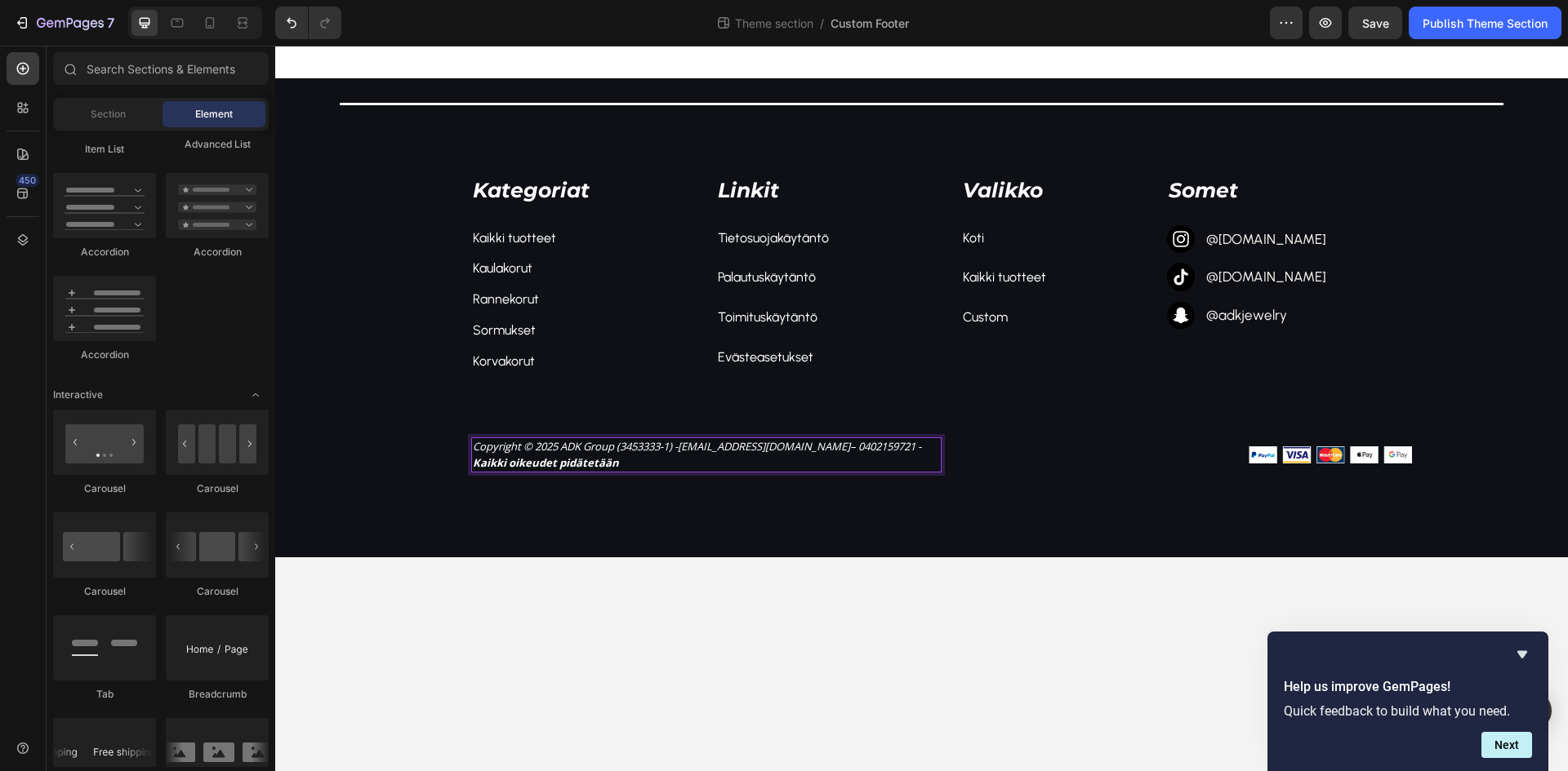
click at [599, 565] on body "Title Line Kategoriat Text block Kaikki tuotteet Text block Kaulakorut Text blo…" at bounding box center [922, 409] width 1292 height 726
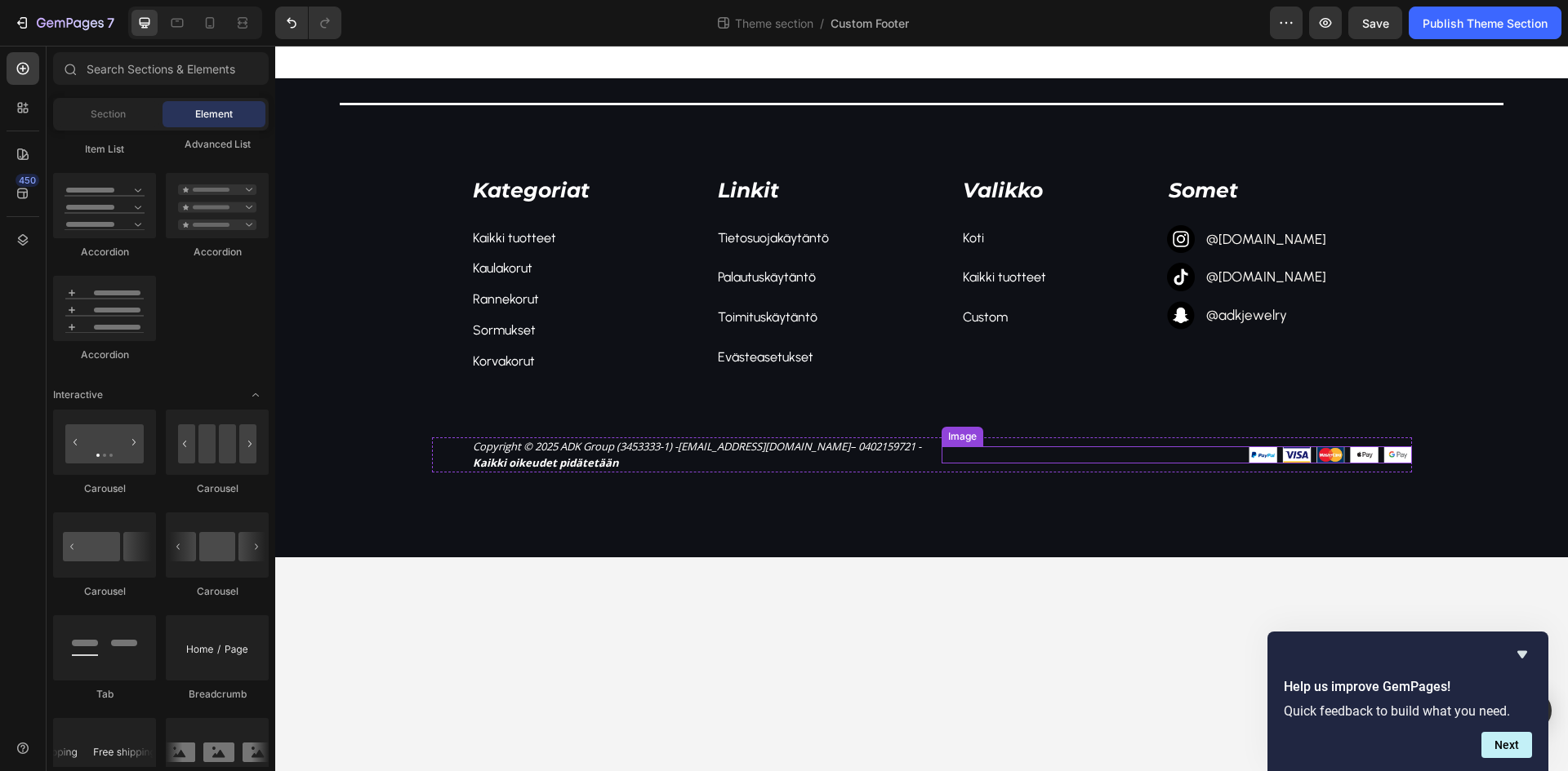
click at [1288, 458] on img at bounding box center [1330, 455] width 163 height 17
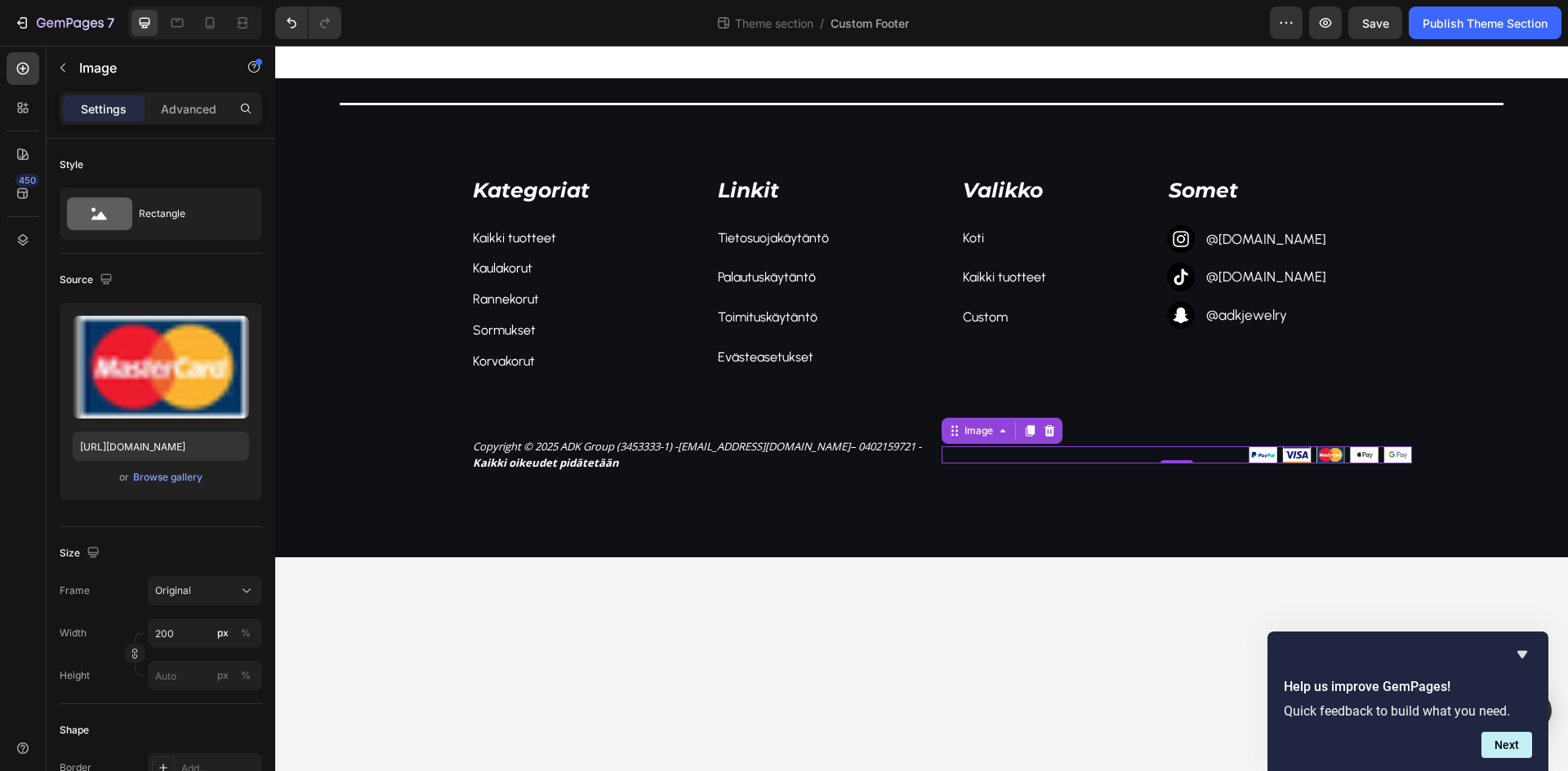
click at [1265, 456] on img at bounding box center [1330, 455] width 163 height 17
click at [1094, 447] on div at bounding box center [1176, 455] width 470 height 17
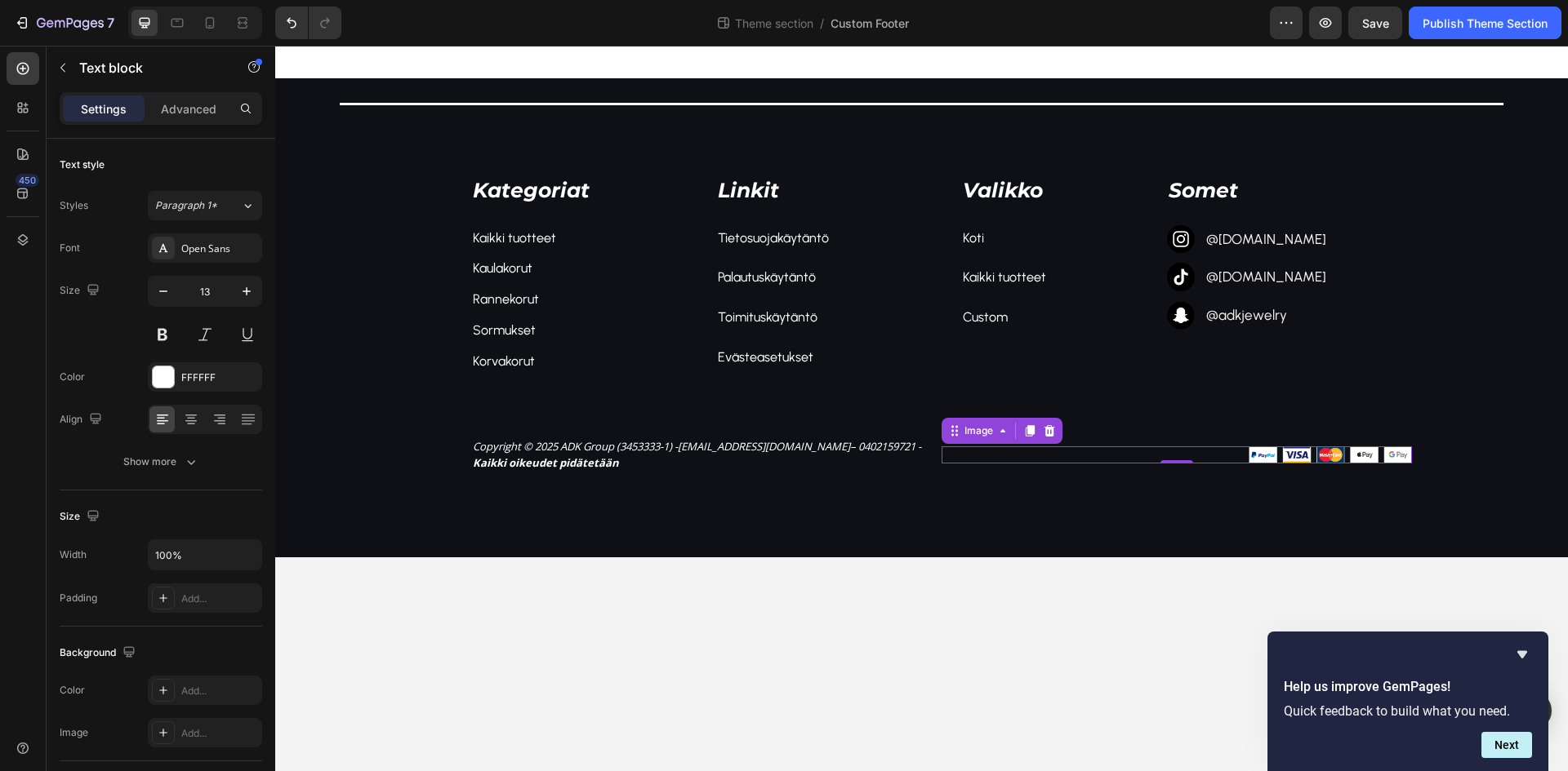
drag, startPoint x: 918, startPoint y: 449, endPoint x: 955, endPoint y: 442, distance: 37.7
click at [921, 447] on icon "– 0402159721 - Kaikki oikeudet pidätetään" at bounding box center [696, 455] width 448 height 31
click at [1374, 457] on img at bounding box center [1330, 455] width 163 height 17
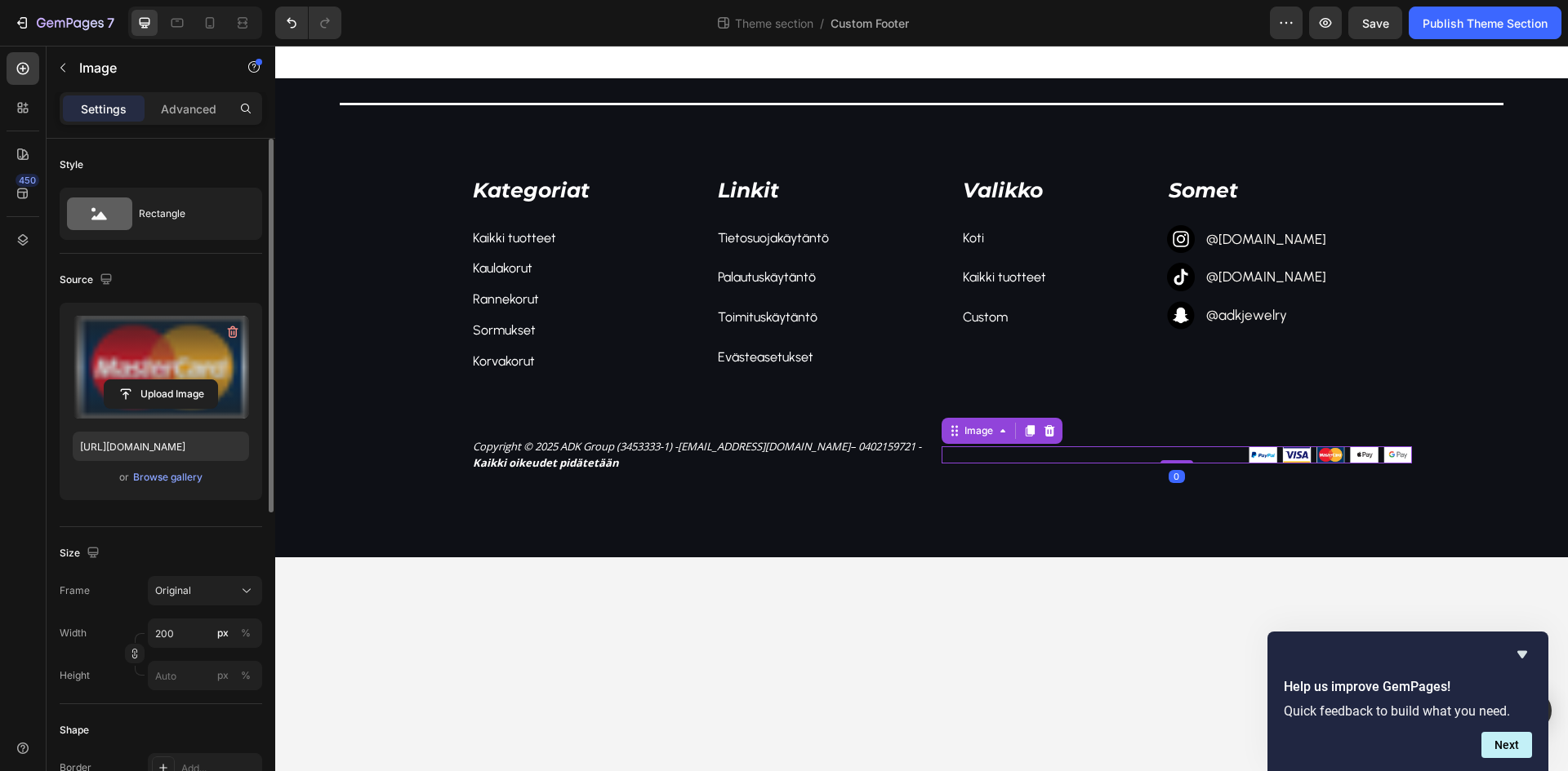
click at [210, 361] on label at bounding box center [160, 367] width 176 height 103
click at [210, 380] on input "file" at bounding box center [161, 394] width 113 height 28
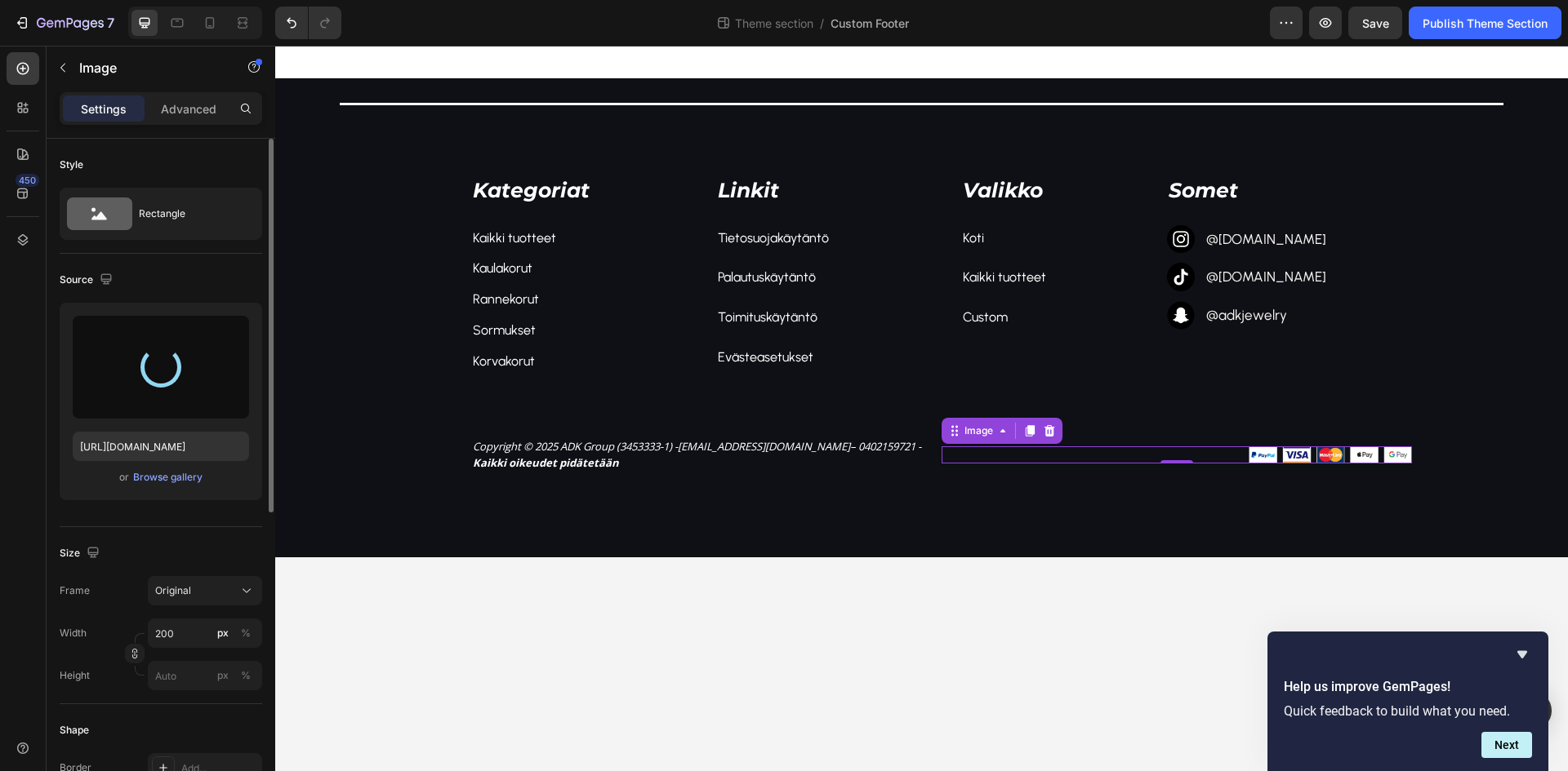
type input "[URL][DOMAIN_NAME]"
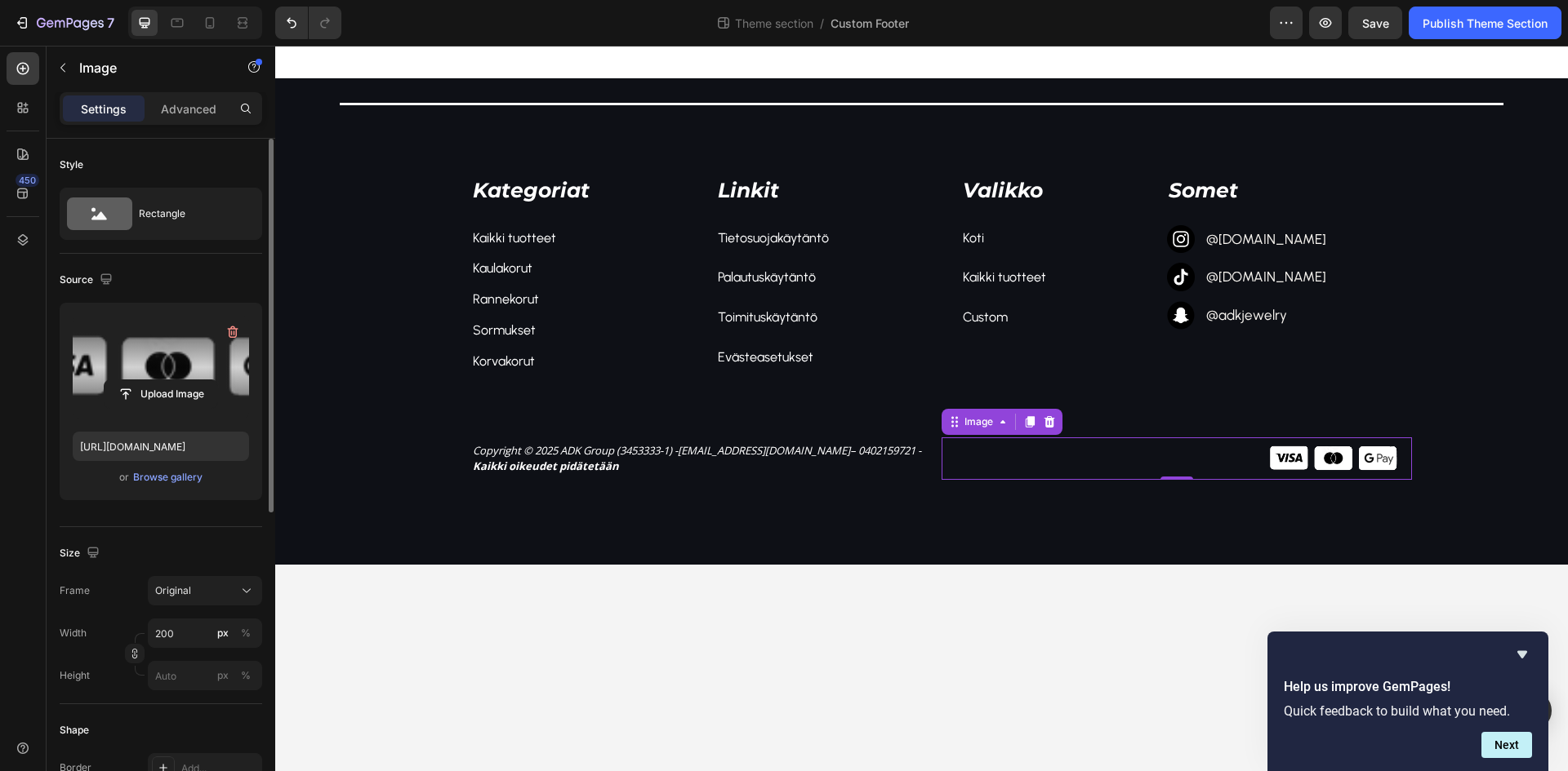
click at [233, 264] on div "Source Upload Image [URL][DOMAIN_NAME] or Browse gallery" at bounding box center [161, 391] width 202 height 274
click at [188, 636] on input "200" at bounding box center [205, 633] width 114 height 30
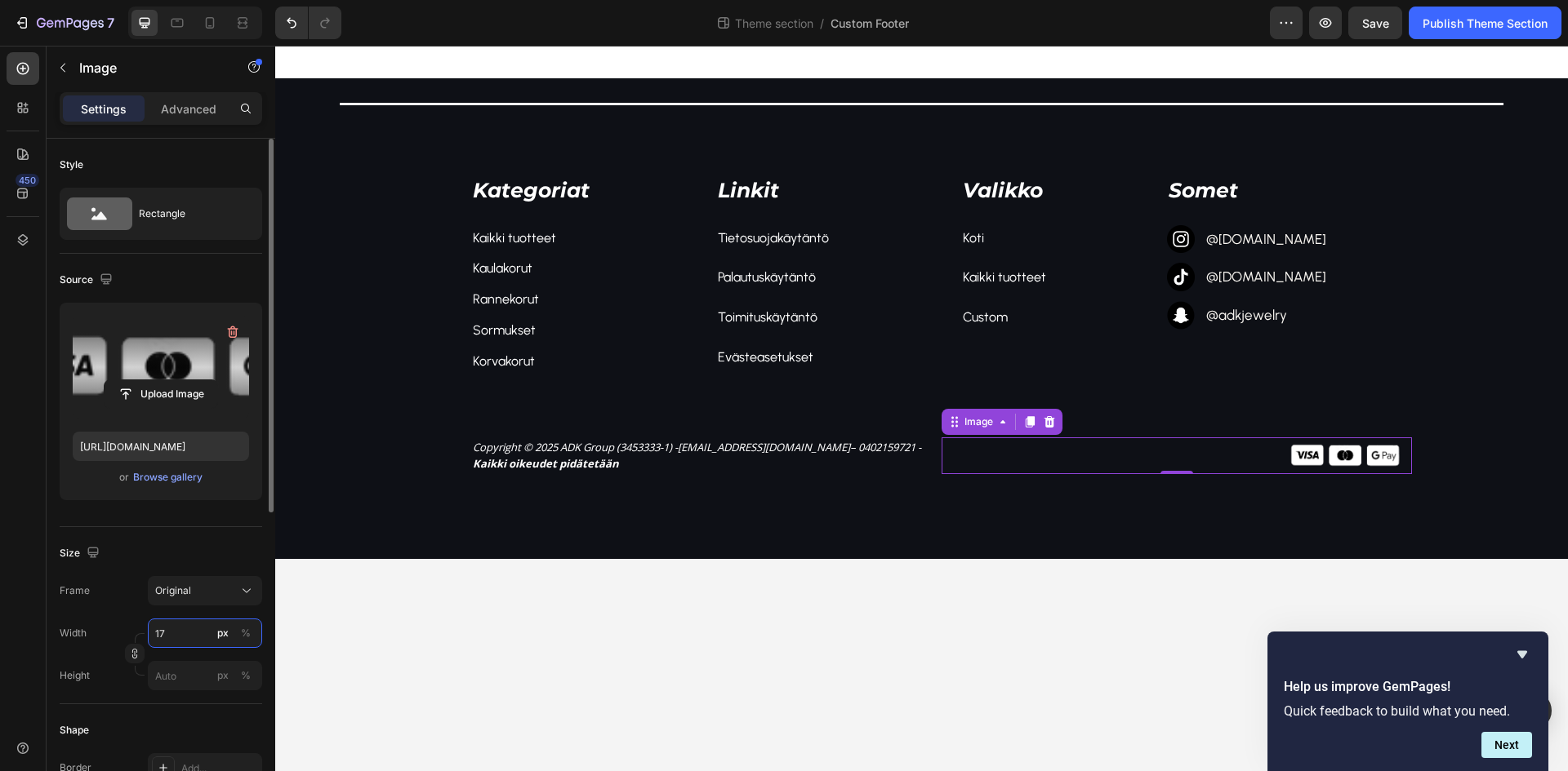
type input "1"
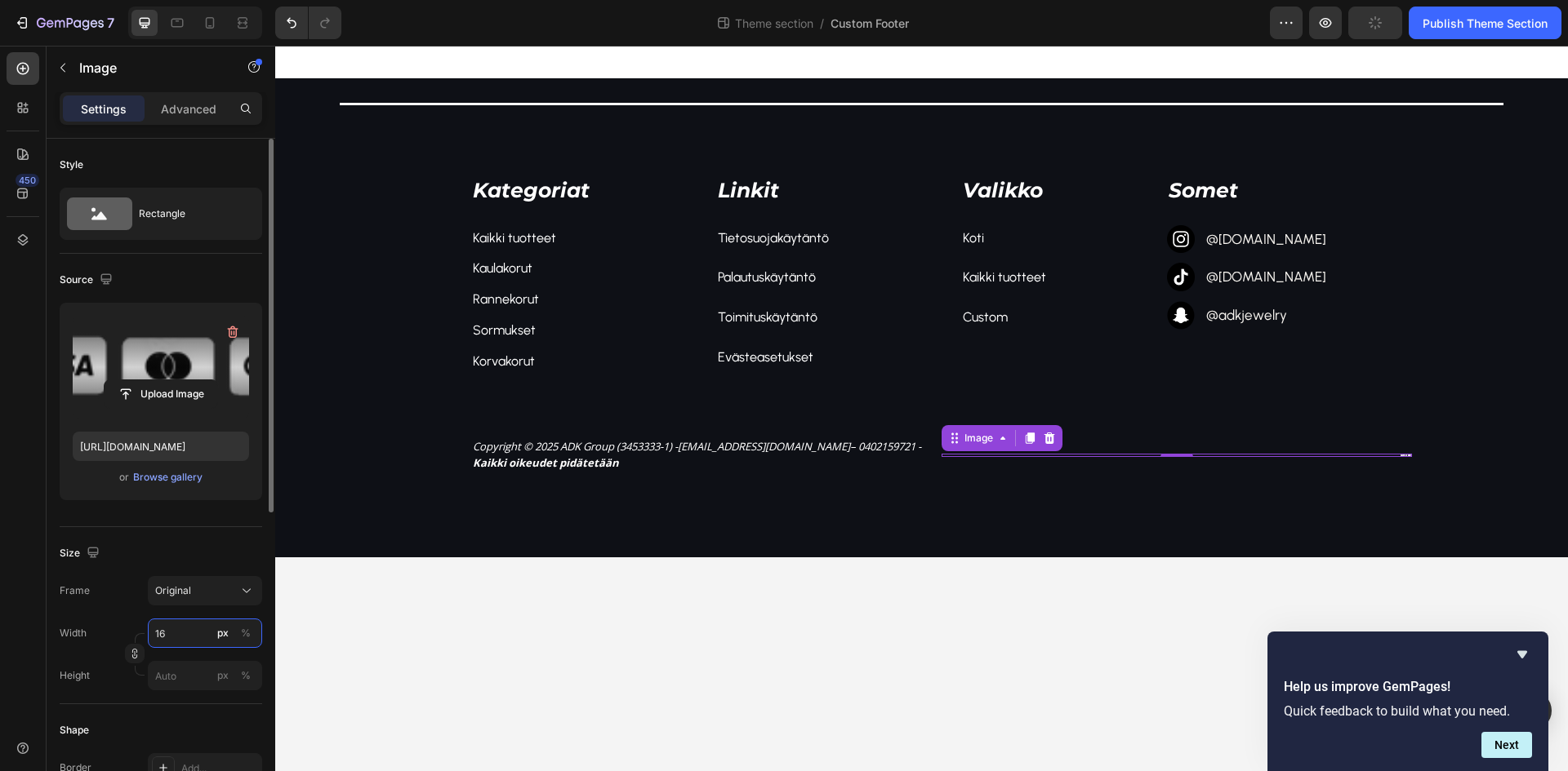
type input "1"
type input "2"
type input "1"
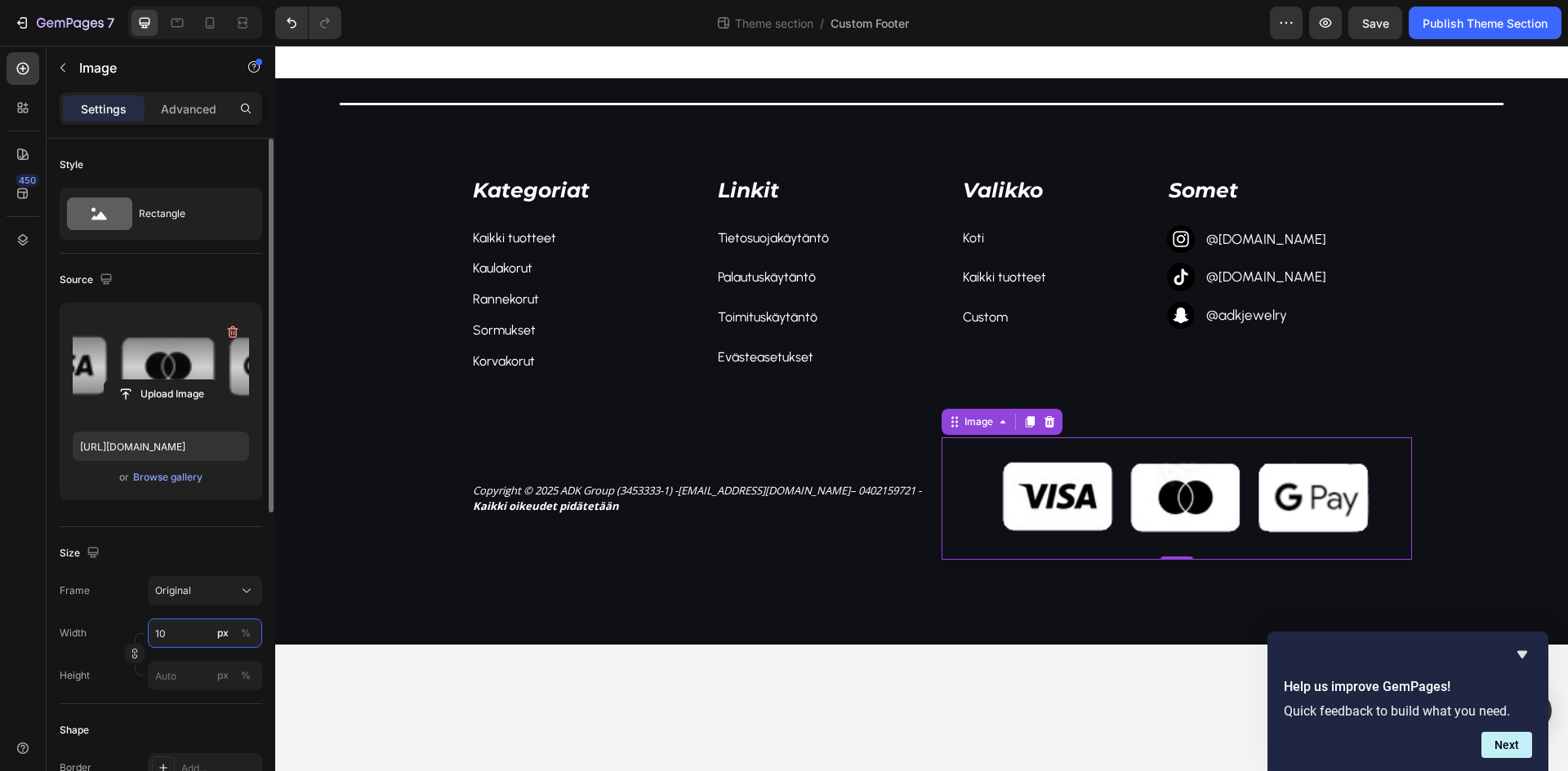
type input "1"
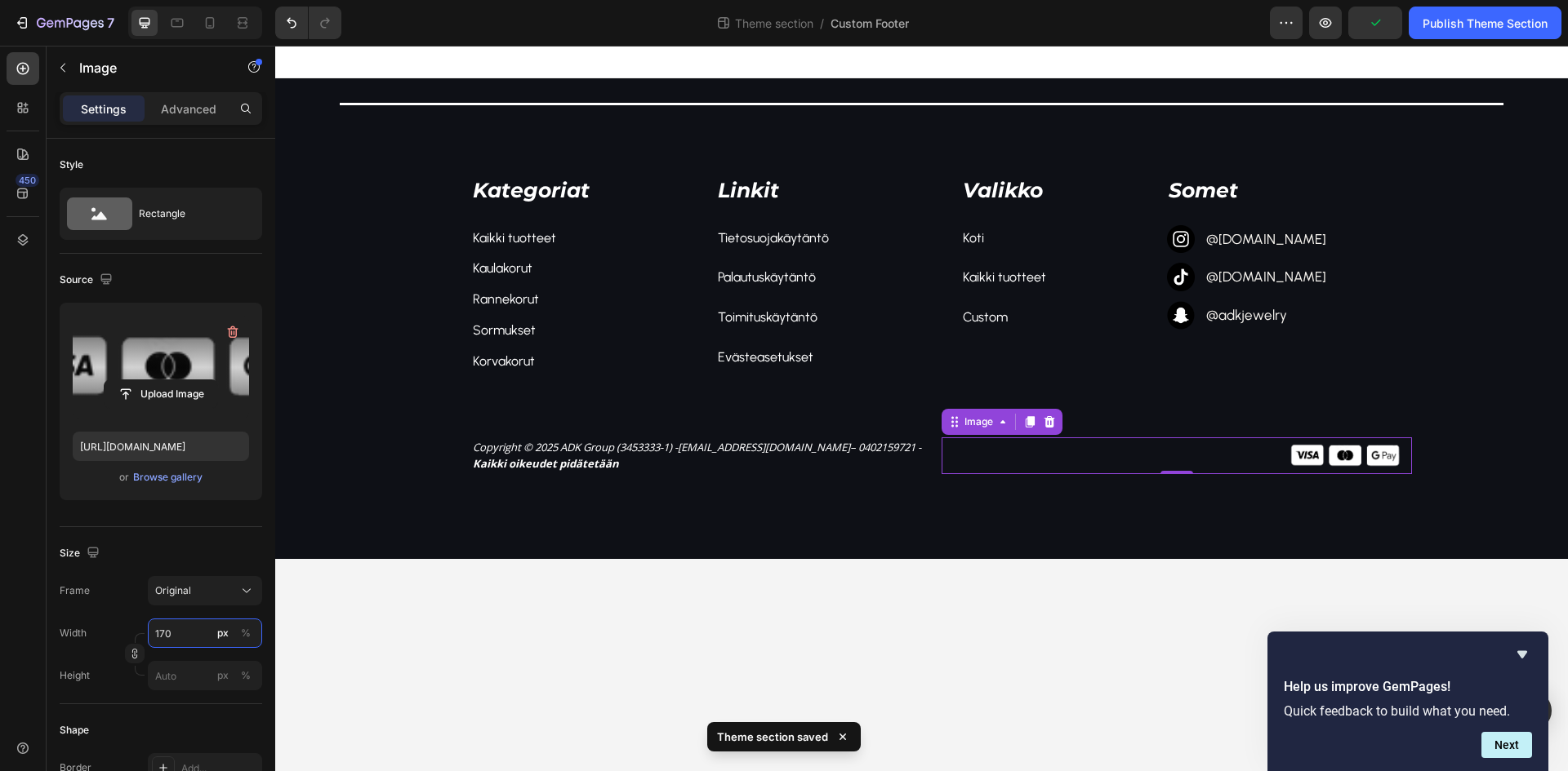
type input "170"
click at [195, 513] on div "Upload Image [URL][DOMAIN_NAME] or Browse gallery" at bounding box center [161, 408] width 202 height 211
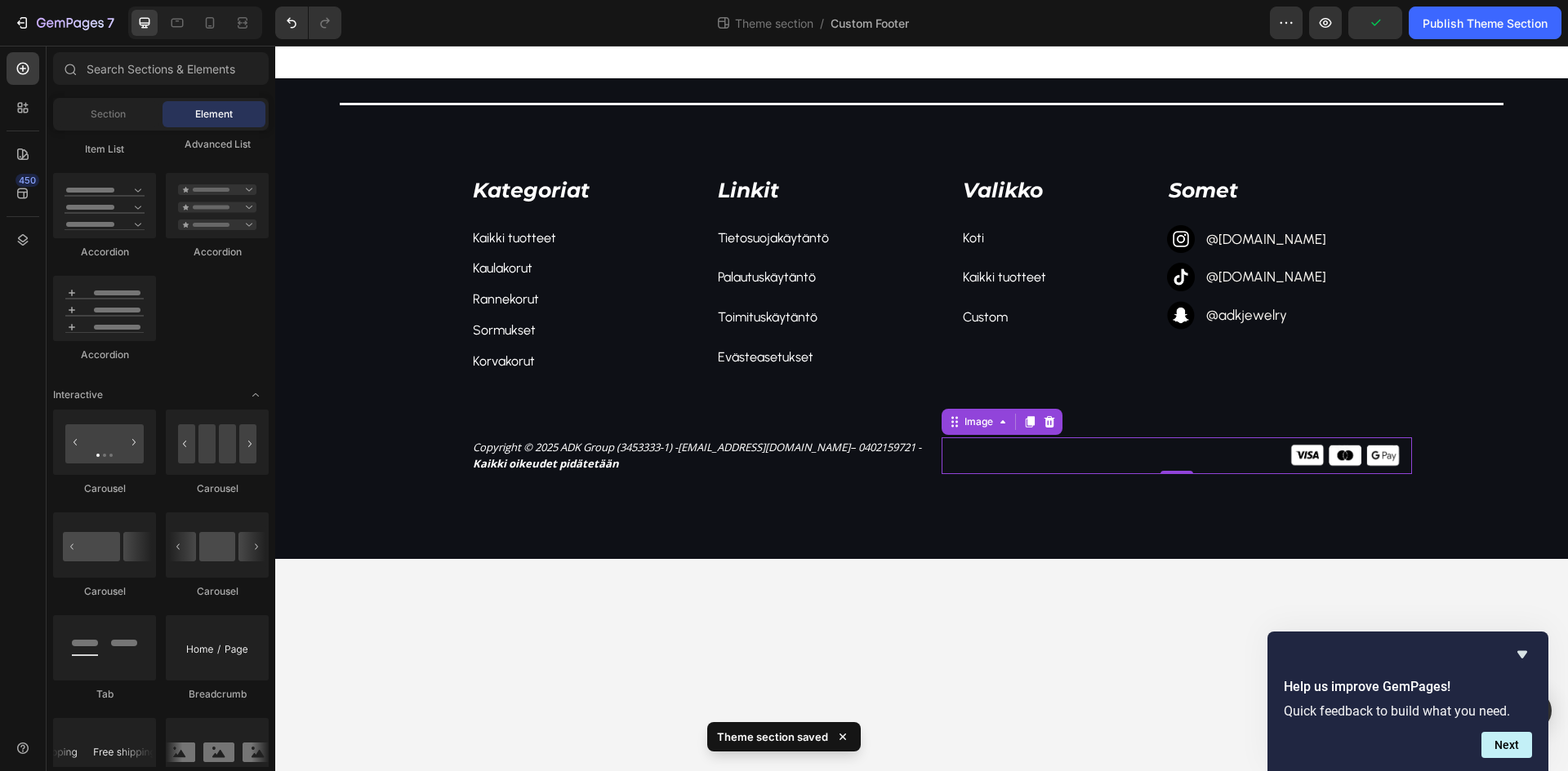
click at [919, 669] on body "Title Line Kategoriat Text block Kaikki tuotteet Text block Kaulakorut Text blo…" at bounding box center [922, 409] width 1292 height 726
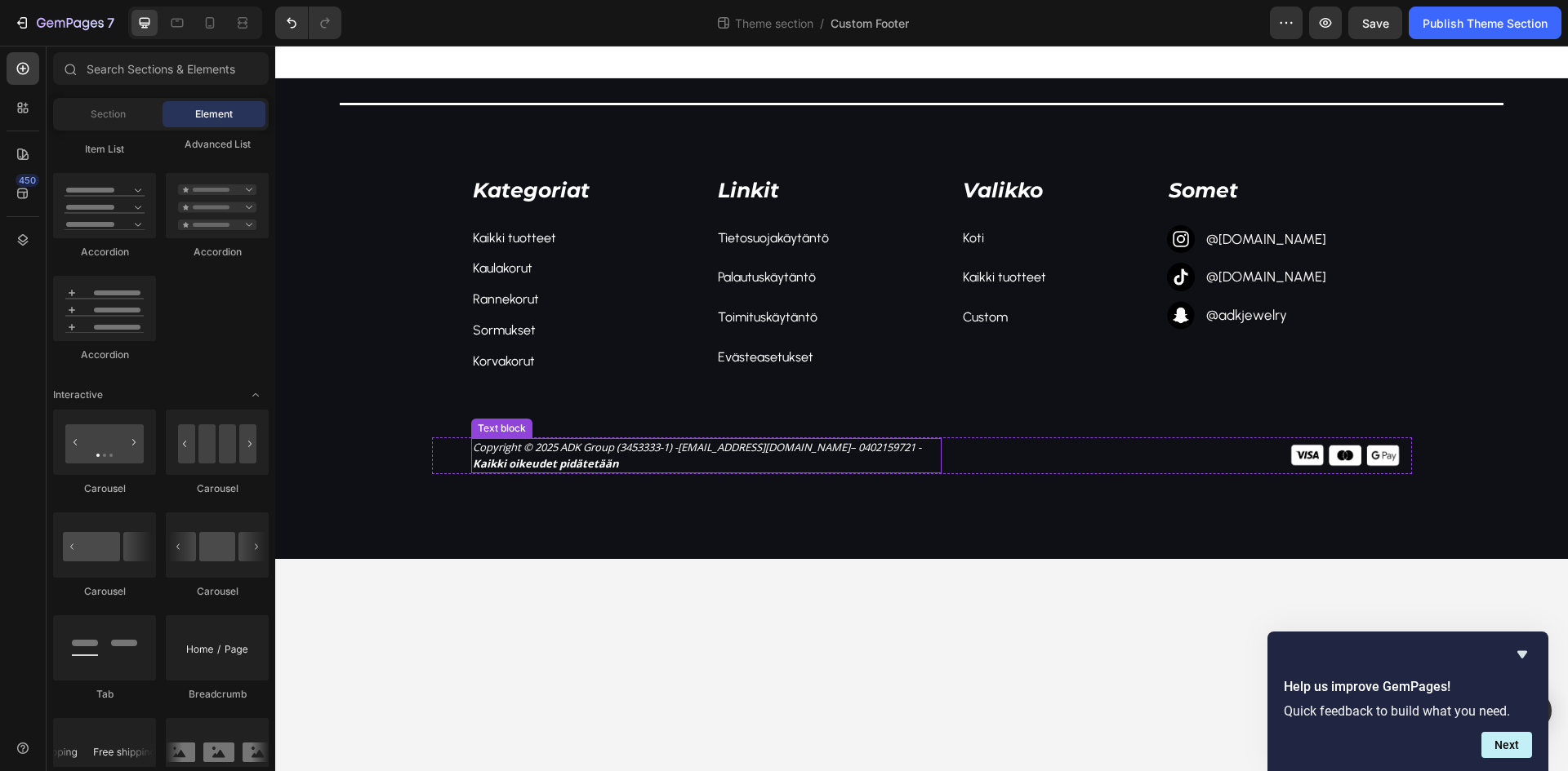
click at [734, 455] on icon "[EMAIL_ADDRESS][DOMAIN_NAME]" at bounding box center [764, 447] width 173 height 14
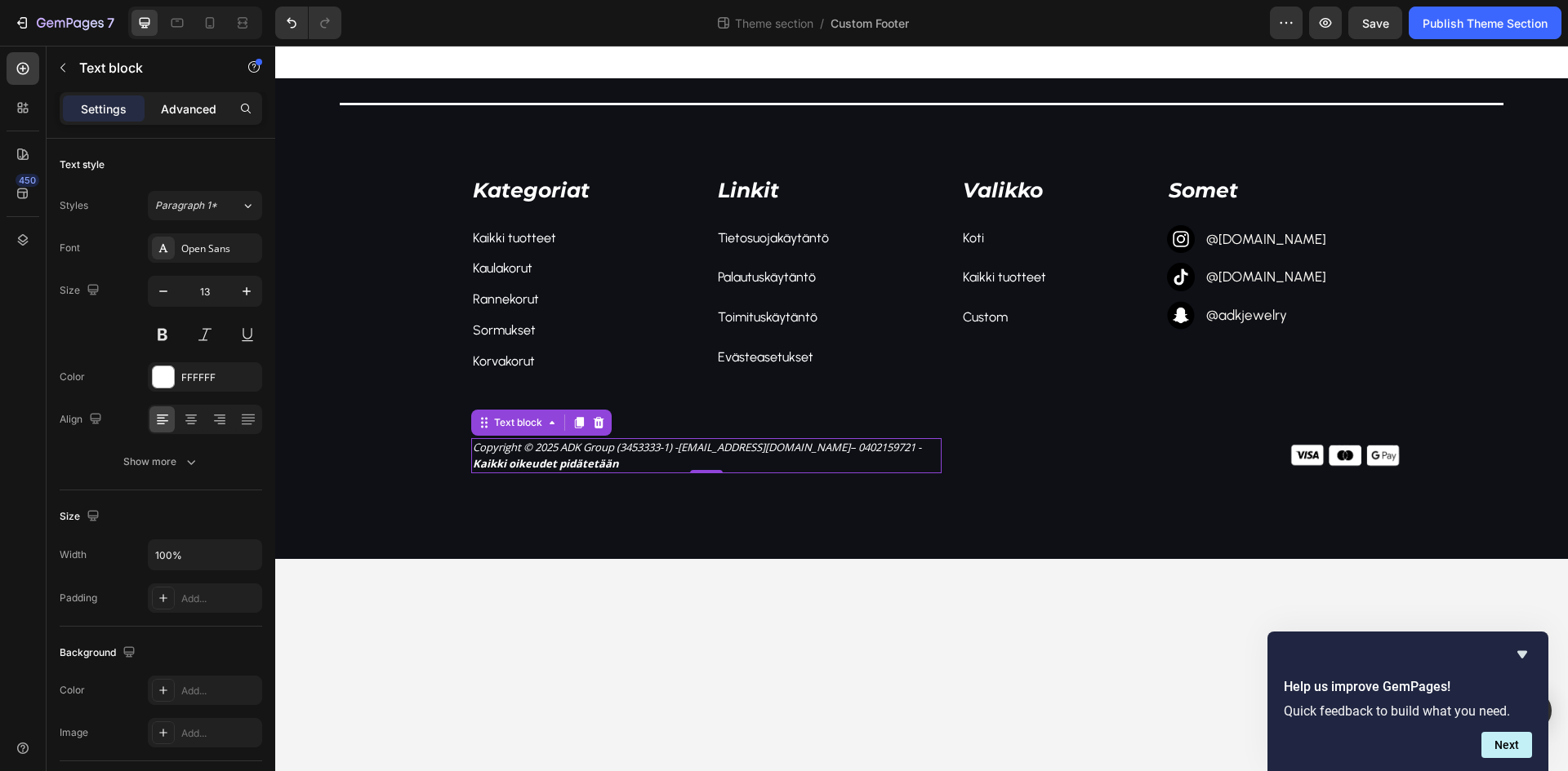
click at [170, 103] on p "Advanced" at bounding box center [188, 109] width 55 height 17
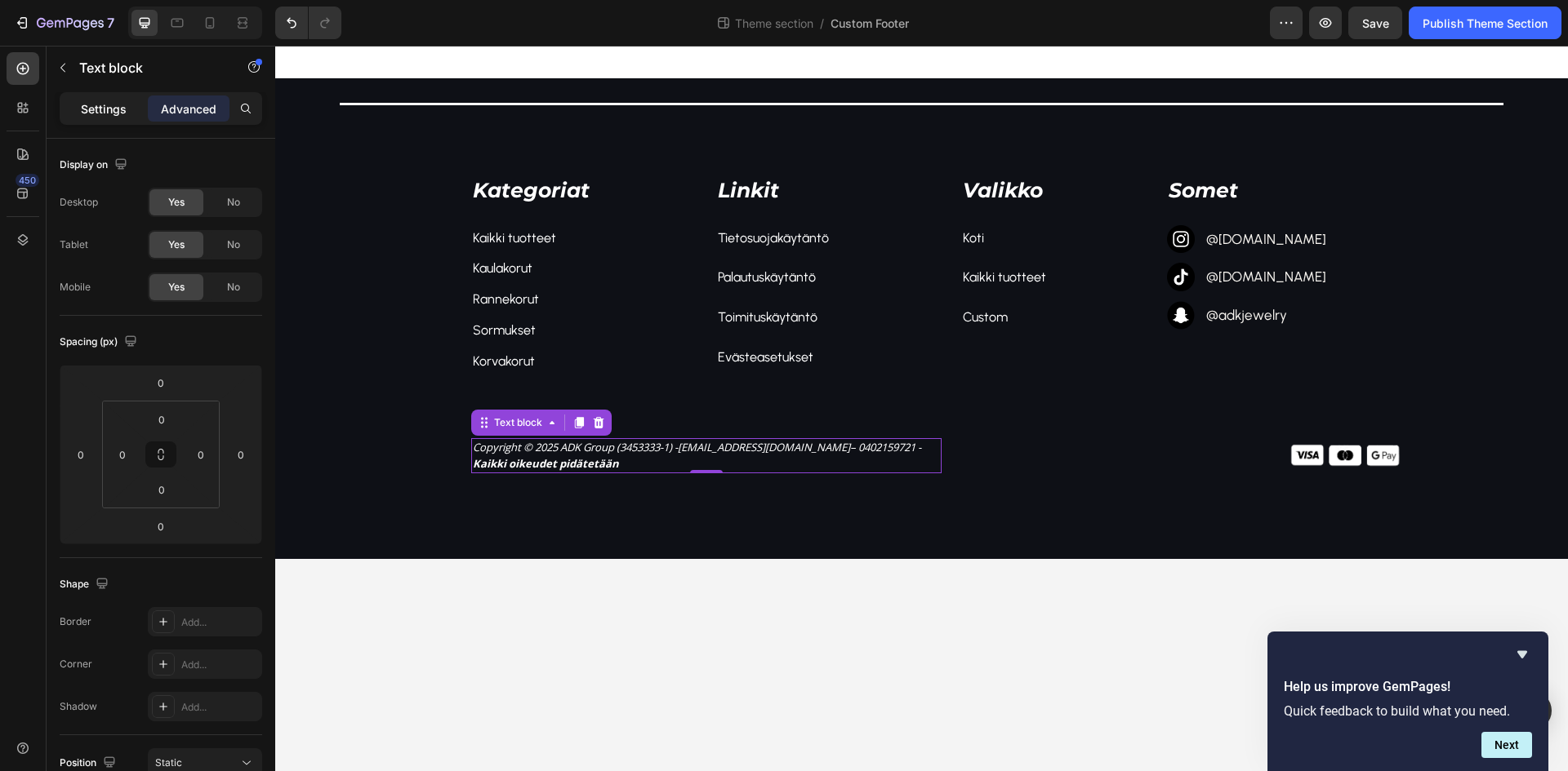
click at [113, 106] on p "Settings" at bounding box center [104, 109] width 46 height 17
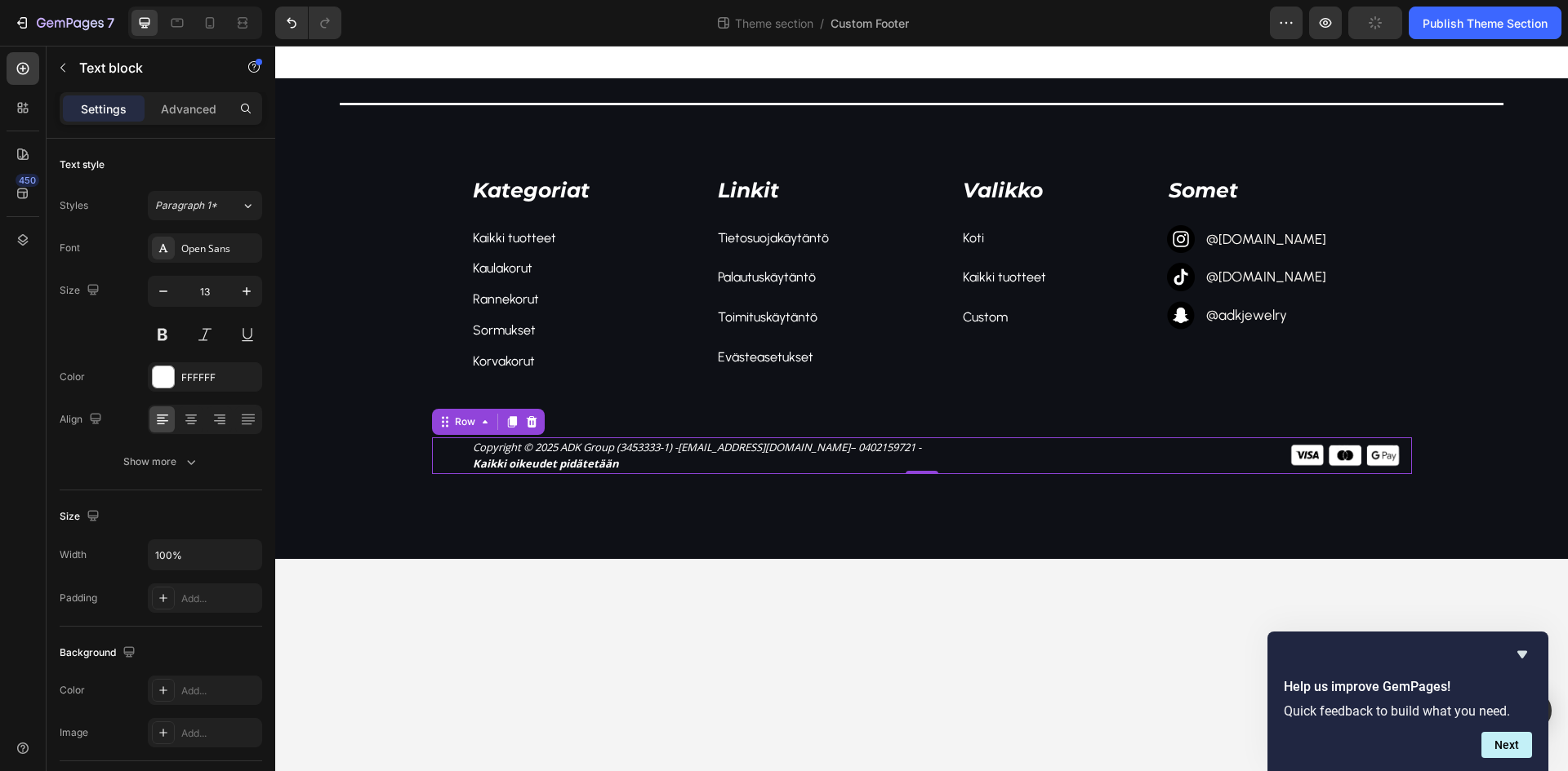
click at [439, 440] on div "Copyright © 2025 ADK Group (3453333-1) - [PERSON_NAME][EMAIL_ADDRESS][DOMAIN_NA…" at bounding box center [922, 456] width 980 height 36
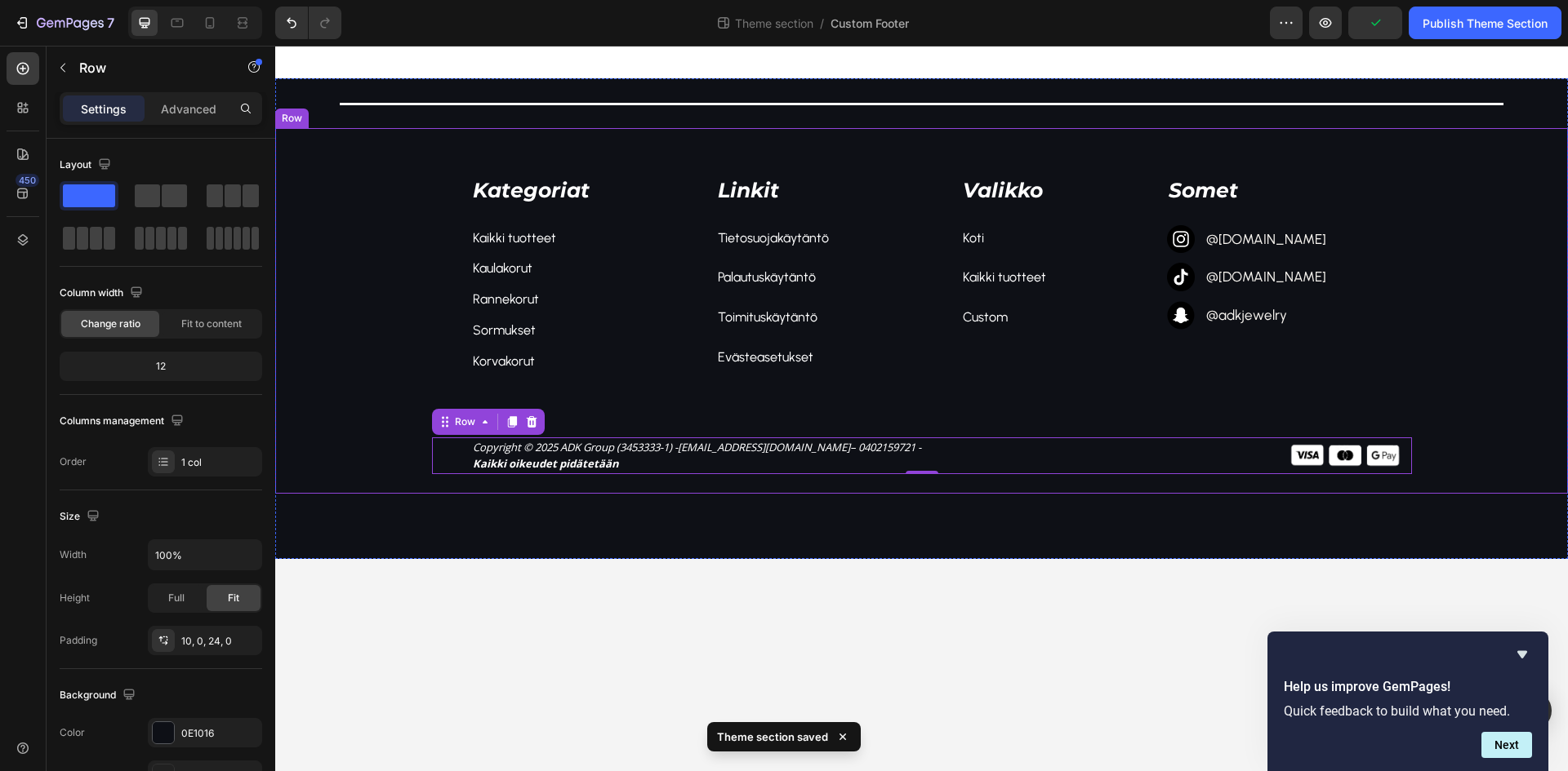
click at [433, 441] on div "Kategoriat Text block Kaikki tuotteet Text block Kaulakorut Text block Rannekor…" at bounding box center [922, 305] width 1292 height 338
click at [457, 459] on div "Copyright © 2025 ADK Group (3453333-1) - [PERSON_NAME][EMAIL_ADDRESS][DOMAIN_NA…" at bounding box center [922, 456] width 980 height 36
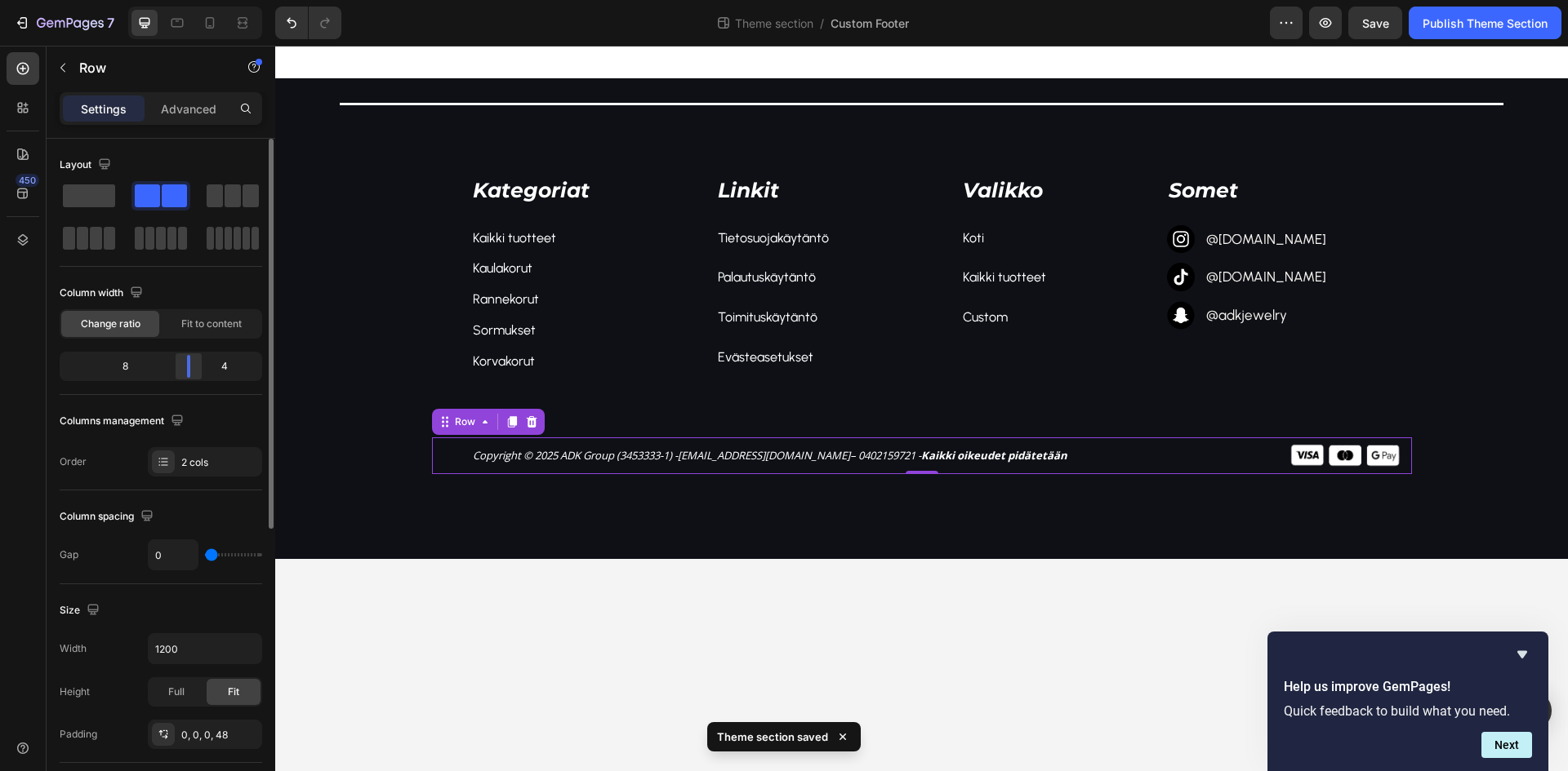
drag, startPoint x: 162, startPoint y: 366, endPoint x: 201, endPoint y: 371, distance: 39.3
click at [201, 371] on div at bounding box center [189, 366] width 30 height 23
click at [1008, 654] on body "Title Line Kategoriat Text block Kaikki tuotteet Text block Kaulakorut Text blo…" at bounding box center [922, 409] width 1292 height 726
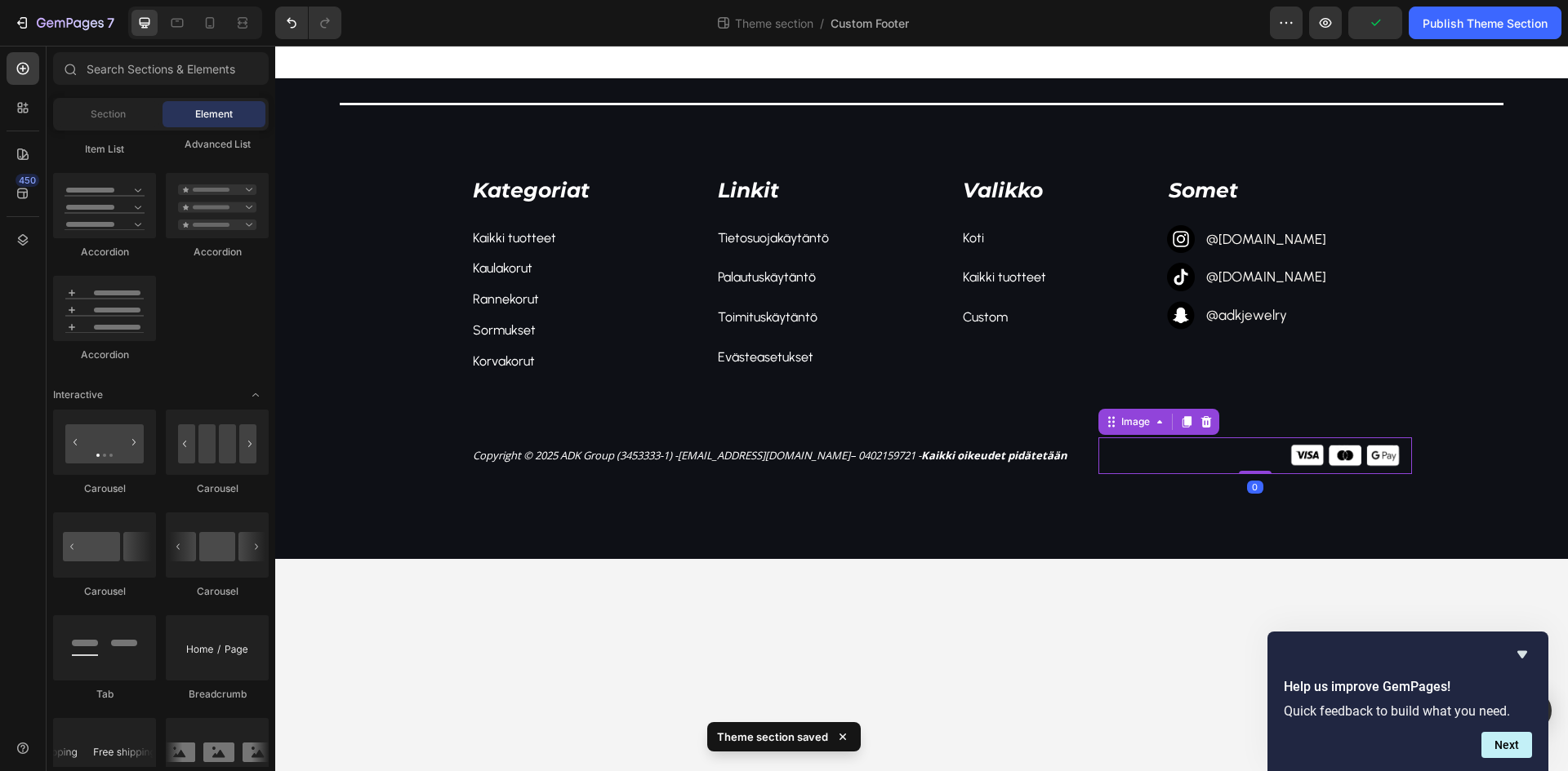
click at [1217, 457] on div at bounding box center [1255, 456] width 314 height 36
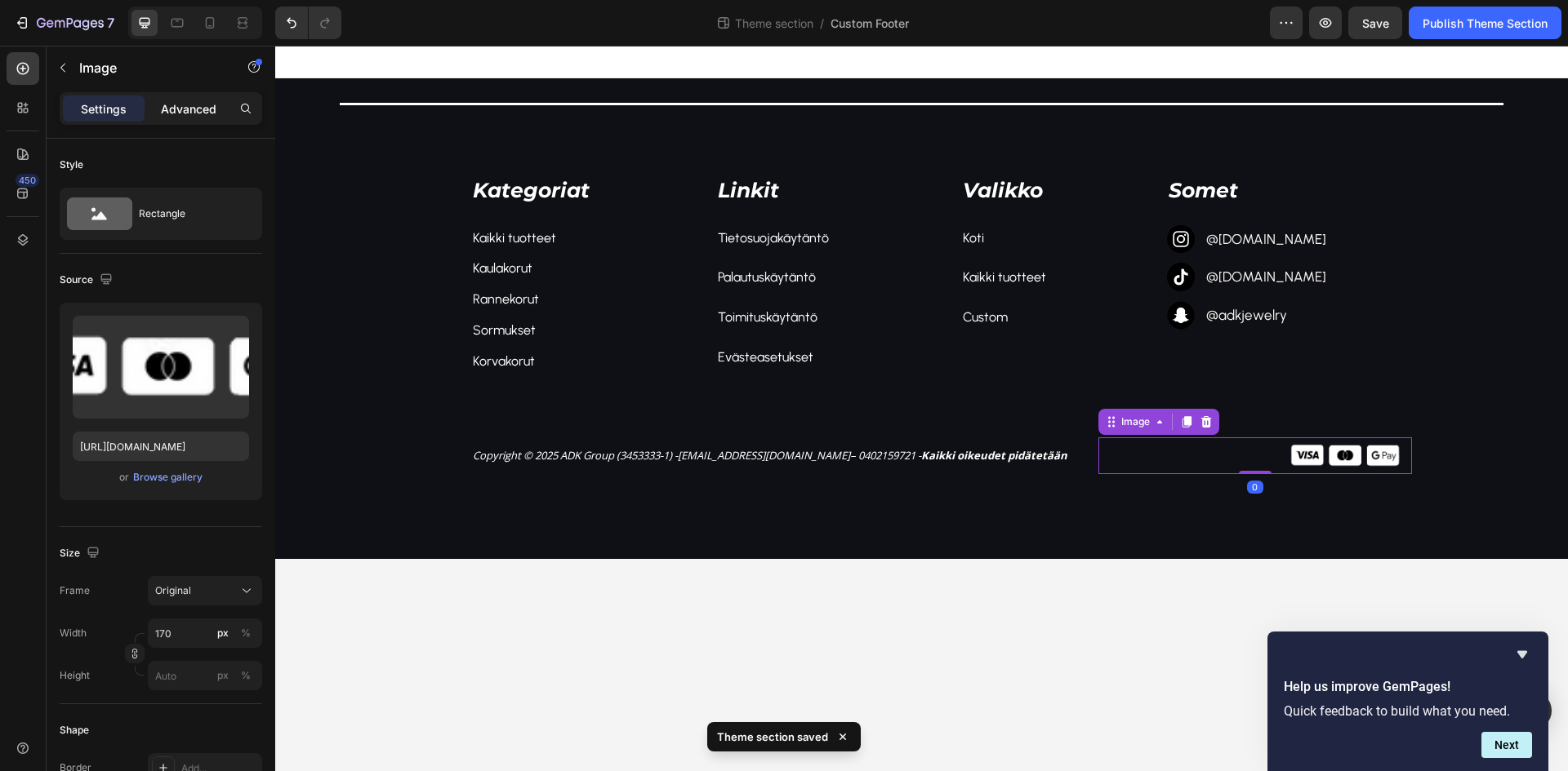
click at [171, 111] on p "Advanced" at bounding box center [188, 109] width 55 height 17
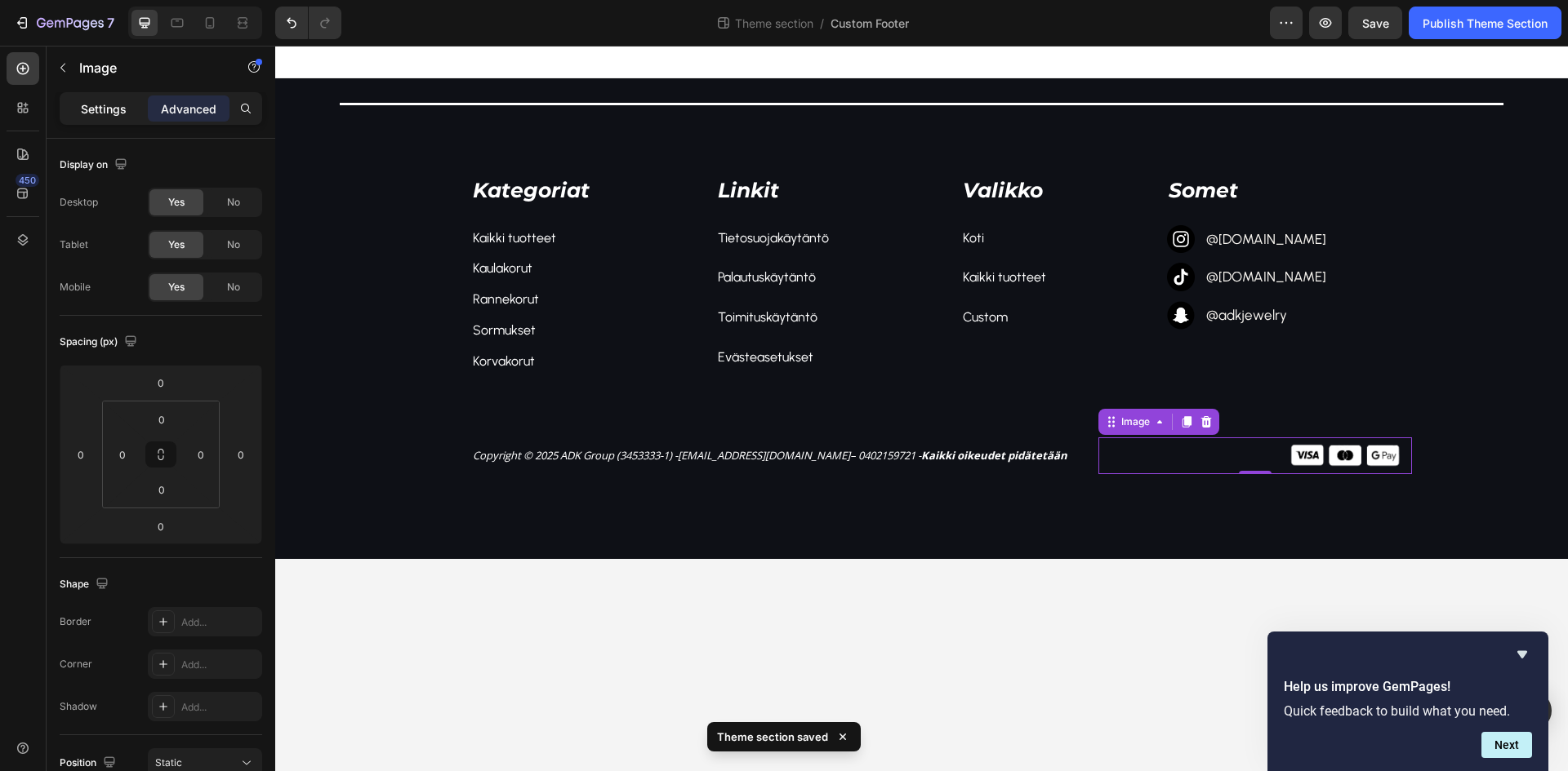
click at [91, 103] on p "Settings" at bounding box center [104, 109] width 46 height 17
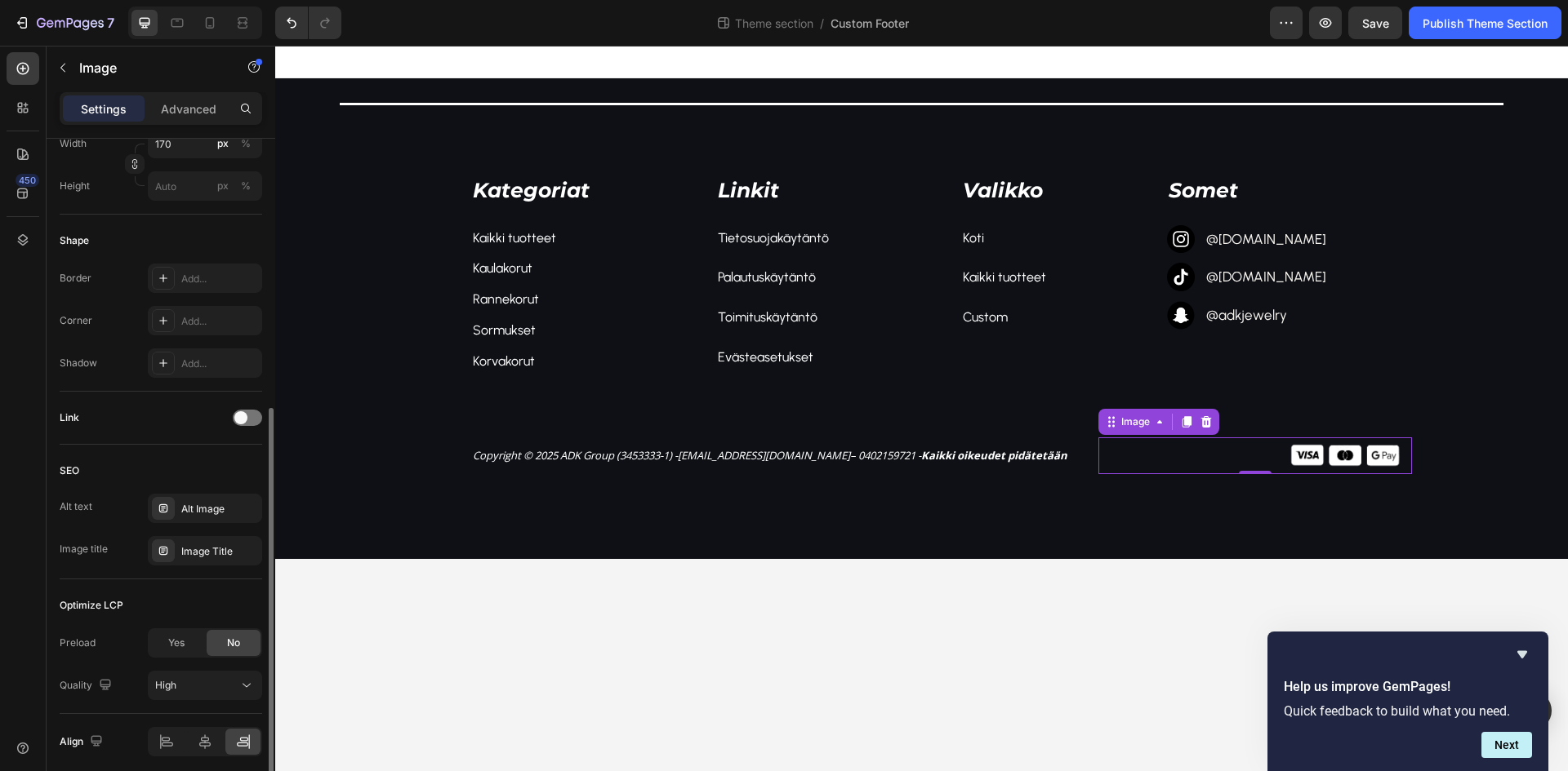
scroll to position [553, 0]
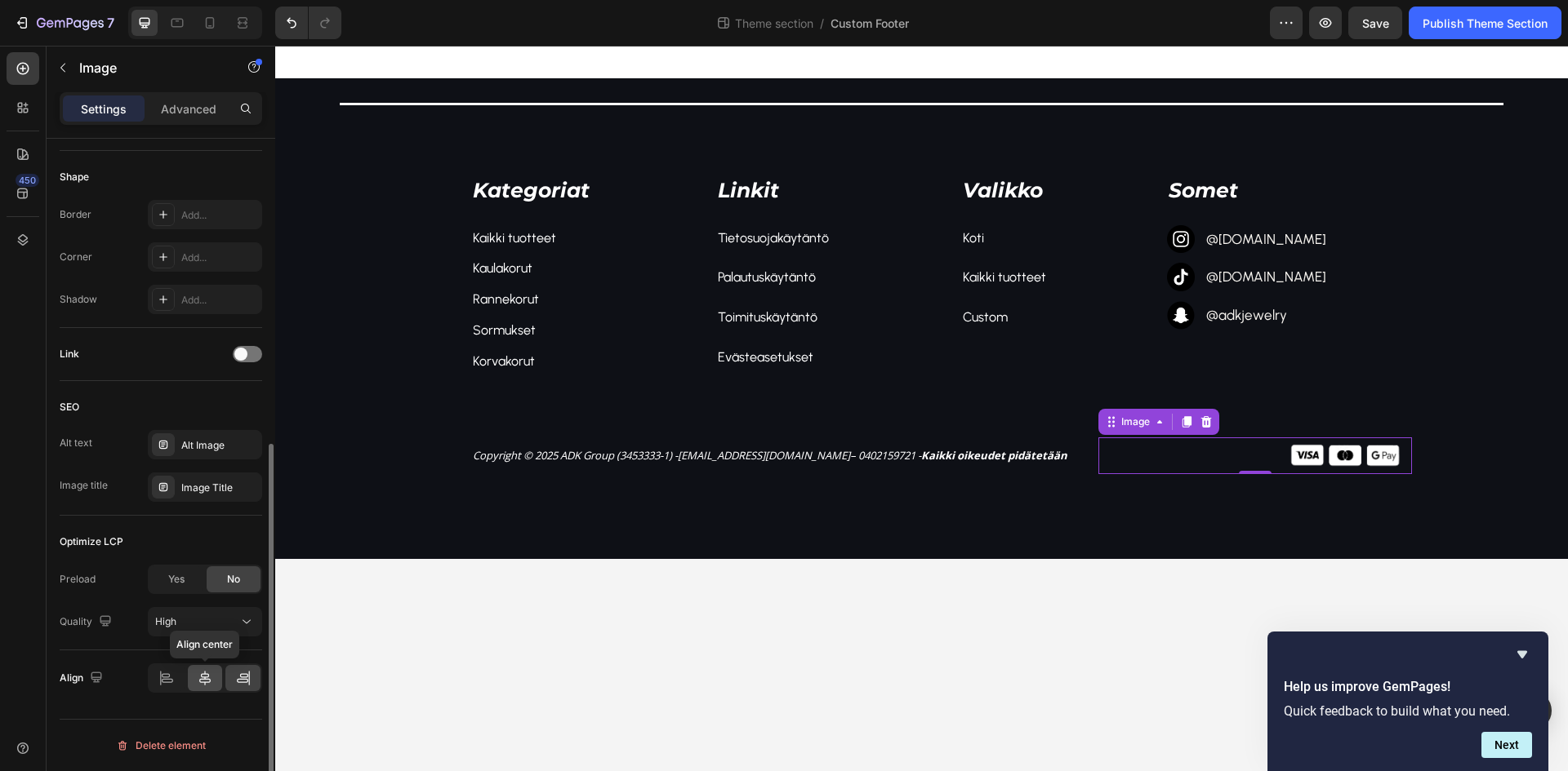
click at [207, 672] on icon at bounding box center [204, 677] width 16 height 16
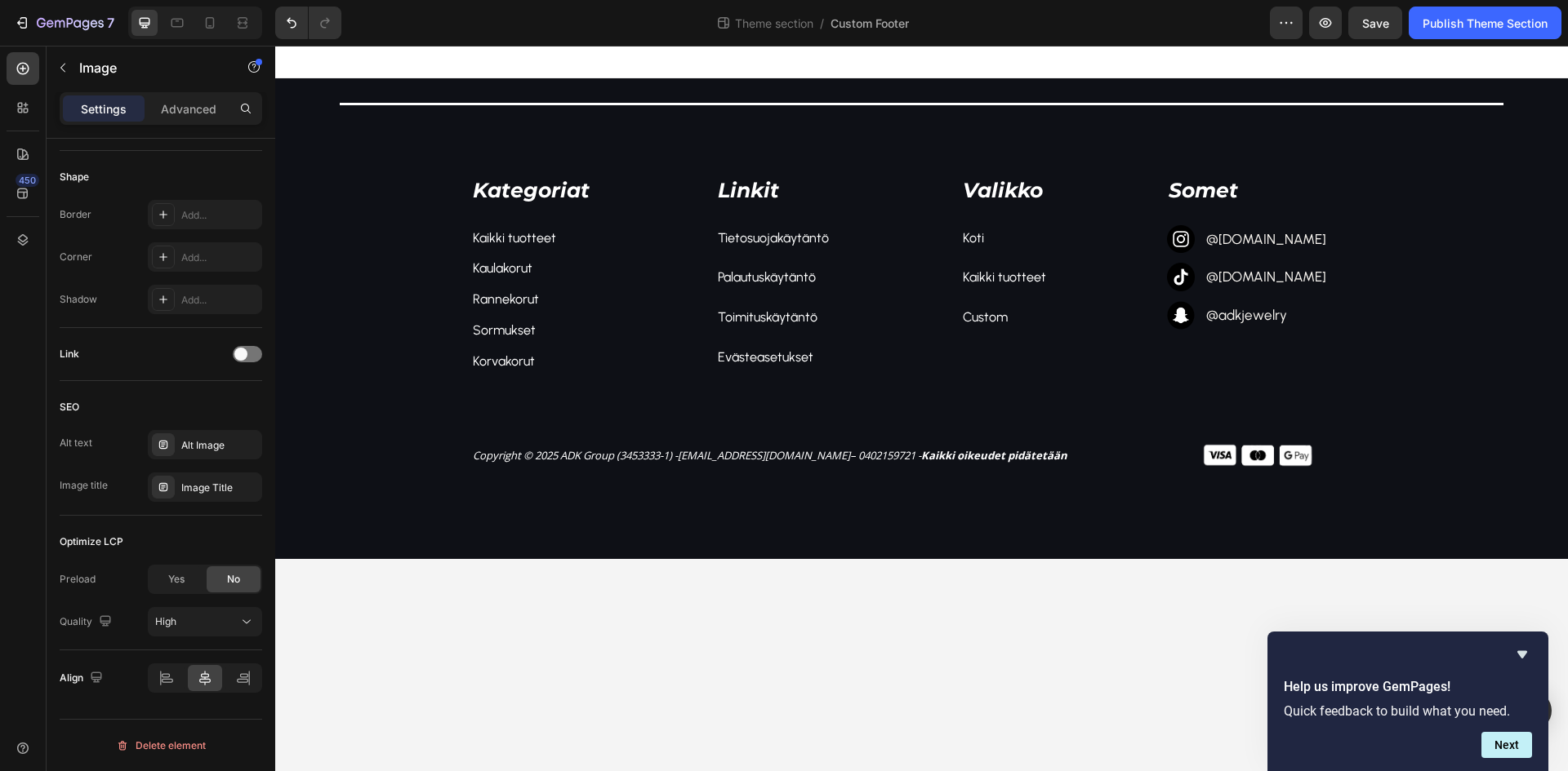
click at [1014, 636] on body "Title Line Kategoriat Text block Kaikki tuotteet Text block Kaulakorut Text blo…" at bounding box center [922, 409] width 1292 height 726
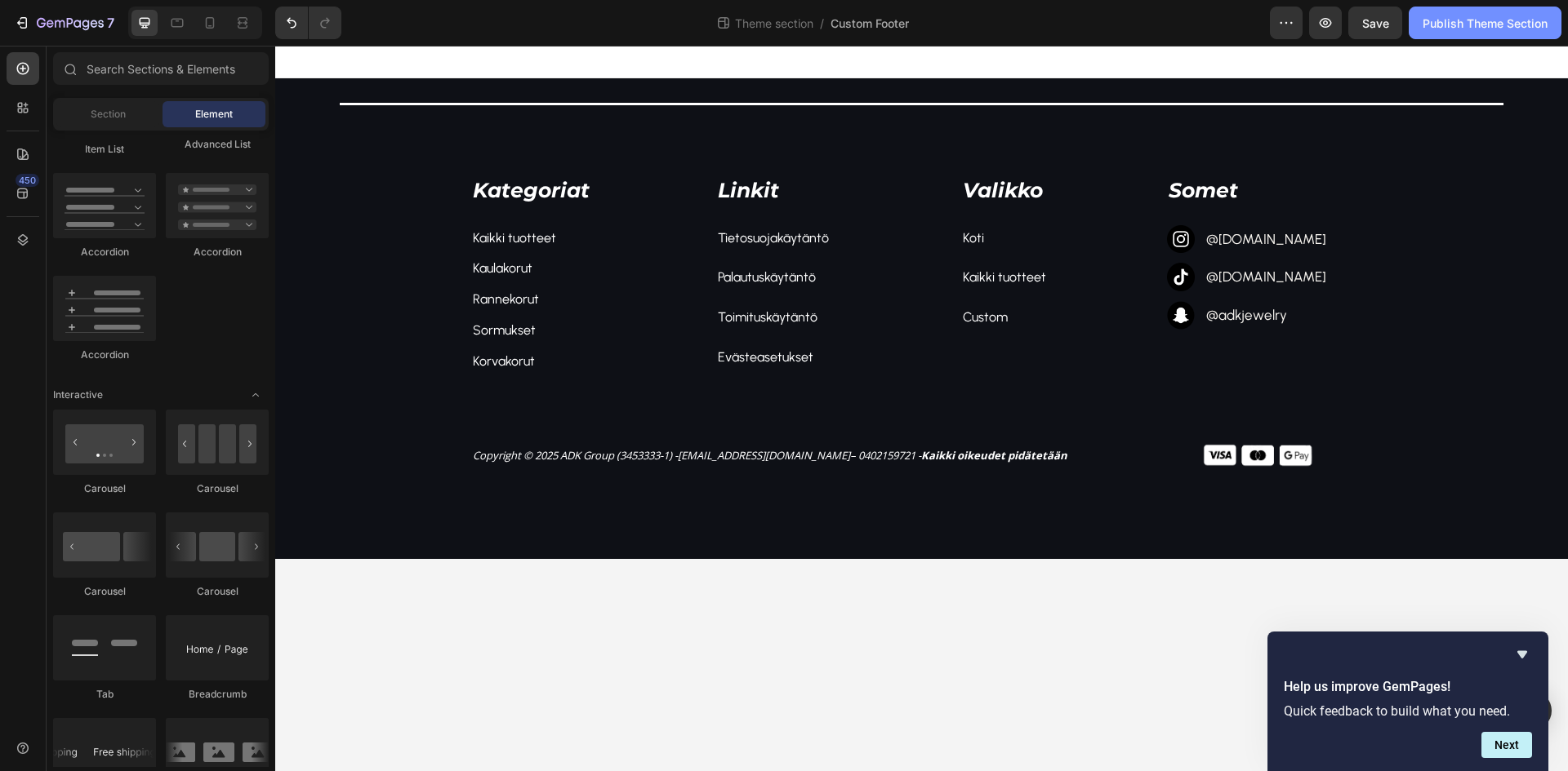
click at [1503, 22] on div "Publish Theme Section" at bounding box center [1485, 23] width 125 height 17
click at [958, 607] on body "Title Line Kategoriat Text block Kaikki tuotteet Text block Kaulakorut Text blo…" at bounding box center [922, 409] width 1292 height 726
click at [206, 18] on icon at bounding box center [209, 22] width 16 height 16
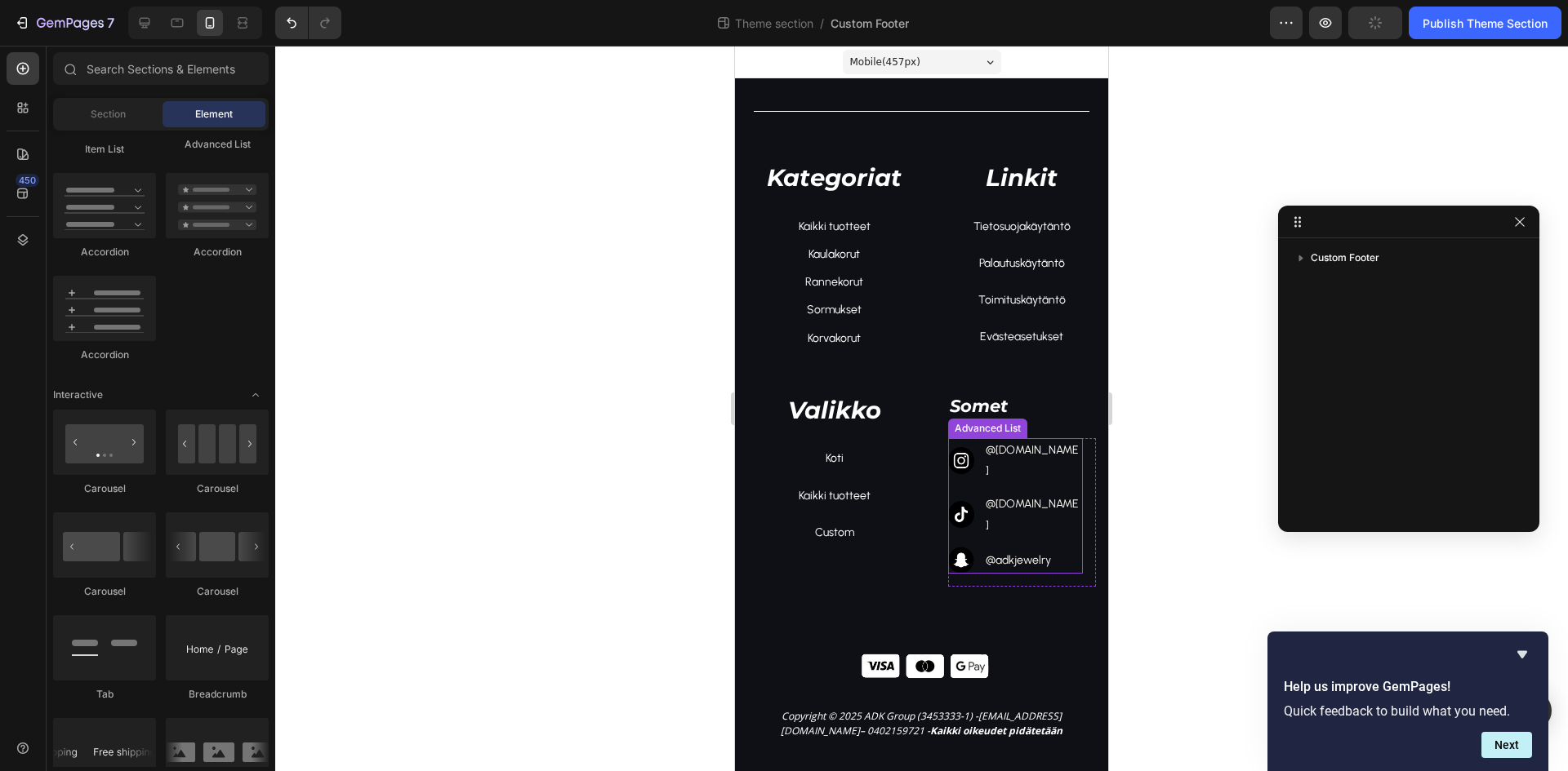
click at [984, 421] on div "Text Block" at bounding box center [1014, 428] width 62 height 20
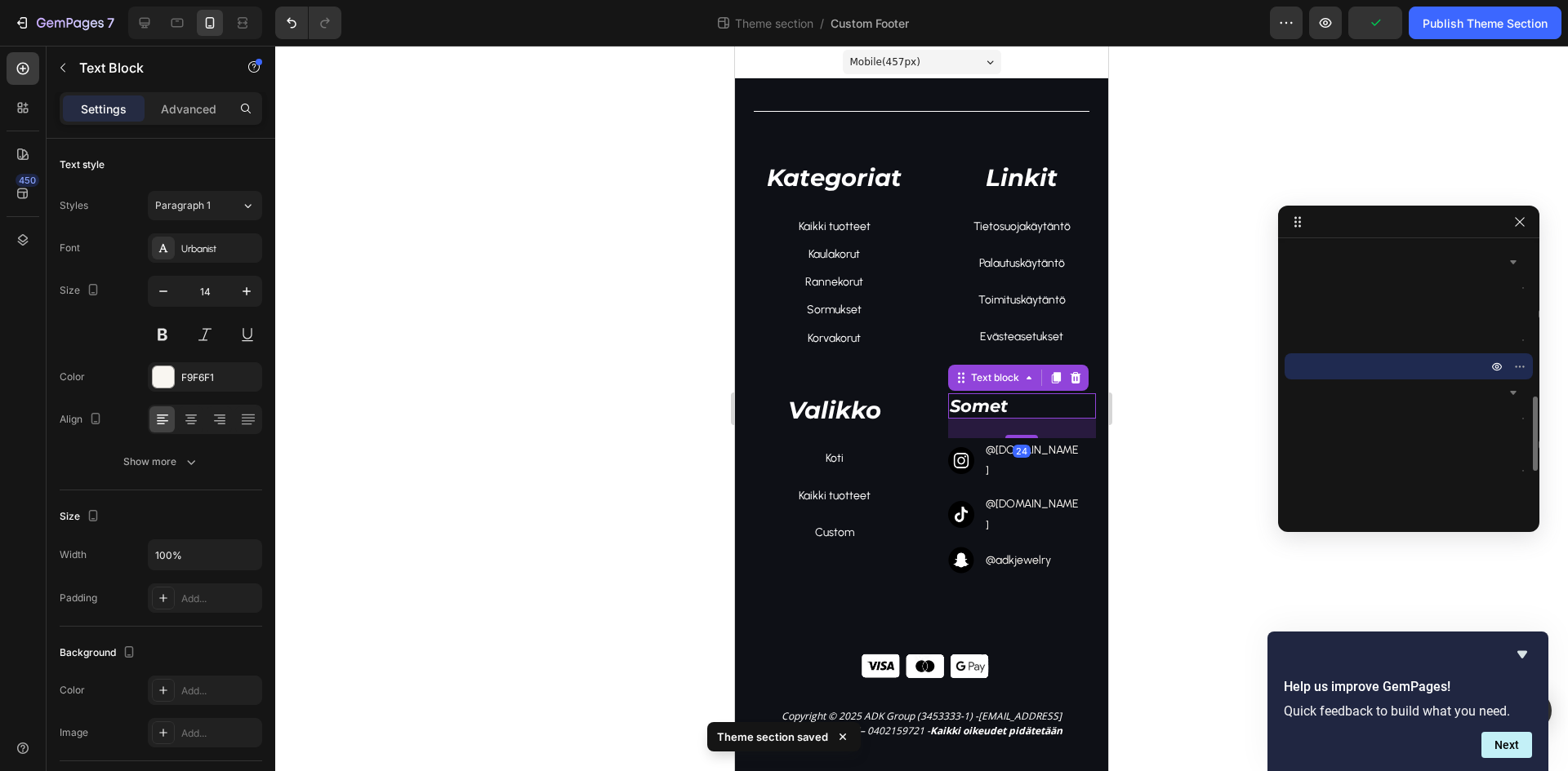
click at [963, 404] on p "Somet" at bounding box center [1022, 406] width 145 height 22
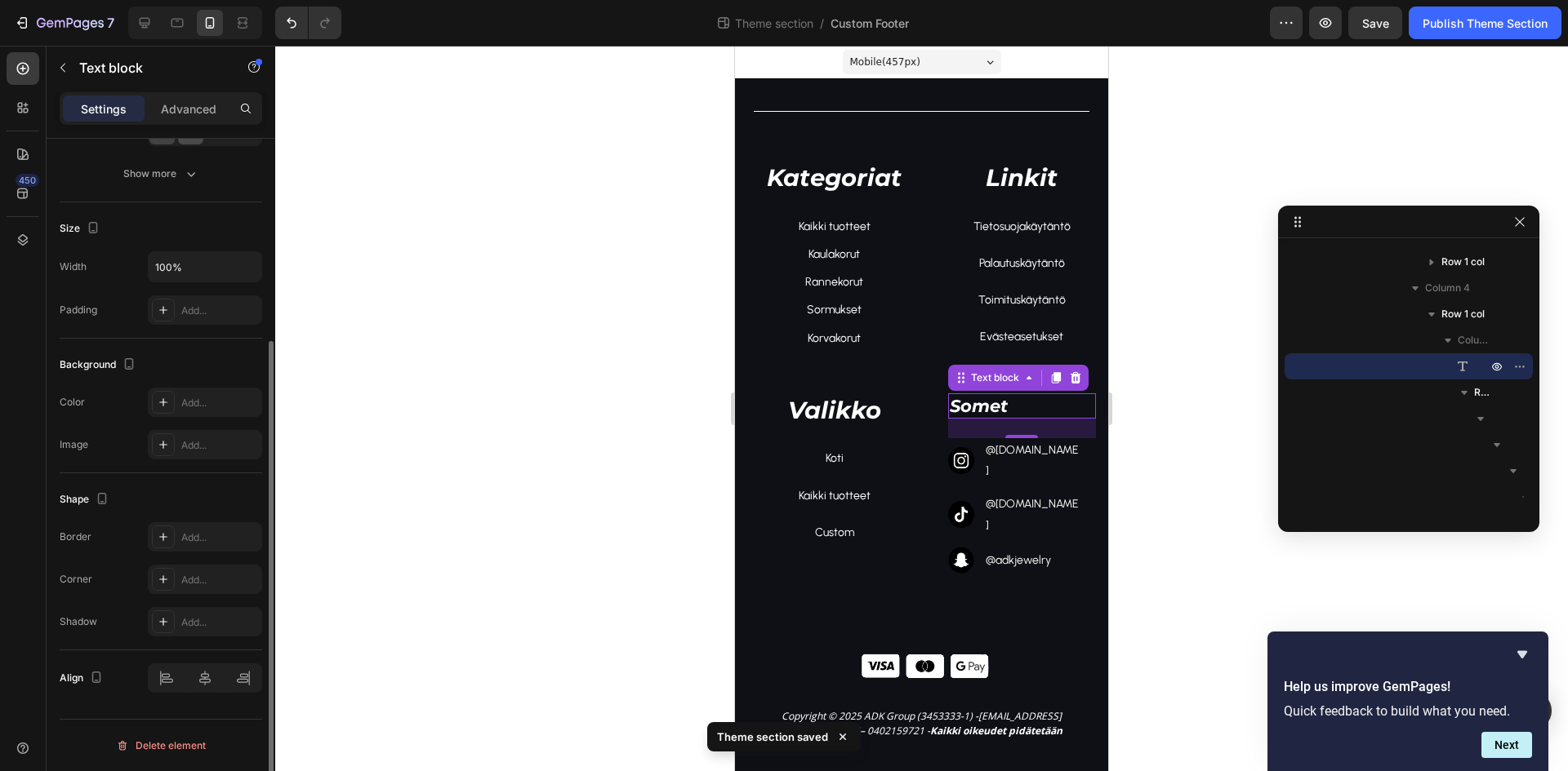
scroll to position [0, 0]
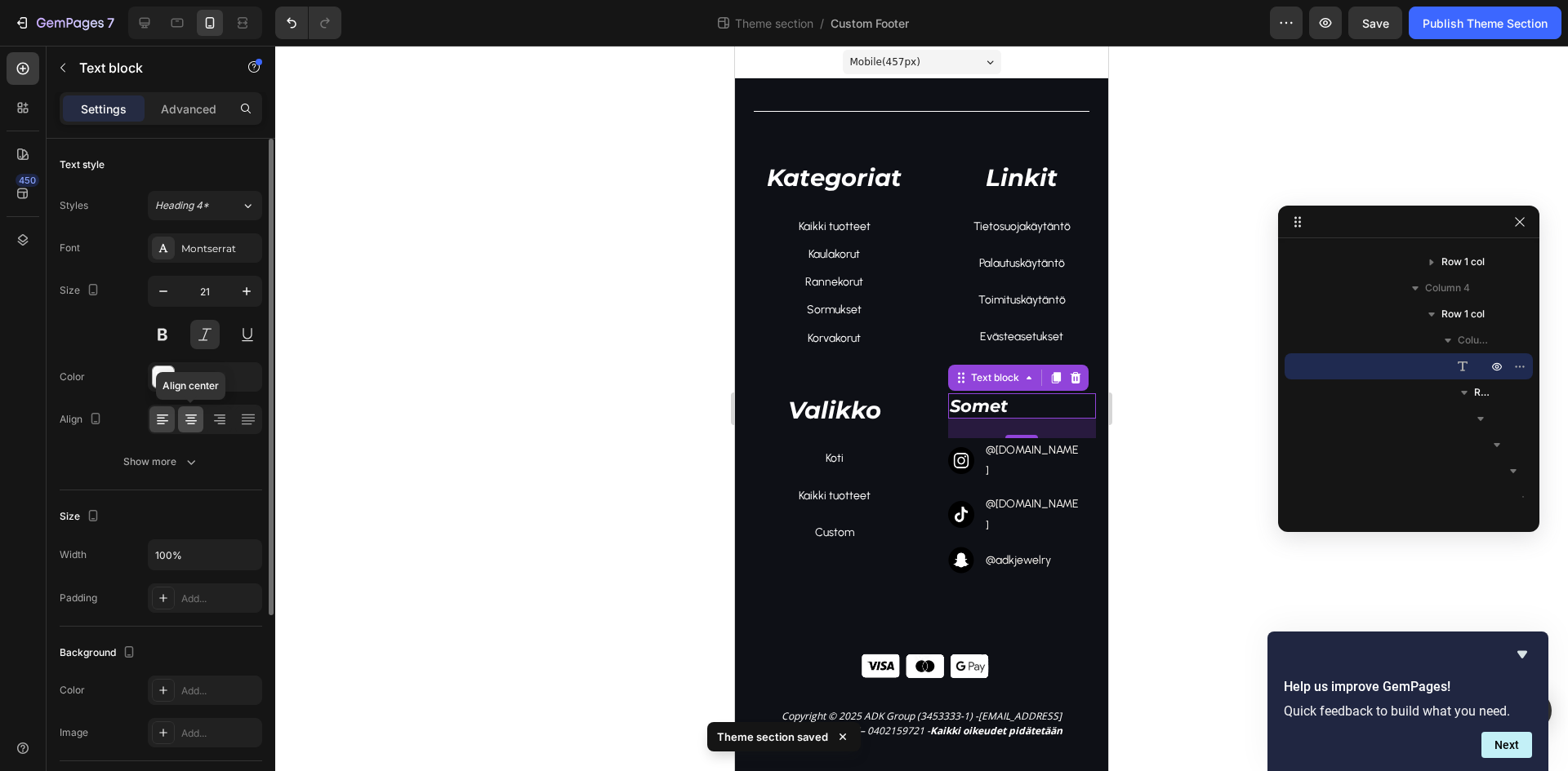
click at [192, 422] on icon at bounding box center [190, 422] width 11 height 2
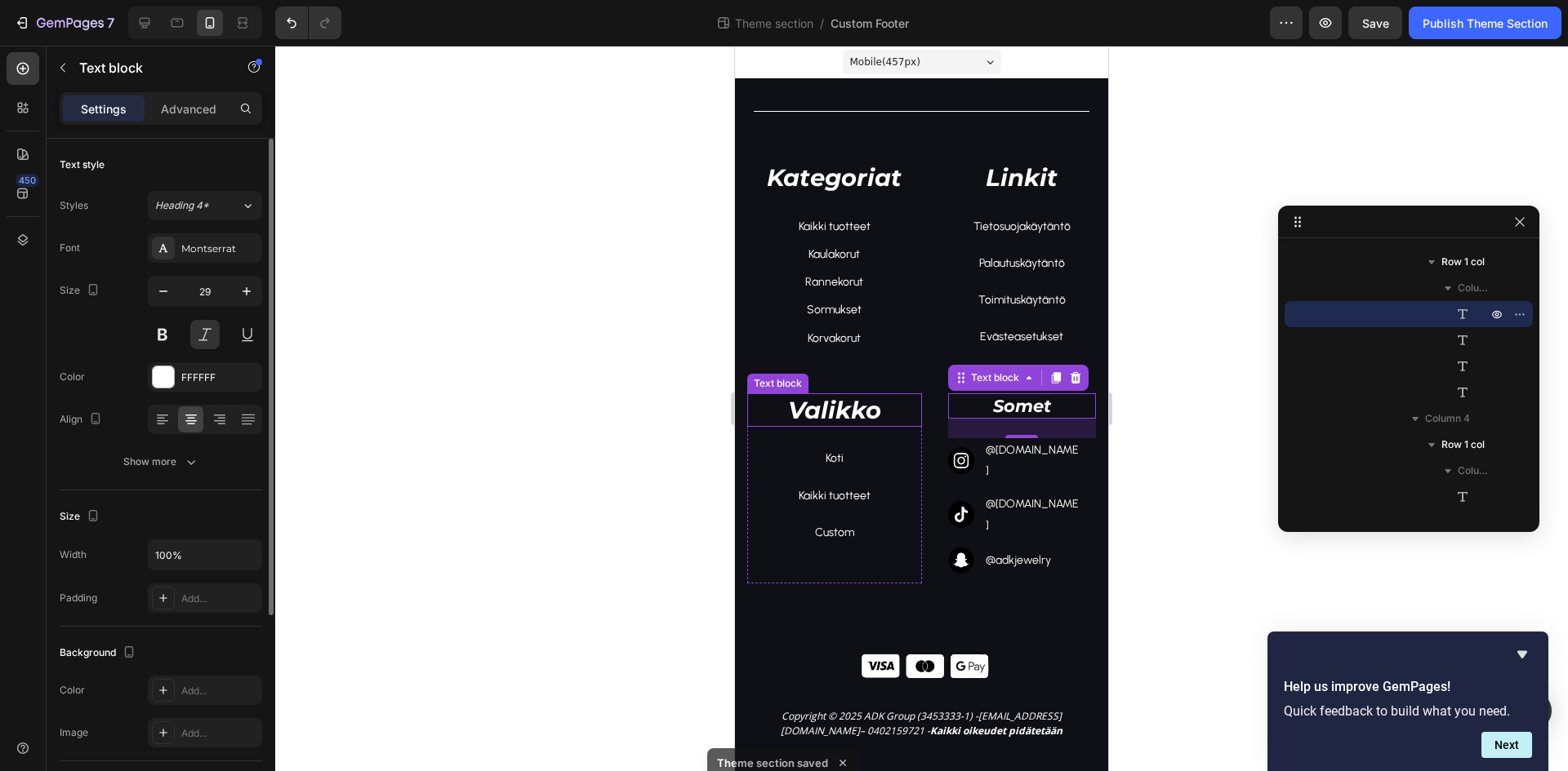
click at [817, 411] on p "Valikko" at bounding box center [835, 411] width 172 height 31
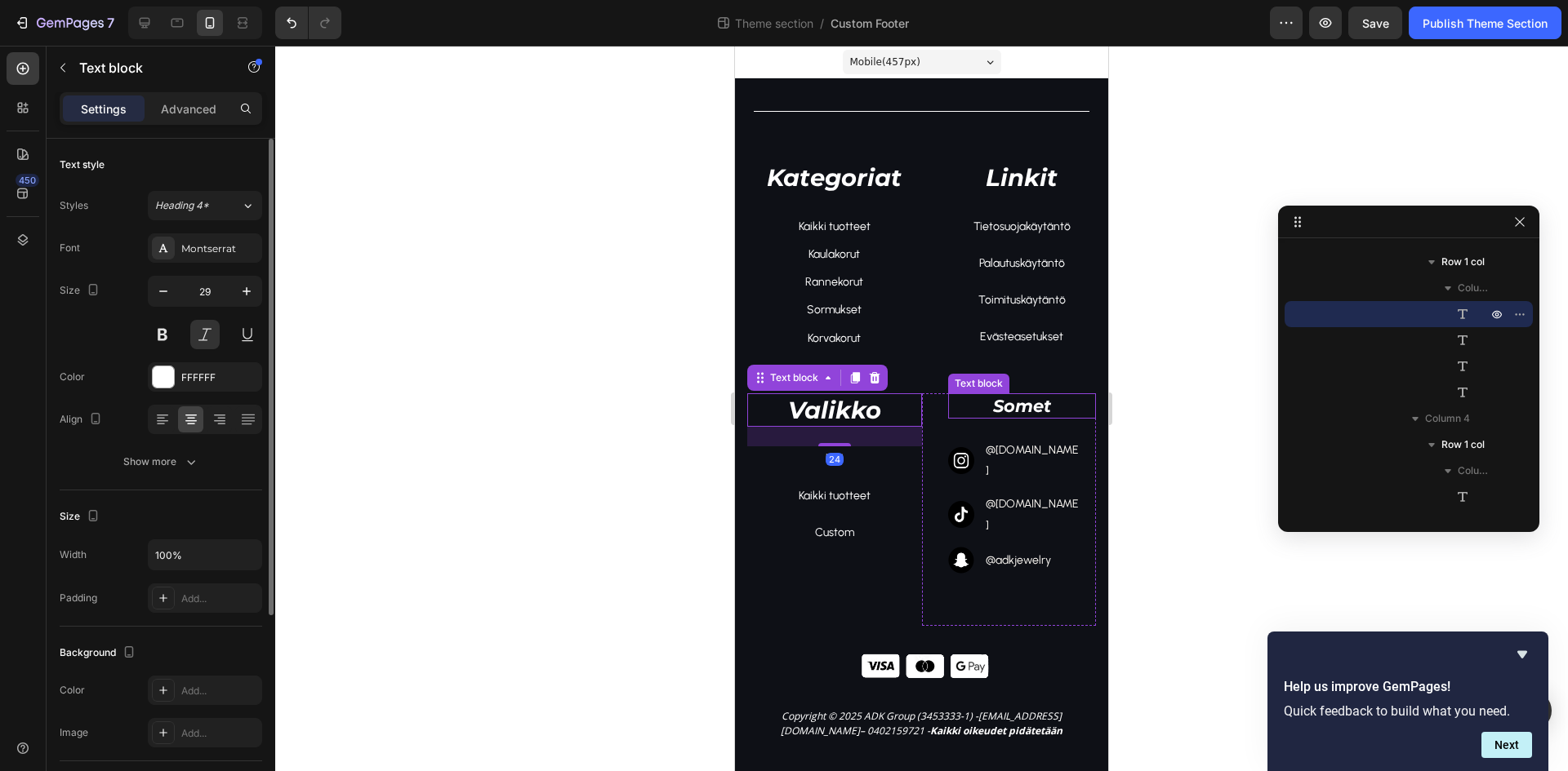
click at [1015, 405] on p "Somet" at bounding box center [1022, 406] width 145 height 22
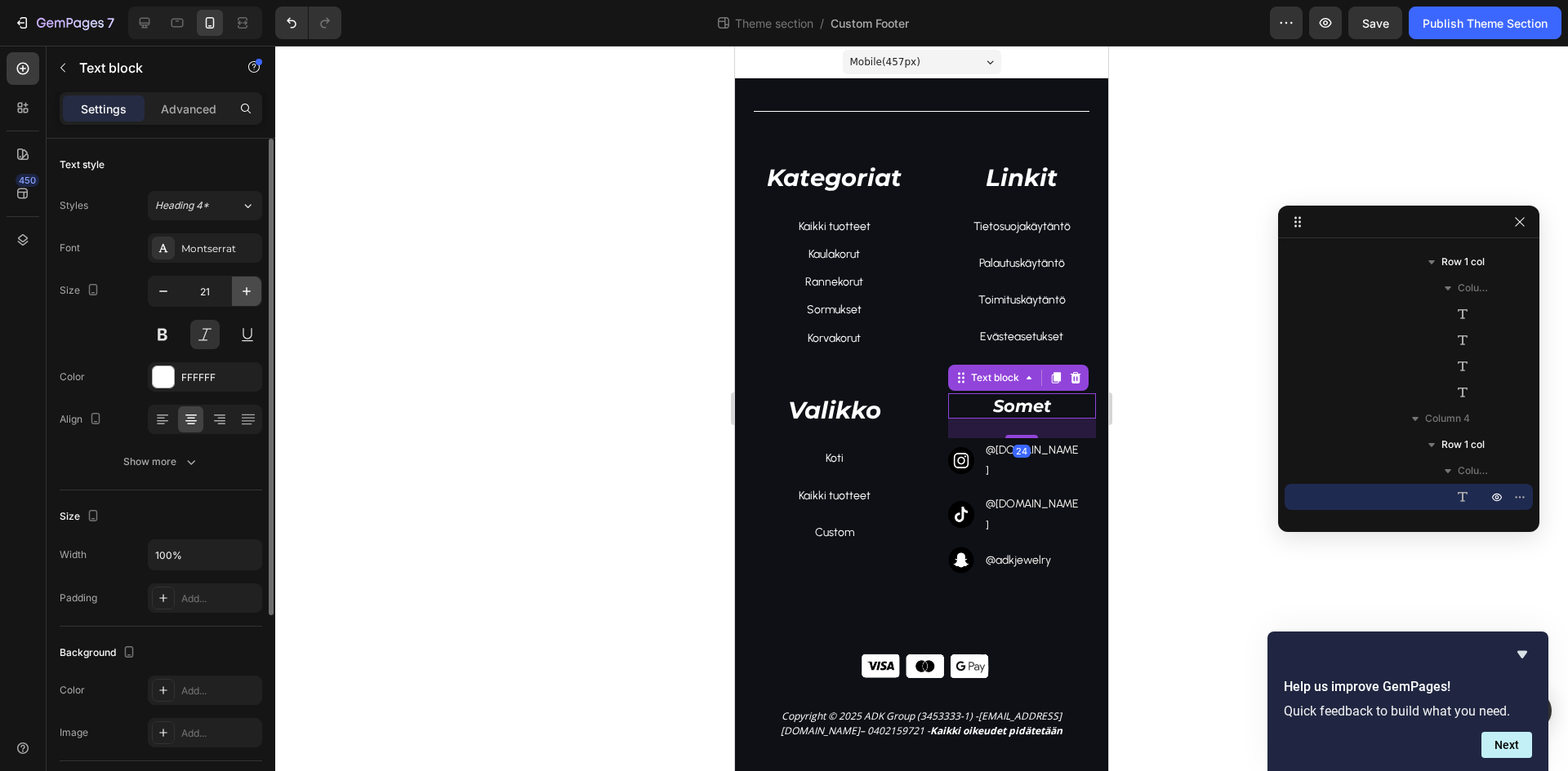
click at [243, 290] on icon "button" at bounding box center [246, 291] width 16 height 16
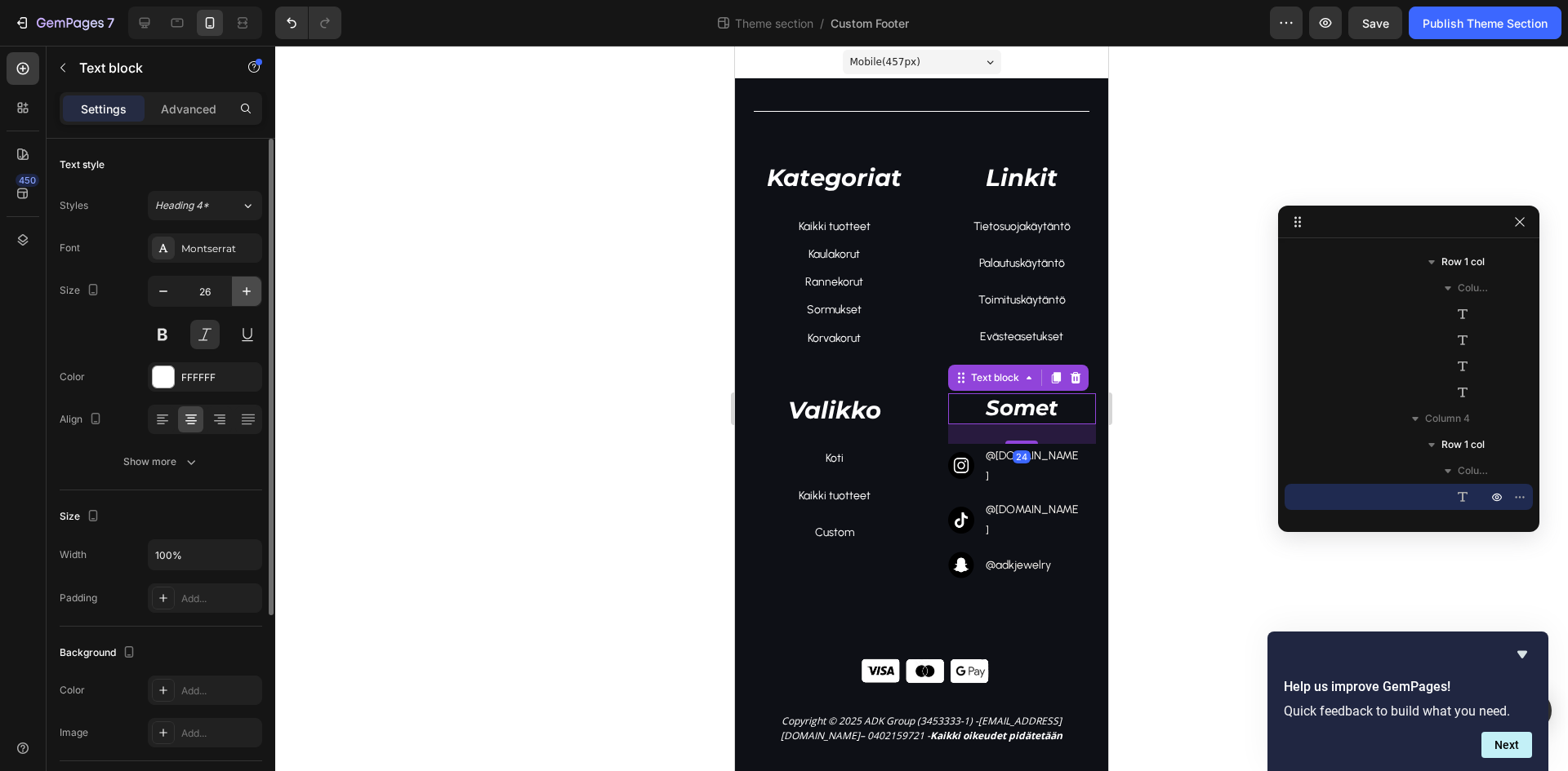
click at [243, 290] on icon "button" at bounding box center [246, 291] width 16 height 16
click at [156, 292] on icon "button" at bounding box center [162, 291] width 16 height 16
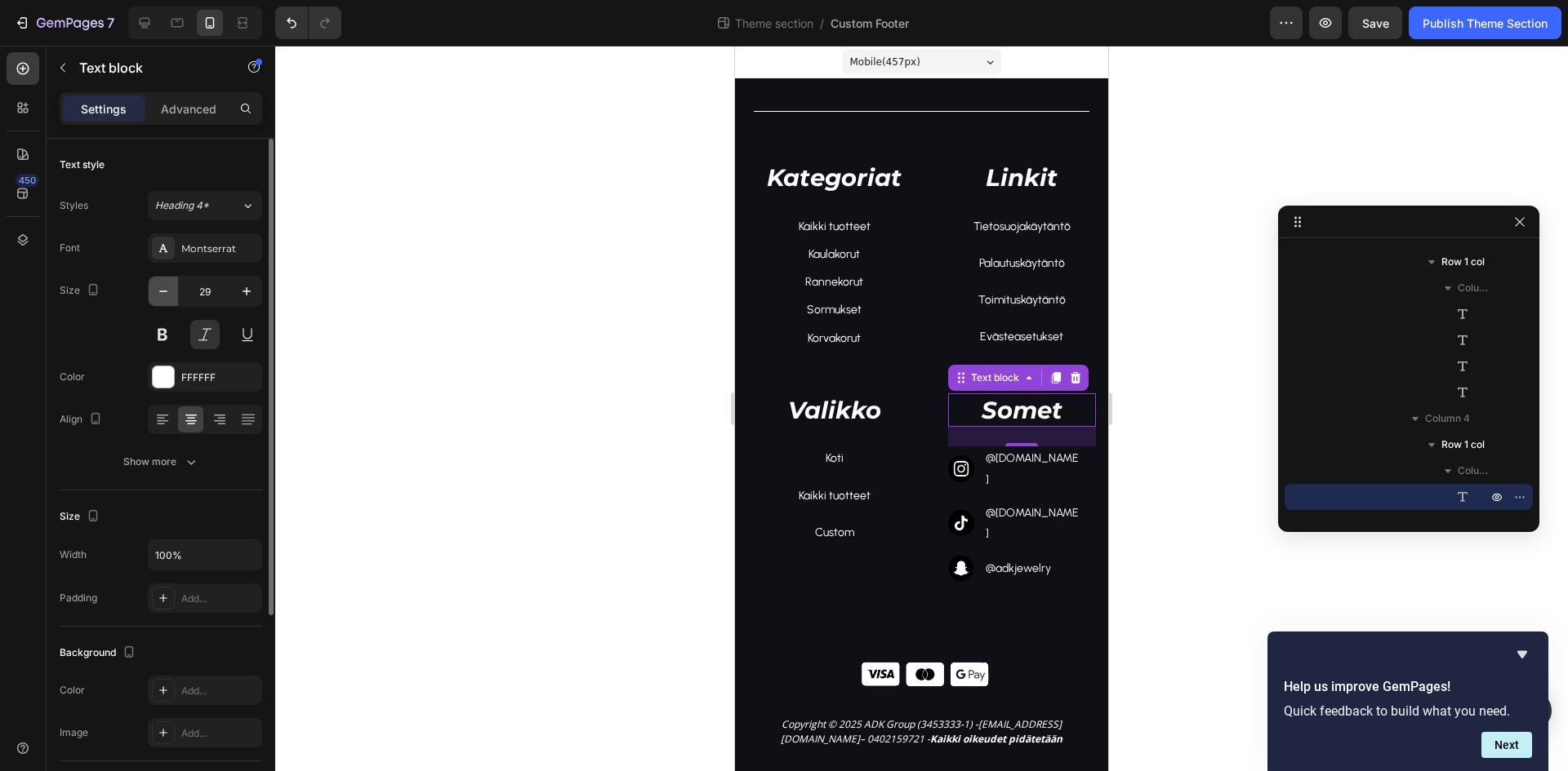
click at [160, 293] on icon "button" at bounding box center [162, 291] width 16 height 16
click at [159, 296] on icon "button" at bounding box center [162, 291] width 16 height 16
type input "25"
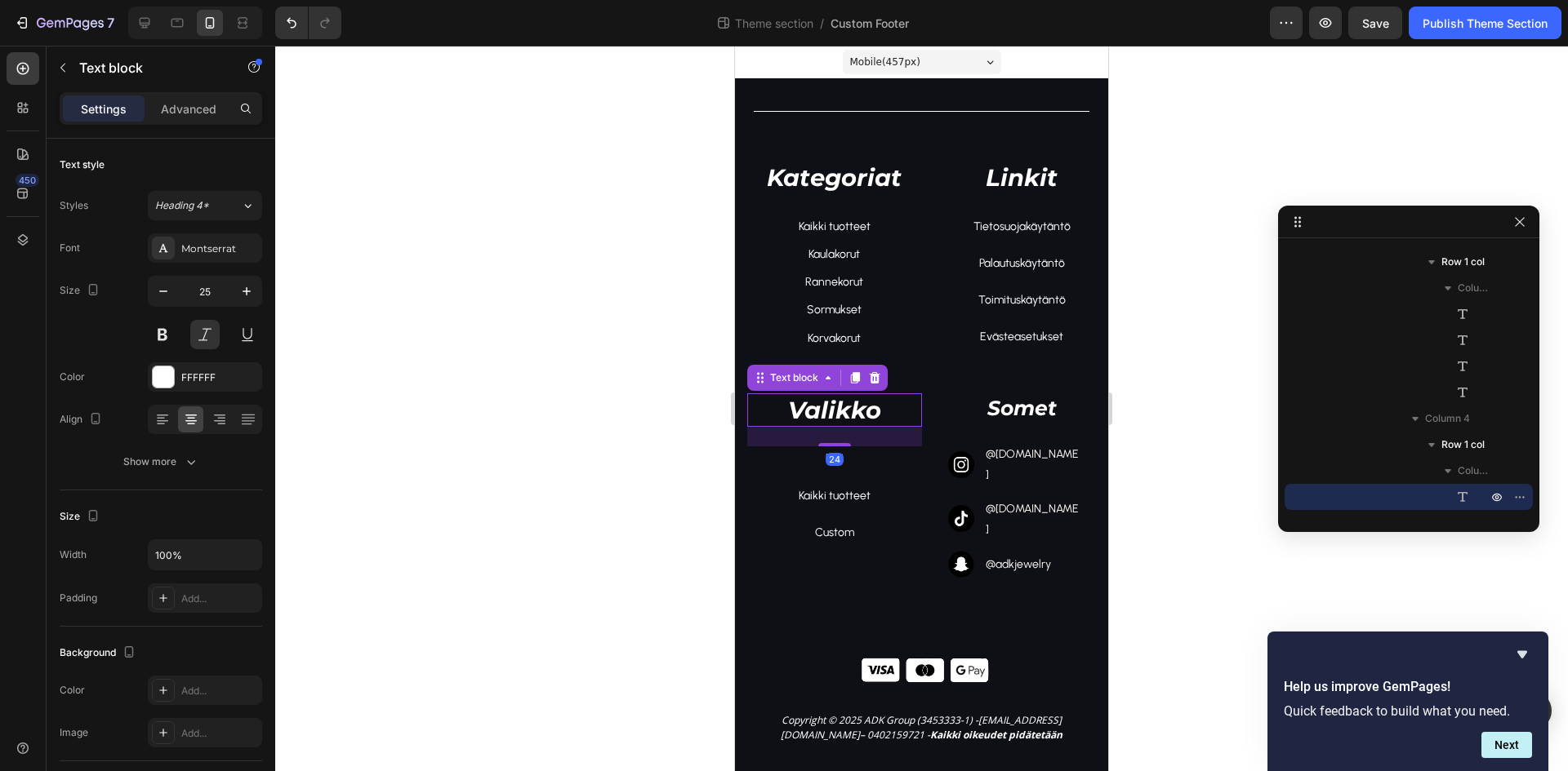
click at [798, 415] on p "Valikko" at bounding box center [835, 411] width 172 height 31
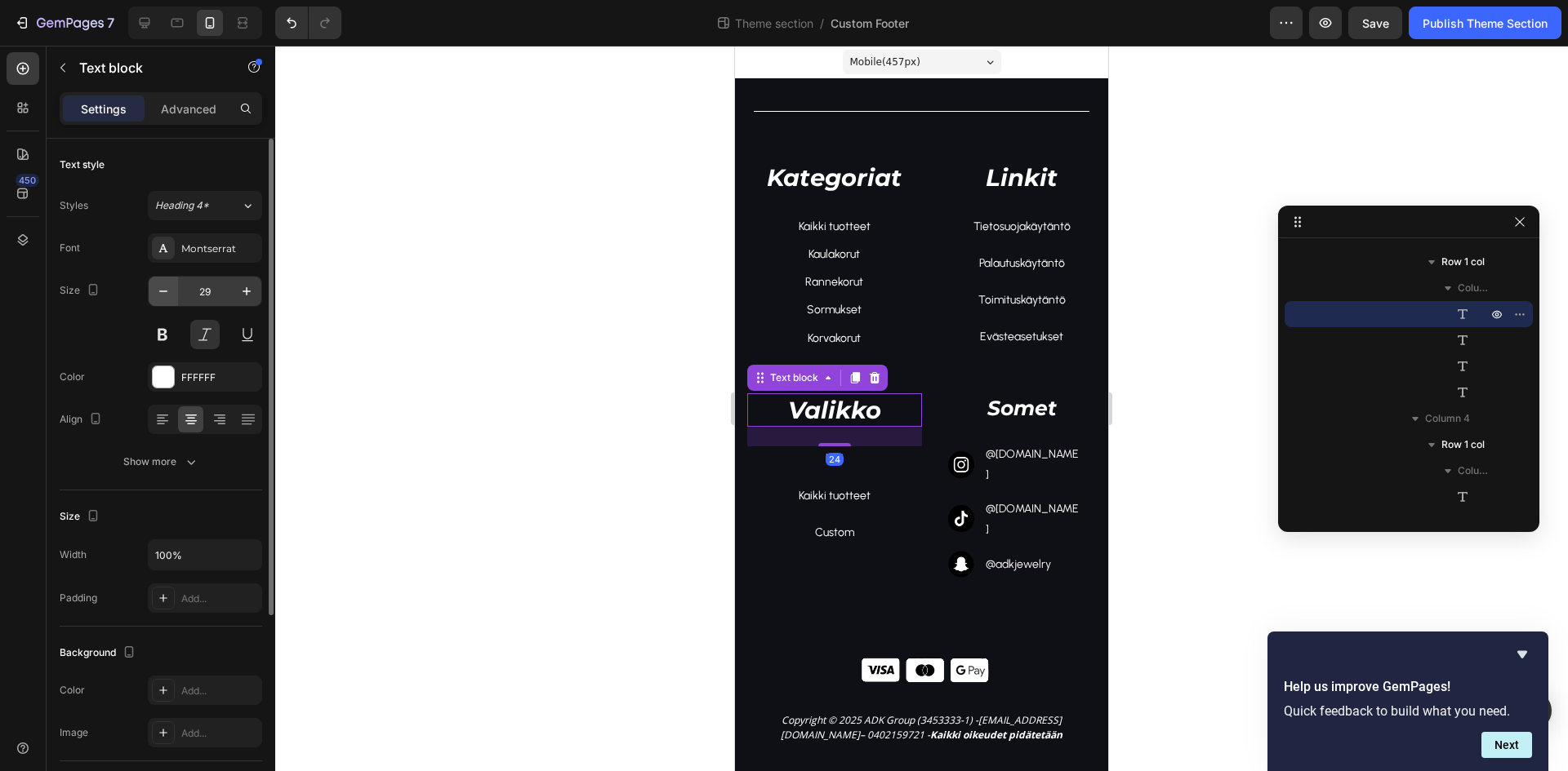
click at [160, 293] on icon "button" at bounding box center [162, 291] width 16 height 16
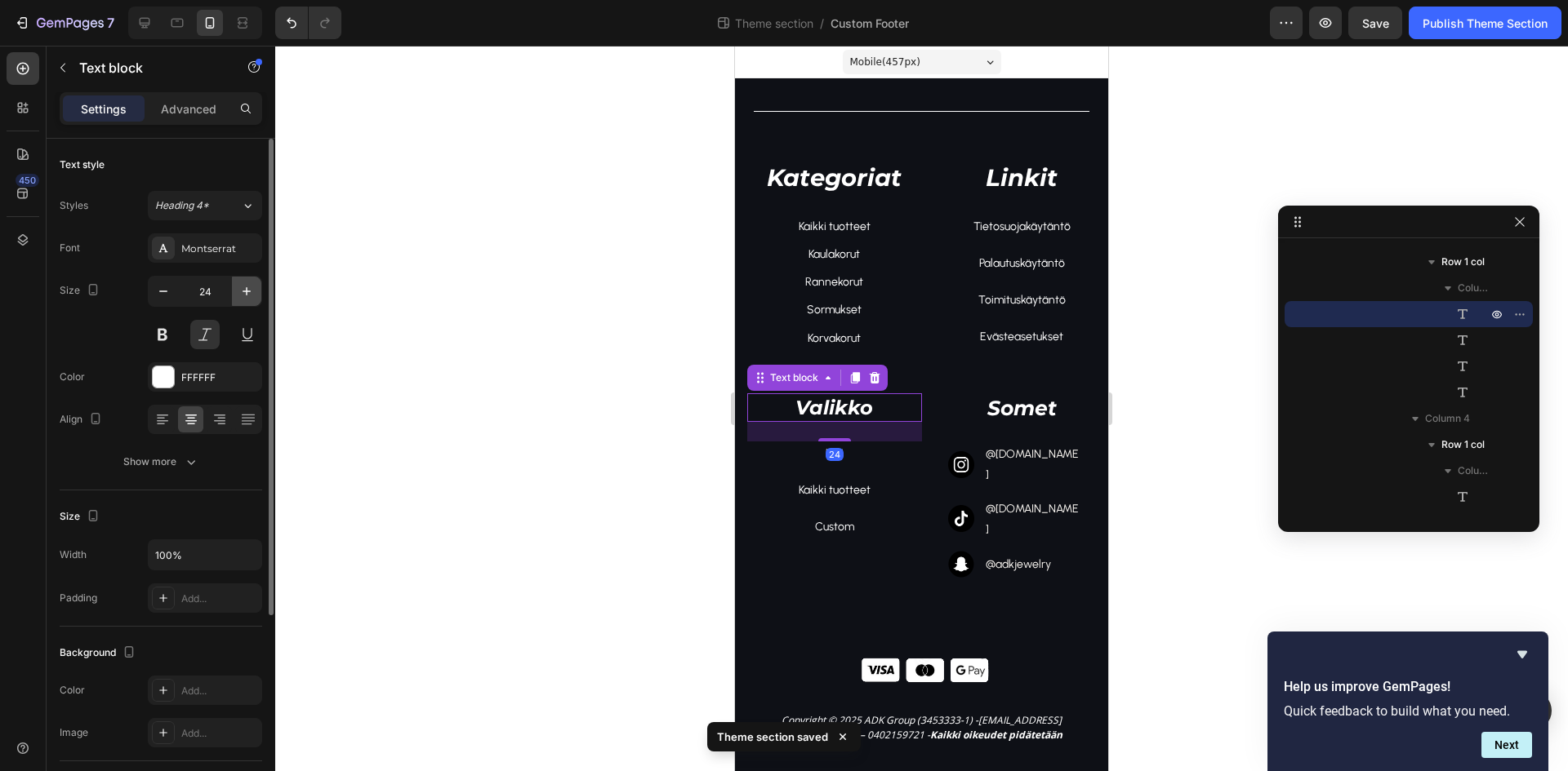
click at [258, 291] on button "button" at bounding box center [247, 292] width 30 height 30
type input "25"
click at [813, 167] on p "Kategoriat" at bounding box center [835, 178] width 172 height 31
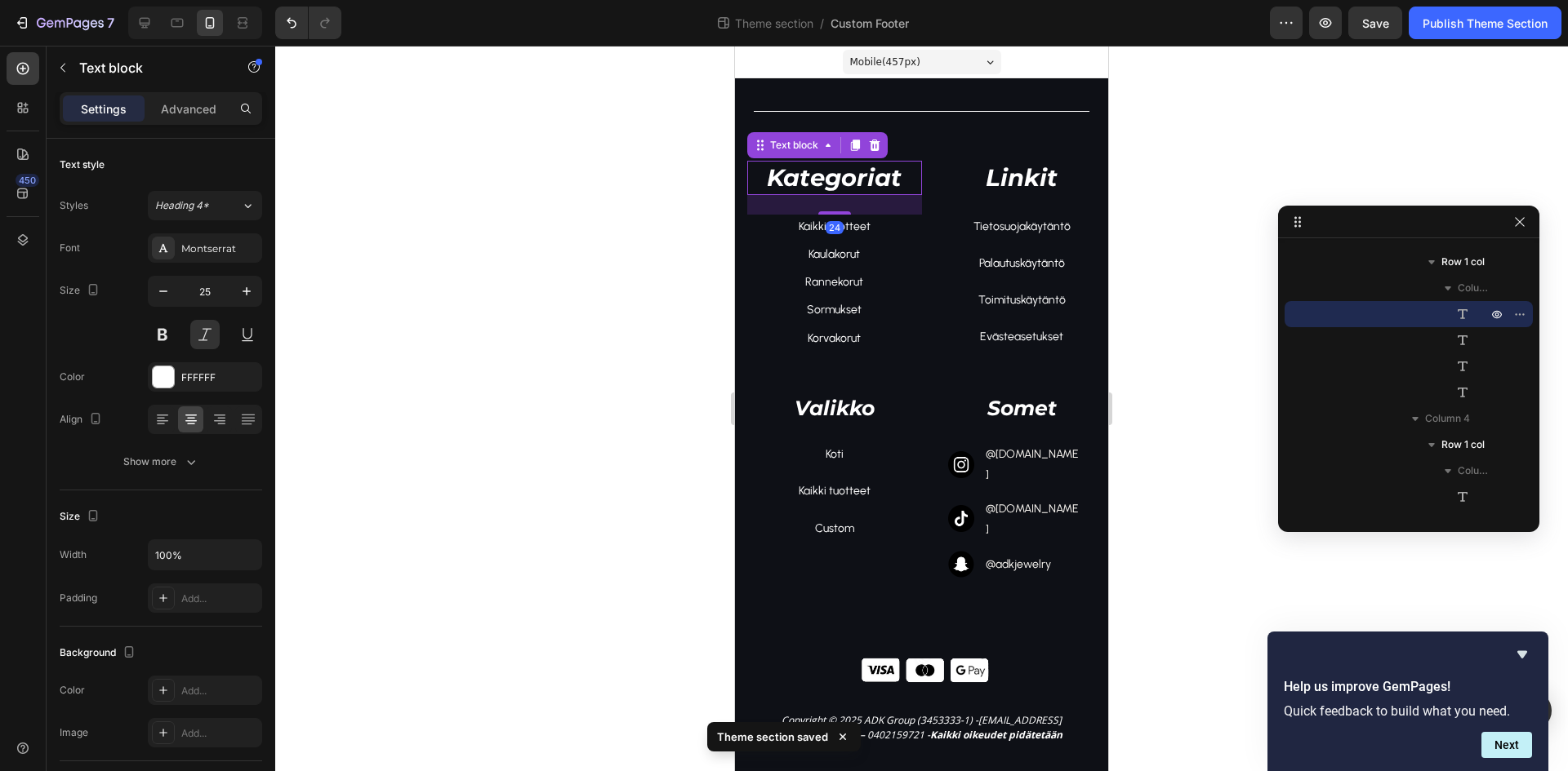
scroll to position [179, 0]
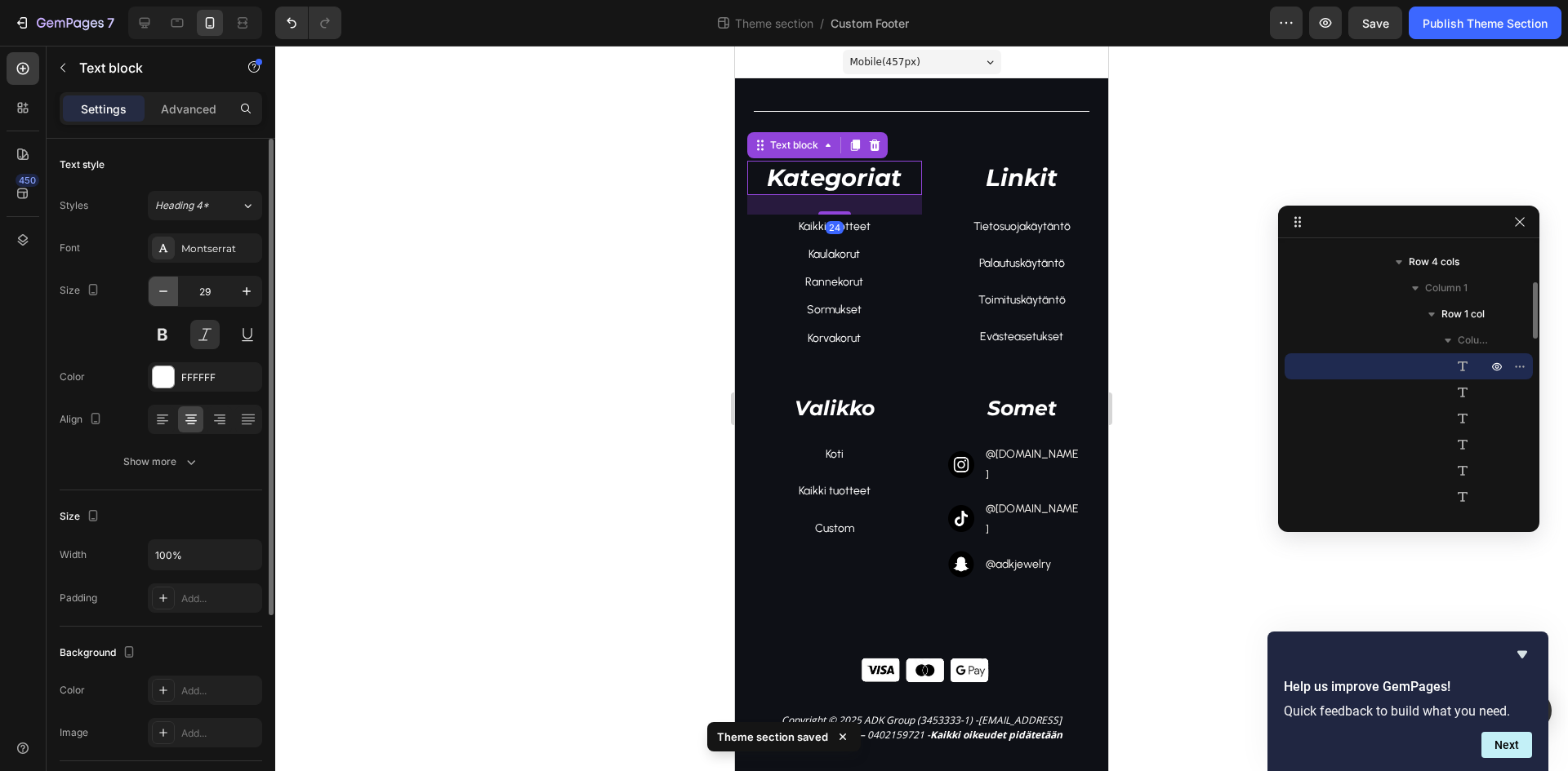
click at [159, 285] on icon "button" at bounding box center [162, 291] width 16 height 16
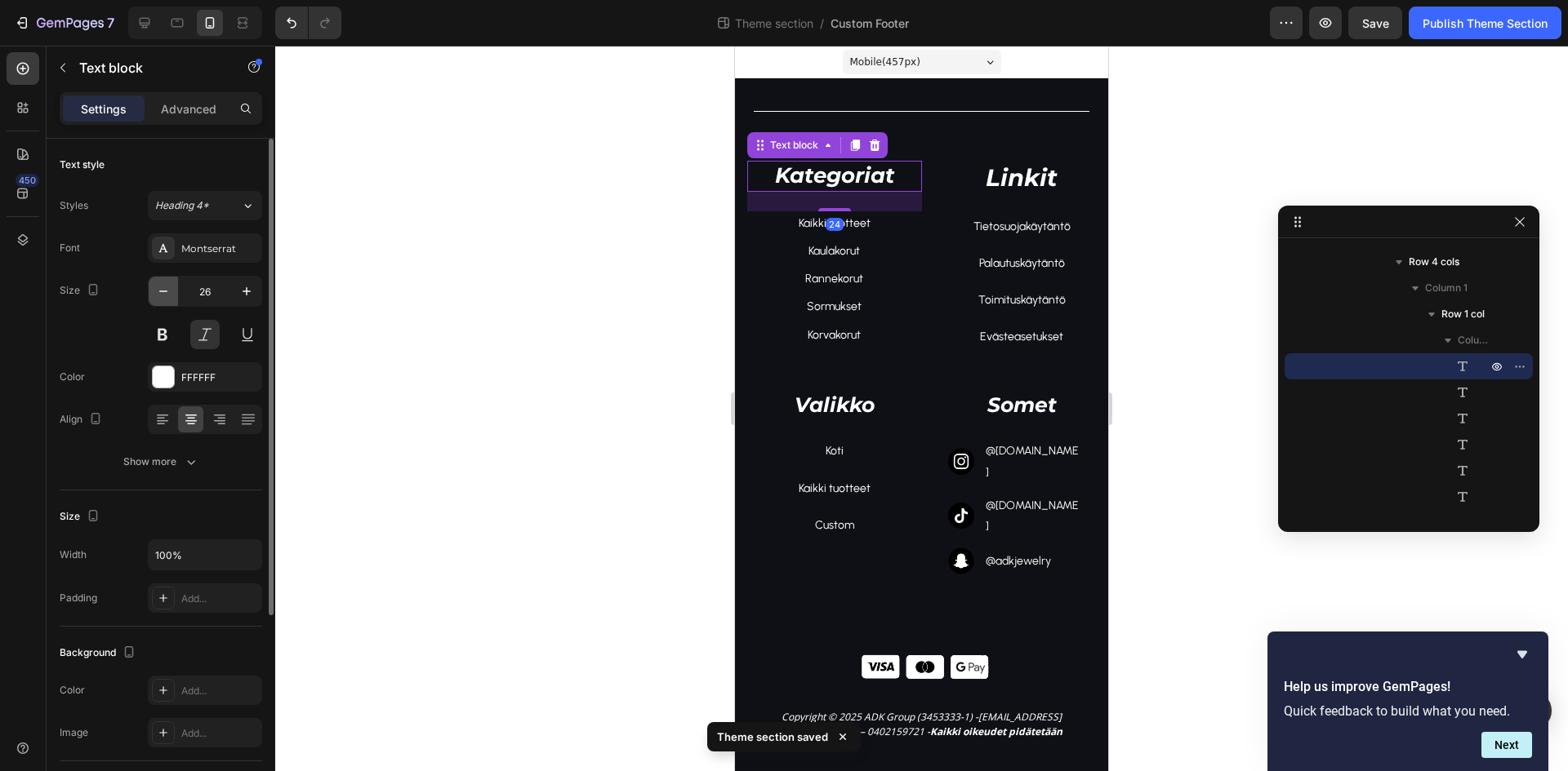
click at [159, 285] on icon "button" at bounding box center [162, 291] width 16 height 16
click at [254, 292] on icon "button" at bounding box center [246, 291] width 16 height 16
type input "25"
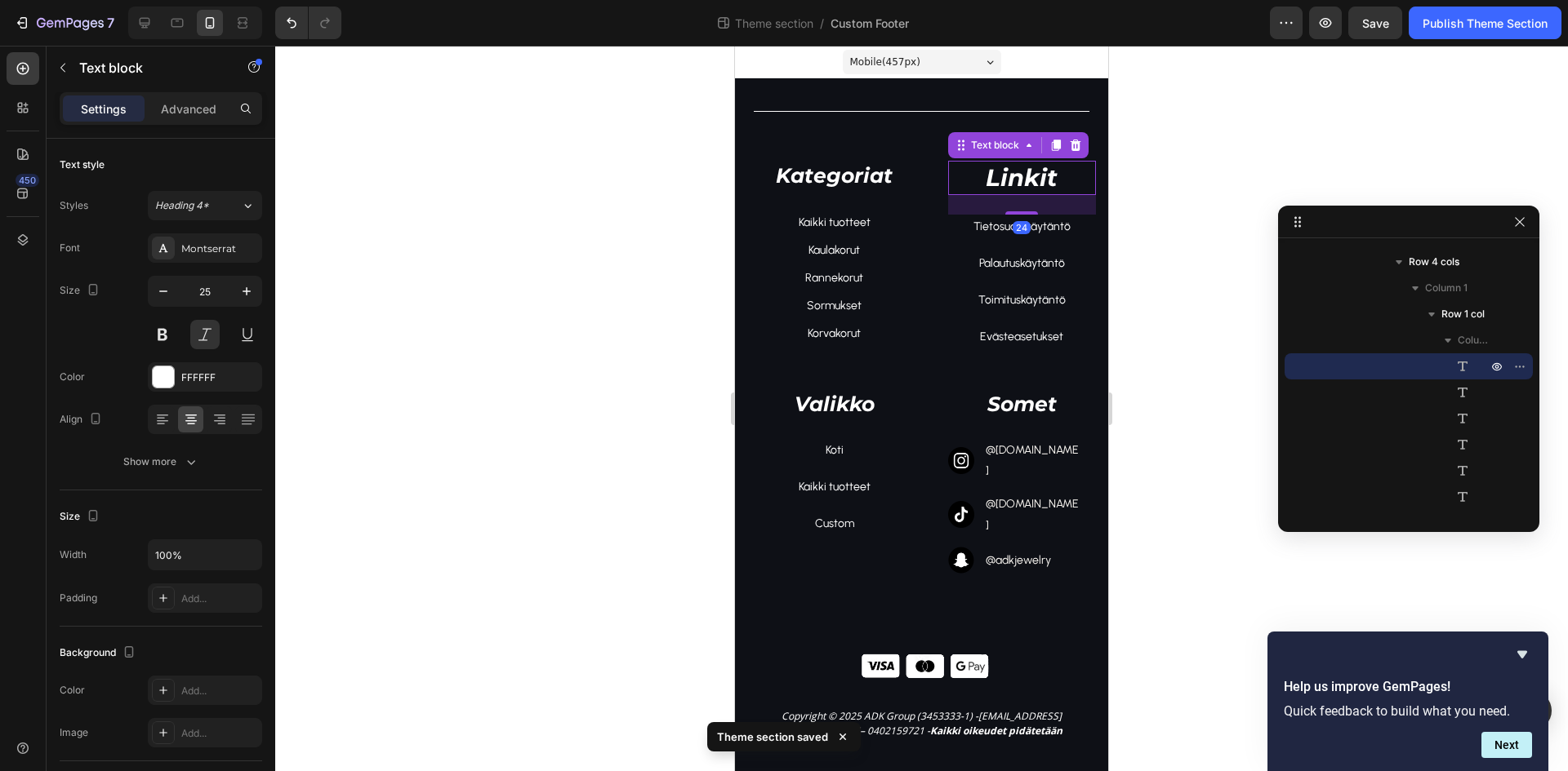
click at [1032, 173] on p "Linkit" at bounding box center [1022, 178] width 145 height 31
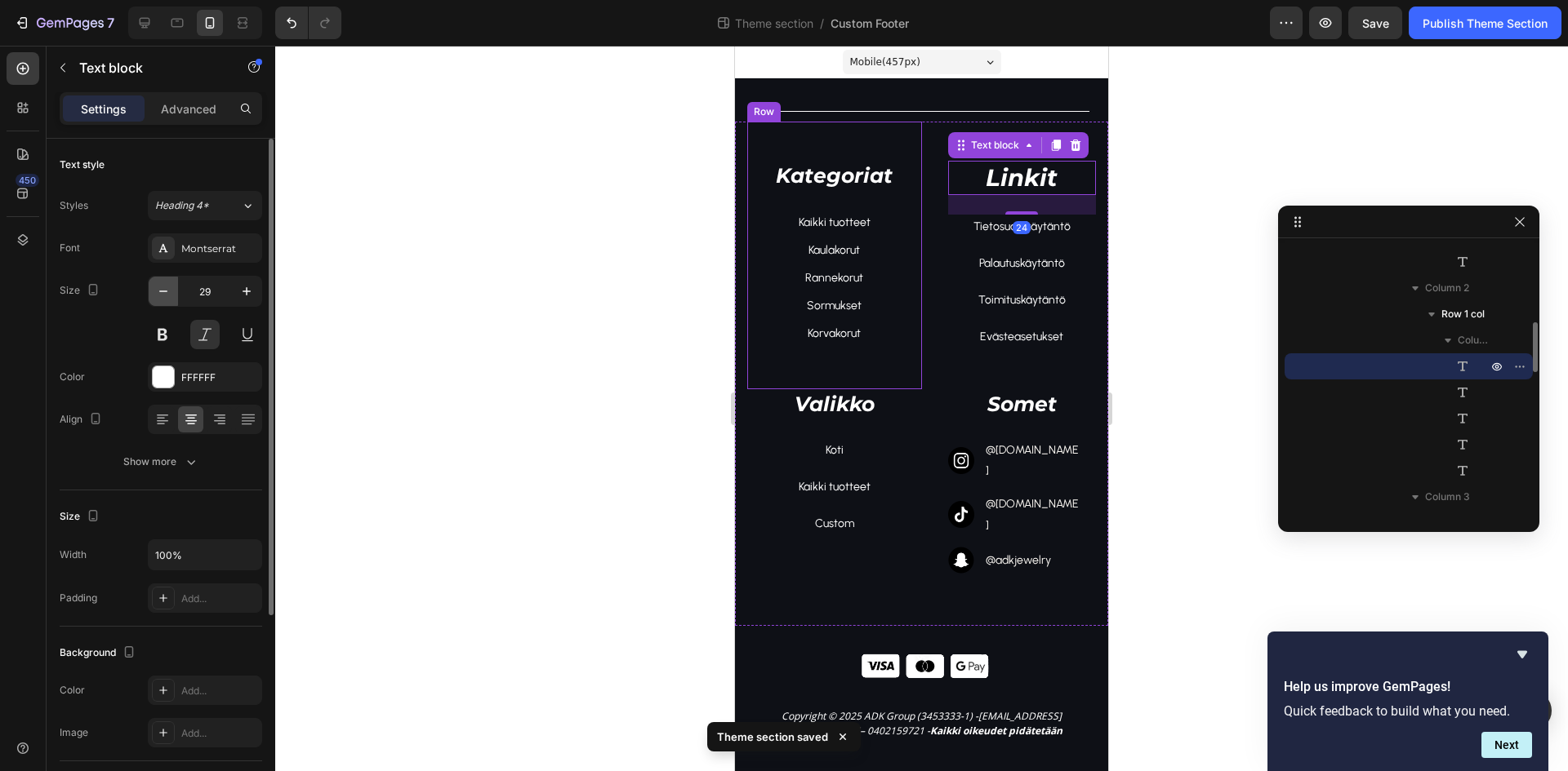
click at [163, 292] on icon "button" at bounding box center [162, 291] width 16 height 16
click at [162, 292] on icon "button" at bounding box center [162, 291] width 16 height 16
drag, startPoint x: 162, startPoint y: 292, endPoint x: 244, endPoint y: 291, distance: 82.0
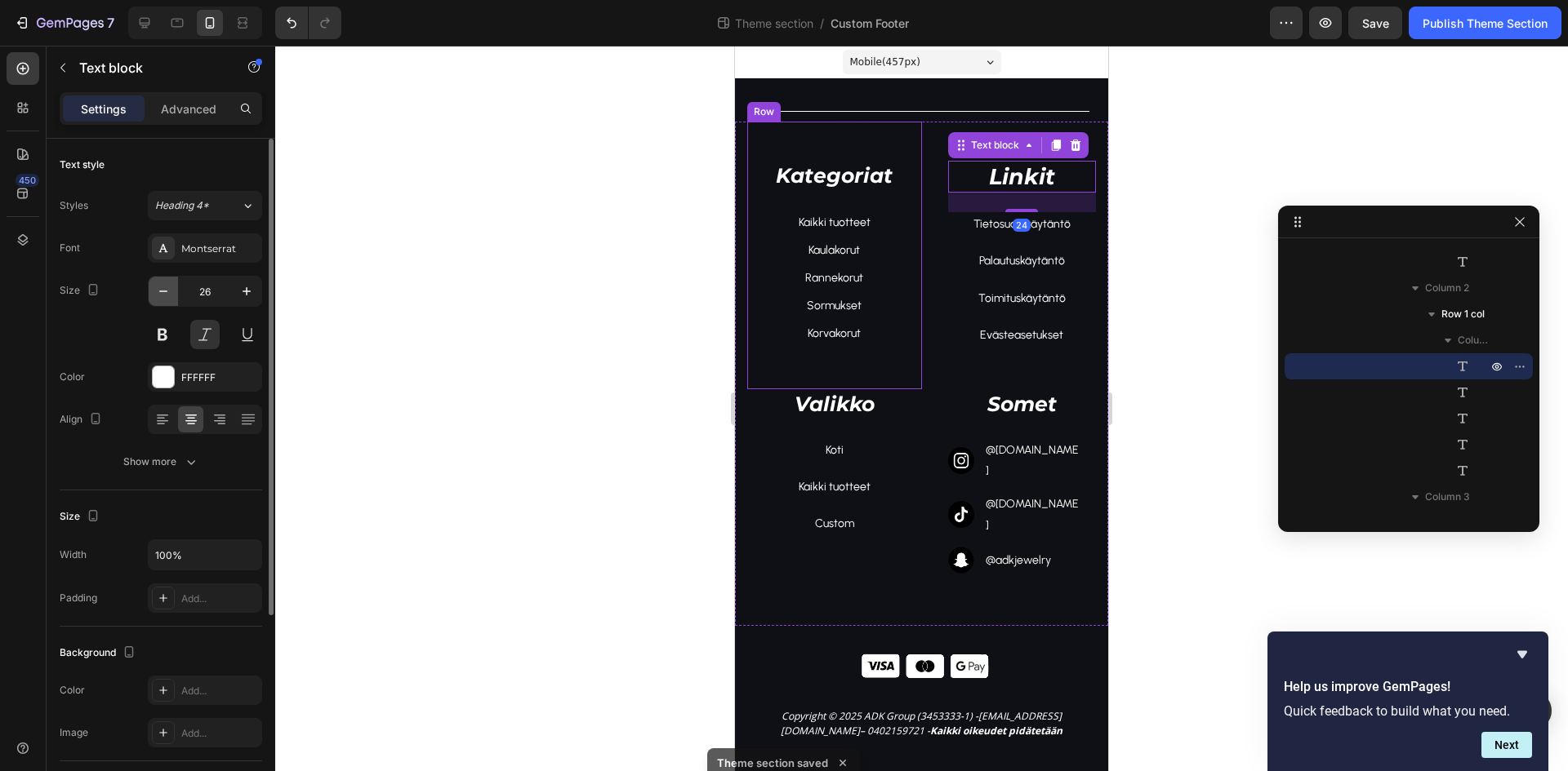
click at [165, 292] on icon "button" at bounding box center [162, 291] width 16 height 16
click at [251, 290] on icon "button" at bounding box center [246, 291] width 16 height 16
type input "25"
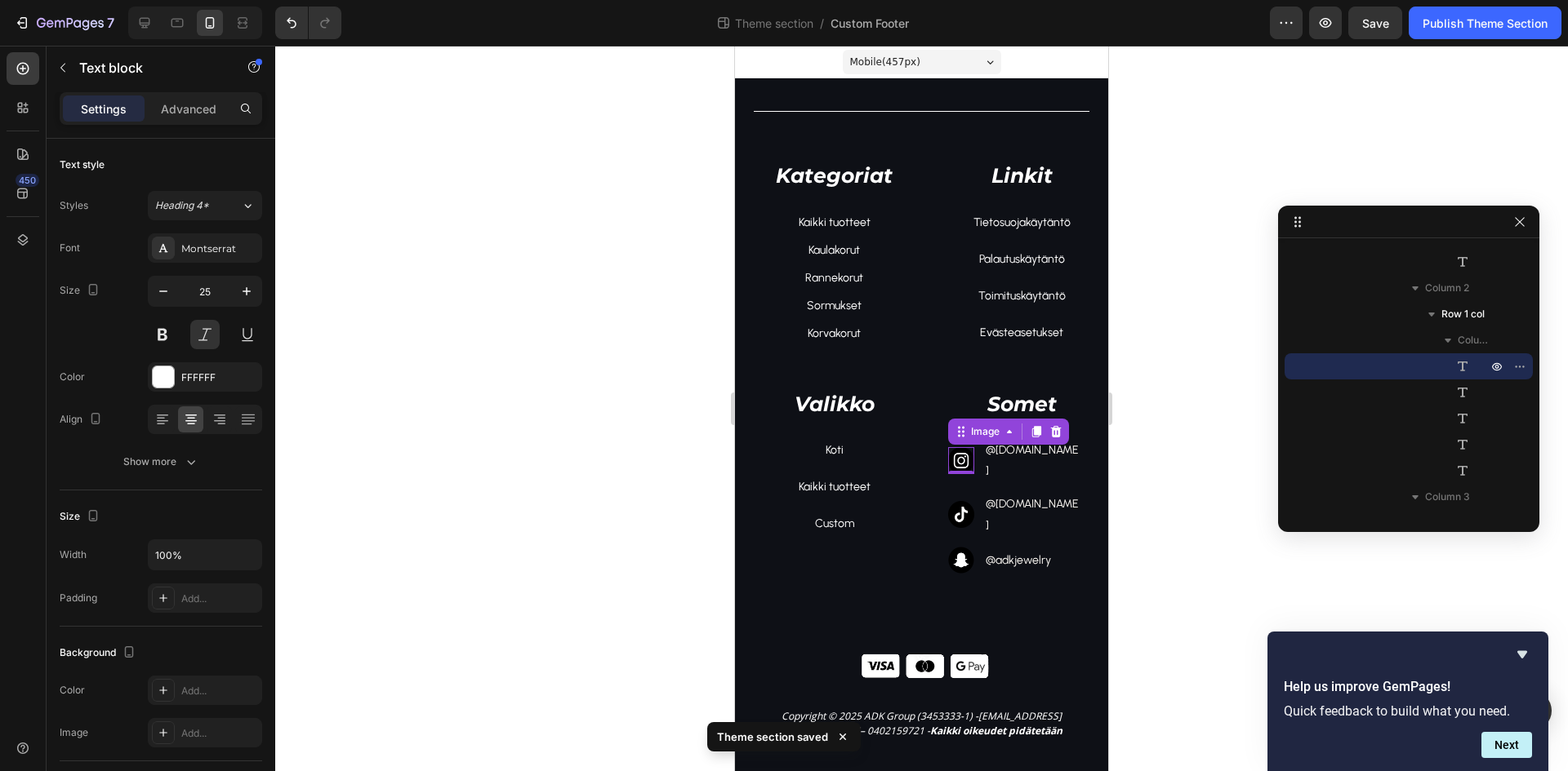
click at [951, 451] on img at bounding box center [962, 461] width 27 height 27
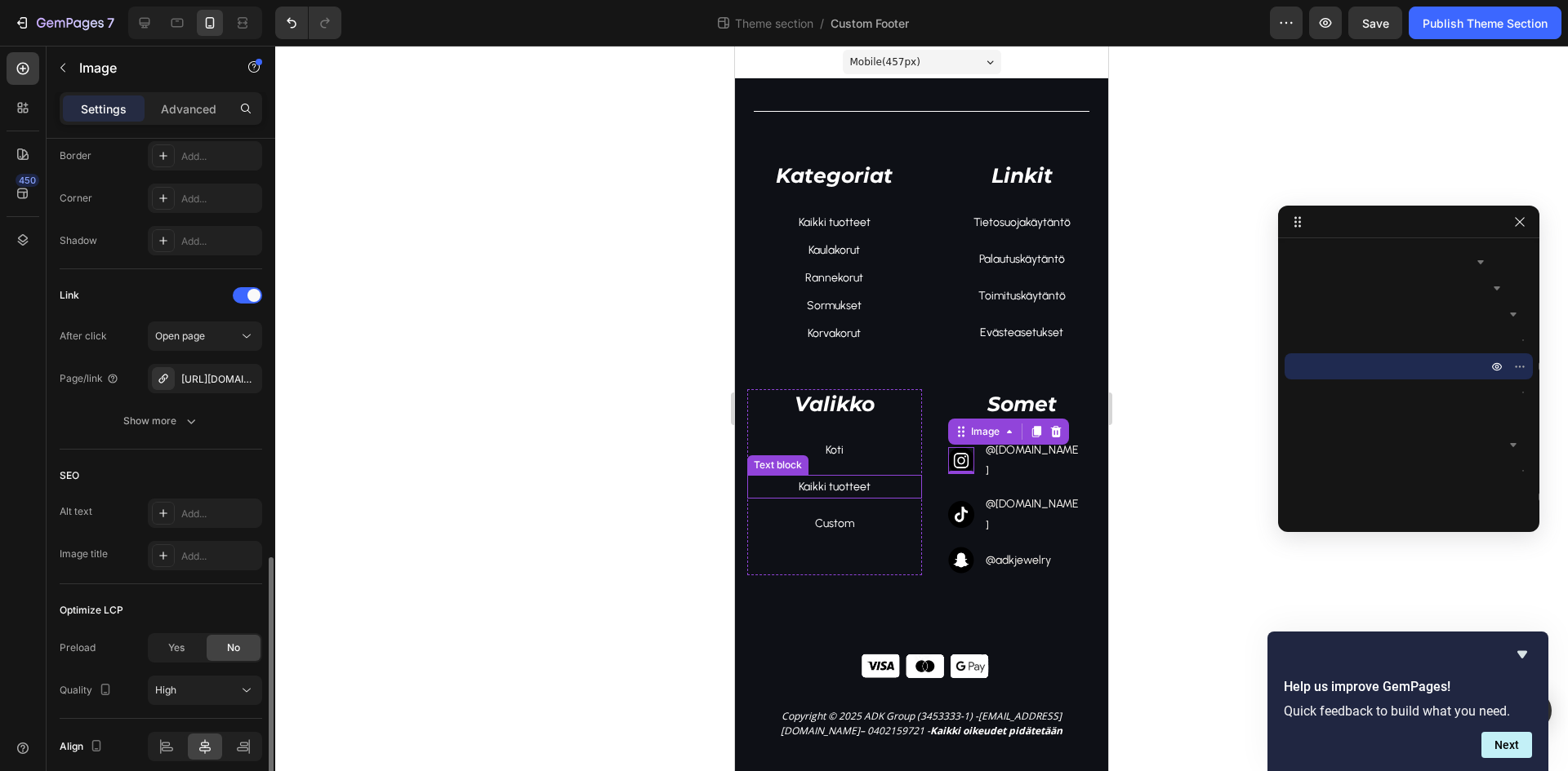
scroll to position [722, 0]
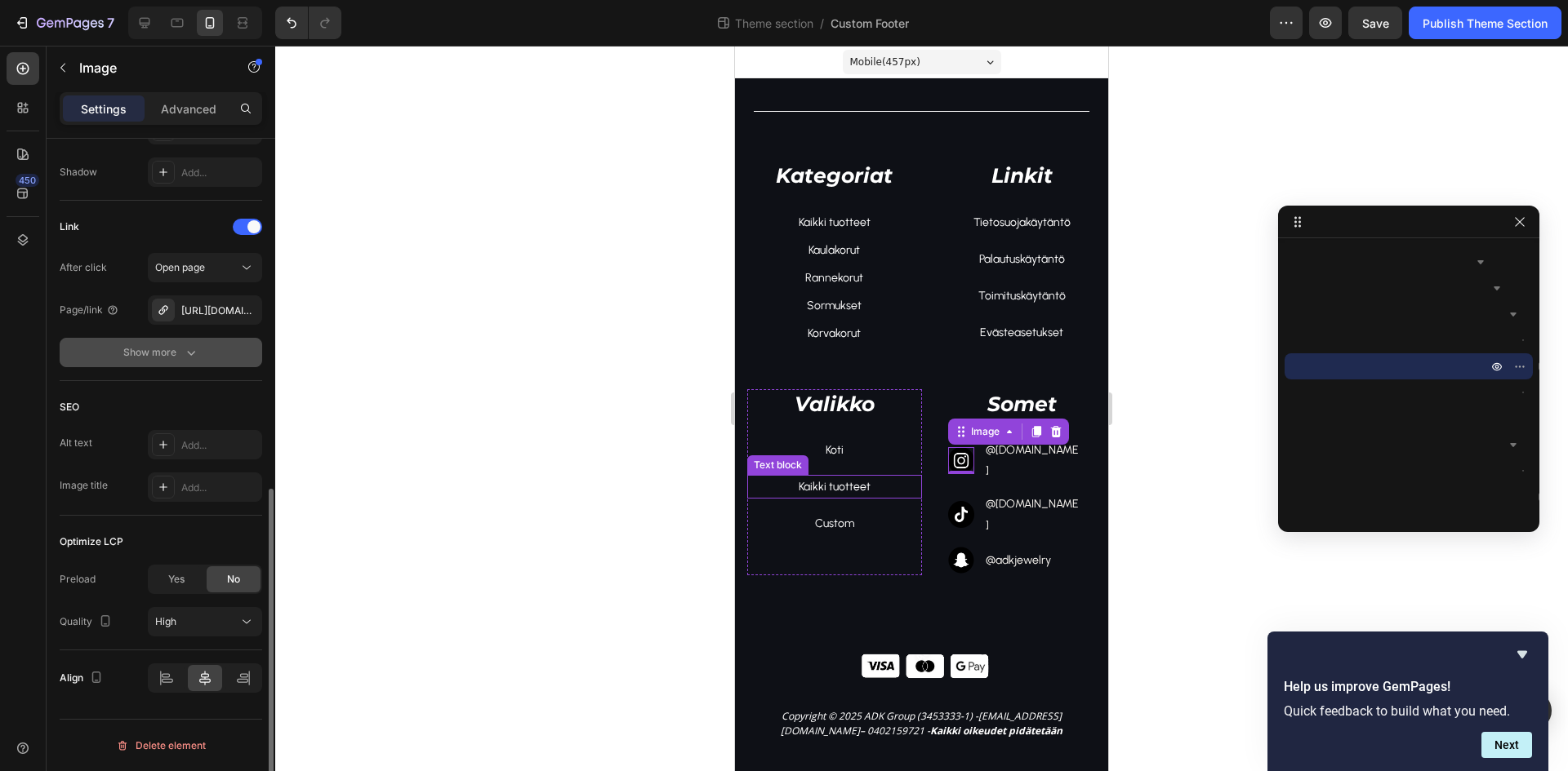
click at [145, 358] on div "Show more" at bounding box center [161, 352] width 76 height 16
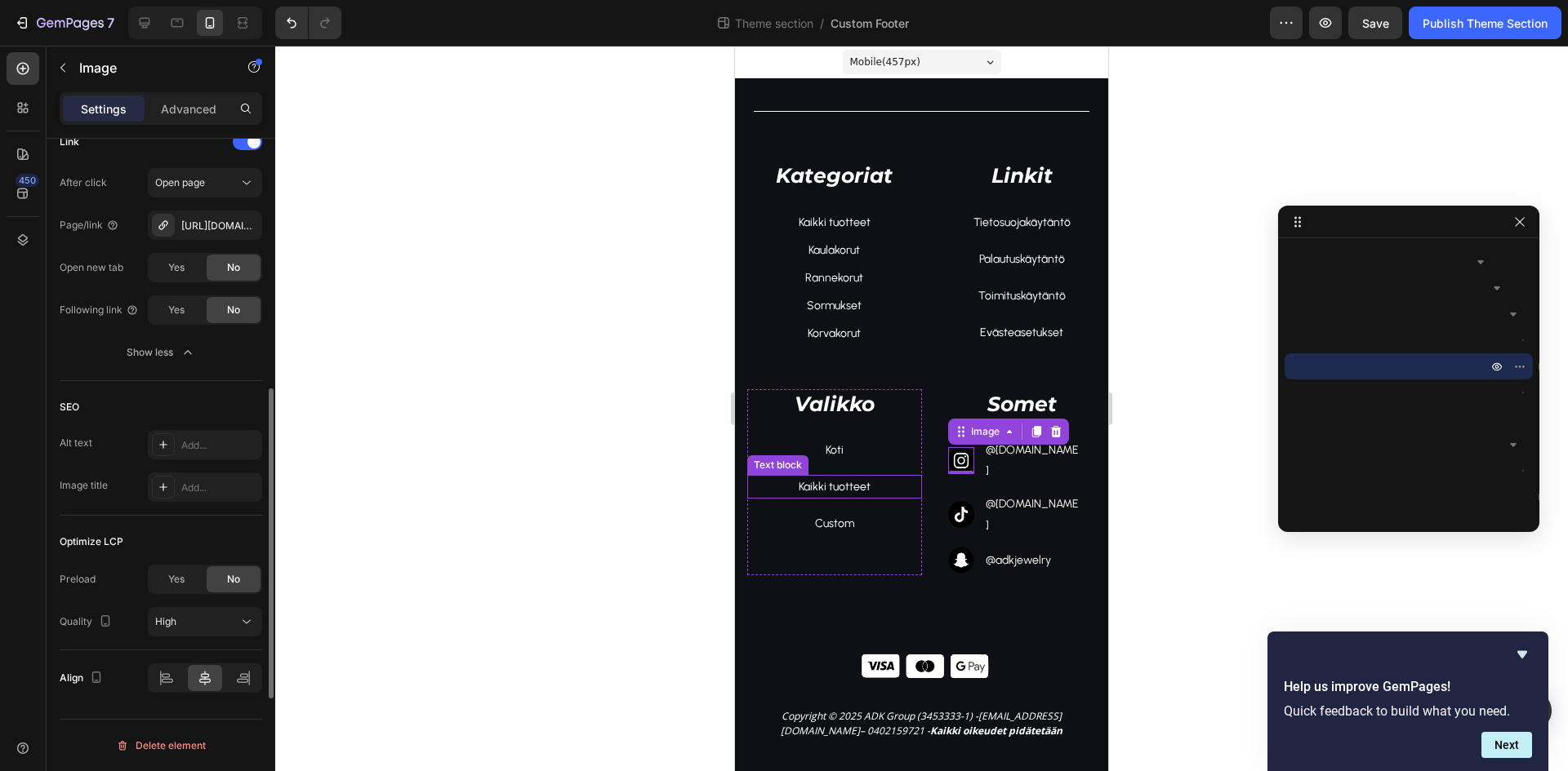
scroll to position [399, 0]
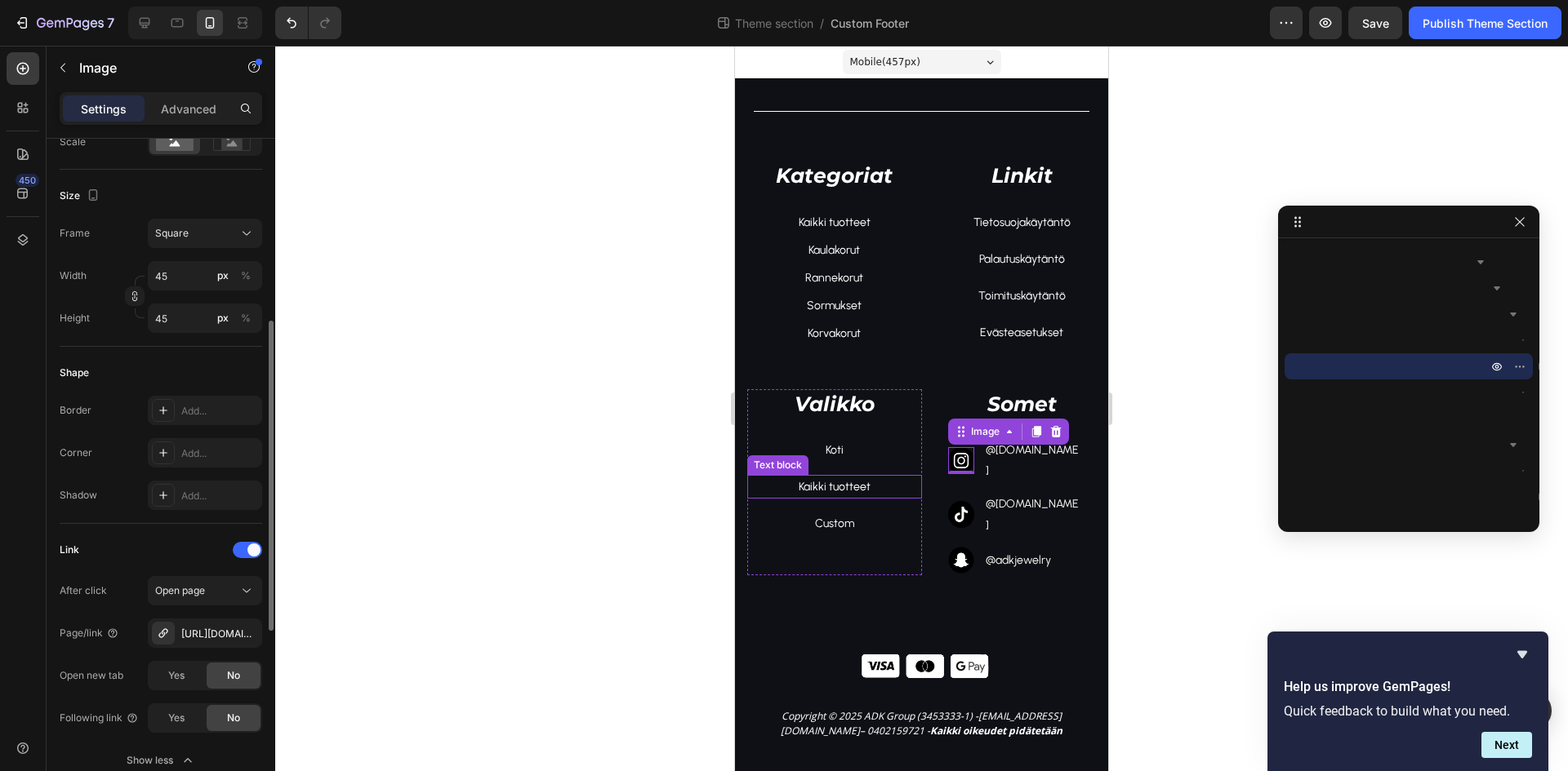
click at [179, 94] on div "Settings Advanced" at bounding box center [161, 109] width 202 height 32
click at [182, 98] on div "Advanced" at bounding box center [189, 108] width 82 height 26
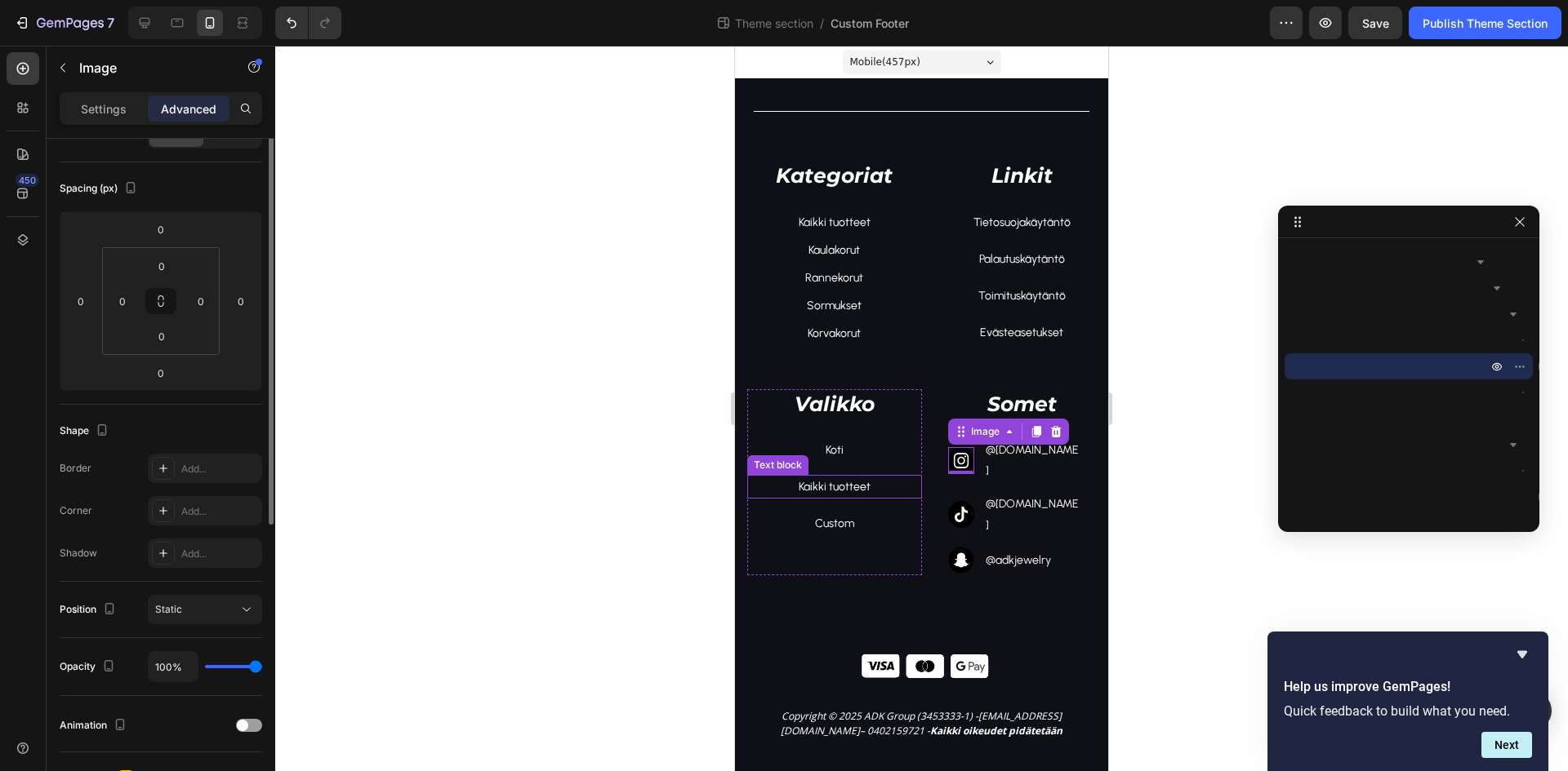
scroll to position [0, 0]
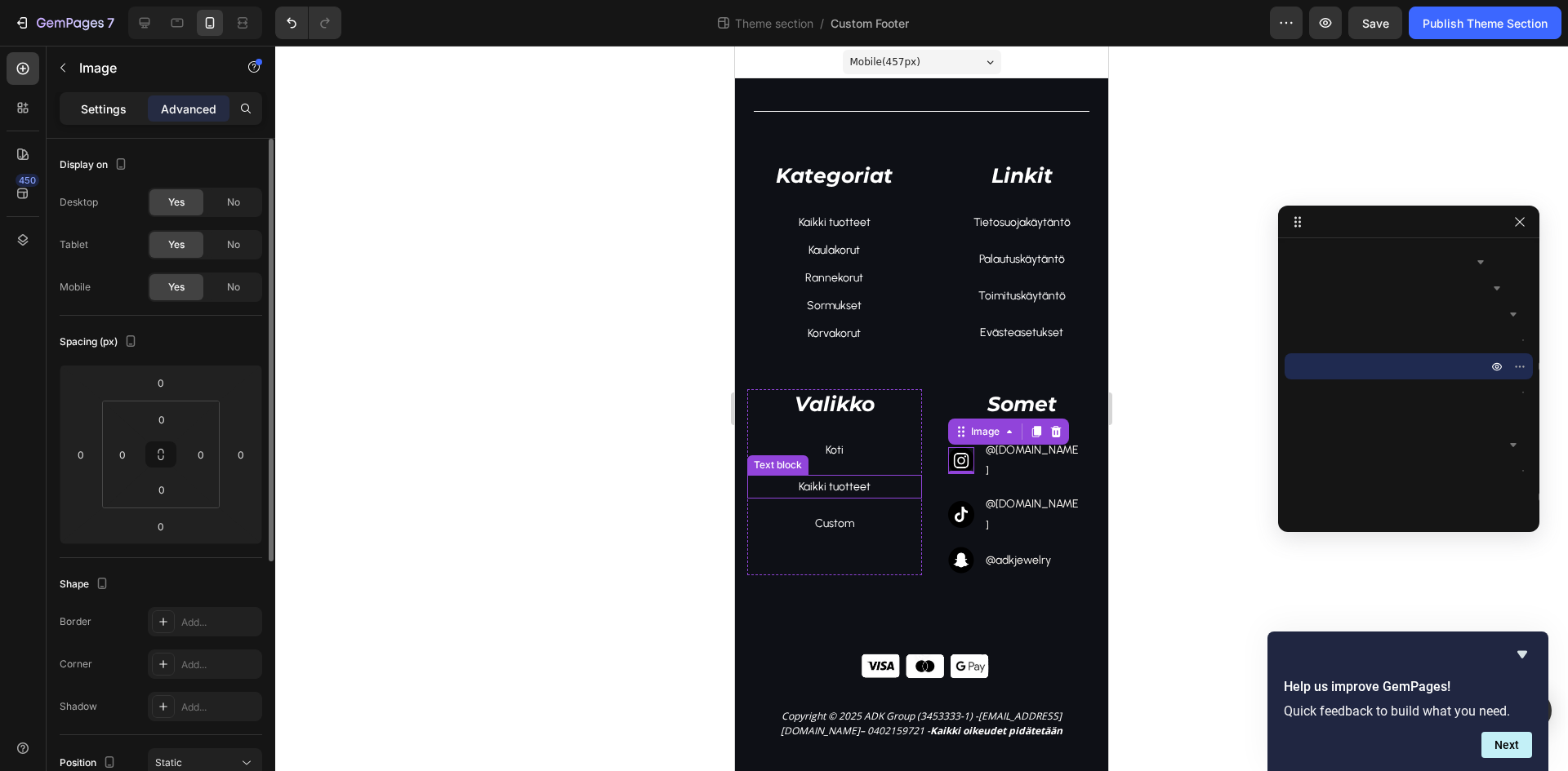
click at [117, 119] on div "Settings" at bounding box center [104, 108] width 82 height 26
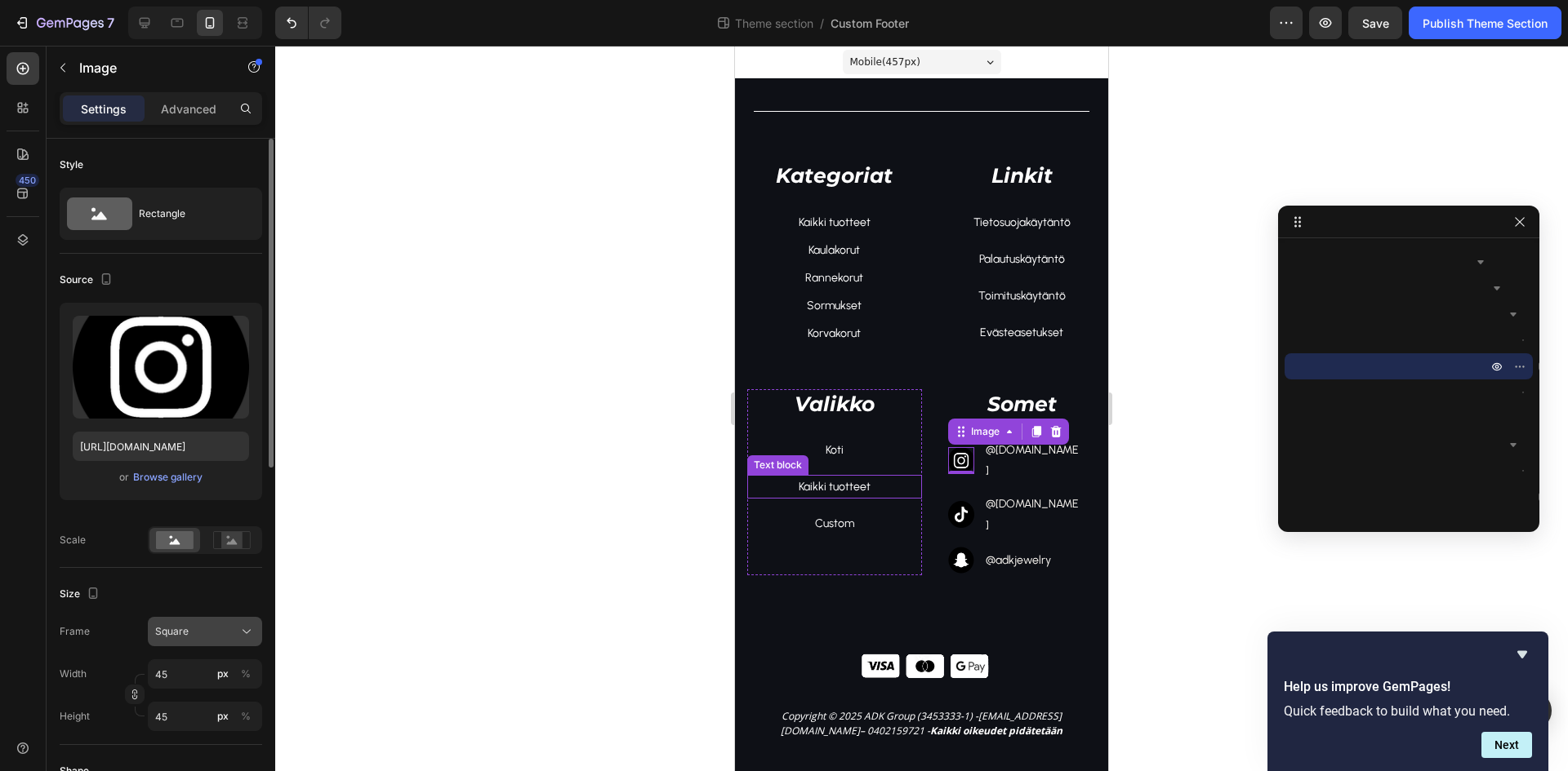
click at [189, 632] on div "Square" at bounding box center [195, 632] width 80 height 14
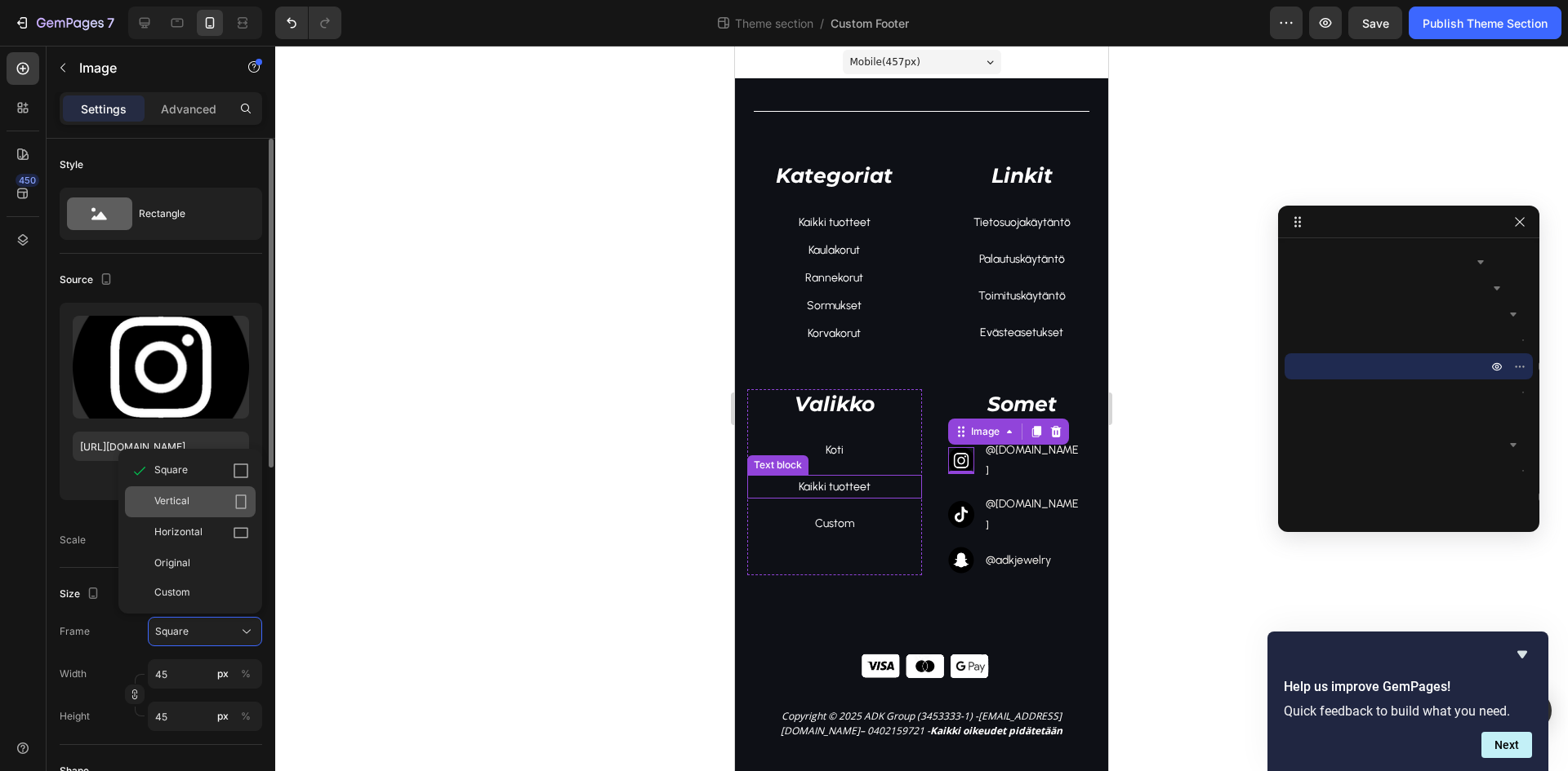
click at [213, 507] on div "Vertical" at bounding box center [201, 502] width 94 height 16
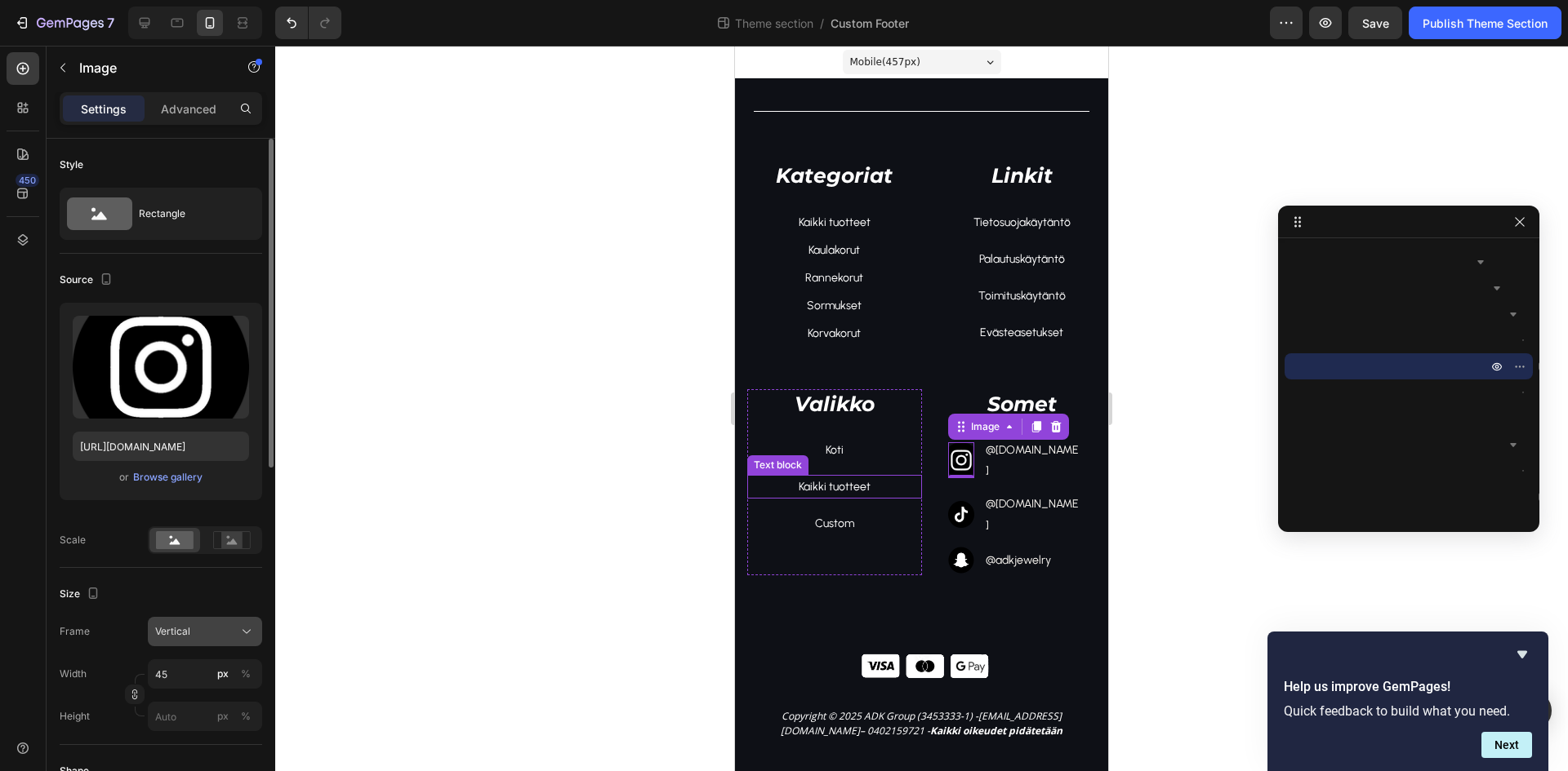
click at [180, 635] on span "Vertical" at bounding box center [172, 632] width 35 height 14
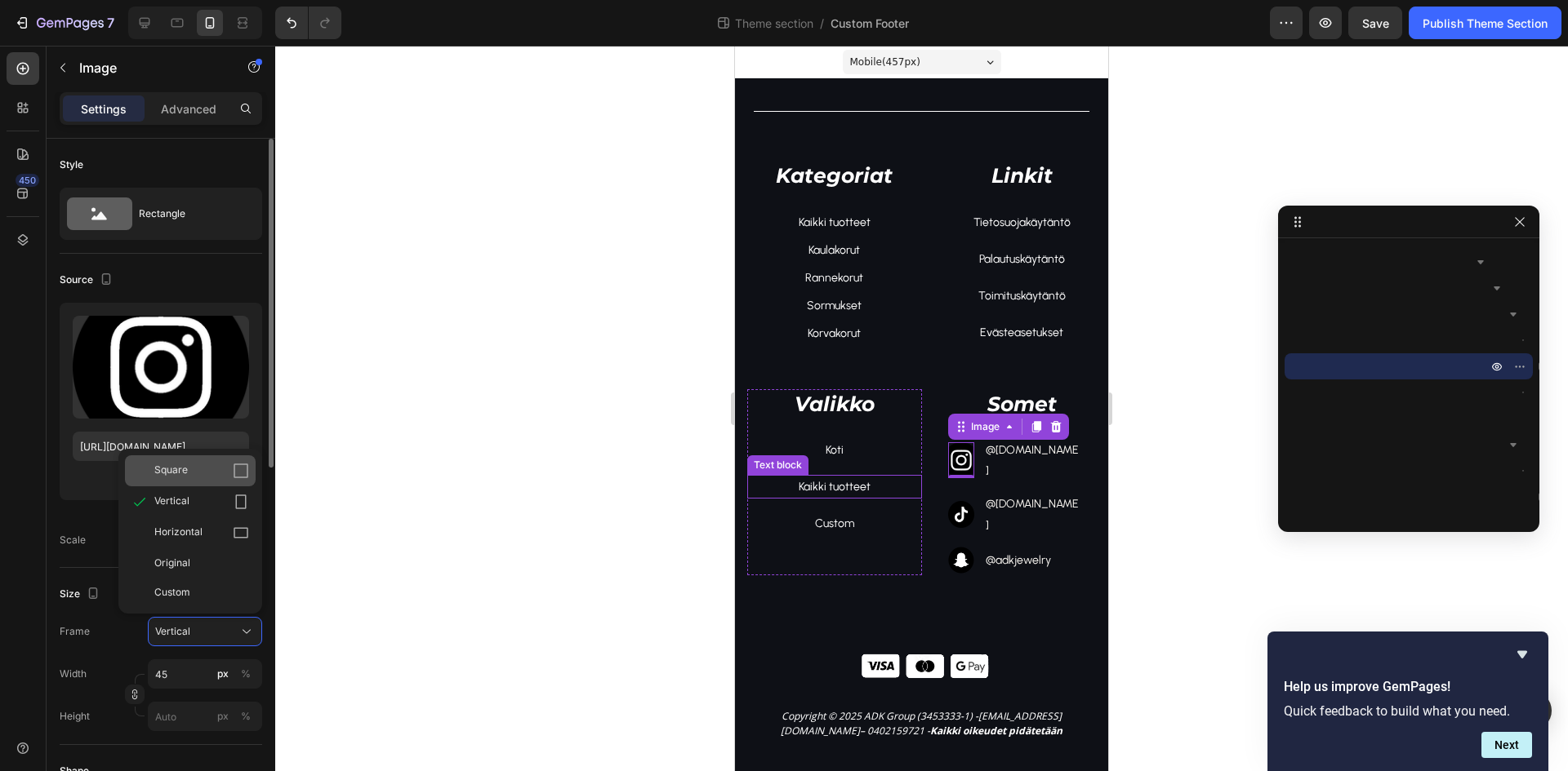
click at [208, 477] on div "Square" at bounding box center [201, 470] width 94 height 16
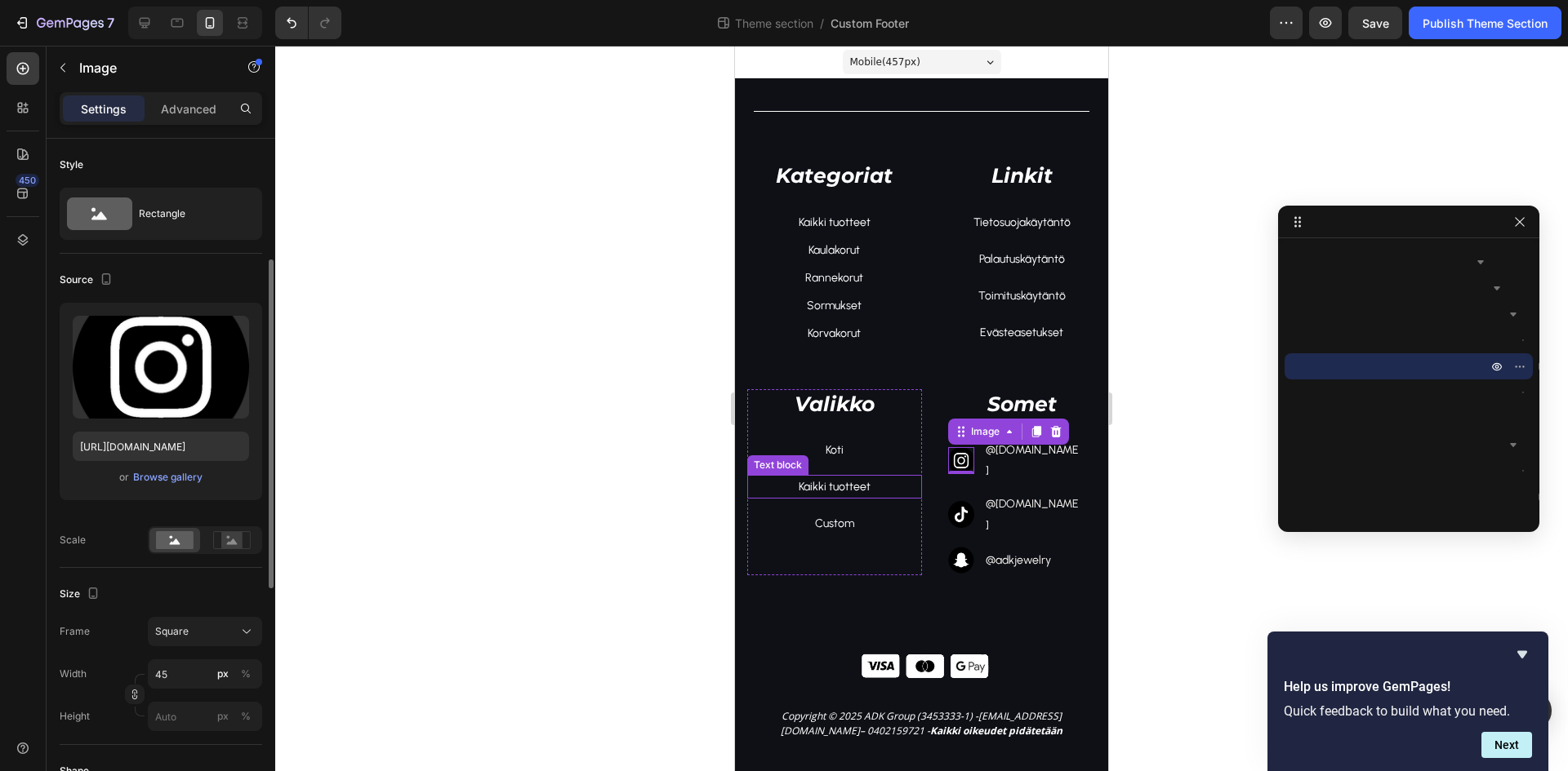
scroll to position [245, 0]
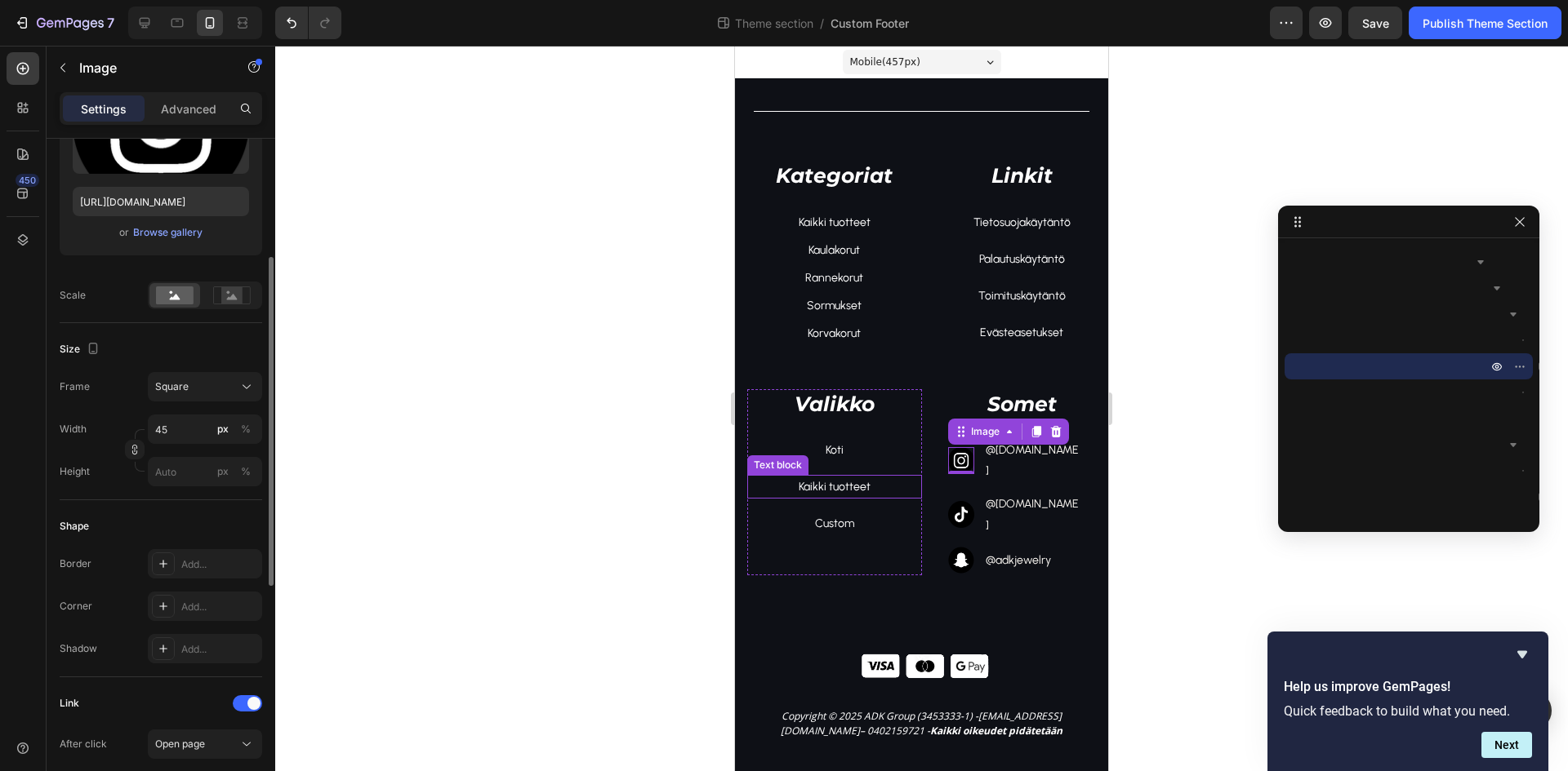
click at [193, 523] on div "Shape" at bounding box center [161, 526] width 202 height 26
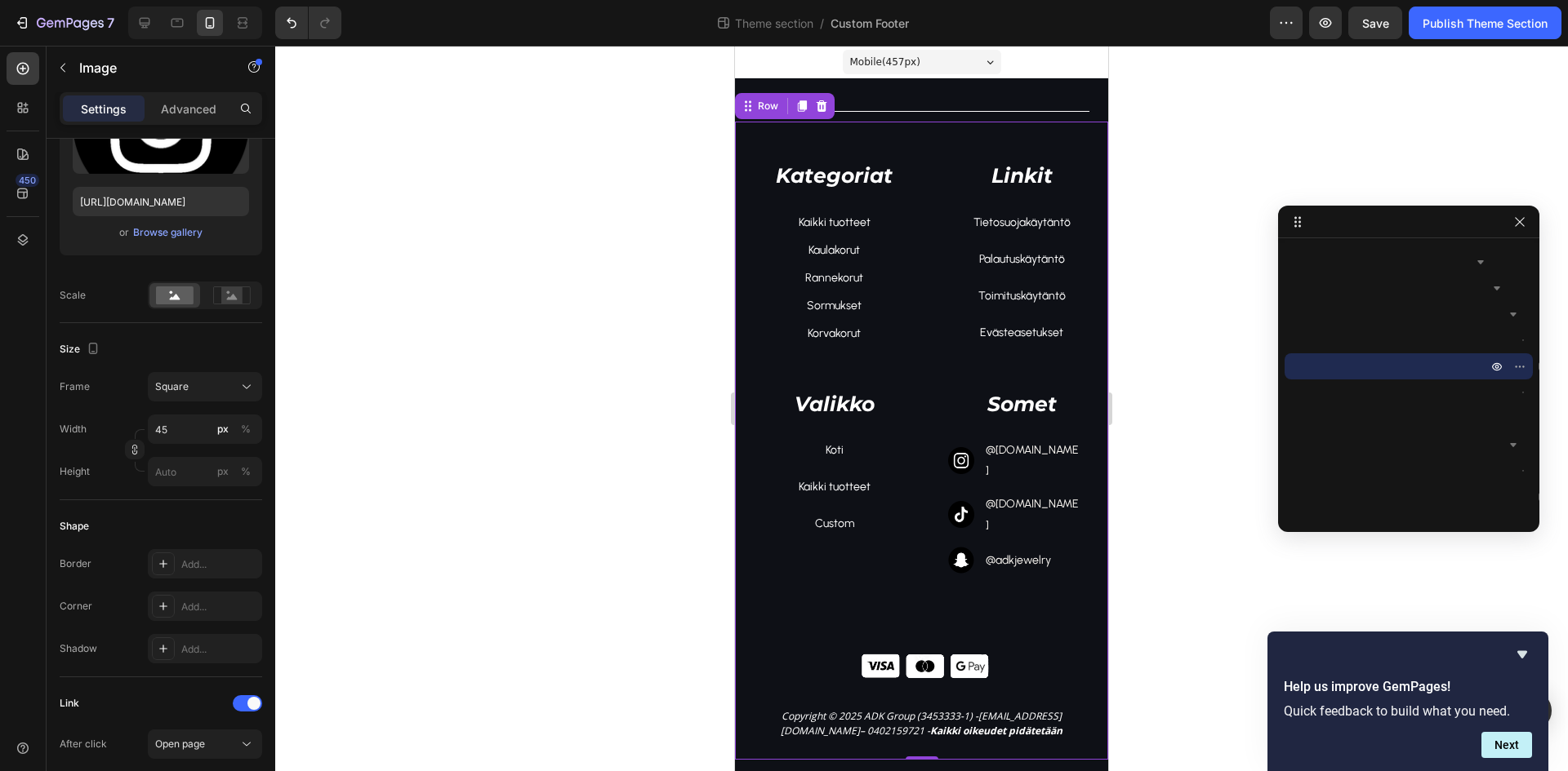
scroll to position [0, 0]
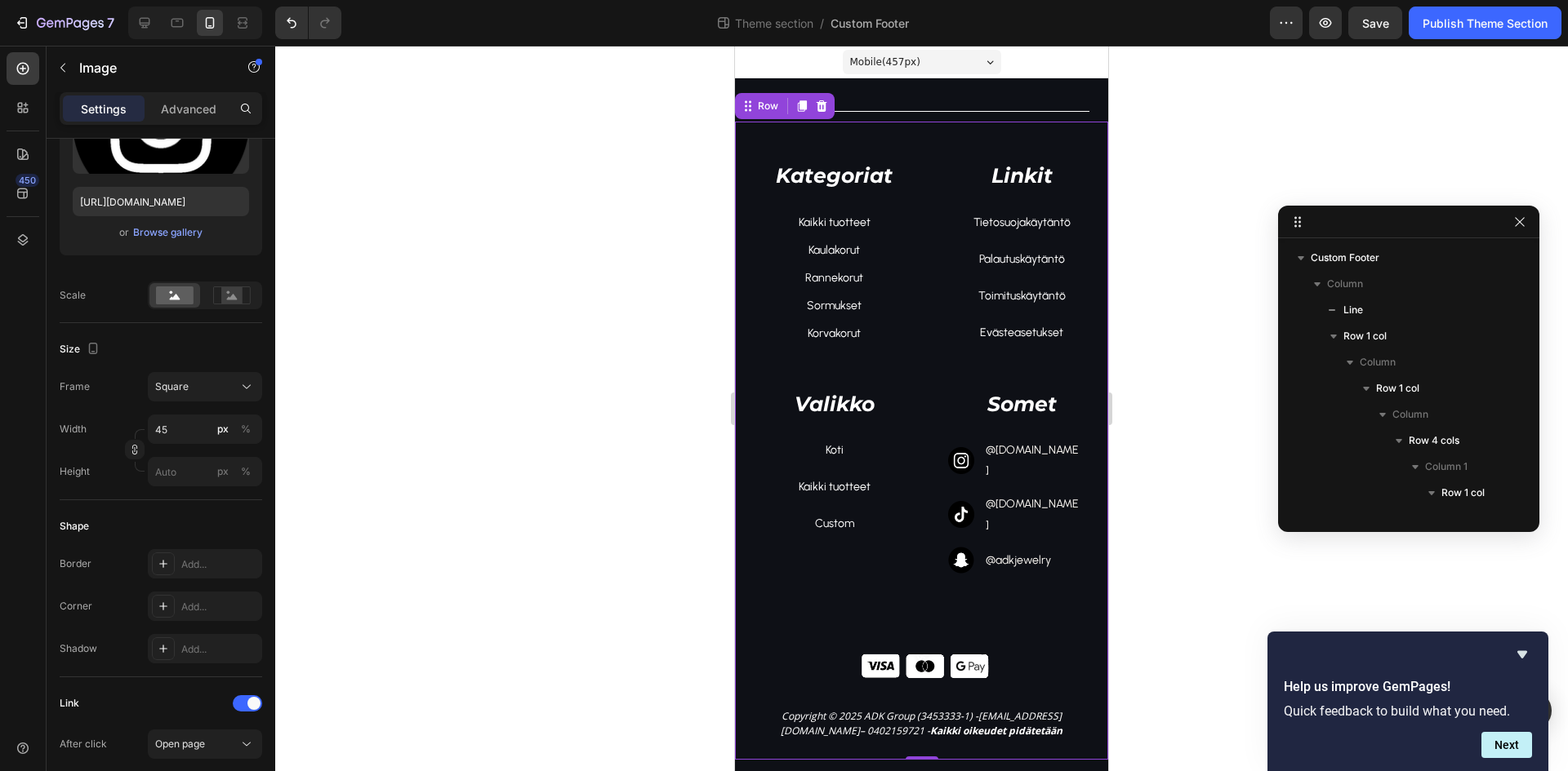
click at [1067, 592] on div "Kategoriat Text block Kaikki tuotteet Text block Kaulakorut Text block Rannekor…" at bounding box center [921, 431] width 373 height 619
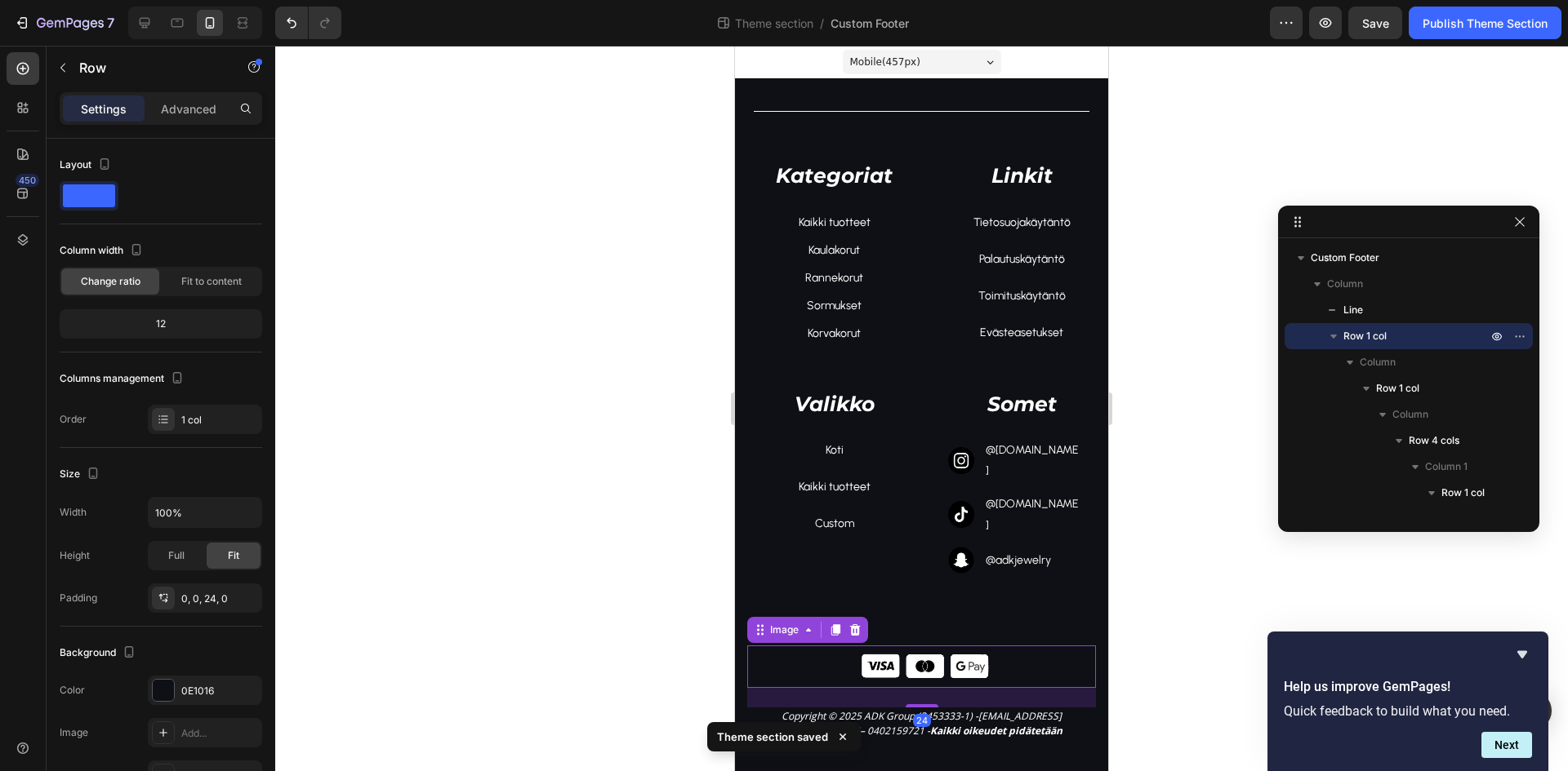
click at [1013, 646] on div at bounding box center [922, 667] width 349 height 43
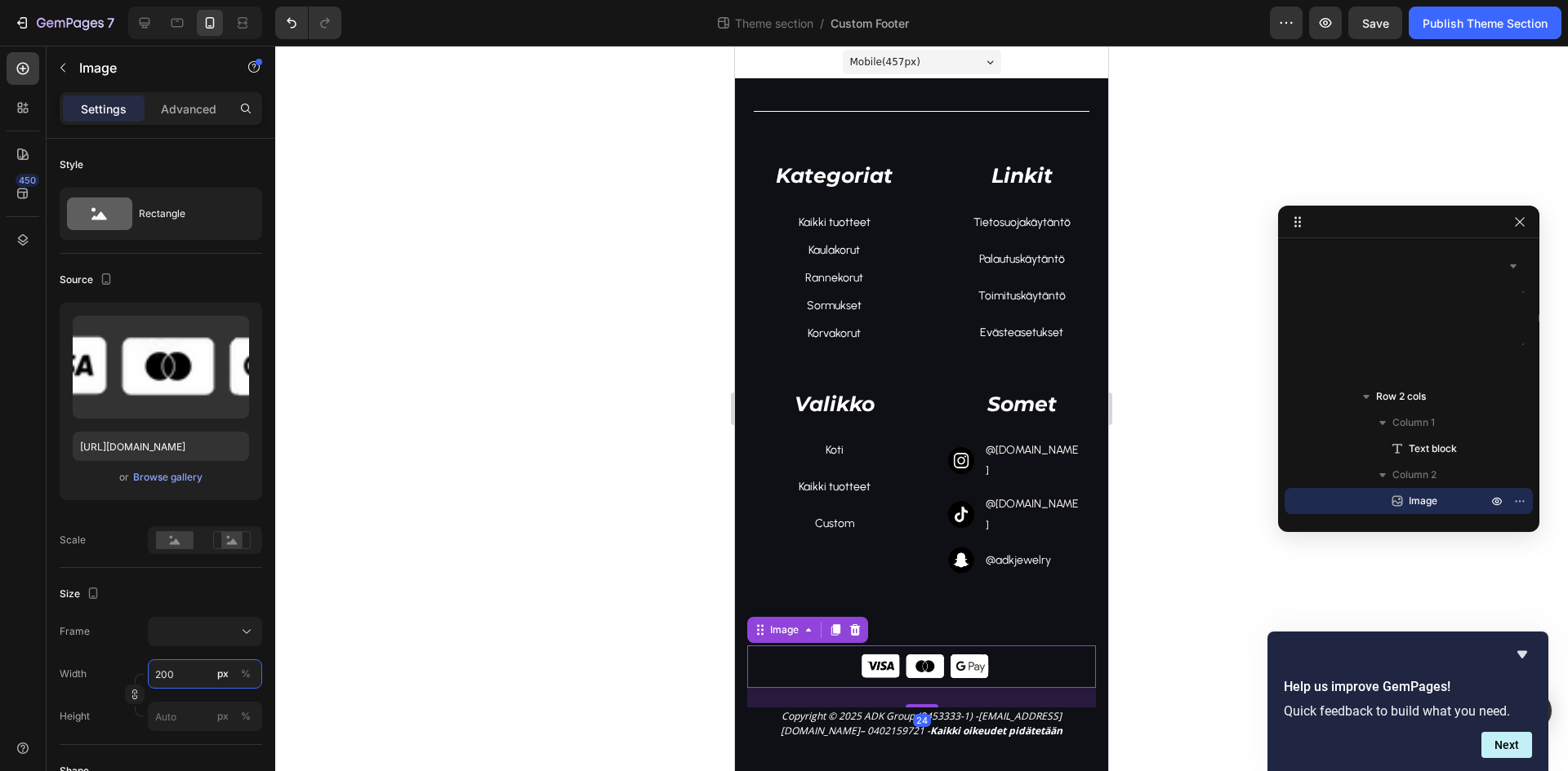
click at [189, 682] on input "200" at bounding box center [205, 674] width 114 height 30
type input "1"
type input "17"
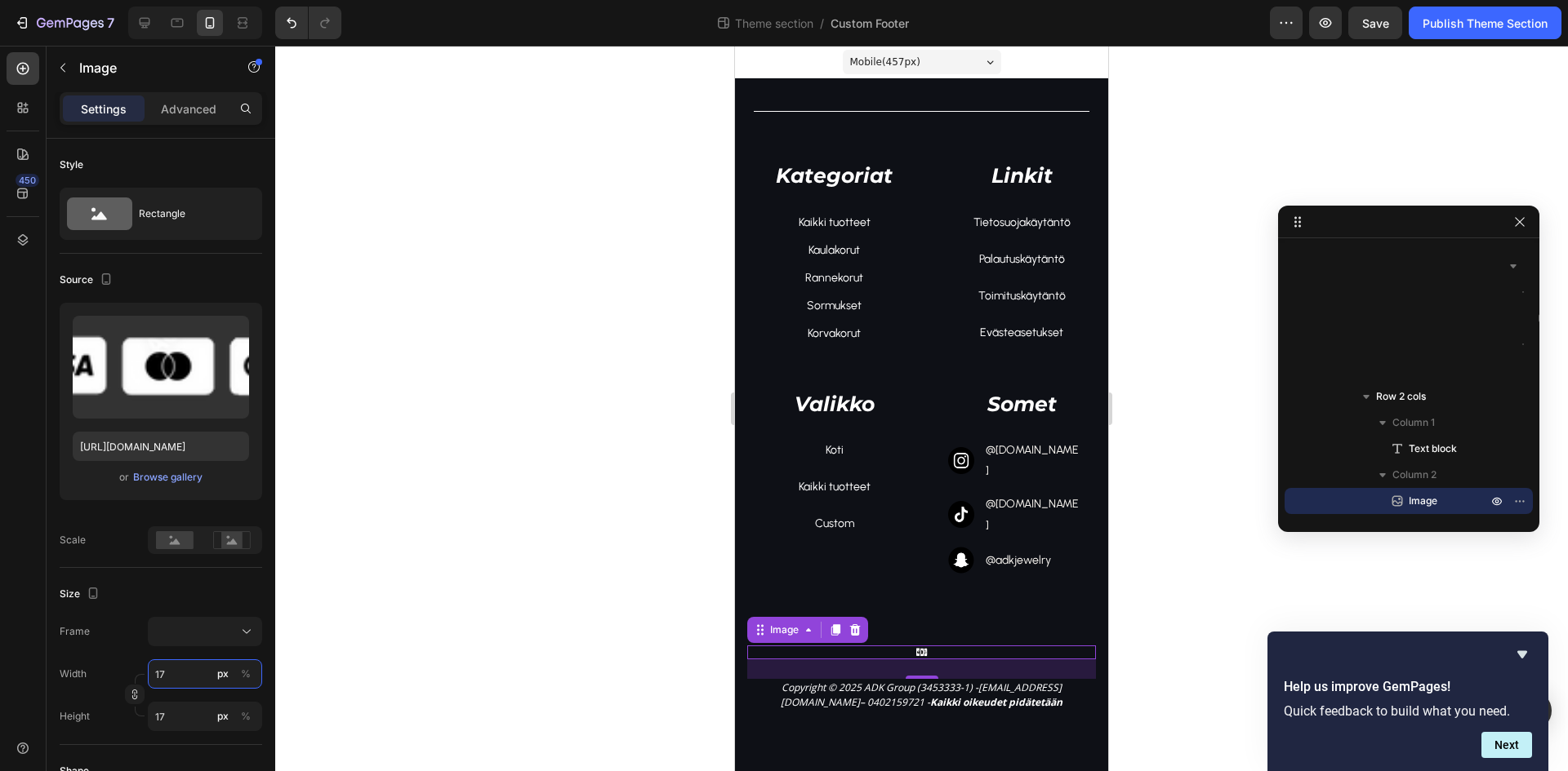
type input "170"
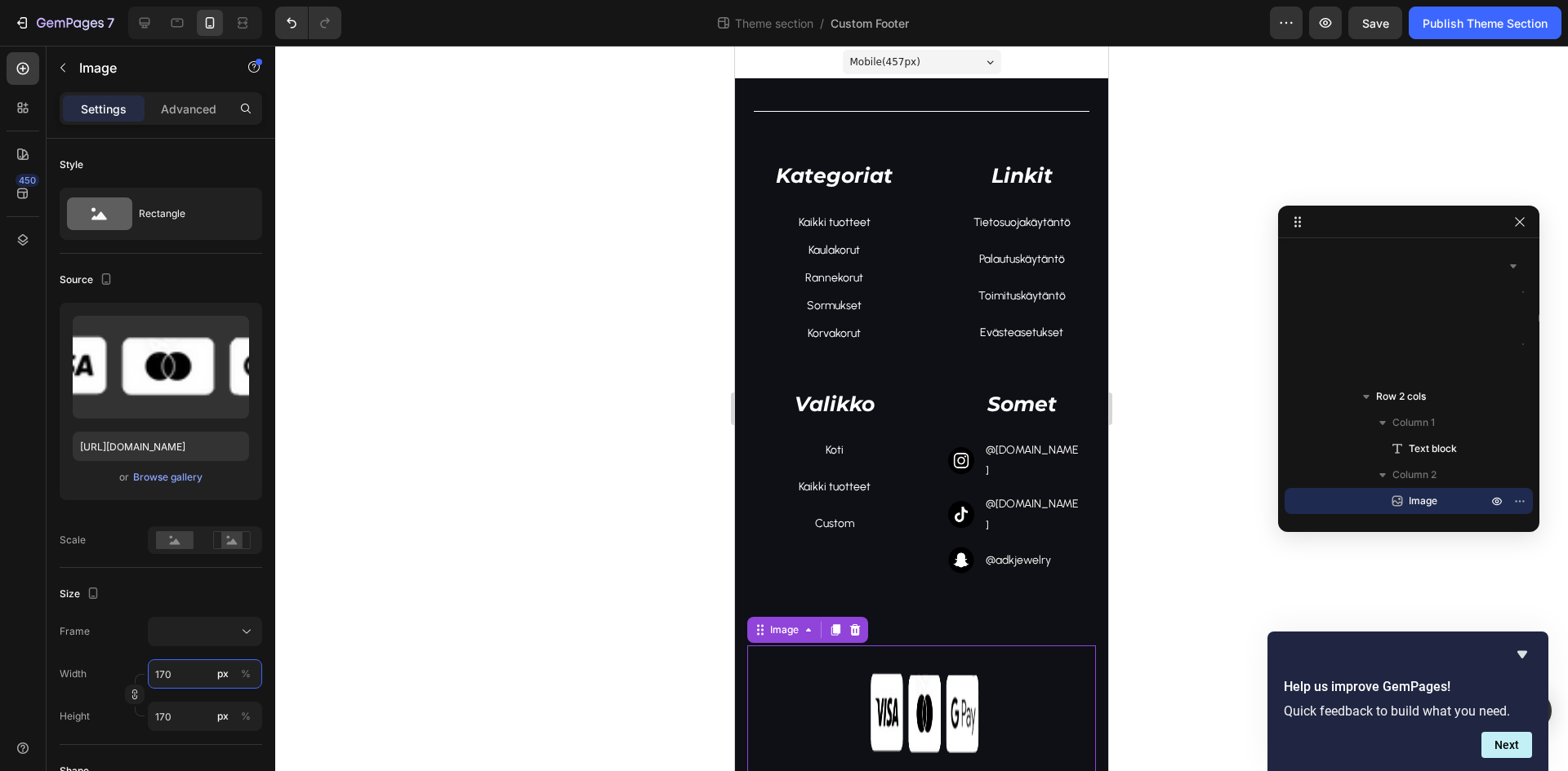
type input "17"
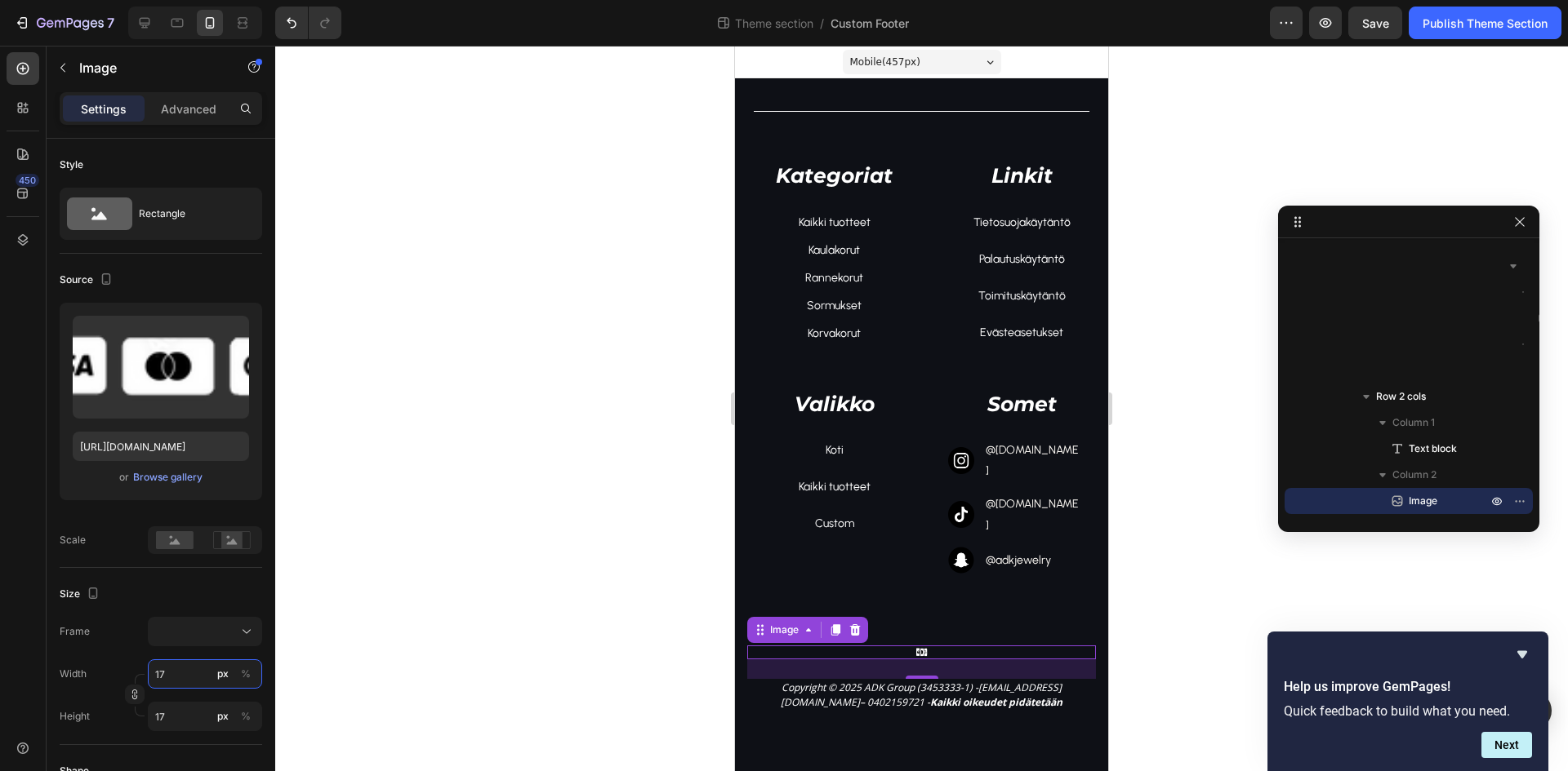
type input "1"
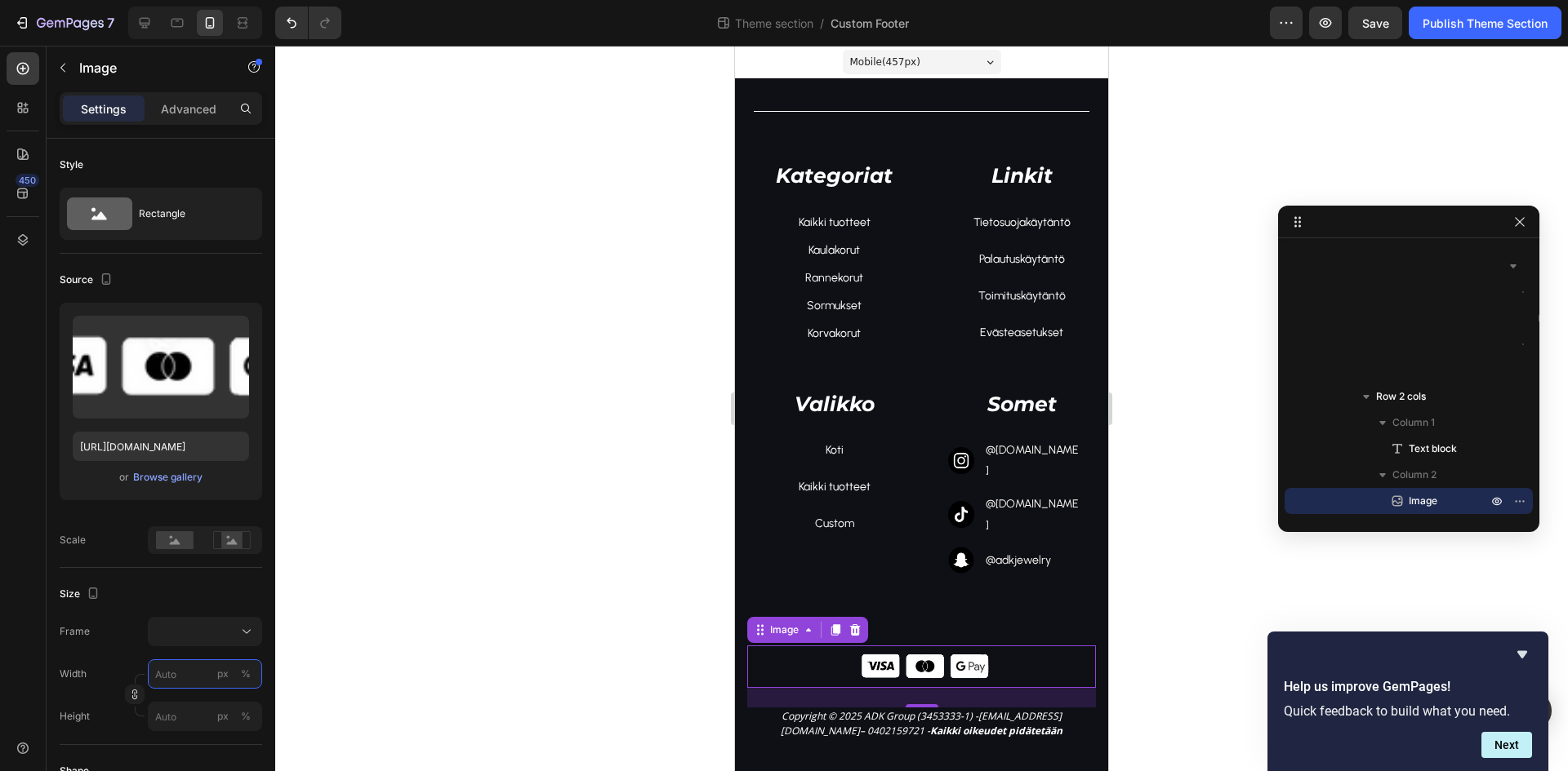
type input "1"
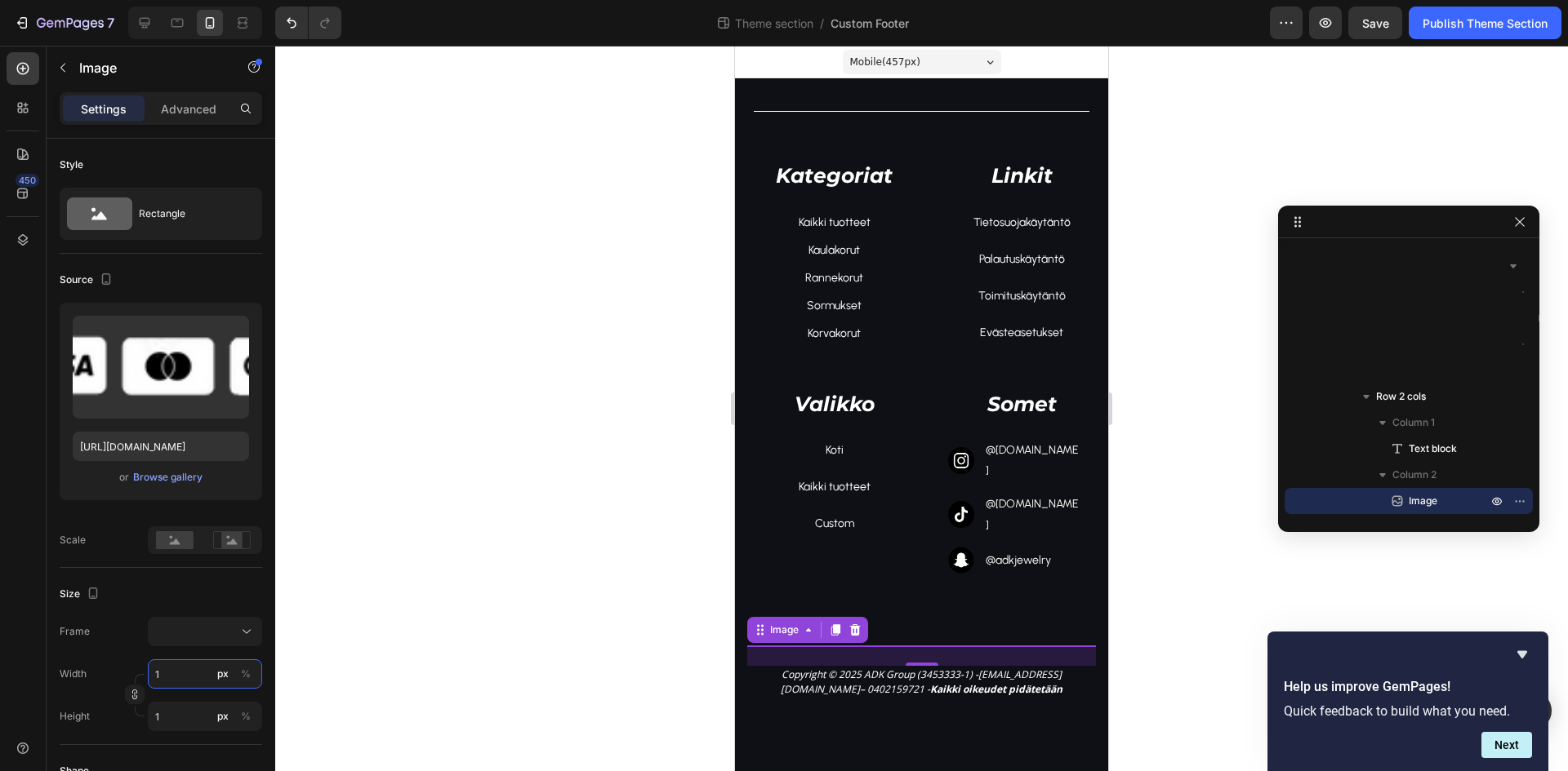
type input "17"
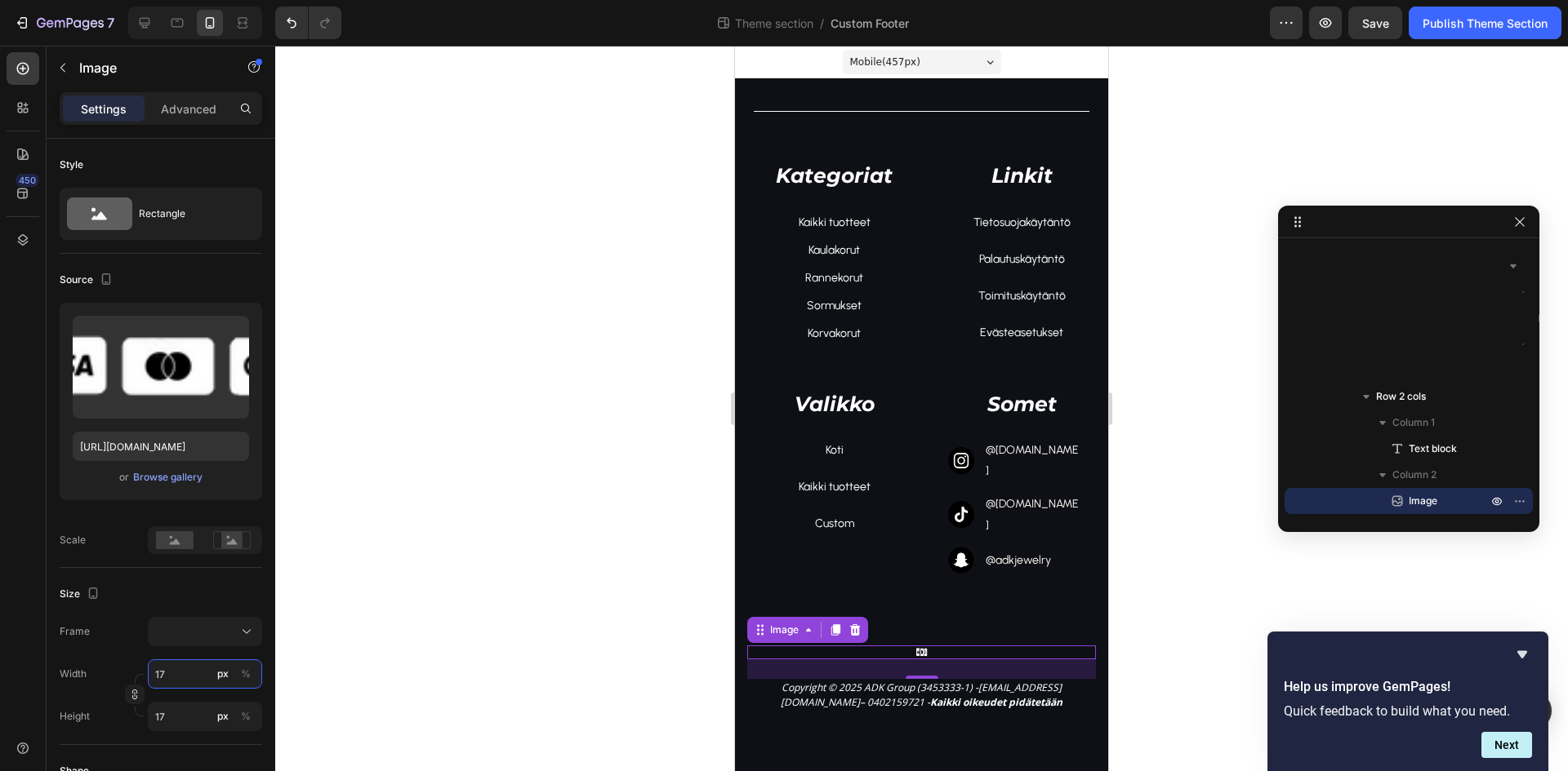
type input "179"
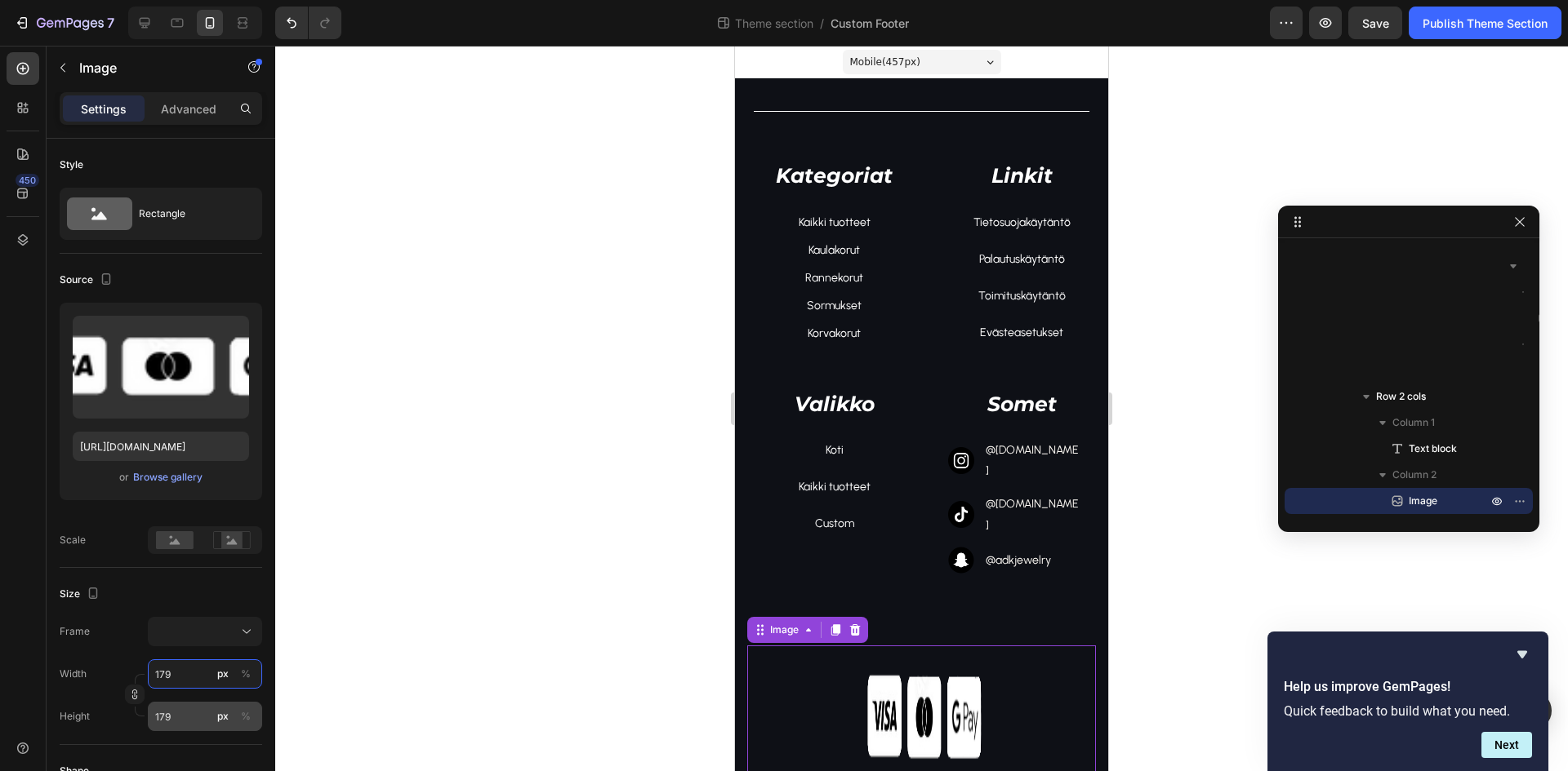
type input "179"
click at [200, 713] on input "179" at bounding box center [205, 717] width 114 height 30
click at [187, 759] on p "Full 100%" at bounding box center [201, 756] width 94 height 14
type input "100"
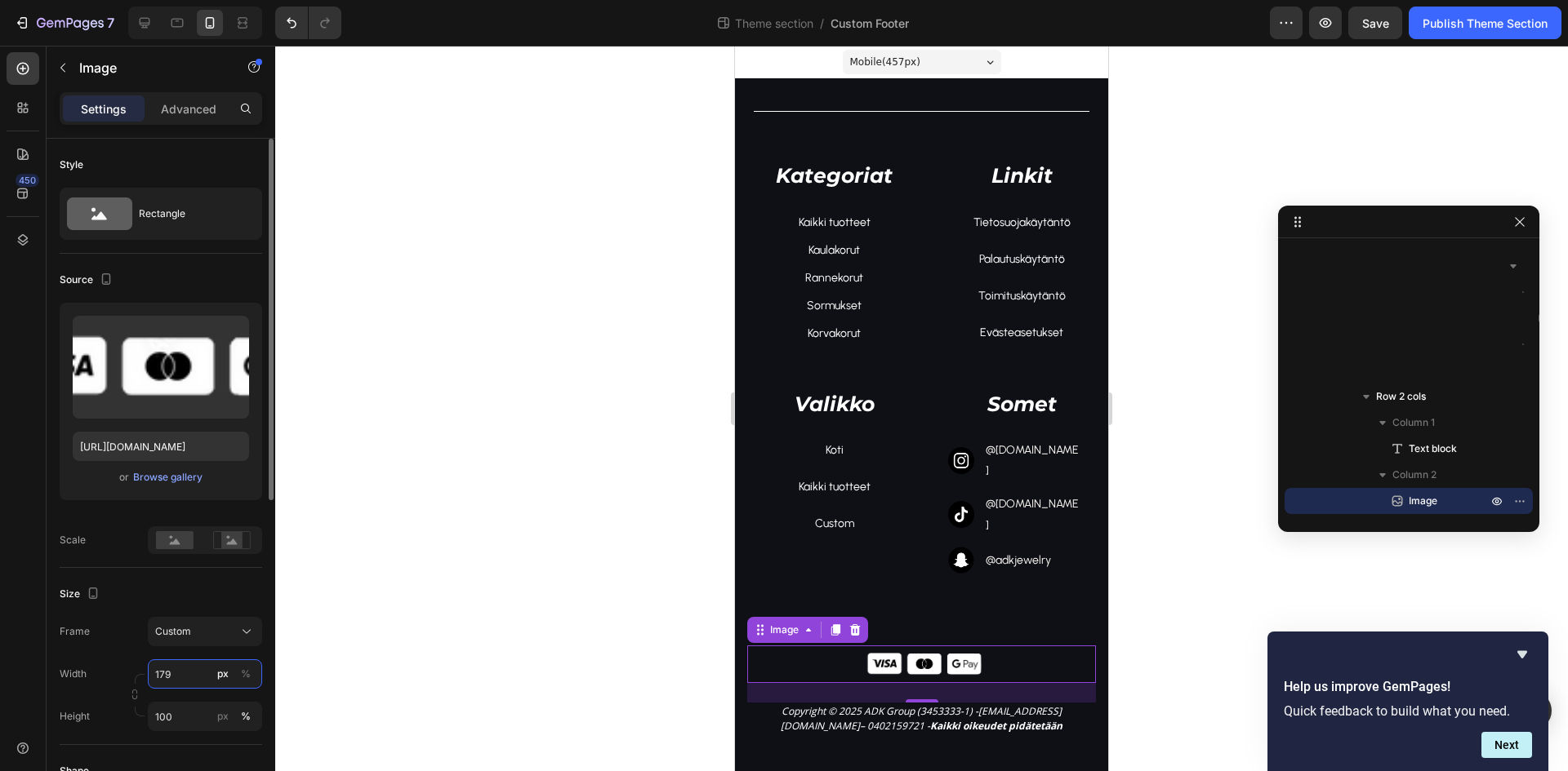
click at [174, 673] on input "179" at bounding box center [205, 674] width 114 height 30
type input "170"
click at [647, 488] on div at bounding box center [922, 409] width 1292 height 726
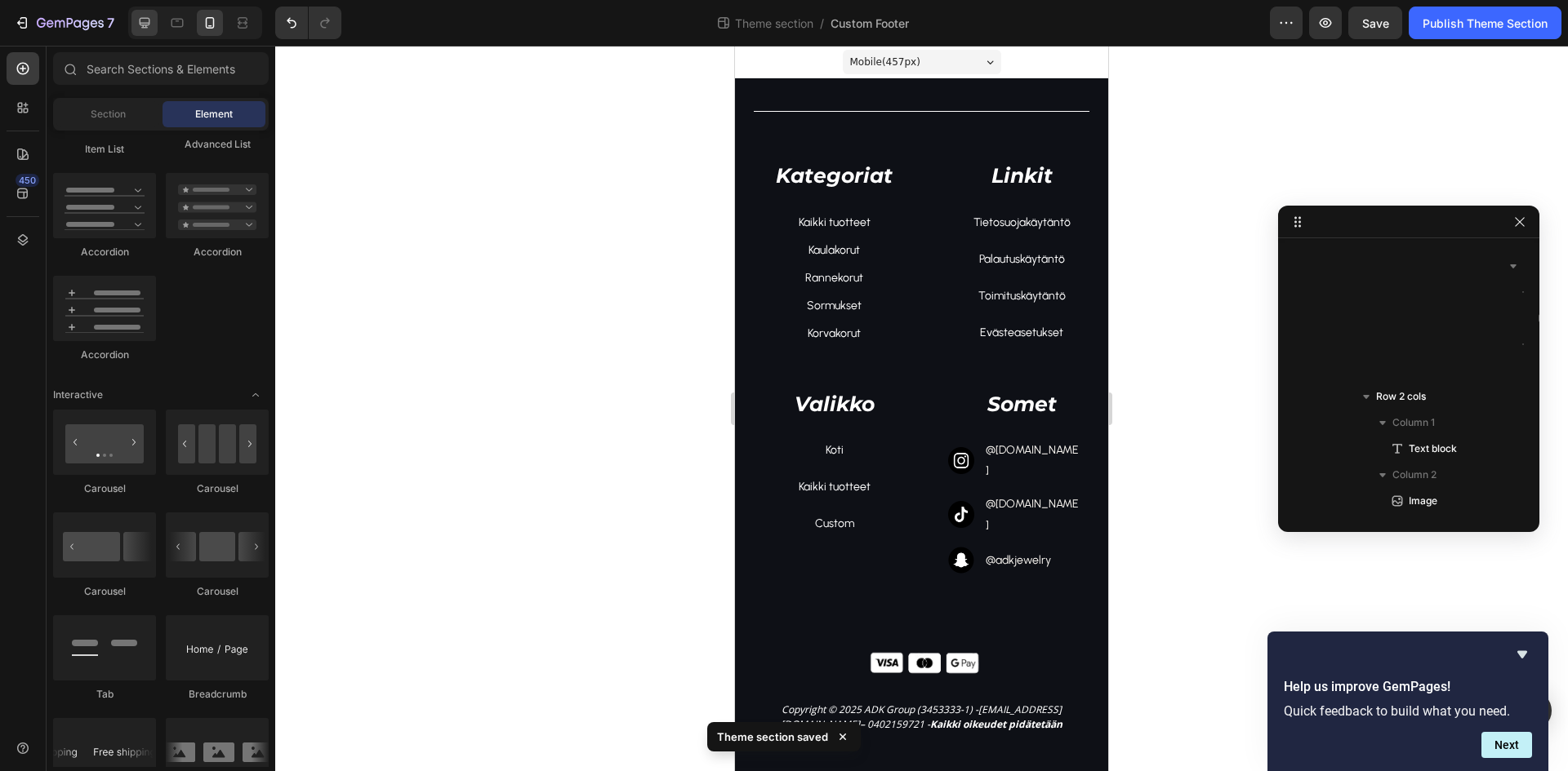
click at [157, 26] on div at bounding box center [195, 23] width 134 height 32
click at [146, 26] on icon at bounding box center [145, 23] width 10 height 10
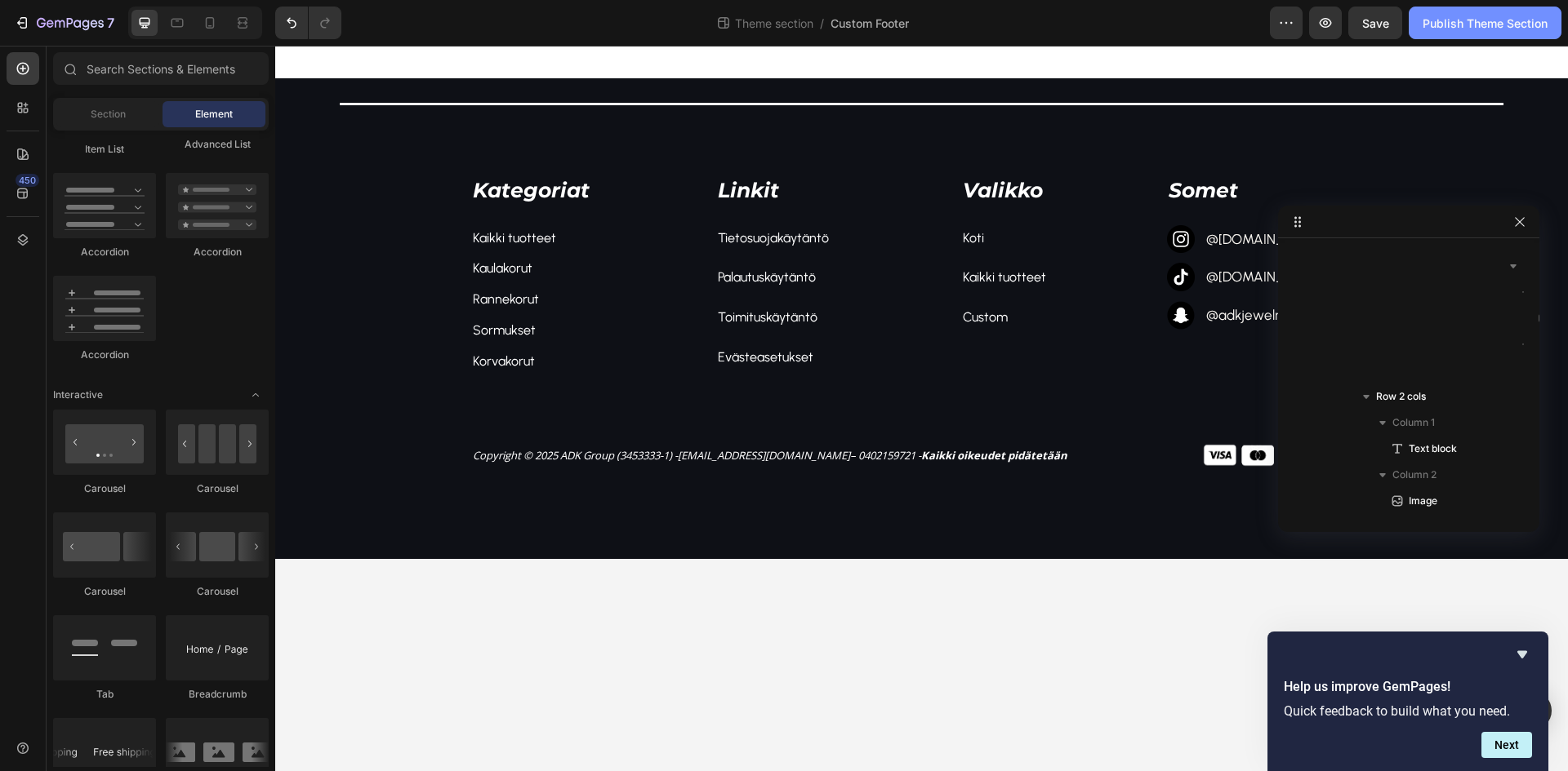
click at [1506, 27] on div "Publish Theme Section" at bounding box center [1485, 23] width 125 height 17
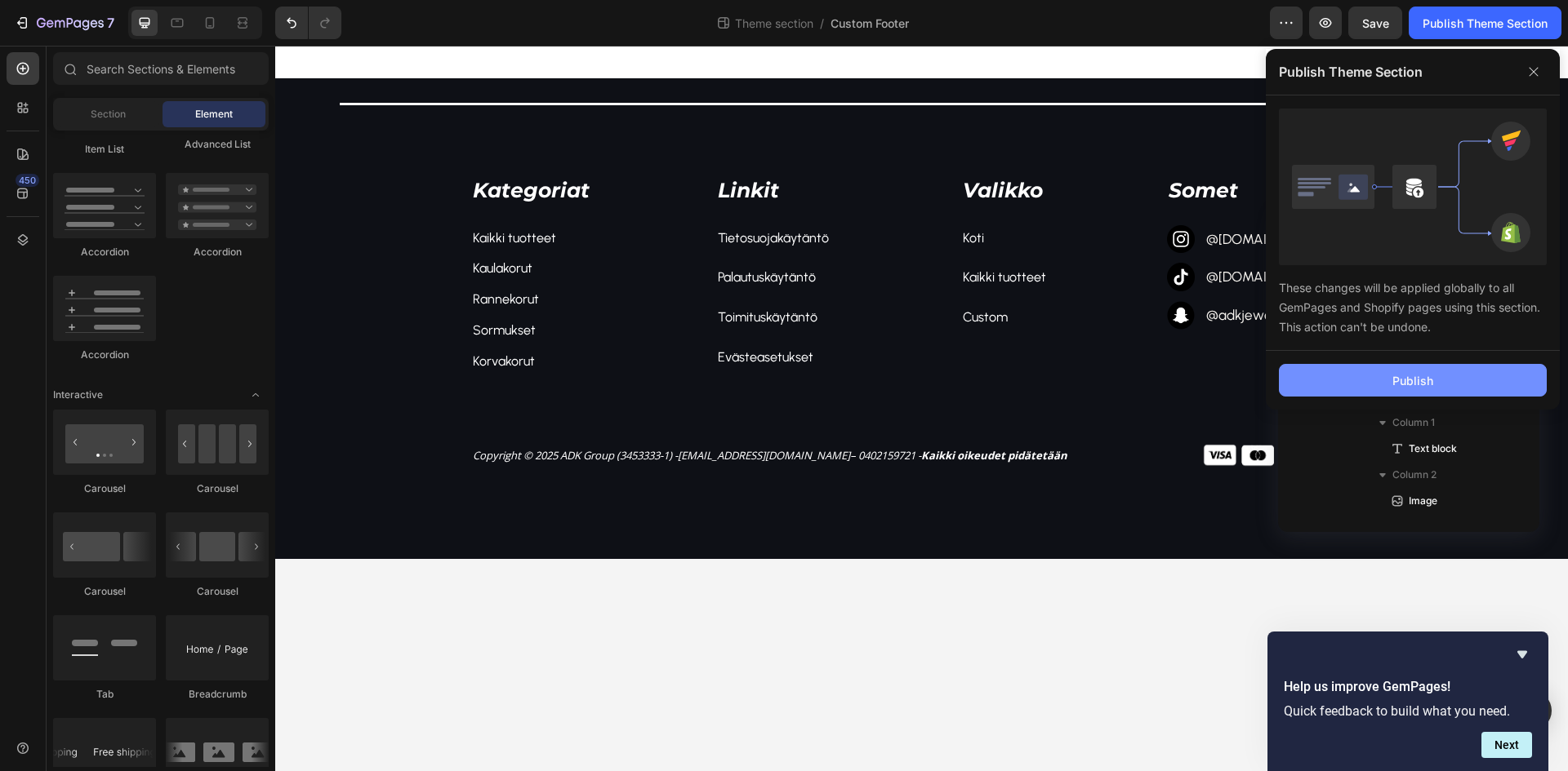
click at [1399, 380] on div "Publish" at bounding box center [1412, 381] width 41 height 17
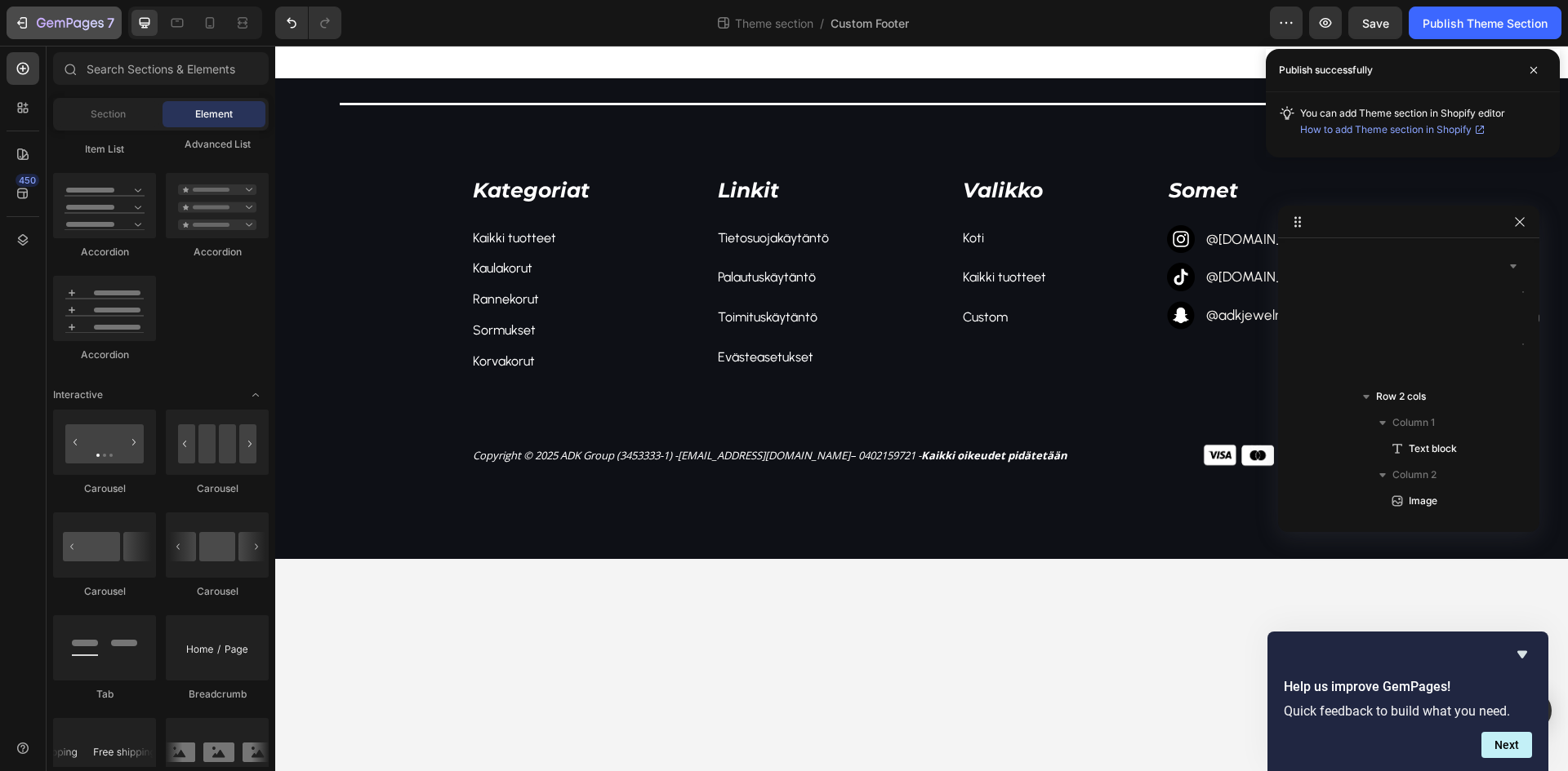
drag, startPoint x: 9, startPoint y: 251, endPoint x: 59, endPoint y: 22, distance: 234.4
click at [57, 20] on icon "button" at bounding box center [70, 24] width 67 height 14
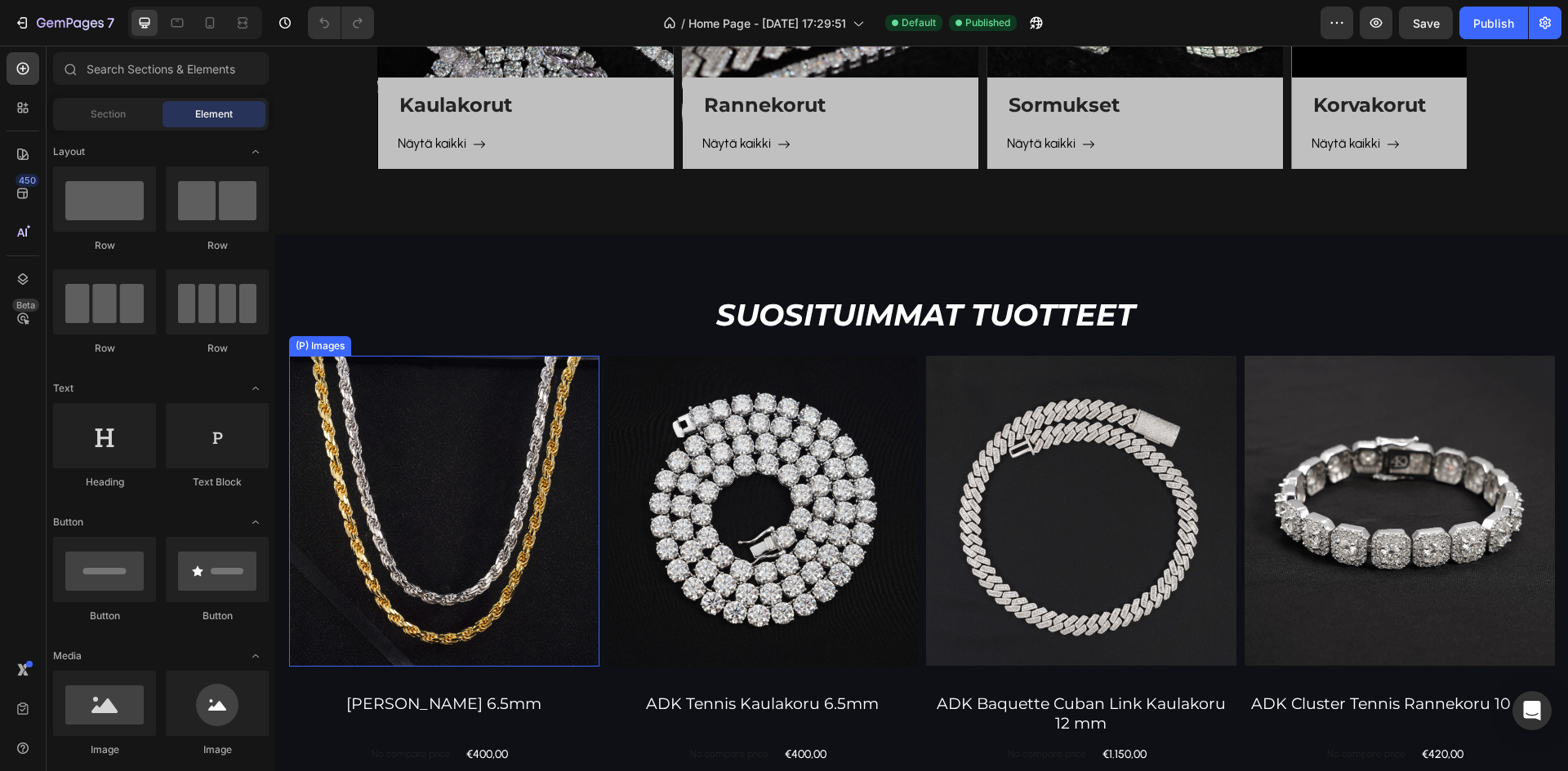
scroll to position [1091, 0]
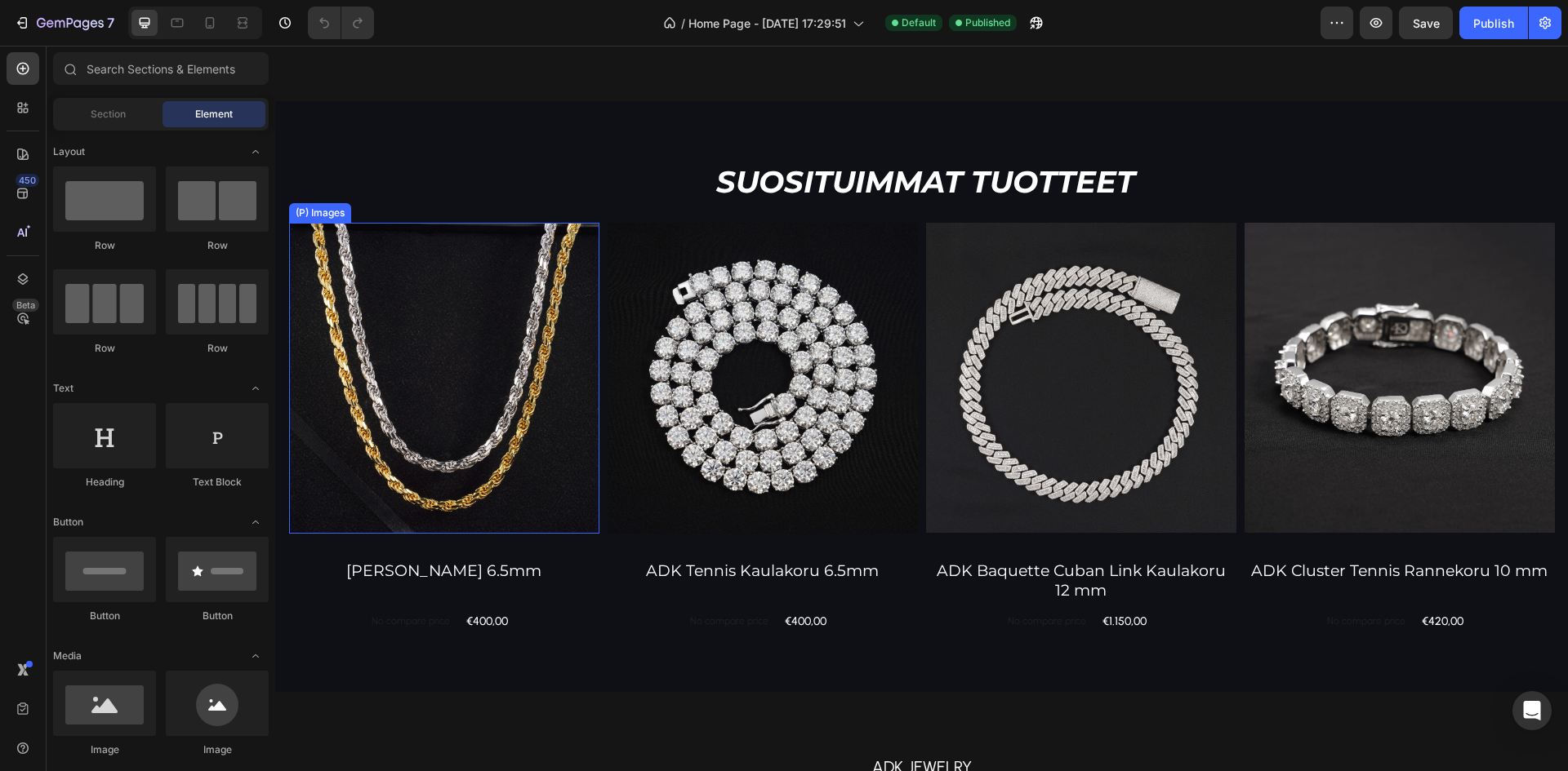
click at [473, 404] on img at bounding box center [444, 377] width 310 height 310
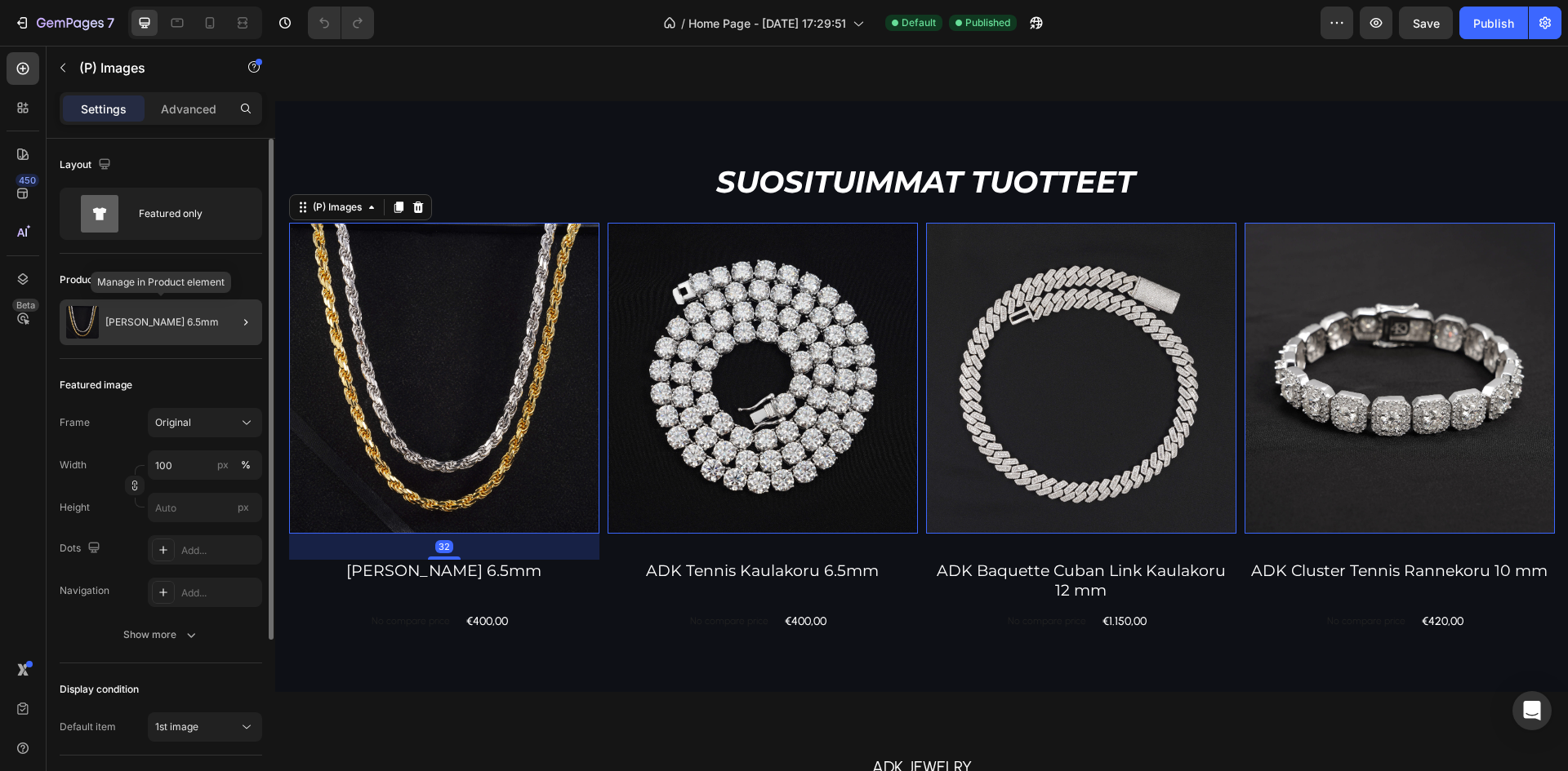
click at [165, 328] on div "Cordell Kaulakoru 6.5mm" at bounding box center [161, 322] width 202 height 46
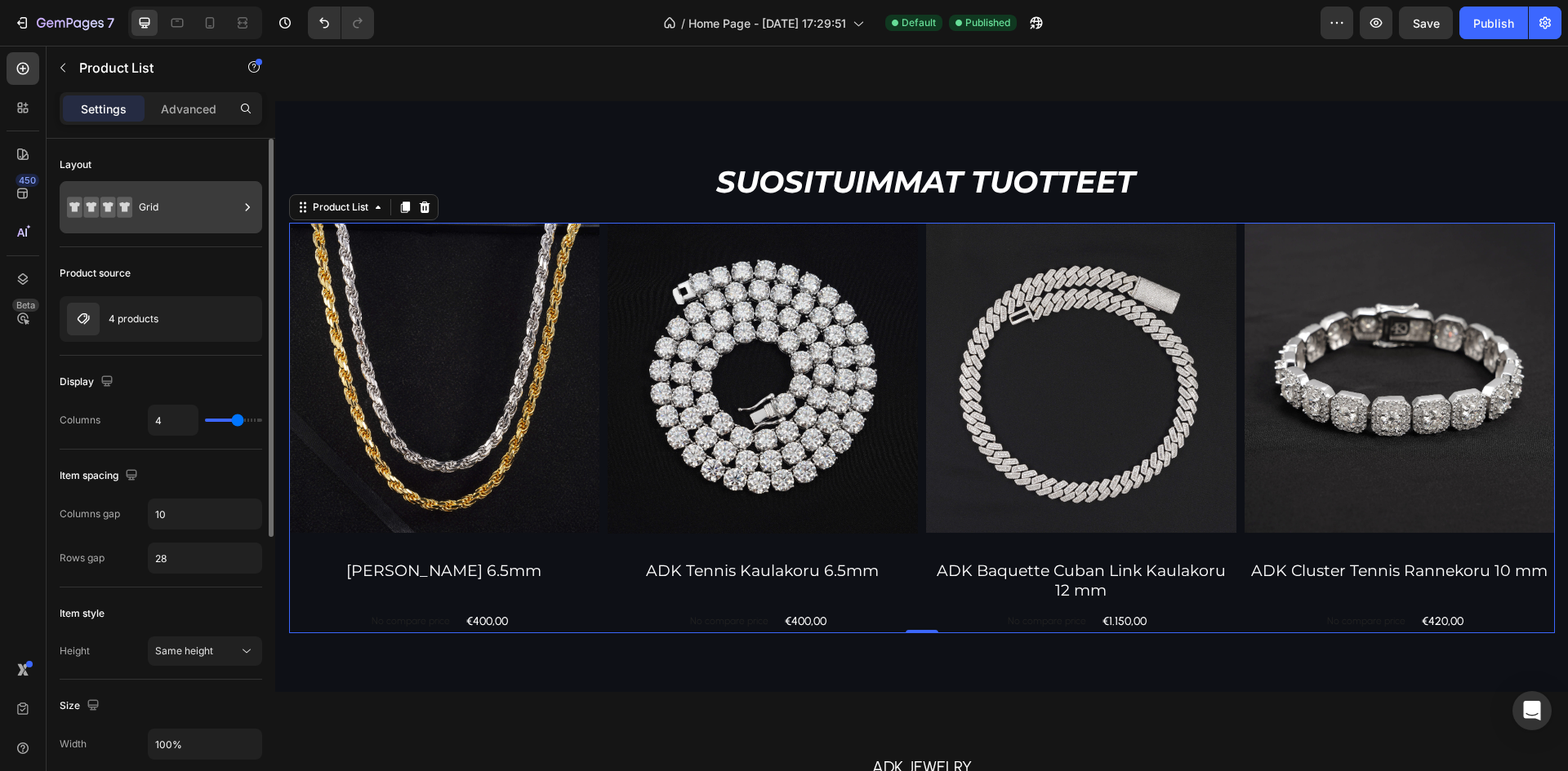
click at [165, 221] on div "Grid" at bounding box center [188, 207] width 99 height 37
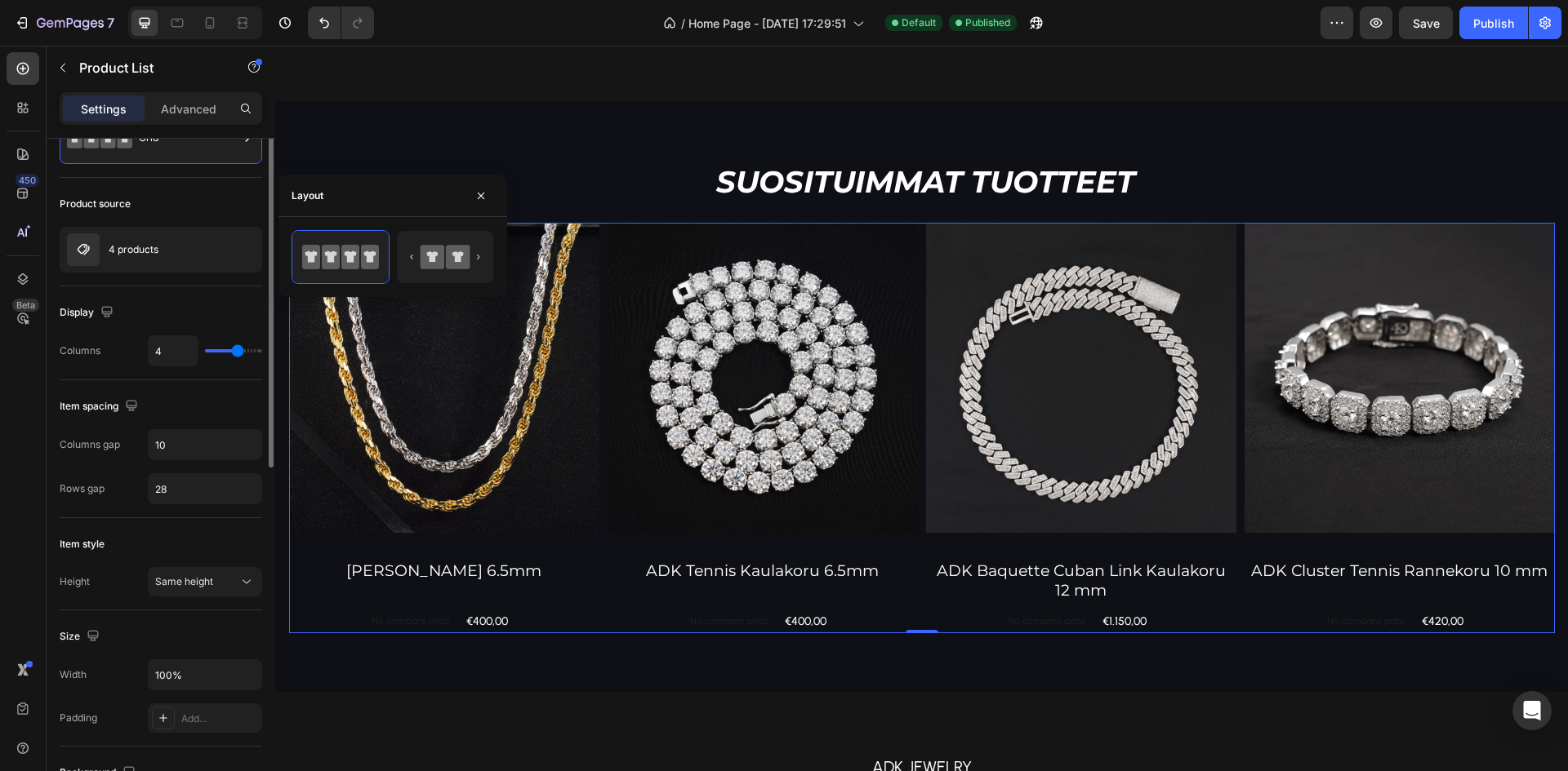
scroll to position [0, 0]
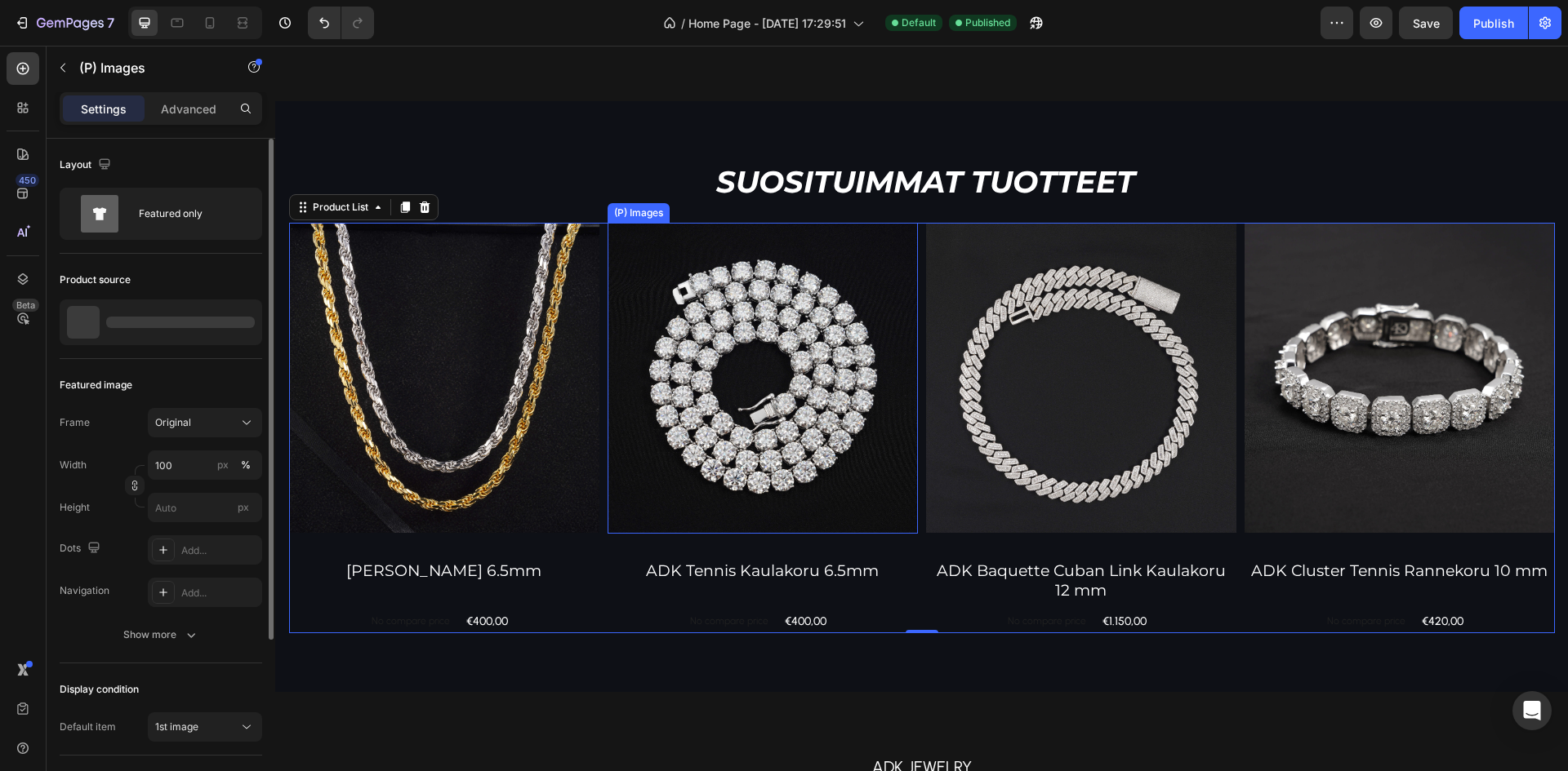
click at [889, 442] on img at bounding box center [762, 377] width 310 height 310
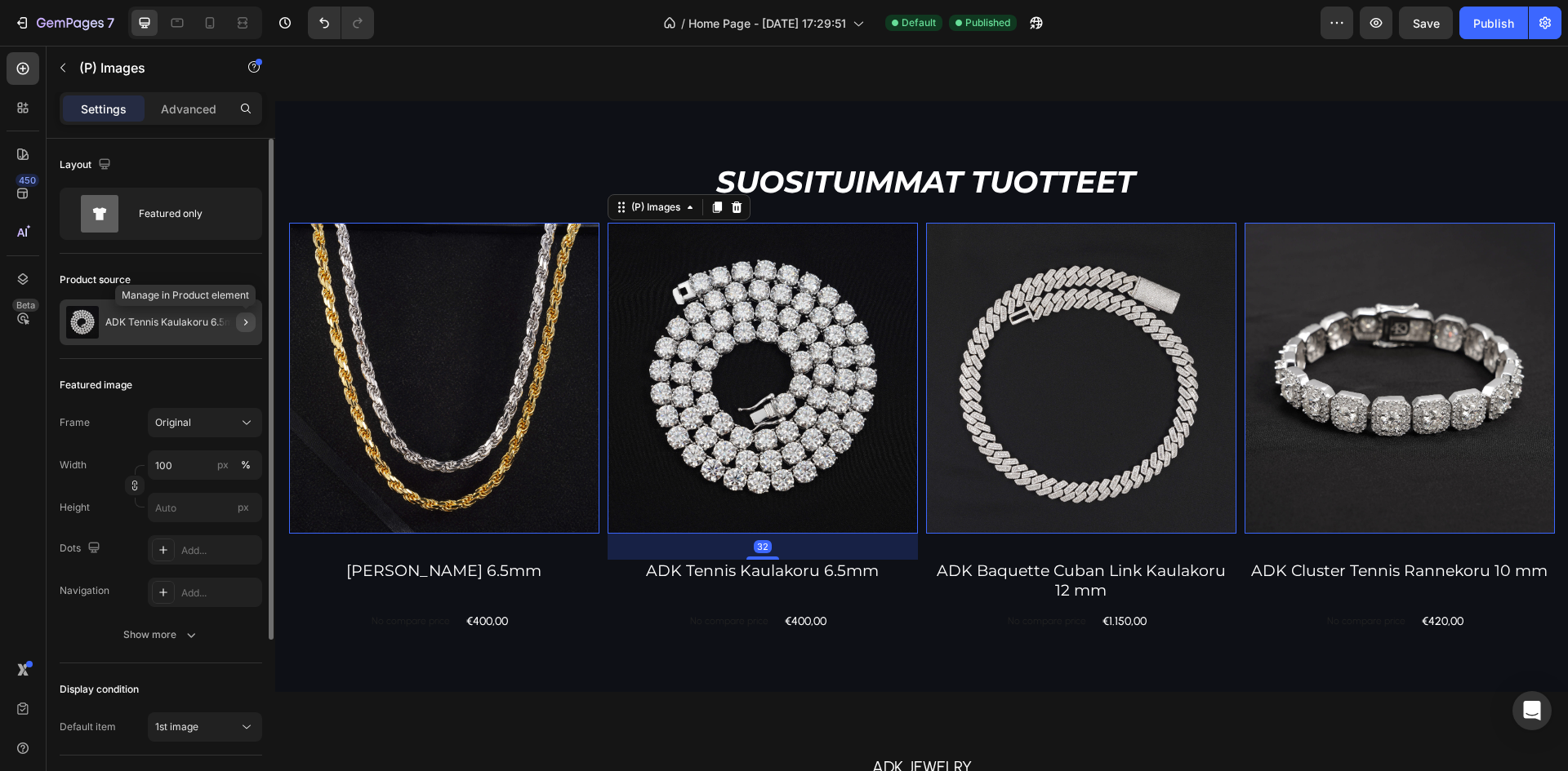
click at [237, 326] on button "button" at bounding box center [246, 322] width 20 height 20
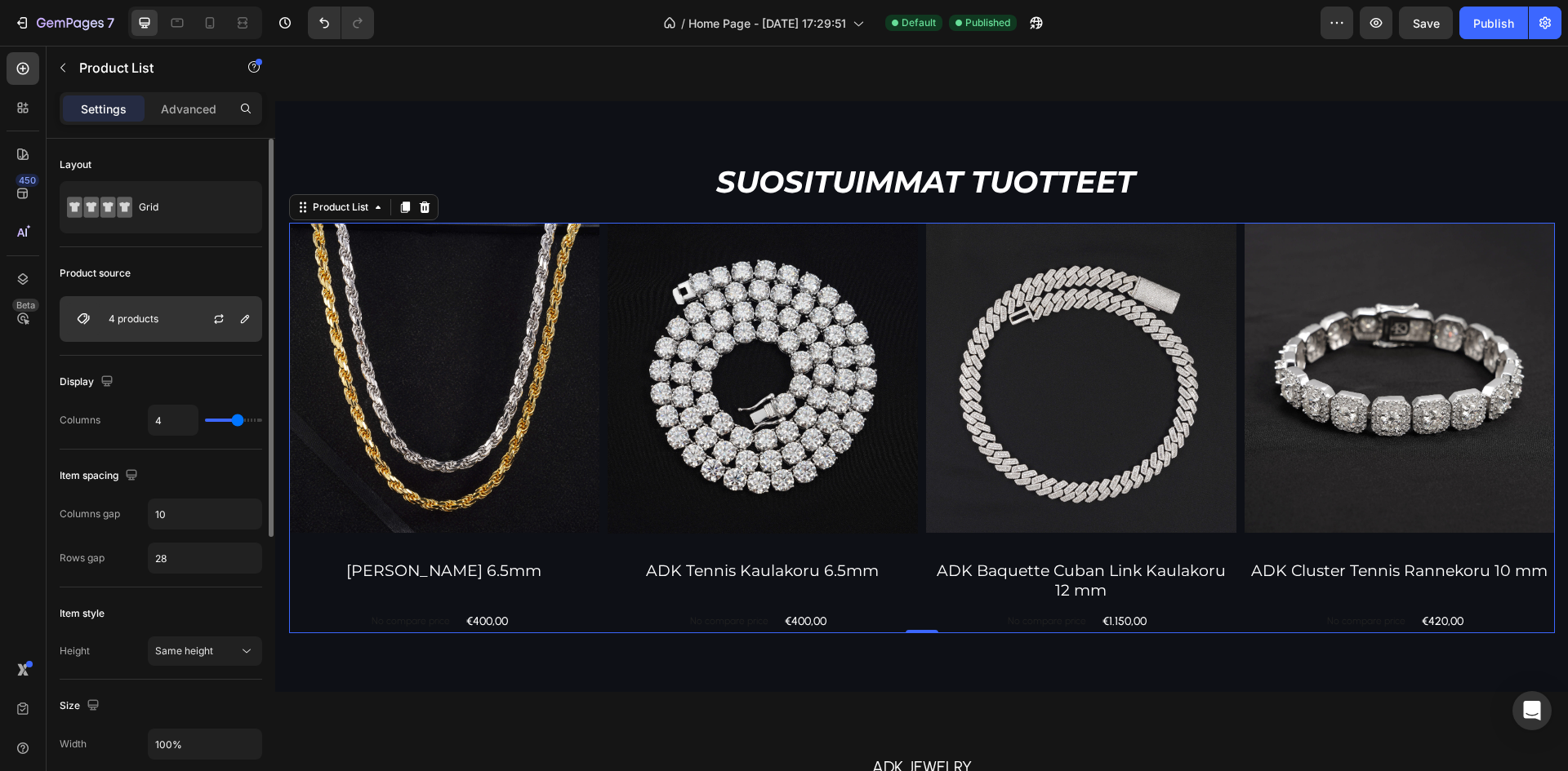
click at [185, 326] on div "4 products" at bounding box center [161, 320] width 202 height 46
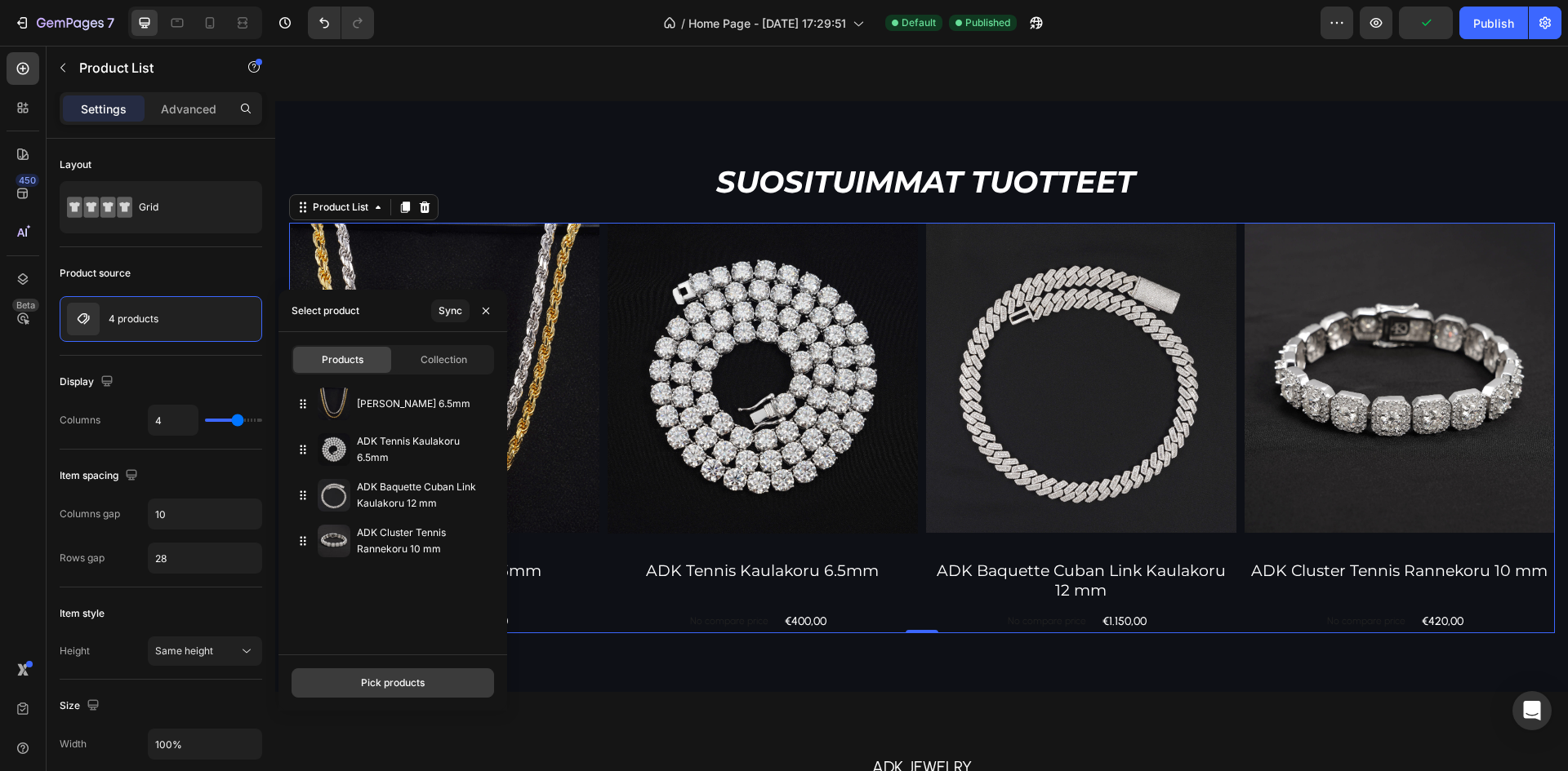
click at [393, 672] on button "Pick products" at bounding box center [393, 683] width 202 height 30
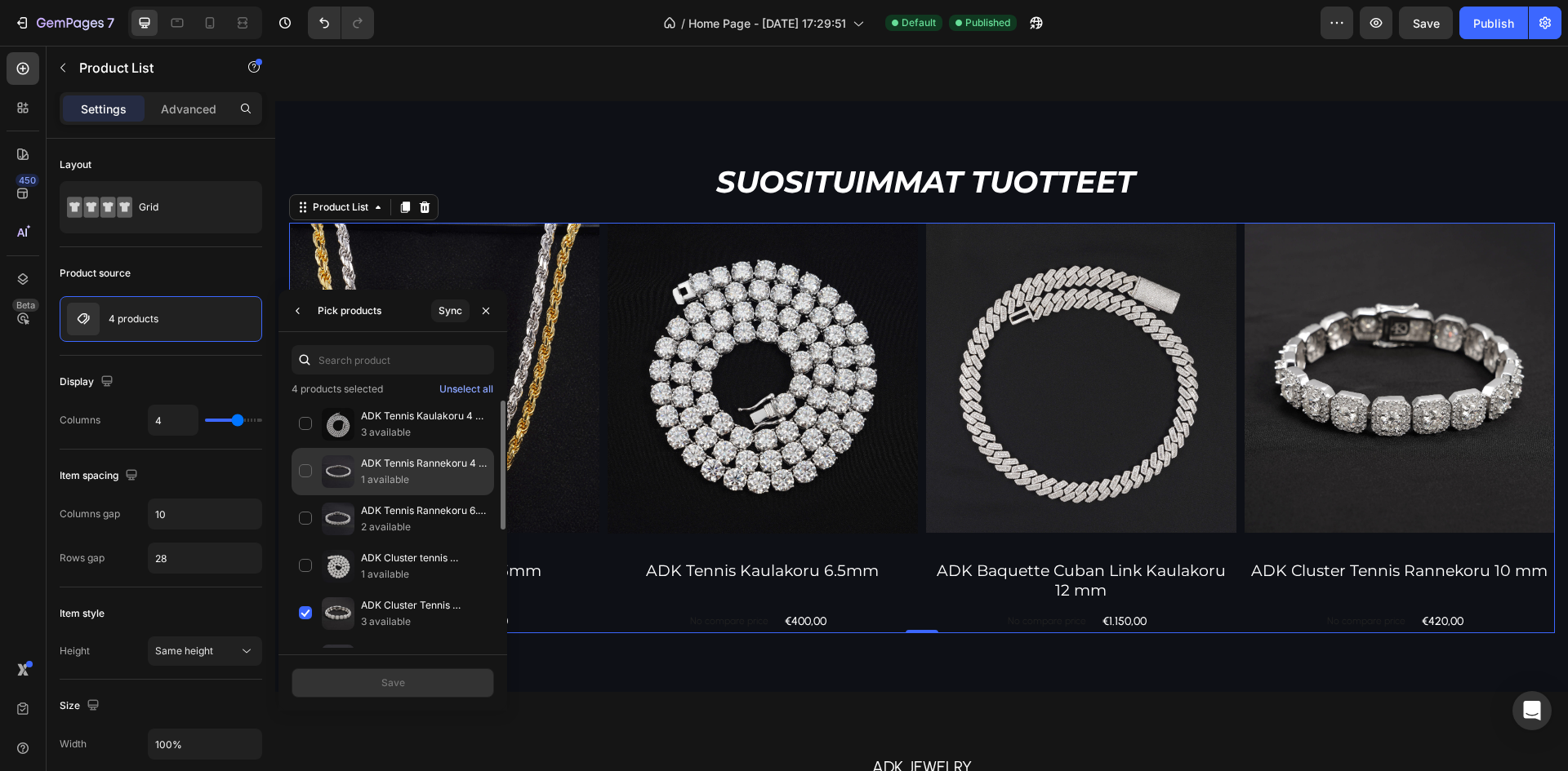
scroll to position [82, 0]
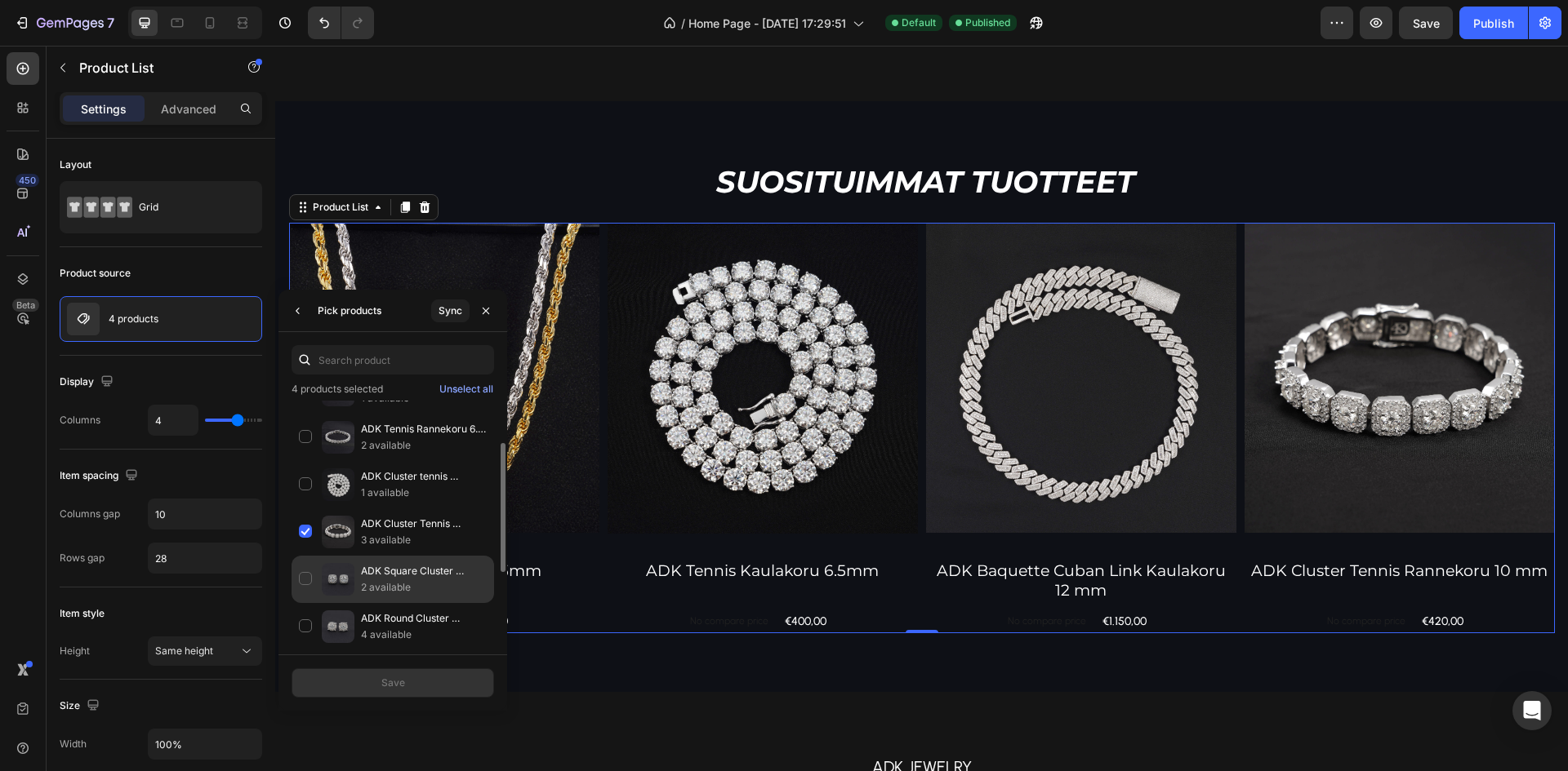
click at [439, 577] on p "ADK Square Cluster Korvakoru" at bounding box center [423, 571] width 126 height 16
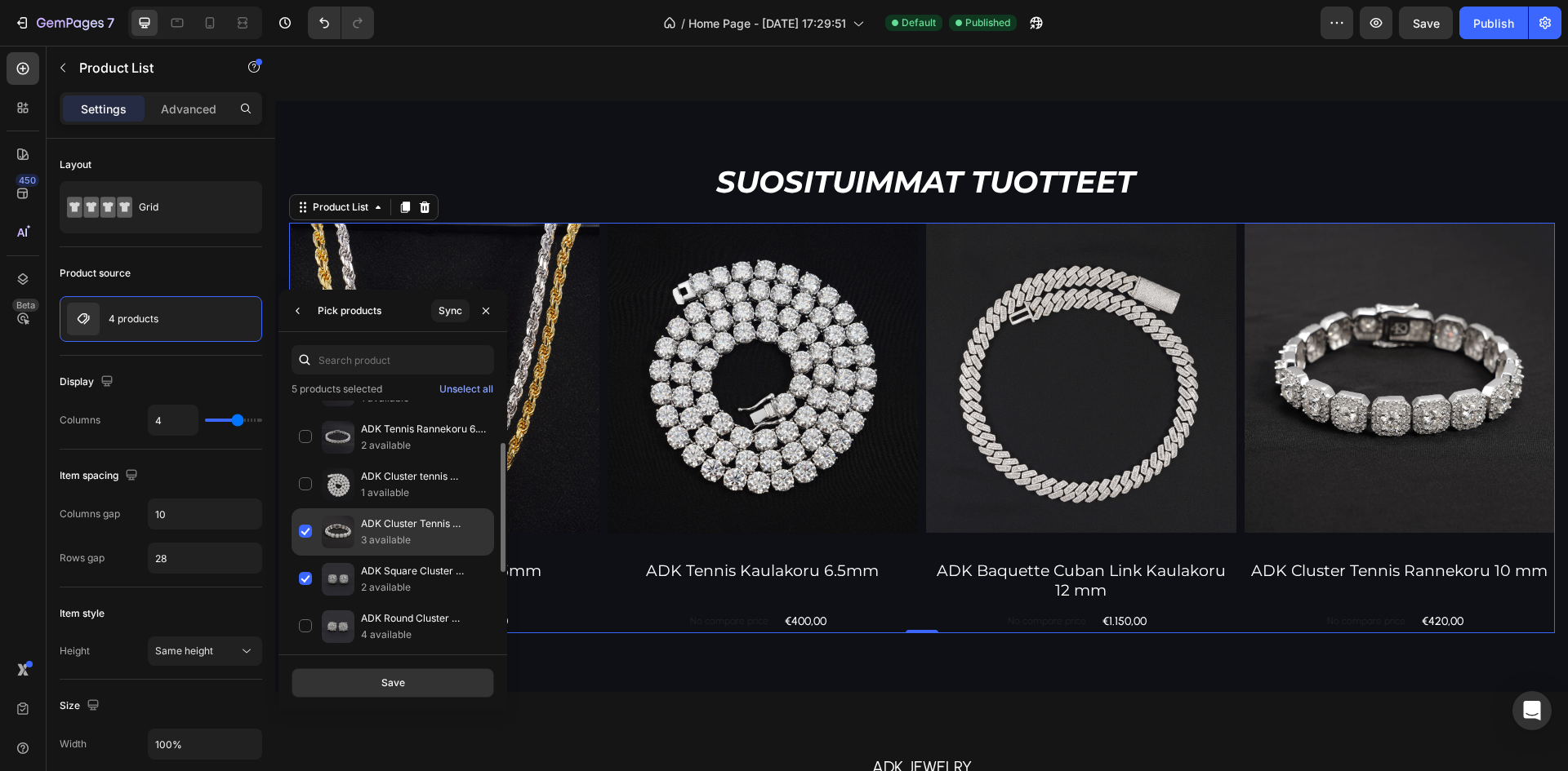
click at [408, 536] on p "3 available" at bounding box center [423, 540] width 126 height 16
click at [441, 683] on button "Save" at bounding box center [393, 683] width 202 height 30
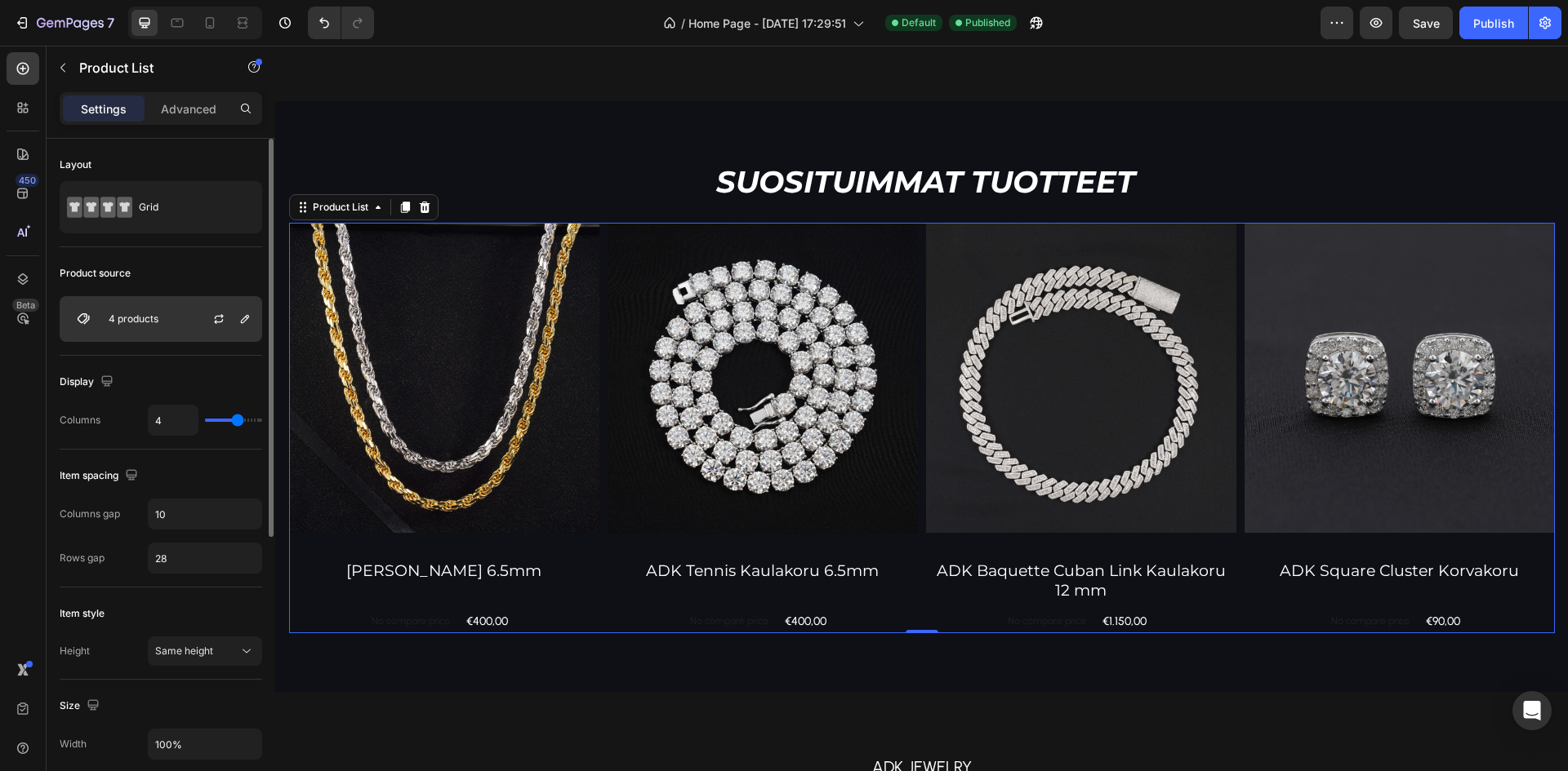
click at [145, 309] on div "4 products" at bounding box center [161, 320] width 202 height 46
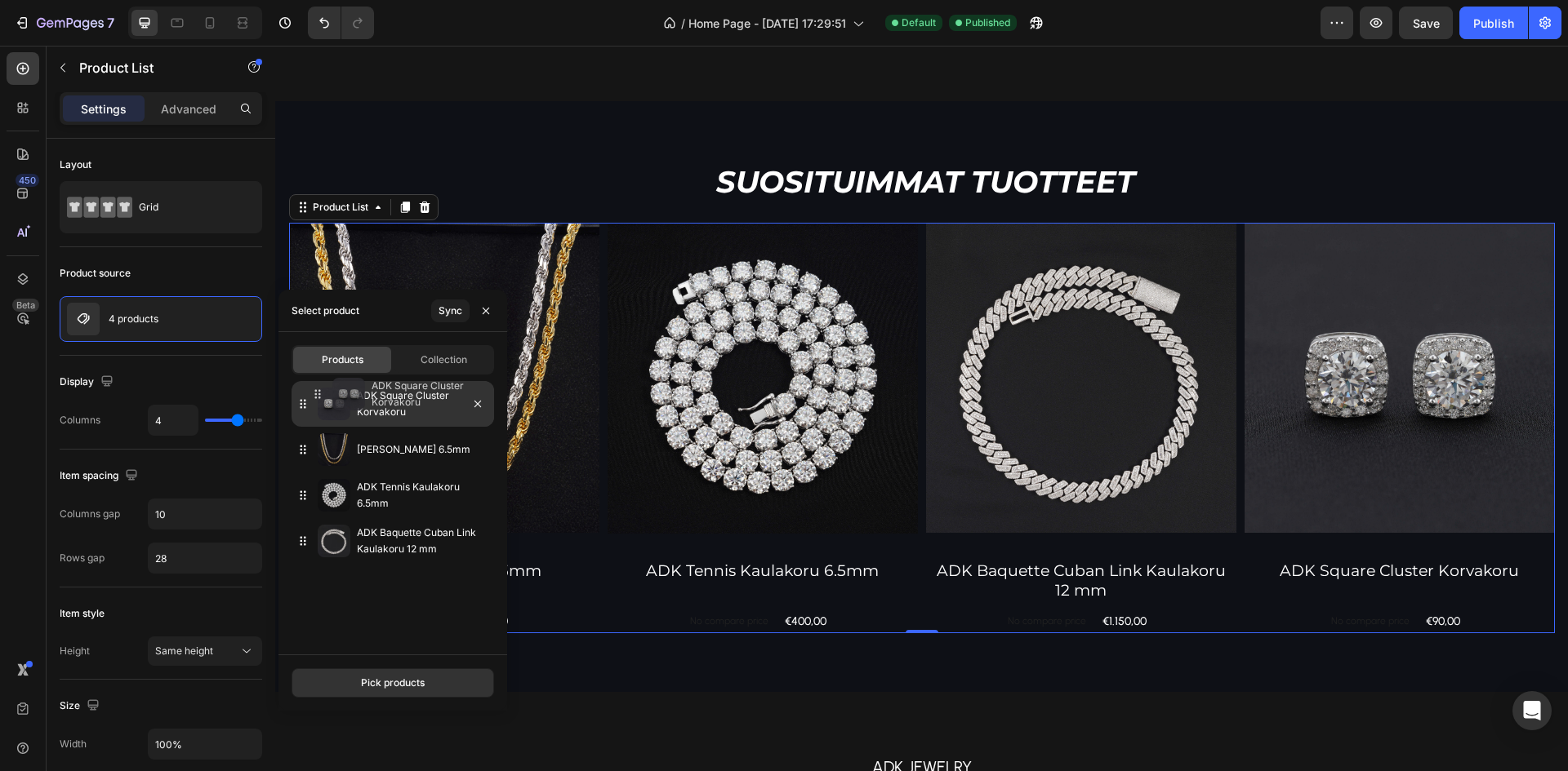
drag, startPoint x: 307, startPoint y: 549, endPoint x: 321, endPoint y: 406, distance: 143.7
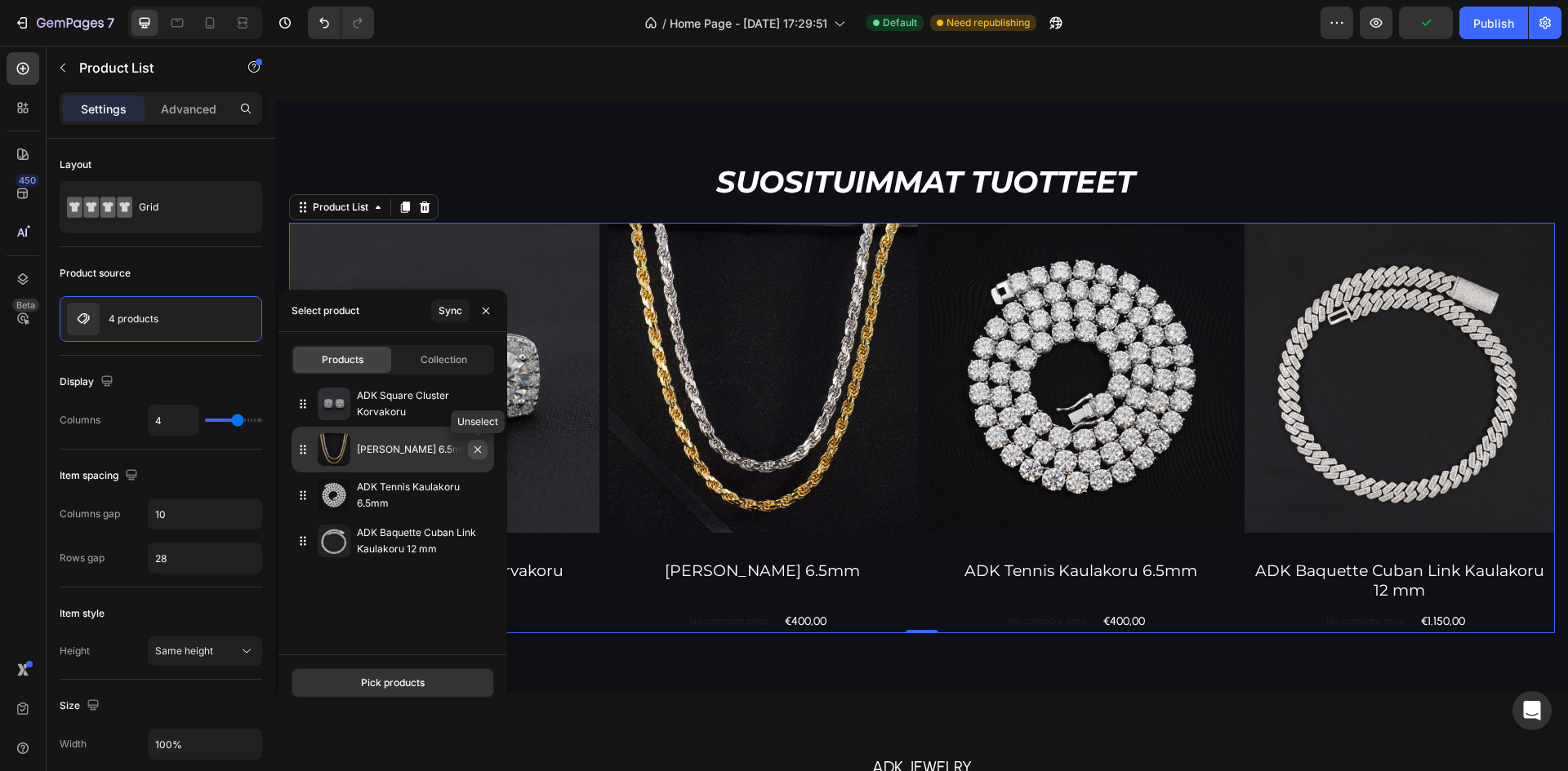
click at [480, 455] on icon "button" at bounding box center [477, 449] width 13 height 13
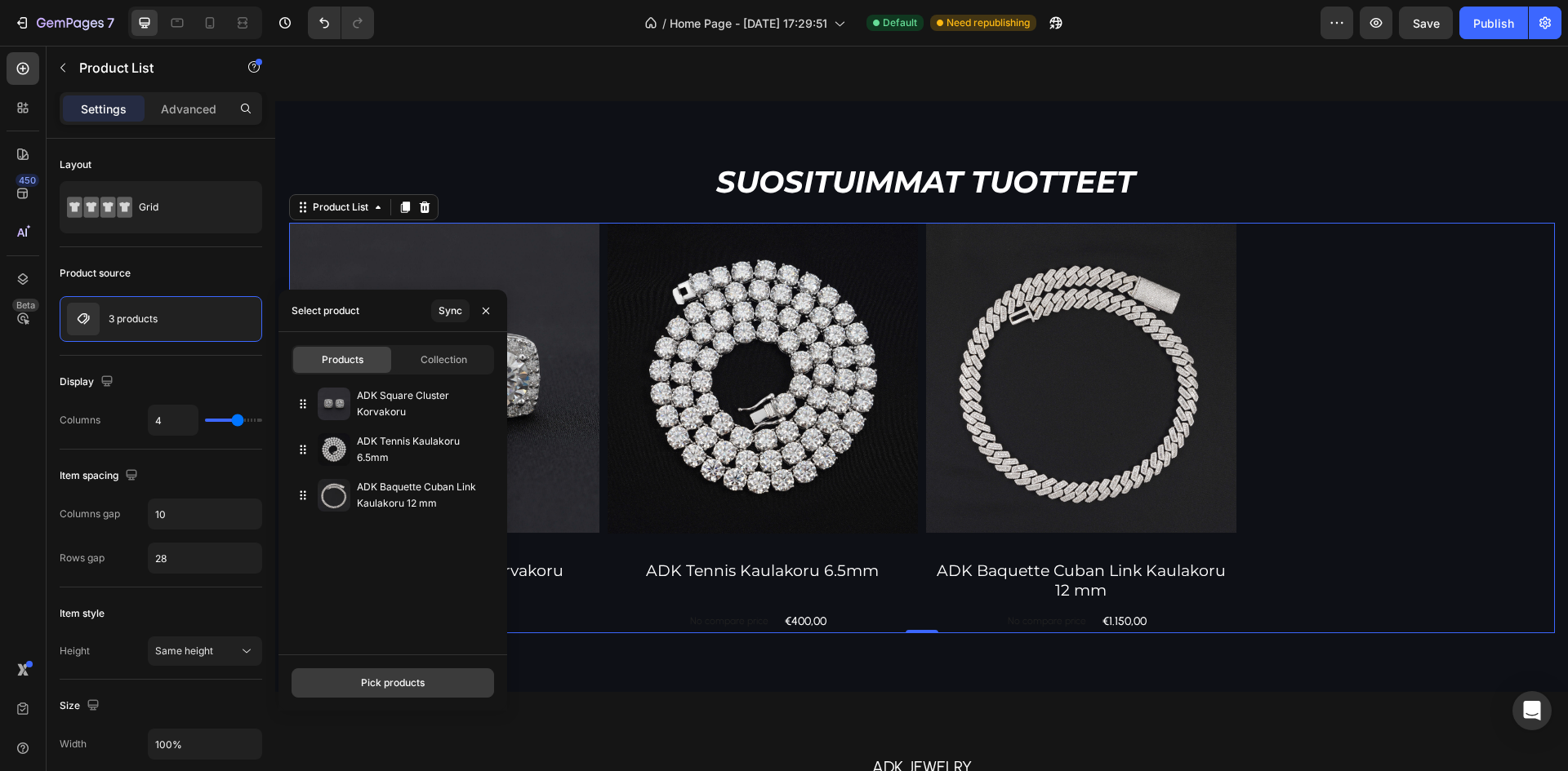
click at [413, 682] on div "Pick products" at bounding box center [392, 683] width 64 height 14
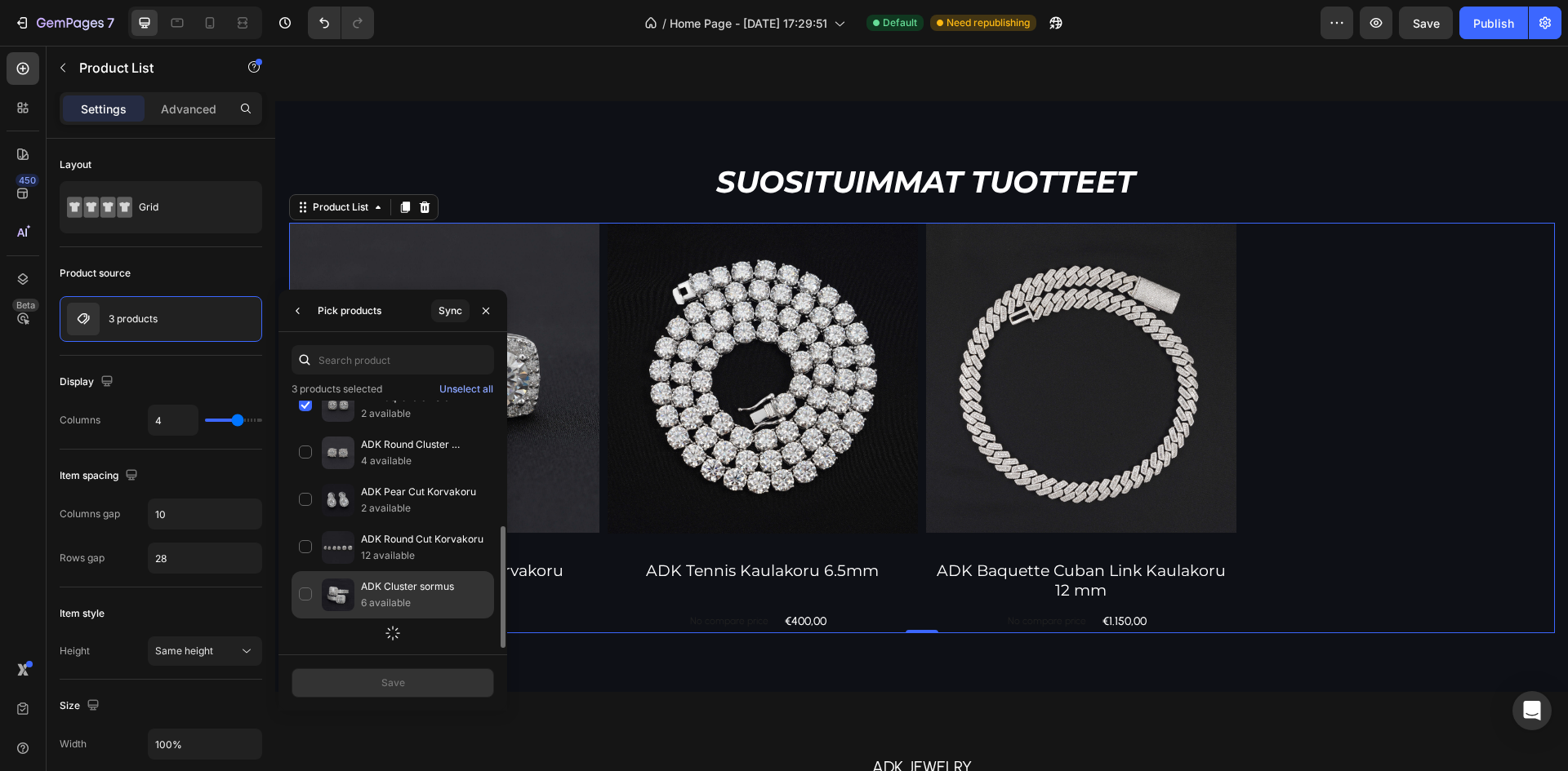
scroll to position [337, 0]
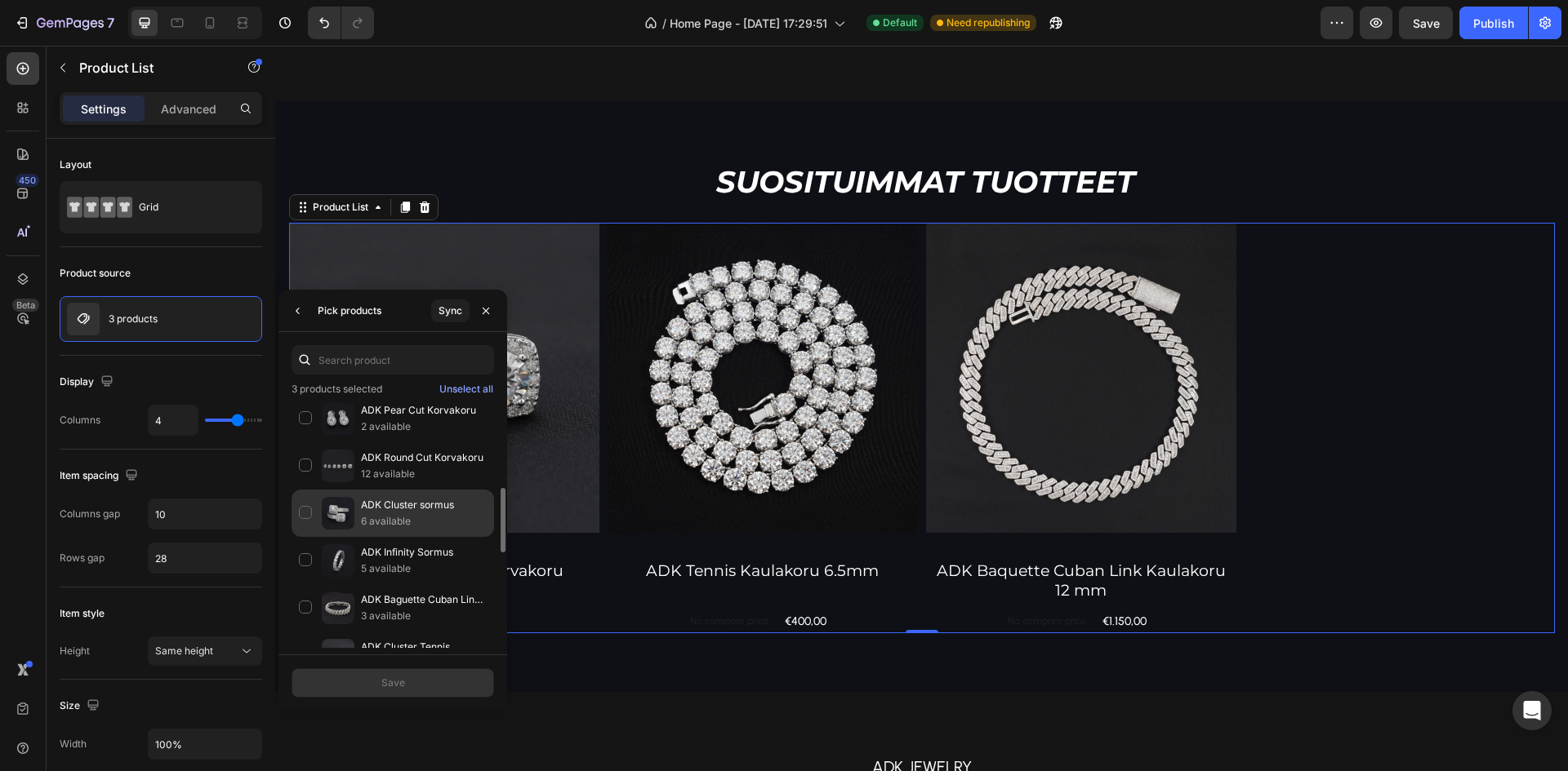
click at [442, 521] on p "6 available" at bounding box center [423, 521] width 126 height 16
drag, startPoint x: 435, startPoint y: 681, endPoint x: 165, endPoint y: 616, distance: 277.7
click at [435, 681] on button "Save" at bounding box center [393, 683] width 202 height 30
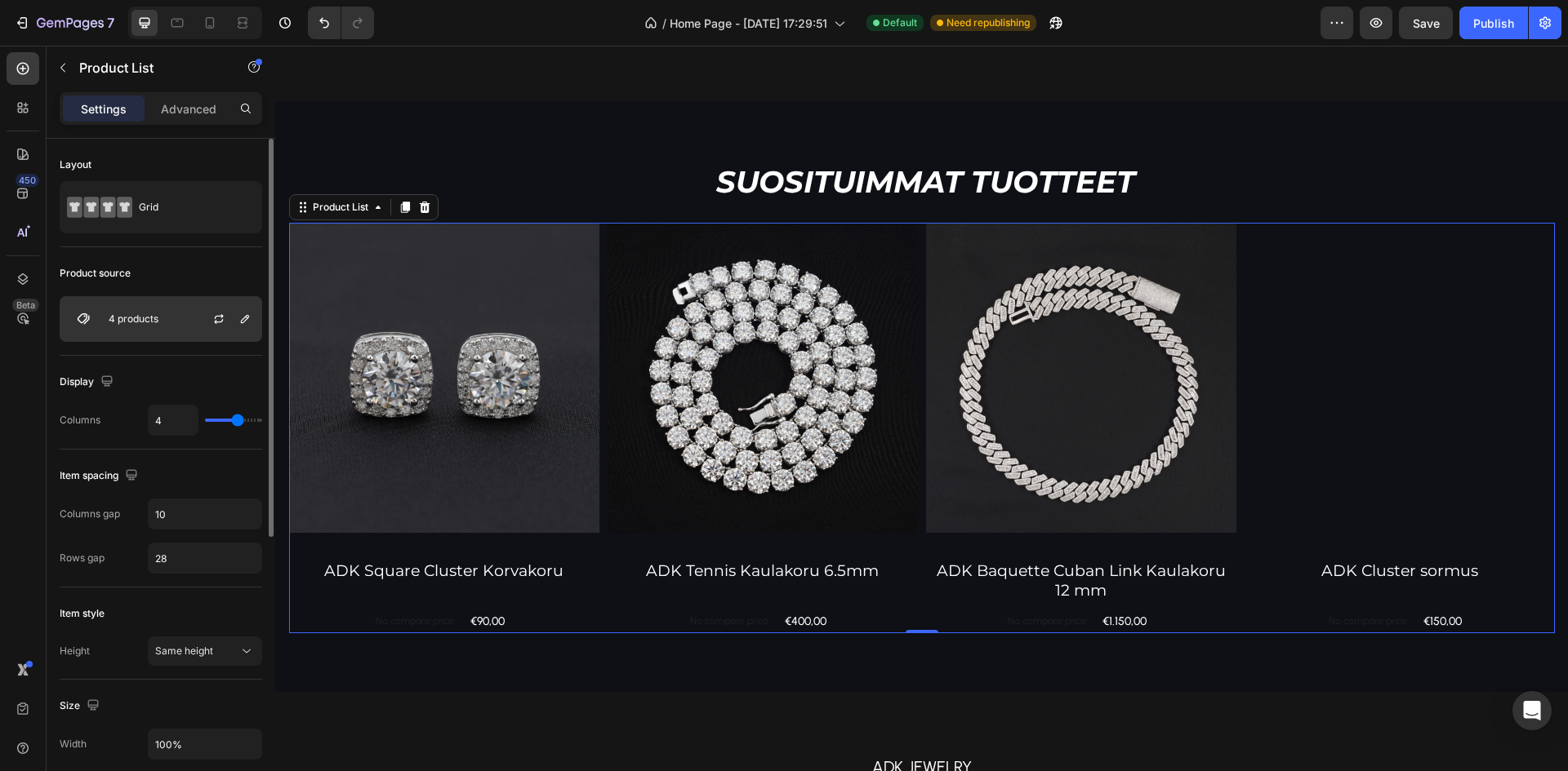
click at [112, 301] on div "4 products" at bounding box center [161, 320] width 202 height 46
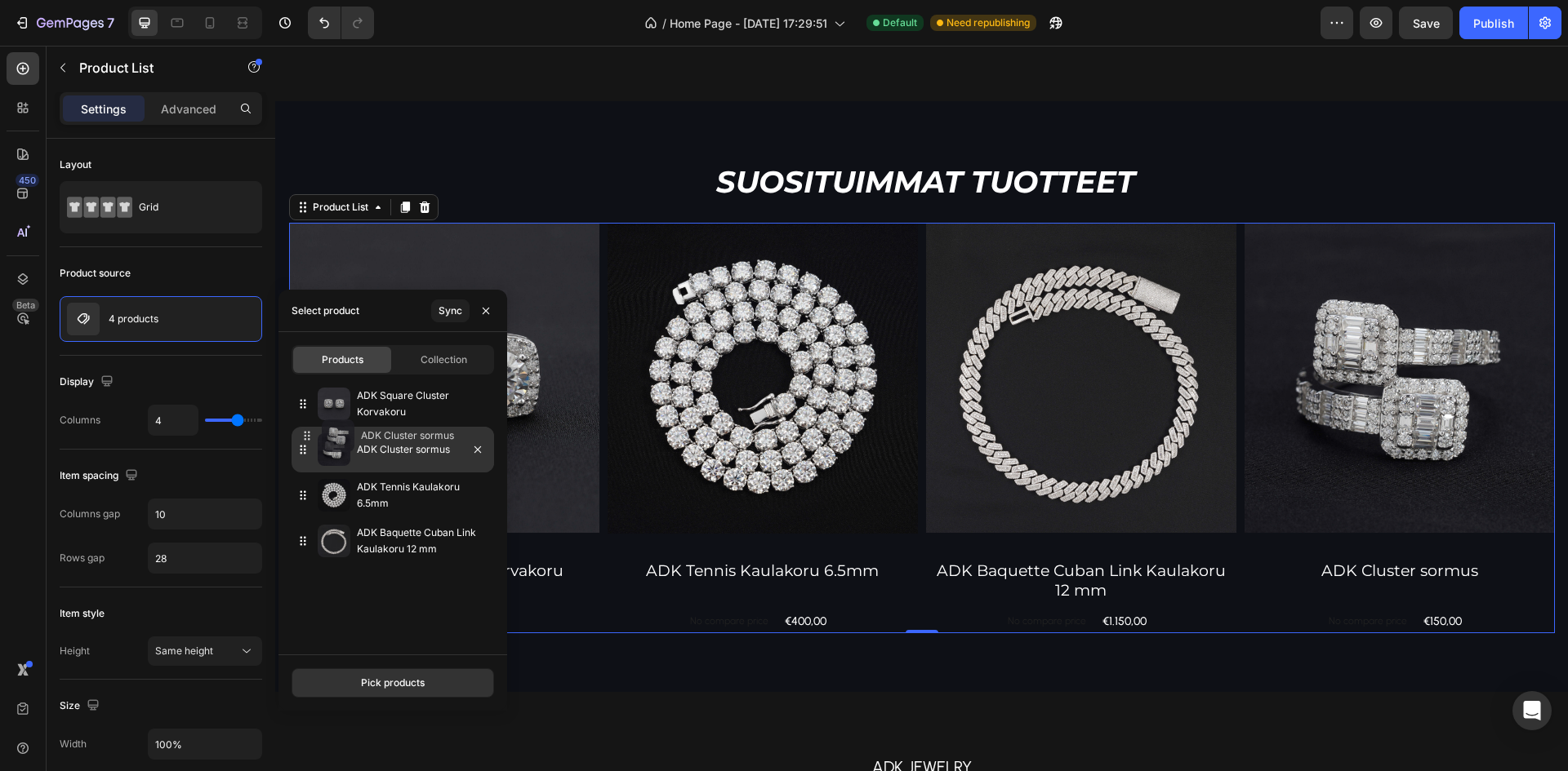
drag, startPoint x: 299, startPoint y: 547, endPoint x: 303, endPoint y: 442, distance: 105.1
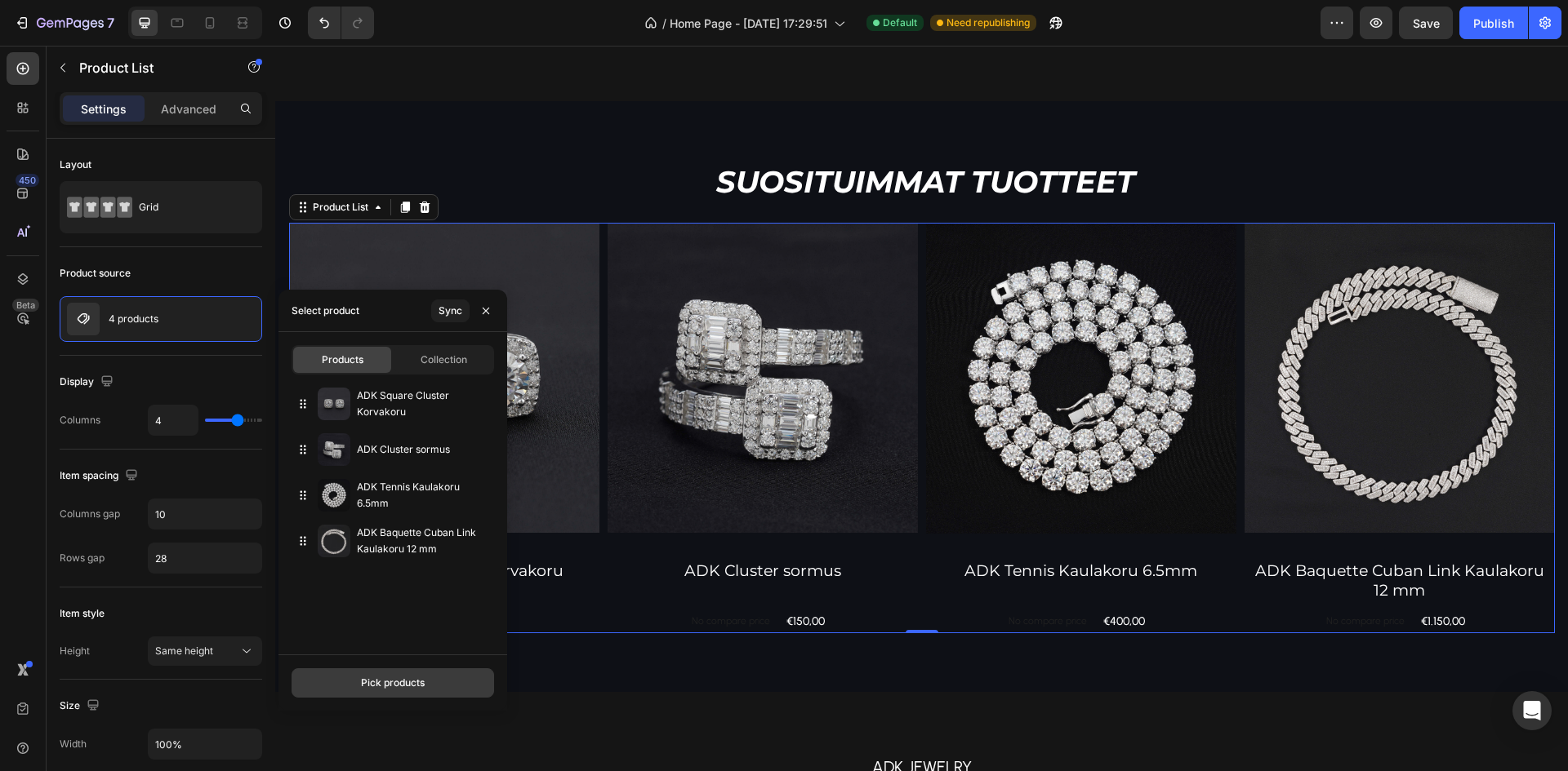
click at [401, 695] on button "Pick products" at bounding box center [393, 683] width 202 height 30
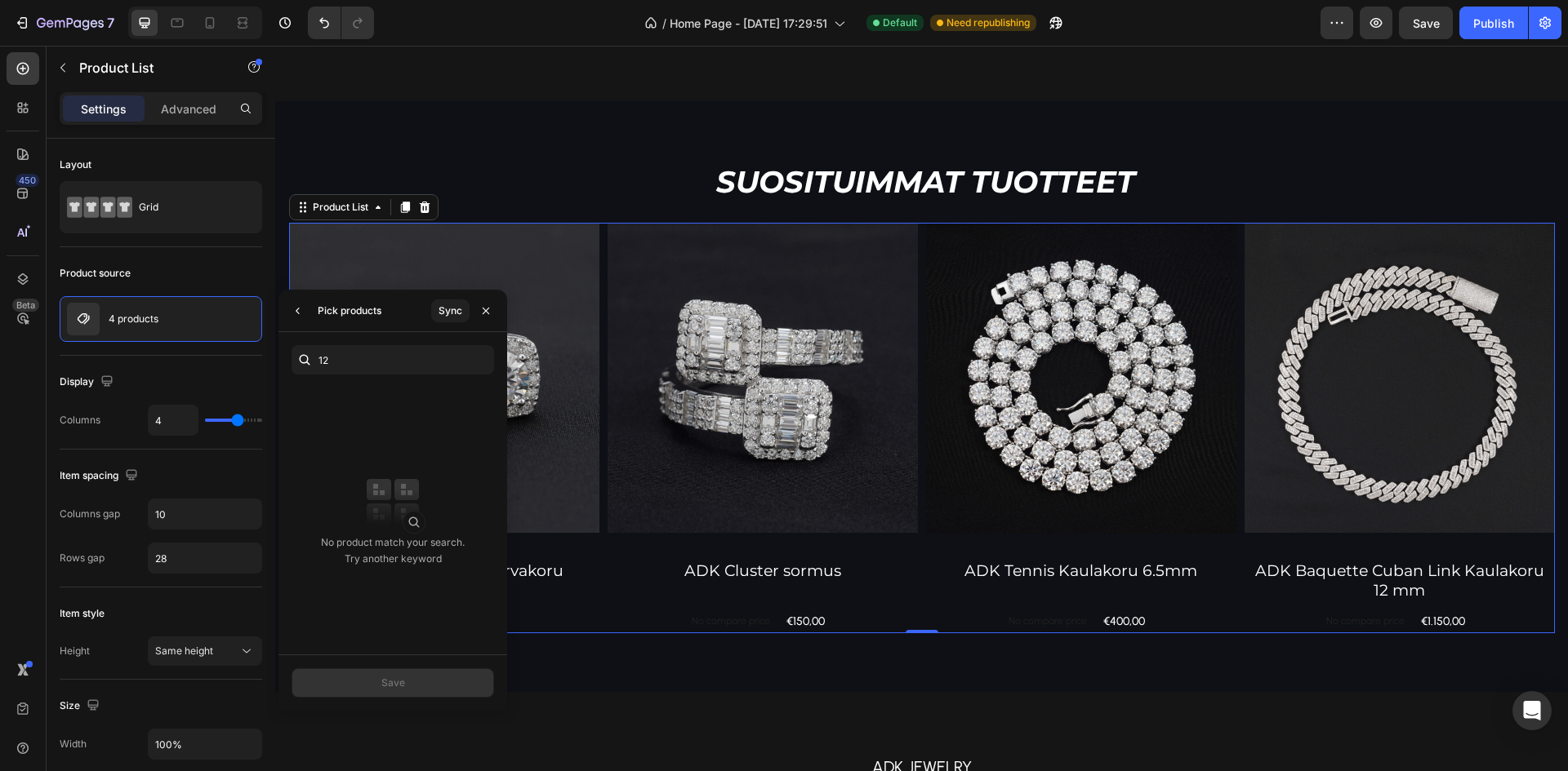
type input "1"
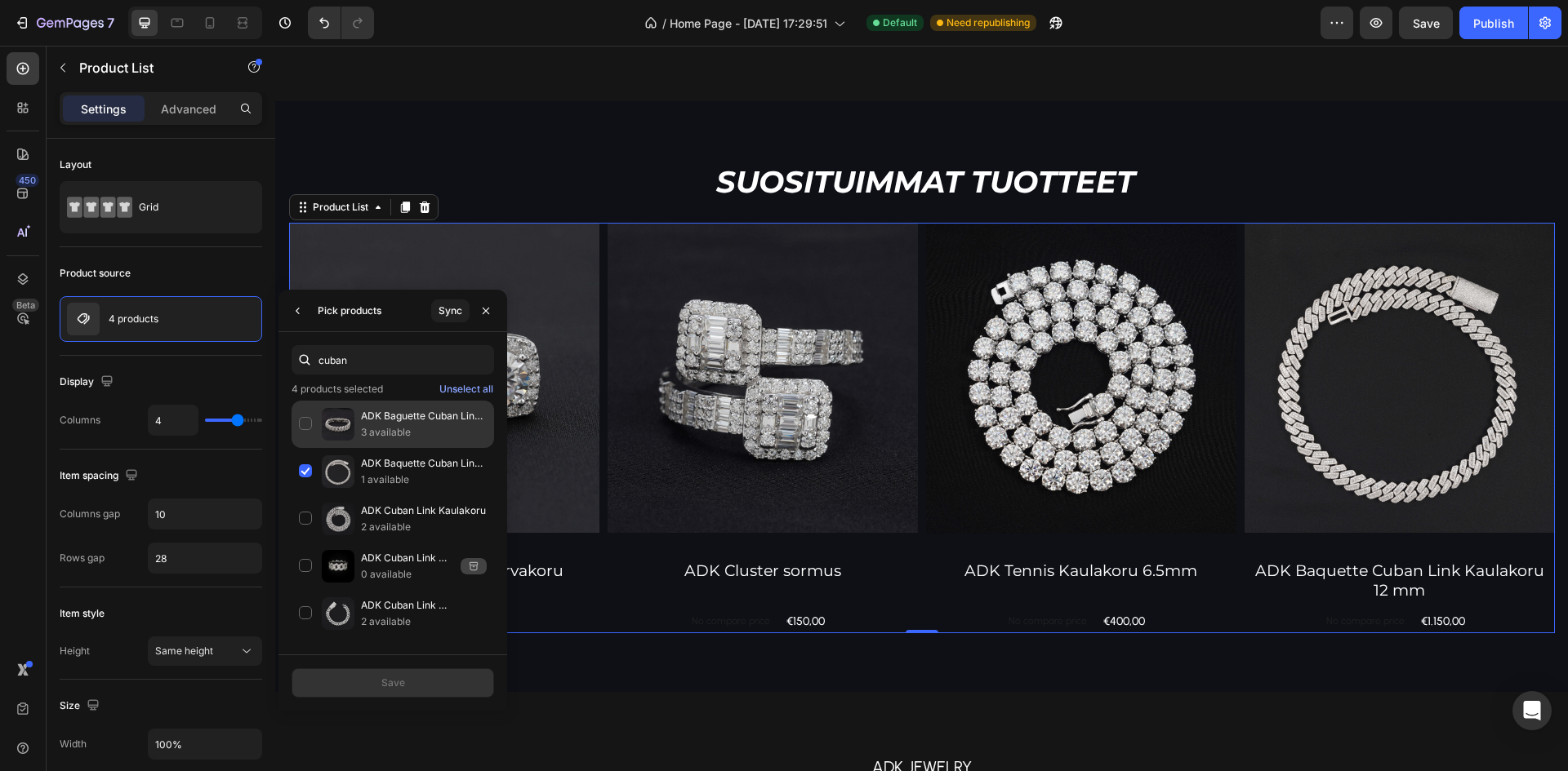
type input "cuban"
click at [306, 414] on div "ADK Baguette Cuban Link Rannekoru 12 mm 3 available" at bounding box center [393, 425] width 202 height 48
click at [391, 689] on div "Save" at bounding box center [393, 683] width 24 height 14
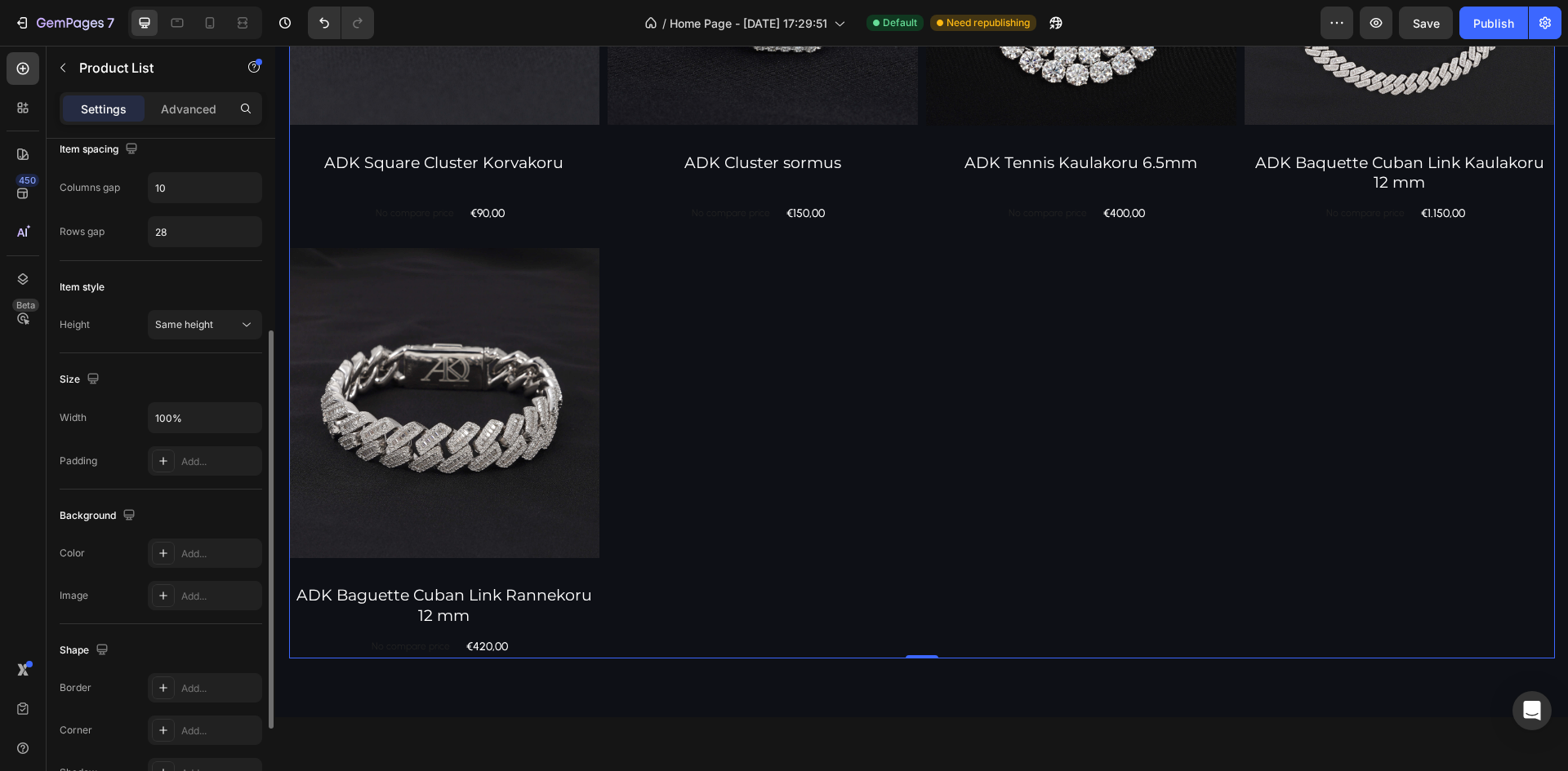
scroll to position [0, 0]
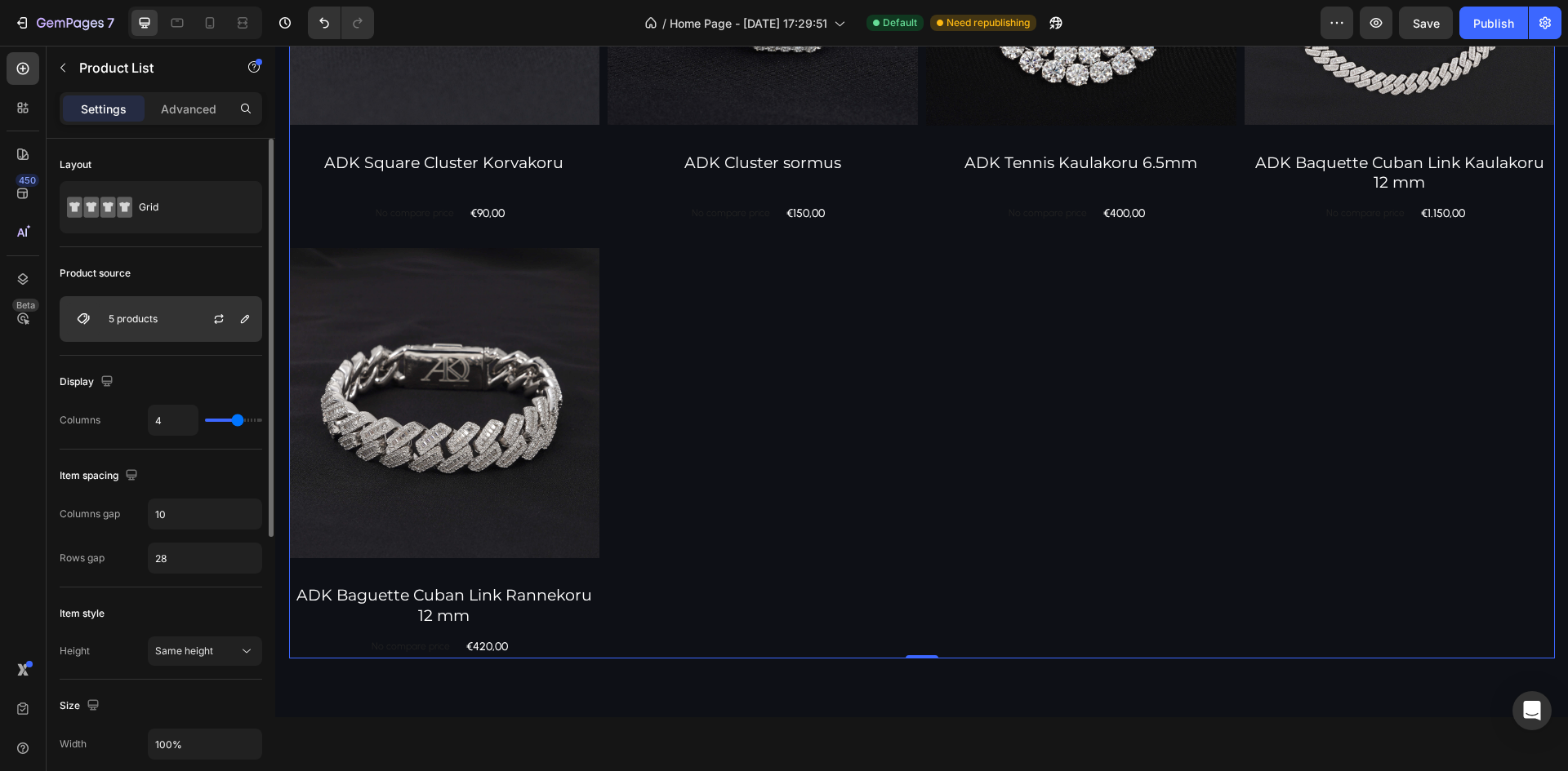
click at [124, 321] on p "5 products" at bounding box center [134, 319] width 49 height 11
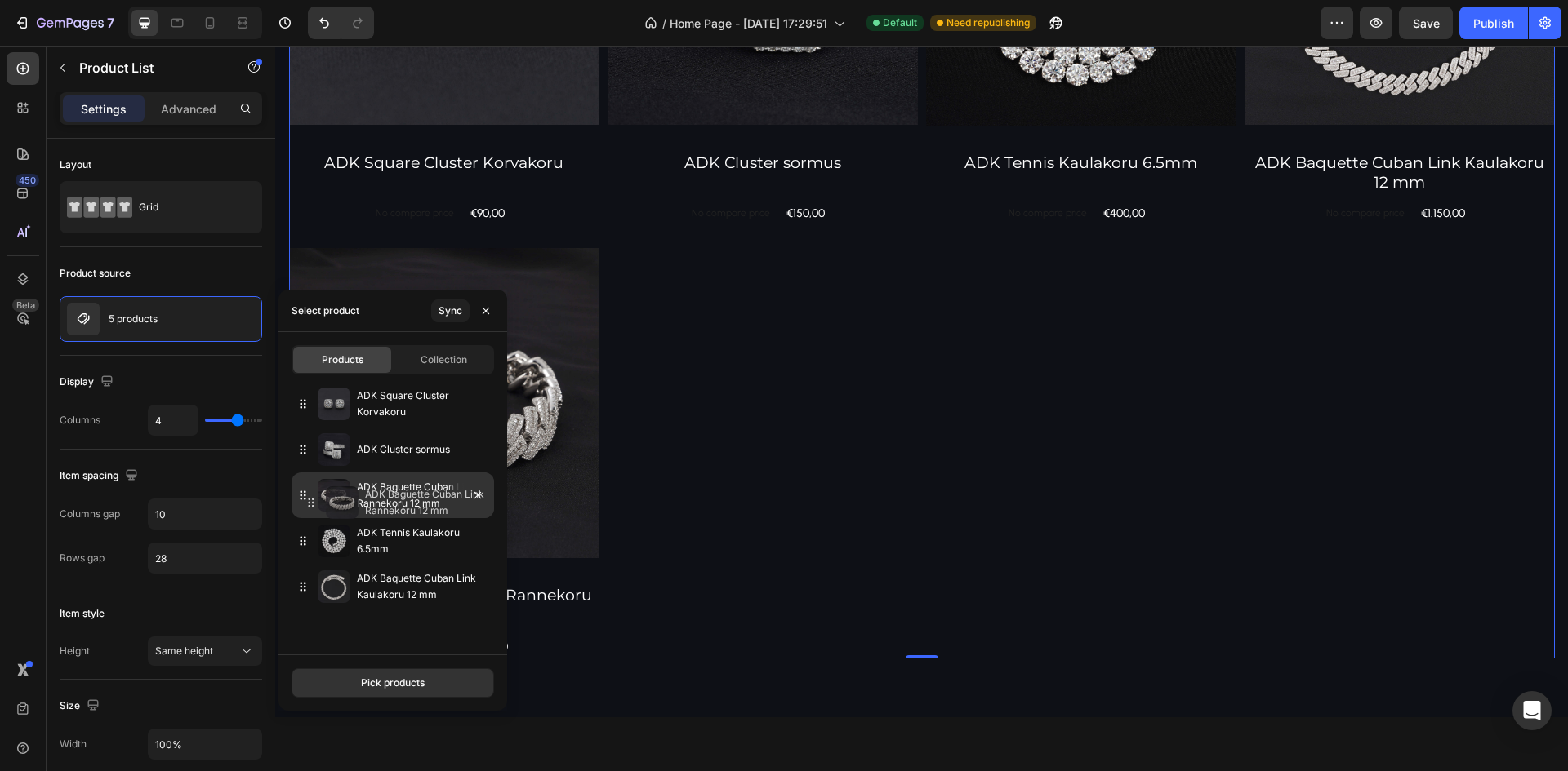
drag, startPoint x: 301, startPoint y: 590, endPoint x: 310, endPoint y: 506, distance: 84.5
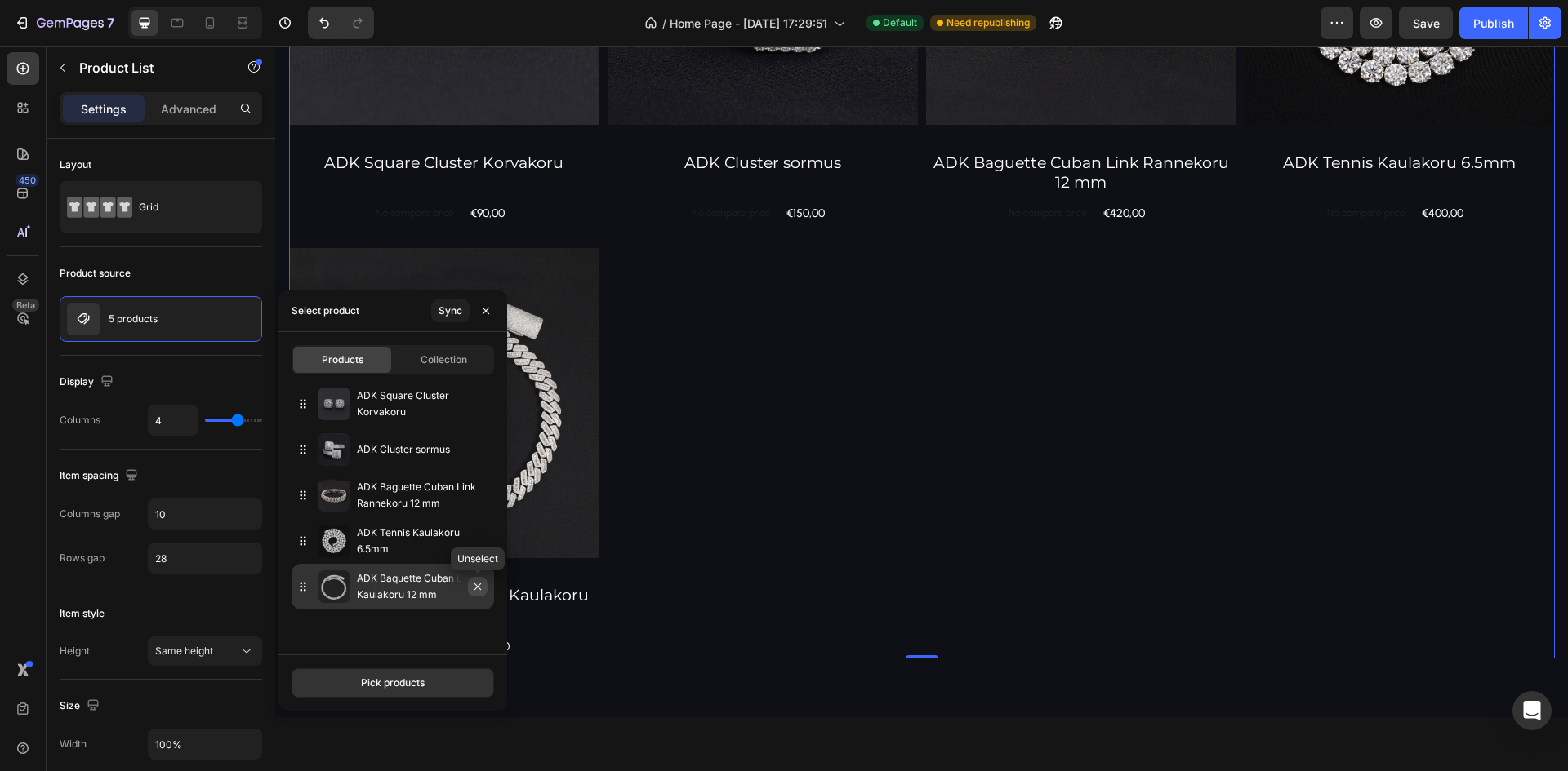
click at [476, 588] on icon "button" at bounding box center [478, 587] width 7 height 7
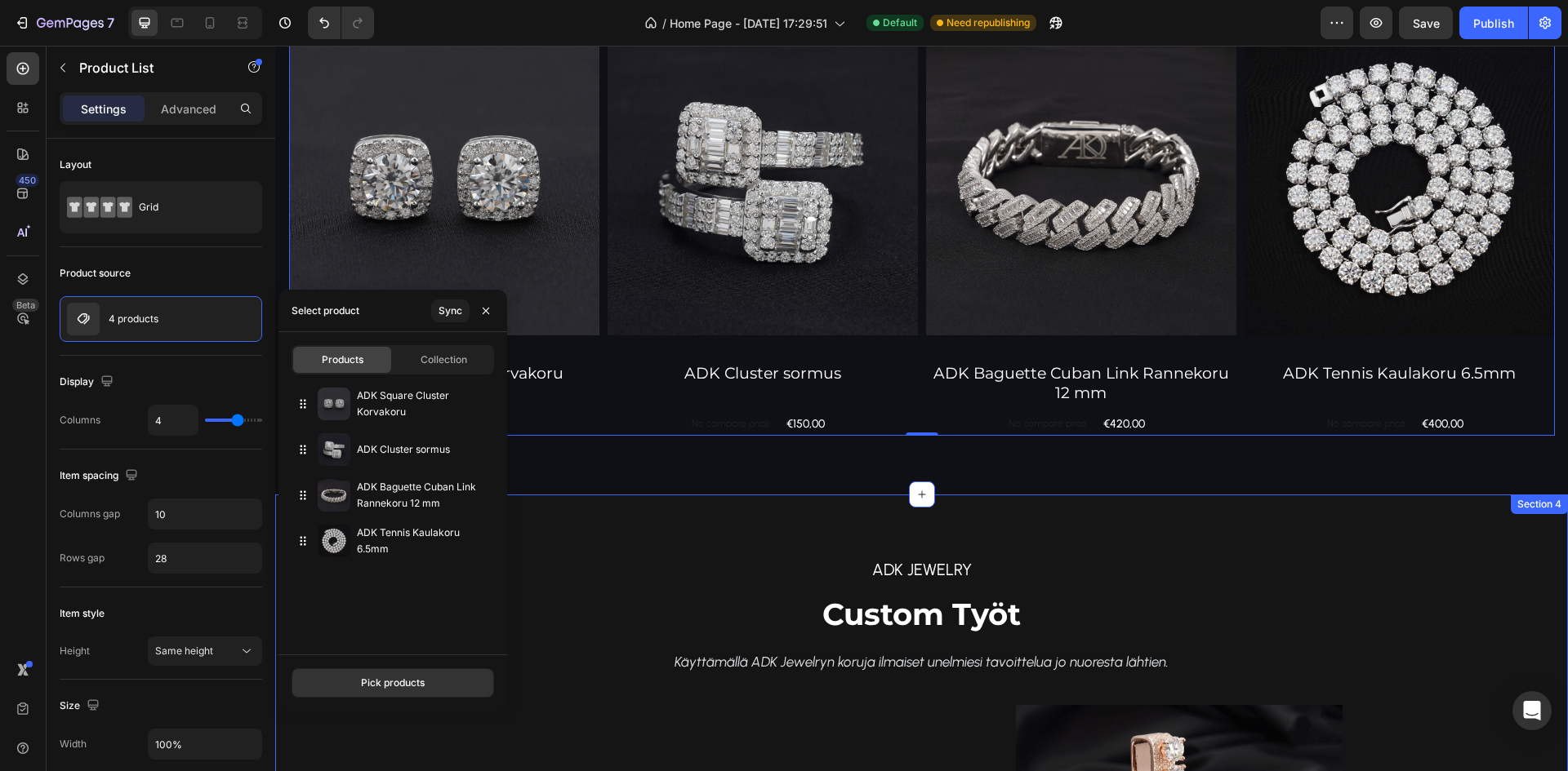
scroll to position [1172, 0]
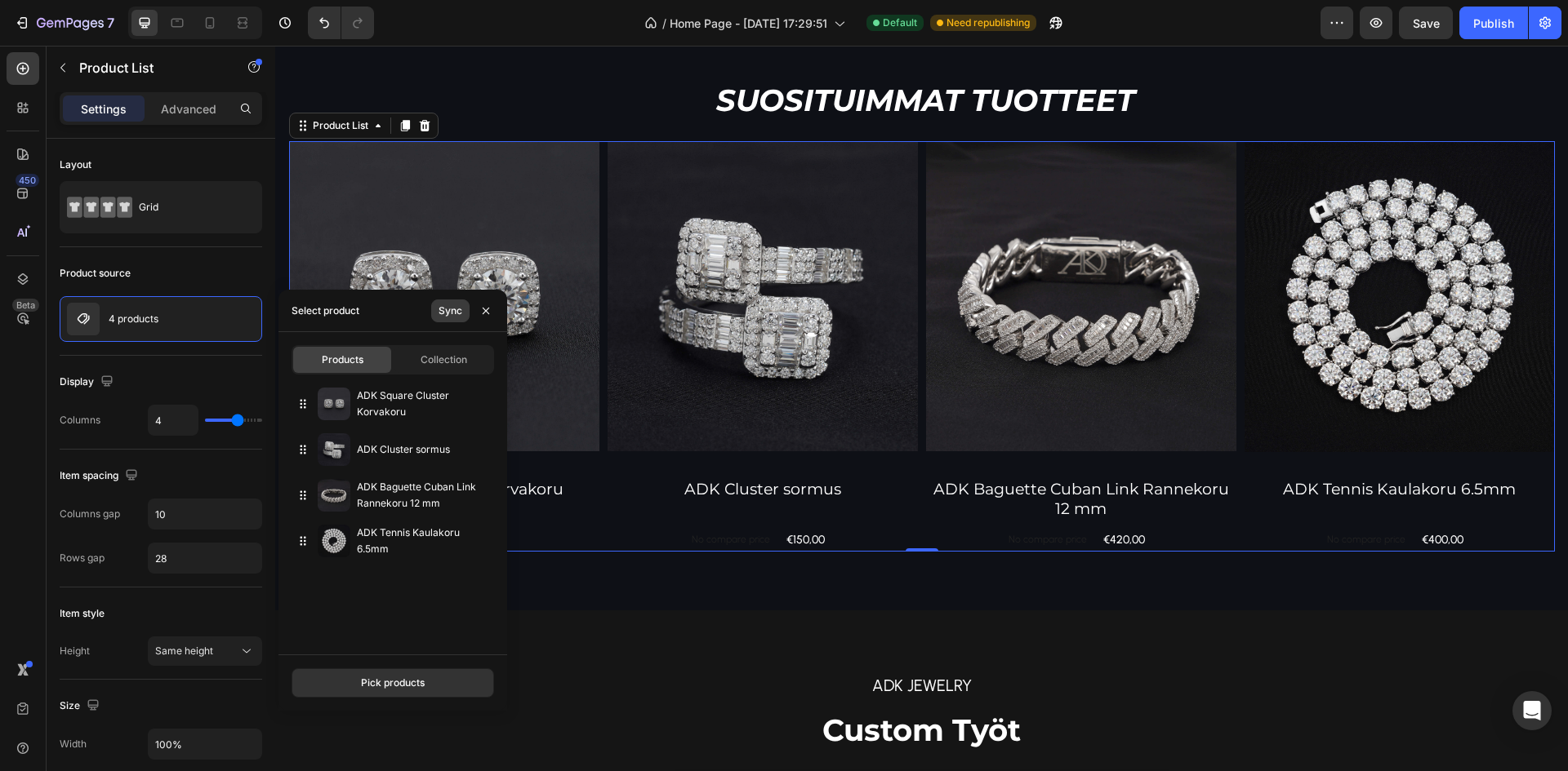
click at [457, 313] on div "Sync" at bounding box center [451, 310] width 24 height 14
click at [483, 317] on icon "button" at bounding box center [486, 310] width 13 height 13
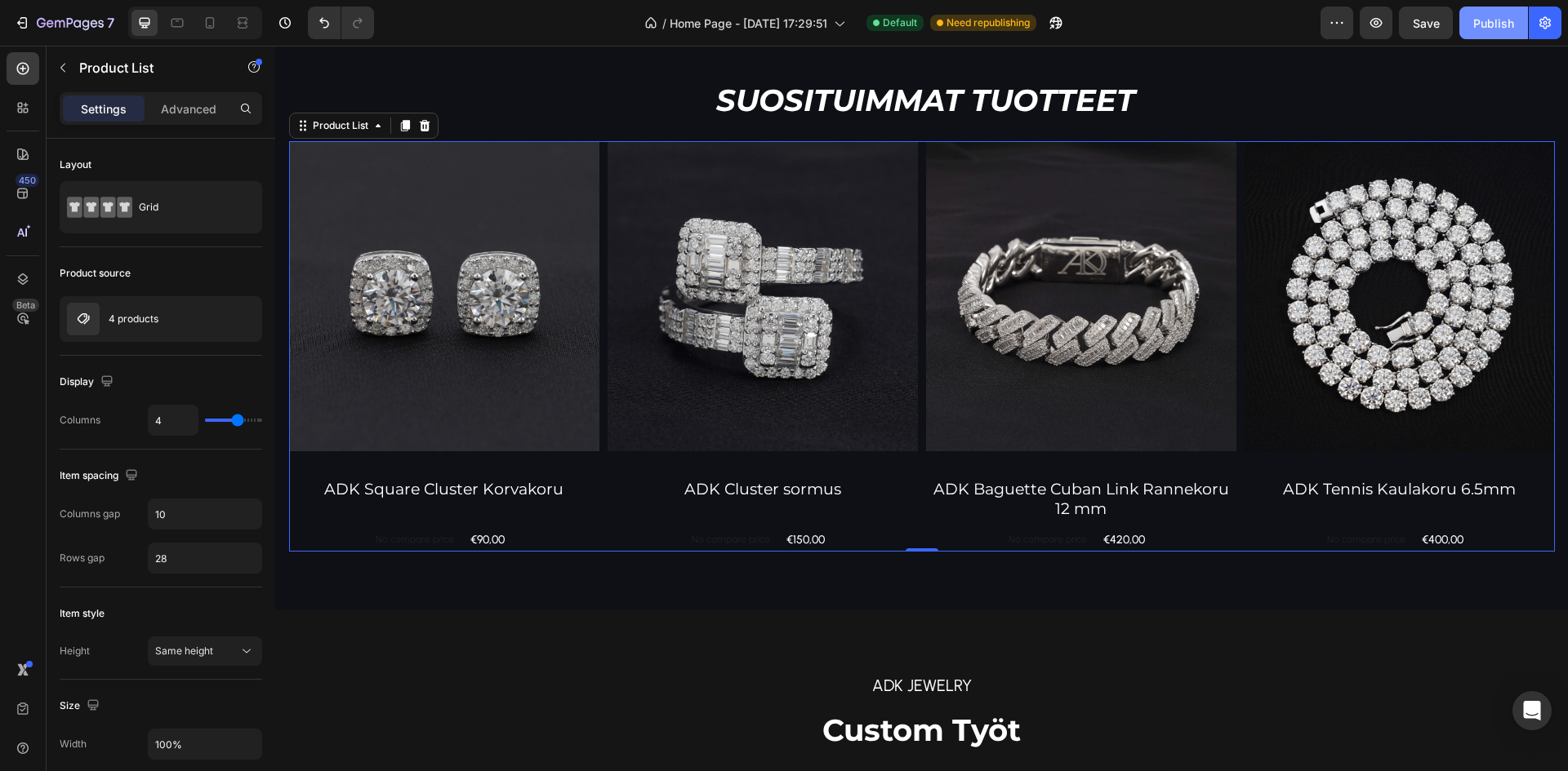
click at [1499, 17] on div "Publish" at bounding box center [1493, 23] width 41 height 17
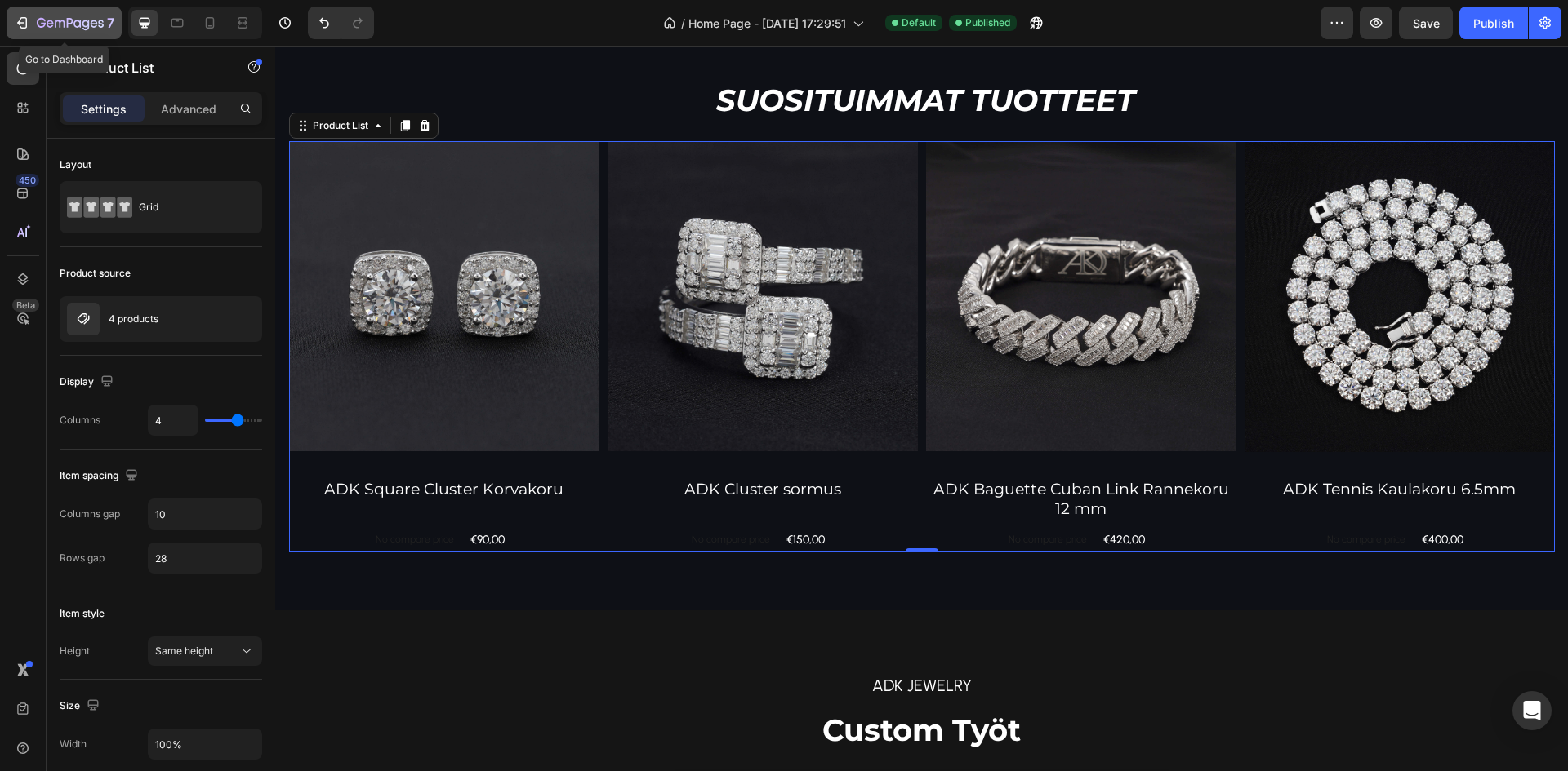
click at [46, 18] on icon "button" at bounding box center [70, 24] width 67 height 14
